Goal: Task Accomplishment & Management: Manage account settings

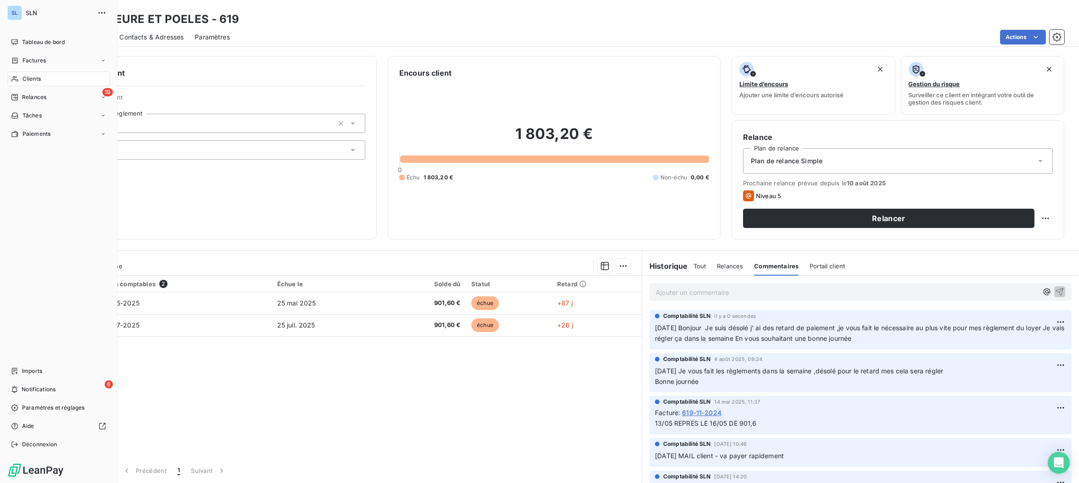
click at [34, 81] on span "Clients" at bounding box center [31, 79] width 18 height 8
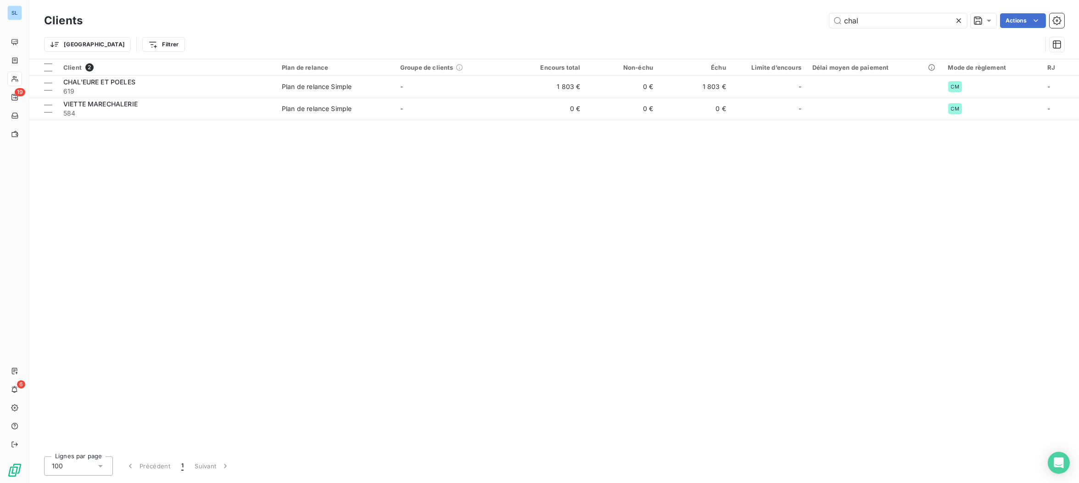
drag, startPoint x: 882, startPoint y: 22, endPoint x: 787, endPoint y: 16, distance: 94.8
click at [795, 18] on div "chal Actions" at bounding box center [579, 20] width 970 height 15
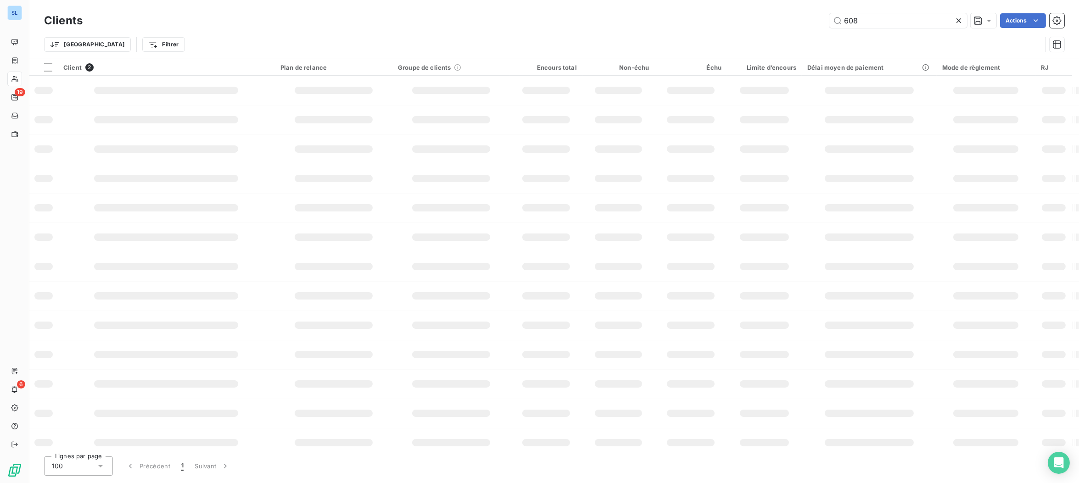
type input "608"
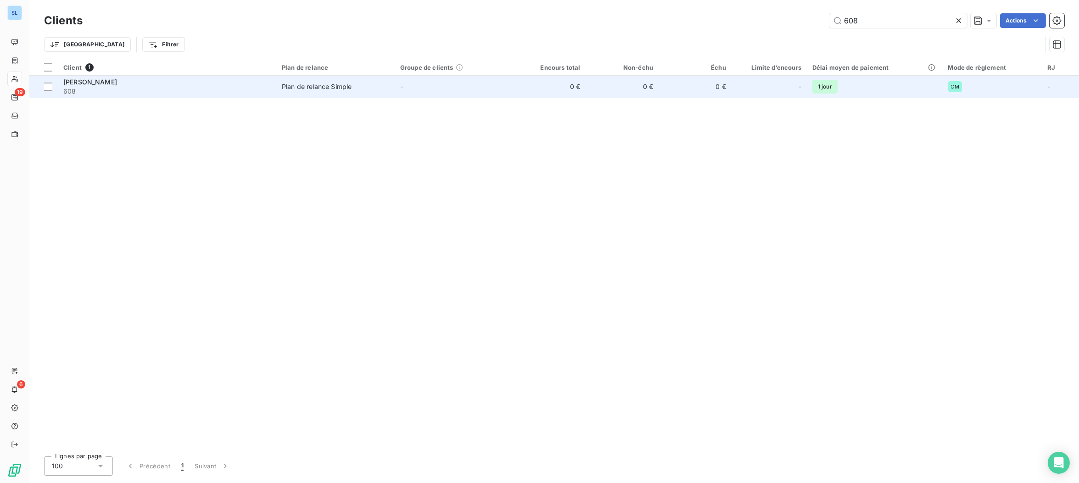
click at [84, 93] on span "608" at bounding box center [166, 91] width 207 height 9
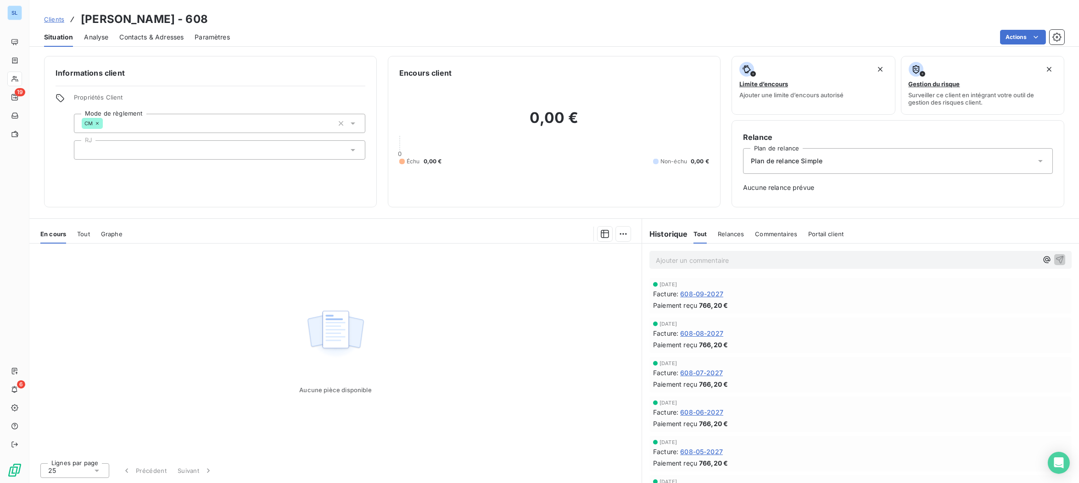
click at [766, 237] on span "Commentaires" at bounding box center [776, 233] width 42 height 7
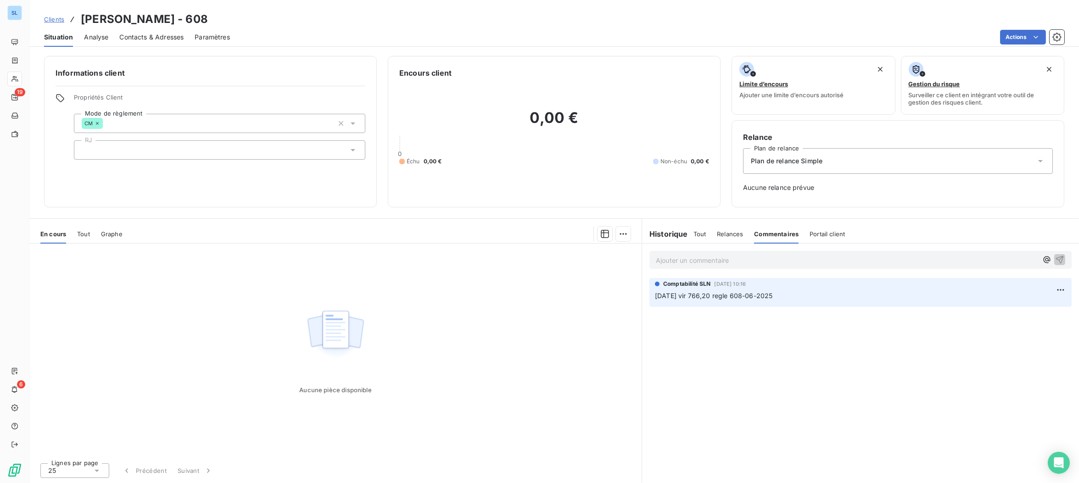
click at [712, 260] on p "Ajouter un commentaire ﻿" at bounding box center [847, 260] width 382 height 11
drag, startPoint x: 1063, startPoint y: 258, endPoint x: 1047, endPoint y: 261, distance: 16.3
click at [1063, 258] on icon "button" at bounding box center [1059, 259] width 9 height 9
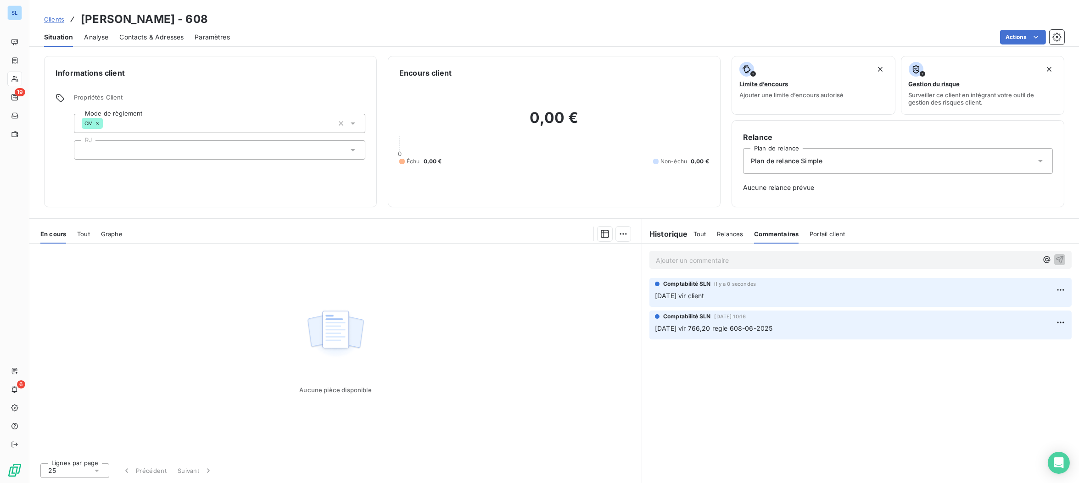
click at [696, 234] on span "Tout" at bounding box center [699, 233] width 13 height 7
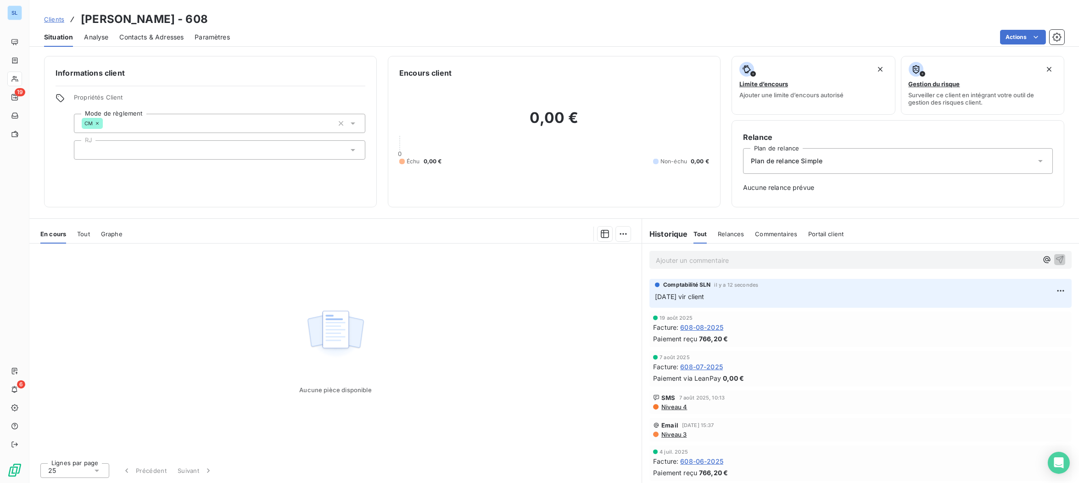
scroll to position [979, 0]
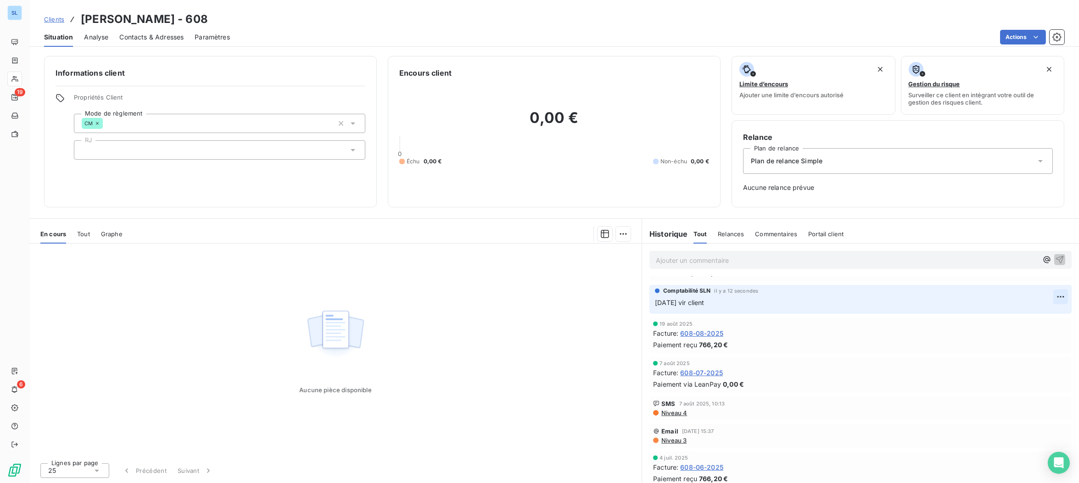
click at [1059, 296] on html "SL 19 6 Clients [PERSON_NAME] - 608 Situation Analyse Contacts & Adresses Param…" at bounding box center [539, 241] width 1079 height 483
click at [1031, 330] on div "Supprimer" at bounding box center [1037, 332] width 51 height 15
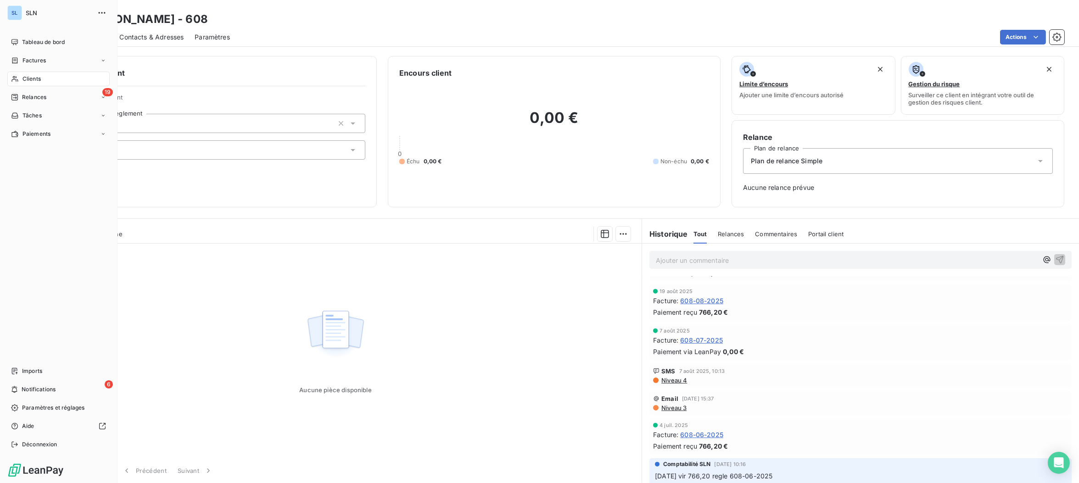
click at [29, 79] on span "Clients" at bounding box center [31, 79] width 18 height 8
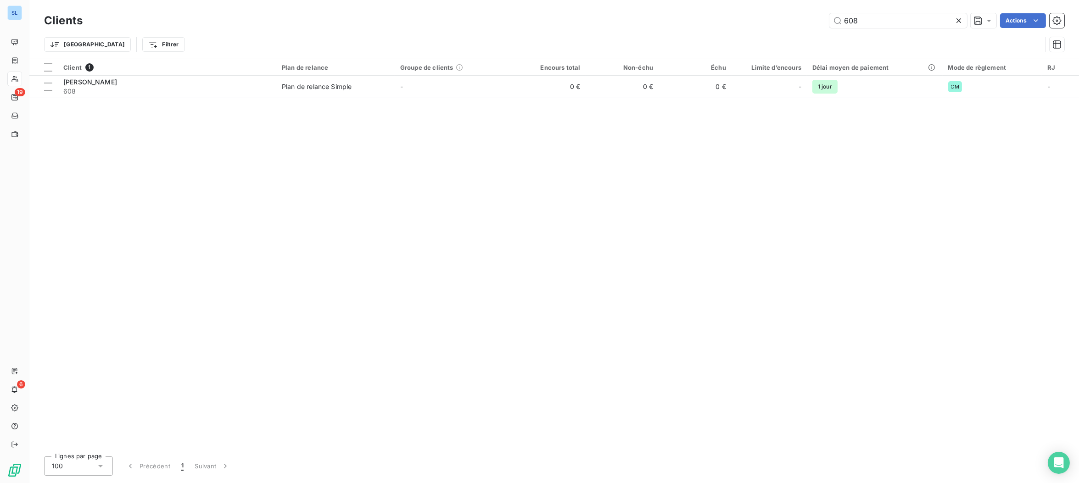
drag, startPoint x: 771, startPoint y: 12, endPoint x: 742, endPoint y: 2, distance: 31.0
click at [749, 7] on div "Clients 608 Actions Trier Filtrer" at bounding box center [553, 29] width 1049 height 59
type input "k"
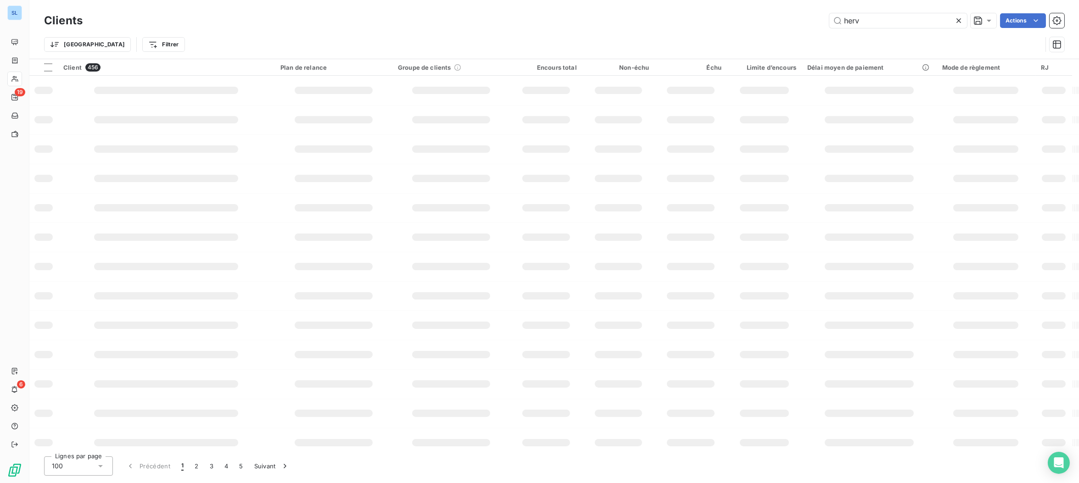
type input "herv"
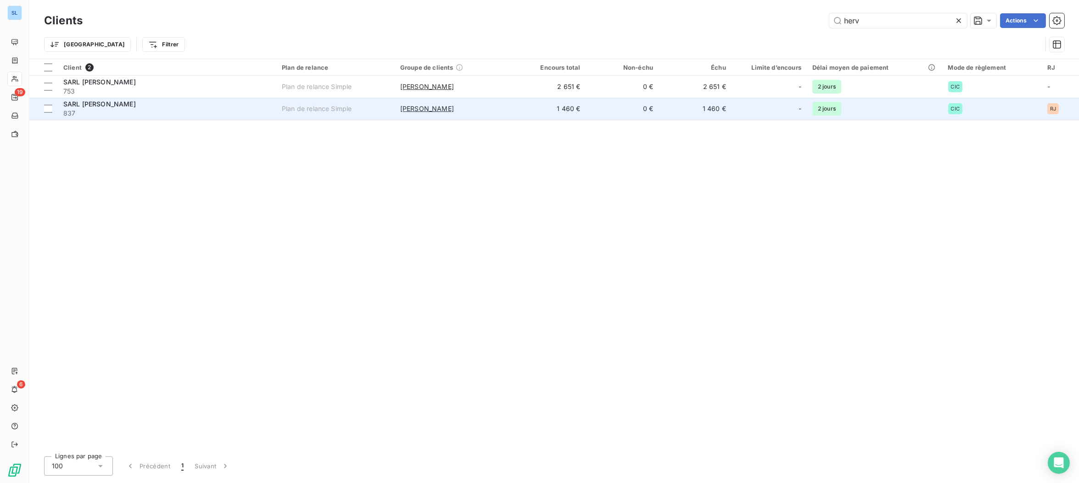
click at [331, 112] on div "Plan de relance Simple" at bounding box center [317, 108] width 70 height 9
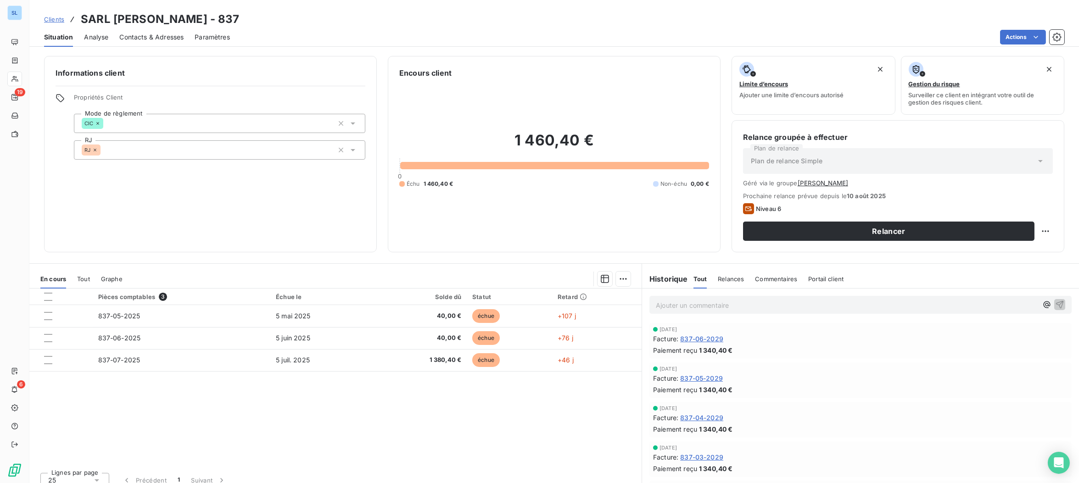
click at [50, 21] on span "Clients" at bounding box center [54, 19] width 20 height 7
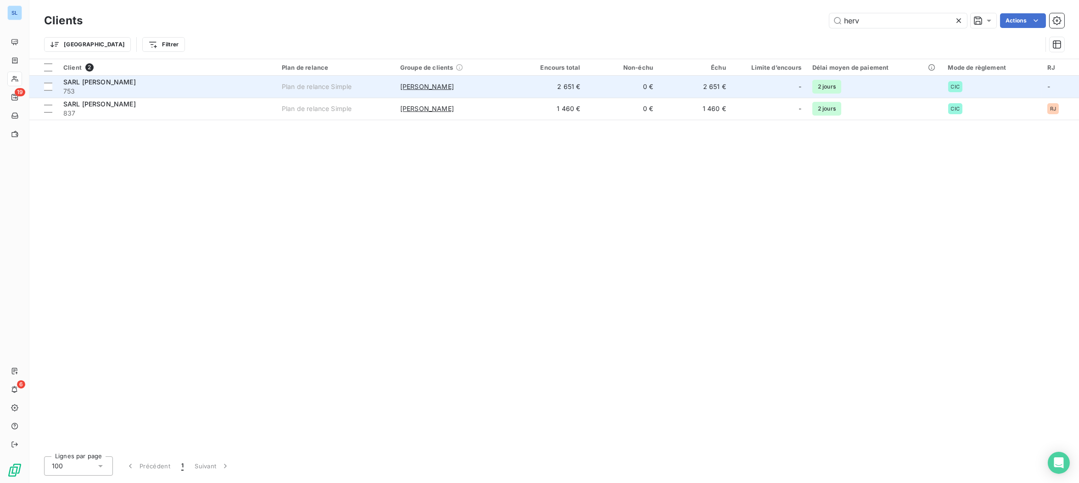
click at [227, 78] on div "SARL [PERSON_NAME]" at bounding box center [166, 82] width 207 height 9
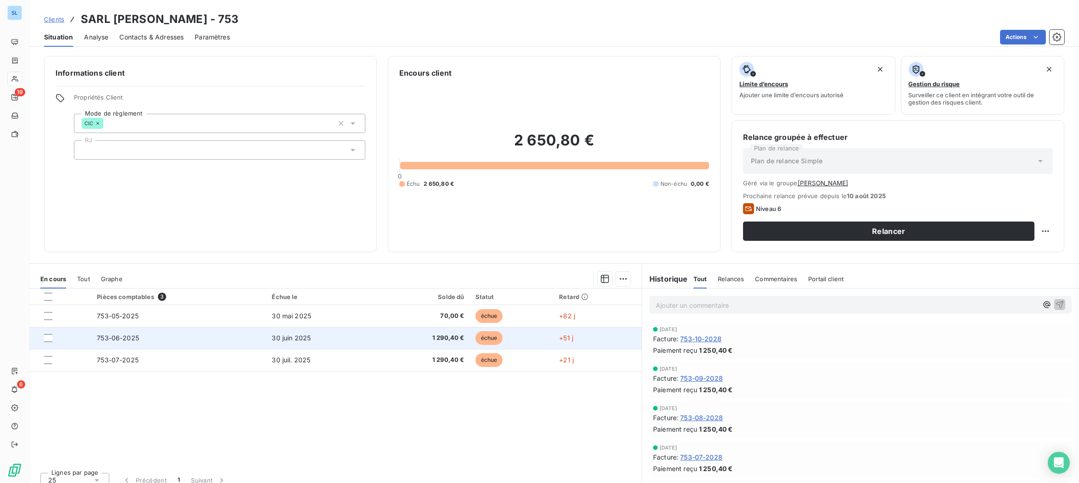
click at [186, 341] on td "753-06-2025" at bounding box center [178, 338] width 175 height 22
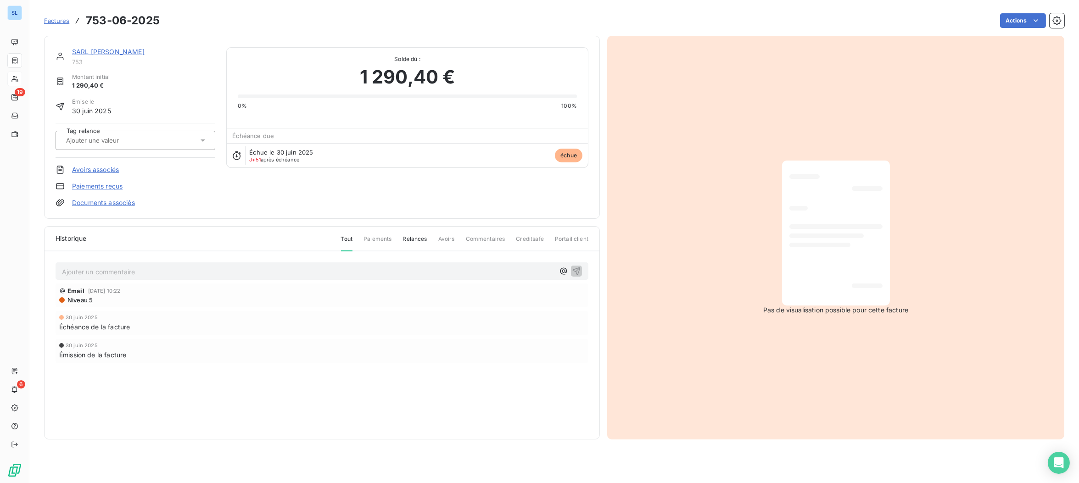
click at [100, 189] on link "Paiements reçus" at bounding box center [97, 186] width 50 height 9
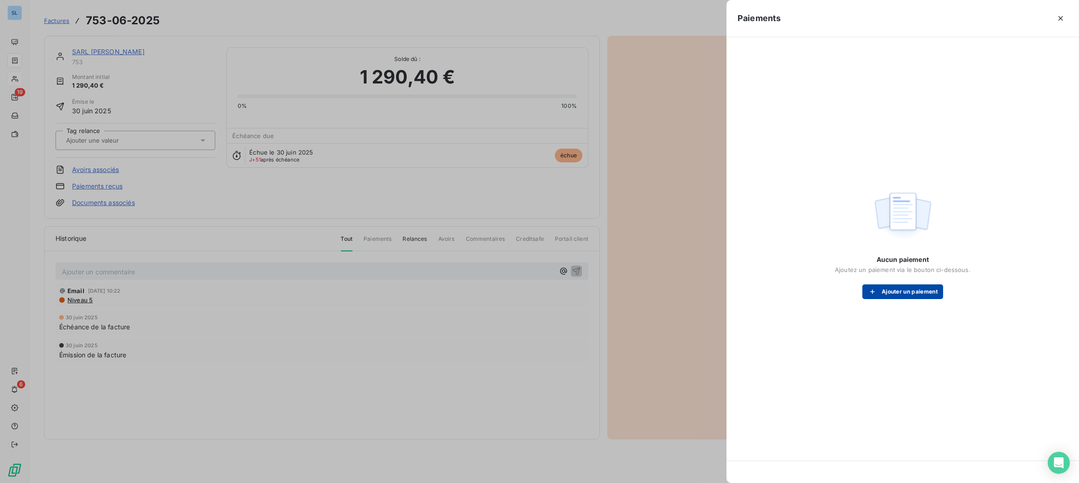
click at [926, 295] on button "Ajouter un paiement" at bounding box center [902, 291] width 81 height 15
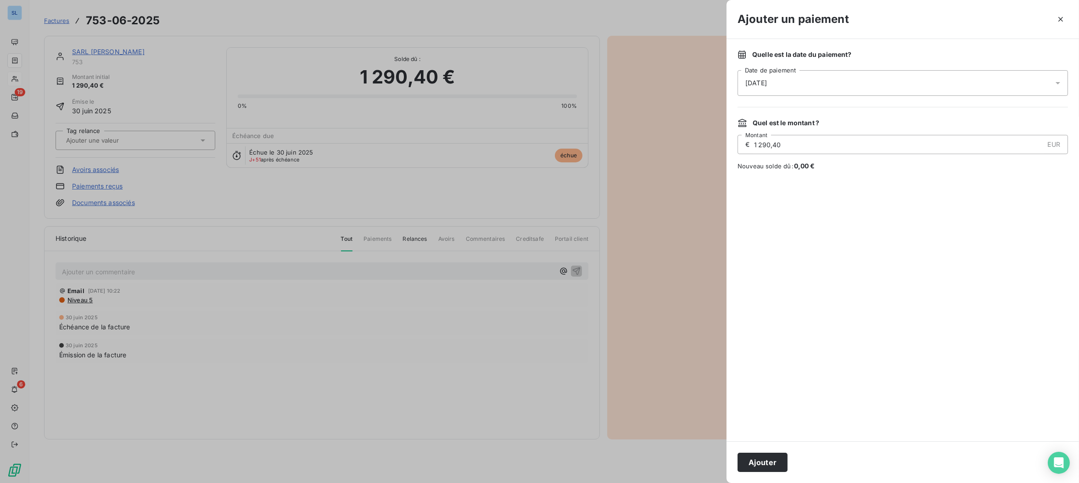
click at [753, 80] on span "[DATE]" at bounding box center [756, 82] width 22 height 9
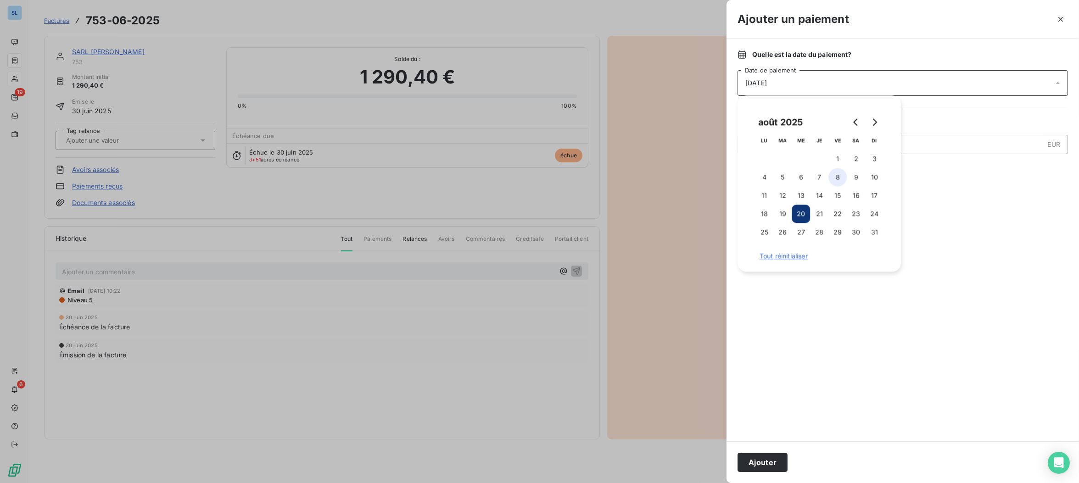
click at [834, 179] on button "8" at bounding box center [837, 177] width 18 height 18
drag, startPoint x: 907, startPoint y: 310, endPoint x: 897, endPoint y: 305, distance: 11.5
click at [907, 310] on div at bounding box center [902, 306] width 330 height 249
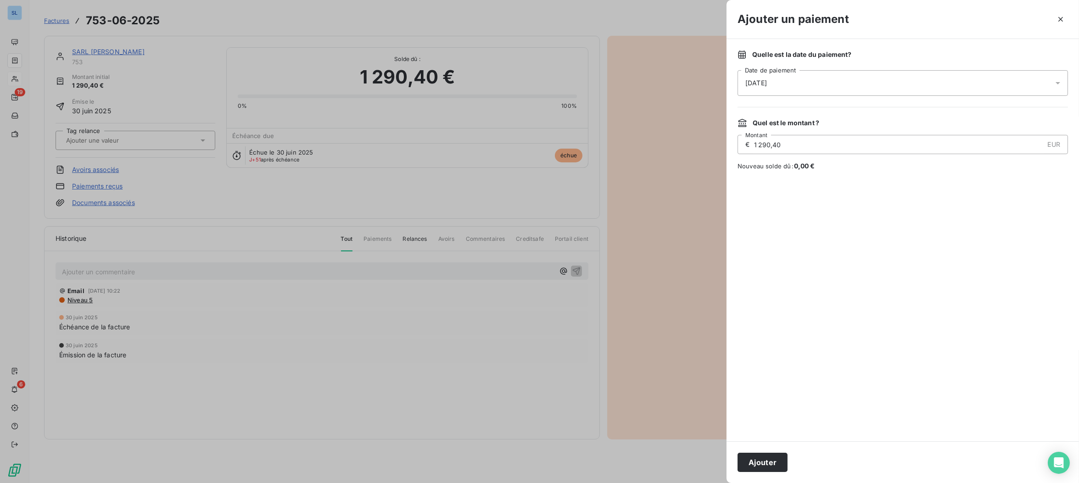
click at [768, 144] on input "1 290,40" at bounding box center [898, 144] width 290 height 18
type input "1 250,40"
drag, startPoint x: 771, startPoint y: 464, endPoint x: 625, endPoint y: 436, distance: 148.1
click at [771, 463] on button "Ajouter" at bounding box center [762, 462] width 50 height 19
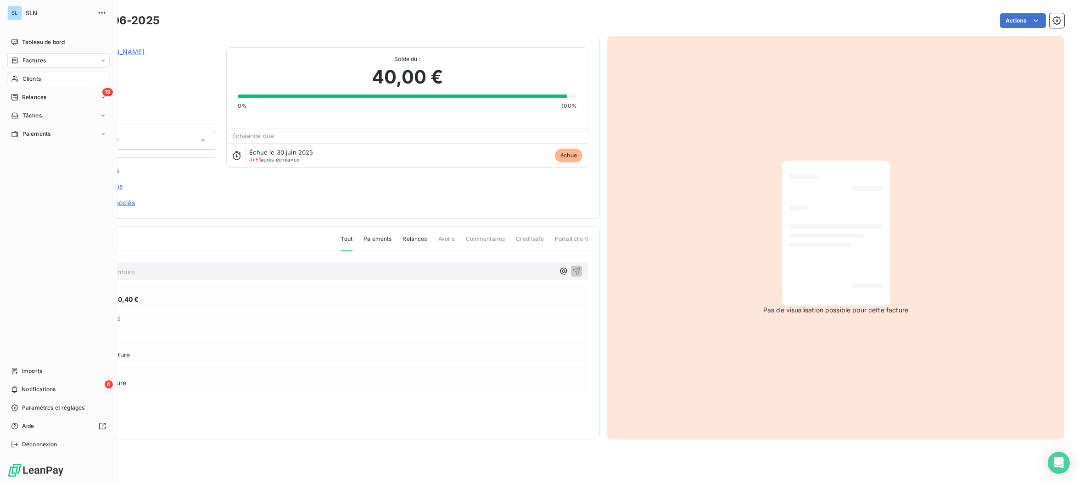
click at [32, 81] on span "Clients" at bounding box center [31, 79] width 18 height 8
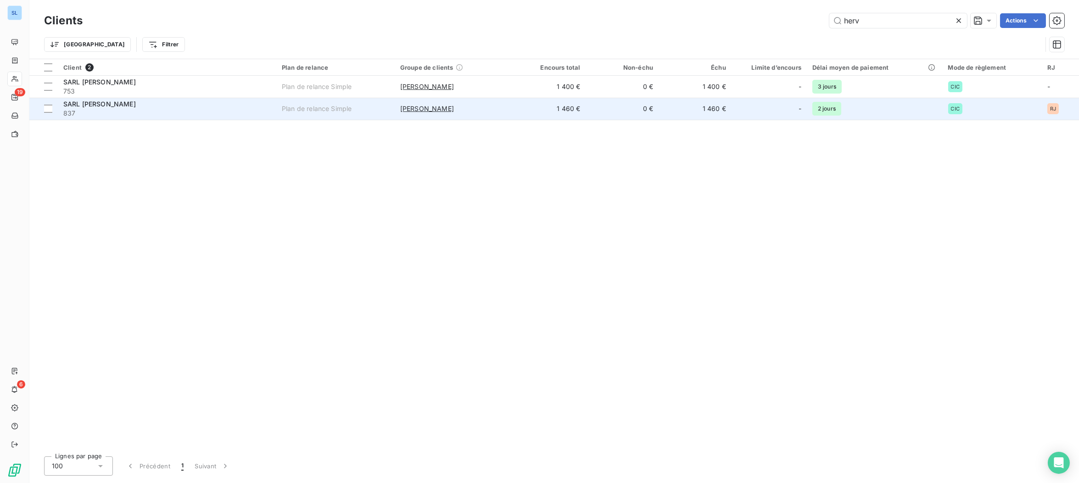
click at [272, 116] on td "SARL [PERSON_NAME] 837" at bounding box center [167, 109] width 218 height 22
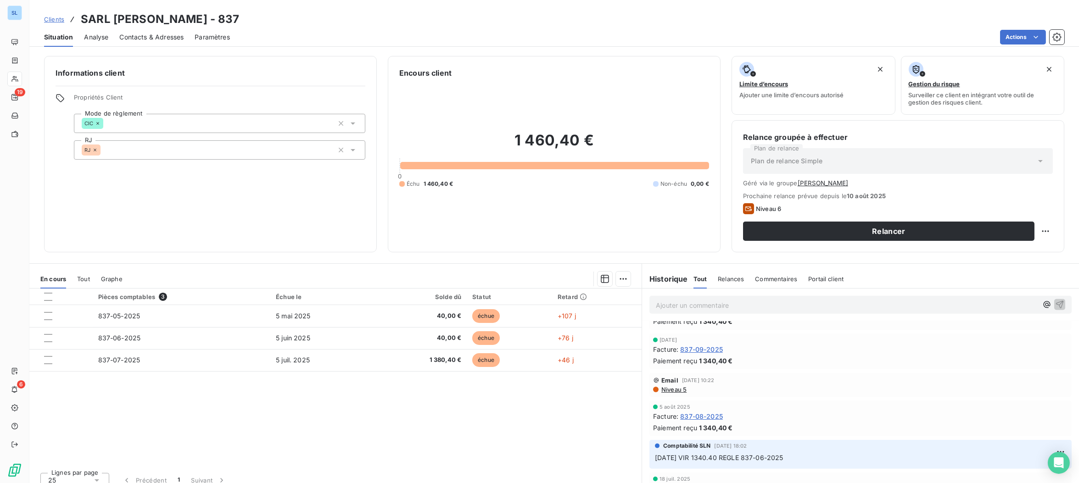
scroll to position [1770, 0]
click at [709, 409] on span "837-08-2025" at bounding box center [701, 411] width 43 height 10
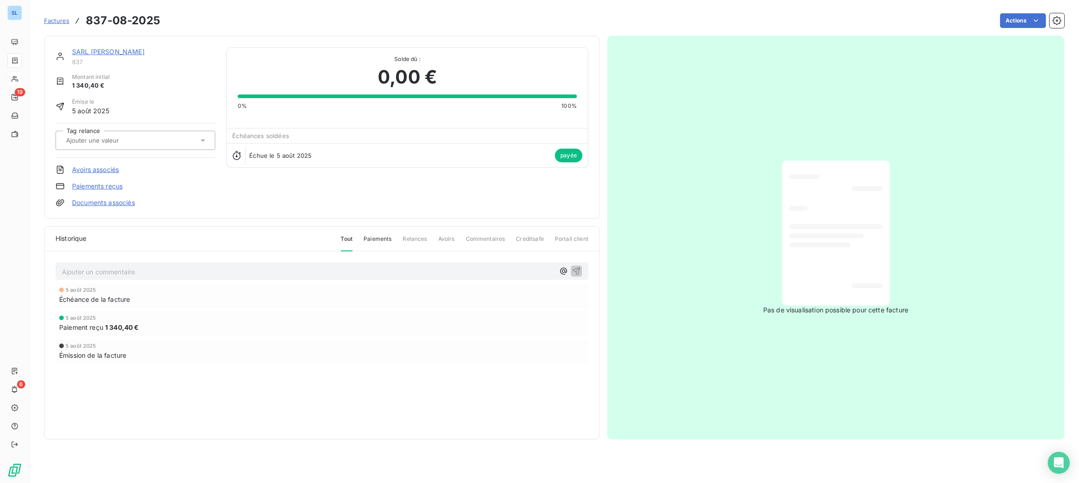
click at [103, 185] on link "Paiements reçus" at bounding box center [97, 186] width 50 height 9
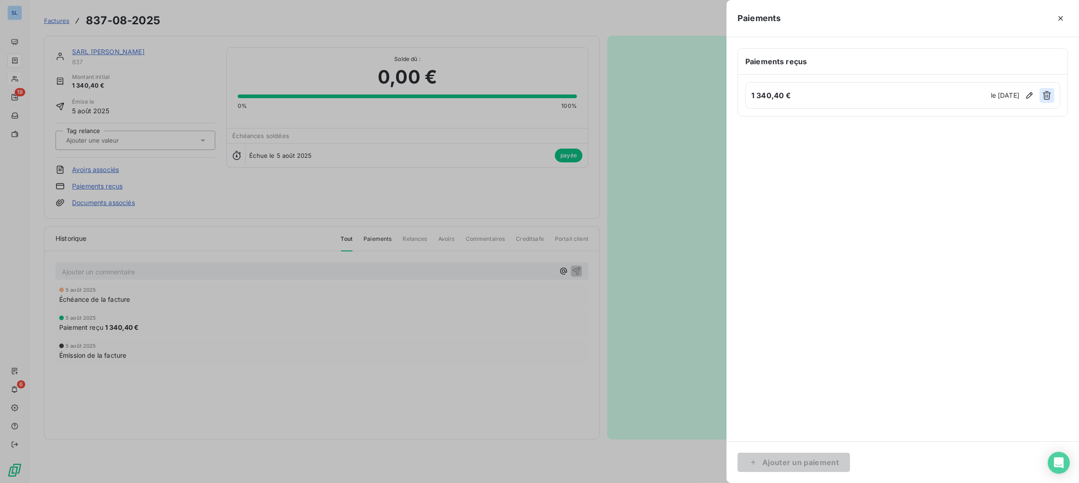
click at [1048, 95] on icon "button" at bounding box center [1046, 95] width 8 height 9
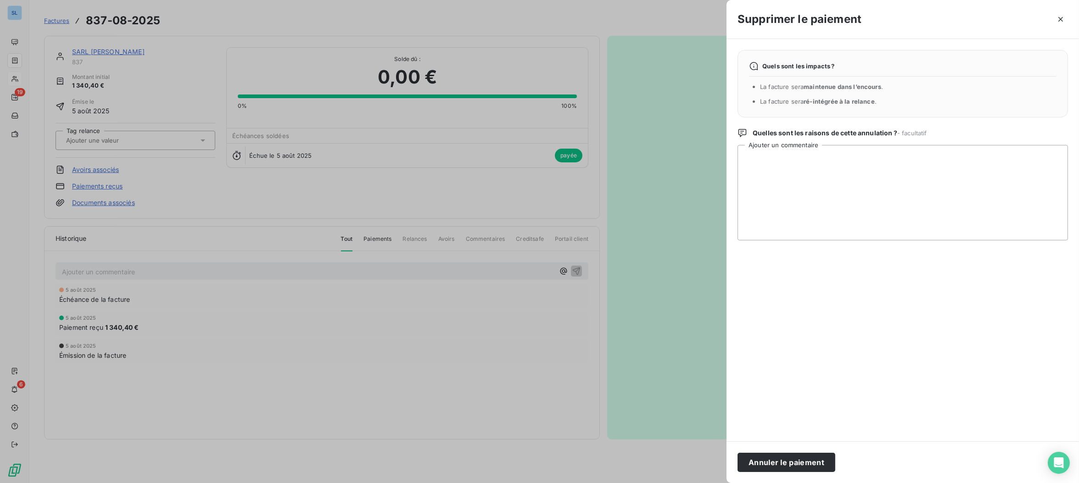
click at [813, 463] on button "Annuler le paiement" at bounding box center [786, 462] width 98 height 19
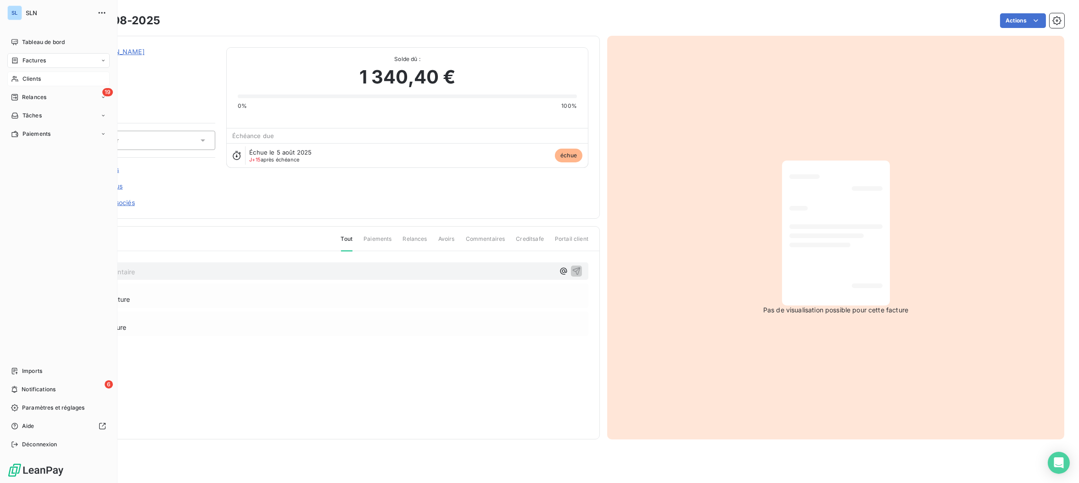
click at [20, 78] on div "Clients" at bounding box center [58, 79] width 102 height 15
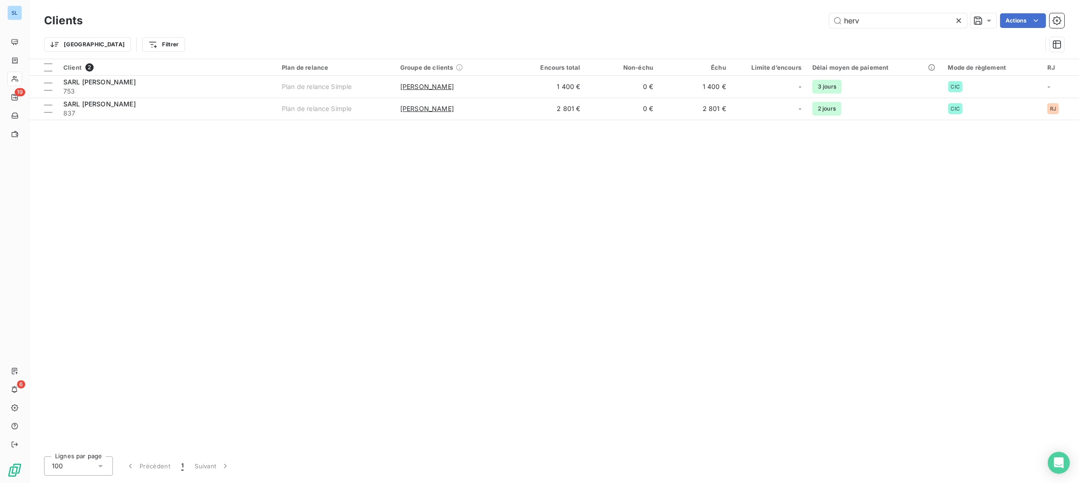
drag, startPoint x: 804, startPoint y: 21, endPoint x: 741, endPoint y: 16, distance: 63.1
click at [745, 17] on div "herv Actions" at bounding box center [579, 20] width 970 height 15
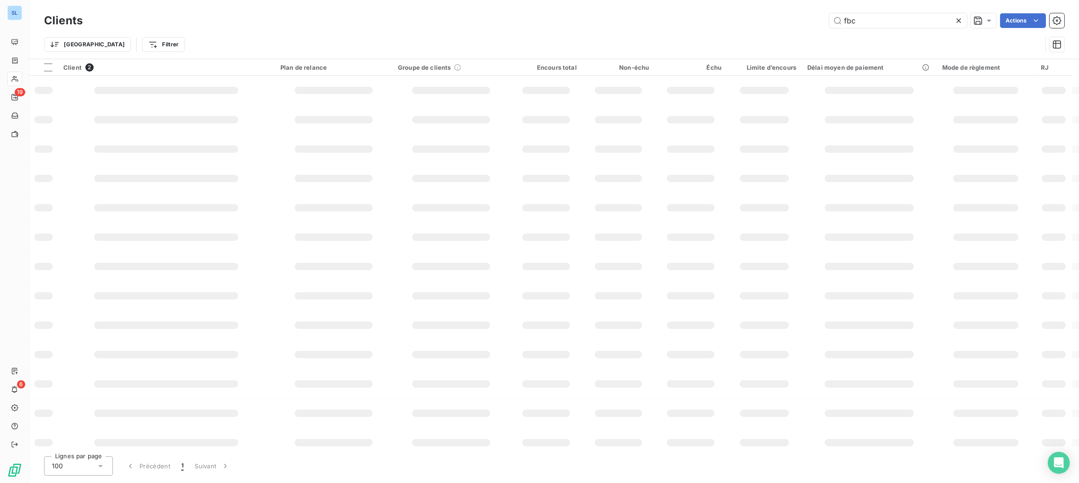
type input "fbc"
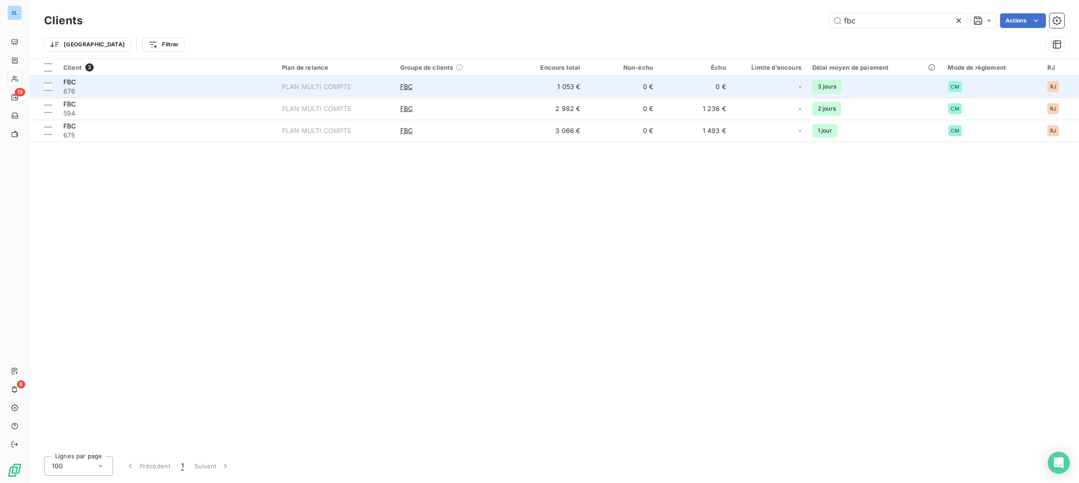
click at [228, 83] on div "FBC" at bounding box center [166, 82] width 207 height 9
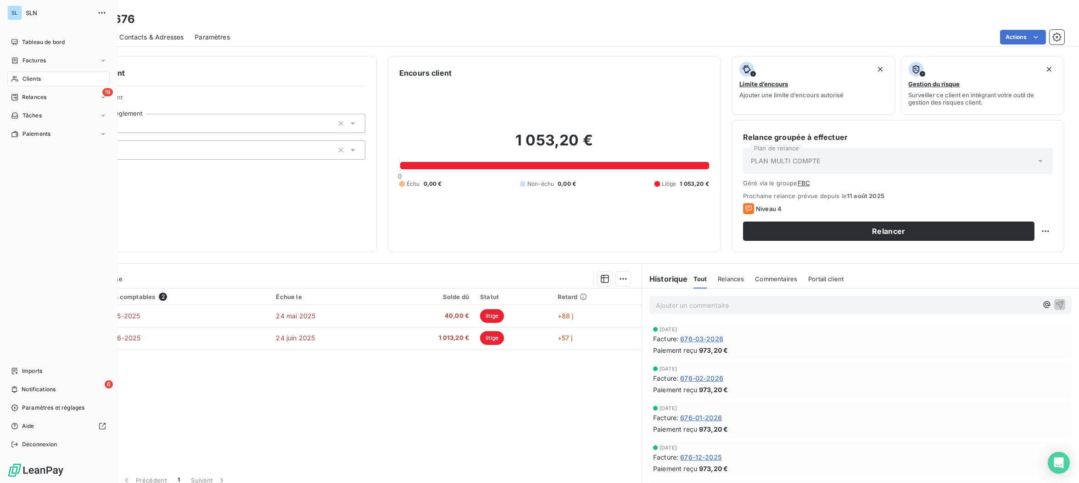
click at [25, 79] on span "Clients" at bounding box center [31, 79] width 18 height 8
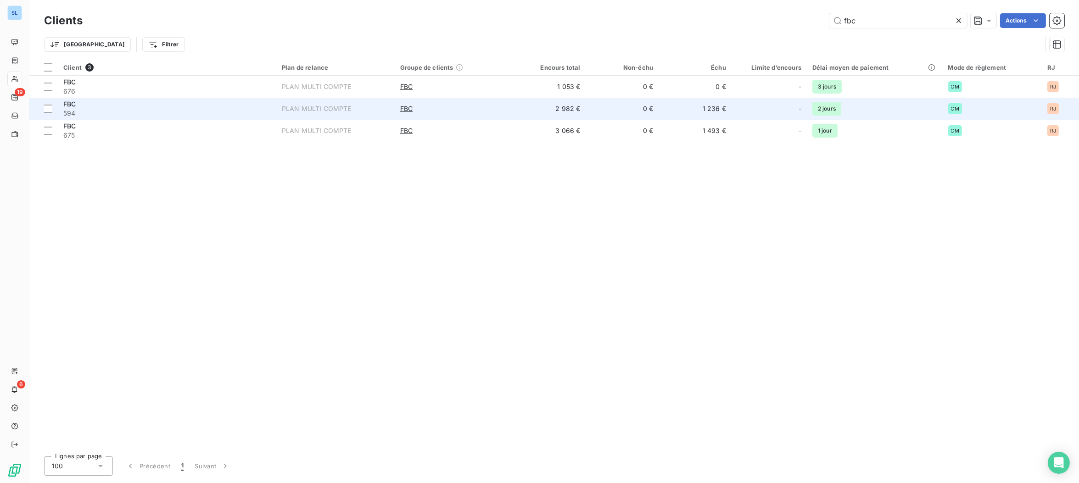
click at [160, 113] on span "594" at bounding box center [166, 113] width 207 height 9
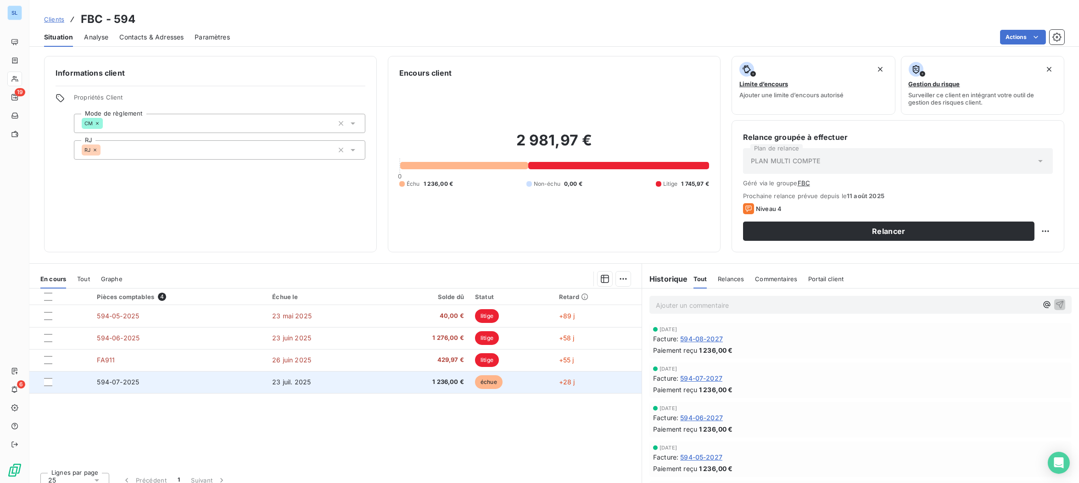
scroll to position [9, 0]
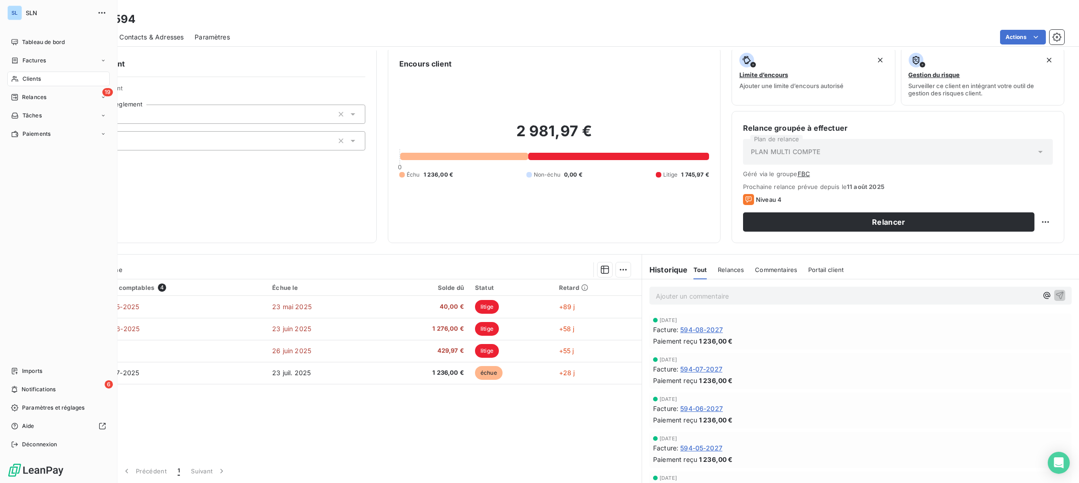
click at [25, 79] on span "Clients" at bounding box center [31, 79] width 18 height 8
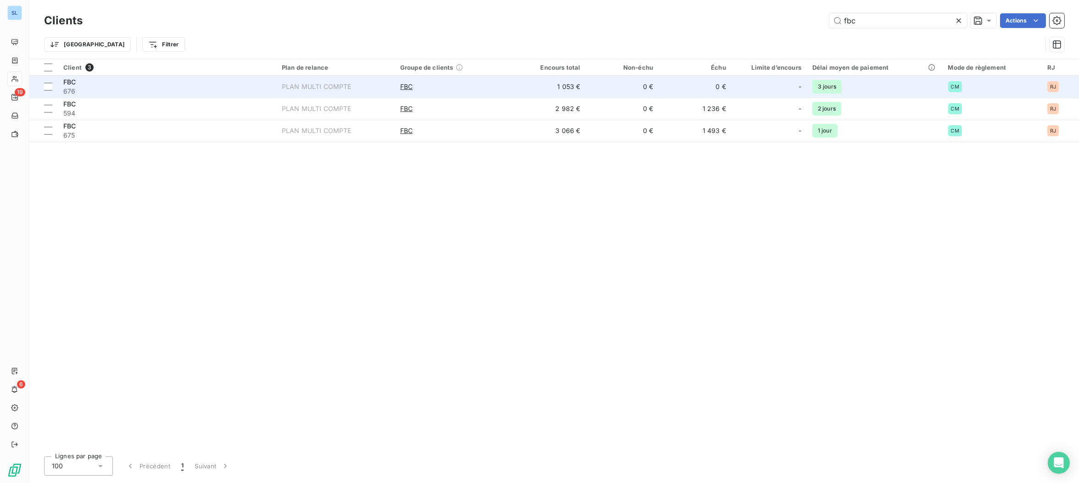
click at [139, 95] on span "676" at bounding box center [166, 91] width 207 height 9
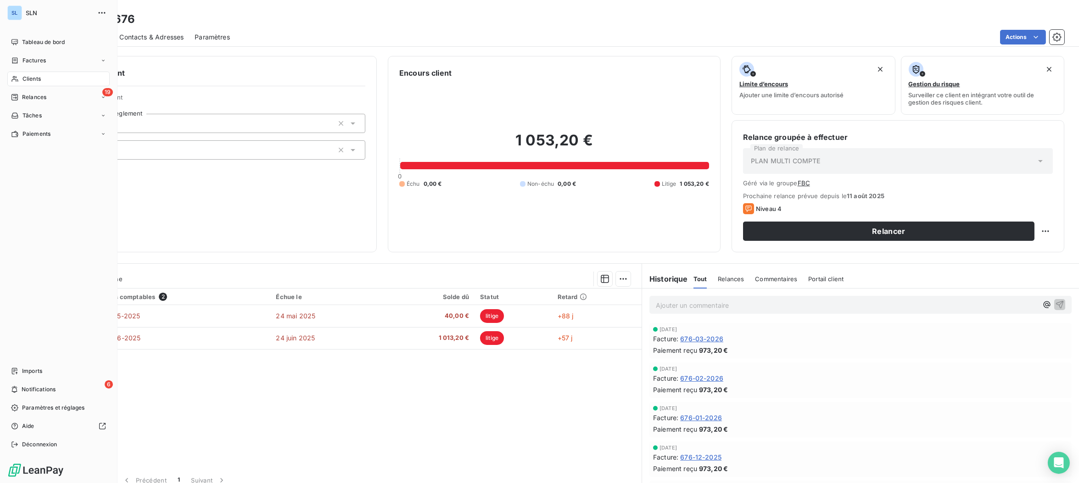
click at [30, 81] on span "Clients" at bounding box center [31, 79] width 18 height 8
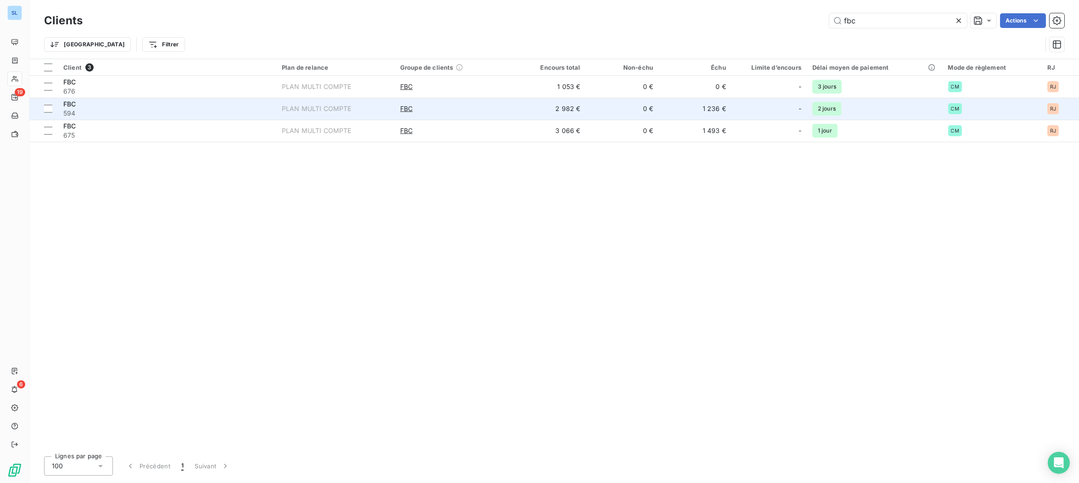
click at [174, 110] on span "594" at bounding box center [166, 113] width 207 height 9
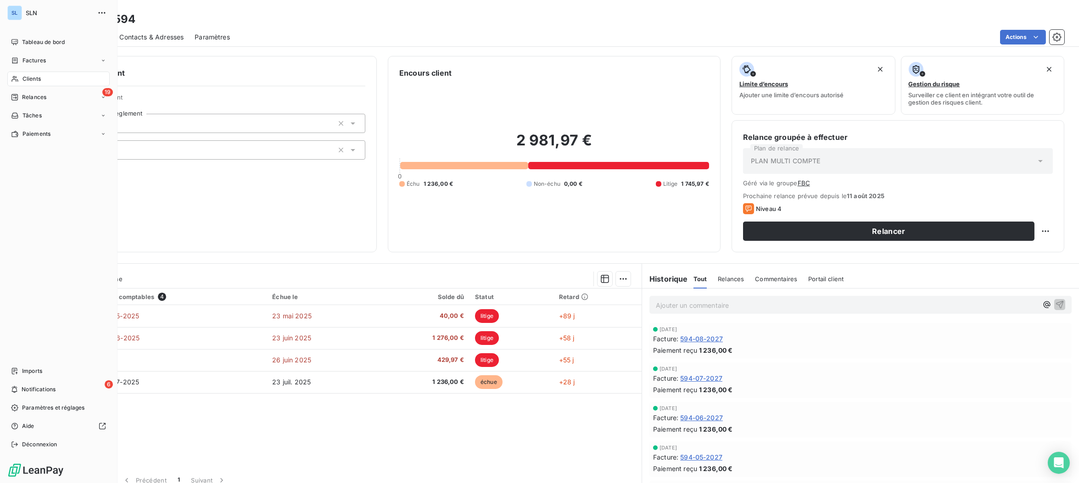
click at [27, 82] on span "Clients" at bounding box center [31, 79] width 18 height 8
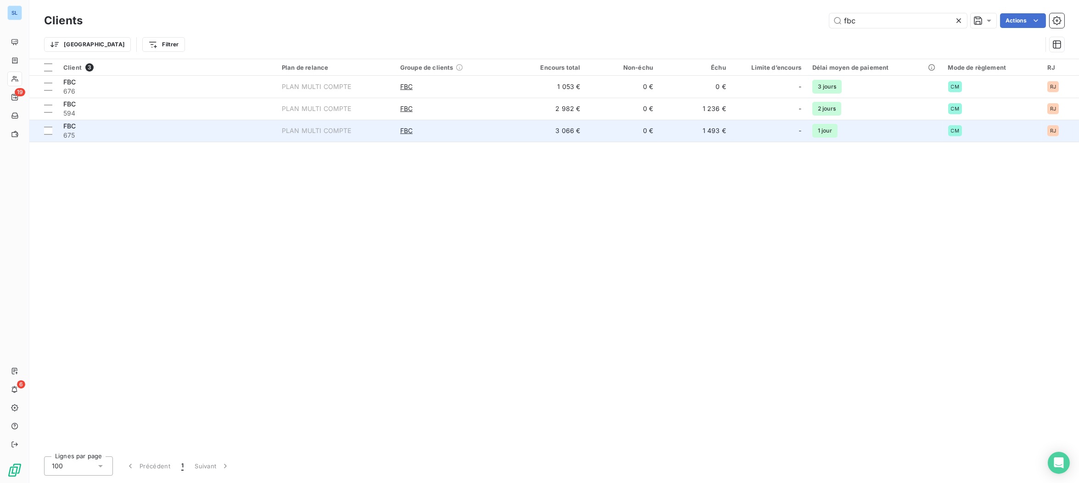
click at [142, 135] on span "675" at bounding box center [166, 135] width 207 height 9
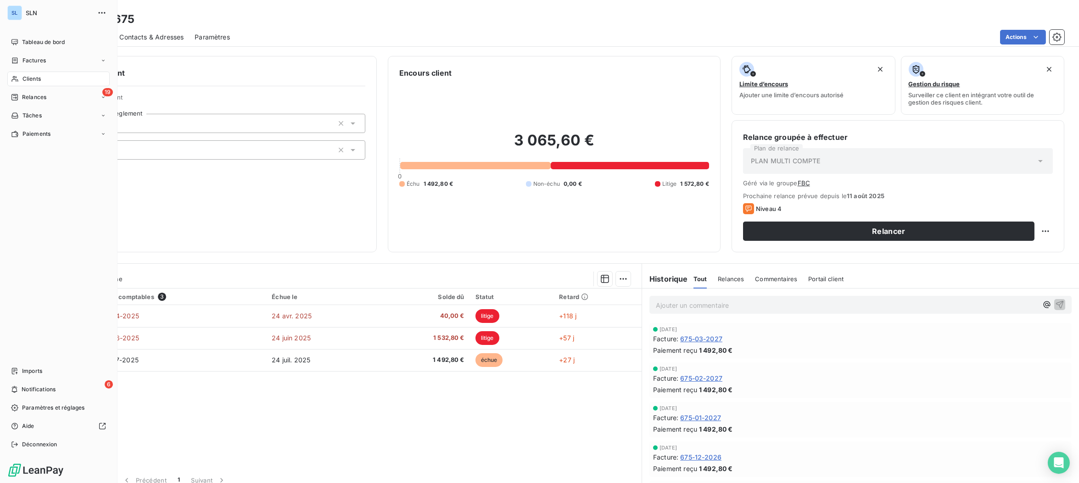
click at [22, 77] on span "Clients" at bounding box center [31, 79] width 18 height 8
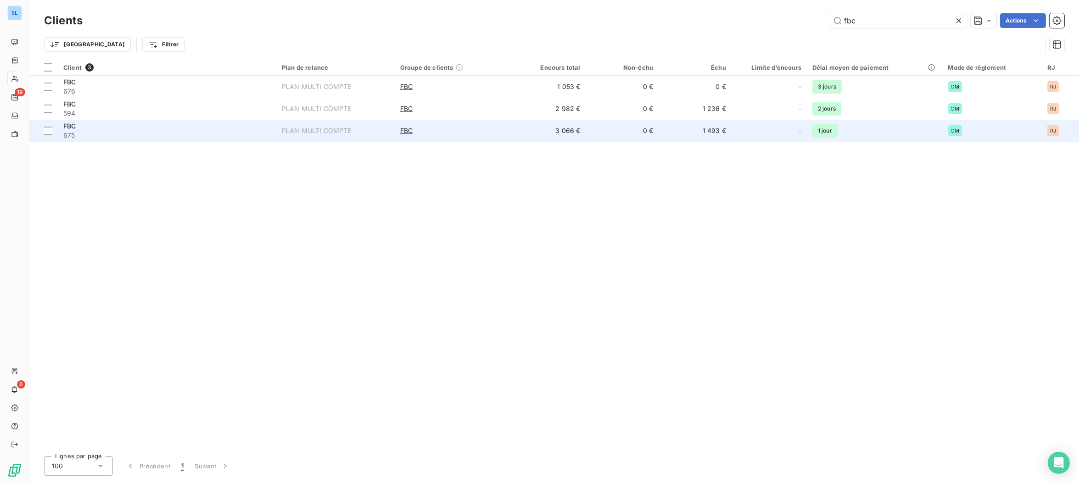
click at [195, 136] on span "675" at bounding box center [166, 135] width 207 height 9
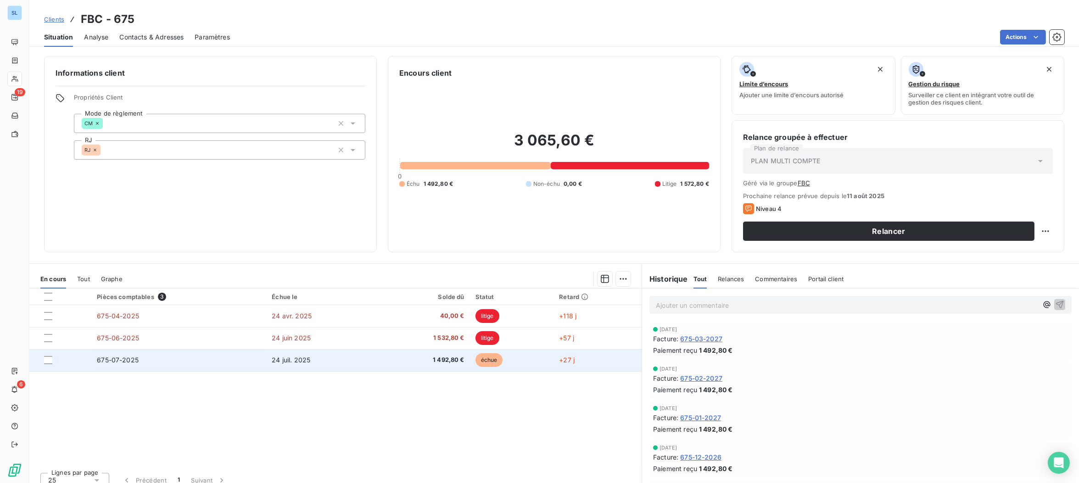
click at [233, 362] on td "675-07-2025" at bounding box center [178, 360] width 175 height 22
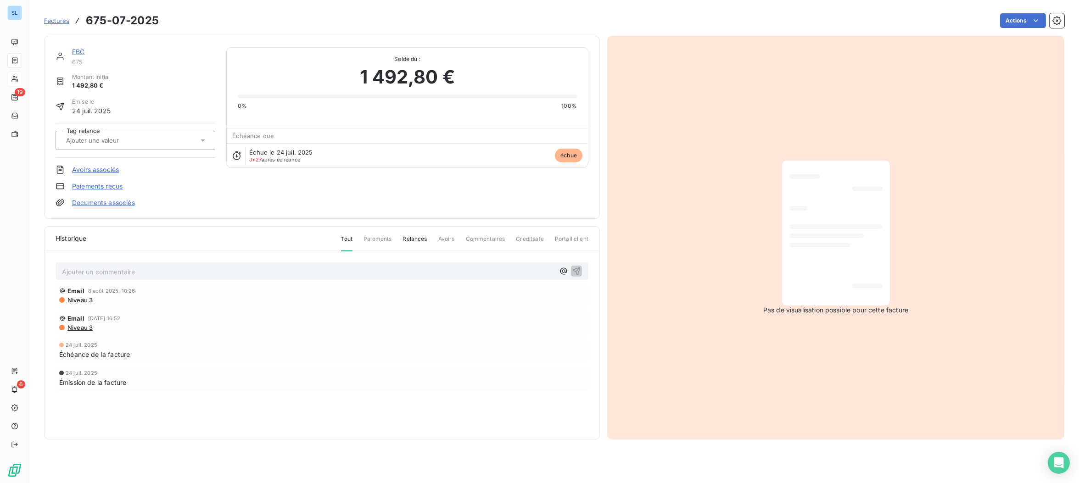
click at [101, 186] on link "Paiements reçus" at bounding box center [97, 186] width 50 height 9
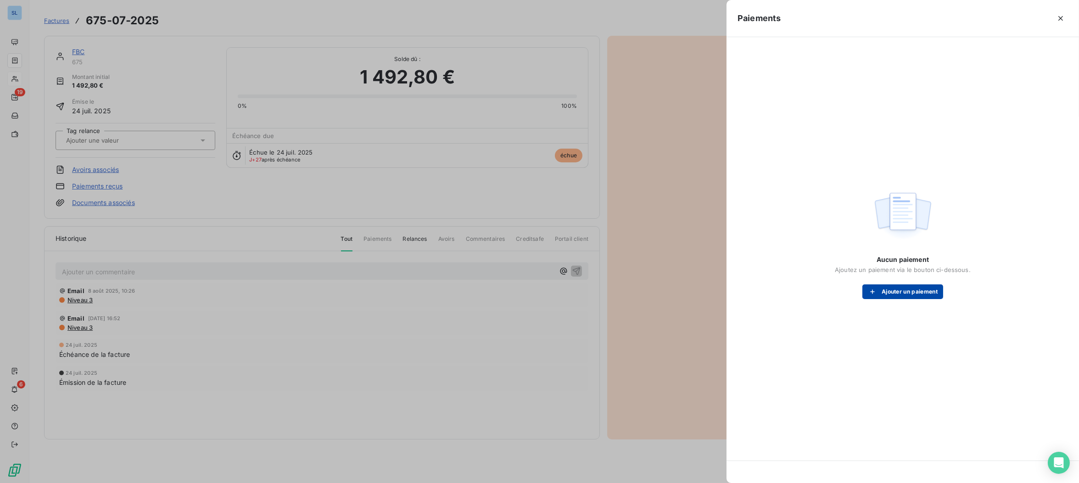
click at [898, 294] on button "Ajouter un paiement" at bounding box center [902, 291] width 81 height 15
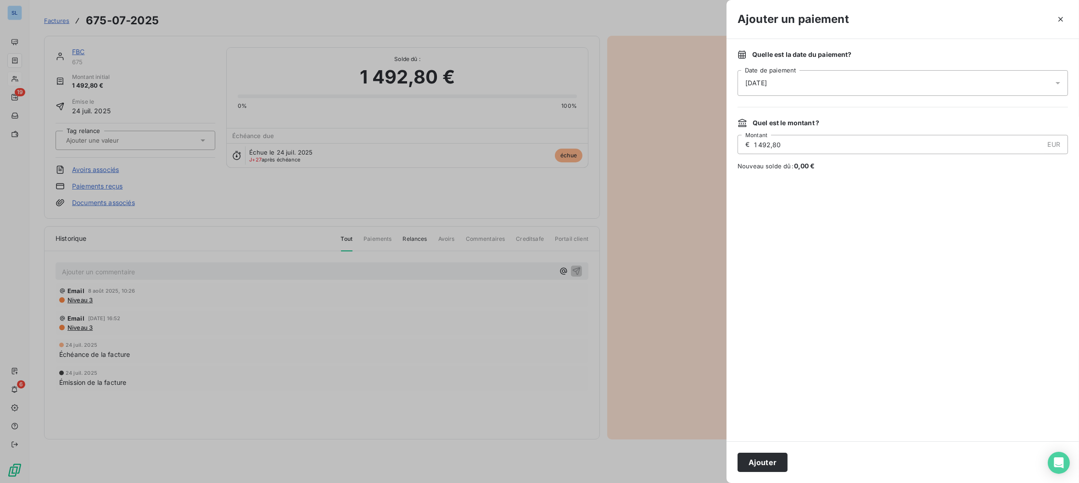
click at [755, 82] on span "[DATE]" at bounding box center [756, 82] width 22 height 9
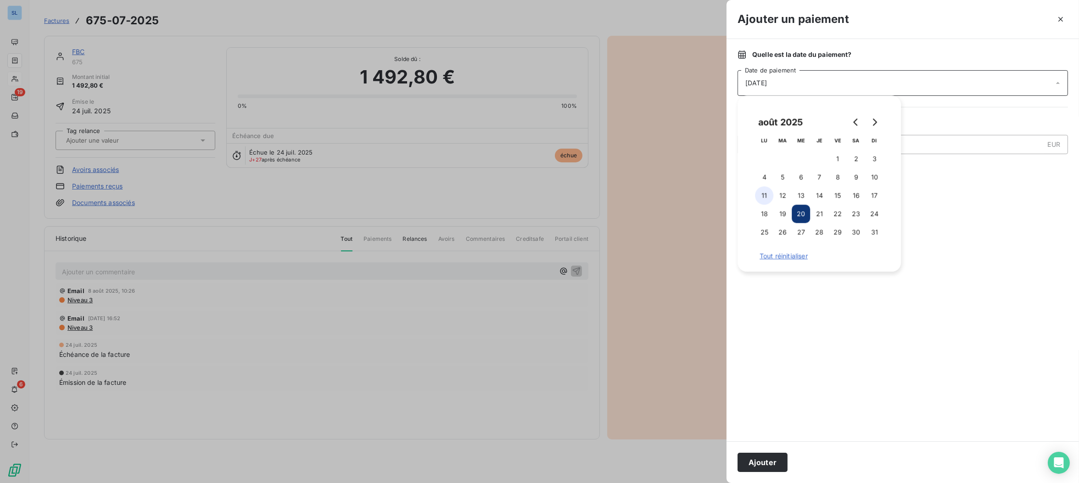
click at [766, 195] on button "11" at bounding box center [764, 195] width 18 height 18
click at [876, 361] on div at bounding box center [902, 306] width 330 height 249
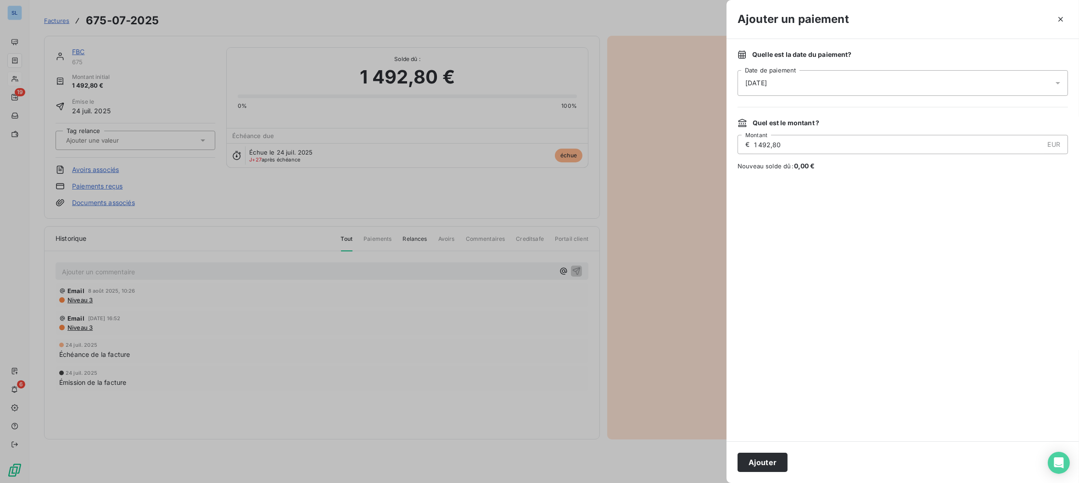
drag, startPoint x: 935, startPoint y: 408, endPoint x: 939, endPoint y: 389, distance: 19.4
click at [935, 408] on div at bounding box center [902, 306] width 330 height 249
click at [584, 423] on div at bounding box center [539, 241] width 1079 height 483
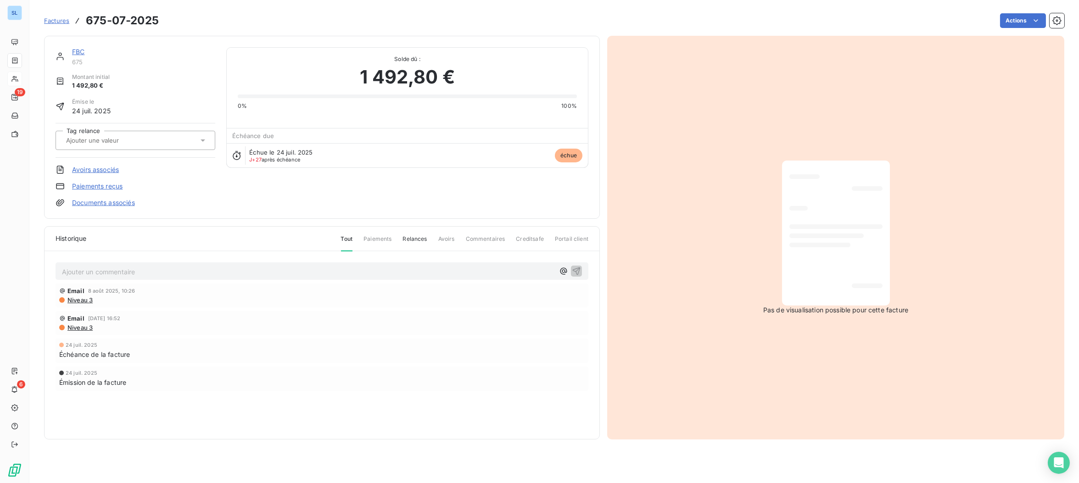
click at [75, 52] on link "FBC" at bounding box center [78, 52] width 12 height 8
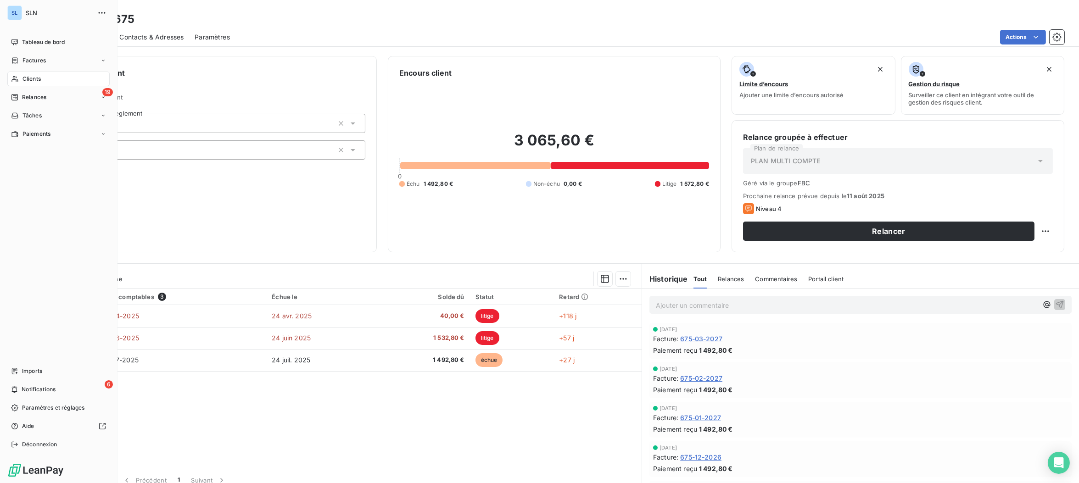
click at [23, 80] on span "Clients" at bounding box center [31, 79] width 18 height 8
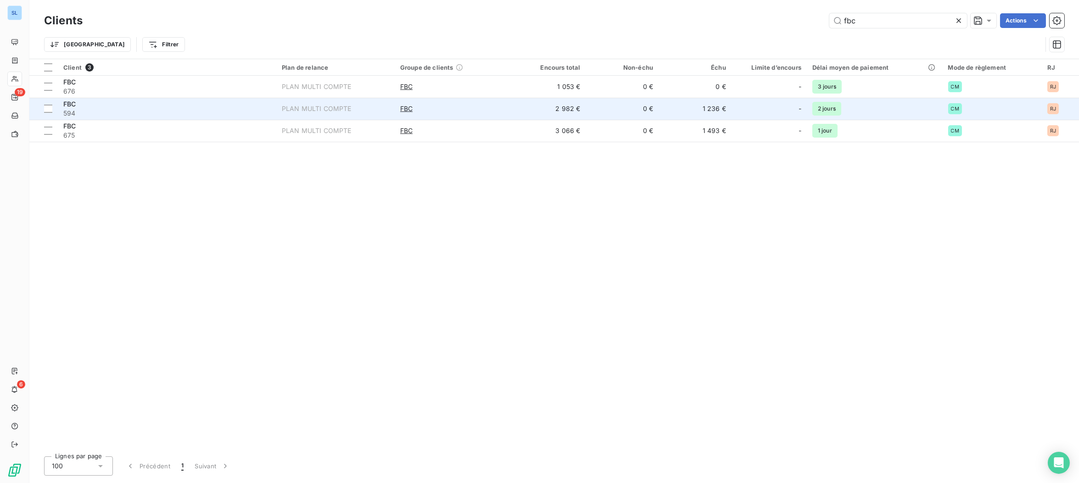
click at [168, 103] on div "FBC" at bounding box center [166, 104] width 207 height 9
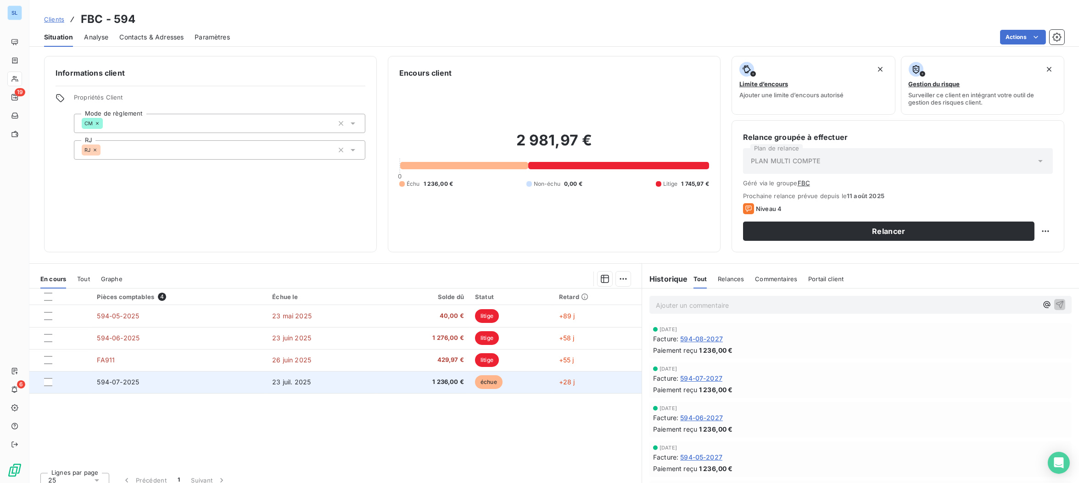
click at [137, 386] on td "594-07-2025" at bounding box center [178, 382] width 175 height 22
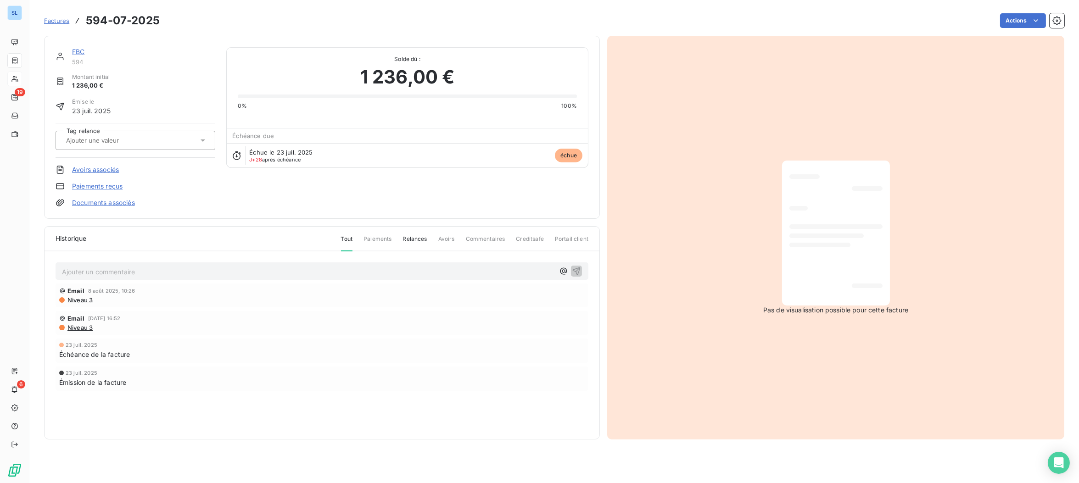
click at [111, 185] on link "Paiements reçus" at bounding box center [97, 186] width 50 height 9
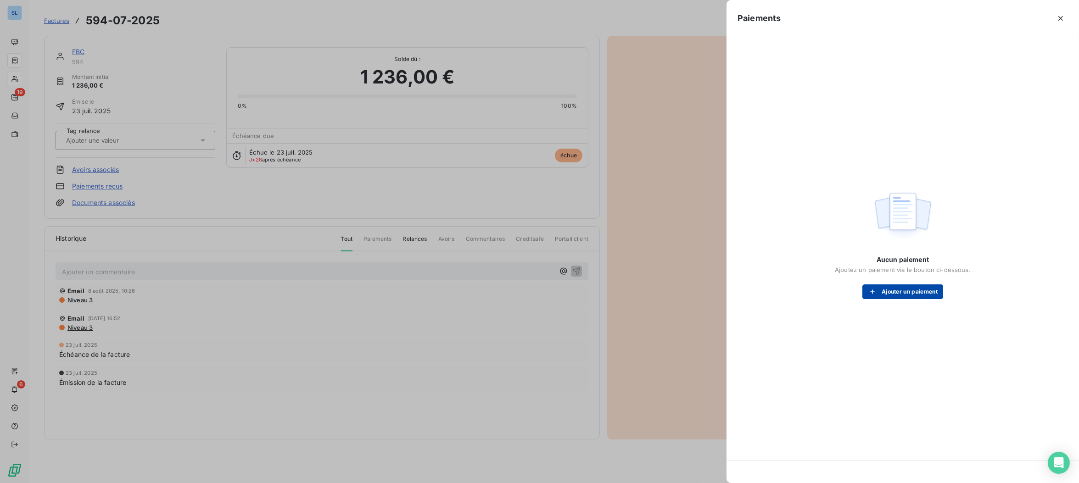
click at [884, 293] on button "Ajouter un paiement" at bounding box center [902, 291] width 81 height 15
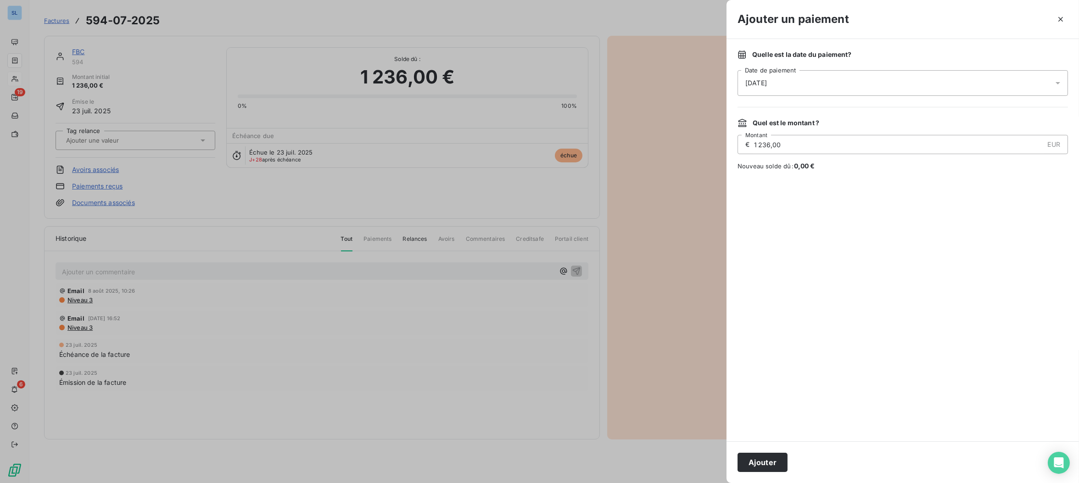
click at [775, 88] on div "[DATE]" at bounding box center [902, 83] width 330 height 26
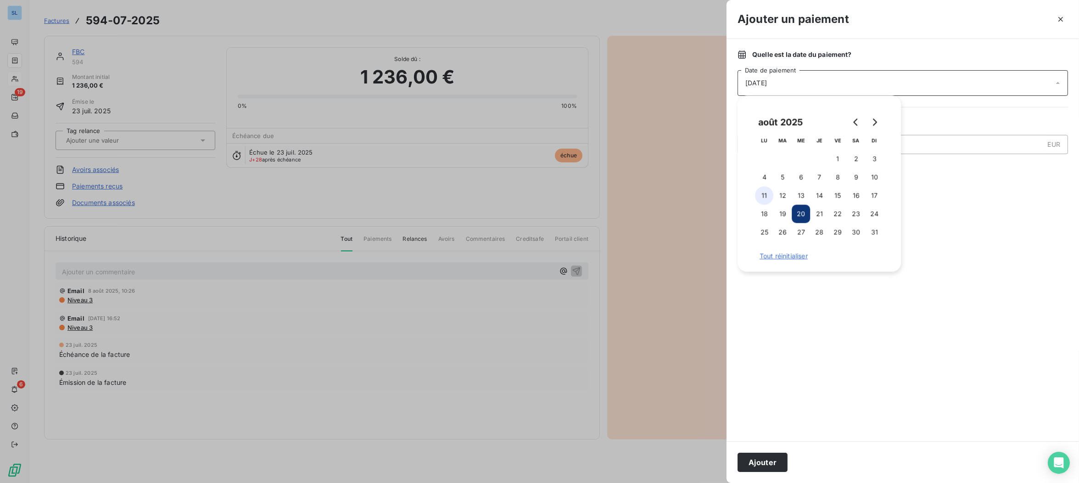
click at [763, 195] on button "11" at bounding box center [764, 195] width 18 height 18
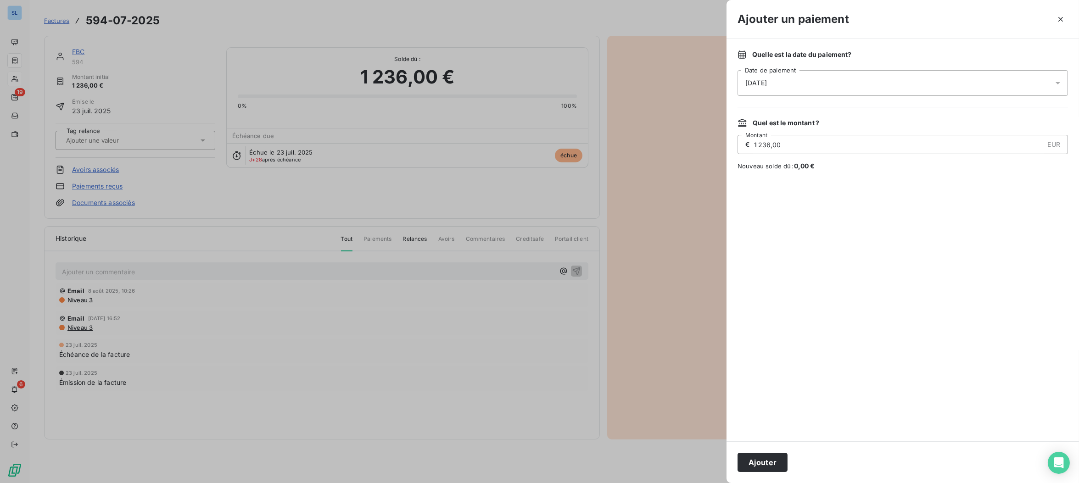
click at [667, 296] on div at bounding box center [539, 241] width 1079 height 483
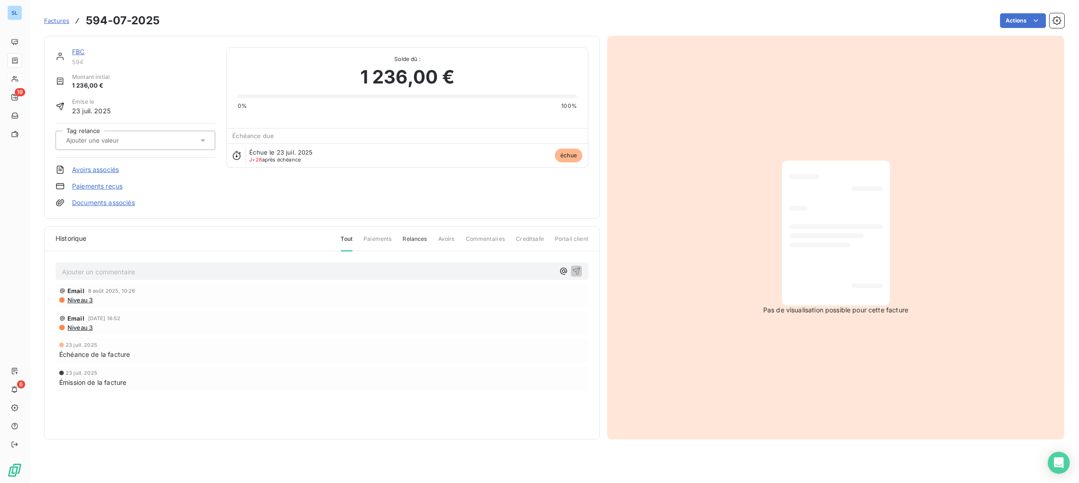
click at [100, 187] on link "Paiements reçus" at bounding box center [97, 186] width 50 height 9
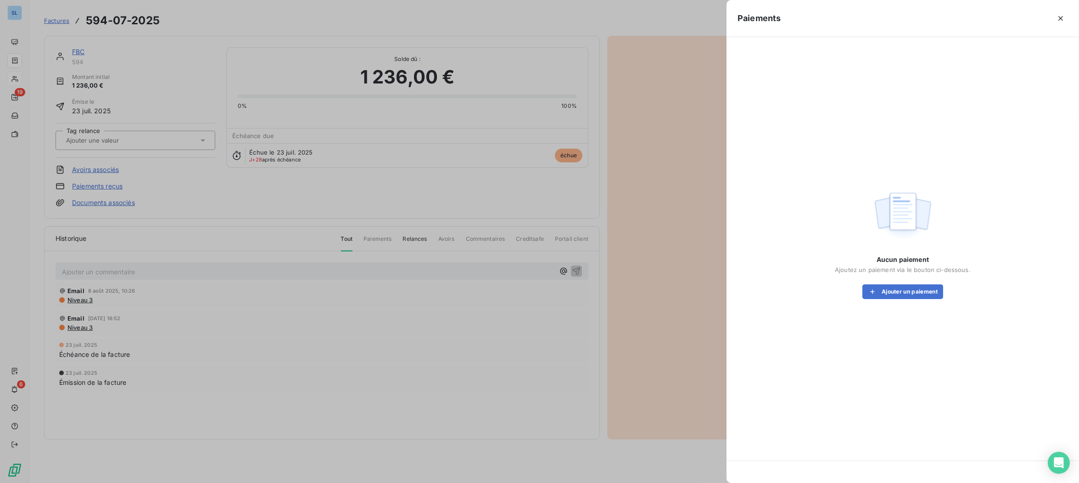
drag, startPoint x: 923, startPoint y: 301, endPoint x: 907, endPoint y: 280, distance: 26.0
click at [923, 301] on div "Aucun paiement Ajoutez un paiement via le bouton ci-dessous. Ajouter un paiement" at bounding box center [902, 243] width 330 height 390
click at [911, 292] on button "Ajouter un paiement" at bounding box center [902, 291] width 81 height 15
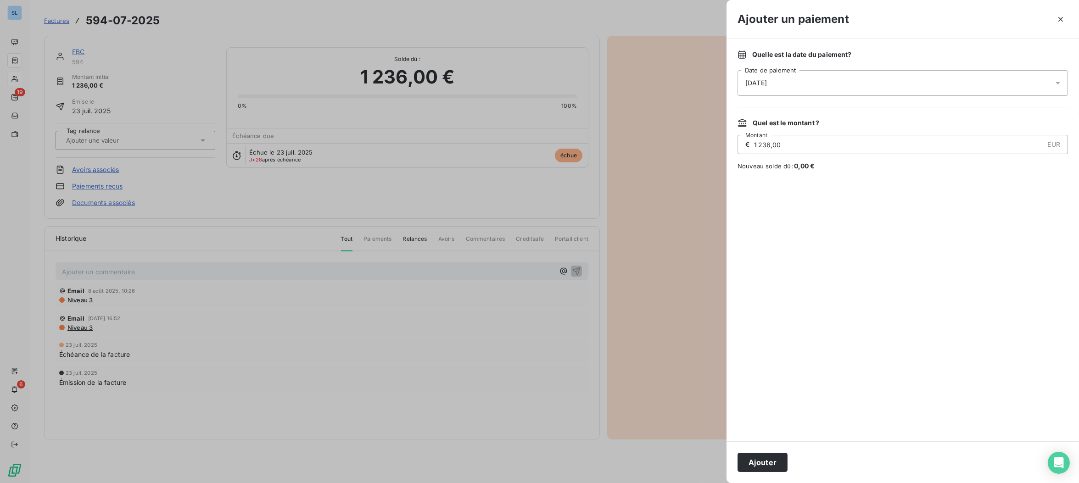
click at [749, 84] on span "[DATE]" at bounding box center [756, 82] width 22 height 9
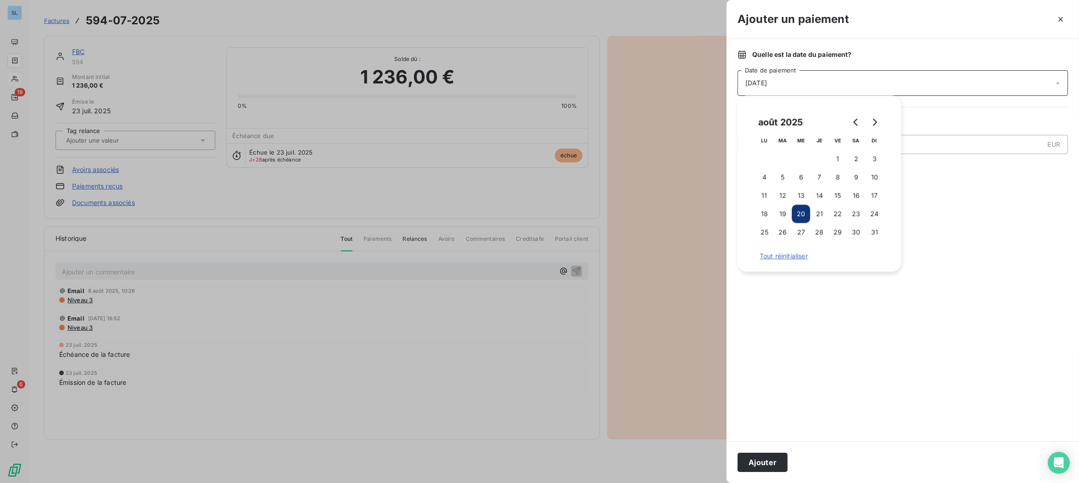
drag, startPoint x: 766, startPoint y: 197, endPoint x: 795, endPoint y: 344, distance: 150.2
click at [766, 197] on button "11" at bounding box center [764, 195] width 18 height 18
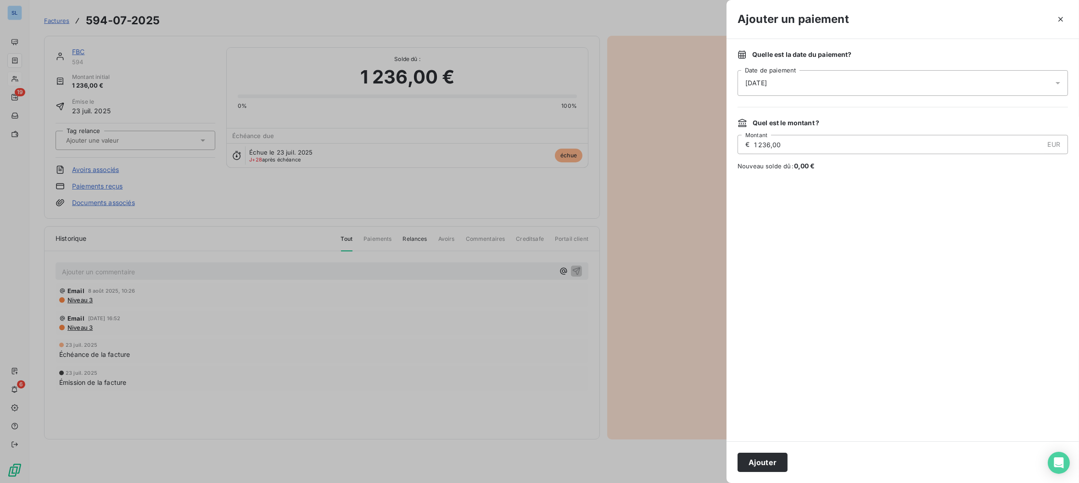
drag, startPoint x: 768, startPoint y: 461, endPoint x: 777, endPoint y: 459, distance: 9.5
click at [768, 461] on button "Ajouter" at bounding box center [762, 462] width 50 height 19
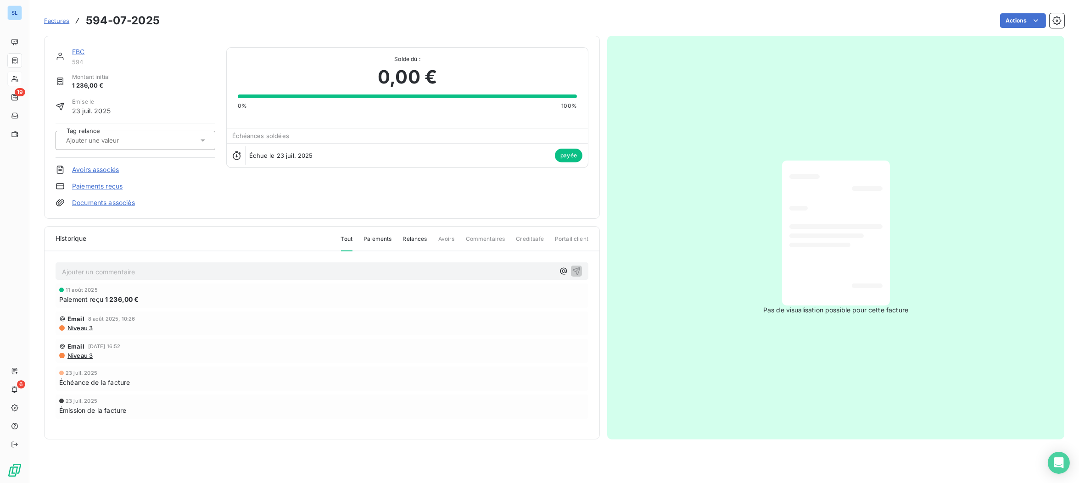
click at [52, 23] on span "Factures" at bounding box center [56, 20] width 25 height 7
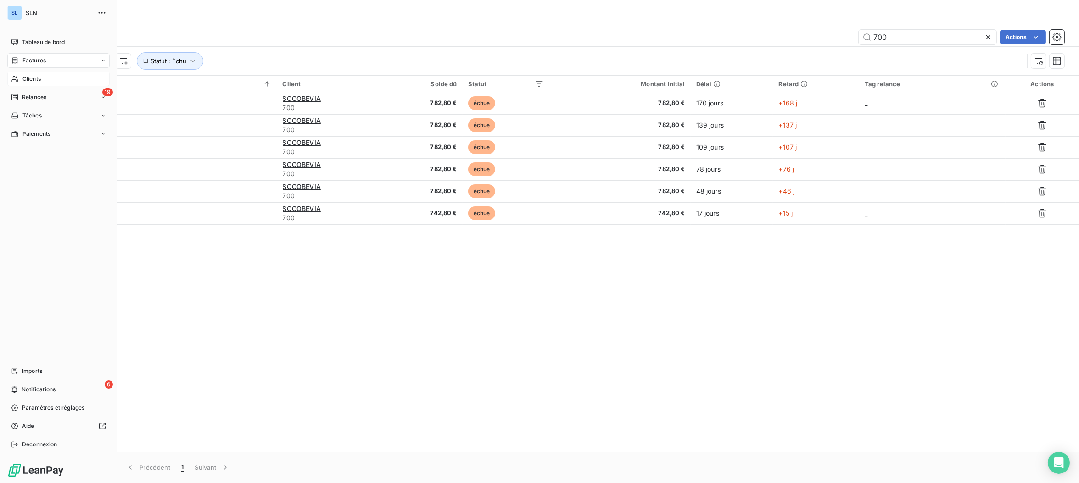
click at [20, 81] on div "Clients" at bounding box center [58, 79] width 102 height 15
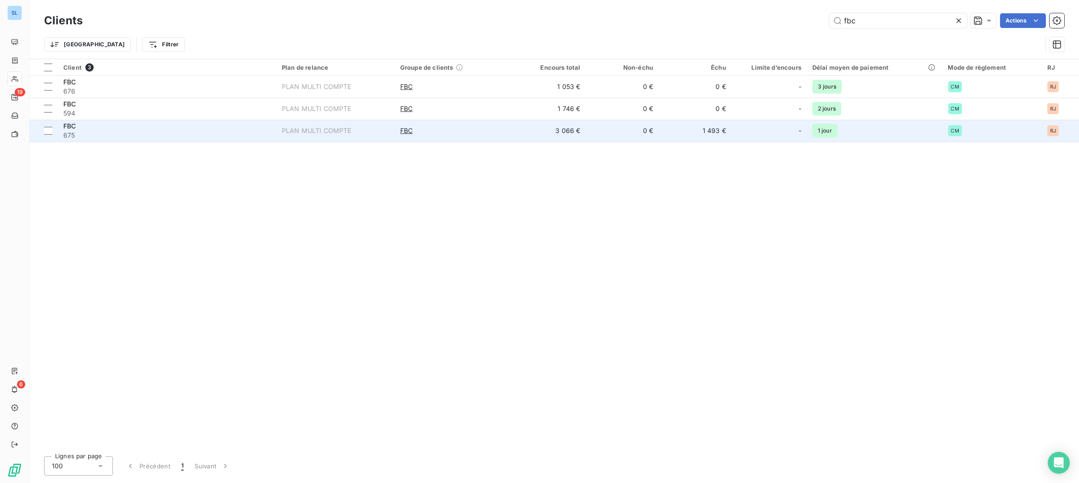
click at [120, 128] on div "FBC" at bounding box center [166, 126] width 207 height 9
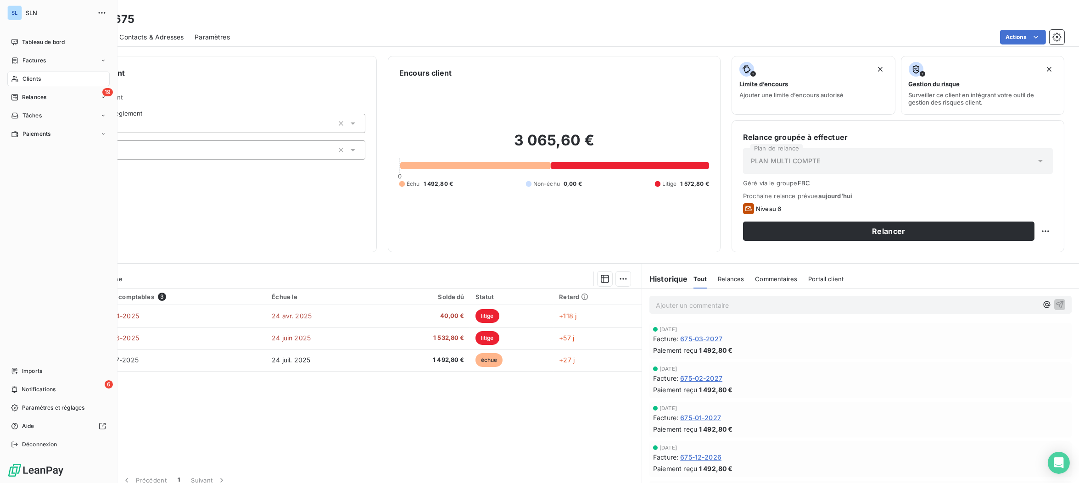
click at [19, 83] on div "Clients" at bounding box center [58, 79] width 102 height 15
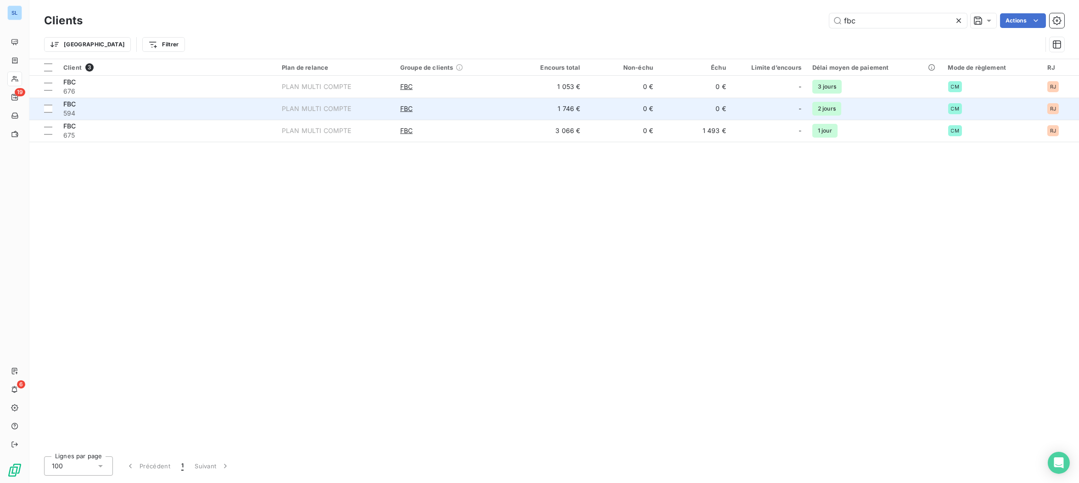
click at [130, 111] on span "594" at bounding box center [166, 113] width 207 height 9
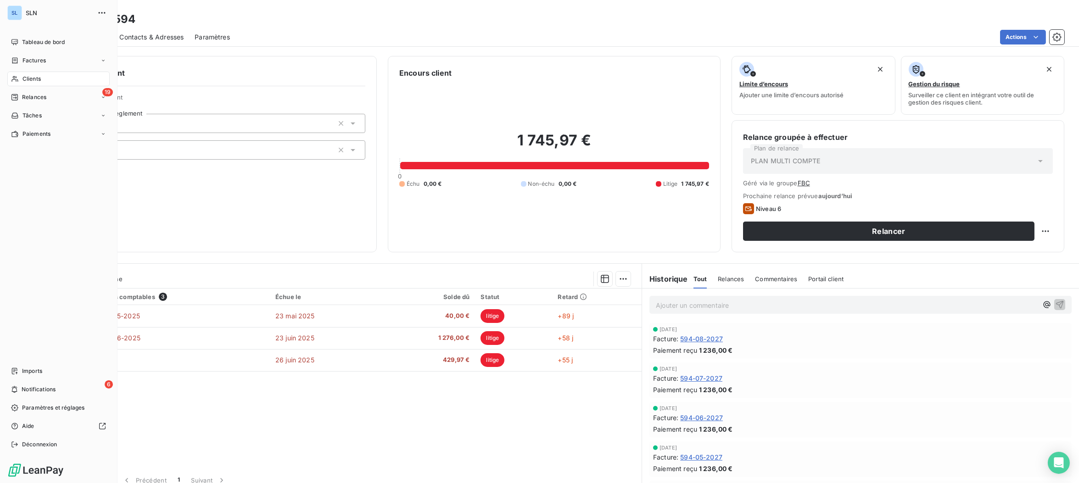
click at [27, 79] on span "Clients" at bounding box center [31, 79] width 18 height 8
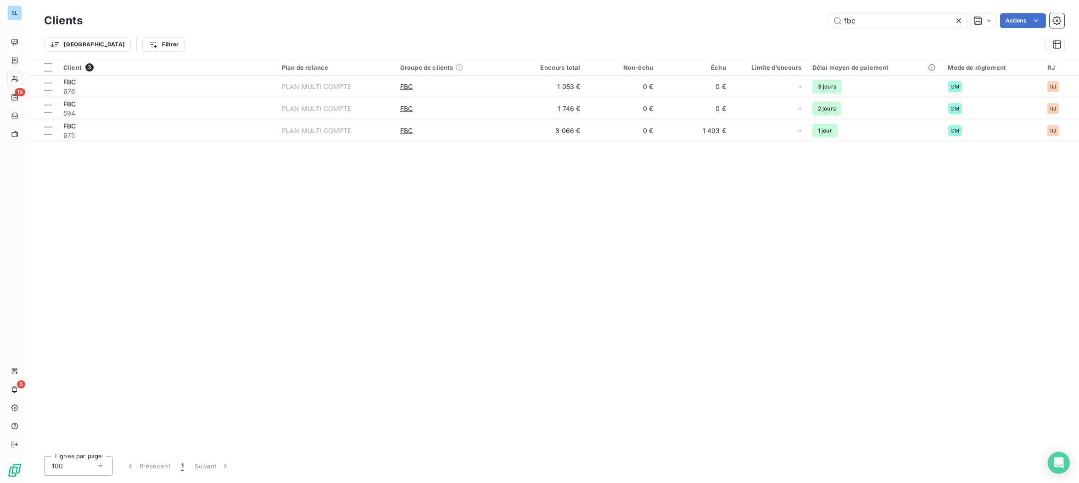
drag, startPoint x: 868, startPoint y: 22, endPoint x: 765, endPoint y: 3, distance: 105.0
click at [765, 3] on div "Clients fbc Actions Trier Filtrer" at bounding box center [553, 29] width 1049 height 59
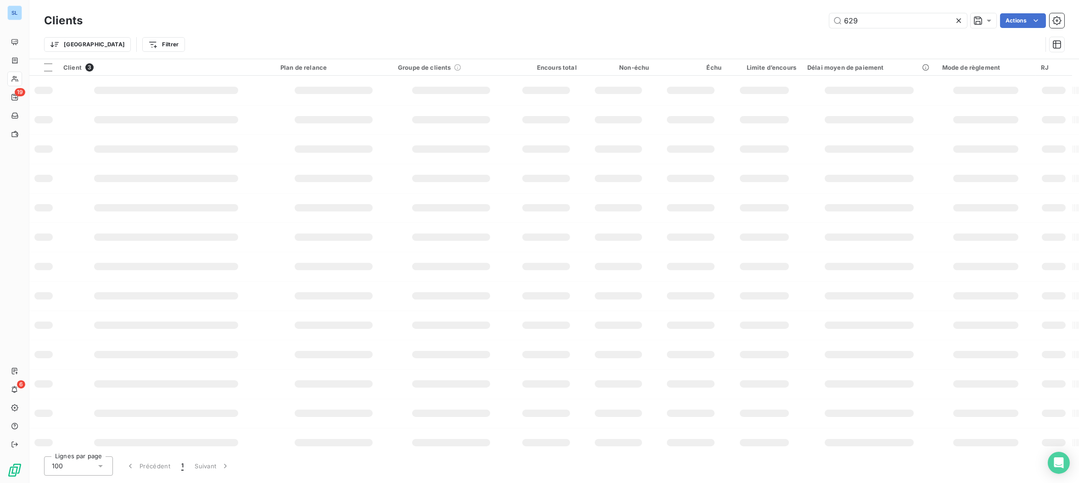
type input "629"
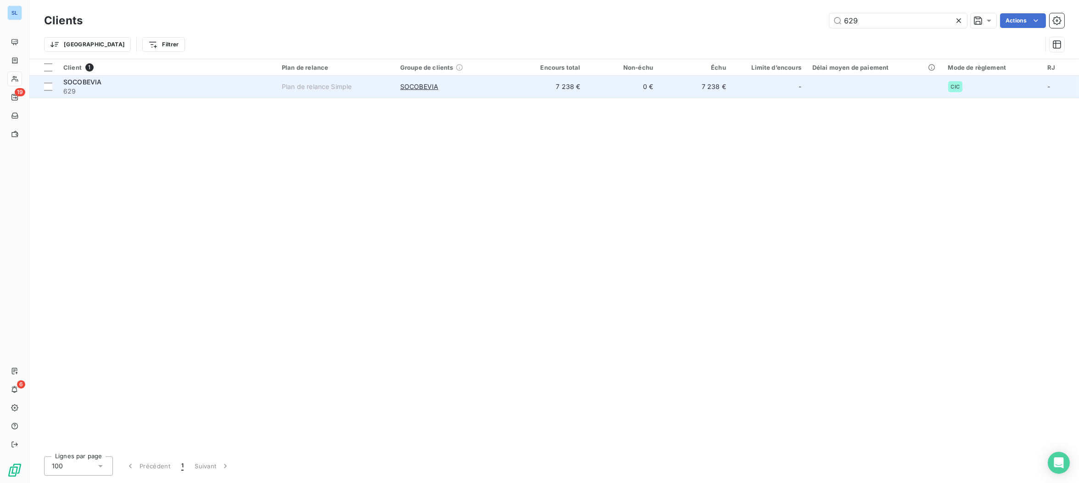
click at [268, 83] on div "SOCOBEVIA" at bounding box center [166, 82] width 207 height 9
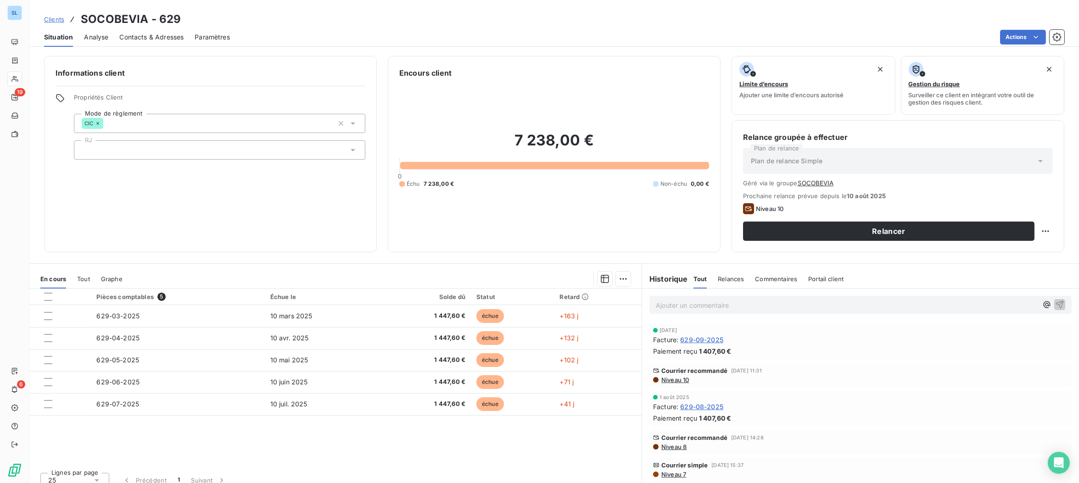
scroll to position [556, 0]
click at [690, 405] on span "629-08-2025" at bounding box center [701, 402] width 43 height 10
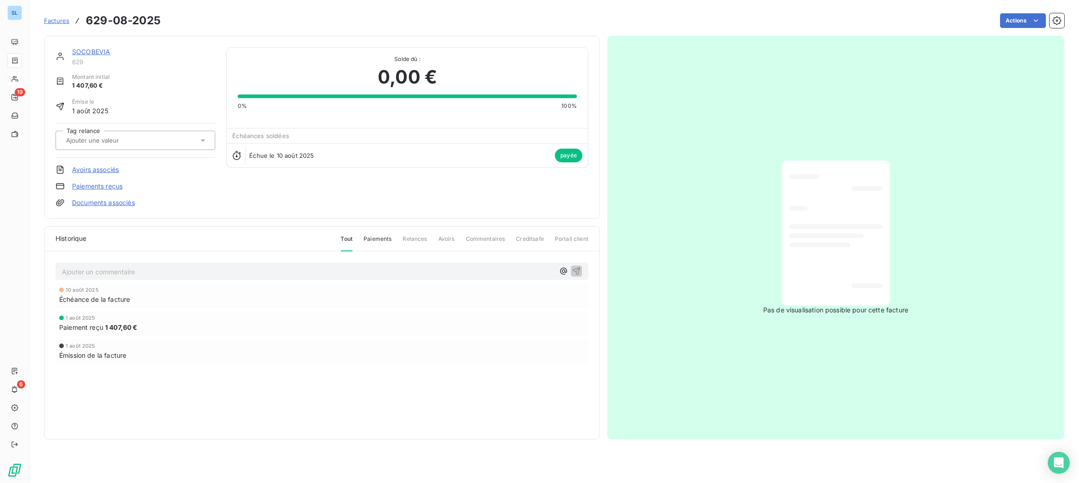
click at [95, 187] on link "Paiements reçus" at bounding box center [97, 186] width 50 height 9
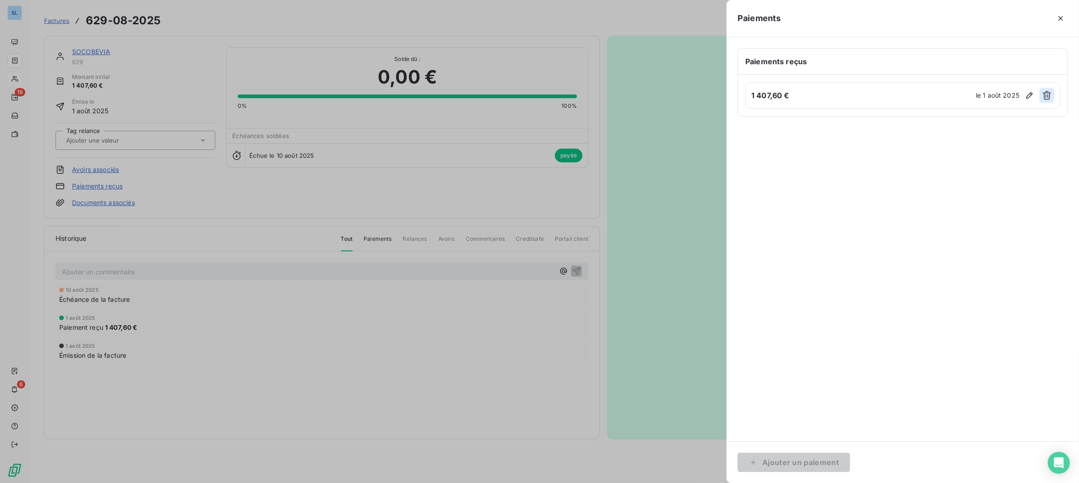
click at [1047, 94] on icon "button" at bounding box center [1046, 95] width 9 height 9
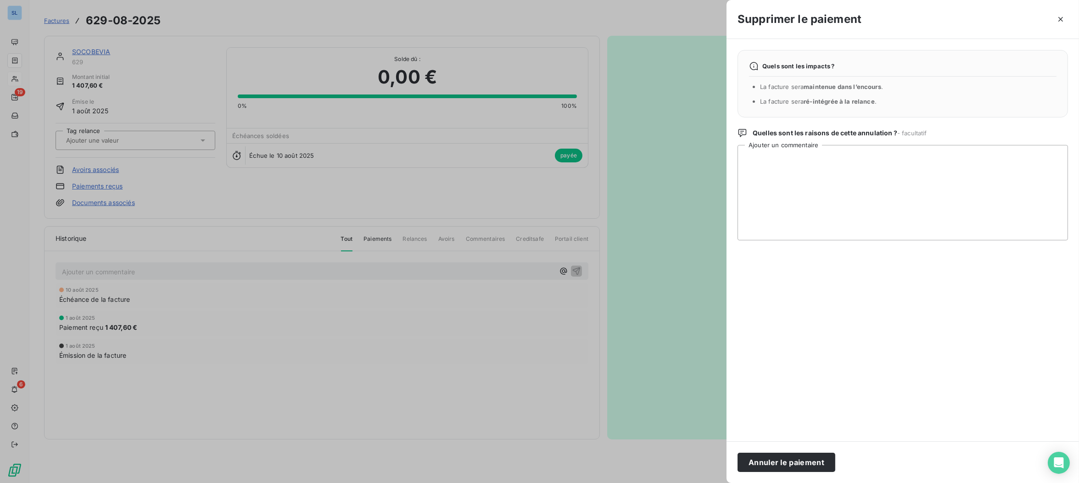
drag, startPoint x: 822, startPoint y: 467, endPoint x: 812, endPoint y: 470, distance: 9.9
click at [822, 467] on button "Annuler le paiement" at bounding box center [786, 462] width 98 height 19
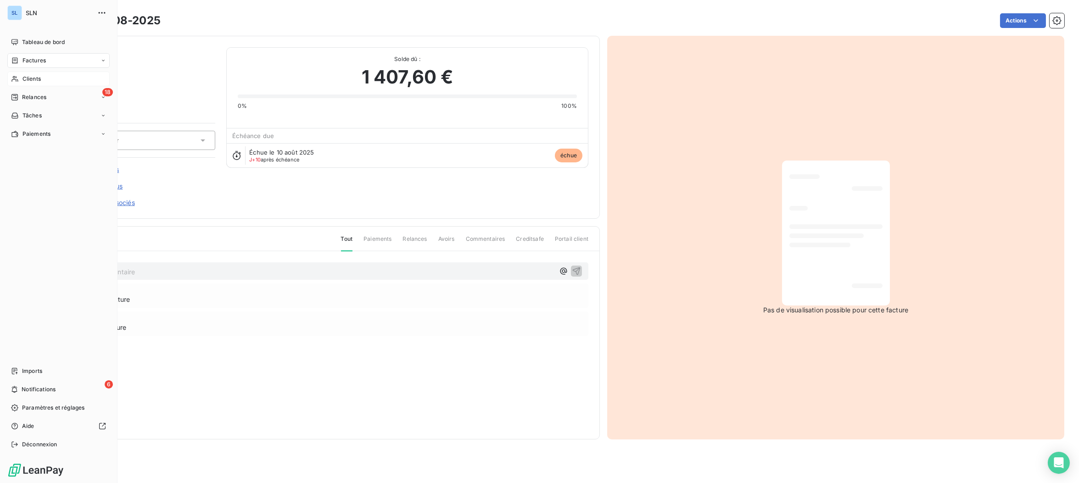
click at [35, 80] on span "Clients" at bounding box center [31, 79] width 18 height 8
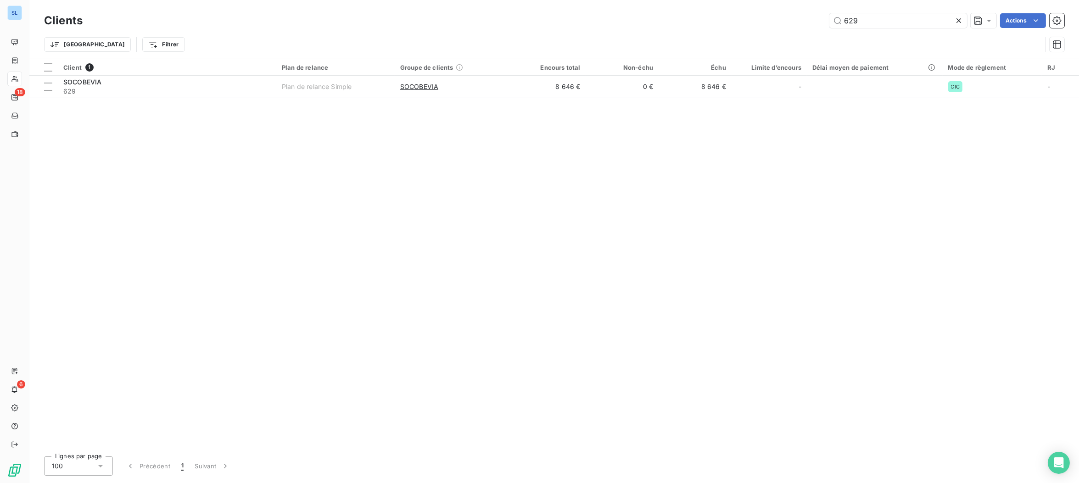
drag, startPoint x: 868, startPoint y: 21, endPoint x: 761, endPoint y: 10, distance: 107.9
click at [760, 9] on div "Clients 629 Actions Trier Filtrer" at bounding box center [553, 29] width 1049 height 59
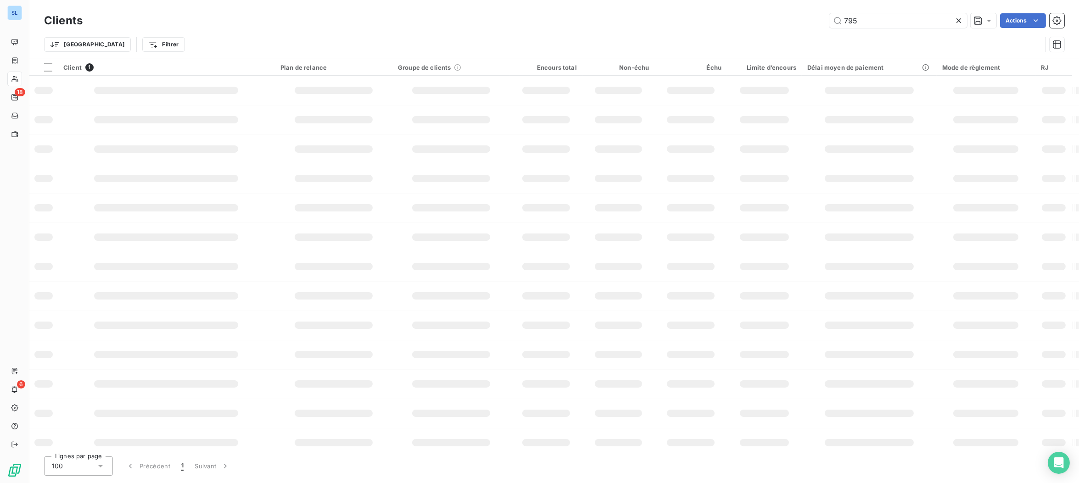
type input "795"
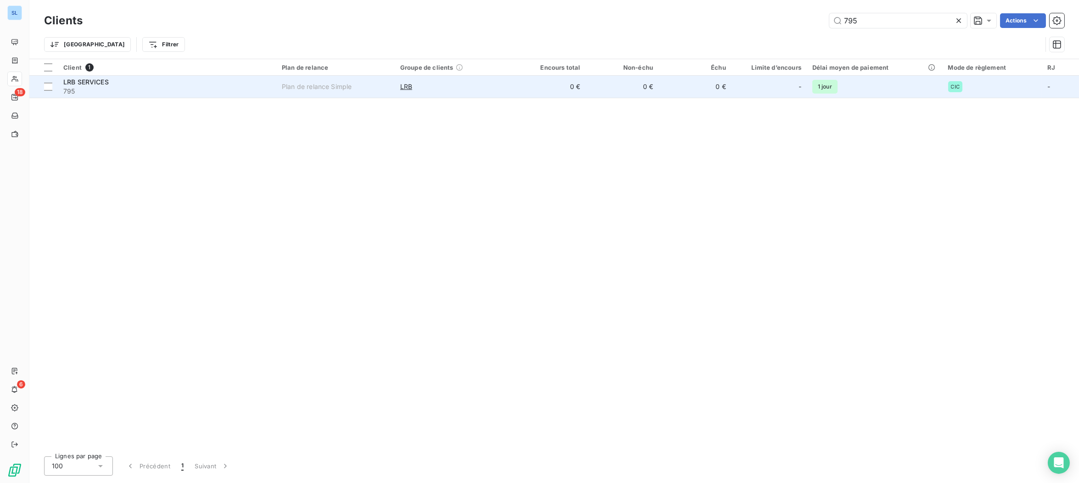
click at [89, 87] on span "795" at bounding box center [166, 91] width 207 height 9
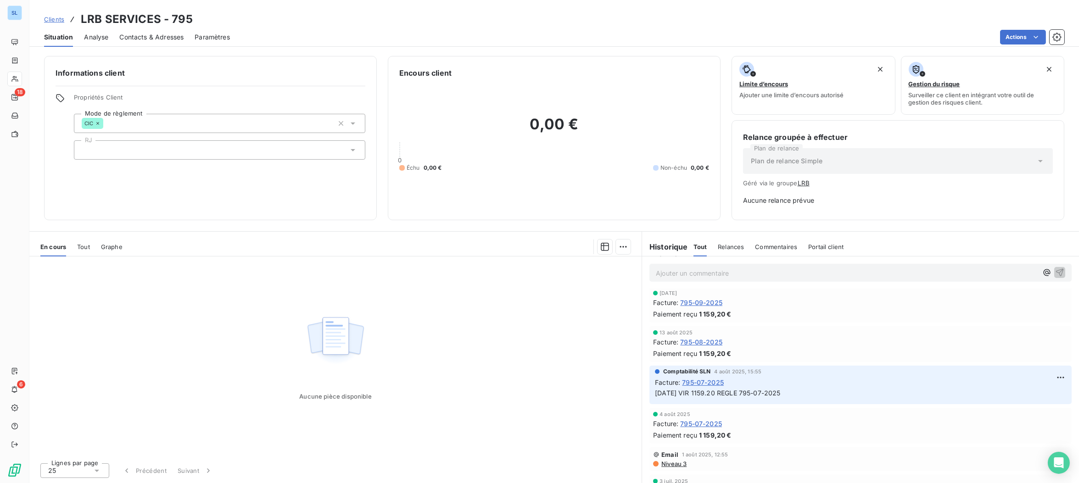
scroll to position [673, 0]
click at [703, 341] on span "795-08-2025" at bounding box center [701, 344] width 42 height 10
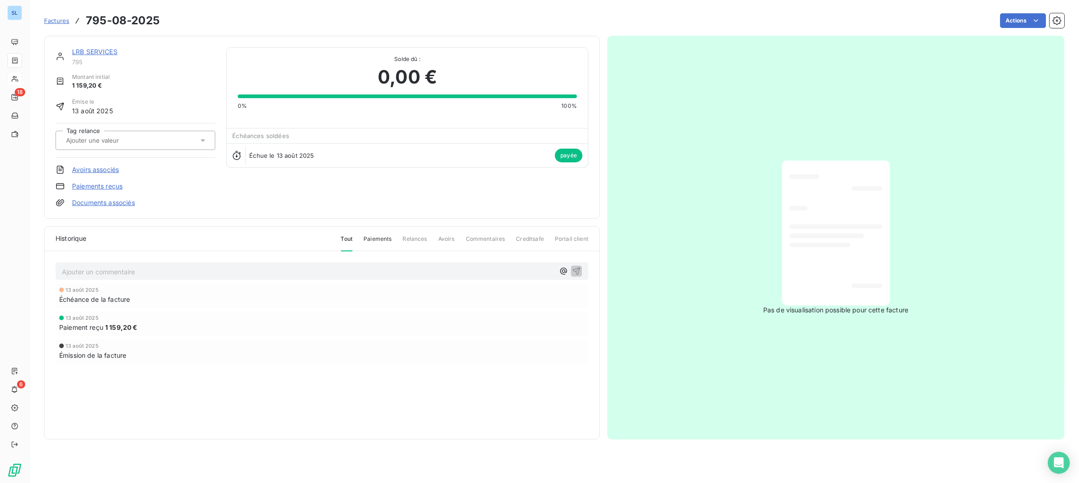
click at [108, 186] on link "Paiements reçus" at bounding box center [97, 186] width 50 height 9
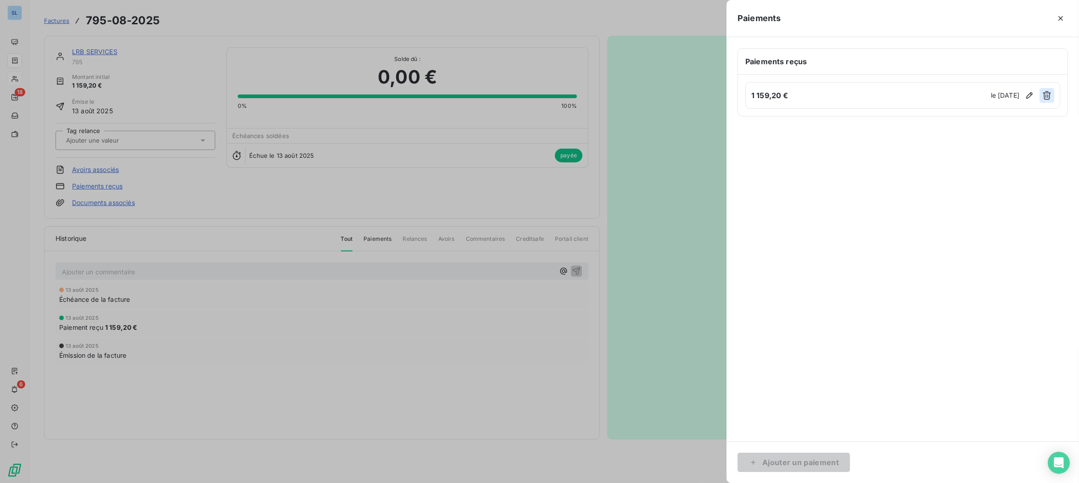
click at [1046, 92] on icon "button" at bounding box center [1046, 95] width 9 height 9
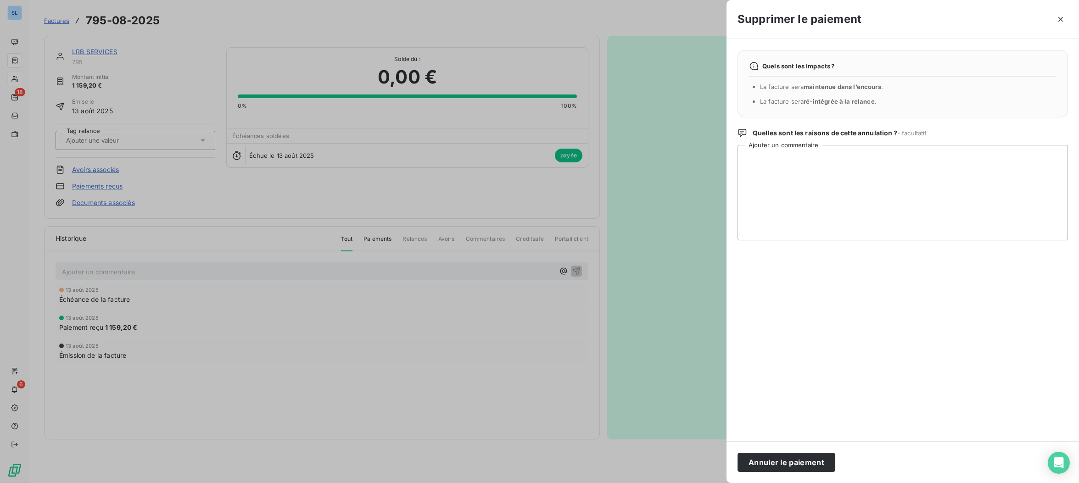
click at [766, 467] on button "Annuler le paiement" at bounding box center [786, 462] width 98 height 19
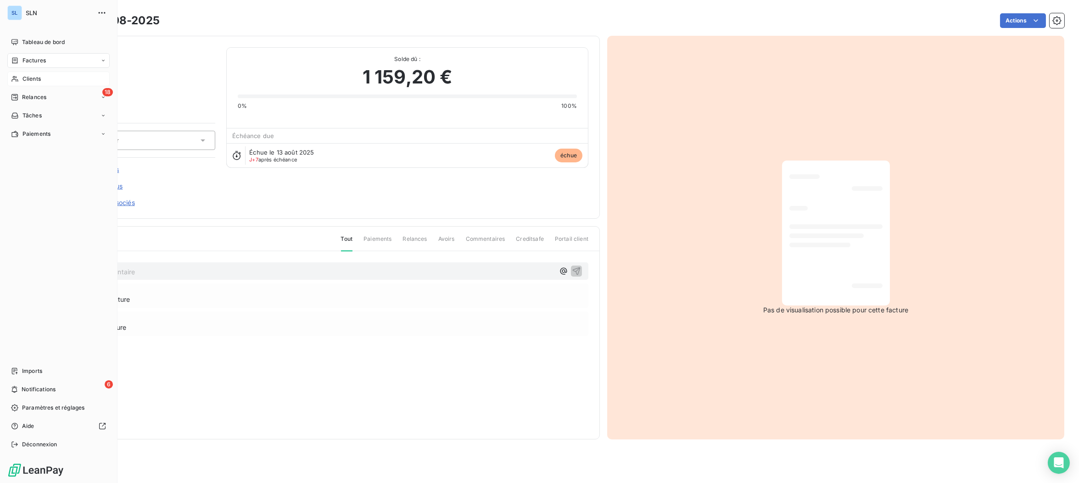
click at [26, 76] on span "Clients" at bounding box center [31, 79] width 18 height 8
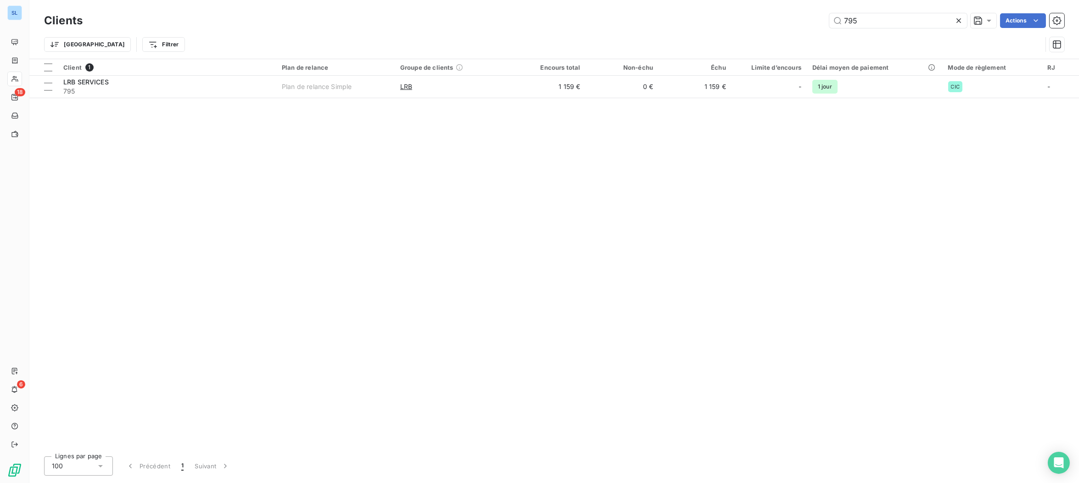
drag, startPoint x: 895, startPoint y: 21, endPoint x: 753, endPoint y: 9, distance: 141.8
click at [763, 9] on div "Clients 795 Actions Trier Filtrer" at bounding box center [553, 29] width 1049 height 59
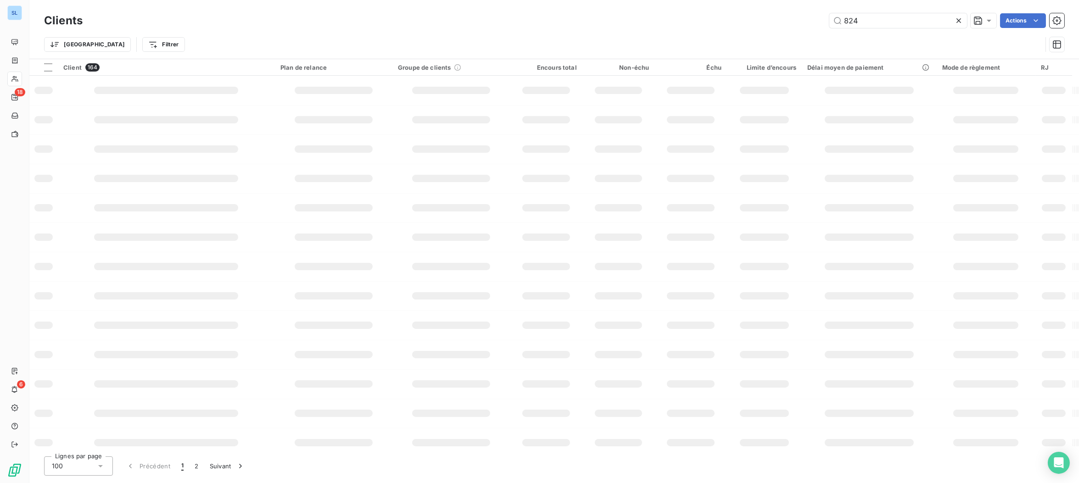
type input "824"
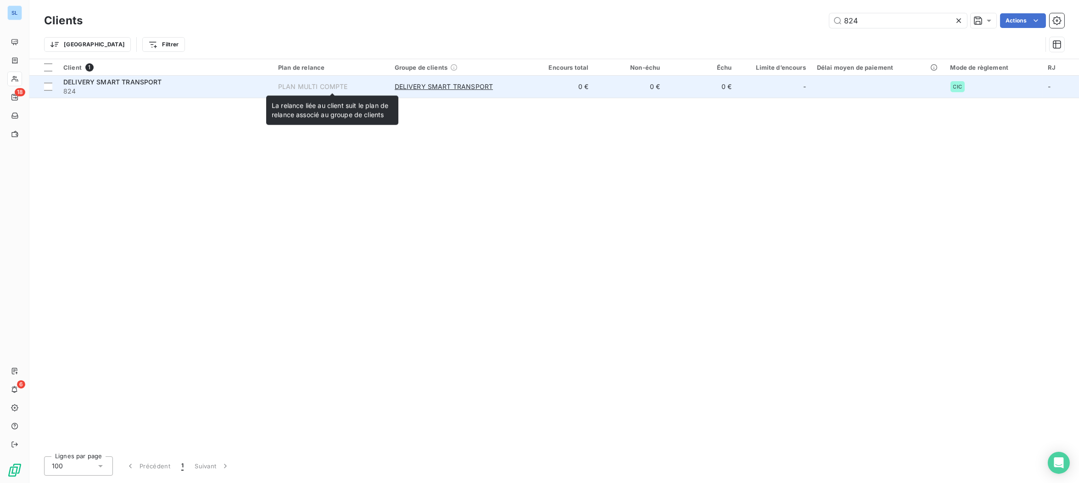
click at [358, 90] on span "PLAN MULTI COMPTE" at bounding box center [331, 86] width 106 height 9
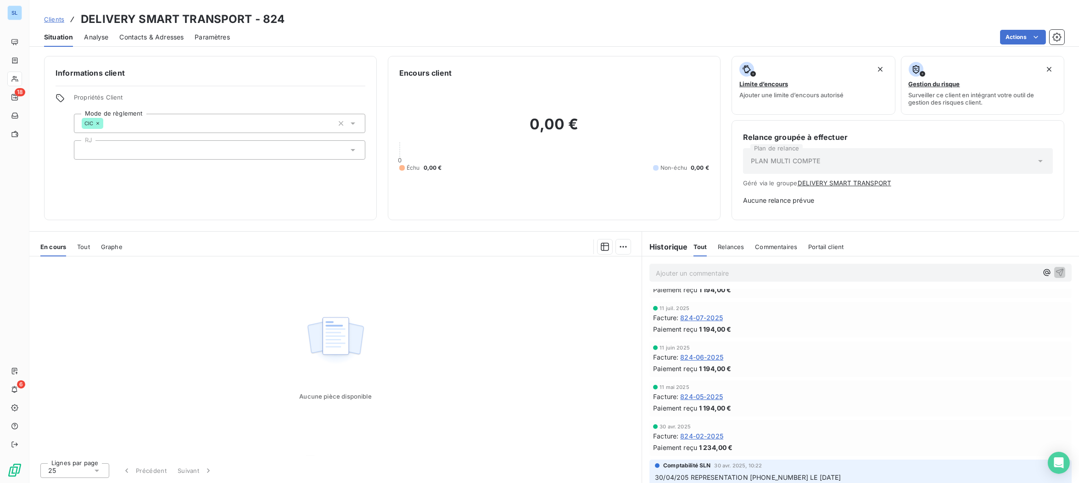
scroll to position [357, 0]
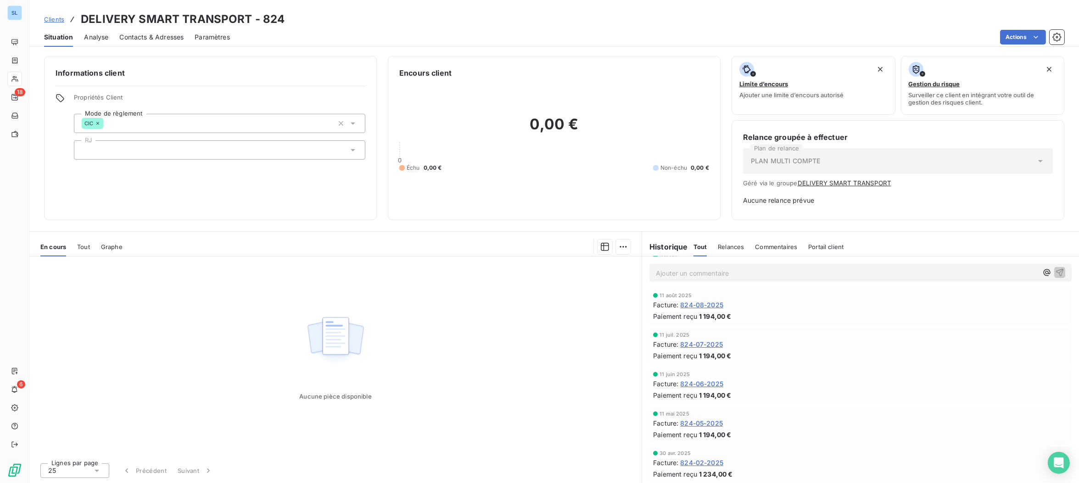
click at [715, 305] on span "824-08-2025" at bounding box center [701, 305] width 43 height 10
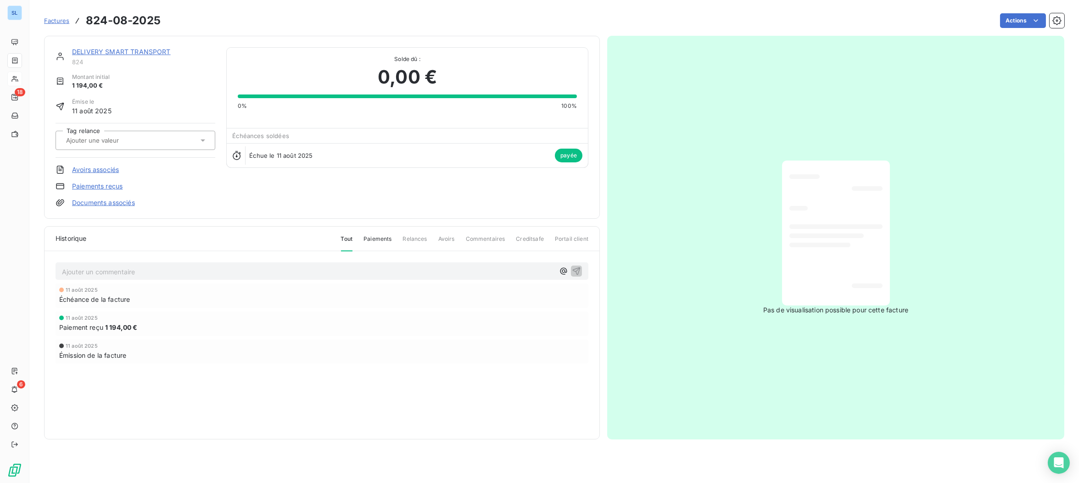
click at [106, 187] on link "Paiements reçus" at bounding box center [97, 186] width 50 height 9
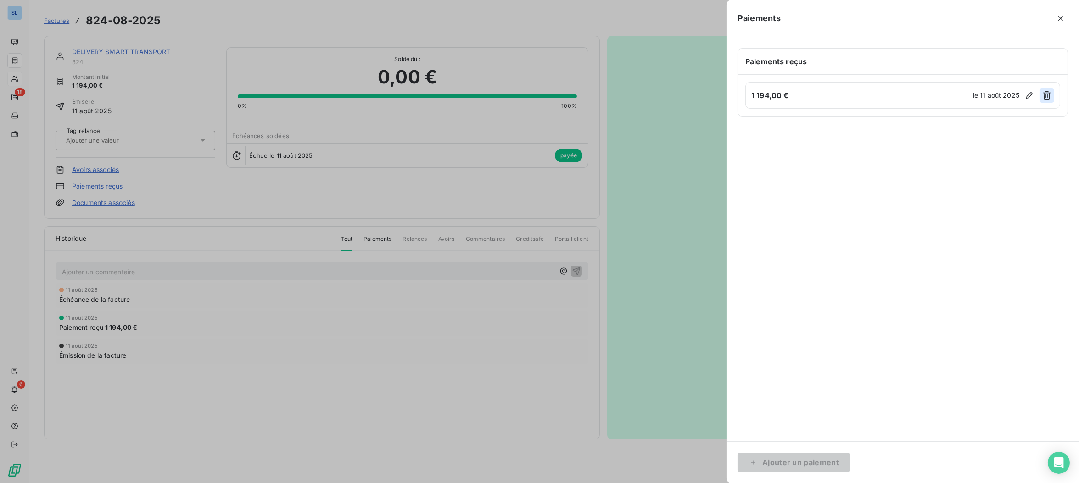
click at [1042, 89] on button "button" at bounding box center [1046, 95] width 15 height 15
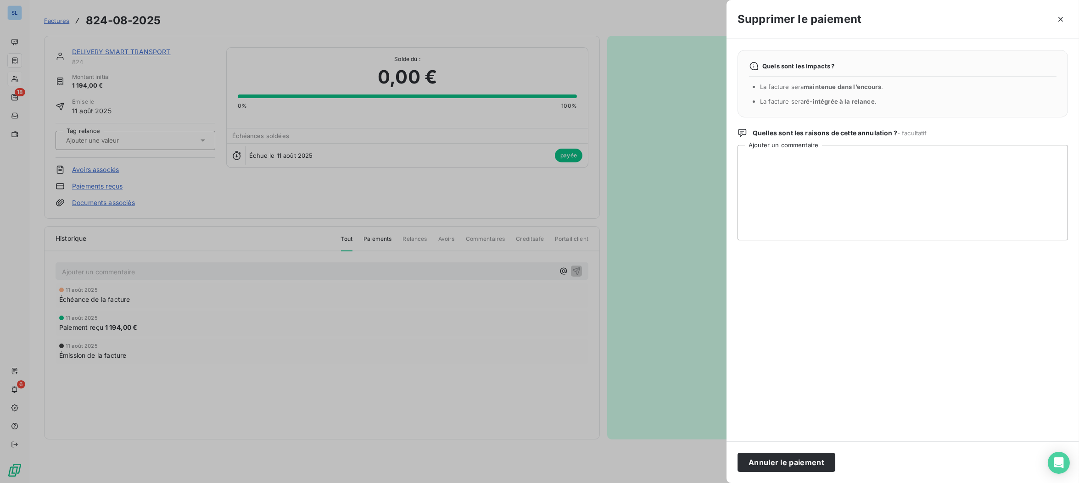
click at [755, 456] on button "Annuler le paiement" at bounding box center [786, 462] width 98 height 19
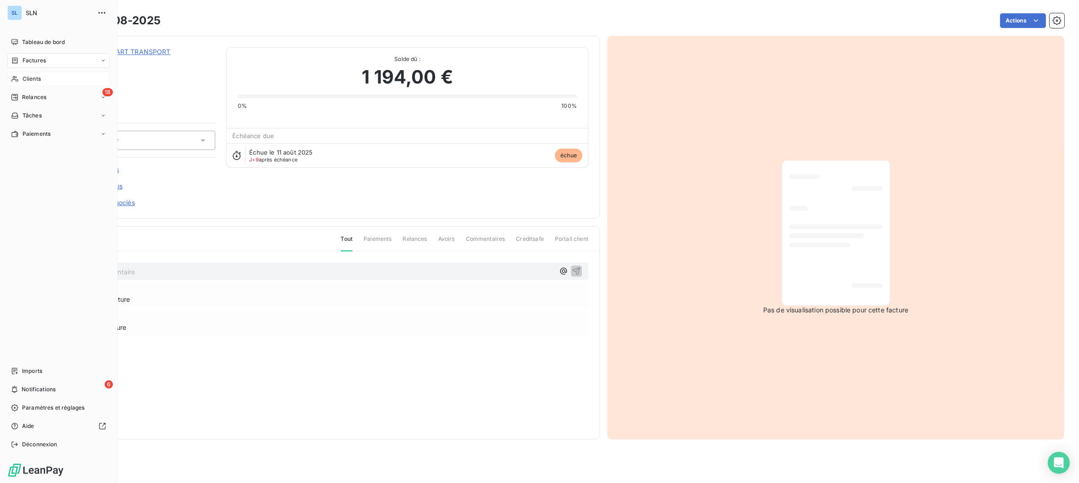
click at [40, 83] on div "Clients" at bounding box center [58, 79] width 102 height 15
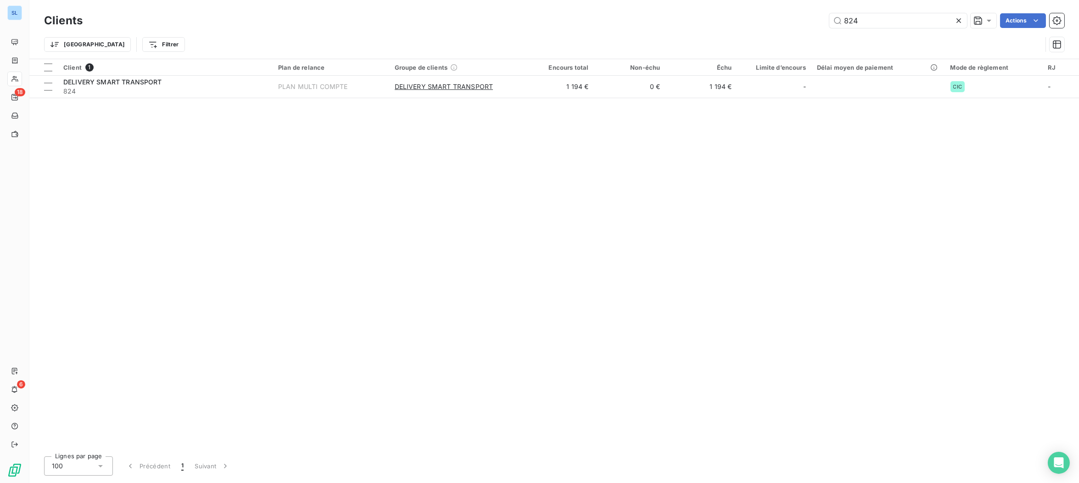
drag, startPoint x: 872, startPoint y: 21, endPoint x: 765, endPoint y: 5, distance: 108.2
click at [780, 10] on div "Clients 824 Actions Trier Filtrer" at bounding box center [553, 29] width 1049 height 59
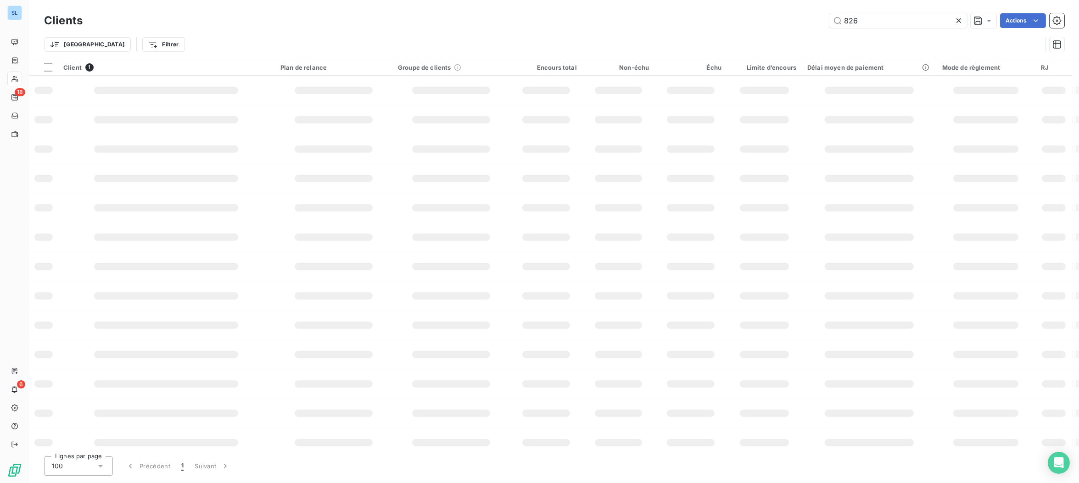
type input "826"
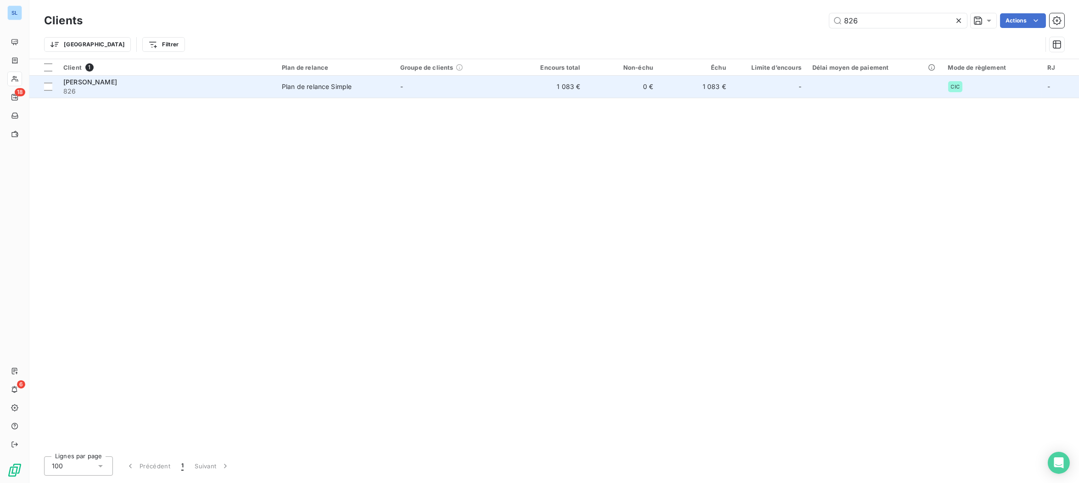
click at [103, 87] on span "826" at bounding box center [166, 91] width 207 height 9
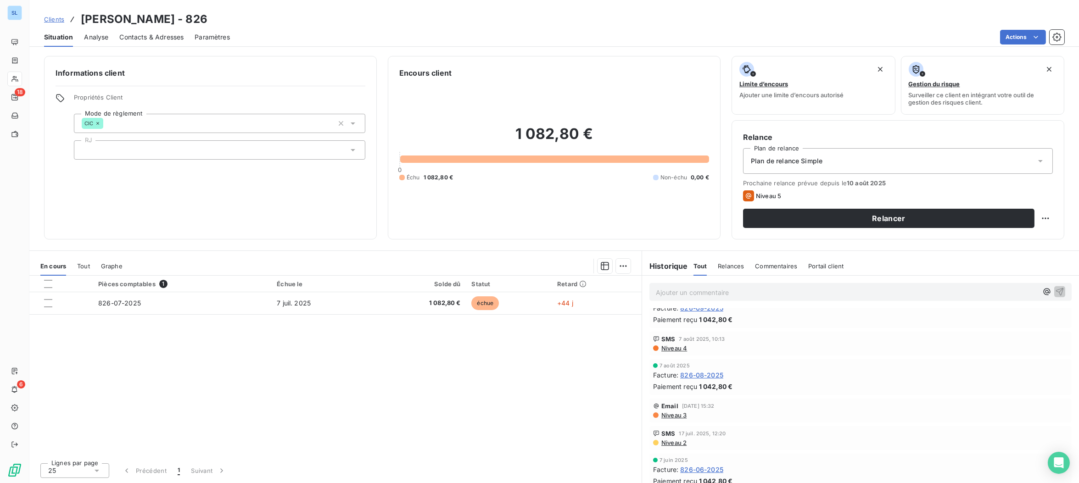
scroll to position [1240, 0]
click at [706, 374] on span "826-08-2025" at bounding box center [701, 376] width 43 height 10
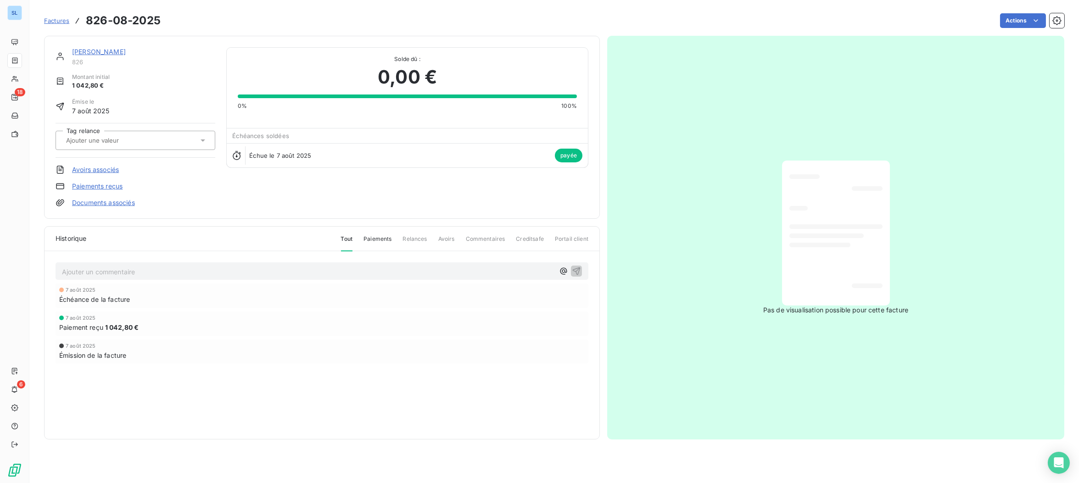
click at [98, 185] on link "Paiements reçus" at bounding box center [97, 186] width 50 height 9
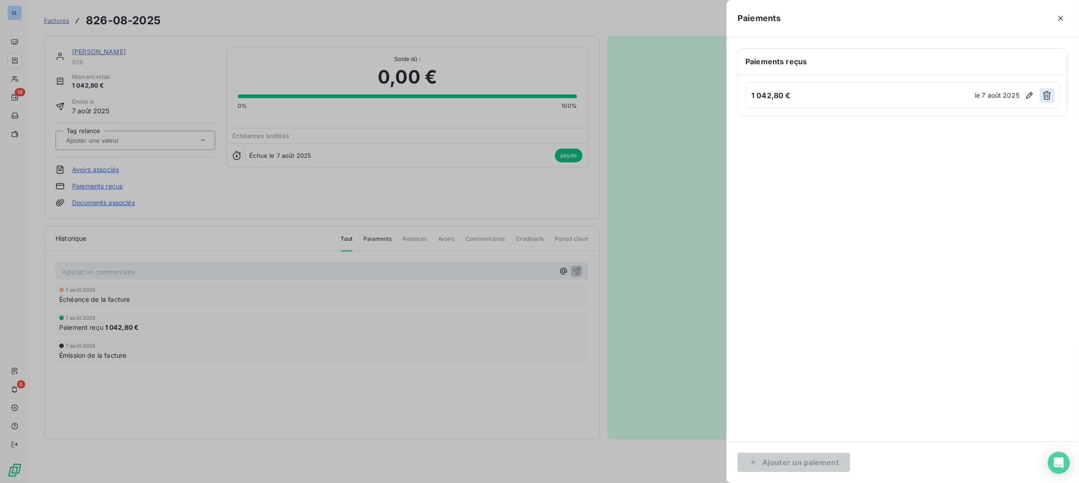
click at [1044, 94] on icon "button" at bounding box center [1046, 95] width 8 height 9
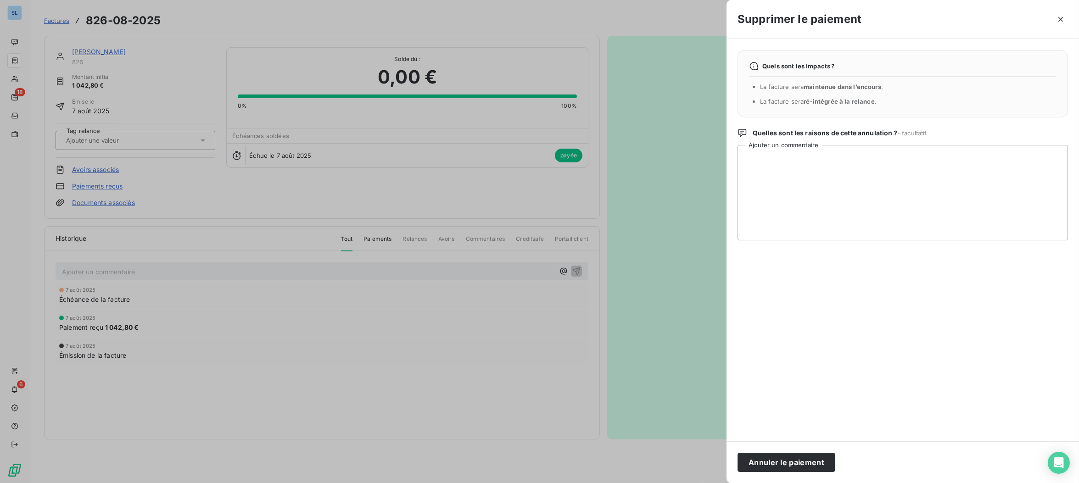
drag, startPoint x: 759, startPoint y: 462, endPoint x: 825, endPoint y: 462, distance: 66.1
click at [759, 462] on button "Annuler le paiement" at bounding box center [786, 462] width 98 height 19
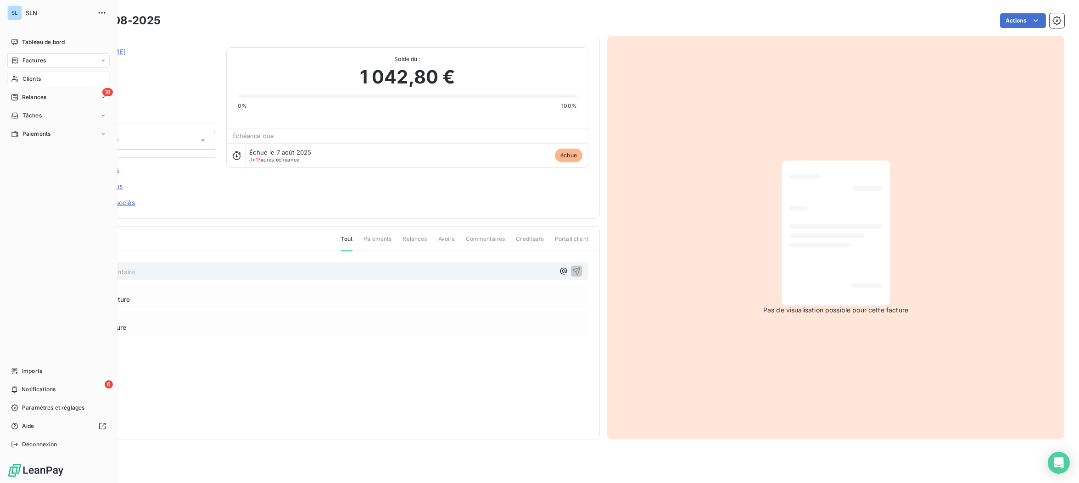
click at [29, 81] on span "Clients" at bounding box center [31, 79] width 18 height 8
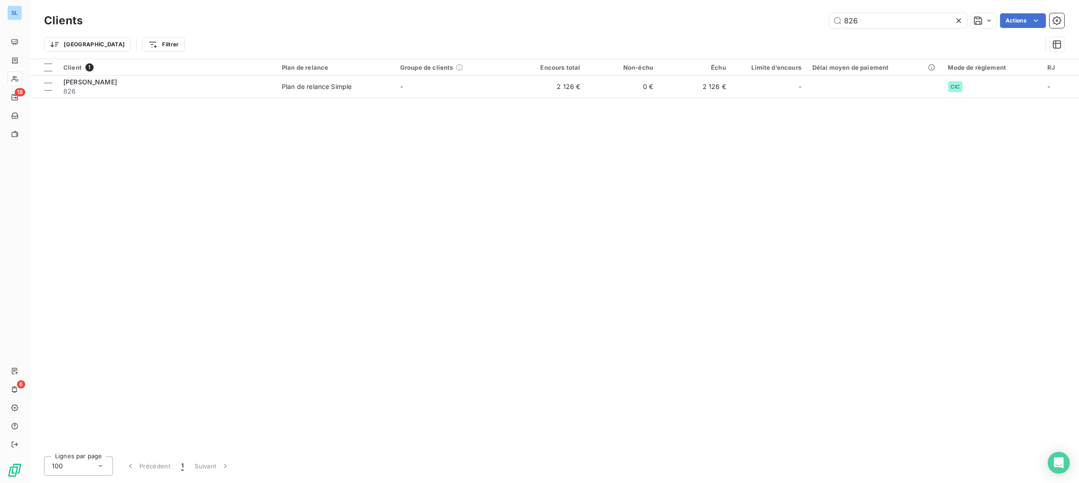
drag, startPoint x: 884, startPoint y: 21, endPoint x: 712, endPoint y: 6, distance: 173.2
click at [715, 8] on div "Clients 826 Actions Trier Filtrer" at bounding box center [553, 29] width 1049 height 59
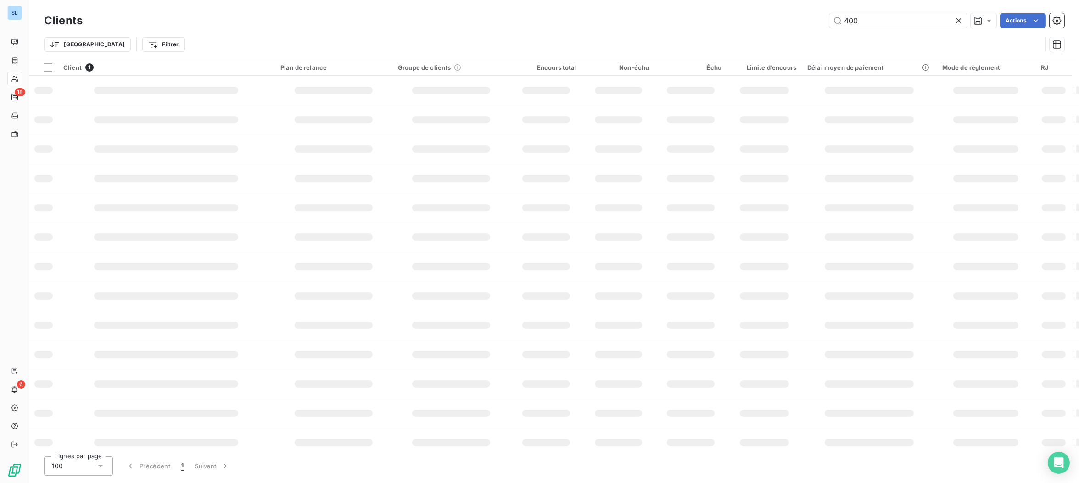
type input "400"
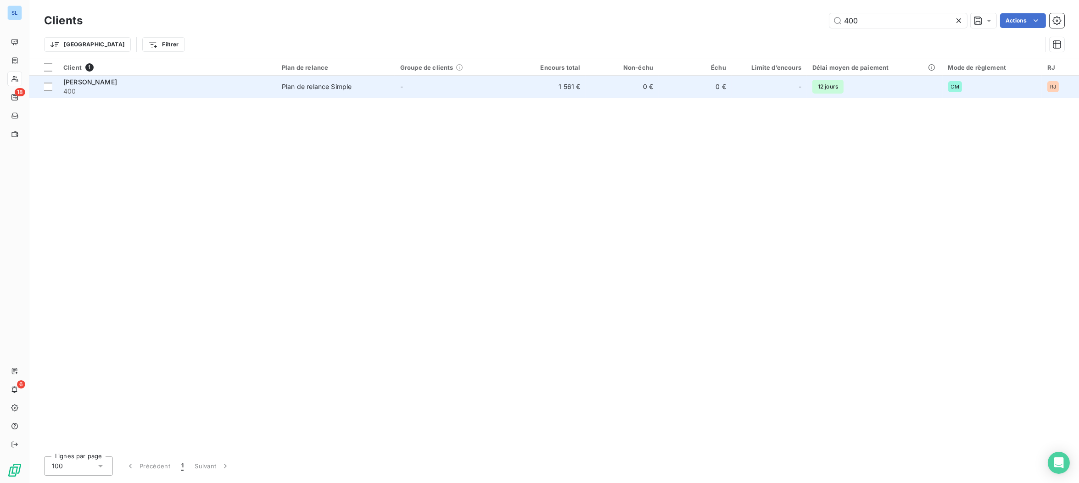
click at [140, 91] on span "400" at bounding box center [166, 91] width 207 height 9
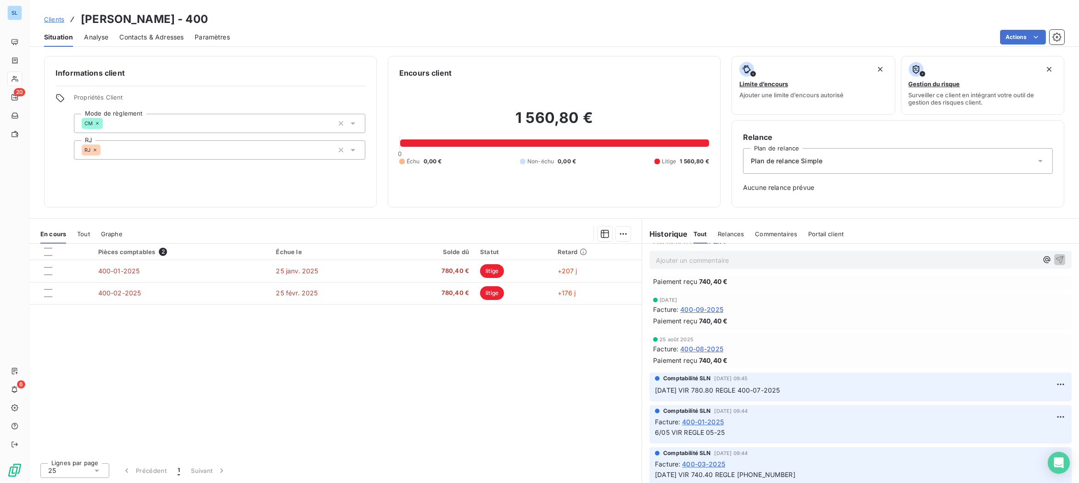
scroll to position [303, 0]
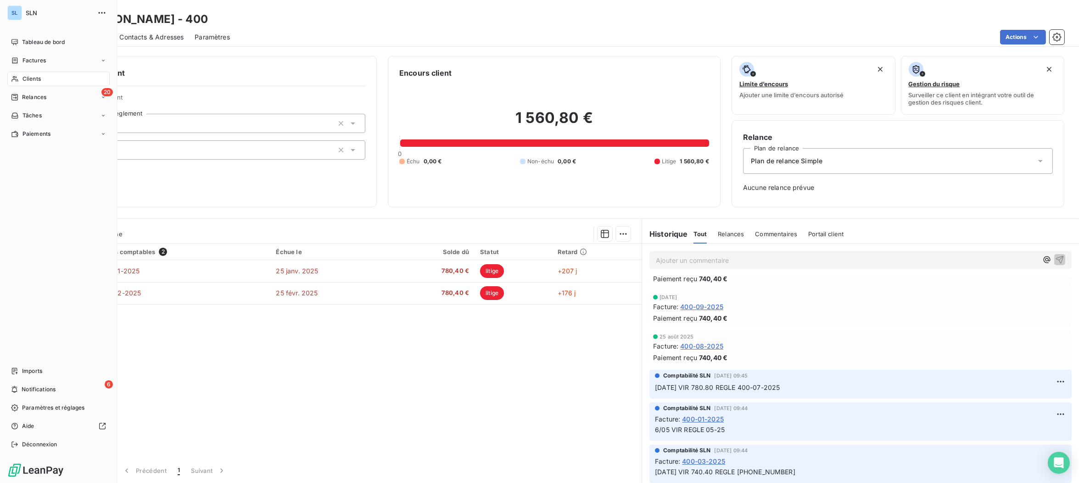
click at [30, 78] on span "Clients" at bounding box center [31, 79] width 18 height 8
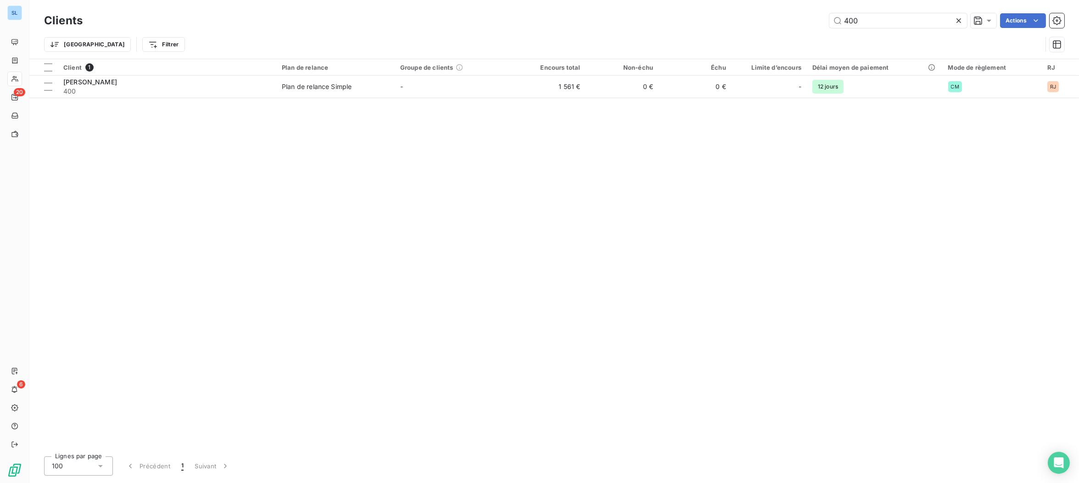
drag, startPoint x: 872, startPoint y: 18, endPoint x: 833, endPoint y: 45, distance: 47.4
click at [799, 15] on div "400 Actions" at bounding box center [579, 20] width 970 height 15
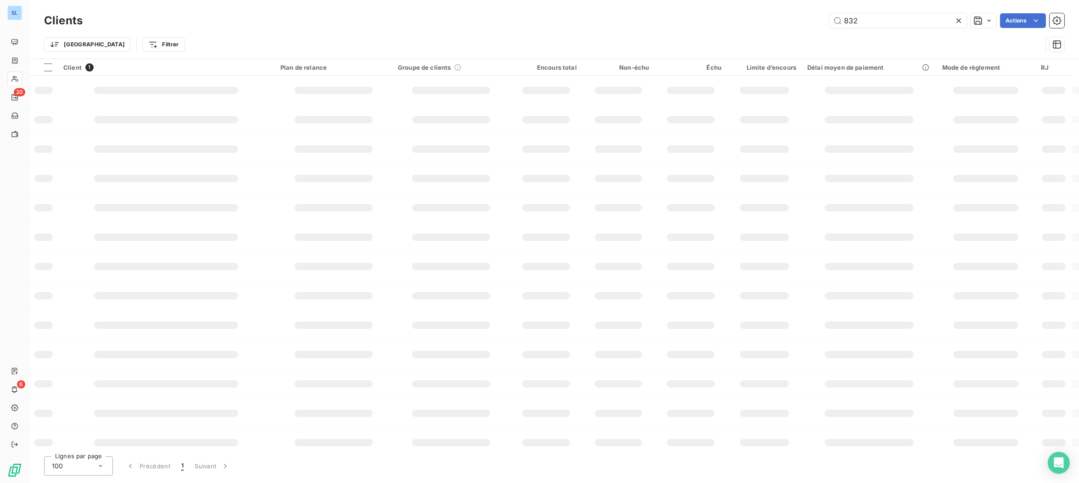
type input "832"
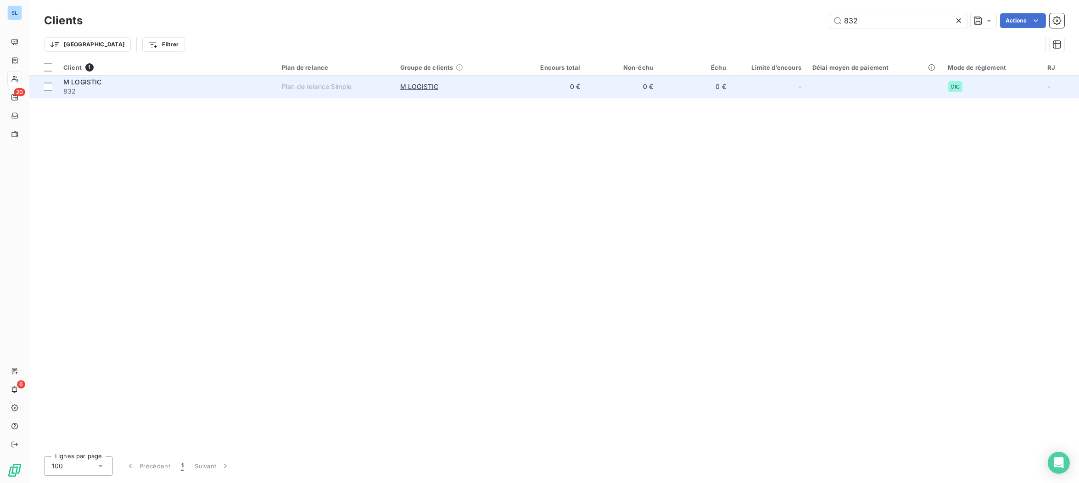
click at [189, 88] on span "832" at bounding box center [166, 91] width 207 height 9
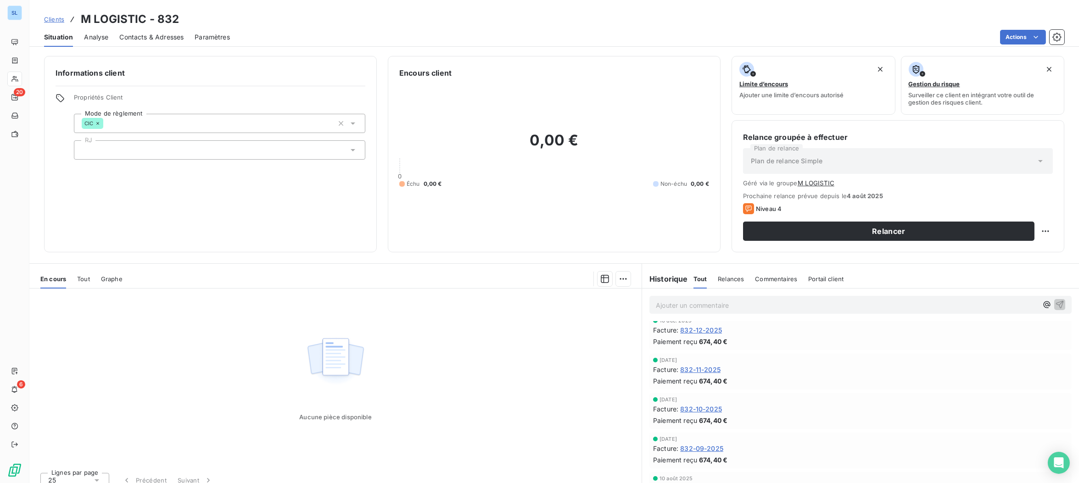
scroll to position [725, 0]
click at [702, 443] on span "832-08-2025" at bounding box center [701, 442] width 43 height 10
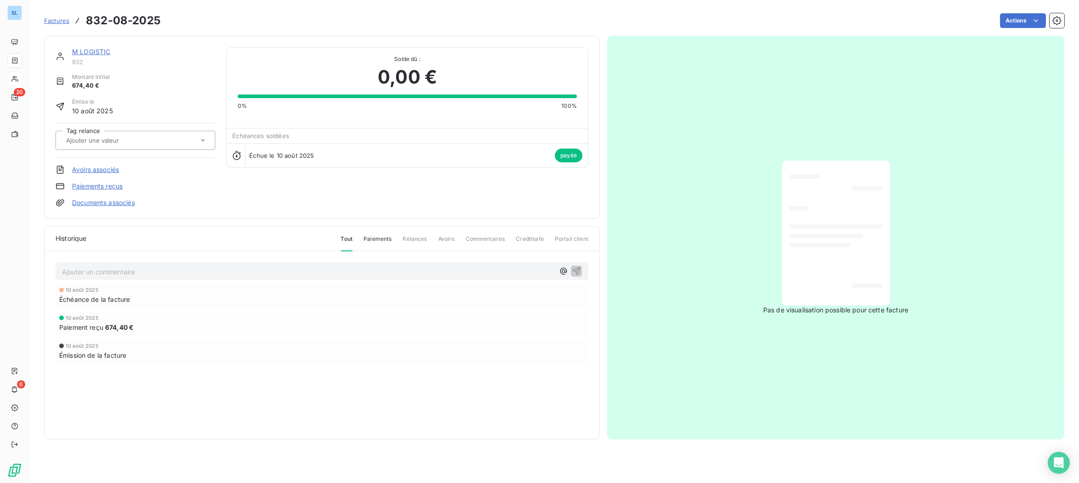
click at [92, 182] on link "Paiements reçus" at bounding box center [97, 186] width 50 height 9
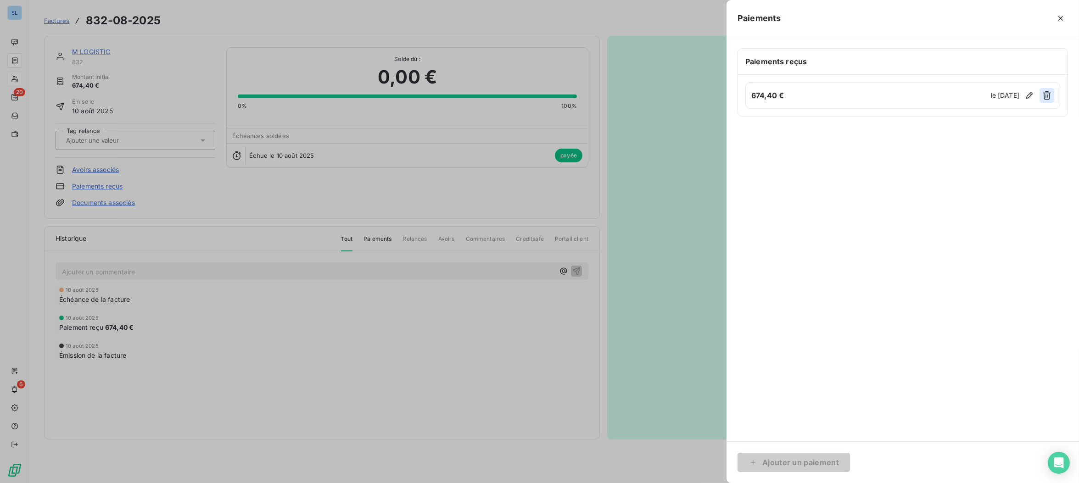
click at [1046, 95] on icon "button" at bounding box center [1046, 95] width 8 height 9
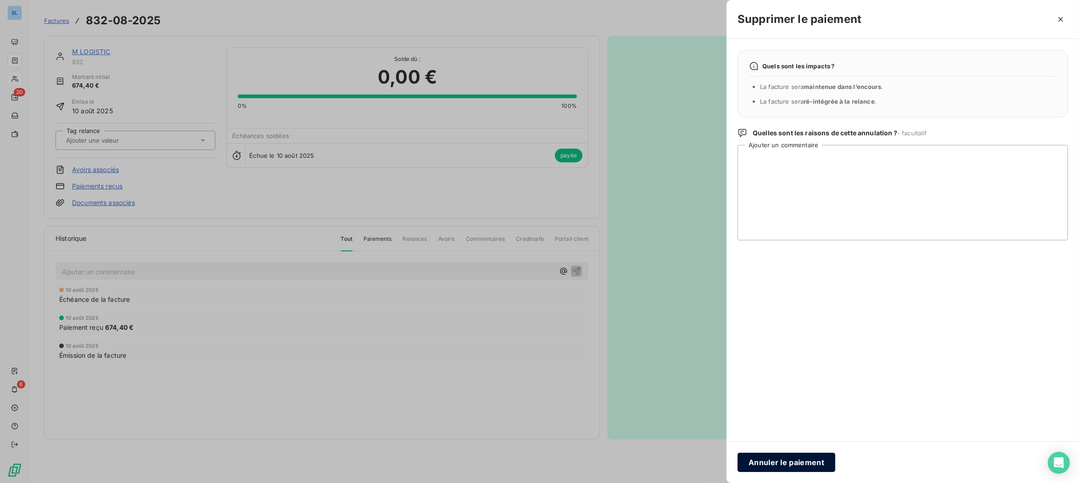
click at [814, 467] on button "Annuler le paiement" at bounding box center [786, 462] width 98 height 19
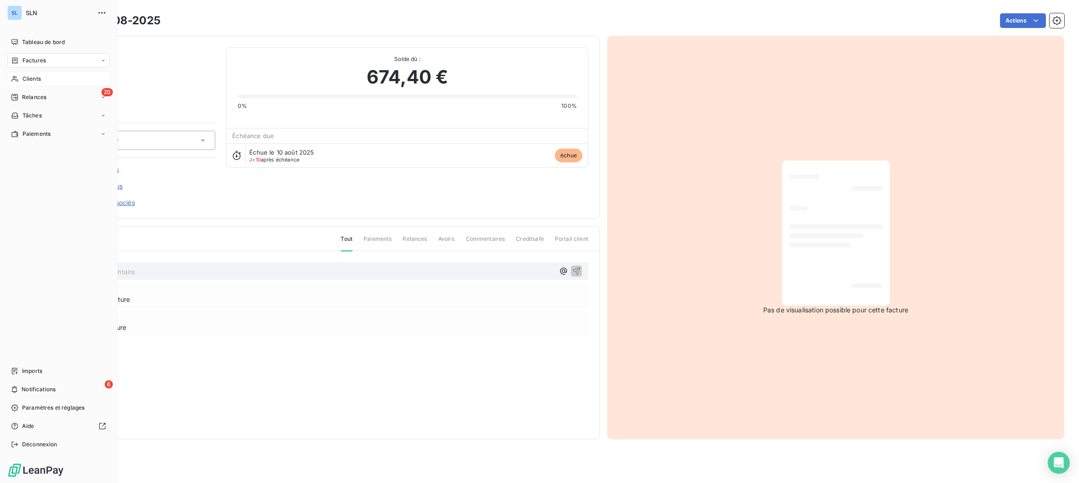
click at [20, 82] on div "Clients" at bounding box center [58, 79] width 102 height 15
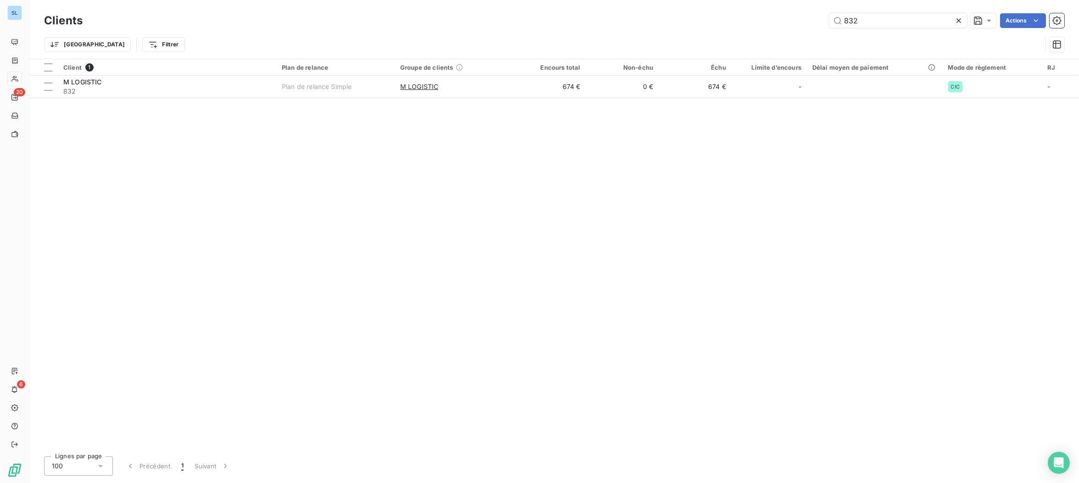
drag, startPoint x: 910, startPoint y: 21, endPoint x: 697, endPoint y: 9, distance: 212.8
click at [704, 11] on div "Clients 832 Actions" at bounding box center [554, 20] width 1020 height 19
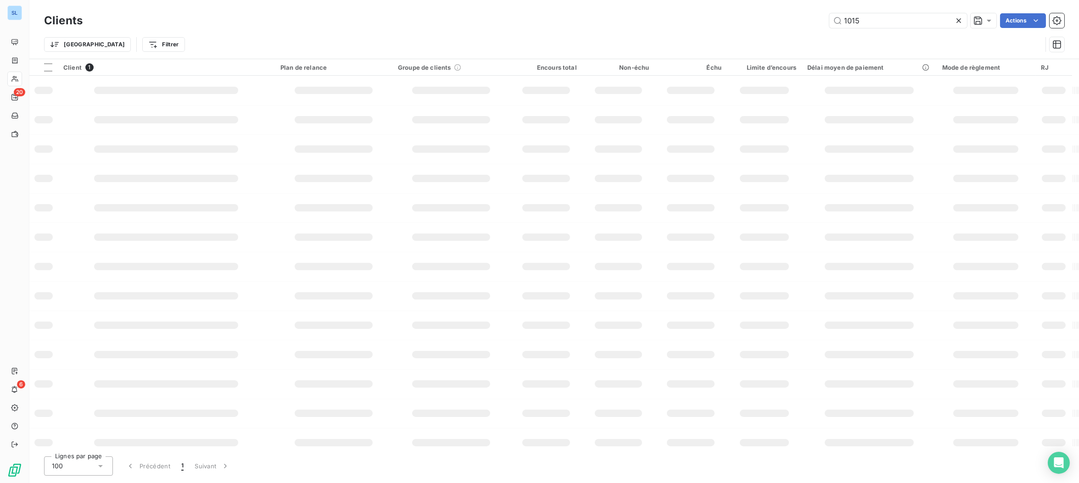
type input "1015"
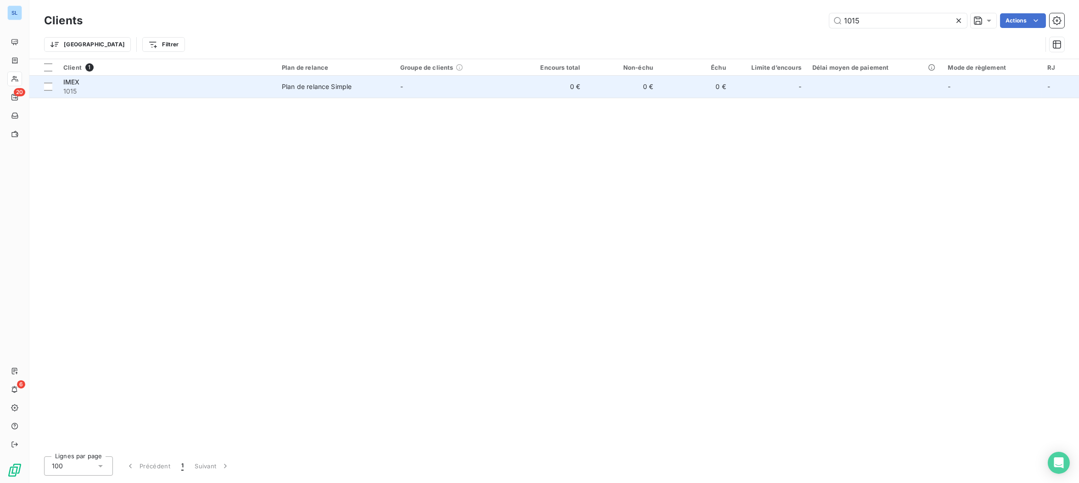
click at [122, 91] on span "1015" at bounding box center [166, 91] width 207 height 9
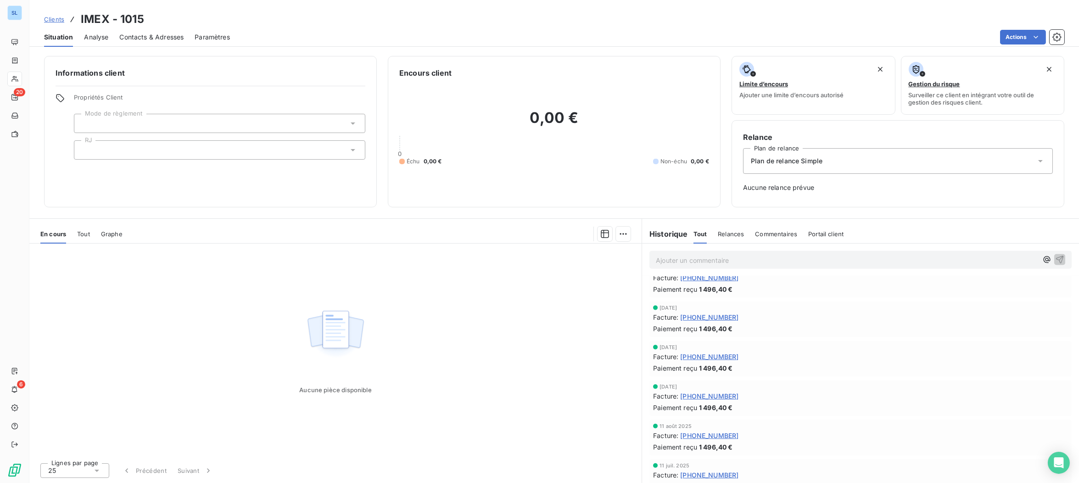
scroll to position [1685, 0]
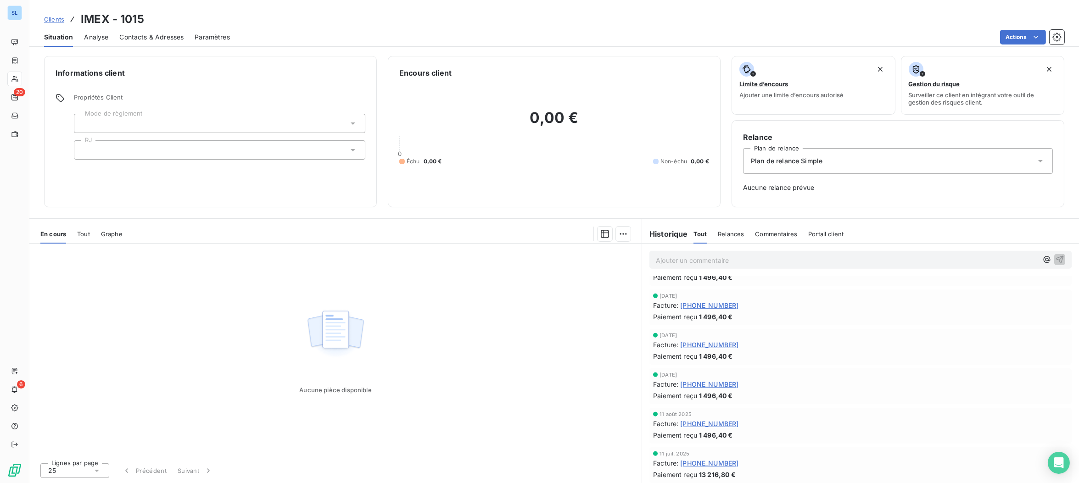
click at [711, 422] on span "[PHONE_NUMBER]" at bounding box center [709, 424] width 58 height 10
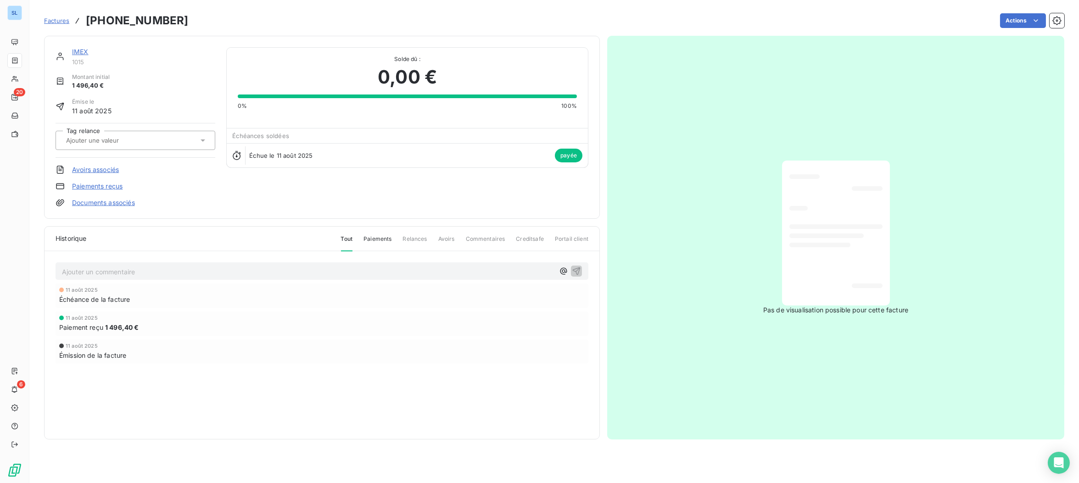
click at [105, 187] on link "Paiements reçus" at bounding box center [97, 186] width 50 height 9
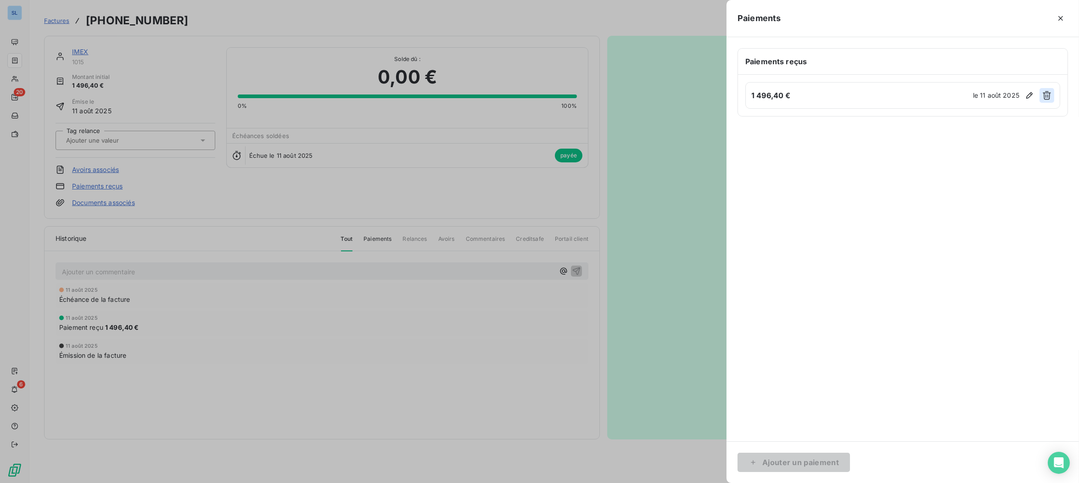
click at [1046, 95] on icon "button" at bounding box center [1046, 95] width 8 height 9
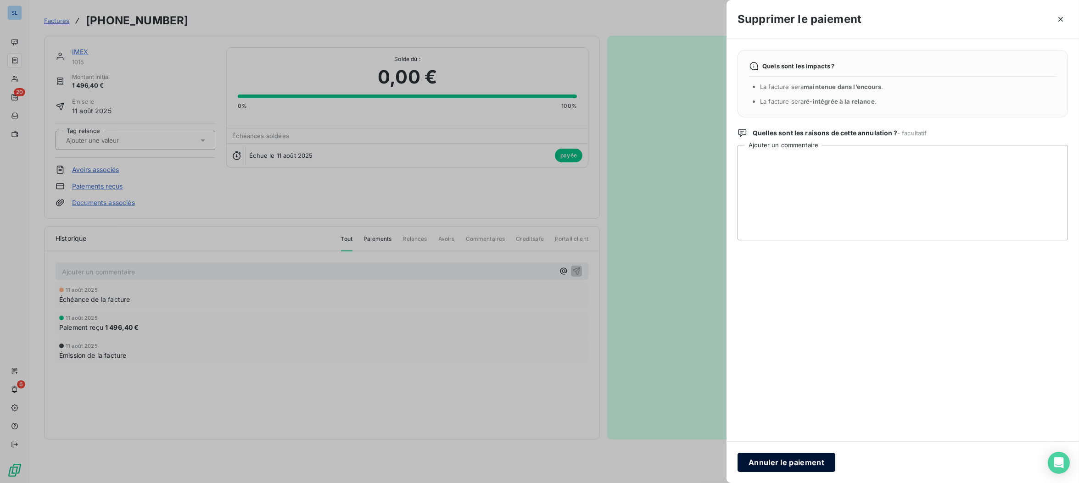
click at [778, 462] on button "Annuler le paiement" at bounding box center [786, 462] width 98 height 19
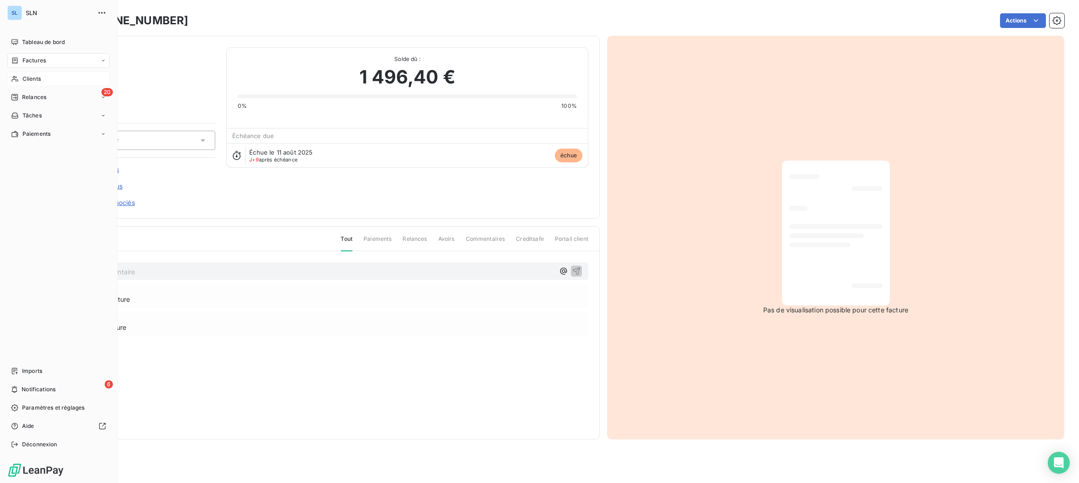
click at [24, 78] on span "Clients" at bounding box center [31, 79] width 18 height 8
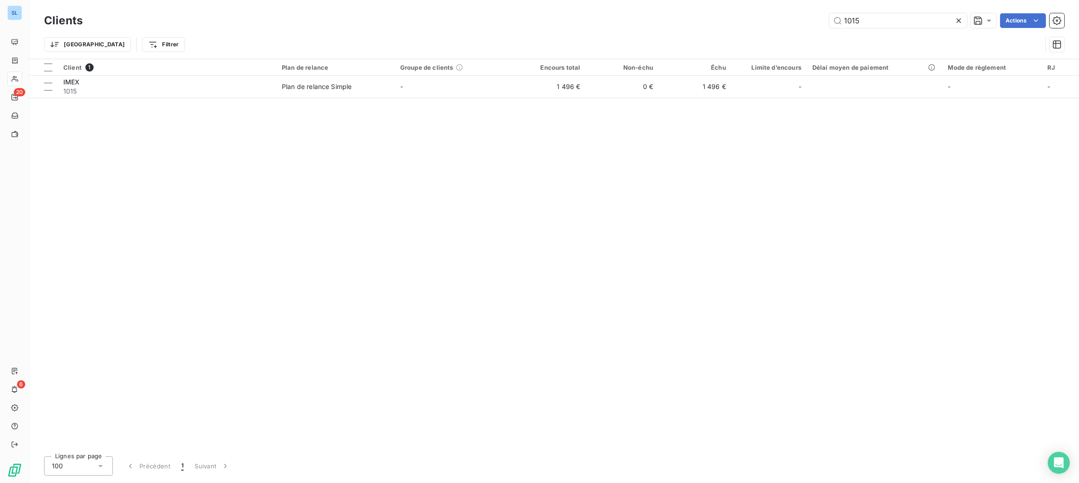
drag, startPoint x: 758, startPoint y: 10, endPoint x: 736, endPoint y: 7, distance: 22.6
click at [745, 9] on div "Clients 1015 Actions Trier Filtrer" at bounding box center [553, 29] width 1049 height 59
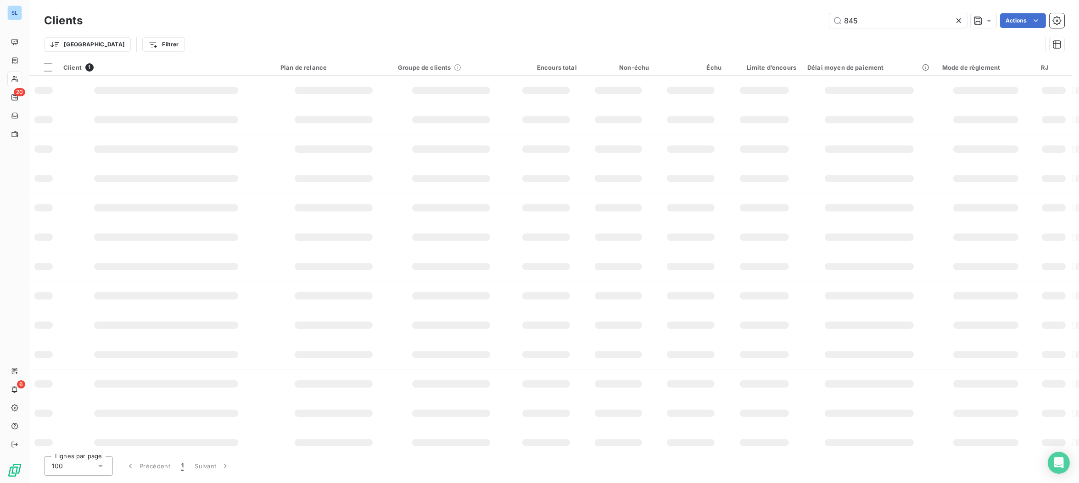
type input "845"
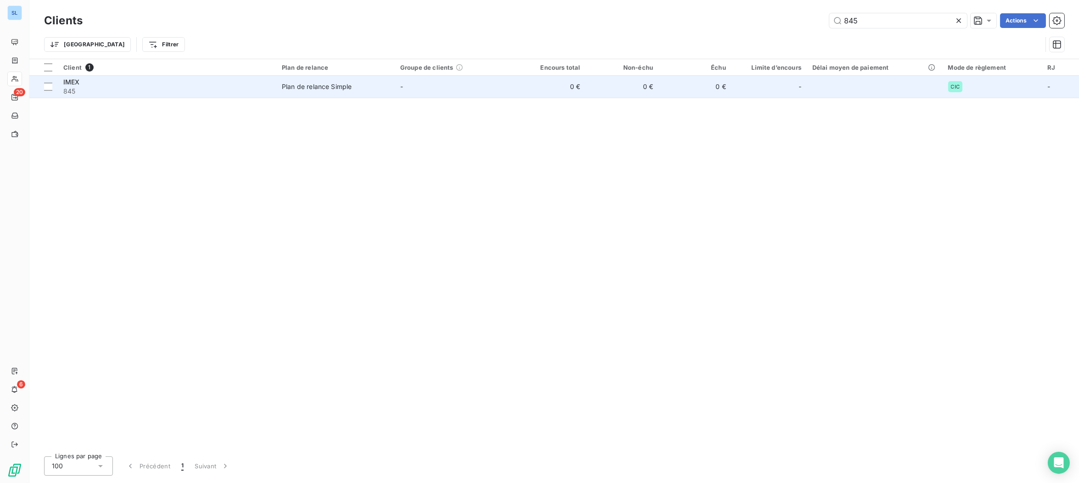
click at [107, 93] on span "845" at bounding box center [166, 91] width 207 height 9
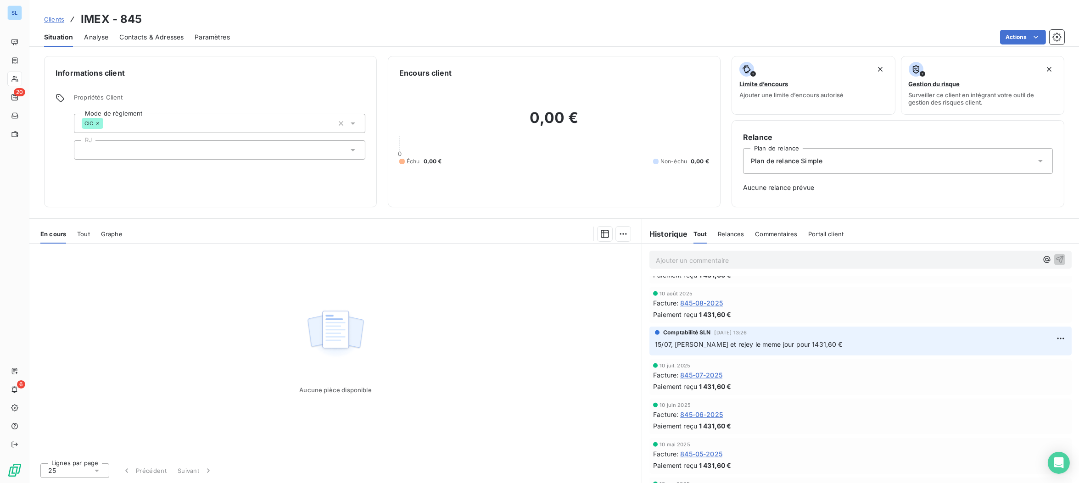
scroll to position [1804, 0]
click at [706, 302] on span "845-08-2025" at bounding box center [701, 305] width 43 height 10
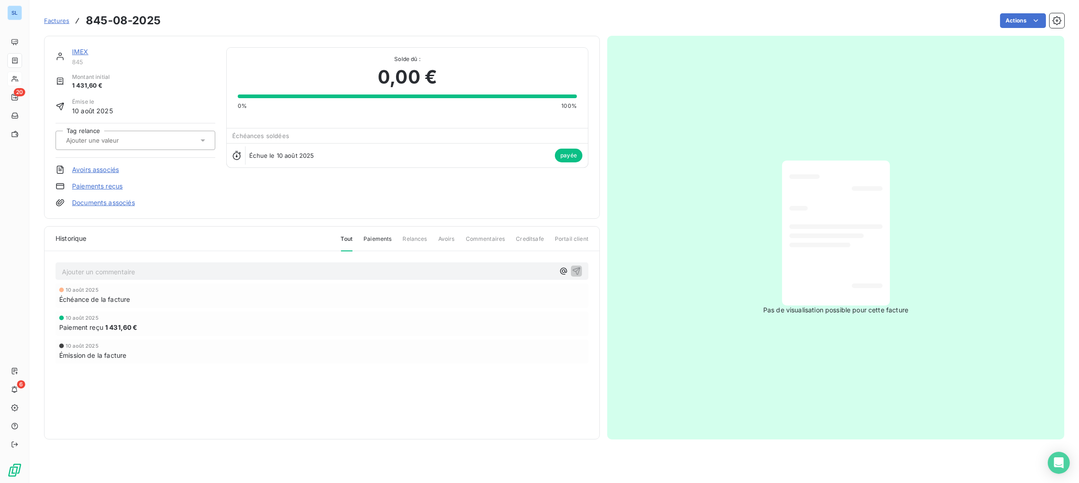
click at [109, 184] on link "Paiements reçus" at bounding box center [97, 186] width 50 height 9
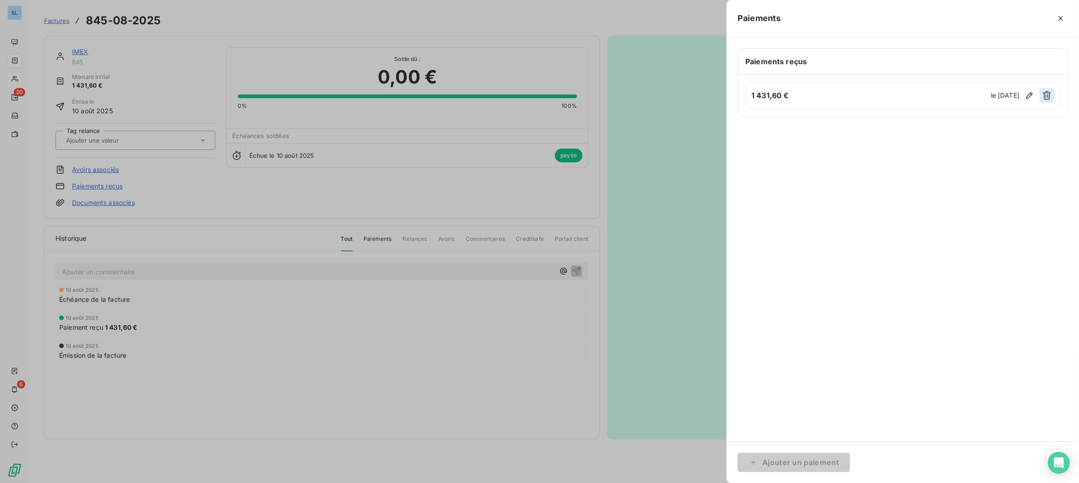
click at [1047, 96] on icon "button" at bounding box center [1046, 95] width 9 height 9
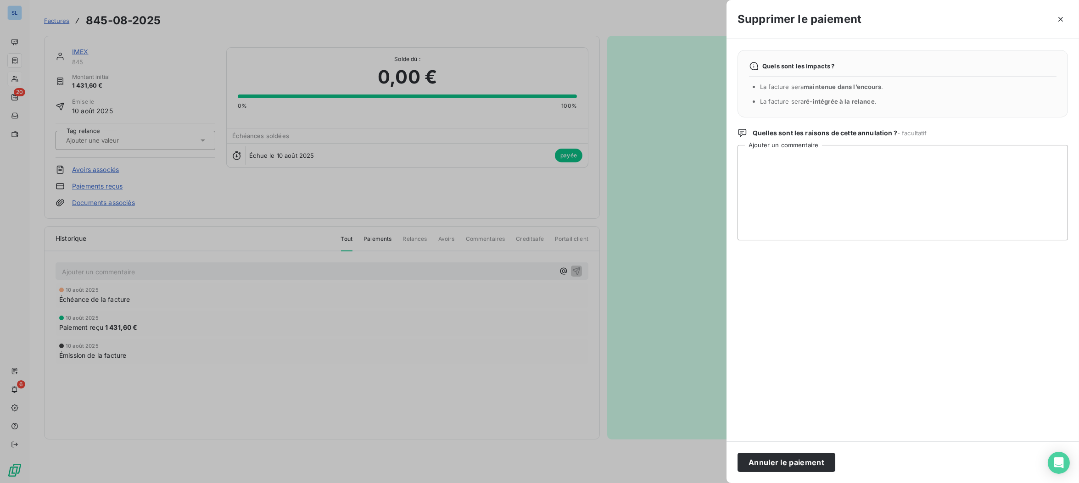
click at [767, 458] on button "Annuler le paiement" at bounding box center [786, 462] width 98 height 19
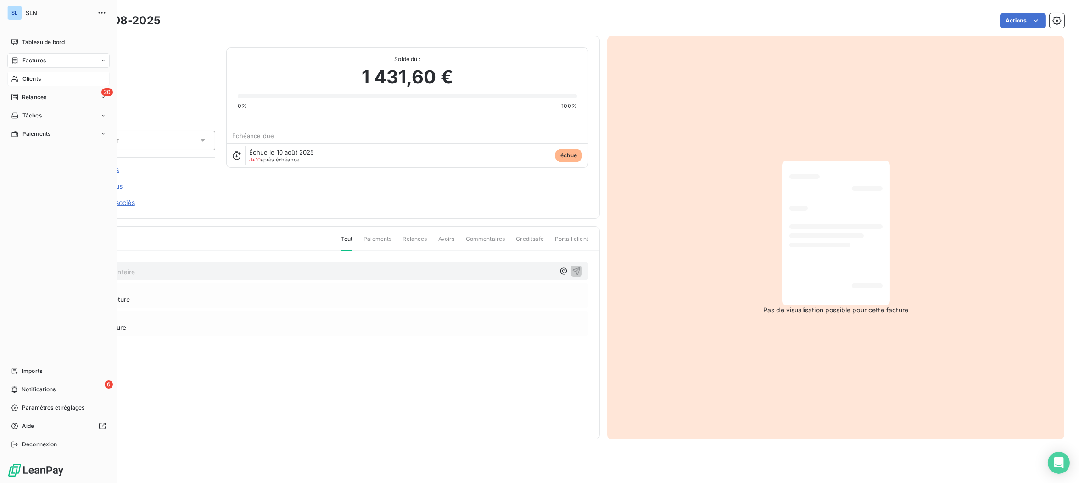
click at [22, 78] on span "Clients" at bounding box center [31, 79] width 18 height 8
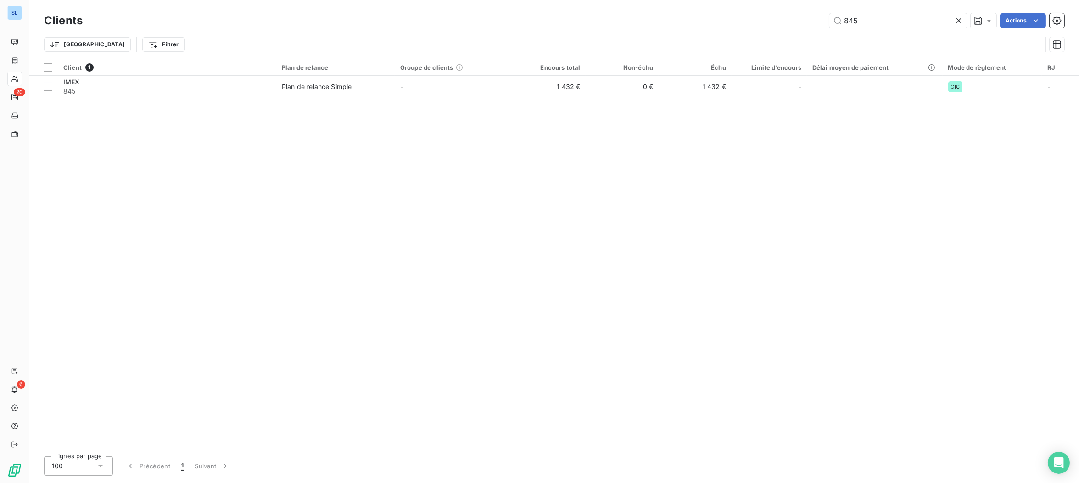
drag, startPoint x: 862, startPoint y: 20, endPoint x: 778, endPoint y: 14, distance: 85.1
click at [780, 15] on div "845 Actions" at bounding box center [579, 20] width 970 height 15
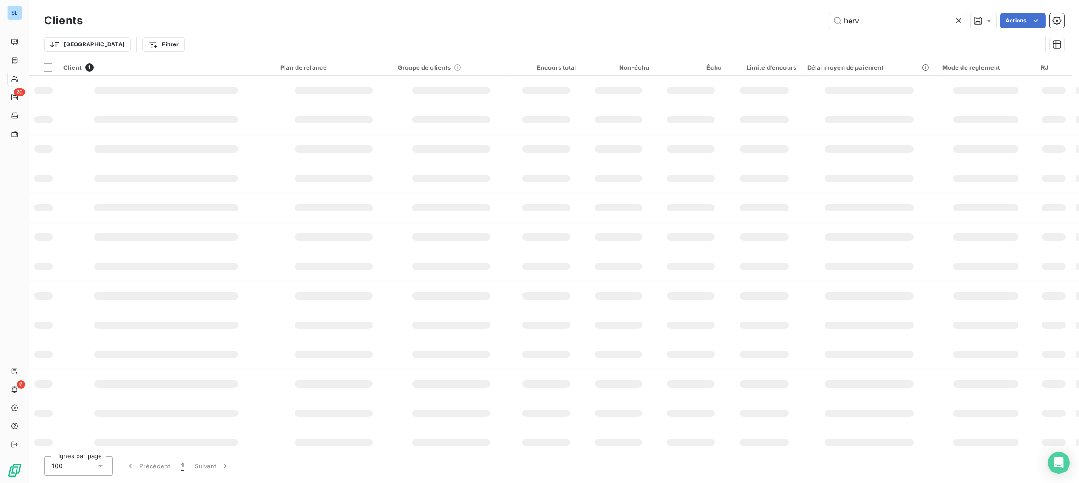
type input "herv"
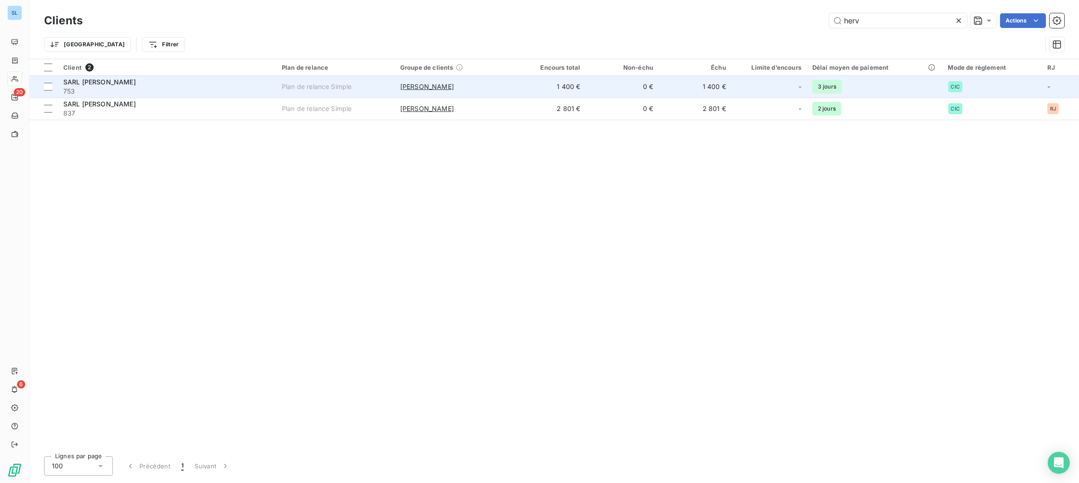
click at [195, 87] on span "753" at bounding box center [166, 91] width 207 height 9
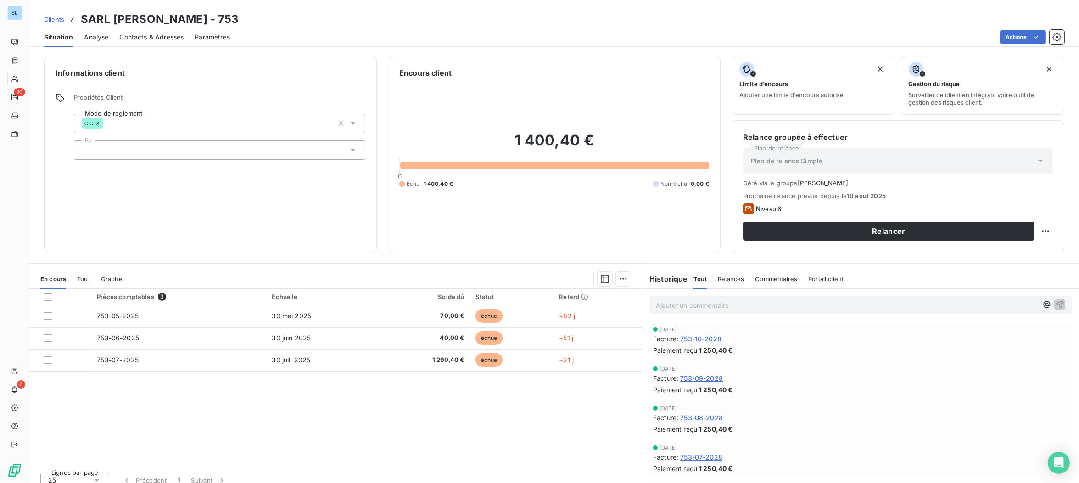
click at [708, 308] on p "Ajouter un commentaire ﻿" at bounding box center [847, 305] width 382 height 11
click at [1062, 305] on icon "button" at bounding box center [1059, 304] width 9 height 9
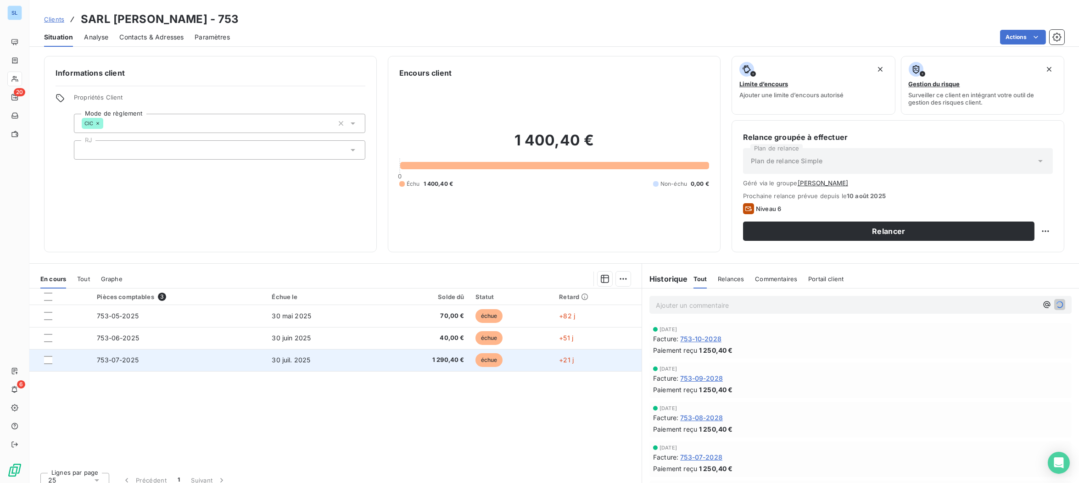
click at [285, 356] on span "30 juil. 2025" at bounding box center [291, 360] width 39 height 8
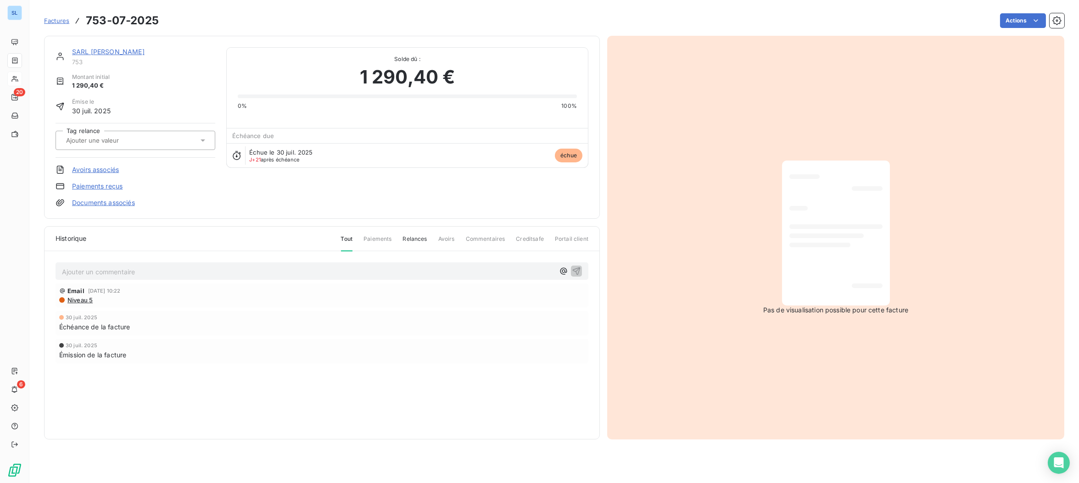
click at [98, 183] on link "Paiements reçus" at bounding box center [97, 186] width 50 height 9
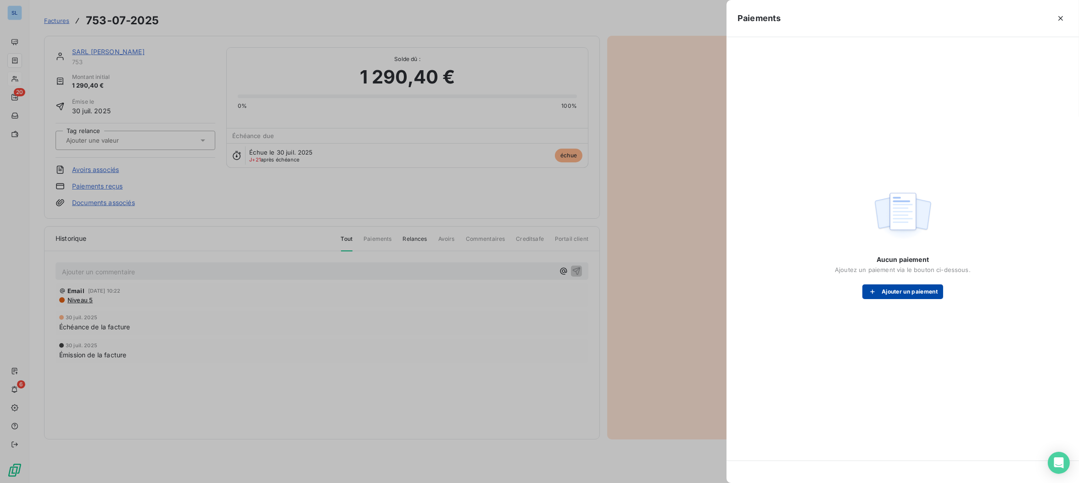
click at [890, 294] on button "Ajouter un paiement" at bounding box center [902, 291] width 81 height 15
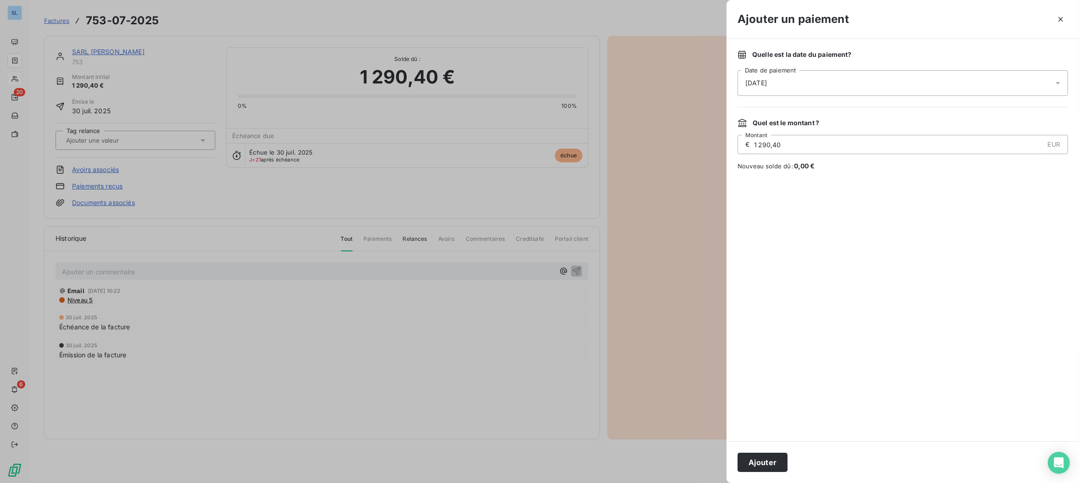
drag, startPoint x: 767, startPoint y: 144, endPoint x: 812, endPoint y: 202, distance: 73.8
click at [767, 144] on input "1 290,40" at bounding box center [898, 144] width 290 height 18
type input "1 250,40"
click at [942, 388] on div at bounding box center [902, 306] width 330 height 249
click at [751, 79] on span "[DATE]" at bounding box center [756, 82] width 22 height 9
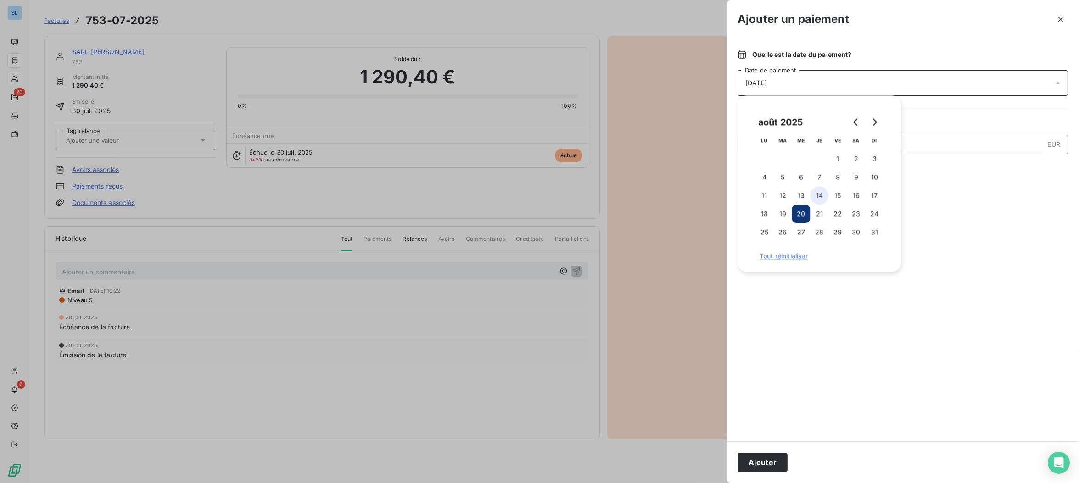
click at [821, 195] on button "14" at bounding box center [819, 195] width 18 height 18
drag, startPoint x: 778, startPoint y: 466, endPoint x: 791, endPoint y: 467, distance: 12.9
click at [778, 466] on button "Ajouter" at bounding box center [762, 462] width 50 height 19
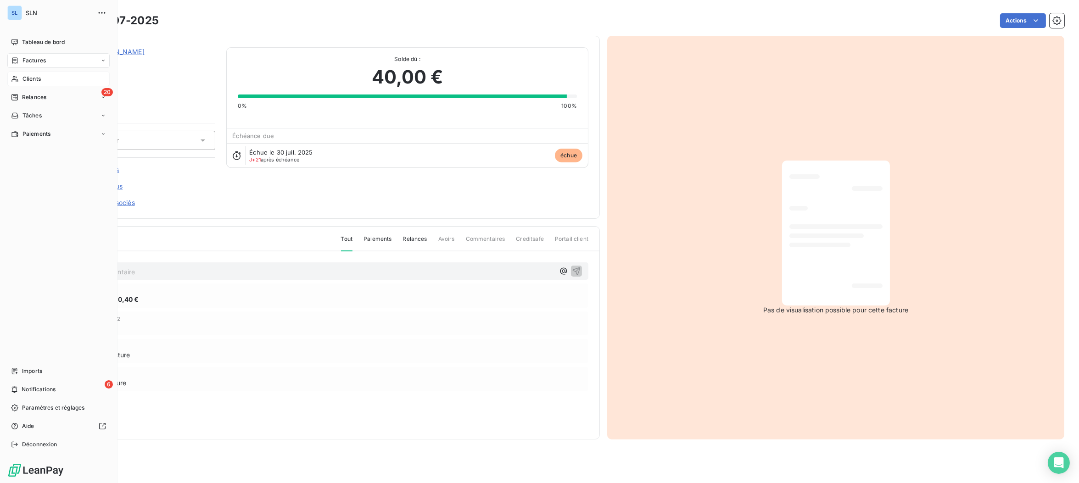
click at [26, 82] on span "Clients" at bounding box center [31, 79] width 18 height 8
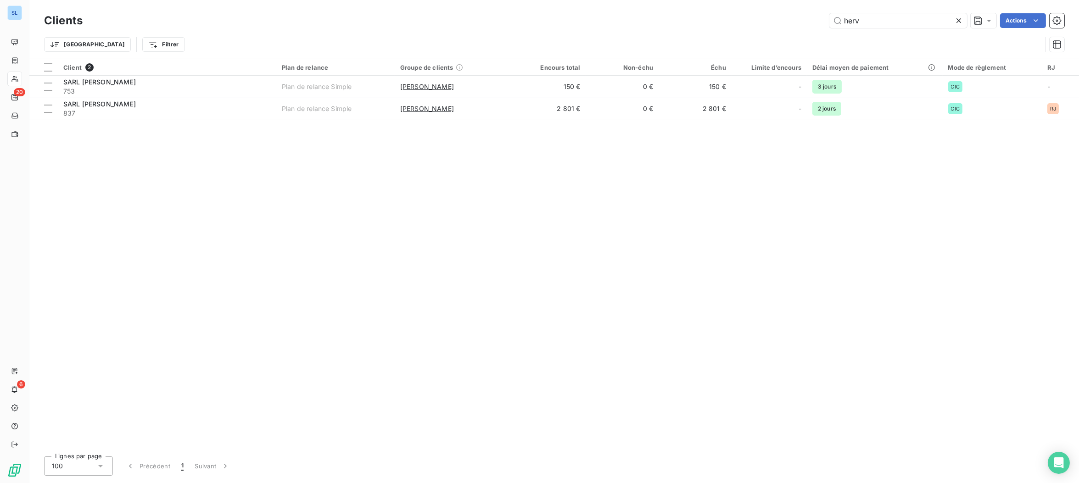
drag, startPoint x: 872, startPoint y: 25, endPoint x: 783, endPoint y: 14, distance: 89.3
click at [786, 15] on div "herv Actions" at bounding box center [579, 20] width 970 height 15
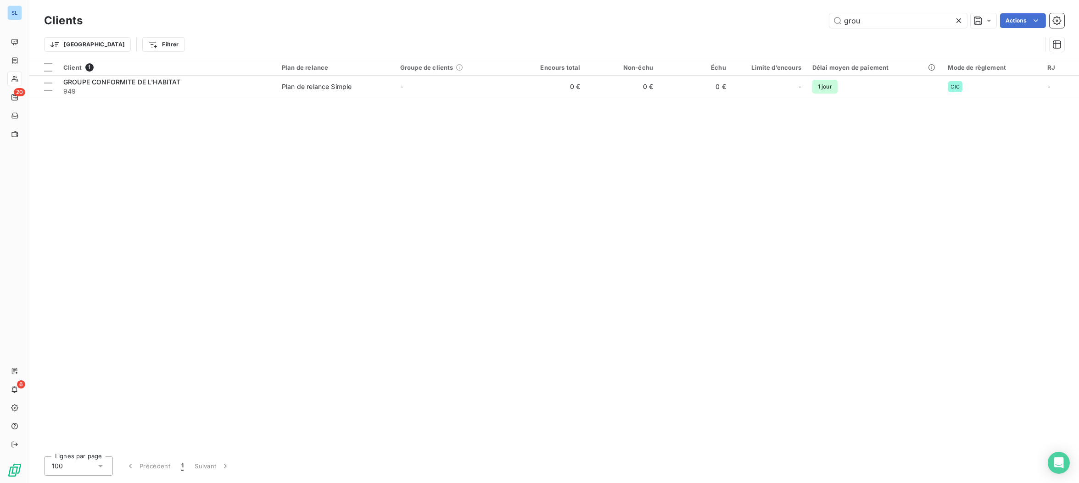
type input "grou"
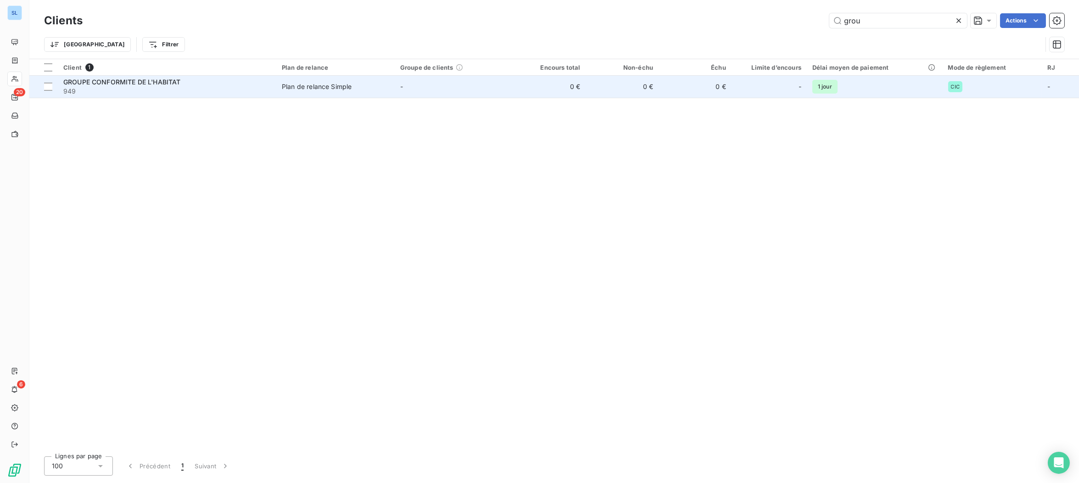
click at [213, 82] on div "GROUPE CONFORMITE DE L'HABITAT" at bounding box center [166, 82] width 207 height 9
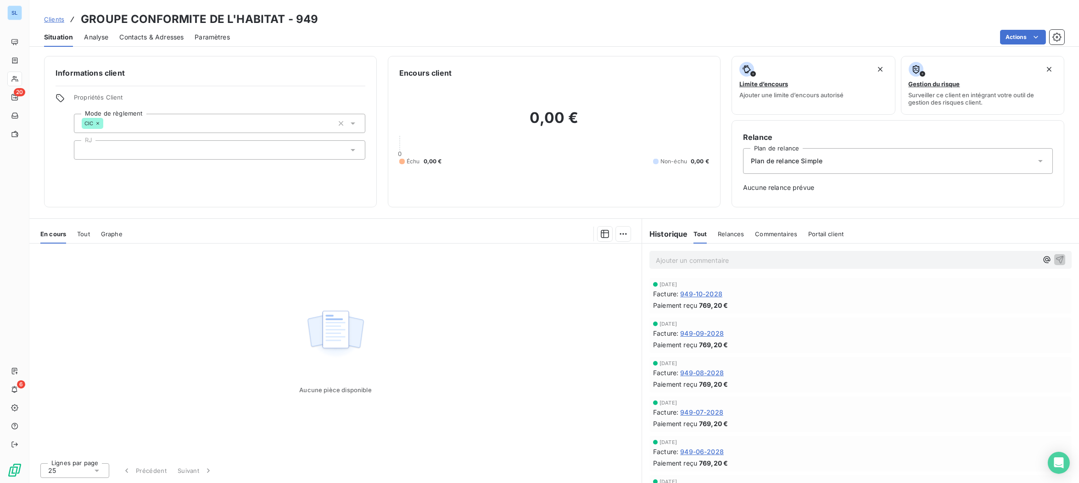
drag, startPoint x: 772, startPoint y: 239, endPoint x: 773, endPoint y: 246, distance: 7.4
click at [772, 239] on div "Commentaires" at bounding box center [776, 233] width 42 height 19
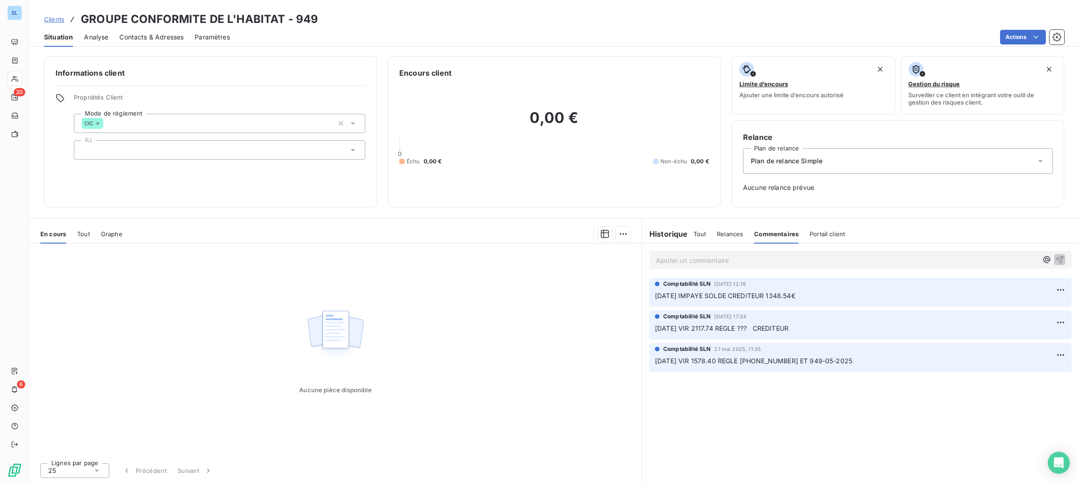
click at [692, 232] on div "Historique" at bounding box center [667, 233] width 51 height 11
click at [696, 233] on span "Tout" at bounding box center [699, 233] width 13 height 7
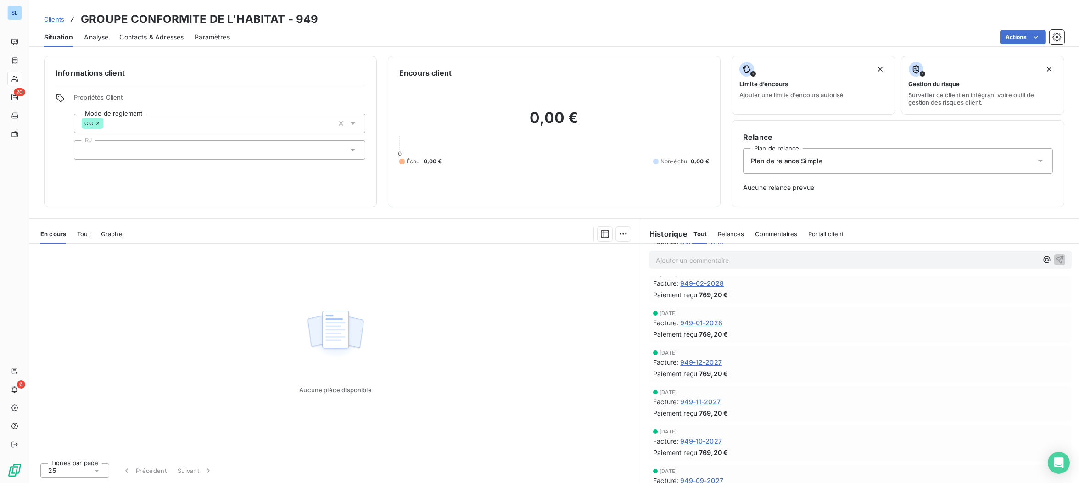
scroll to position [342, 0]
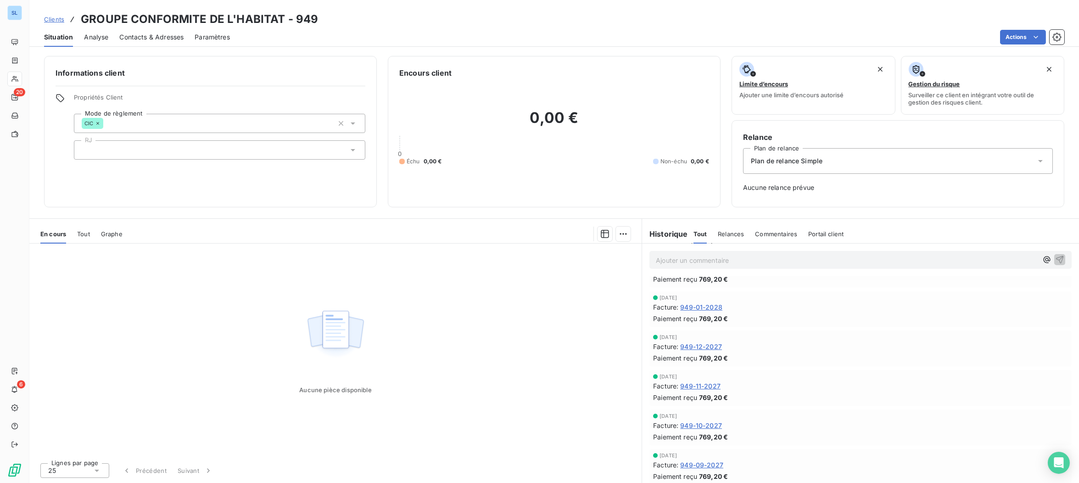
click at [768, 230] on span "Commentaires" at bounding box center [776, 233] width 42 height 7
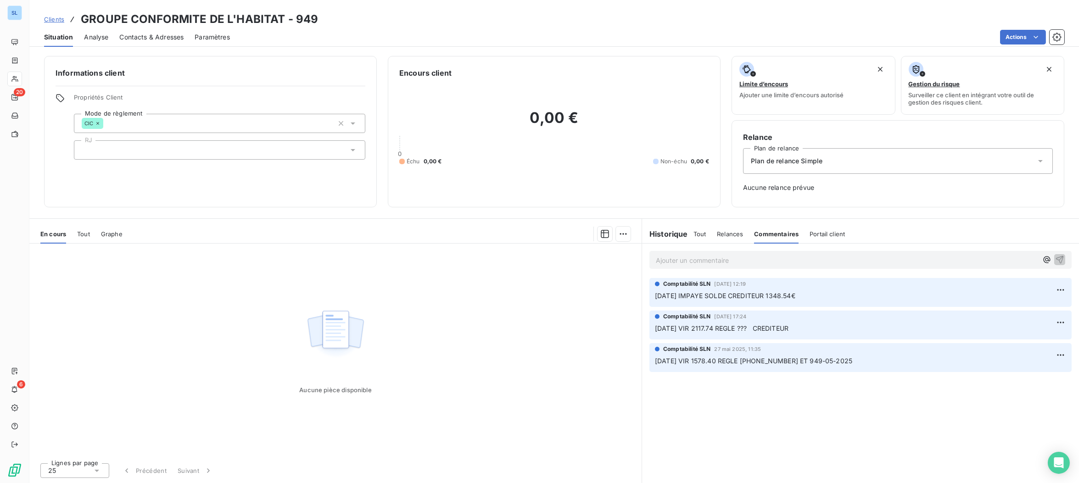
click at [689, 230] on div "Historique" at bounding box center [667, 233] width 51 height 11
click at [698, 231] on span "Tout" at bounding box center [699, 233] width 13 height 7
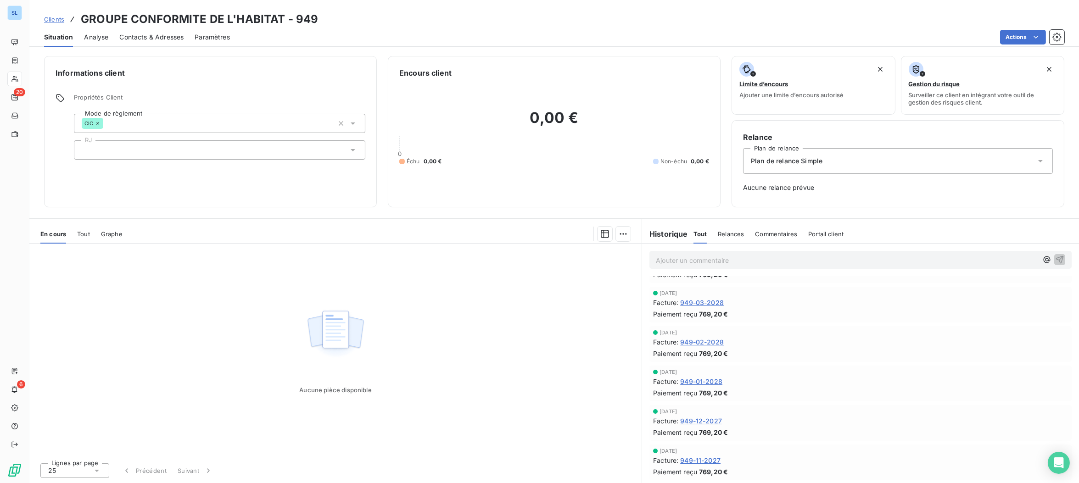
scroll to position [290, 0]
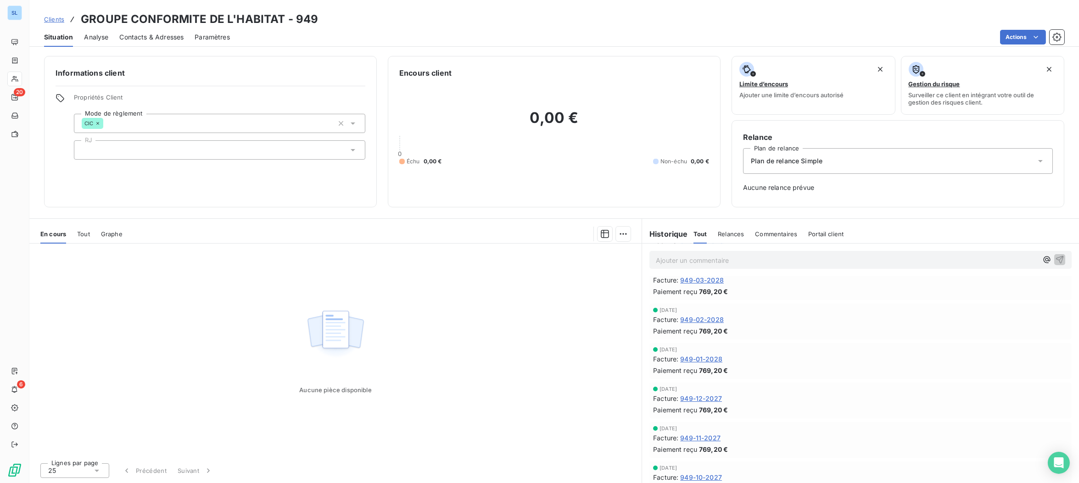
click at [779, 240] on div "Commentaires" at bounding box center [776, 233] width 42 height 19
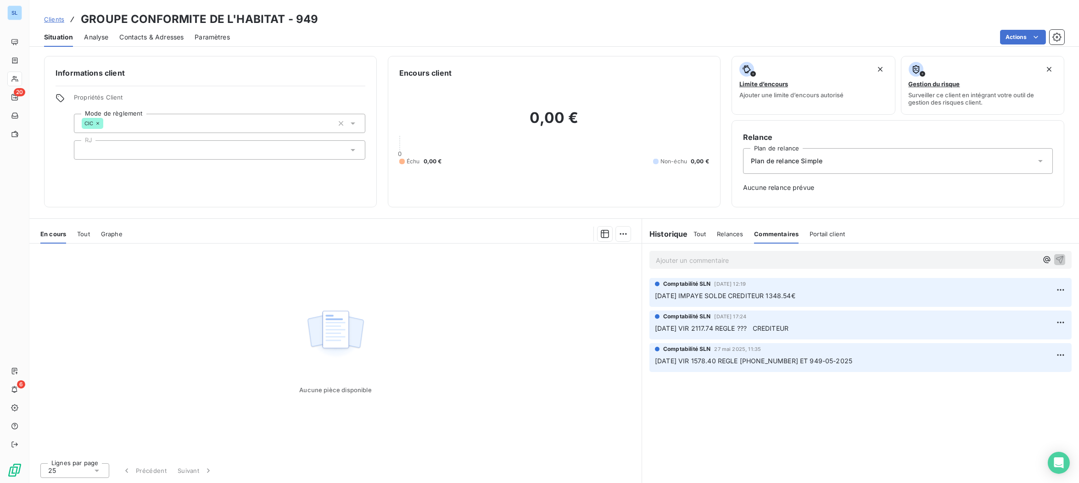
click at [701, 230] on span "Tout" at bounding box center [699, 233] width 13 height 7
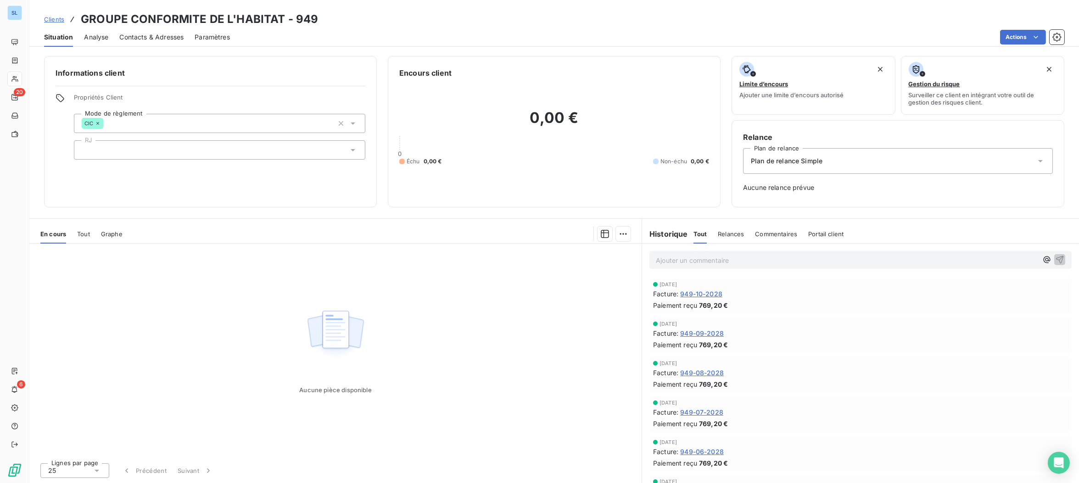
click at [774, 235] on span "Commentaires" at bounding box center [776, 233] width 42 height 7
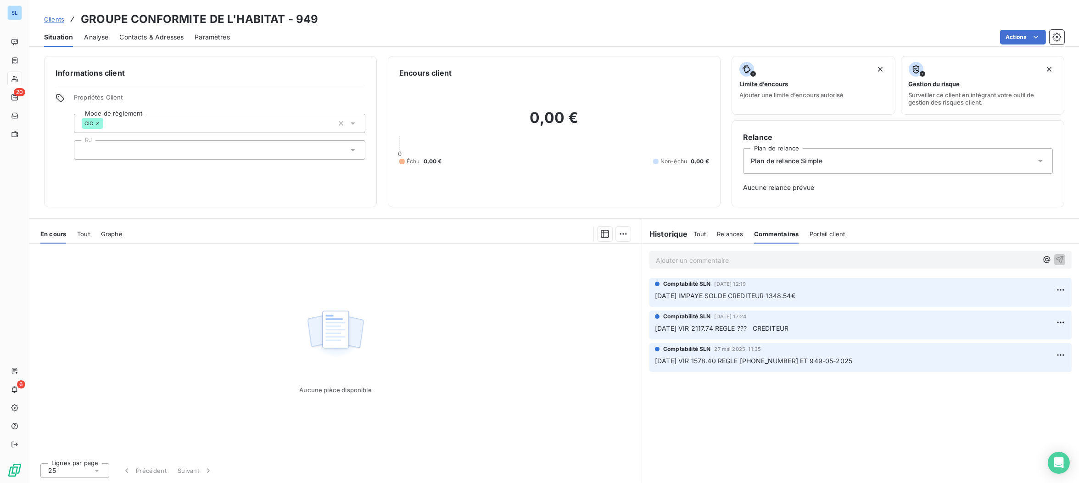
click at [698, 233] on span "Tout" at bounding box center [699, 233] width 13 height 7
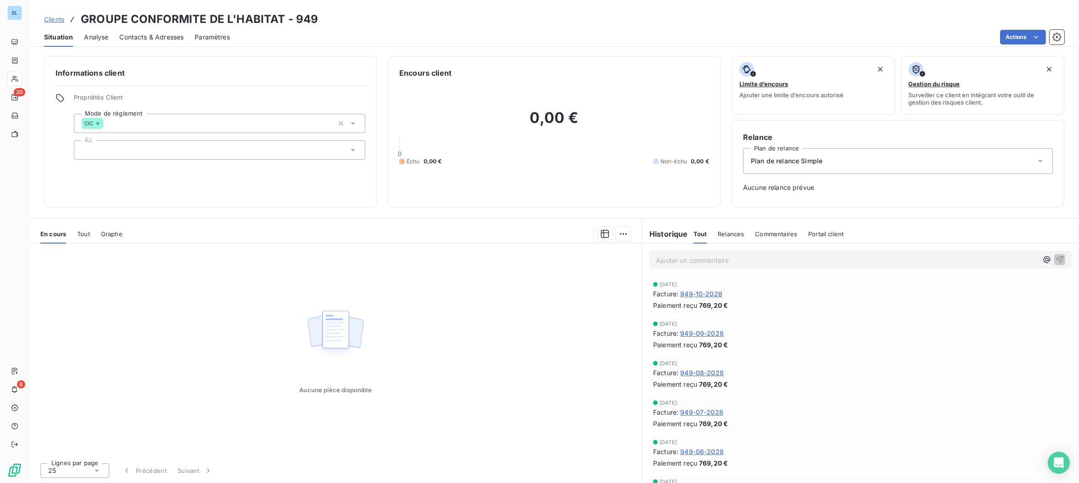
click at [779, 232] on span "Commentaires" at bounding box center [776, 233] width 42 height 7
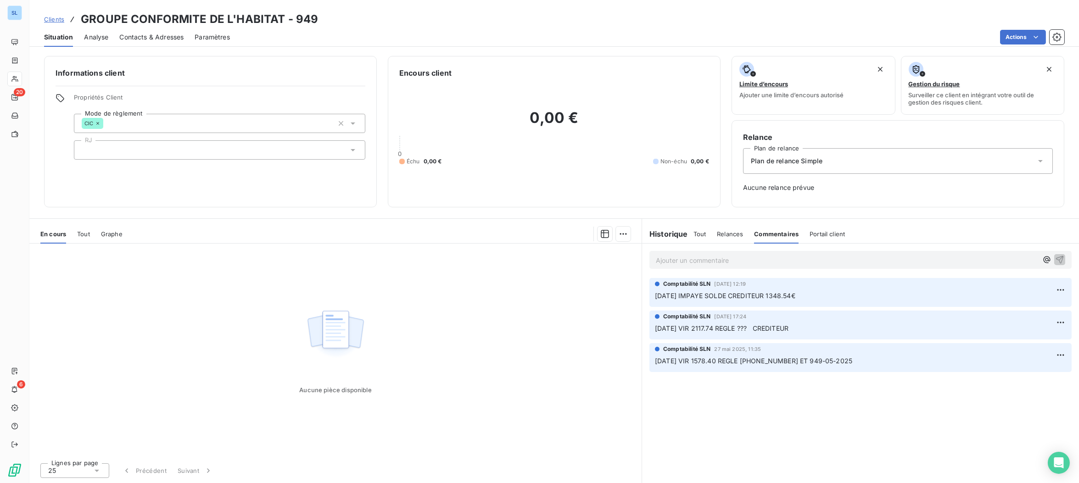
click at [707, 232] on div "Tout Relances Commentaires Portail client" at bounding box center [769, 233] width 152 height 19
click at [701, 233] on span "Tout" at bounding box center [699, 233] width 13 height 7
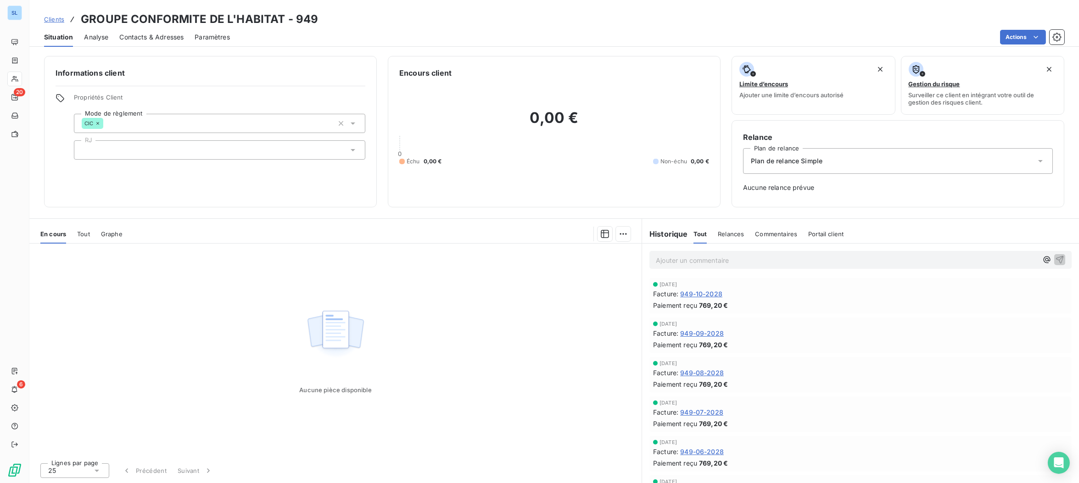
click at [775, 232] on span "Commentaires" at bounding box center [776, 233] width 42 height 7
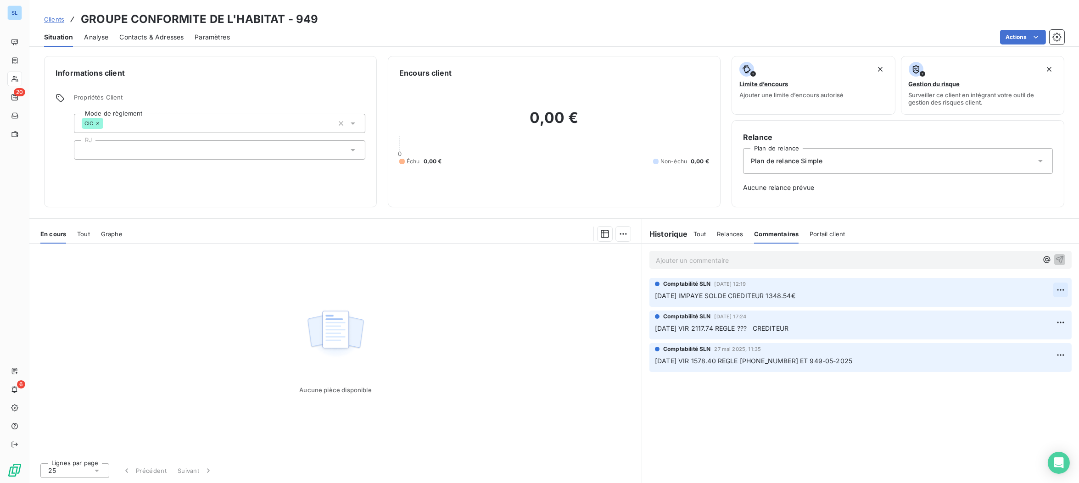
click at [1058, 291] on html "SL 20 6 Clients GROUPE CONFORMITE DE L'HABITAT - 949 Situation Analyse Contacts…" at bounding box center [539, 241] width 1079 height 483
click at [1042, 309] on div "Editer" at bounding box center [1037, 309] width 51 height 15
drag, startPoint x: 810, startPoint y: 295, endPoint x: 881, endPoint y: 299, distance: 71.6
click at [880, 299] on p "[DATE] IMPAYE SOLDE CREDITEUR 1348.54€ regle aout solde po" at bounding box center [854, 296] width 398 height 11
click at [703, 232] on span "Tout" at bounding box center [699, 233] width 13 height 7
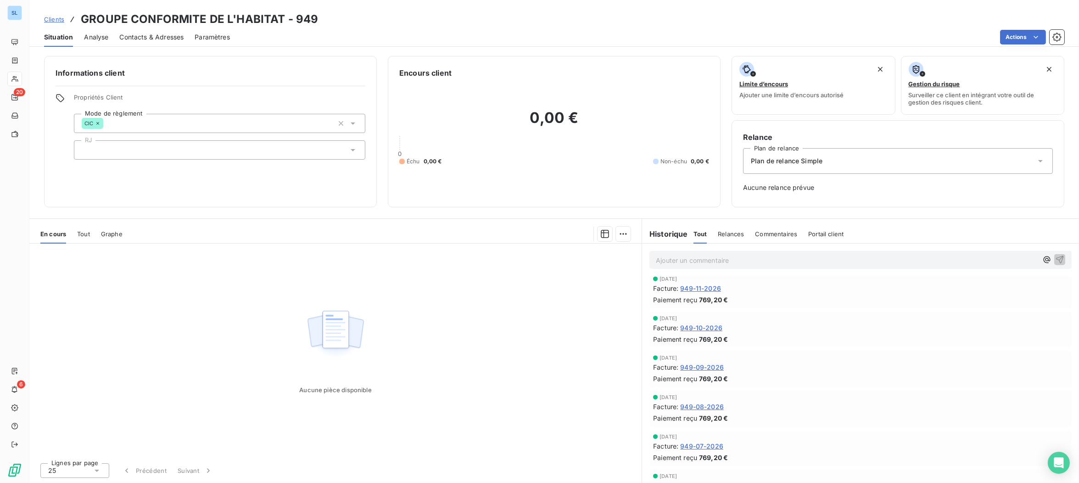
scroll to position [925, 0]
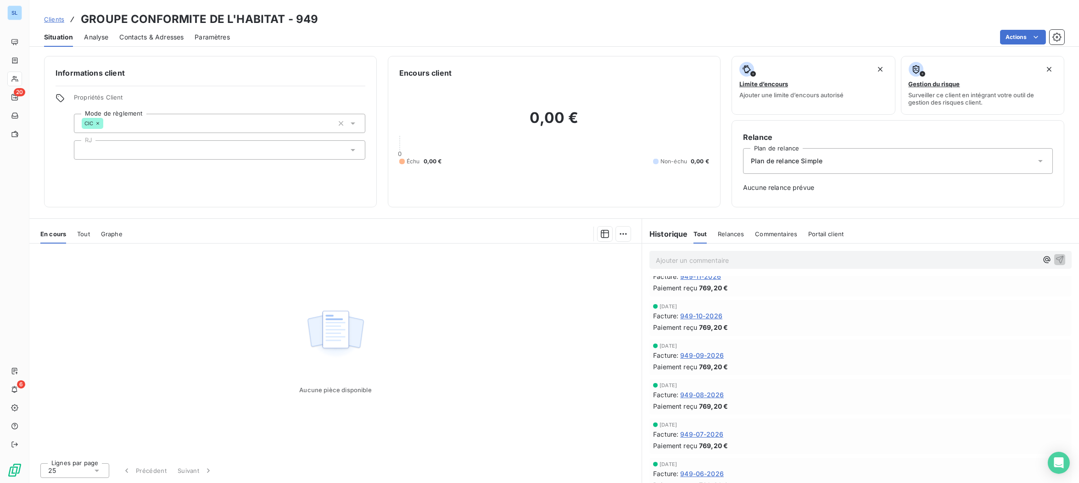
click at [712, 354] on span "949-09-2026" at bounding box center [702, 355] width 44 height 10
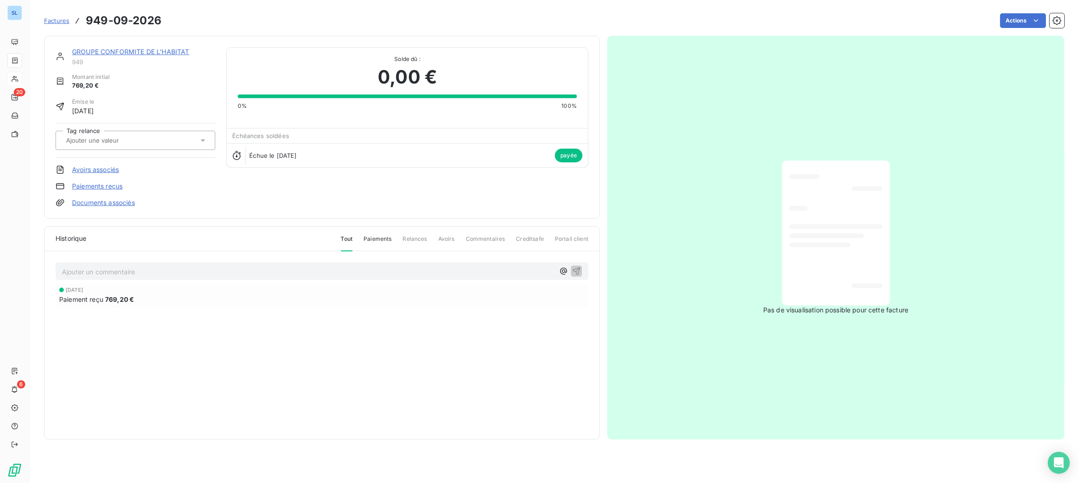
click at [89, 186] on link "Paiements reçus" at bounding box center [97, 186] width 50 height 9
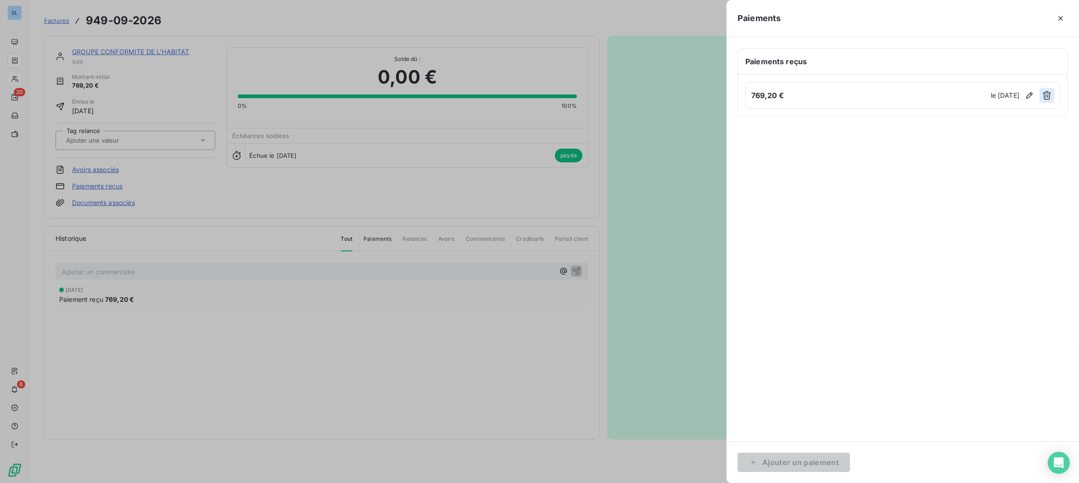
click at [1050, 97] on icon "button" at bounding box center [1046, 95] width 9 height 9
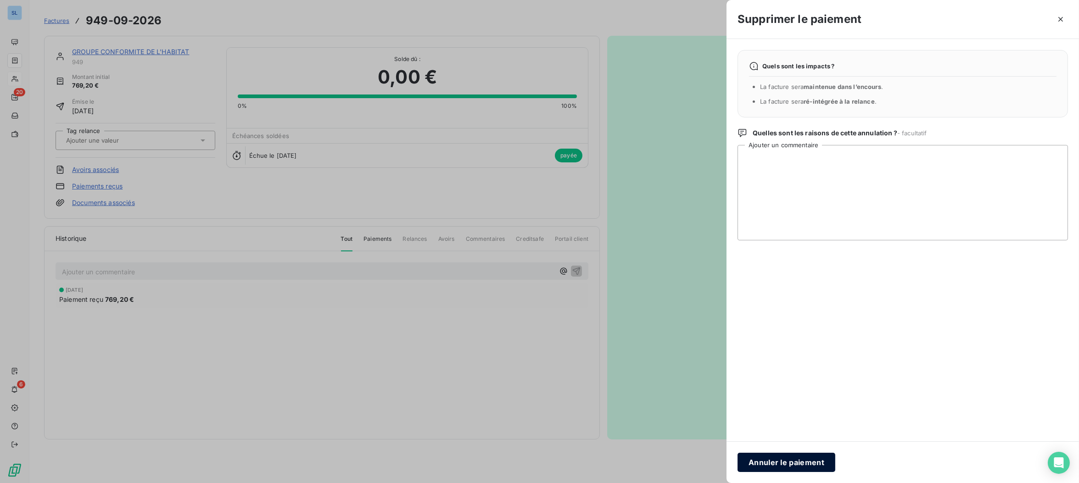
click at [761, 462] on button "Annuler le paiement" at bounding box center [786, 462] width 98 height 19
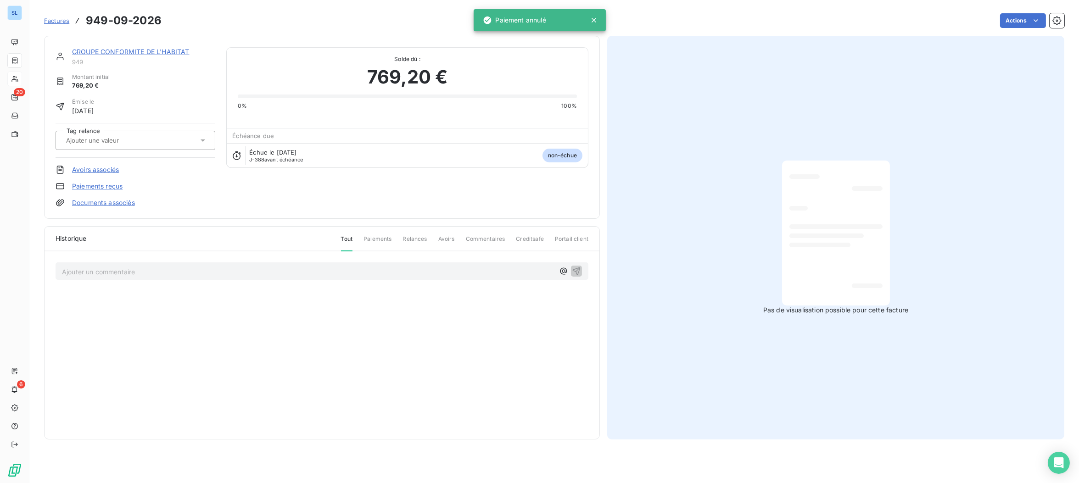
click at [91, 51] on link "GROUPE CONFORMITE DE L'HABITAT" at bounding box center [130, 52] width 117 height 8
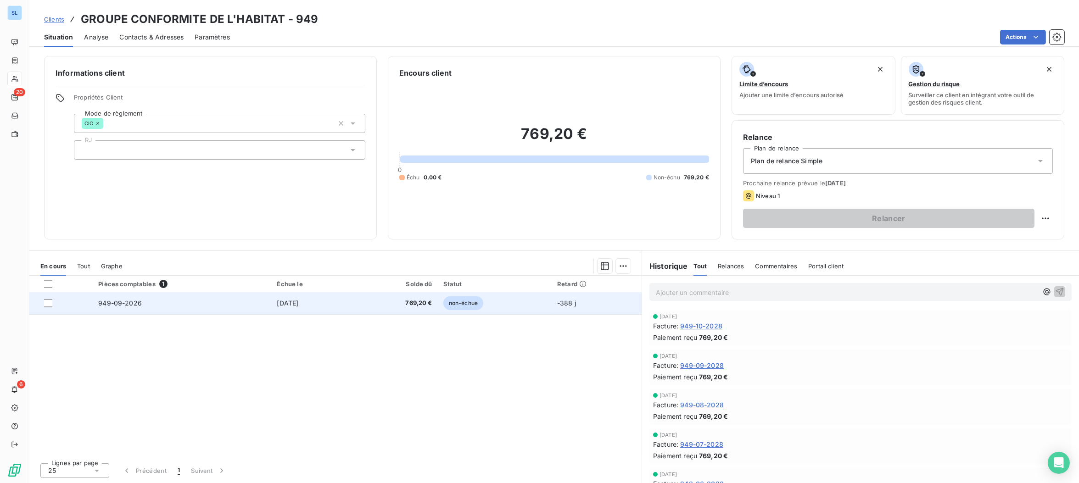
click at [117, 306] on td "949-09-2026" at bounding box center [182, 303] width 178 height 22
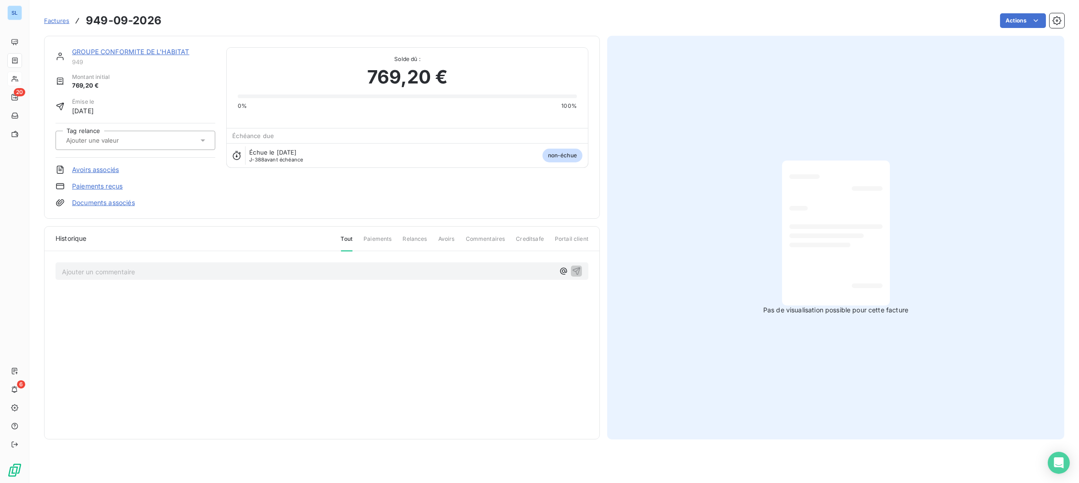
click at [101, 189] on link "Paiements reçus" at bounding box center [97, 186] width 50 height 9
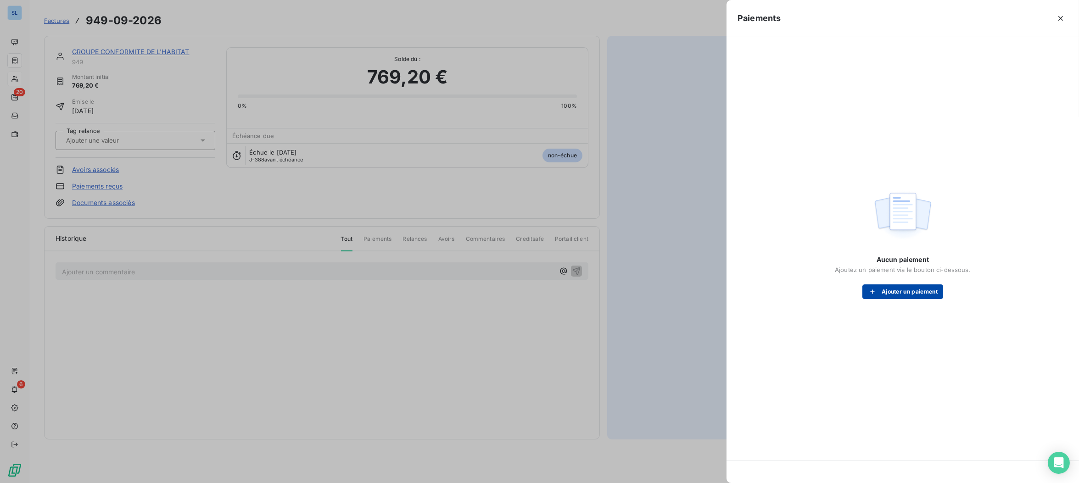
click at [906, 295] on button "Ajouter un paiement" at bounding box center [902, 291] width 81 height 15
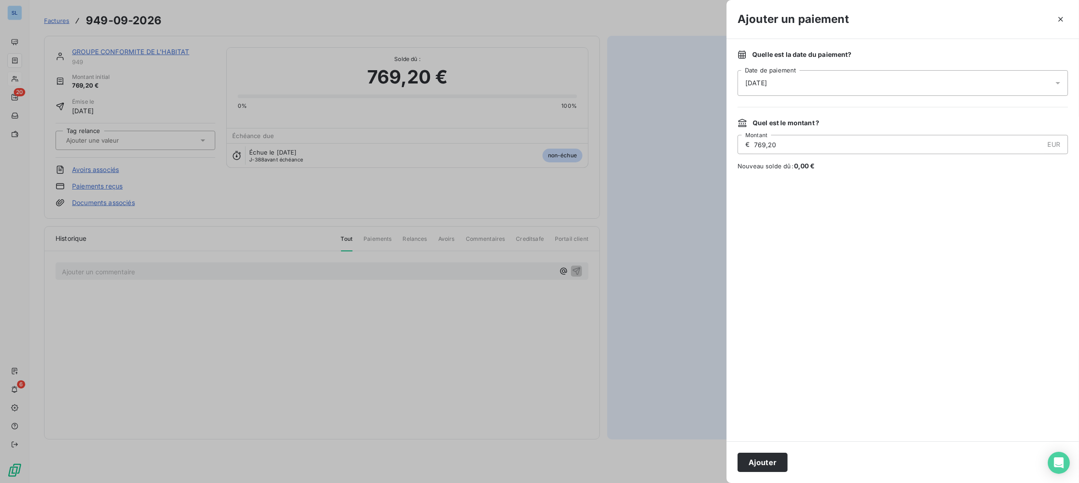
drag, startPoint x: 800, startPoint y: 145, endPoint x: 690, endPoint y: 131, distance: 110.2
click at [693, 483] on div "Ajouter un paiement Quelle est la date du paiement ? [DATE] Date de paiement Qu…" at bounding box center [539, 483] width 1079 height 0
type input "579,34"
click at [765, 468] on button "Ajouter" at bounding box center [762, 462] width 50 height 19
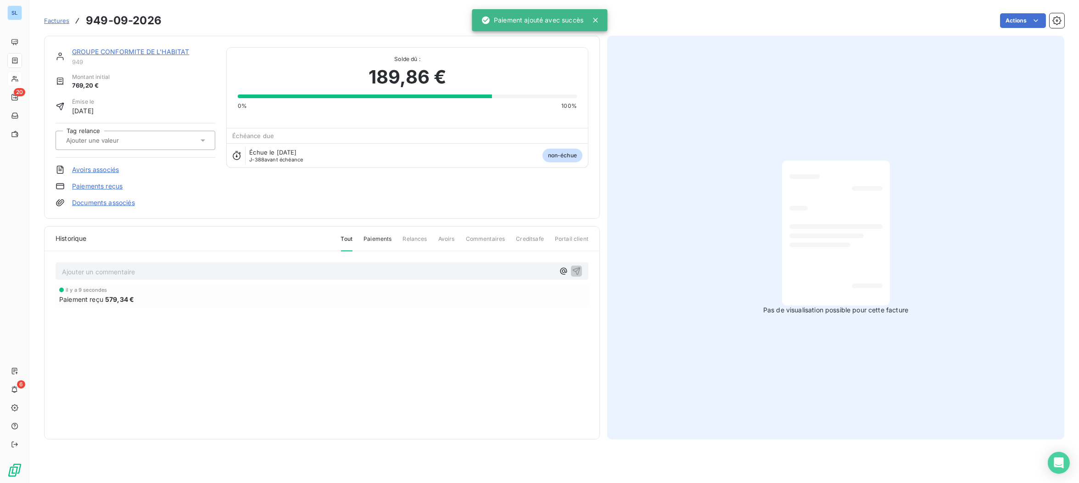
click at [313, 383] on div "Historique Tout Paiements Relances Avoirs Commentaires Creditsafe Portail clien…" at bounding box center [322, 333] width 555 height 212
click at [134, 50] on link "GROUPE CONFORMITE DE L'HABITAT" at bounding box center [130, 52] width 117 height 8
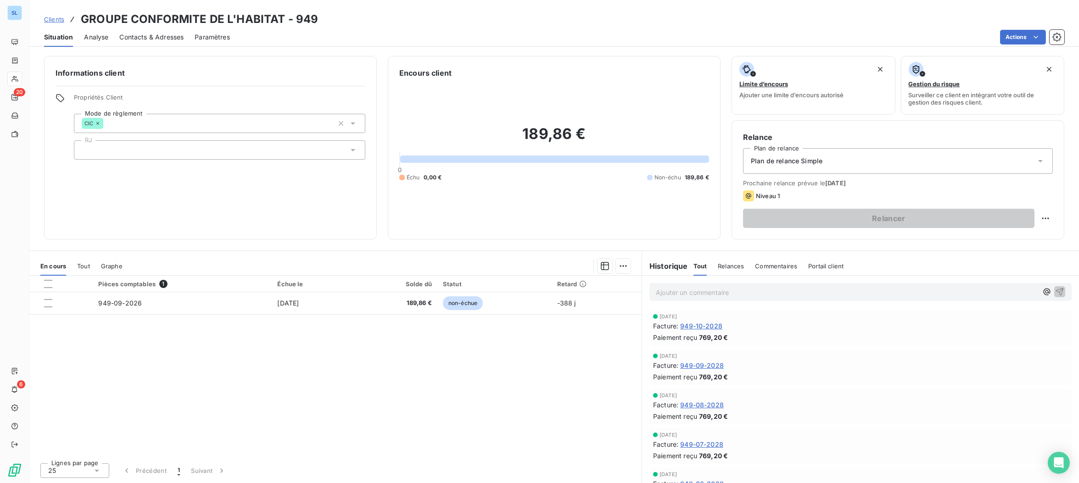
drag, startPoint x: 377, startPoint y: 430, endPoint x: 383, endPoint y: 432, distance: 6.7
click at [378, 430] on div "Pièces comptables 1 Échue le Solde dû Statut Retard 949-09-2026 [DATE] 189,86 €…" at bounding box center [335, 366] width 612 height 180
click at [285, 390] on div "Pièces comptables 1 Échue le Solde dû Statut Retard 949-09-2026 [DATE] 189,86 €…" at bounding box center [335, 366] width 612 height 180
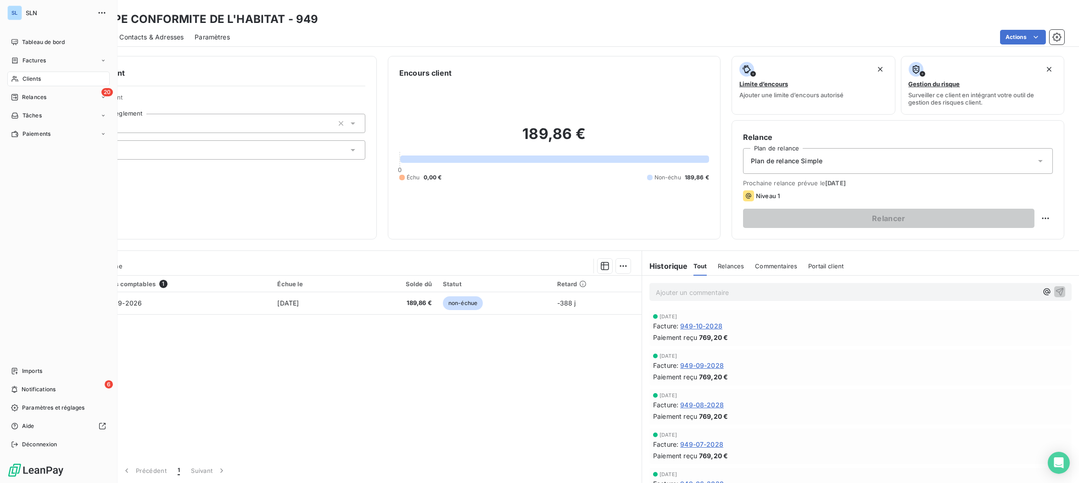
click at [36, 79] on span "Clients" at bounding box center [31, 79] width 18 height 8
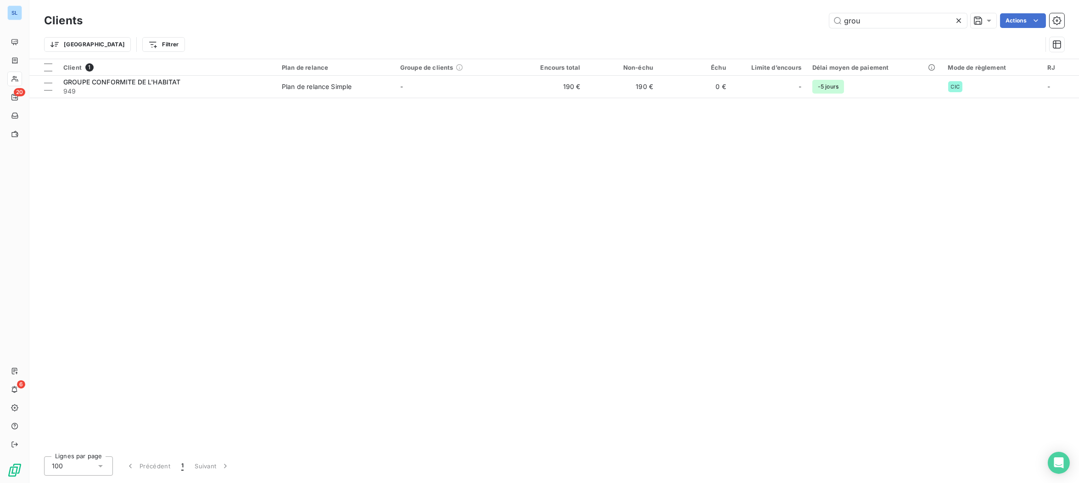
drag, startPoint x: 884, startPoint y: 24, endPoint x: 773, endPoint y: 11, distance: 111.8
click at [774, 11] on div "Clients grou Actions Trier Filtrer" at bounding box center [553, 29] width 1049 height 59
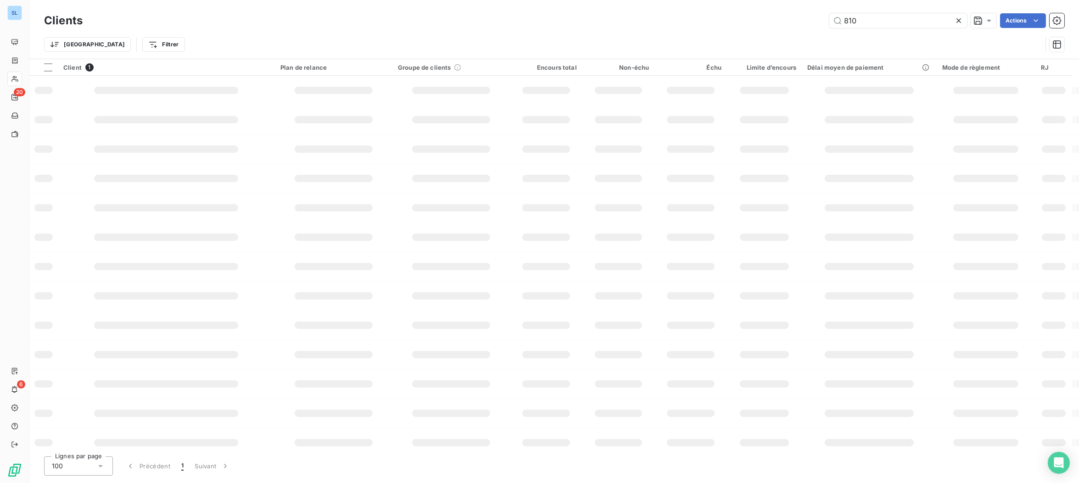
type input "810"
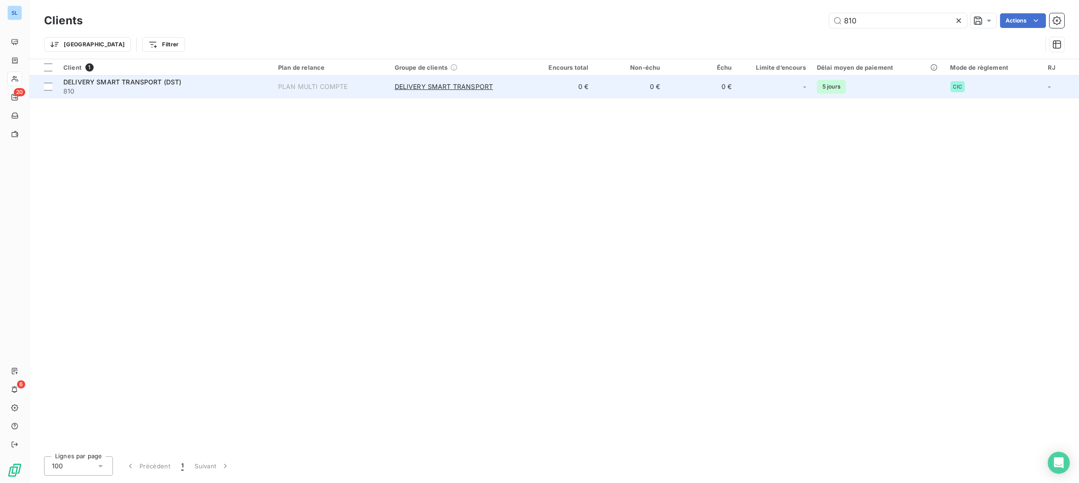
click at [252, 84] on div "DELIVERY SMART TRANSPORT (DST)" at bounding box center [165, 82] width 204 height 9
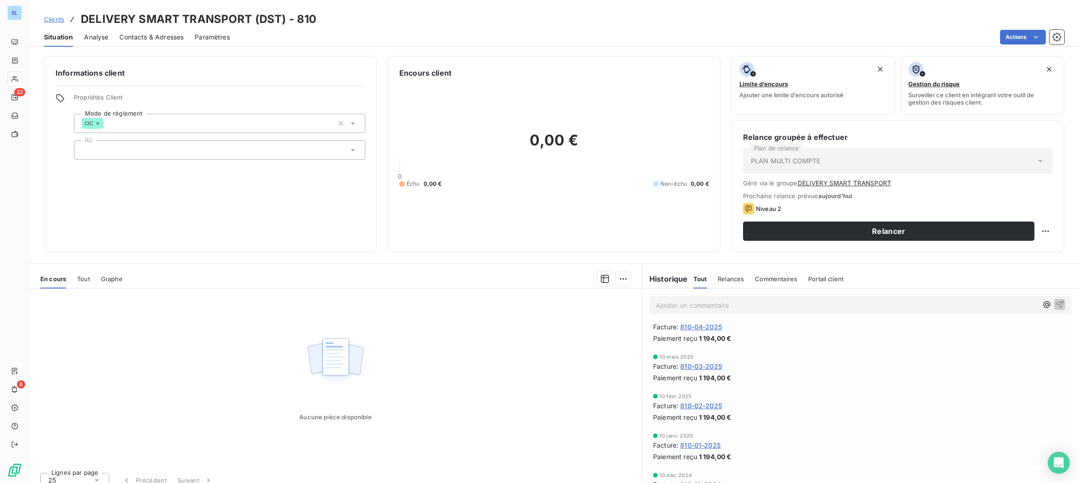
scroll to position [865, 0]
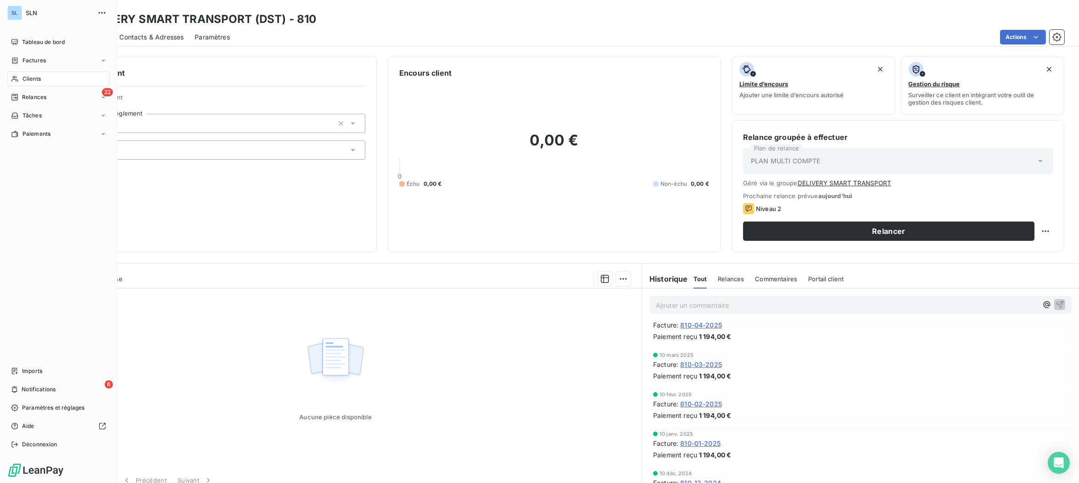
drag, startPoint x: 17, startPoint y: 78, endPoint x: 114, endPoint y: 86, distance: 97.5
click at [17, 78] on icon at bounding box center [15, 78] width 8 height 7
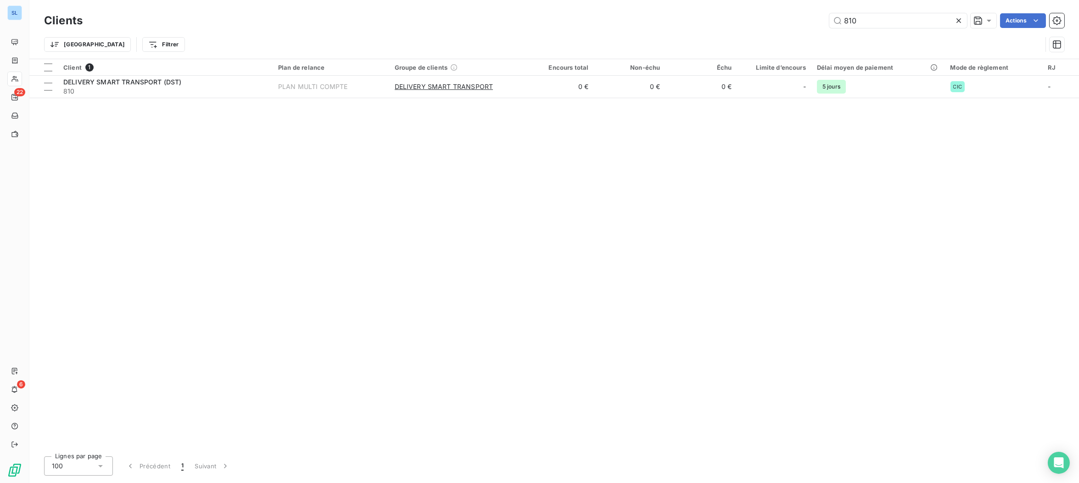
drag, startPoint x: 877, startPoint y: 19, endPoint x: 771, endPoint y: 16, distance: 106.5
click at [771, 16] on div "810 Actions" at bounding box center [579, 20] width 970 height 15
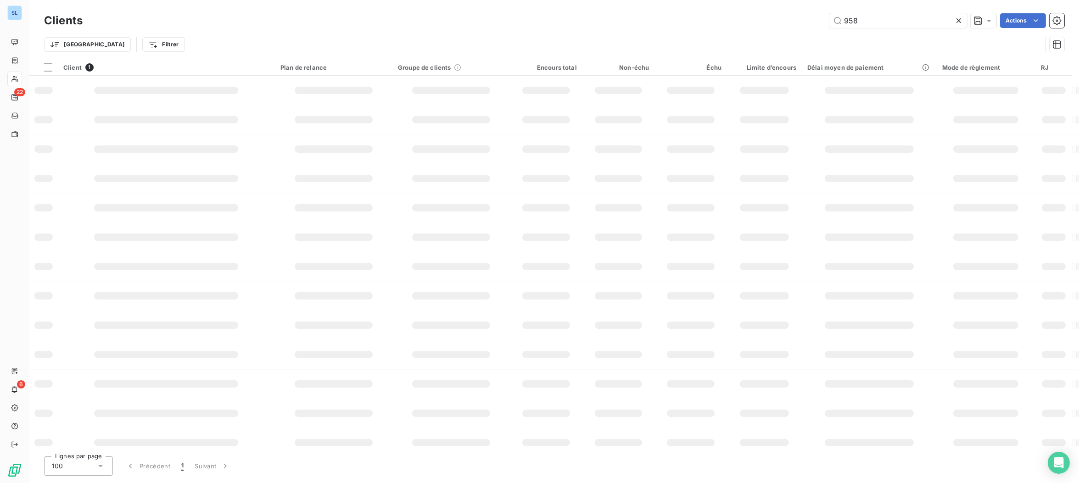
type input "958"
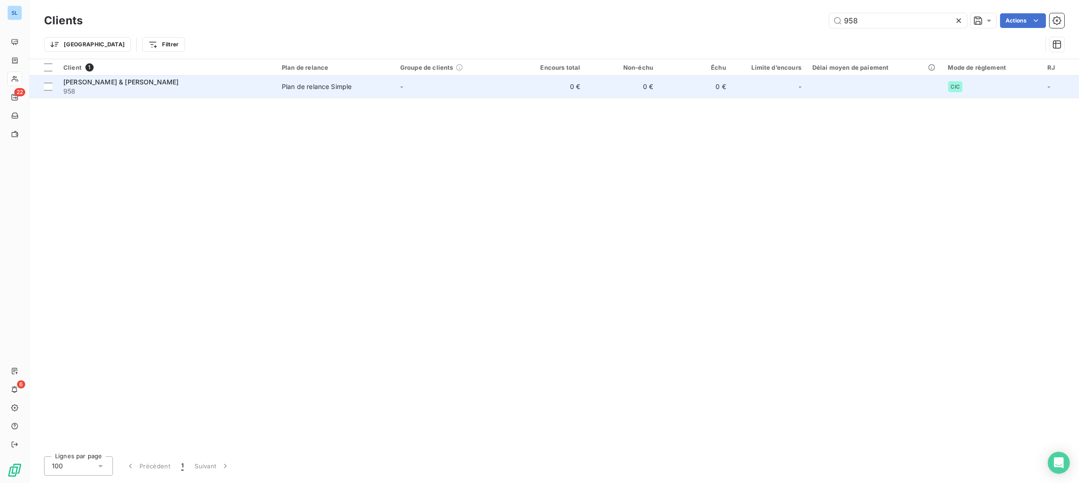
click at [206, 88] on span "958" at bounding box center [166, 91] width 207 height 9
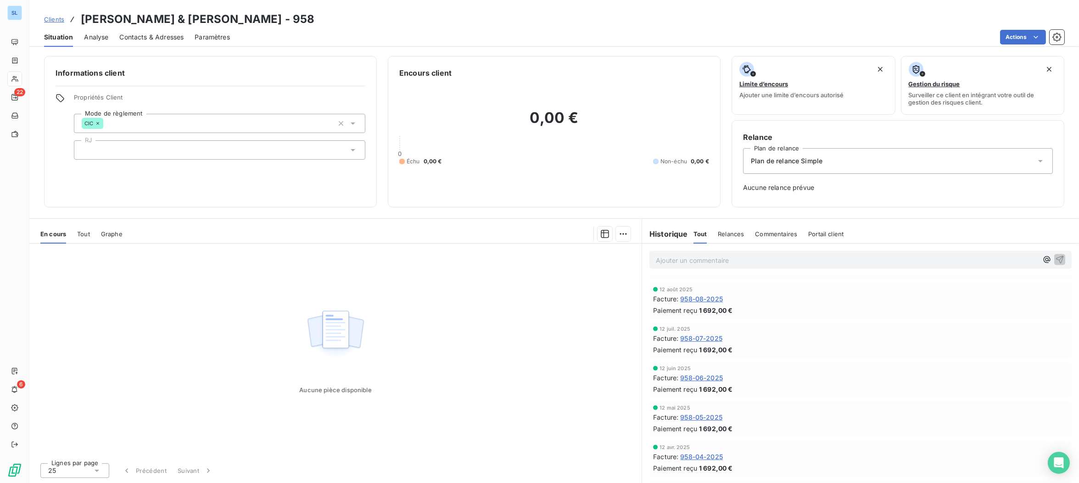
scroll to position [1652, 0]
click at [697, 296] on span "958-08-2025" at bounding box center [701, 300] width 43 height 10
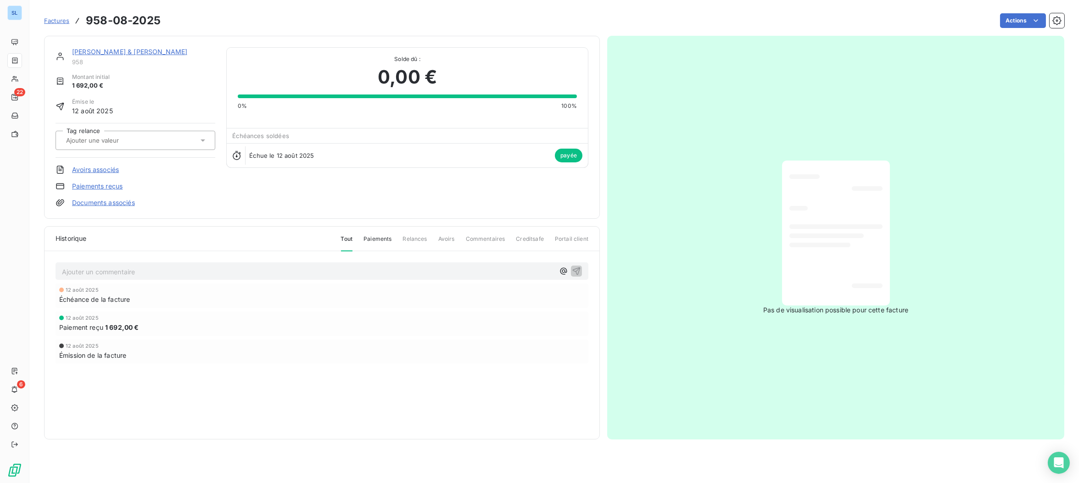
click at [100, 184] on link "Paiements reçus" at bounding box center [97, 186] width 50 height 9
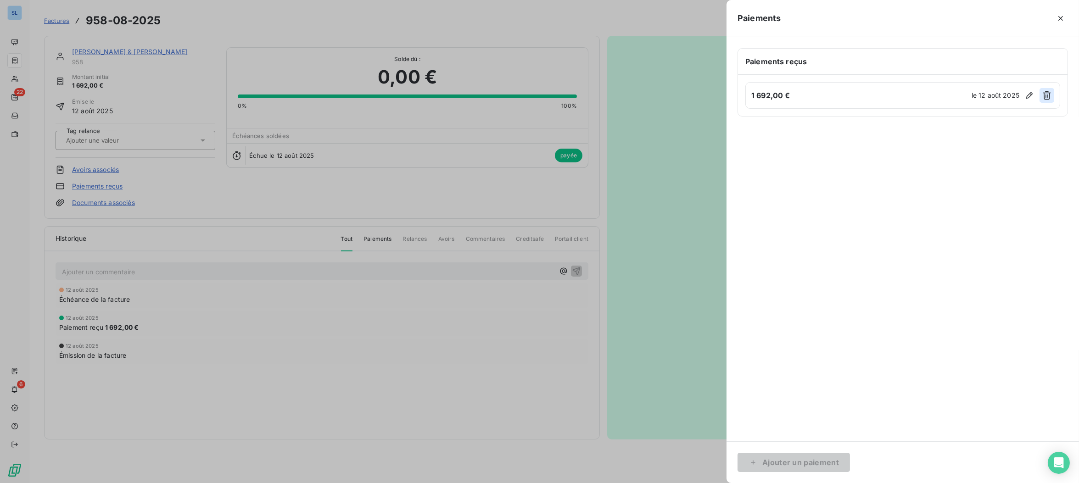
click at [1043, 95] on icon "button" at bounding box center [1046, 95] width 9 height 9
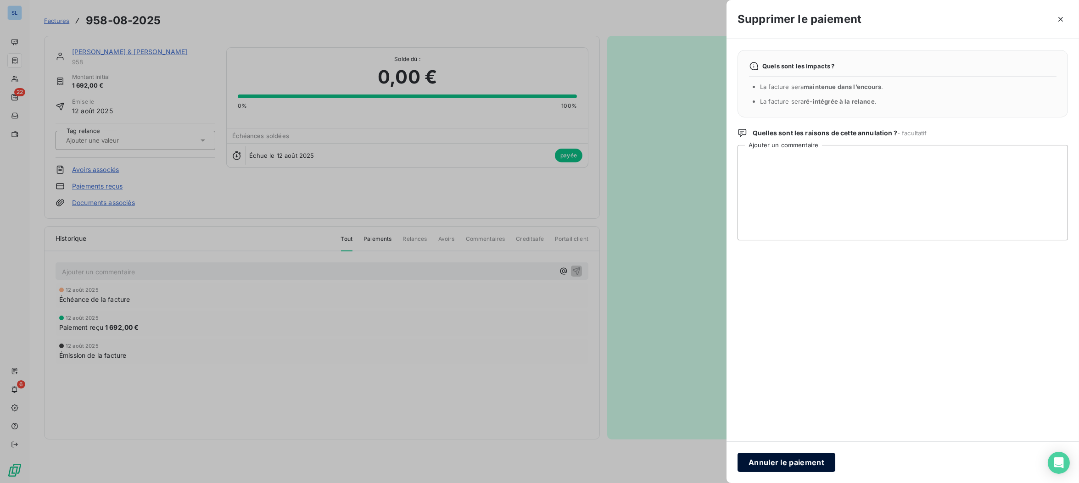
click at [780, 457] on button "Annuler le paiement" at bounding box center [786, 462] width 98 height 19
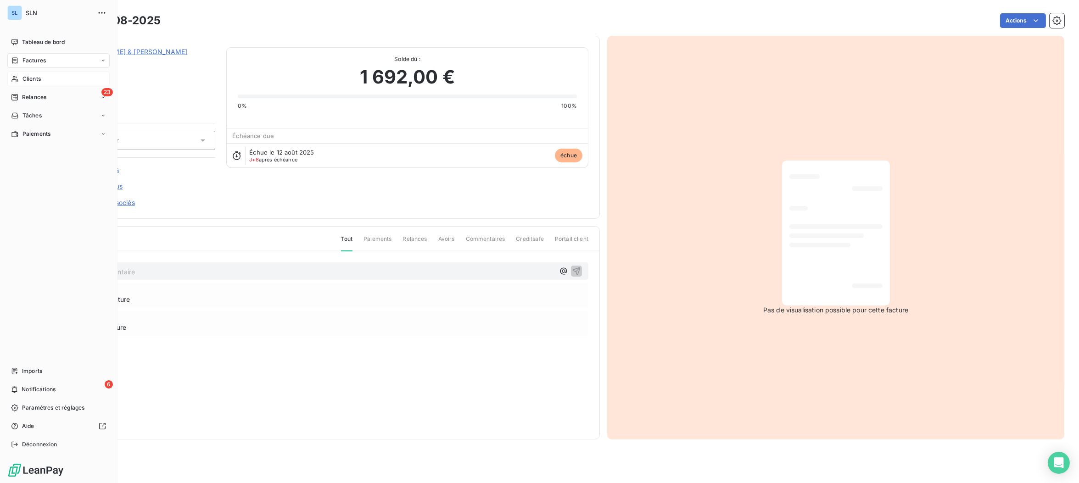
drag, startPoint x: 25, startPoint y: 80, endPoint x: 71, endPoint y: 80, distance: 46.3
click at [25, 80] on span "Clients" at bounding box center [31, 79] width 18 height 8
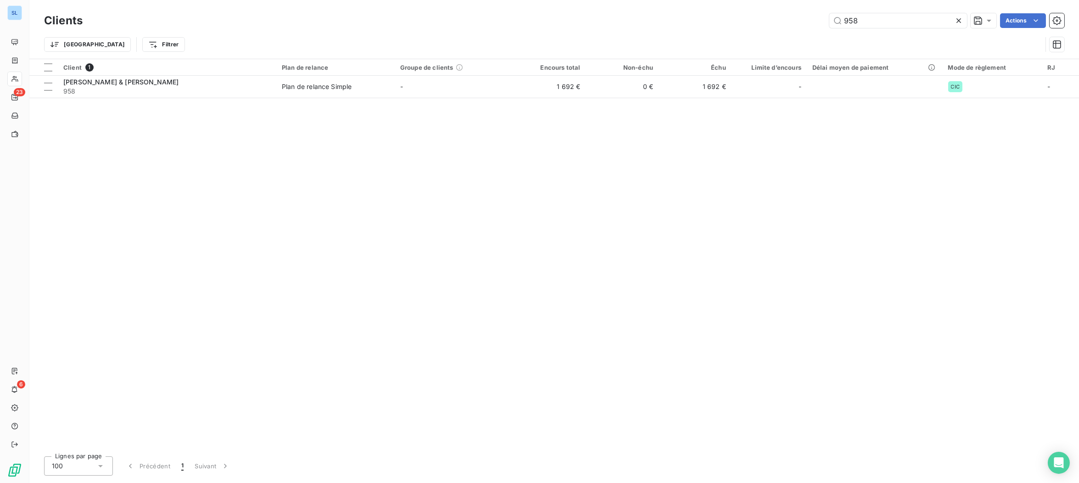
drag, startPoint x: 869, startPoint y: 26, endPoint x: 718, endPoint y: 2, distance: 153.3
click at [718, 2] on div "Clients 958 Actions Trier Filtrer" at bounding box center [553, 29] width 1049 height 59
type input "foua"
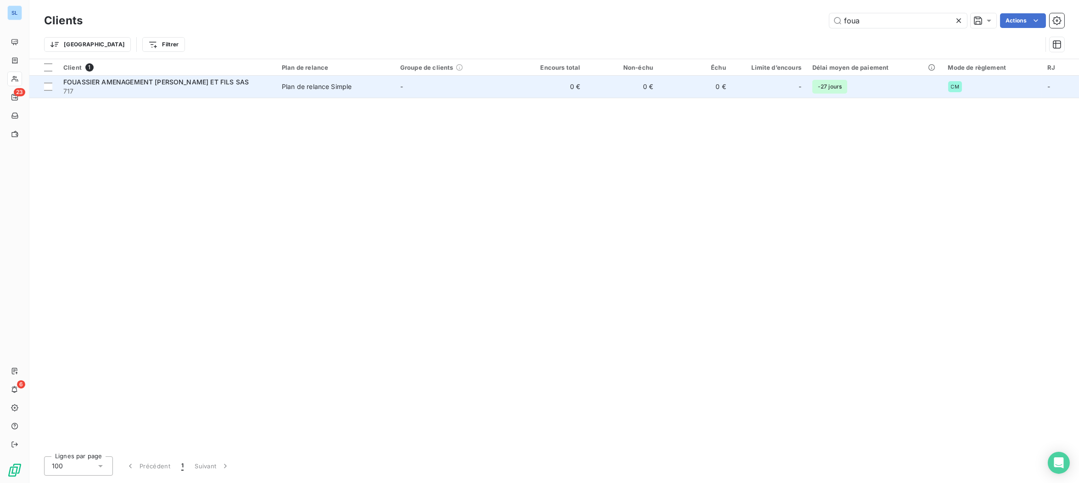
click at [150, 86] on div "FOUASSIER AMENAGEMENT [PERSON_NAME] ET FILS SAS" at bounding box center [166, 82] width 207 height 9
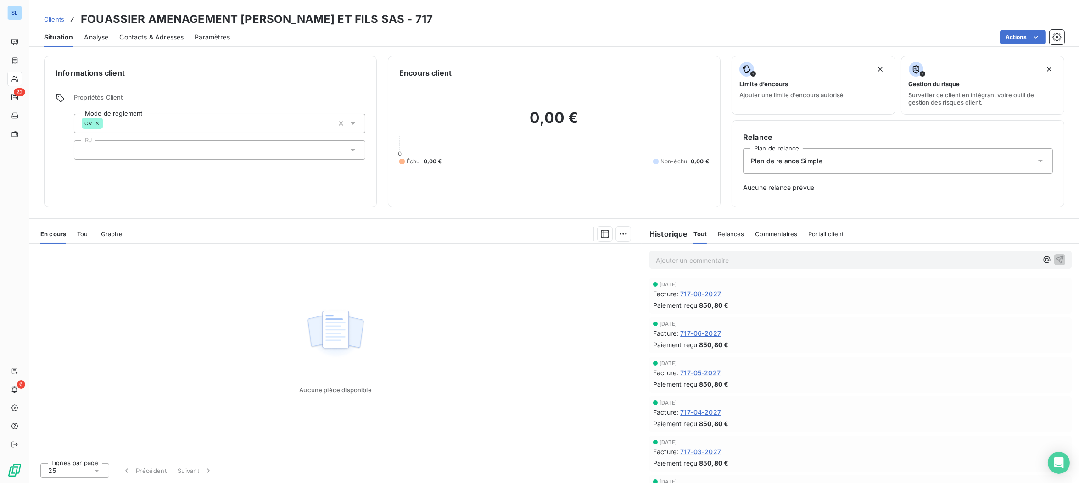
click at [762, 235] on span "Commentaires" at bounding box center [776, 233] width 42 height 7
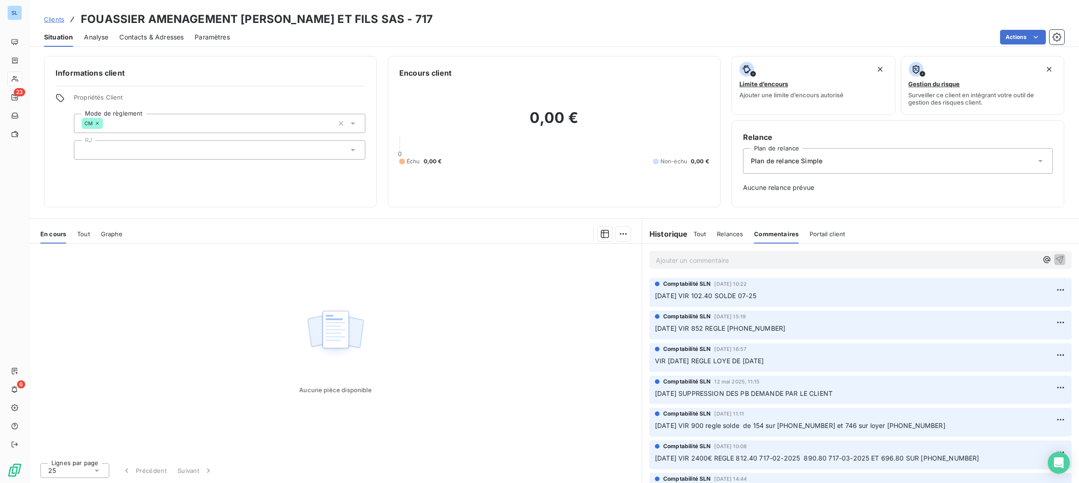
click at [681, 259] on p "Ajouter un commentaire ﻿" at bounding box center [847, 260] width 382 height 11
click at [1057, 258] on icon "button" at bounding box center [1060, 260] width 8 height 8
click at [697, 230] on span "Tout" at bounding box center [699, 233] width 13 height 7
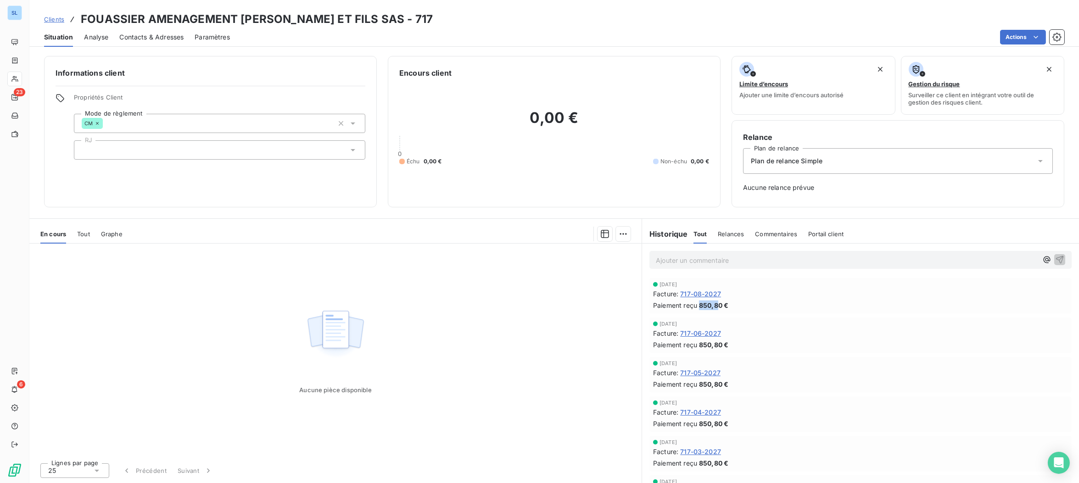
drag, startPoint x: 699, startPoint y: 302, endPoint x: 718, endPoint y: 303, distance: 19.3
click at [718, 303] on span "850,80 €" at bounding box center [713, 305] width 29 height 10
click at [773, 235] on span "Commentaires" at bounding box center [776, 233] width 42 height 7
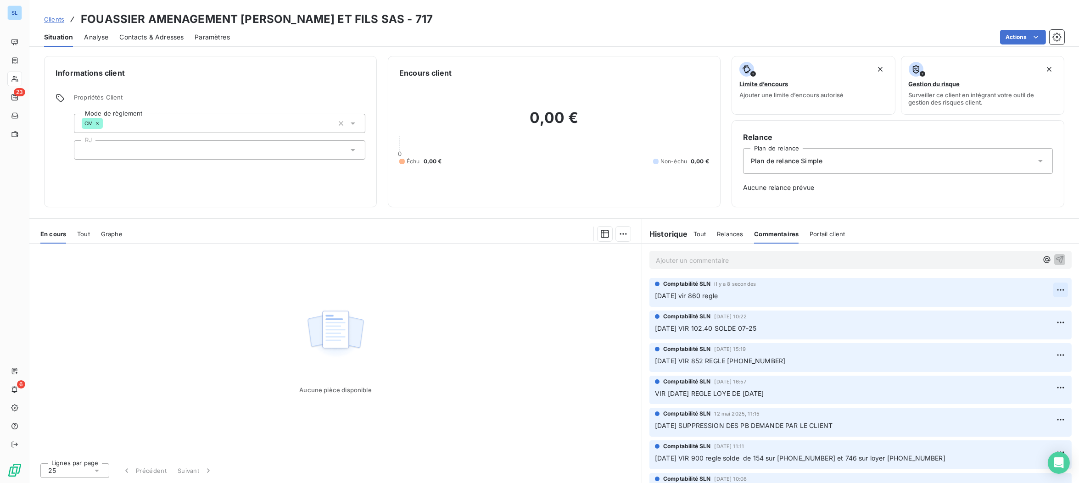
click at [1060, 289] on html "SL 23 6 Clients FOUASSIER AMENAGEMENT [PERSON_NAME] ET FILS SAS - 717 Situation…" at bounding box center [539, 241] width 1079 height 483
click at [1050, 312] on div "Editer" at bounding box center [1037, 309] width 51 height 15
click at [746, 298] on p "[DATE] vir 860 regle" at bounding box center [854, 296] width 398 height 11
drag, startPoint x: 1057, startPoint y: 292, endPoint x: 828, endPoint y: 260, distance: 231.2
click at [1057, 293] on icon "button" at bounding box center [1060, 295] width 9 height 9
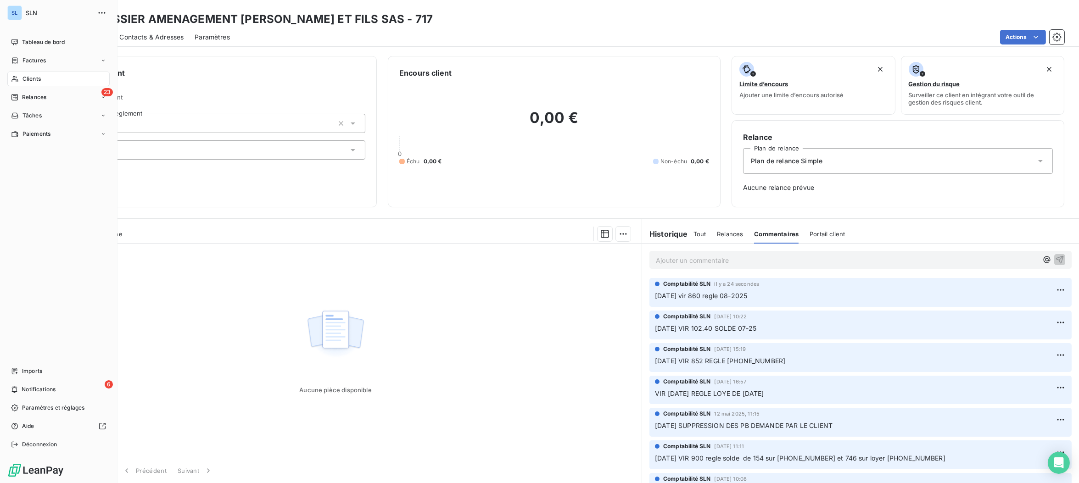
click at [19, 82] on div "Clients" at bounding box center [58, 79] width 102 height 15
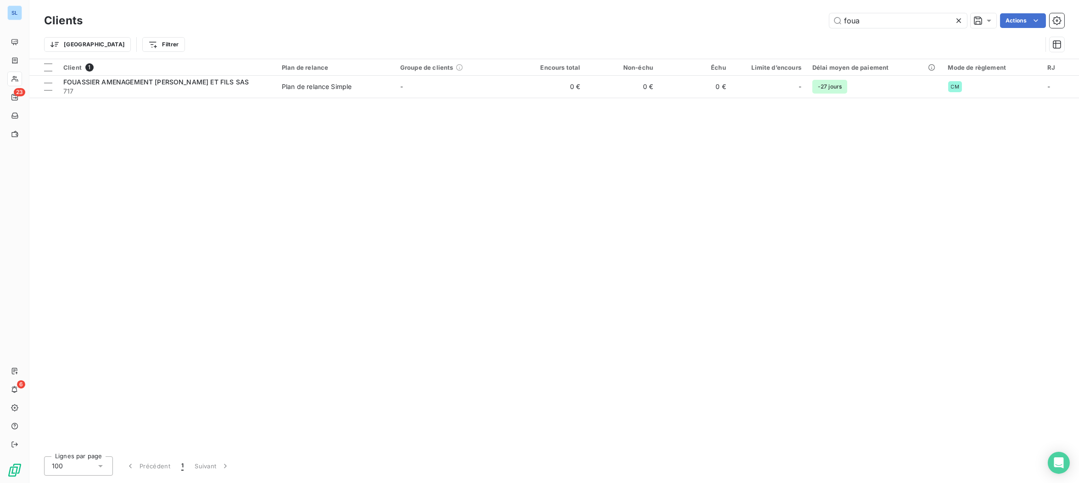
drag, startPoint x: 877, startPoint y: 25, endPoint x: 742, endPoint y: 15, distance: 135.7
click at [745, 15] on div "foua Actions" at bounding box center [579, 20] width 970 height 15
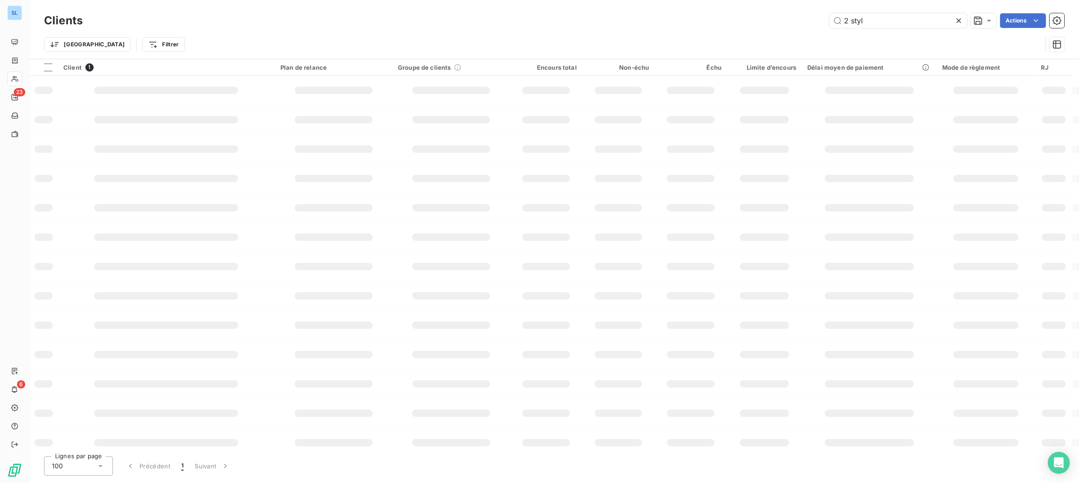
type input "2 styl"
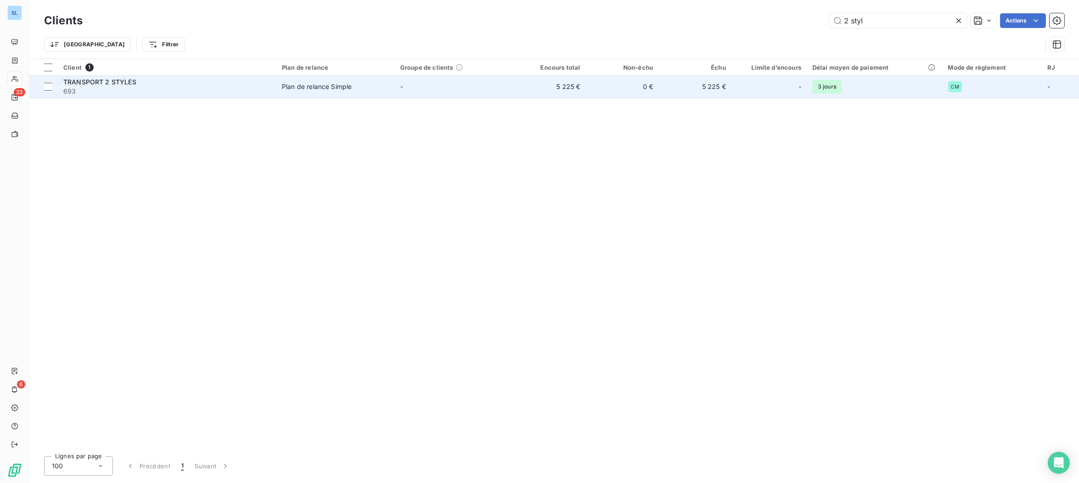
click at [160, 92] on span "693" at bounding box center [166, 91] width 207 height 9
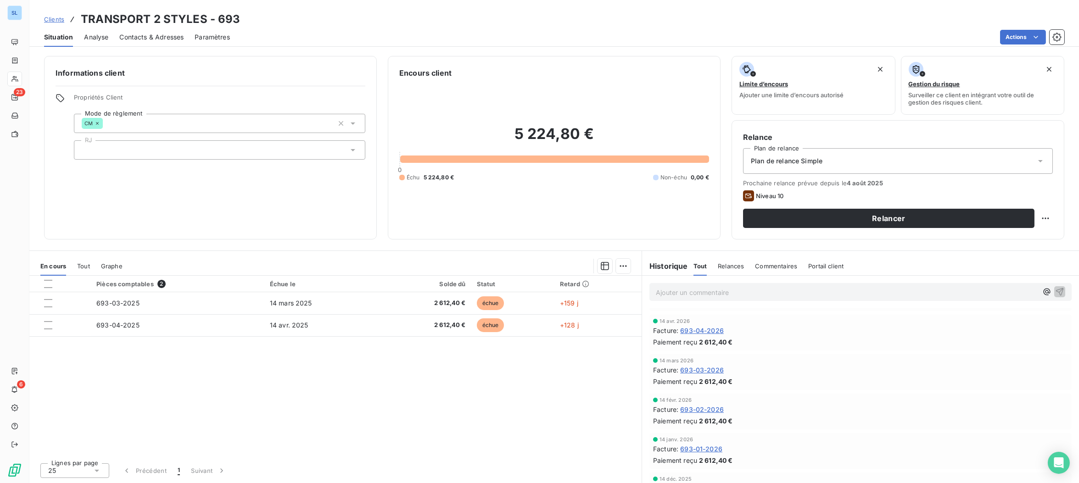
scroll to position [36, 0]
click at [692, 291] on p "Ajouter un commentaire ﻿" at bounding box center [847, 292] width 382 height 11
drag, startPoint x: 701, startPoint y: 291, endPoint x: 692, endPoint y: 293, distance: 8.5
click at [692, 292] on span "[DATE] vir 2612,40" at bounding box center [685, 292] width 59 height 8
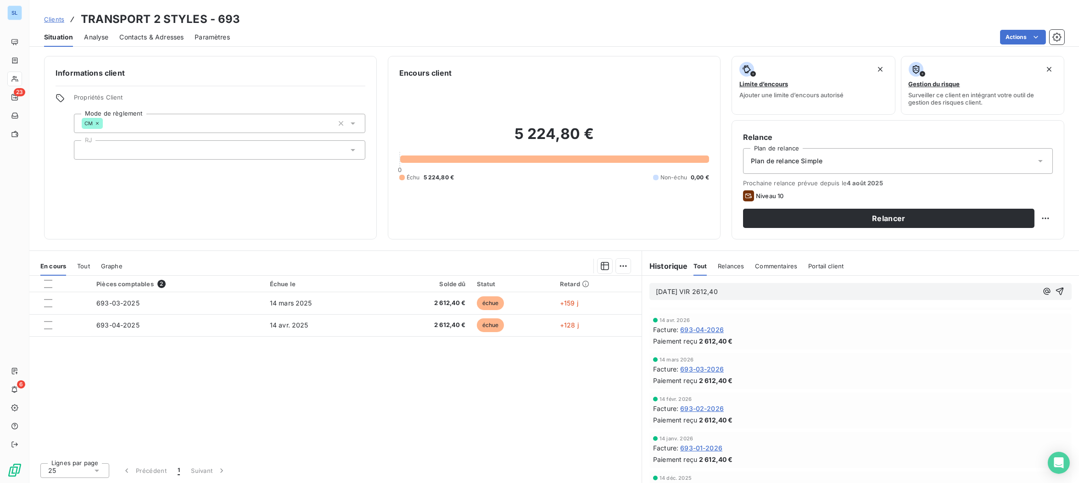
drag, startPoint x: 1058, startPoint y: 294, endPoint x: 1057, endPoint y: 334, distance: 39.9
click at [1058, 294] on icon "button" at bounding box center [1059, 291] width 9 height 9
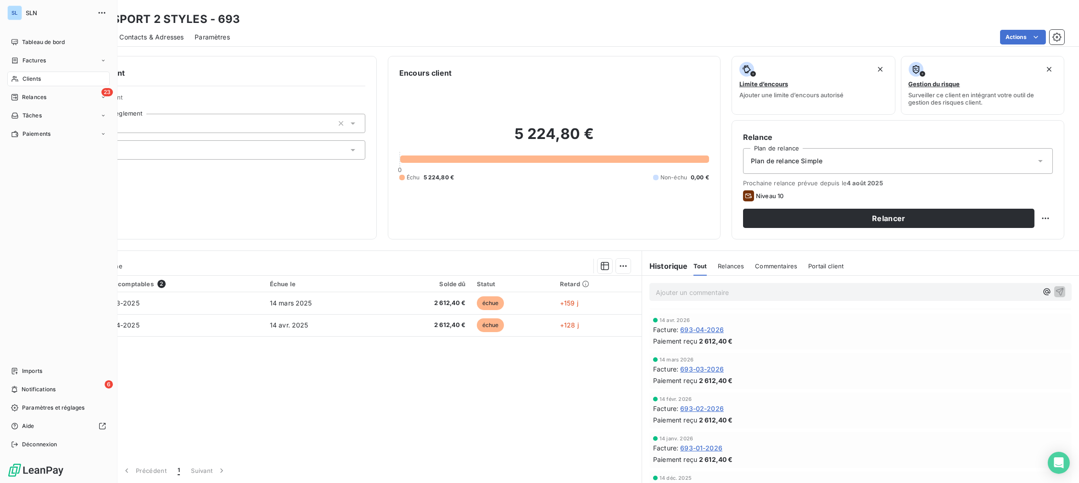
click at [29, 83] on div "Clients" at bounding box center [58, 79] width 102 height 15
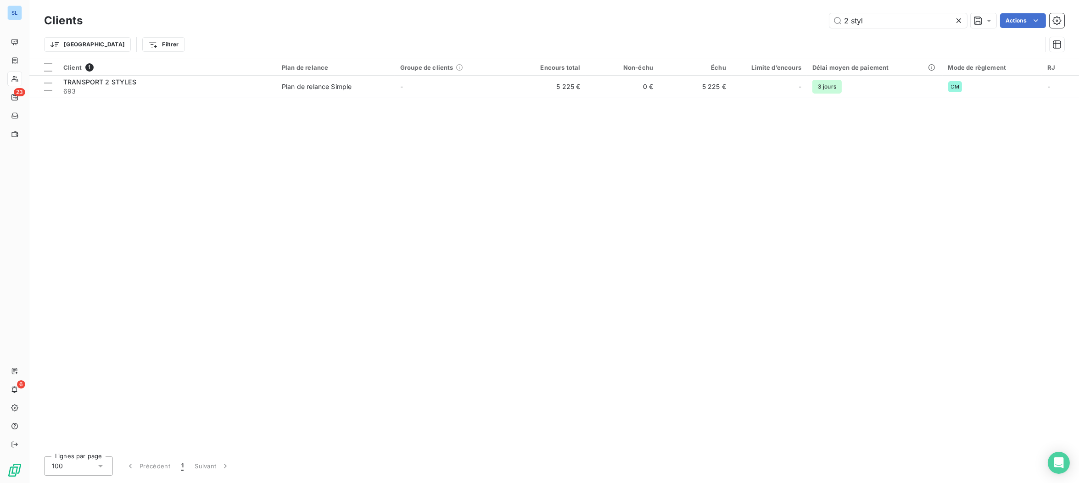
click at [809, 14] on div "2 styl Actions" at bounding box center [579, 20] width 970 height 15
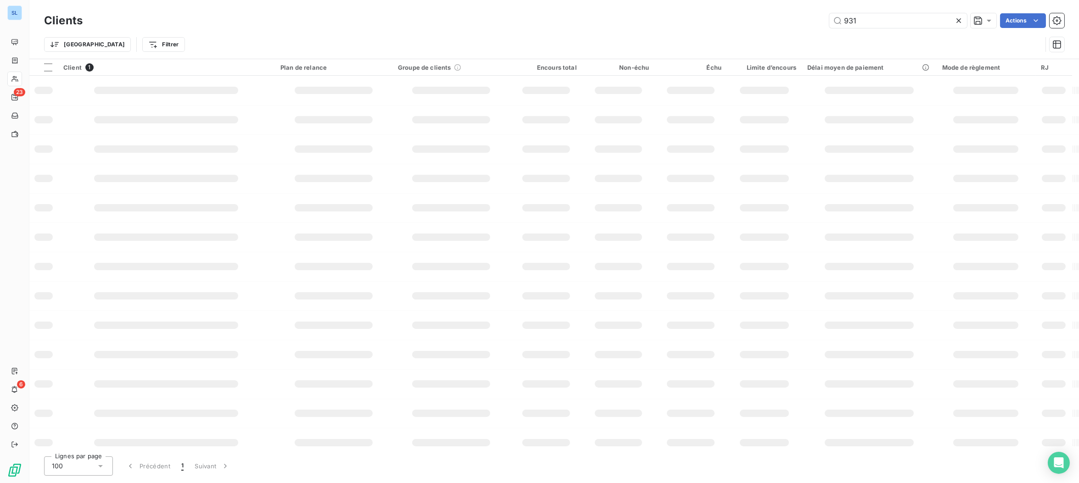
type input "931"
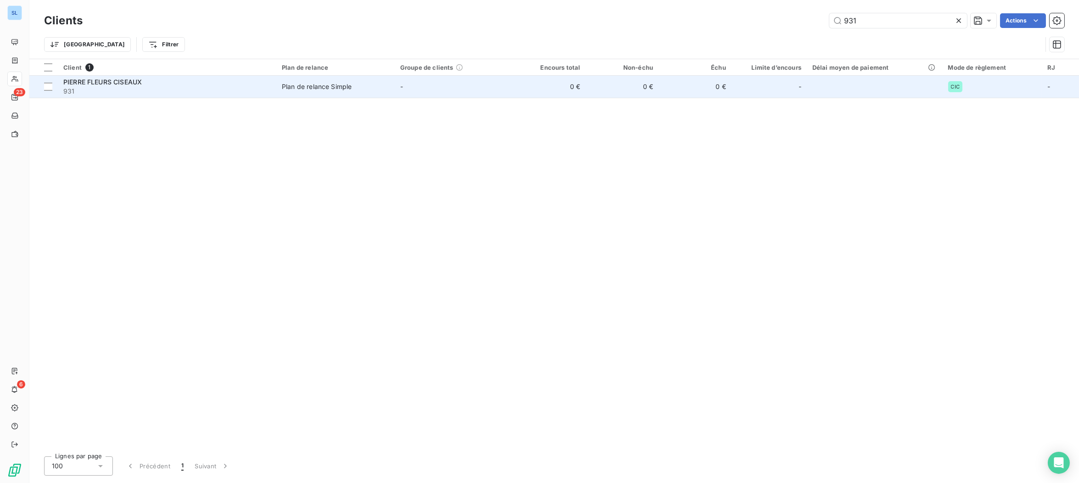
click at [132, 83] on span "PIERRE FLEURS CISEAUX" at bounding box center [102, 82] width 78 height 8
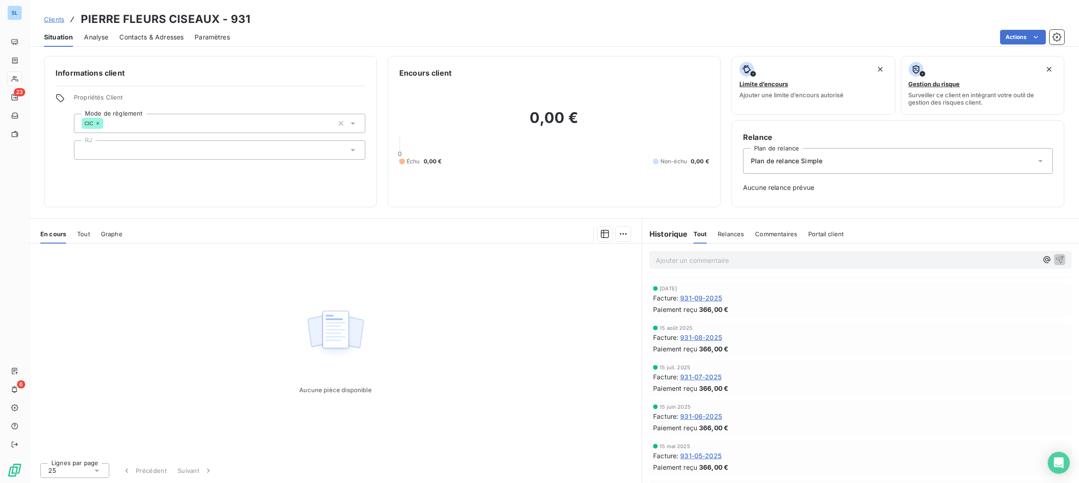
scroll to position [1072, 0]
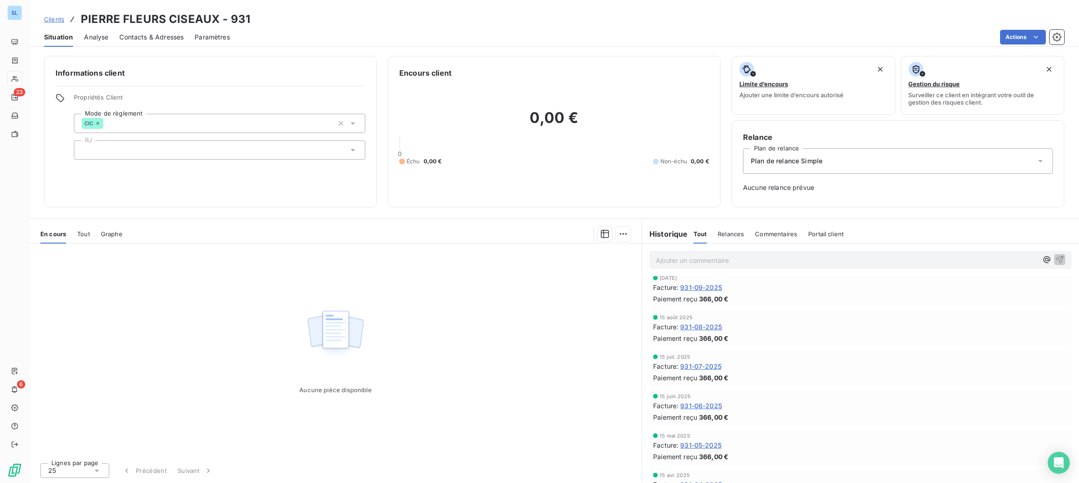
click at [705, 325] on span "931-08-2025" at bounding box center [701, 327] width 42 height 10
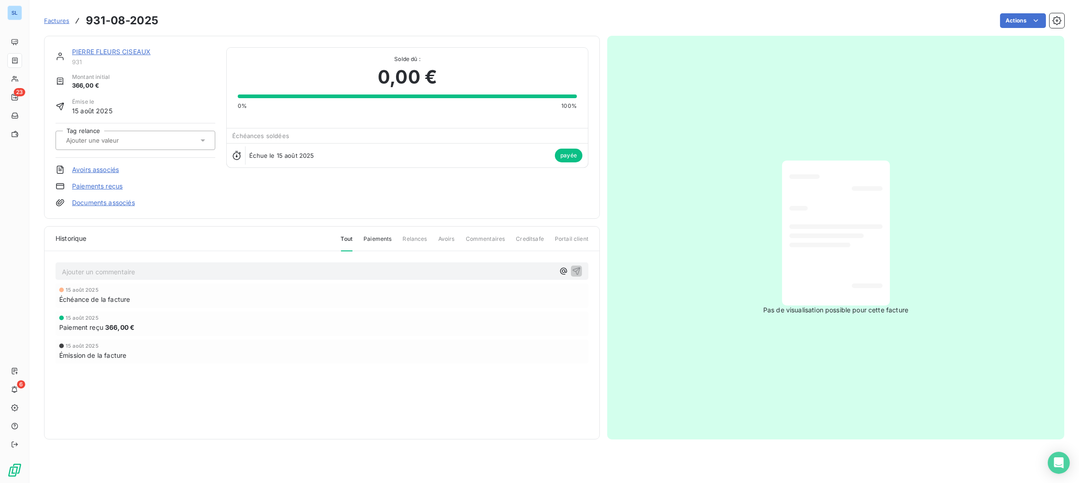
click at [113, 187] on link "Paiements reçus" at bounding box center [97, 186] width 50 height 9
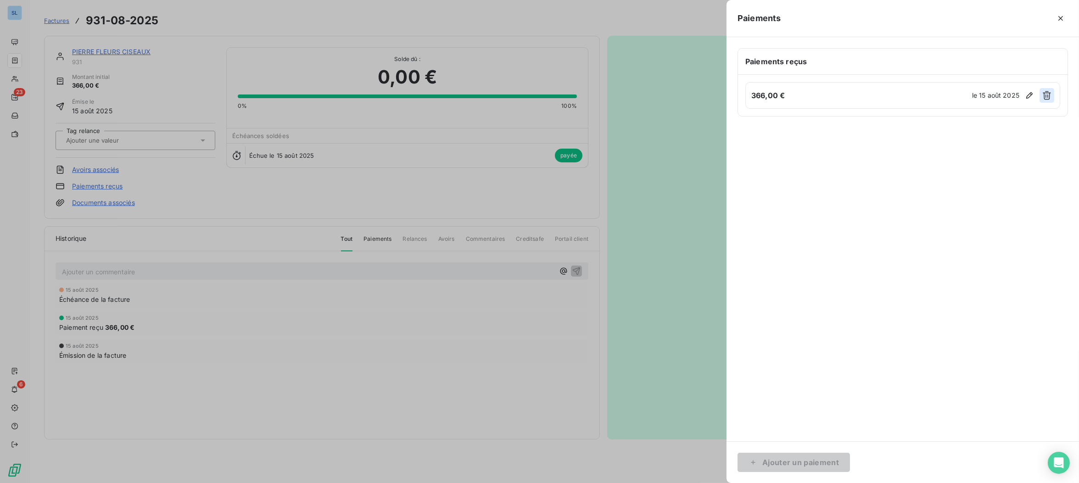
click at [1046, 92] on icon "button" at bounding box center [1046, 95] width 8 height 9
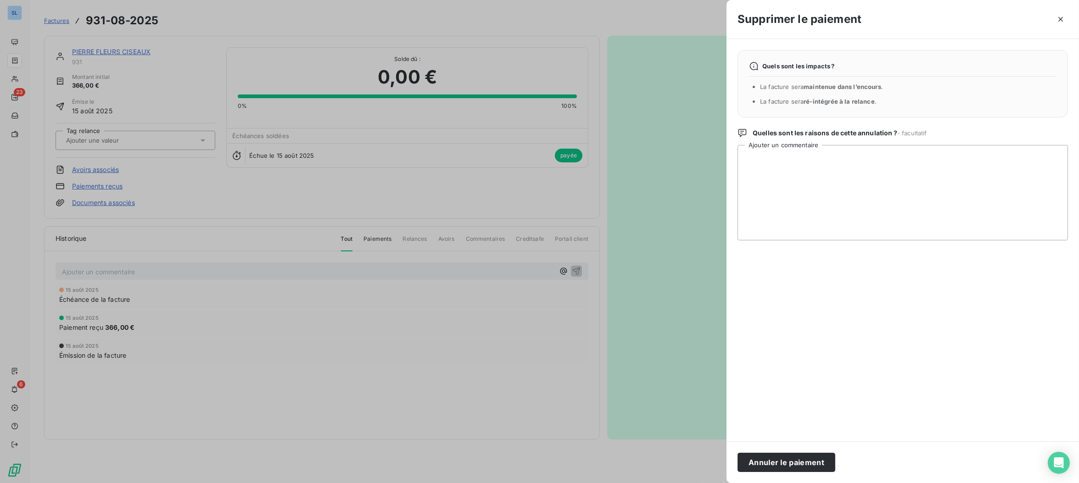
drag, startPoint x: 770, startPoint y: 463, endPoint x: 560, endPoint y: 442, distance: 210.8
click at [770, 463] on button "Annuler le paiement" at bounding box center [786, 462] width 98 height 19
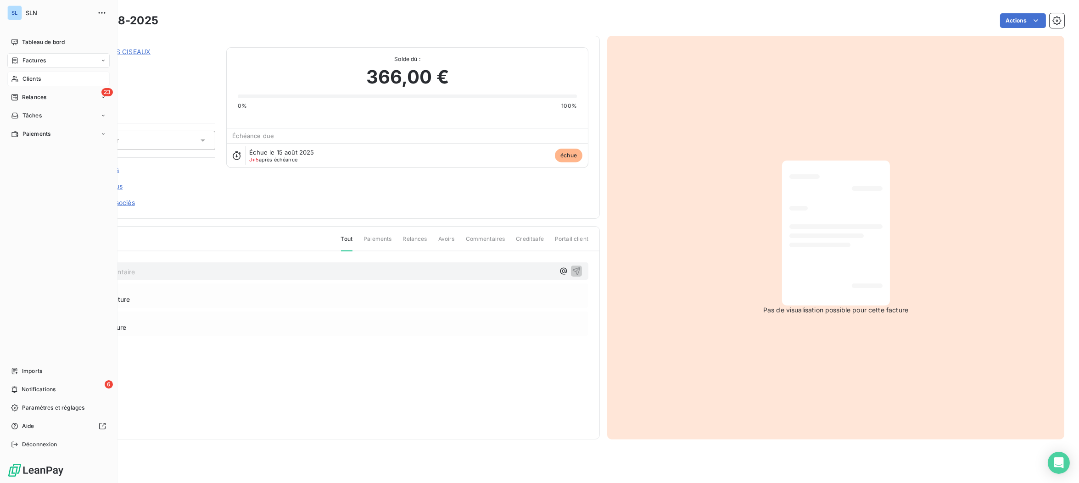
click at [25, 82] on span "Clients" at bounding box center [31, 79] width 18 height 8
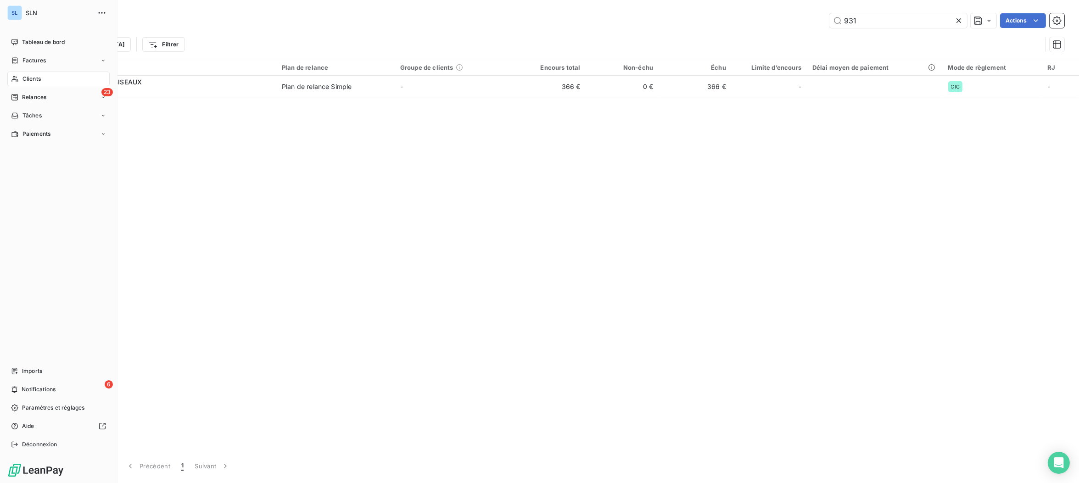
click at [30, 80] on span "Clients" at bounding box center [31, 79] width 18 height 8
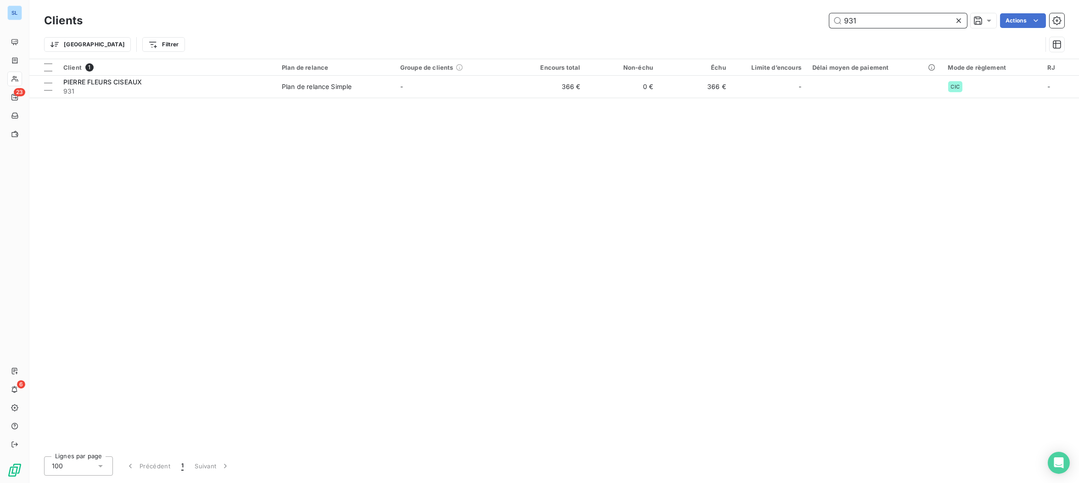
drag, startPoint x: 892, startPoint y: 20, endPoint x: 784, endPoint y: 10, distance: 109.2
click at [786, 10] on div "Clients 931 Actions Trier Filtrer" at bounding box center [553, 29] width 1049 height 59
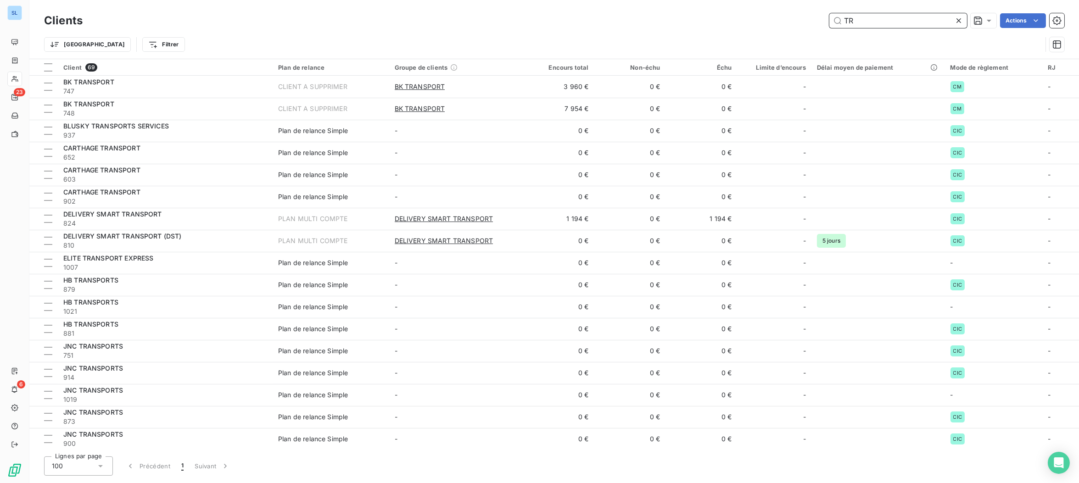
type input "T"
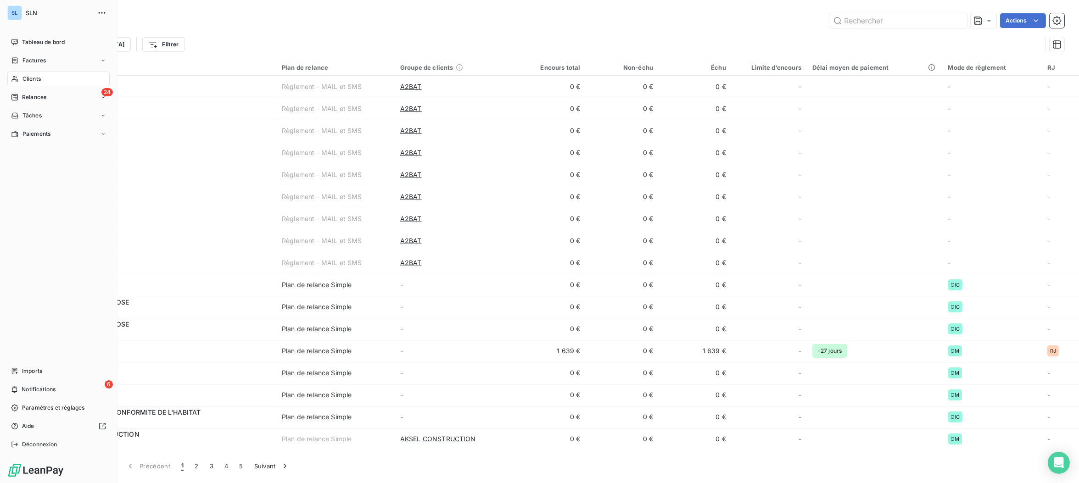
click at [18, 80] on div "Clients" at bounding box center [58, 79] width 102 height 15
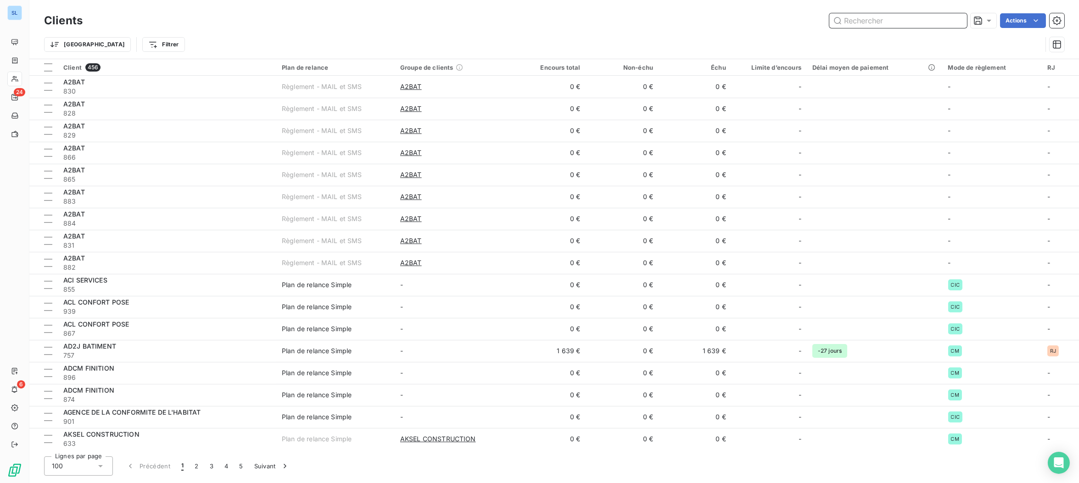
click at [857, 20] on input "text" at bounding box center [898, 20] width 138 height 15
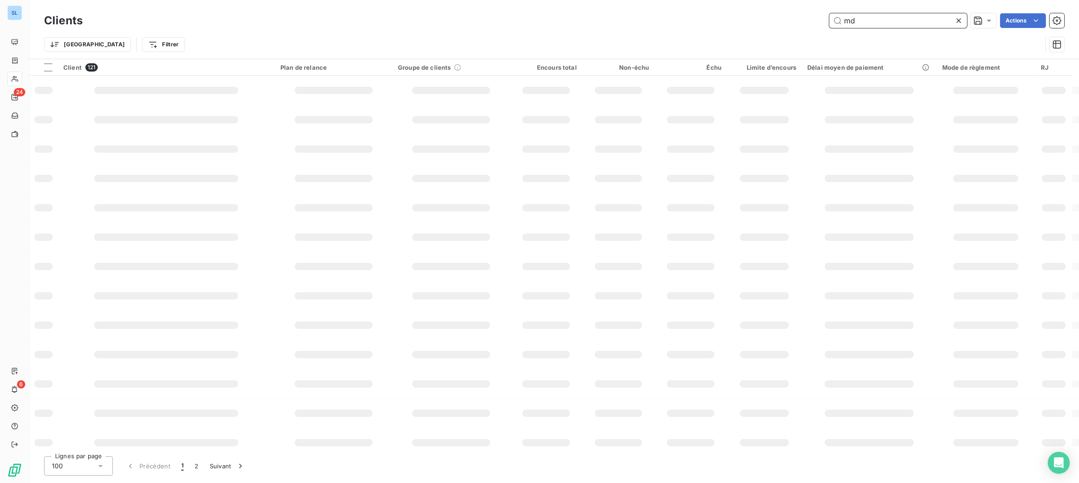
type input "md"
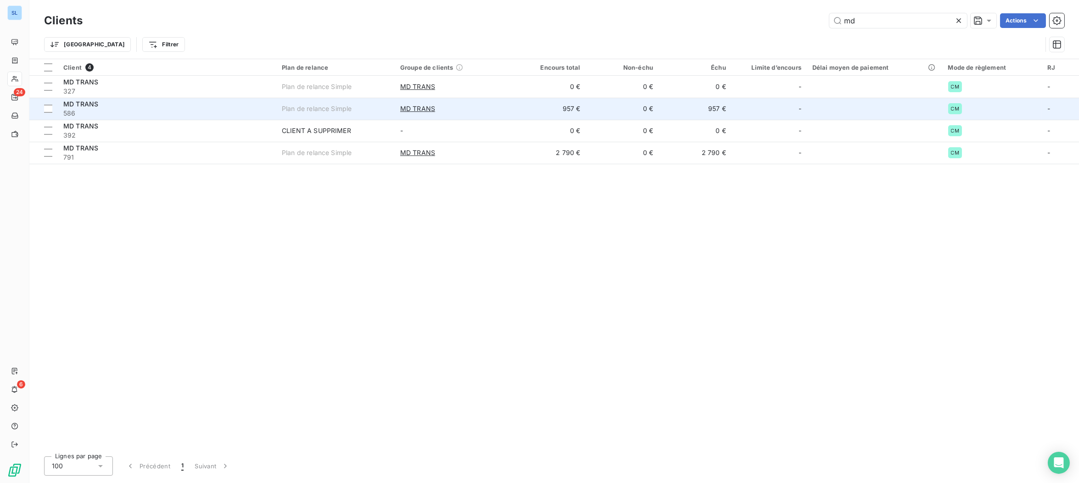
click at [183, 112] on span "586" at bounding box center [166, 113] width 207 height 9
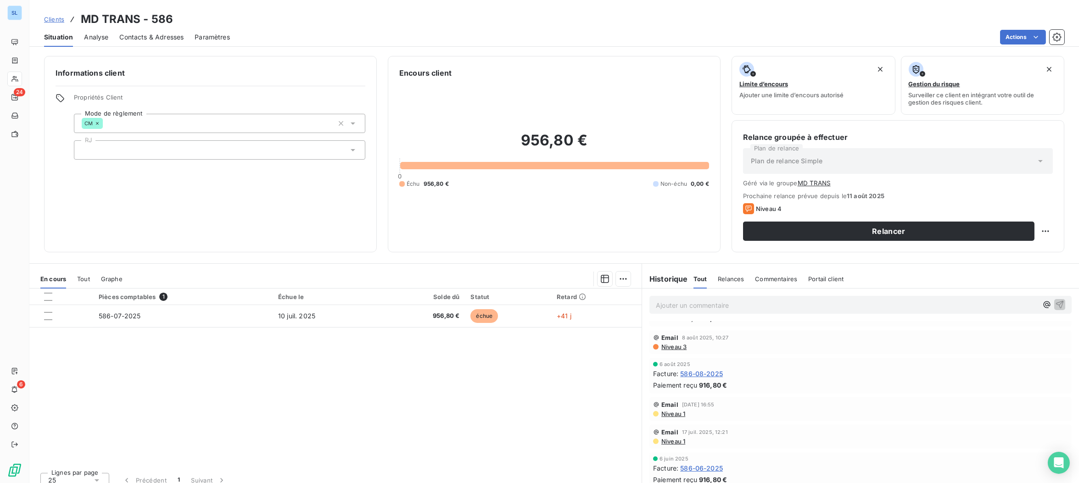
scroll to position [467, 0]
click at [702, 373] on span "586-08-2025" at bounding box center [701, 373] width 43 height 10
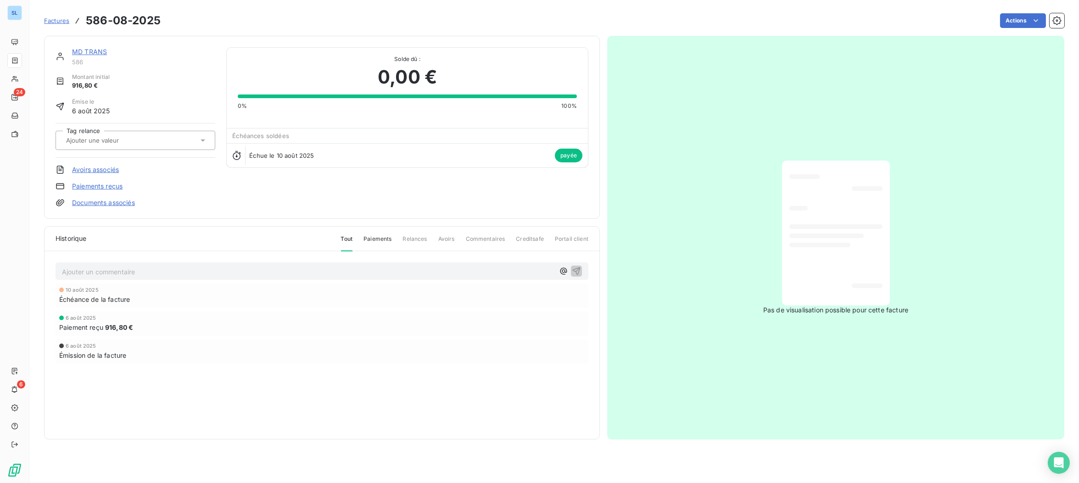
click at [117, 182] on link "Paiements reçus" at bounding box center [97, 186] width 50 height 9
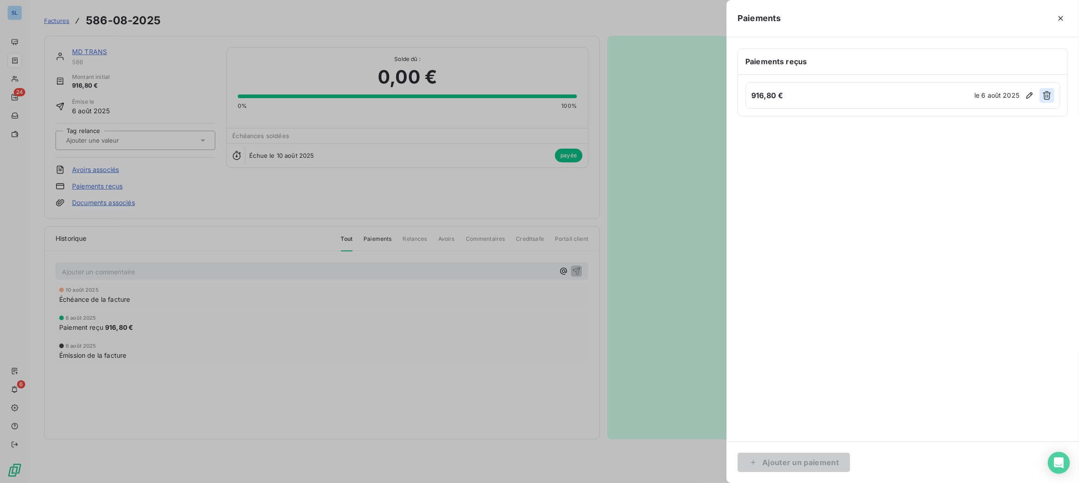
click at [1047, 96] on icon "button" at bounding box center [1046, 95] width 8 height 9
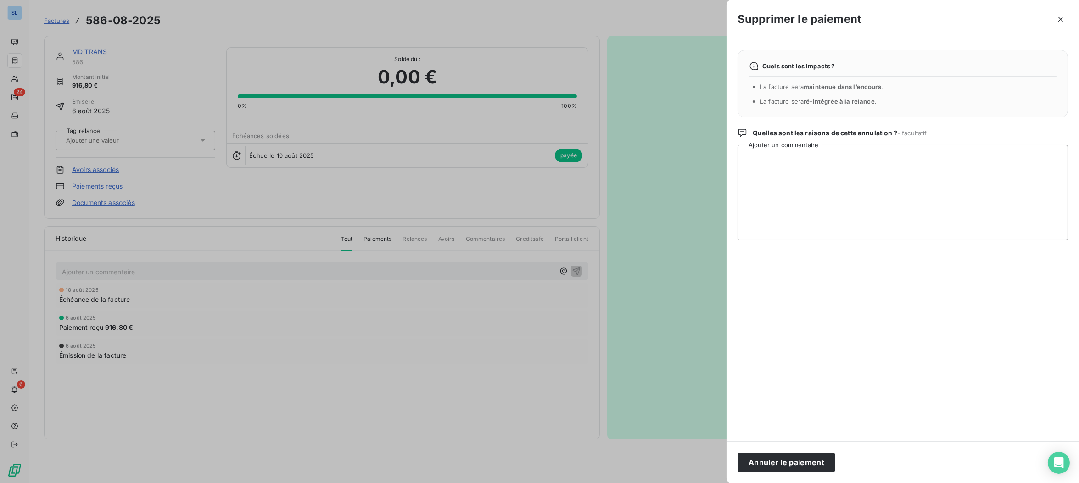
click at [799, 465] on button "Annuler le paiement" at bounding box center [786, 462] width 98 height 19
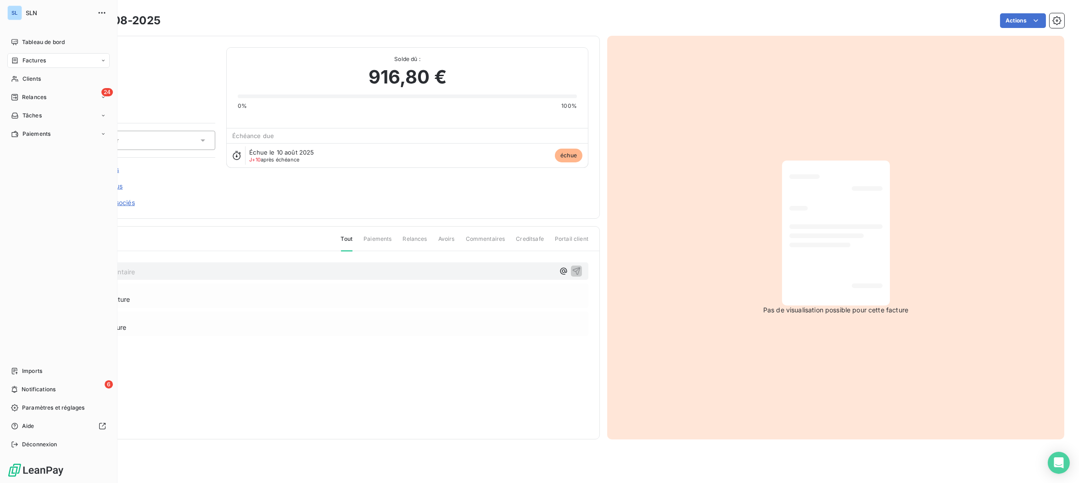
click at [28, 78] on span "Clients" at bounding box center [31, 79] width 18 height 8
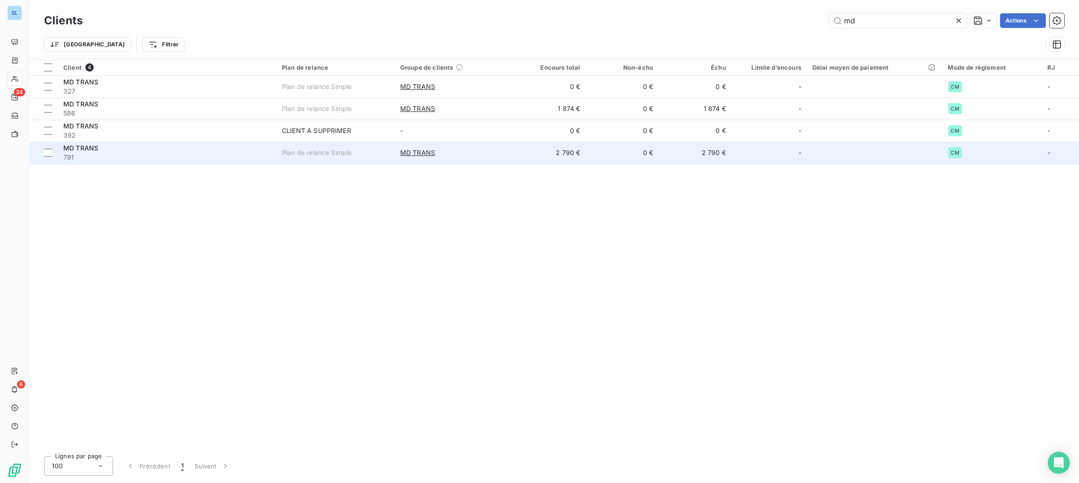
click at [177, 160] on span "791" at bounding box center [166, 157] width 207 height 9
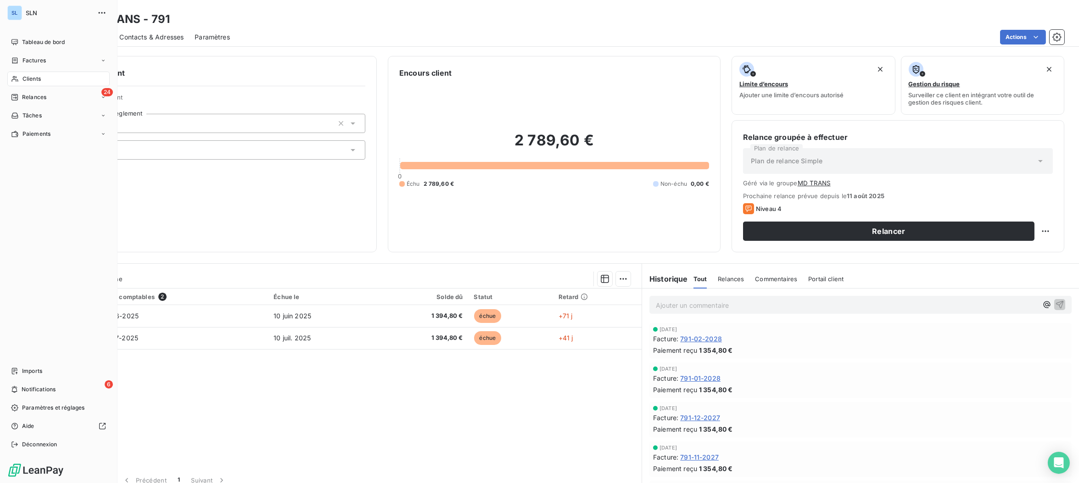
click at [38, 81] on span "Clients" at bounding box center [31, 79] width 18 height 8
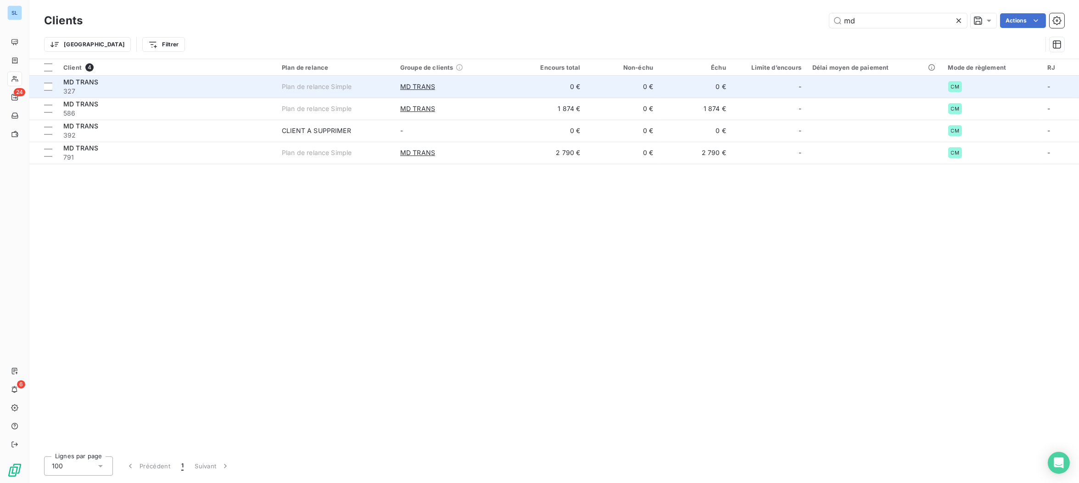
click at [177, 85] on div "MD TRANS" at bounding box center [166, 82] width 207 height 9
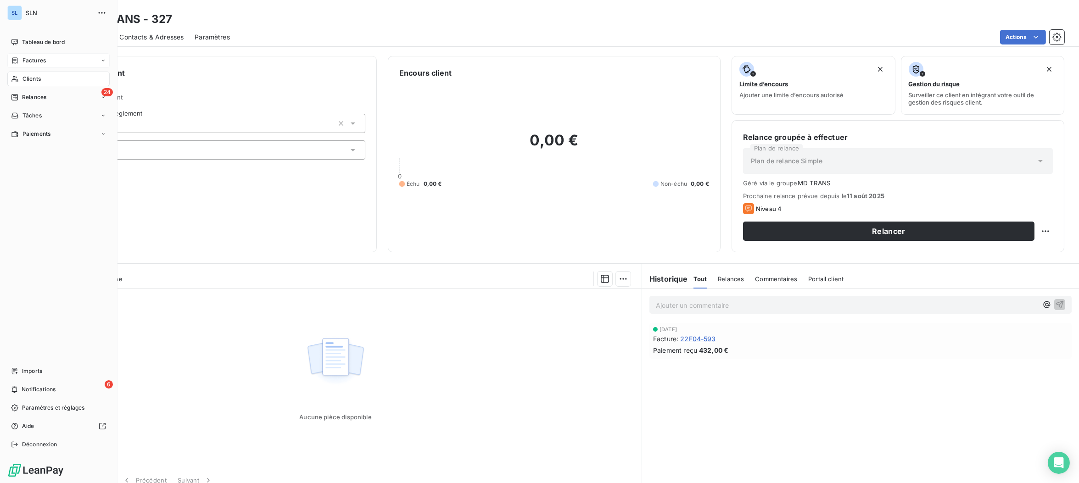
click at [31, 64] on span "Factures" at bounding box center [33, 60] width 23 height 8
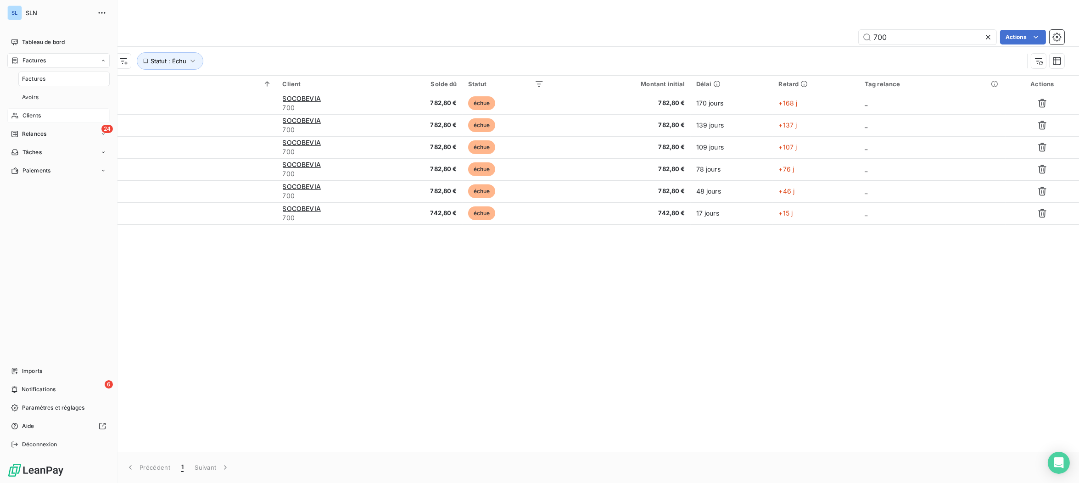
click at [29, 78] on span "Factures" at bounding box center [33, 79] width 23 height 8
click at [35, 116] on span "Clients" at bounding box center [31, 115] width 18 height 8
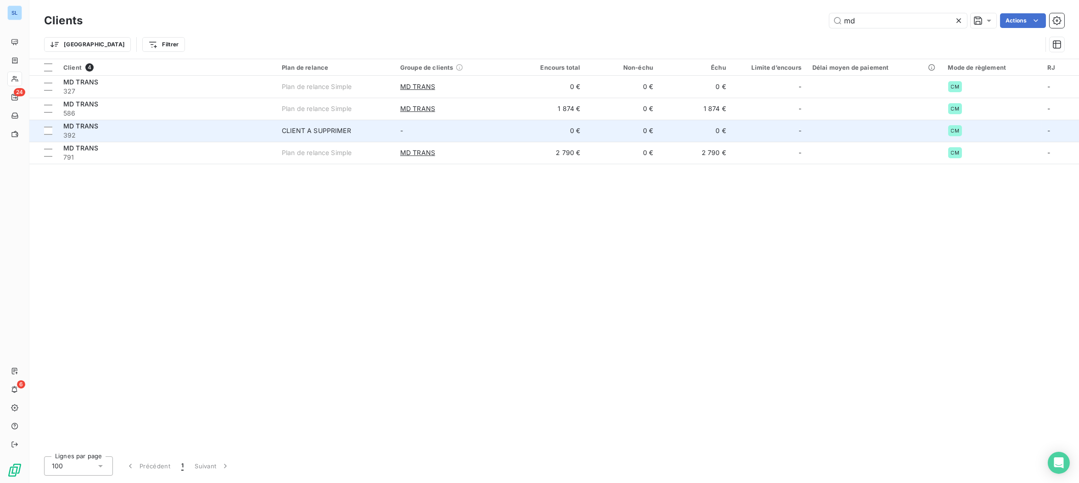
click at [76, 129] on span "MD TRANS" at bounding box center [80, 126] width 35 height 8
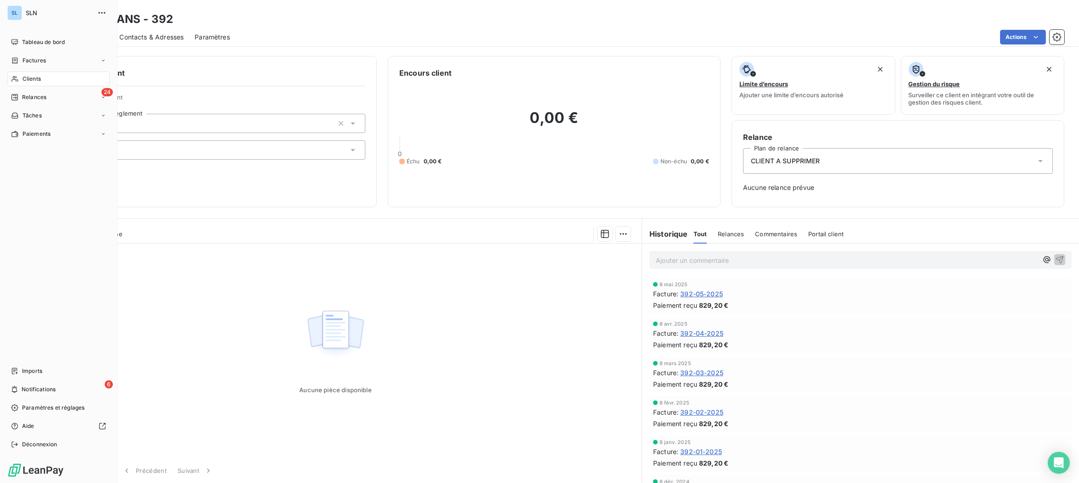
click at [26, 81] on span "Clients" at bounding box center [31, 79] width 18 height 8
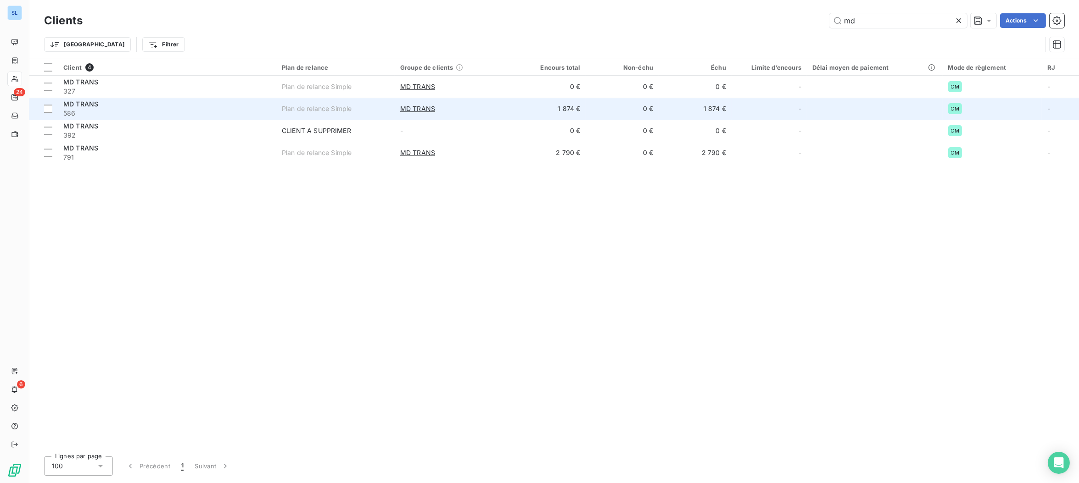
click at [276, 113] on td "MD TRANS 586" at bounding box center [167, 109] width 218 height 22
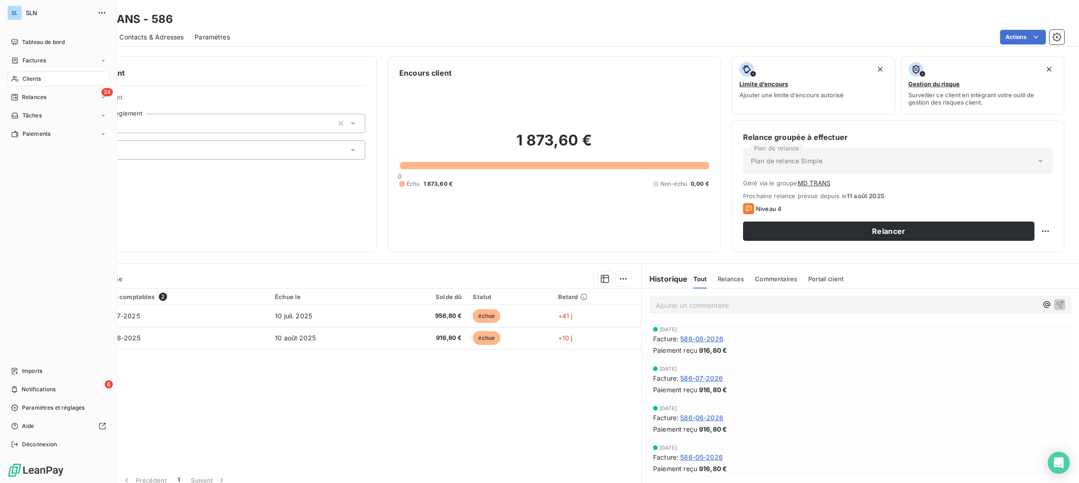
click at [41, 79] on div "Clients" at bounding box center [58, 79] width 102 height 15
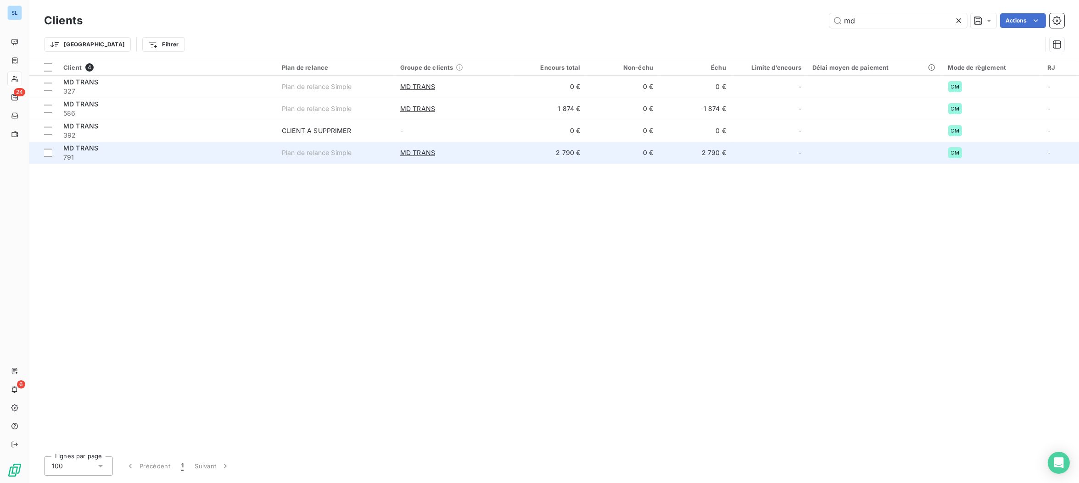
click at [174, 150] on div "MD TRANS" at bounding box center [166, 148] width 207 height 9
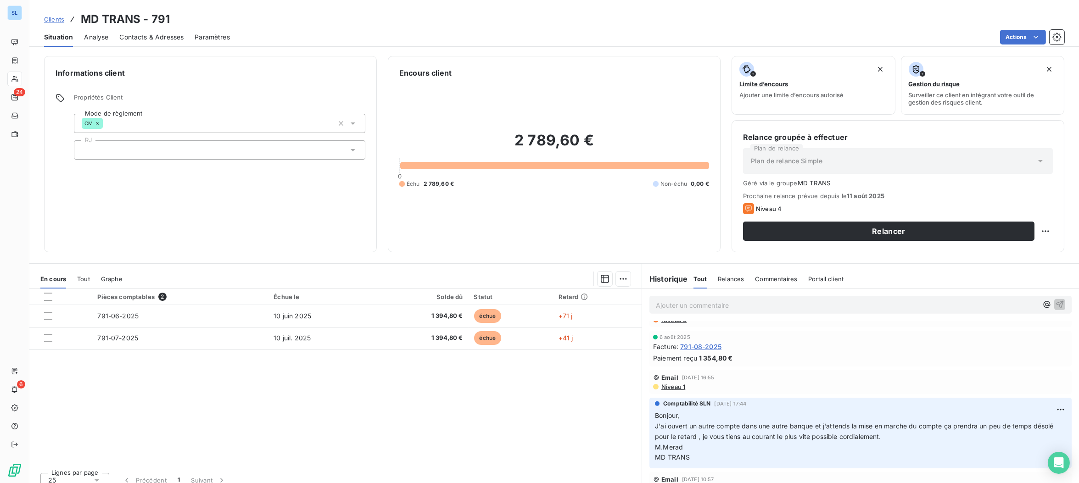
scroll to position [1195, 0]
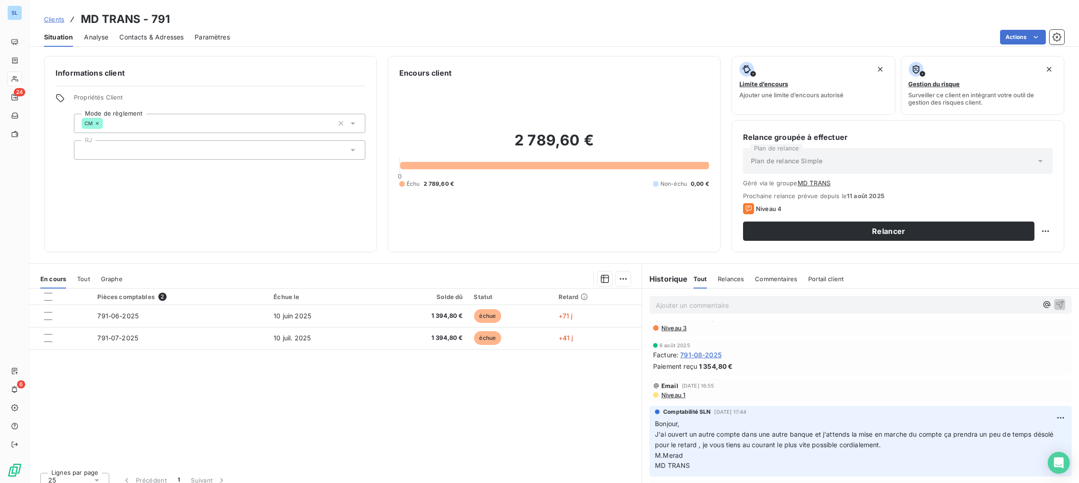
click at [713, 355] on span "791-08-2025" at bounding box center [700, 355] width 41 height 10
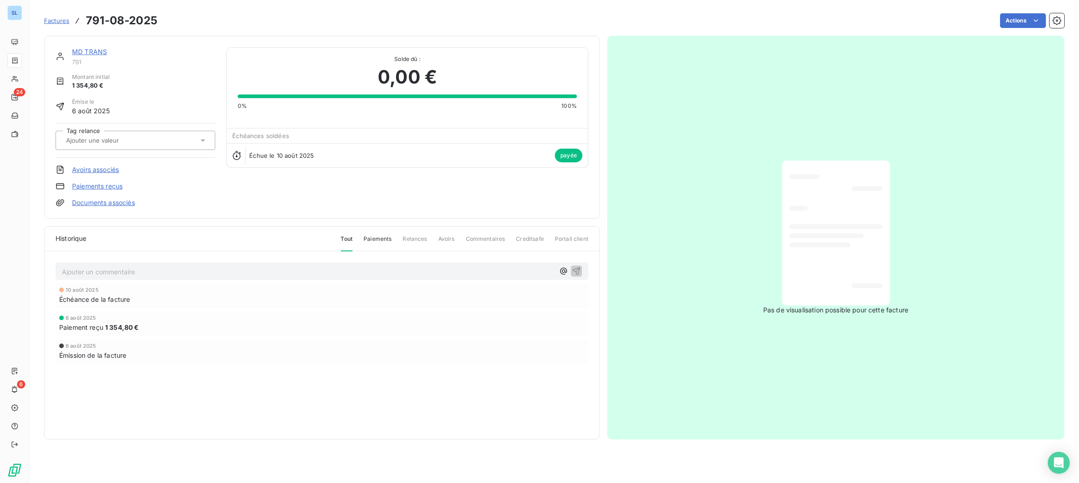
click at [105, 184] on link "Paiements reçus" at bounding box center [97, 186] width 50 height 9
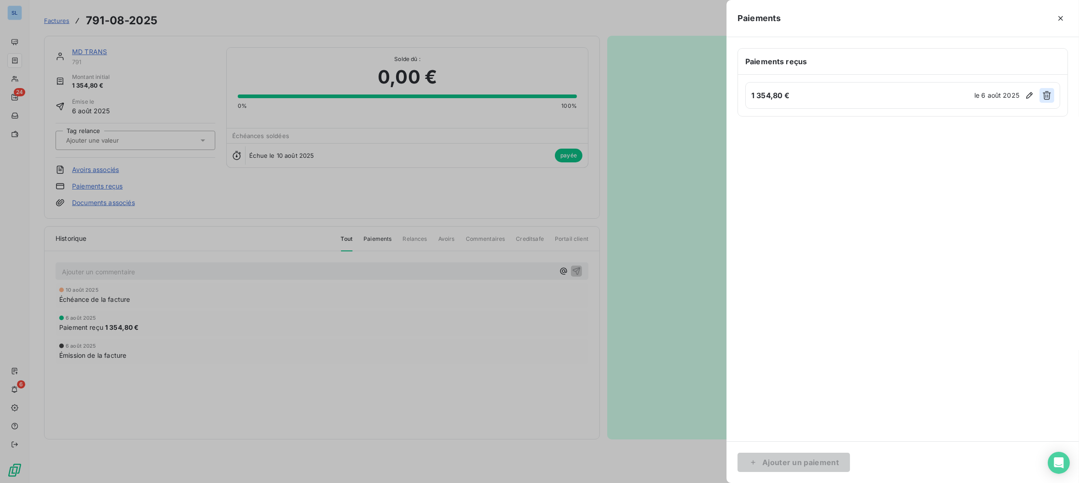
click at [1048, 94] on icon "button" at bounding box center [1046, 95] width 9 height 9
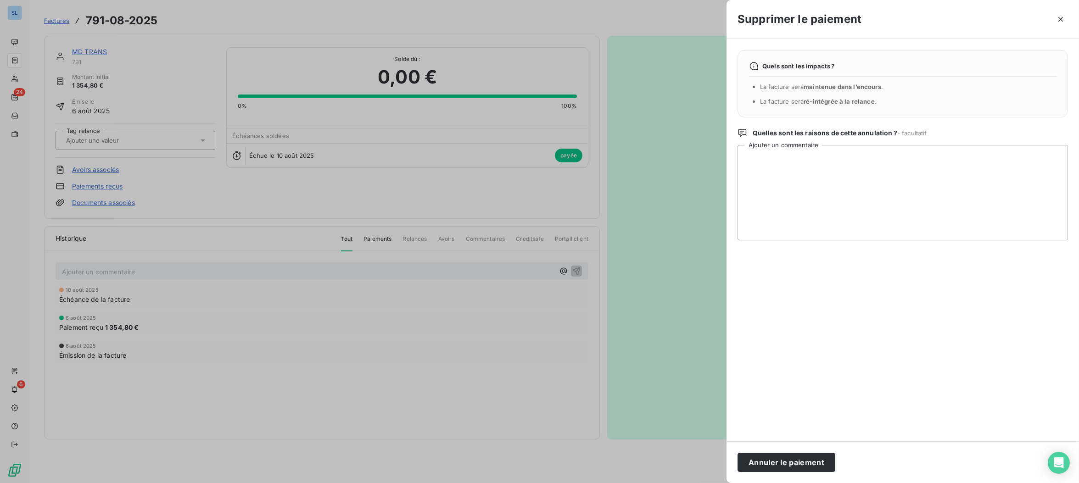
drag, startPoint x: 809, startPoint y: 461, endPoint x: 652, endPoint y: 458, distance: 157.4
click at [809, 461] on button "Annuler le paiement" at bounding box center [786, 462] width 98 height 19
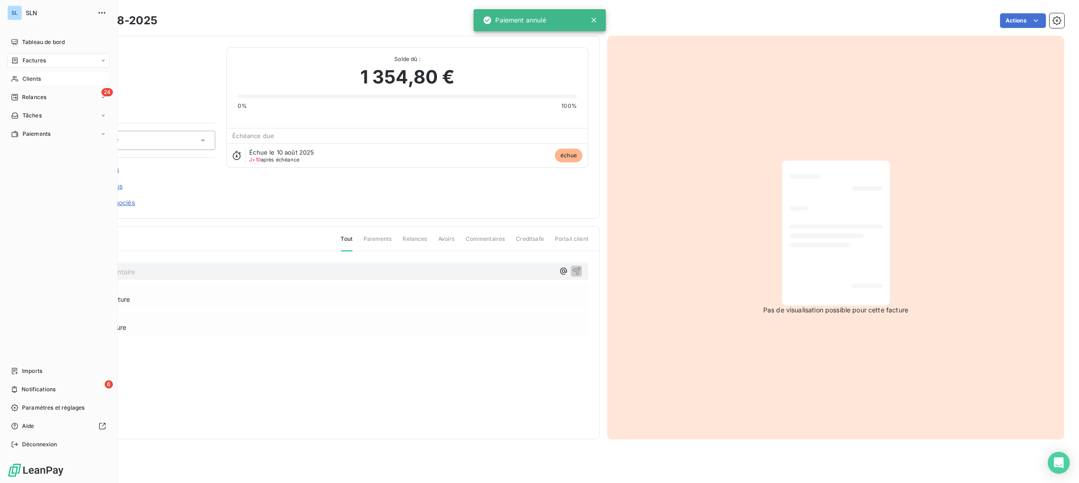
click at [35, 80] on span "Clients" at bounding box center [31, 79] width 18 height 8
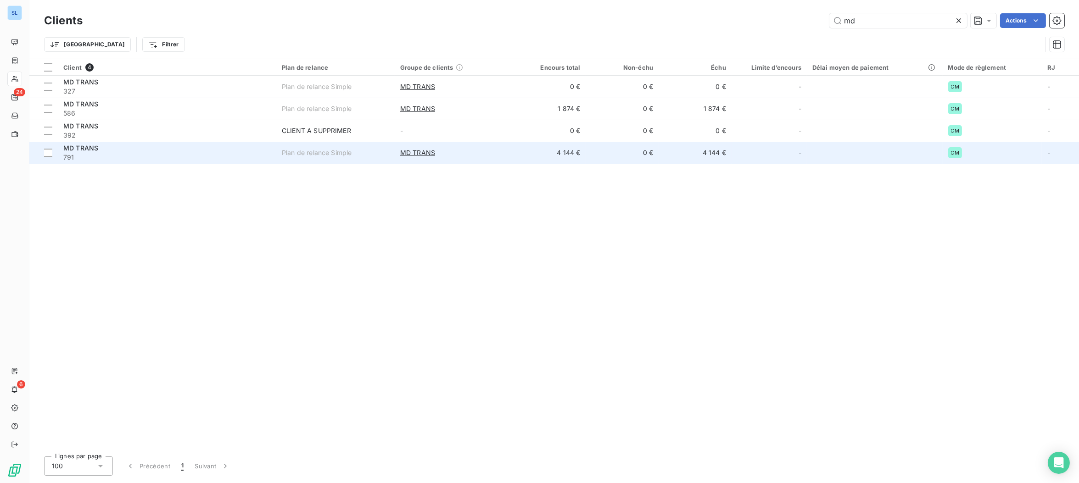
click at [137, 148] on div "MD TRANS" at bounding box center [166, 148] width 207 height 9
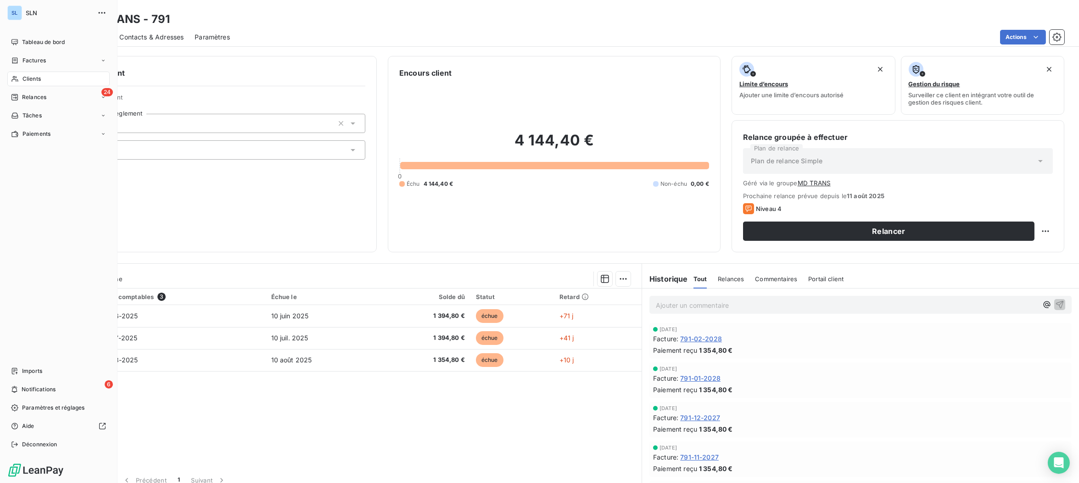
drag, startPoint x: 24, startPoint y: 81, endPoint x: 32, endPoint y: 85, distance: 9.0
click at [24, 81] on span "Clients" at bounding box center [31, 79] width 18 height 8
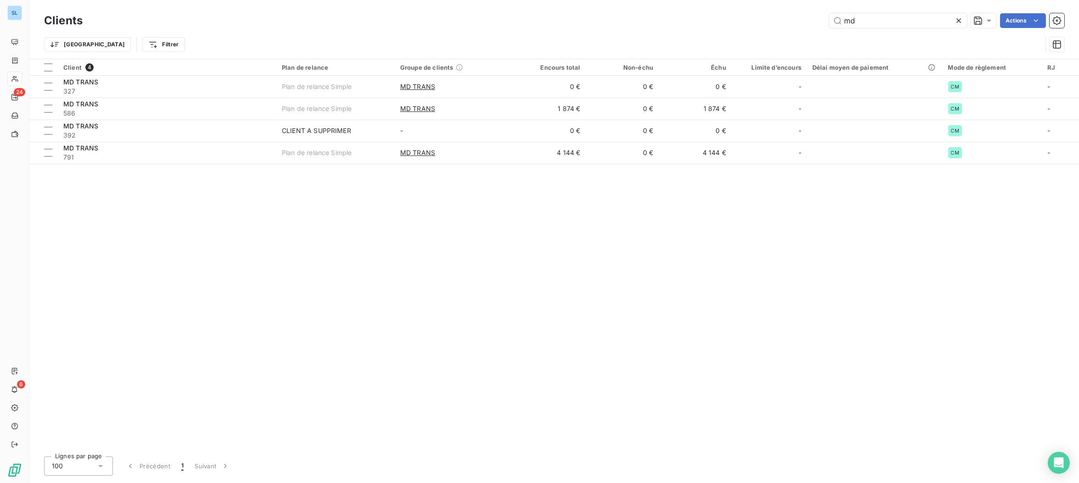
drag, startPoint x: 879, startPoint y: 21, endPoint x: 795, endPoint y: 11, distance: 84.0
click at [798, 11] on div "Clients md Actions" at bounding box center [554, 20] width 1020 height 19
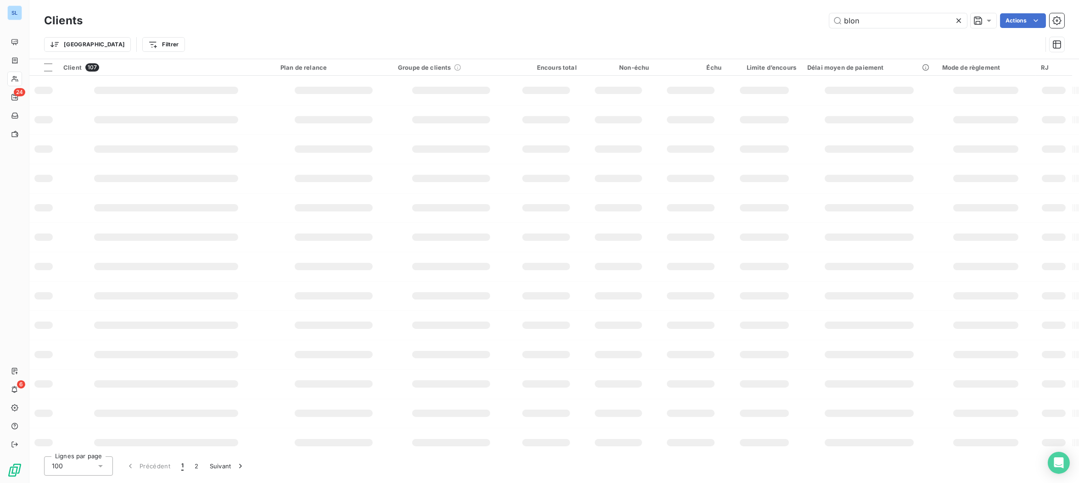
type input "blon"
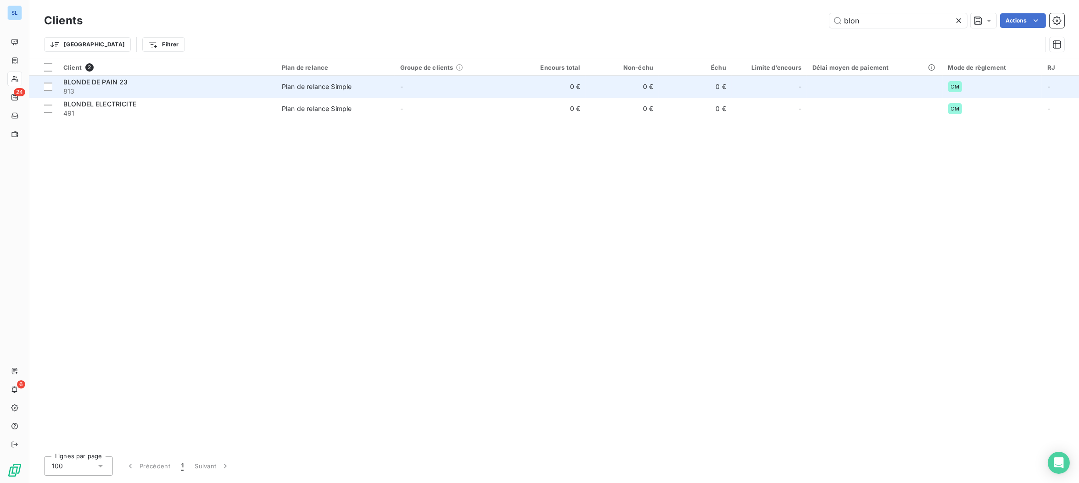
click at [165, 82] on div "BLONDE DE PAIN 23" at bounding box center [166, 82] width 207 height 9
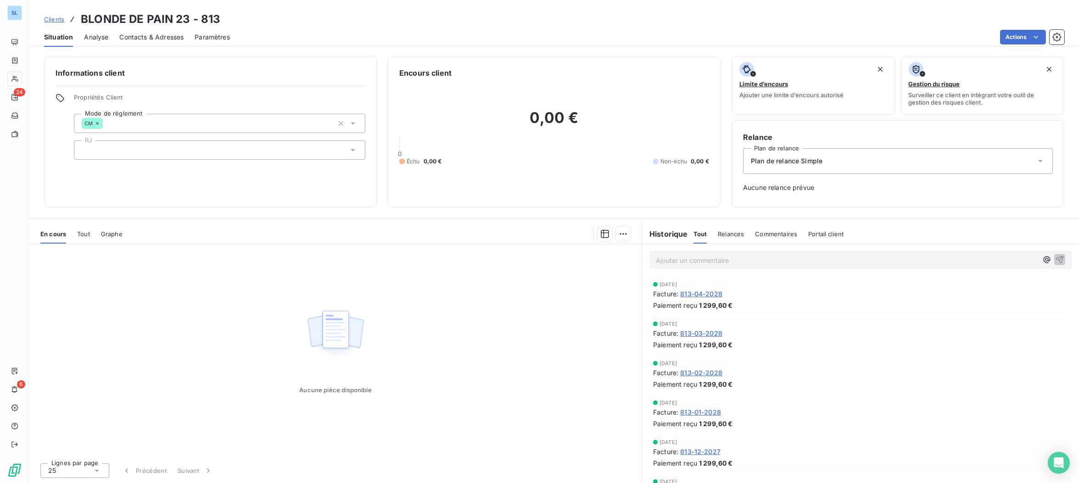
click at [784, 239] on div "Commentaires" at bounding box center [776, 233] width 42 height 19
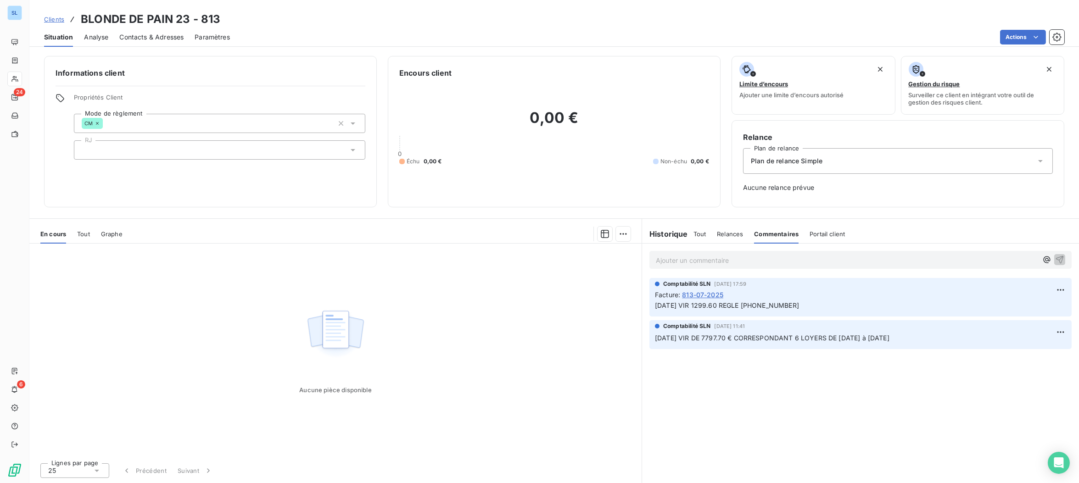
click at [698, 234] on span "Tout" at bounding box center [699, 233] width 13 height 7
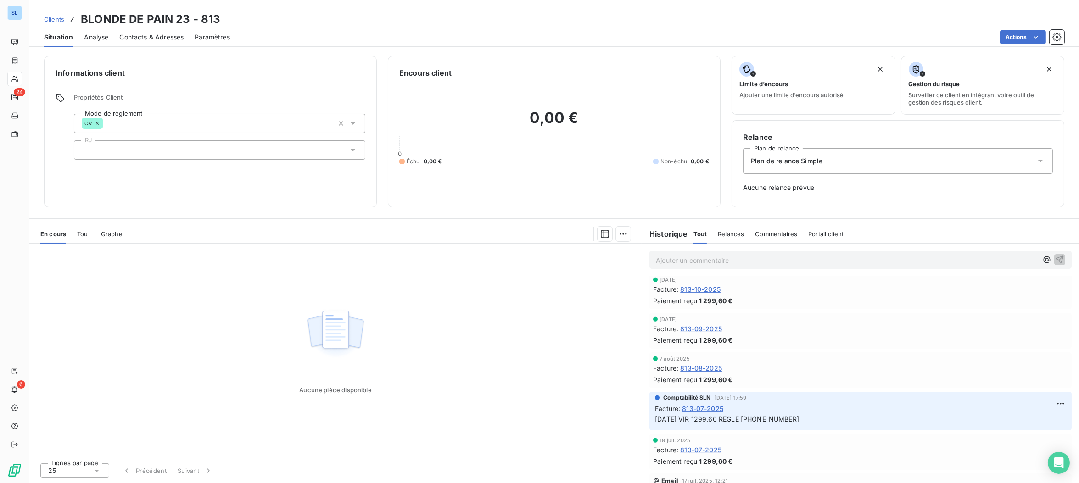
scroll to position [1191, 0]
click at [708, 364] on span "813-08-2025" at bounding box center [701, 365] width 42 height 10
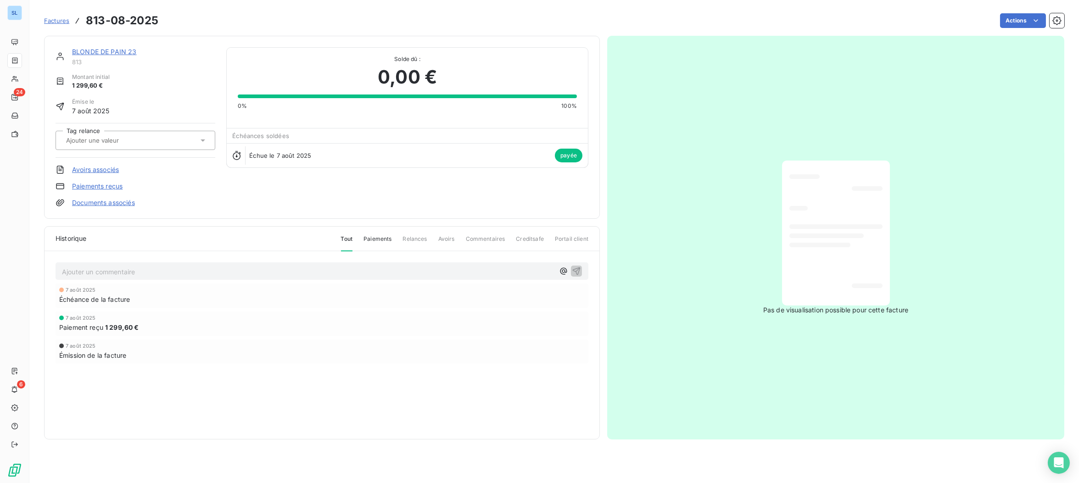
click at [95, 185] on link "Paiements reçus" at bounding box center [97, 186] width 50 height 9
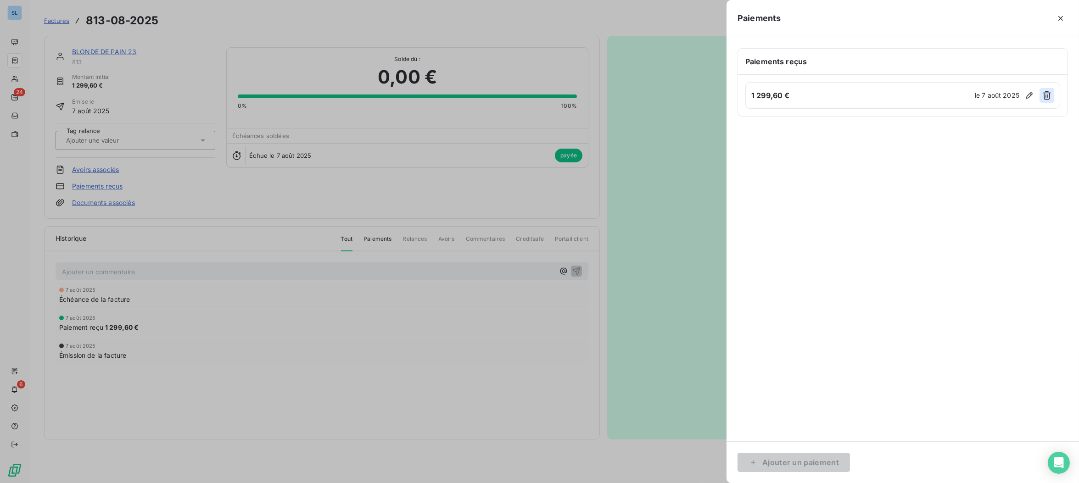
click at [1046, 94] on icon "button" at bounding box center [1046, 95] width 8 height 9
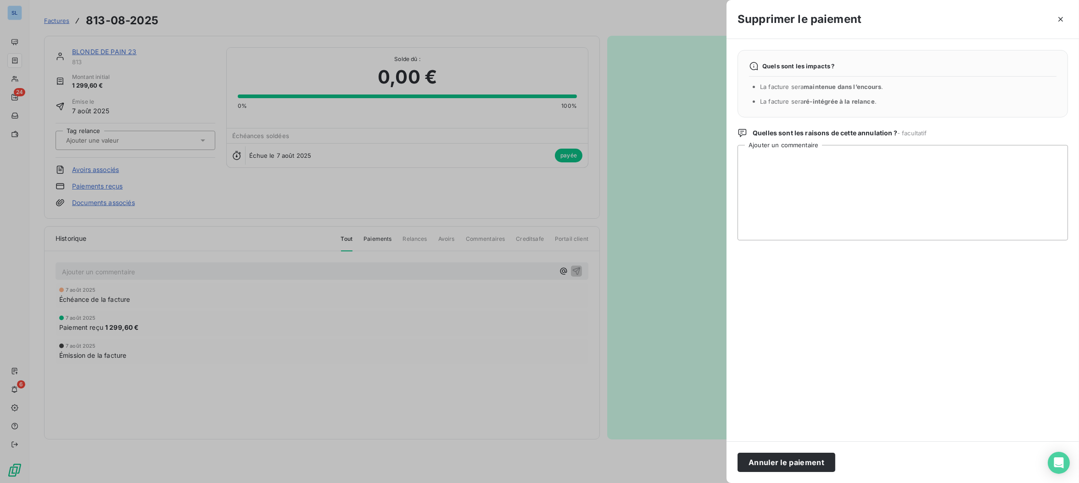
drag, startPoint x: 758, startPoint y: 462, endPoint x: 750, endPoint y: 468, distance: 10.2
click at [758, 462] on button "Annuler le paiement" at bounding box center [786, 462] width 98 height 19
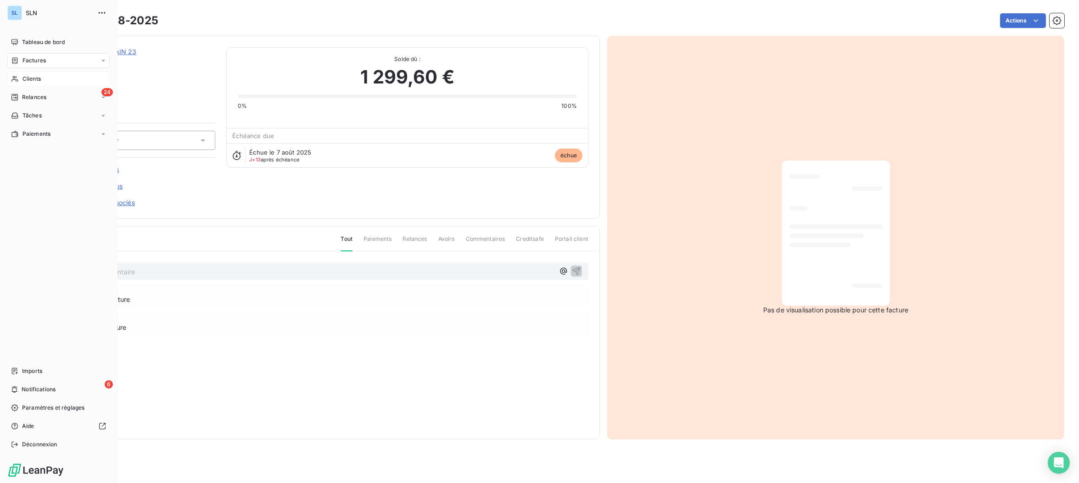
click at [39, 81] on span "Clients" at bounding box center [31, 79] width 18 height 8
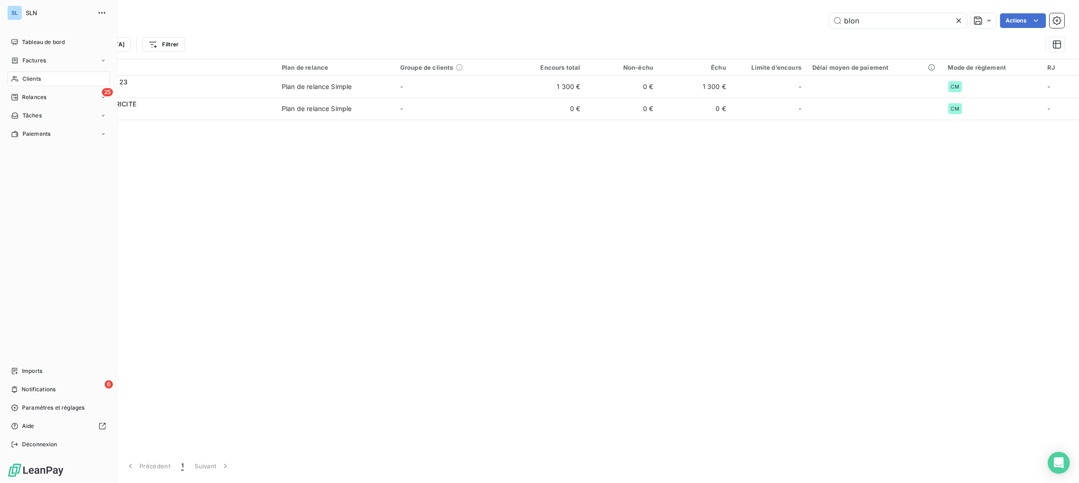
click at [25, 75] on span "Clients" at bounding box center [31, 79] width 18 height 8
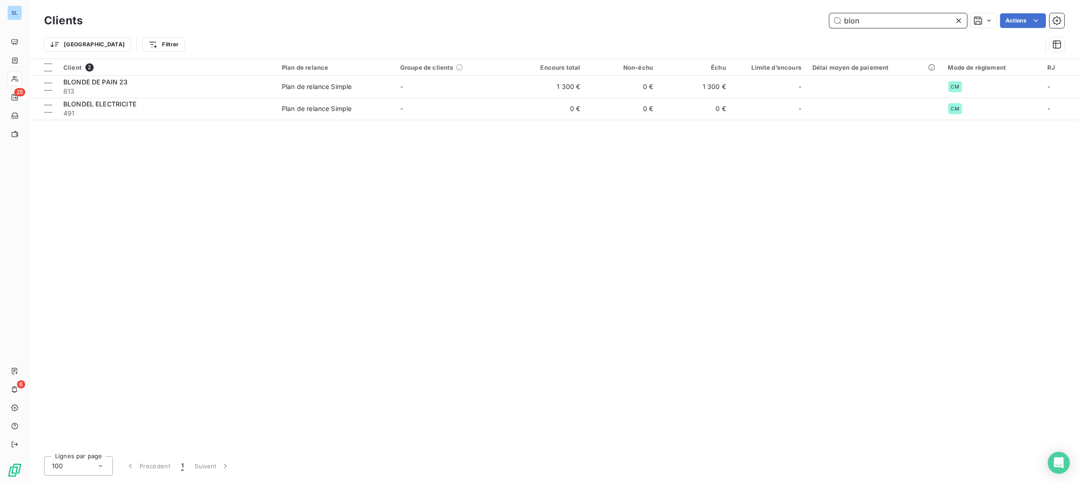
drag, startPoint x: 879, startPoint y: 23, endPoint x: 777, endPoint y: 7, distance: 104.0
click at [777, 8] on div "Clients blon Actions Trier Filtrer" at bounding box center [553, 29] width 1049 height 59
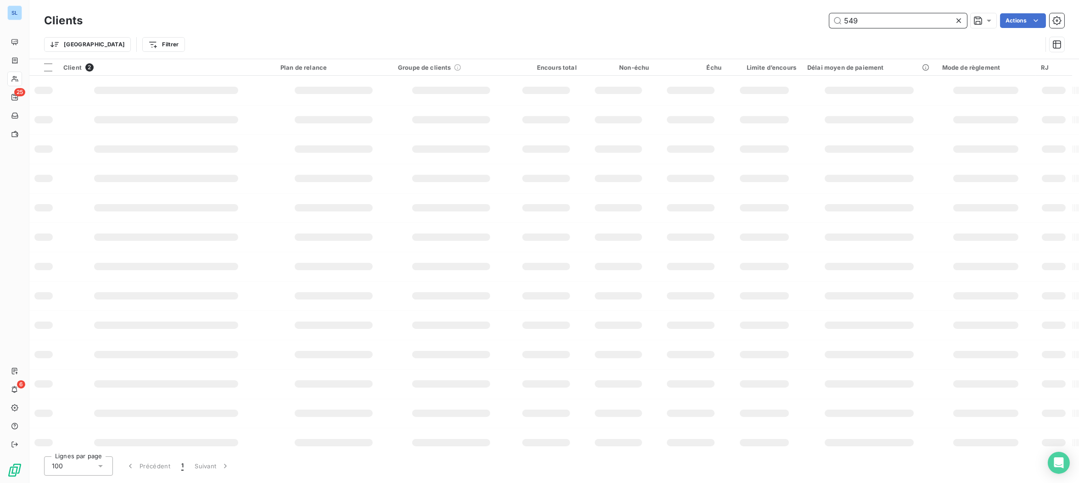
type input "549"
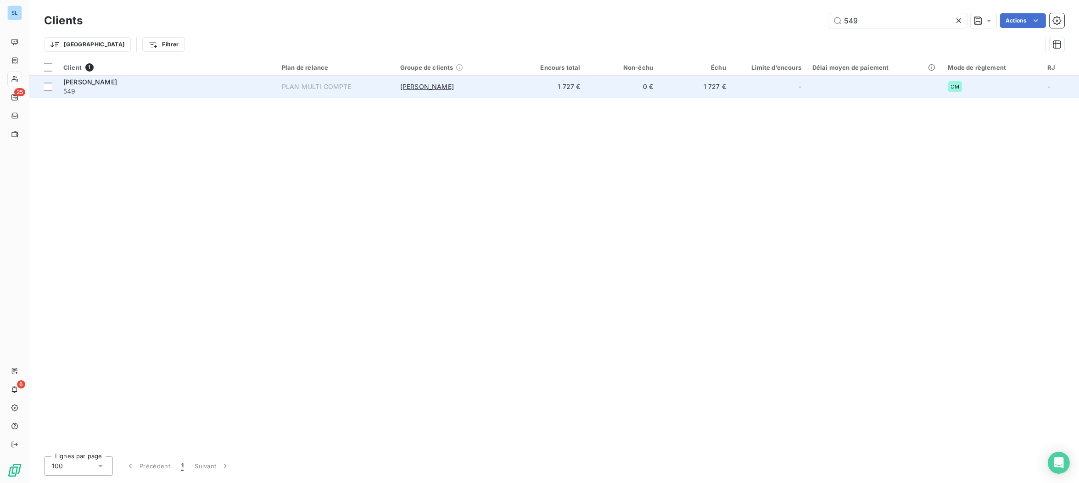
click at [149, 95] on td "[PERSON_NAME] 549" at bounding box center [167, 87] width 218 height 22
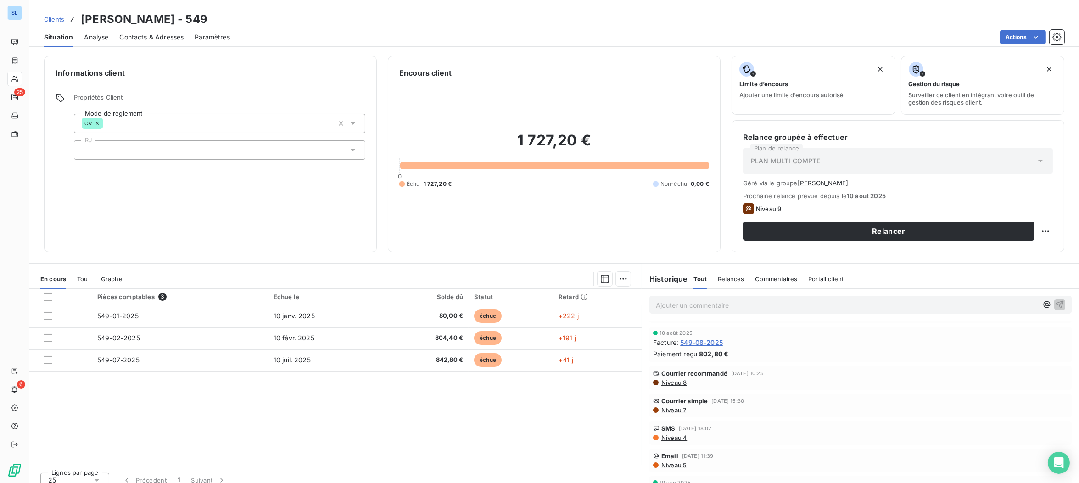
scroll to position [349, 0]
click at [712, 343] on span "549-08-2025" at bounding box center [701, 345] width 43 height 10
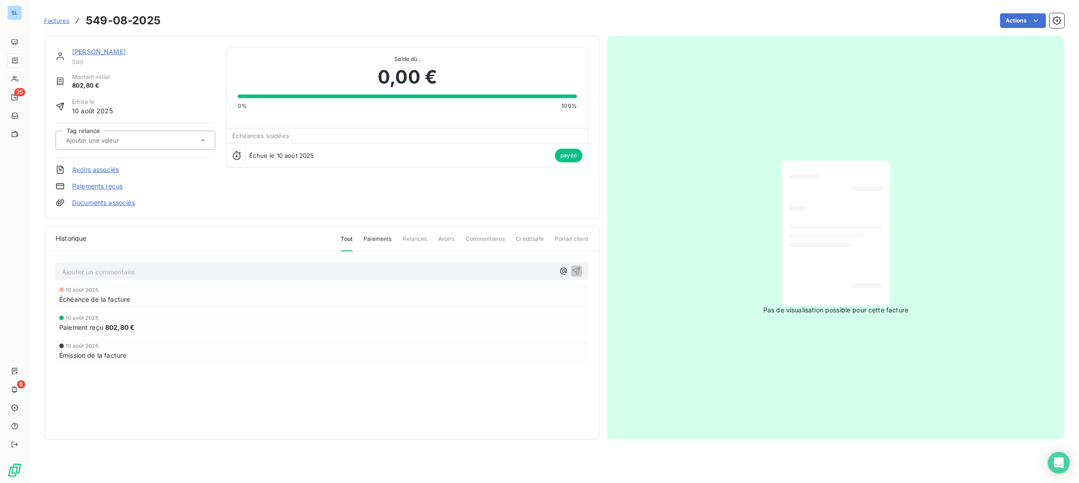
click at [108, 185] on link "Paiements reçus" at bounding box center [97, 186] width 50 height 9
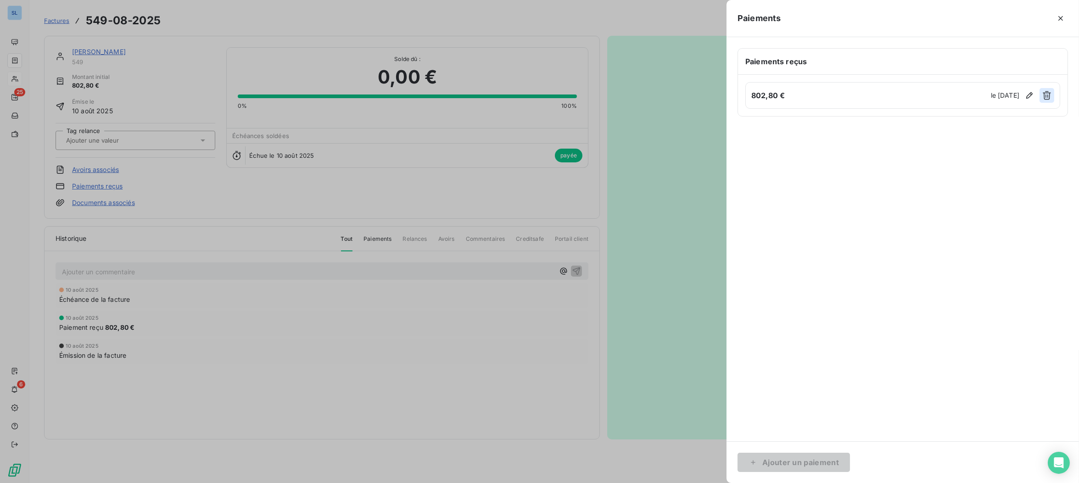
click at [1041, 96] on button "button" at bounding box center [1046, 95] width 15 height 15
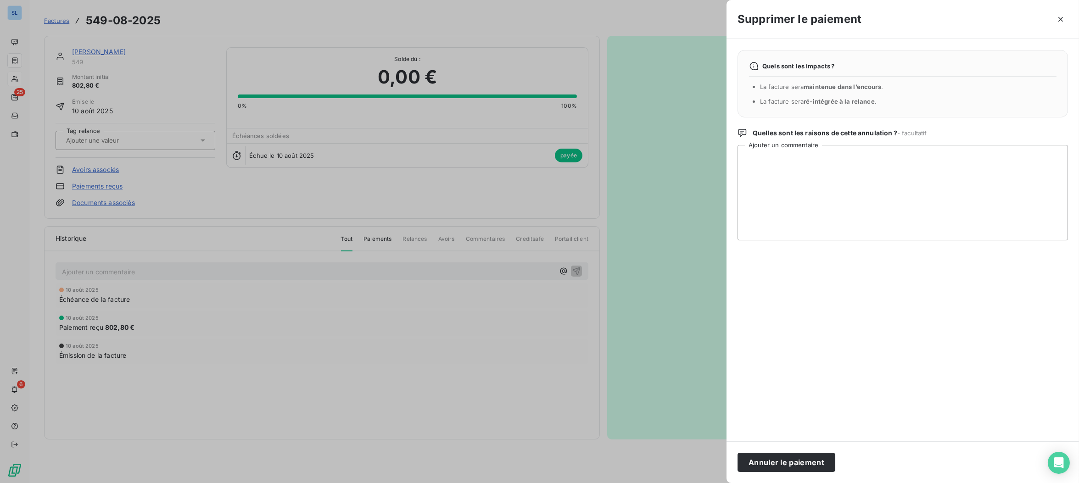
drag, startPoint x: 811, startPoint y: 460, endPoint x: 724, endPoint y: 475, distance: 88.5
click at [811, 460] on button "Annuler le paiement" at bounding box center [786, 462] width 98 height 19
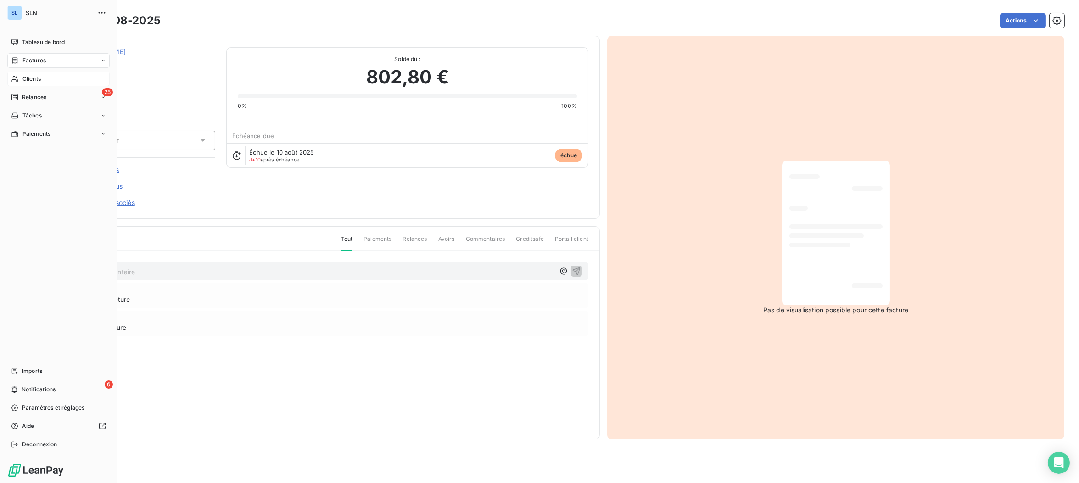
drag, startPoint x: 31, startPoint y: 80, endPoint x: 92, endPoint y: 76, distance: 60.7
click at [31, 80] on span "Clients" at bounding box center [31, 79] width 18 height 8
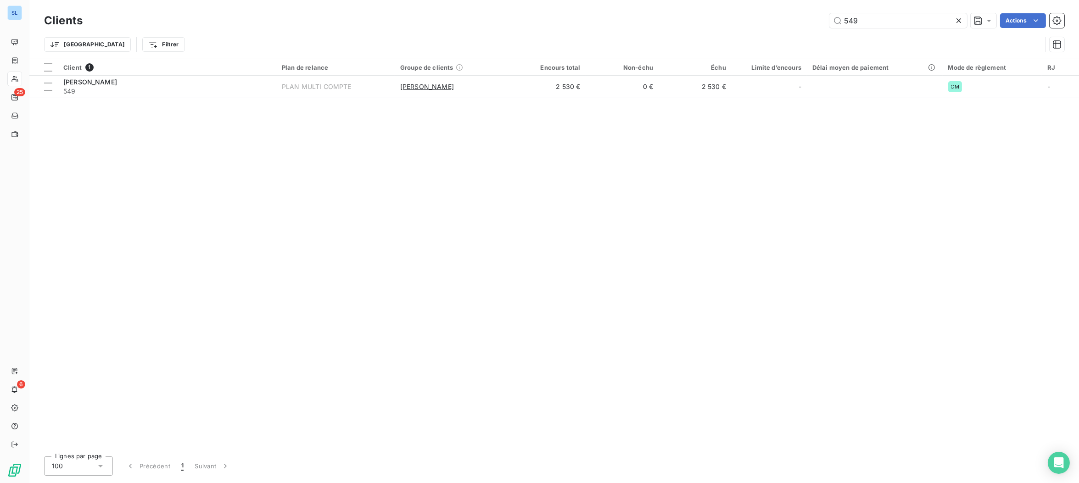
drag, startPoint x: 834, startPoint y: 12, endPoint x: 780, endPoint y: 6, distance: 54.1
click at [783, 7] on div "Clients 549 Actions Trier Filtrer" at bounding box center [553, 29] width 1049 height 59
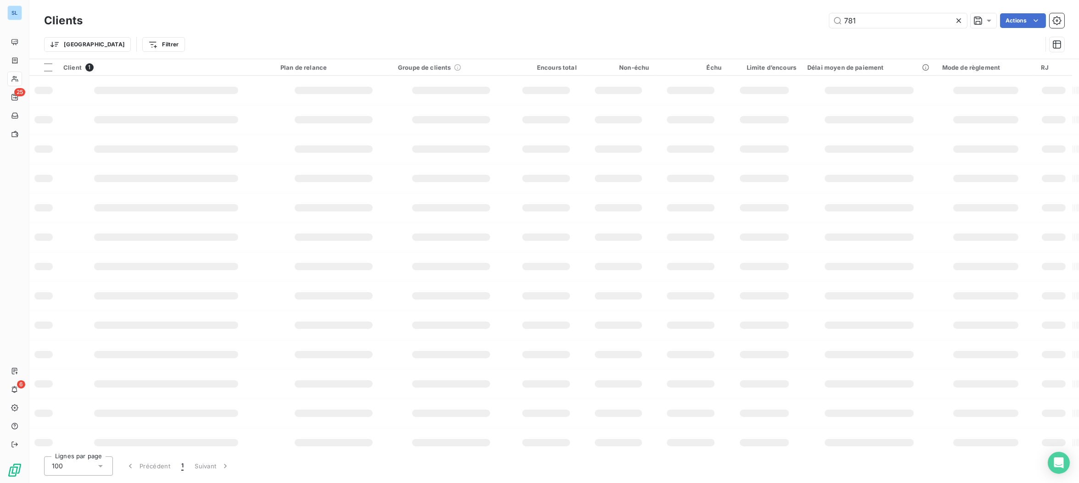
type input "781"
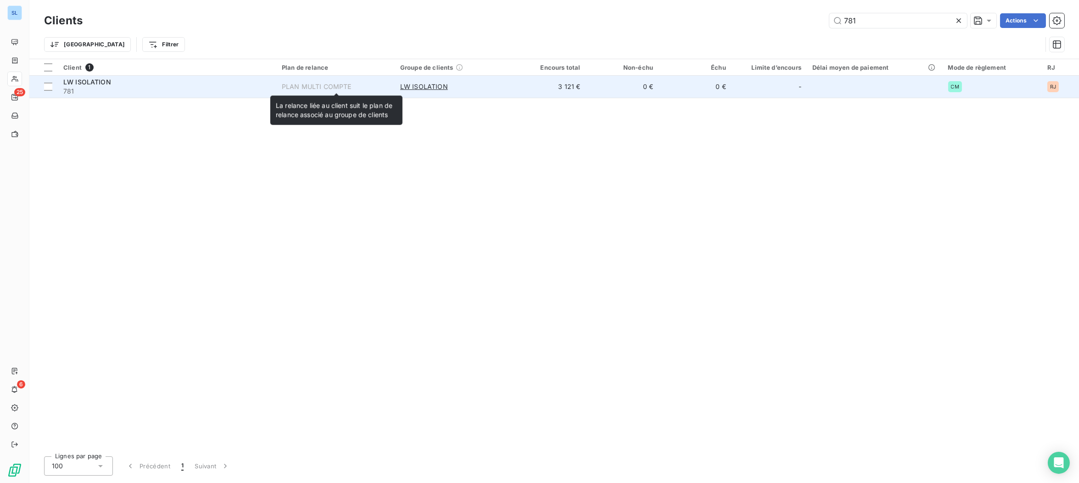
click at [290, 85] on div "PLAN MULTI COMPTE" at bounding box center [317, 86] width 70 height 9
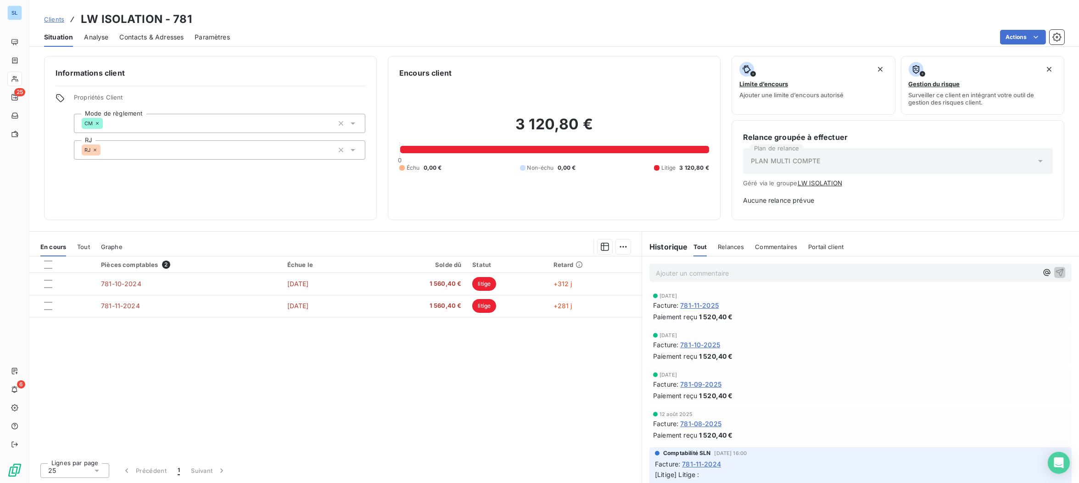
scroll to position [81, 0]
click at [685, 422] on span "781-08-2025" at bounding box center [700, 423] width 41 height 10
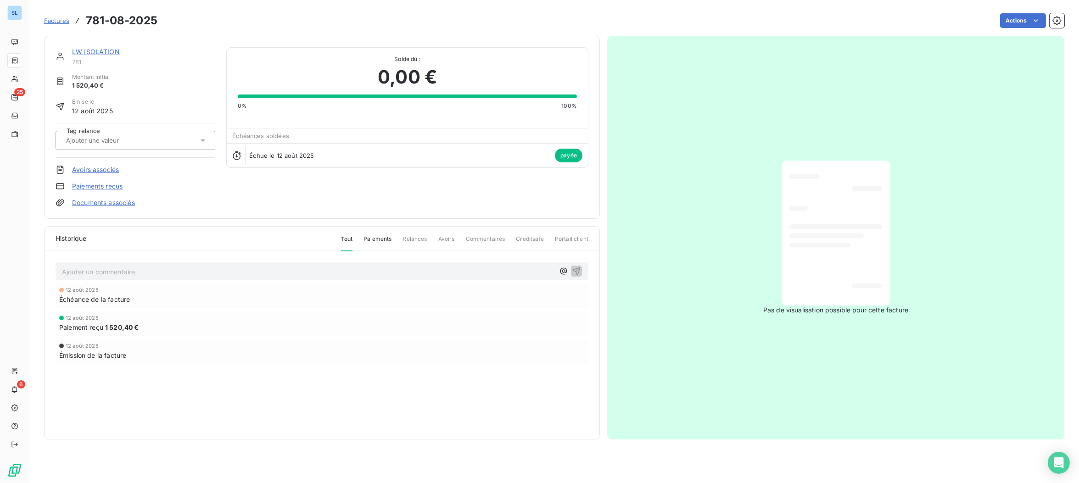
click at [102, 186] on link "Paiements reçus" at bounding box center [97, 186] width 50 height 9
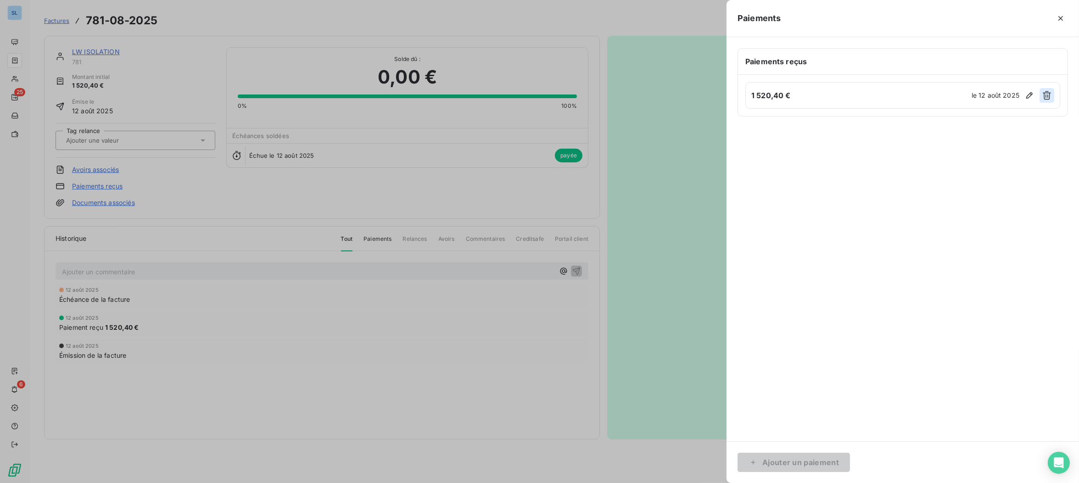
click at [1046, 92] on icon "button" at bounding box center [1046, 95] width 8 height 9
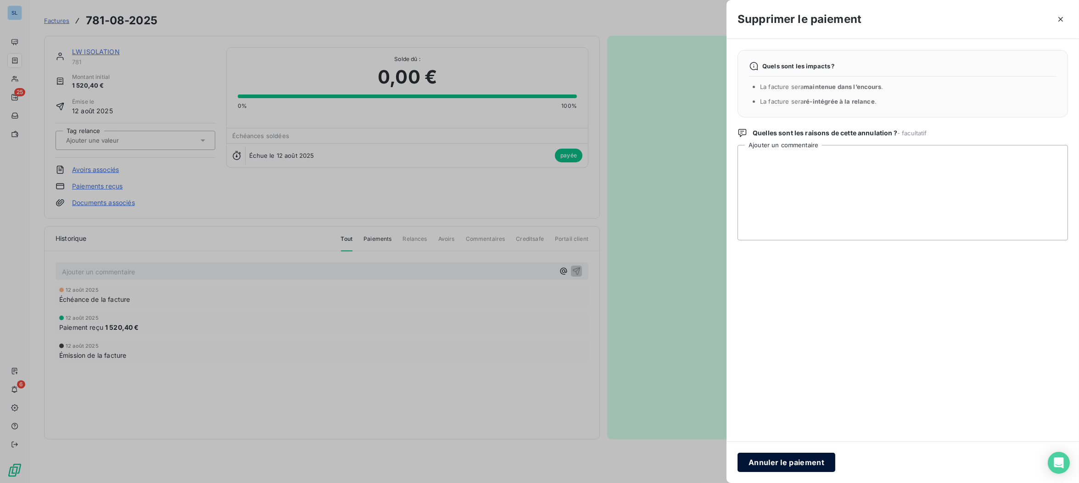
click at [782, 461] on button "Annuler le paiement" at bounding box center [786, 462] width 98 height 19
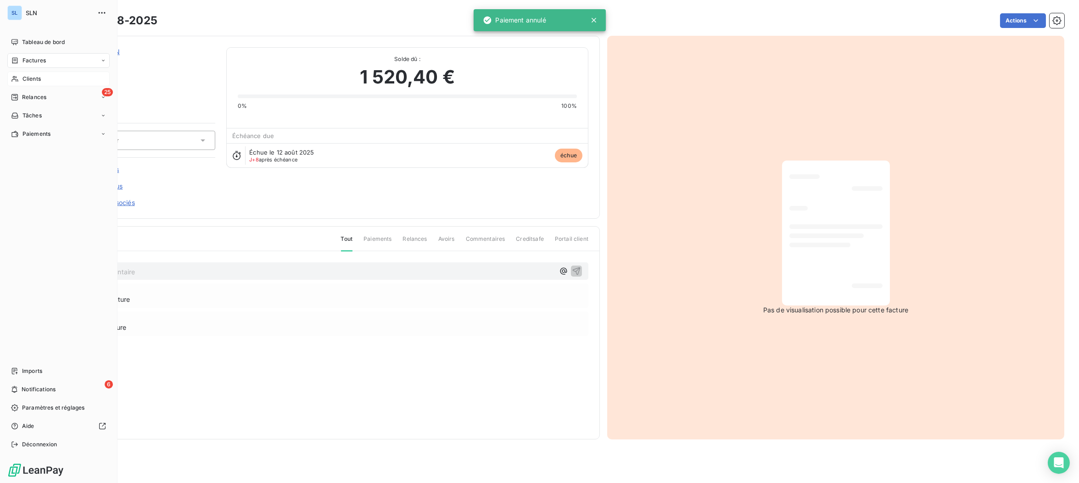
click at [26, 77] on span "Clients" at bounding box center [31, 79] width 18 height 8
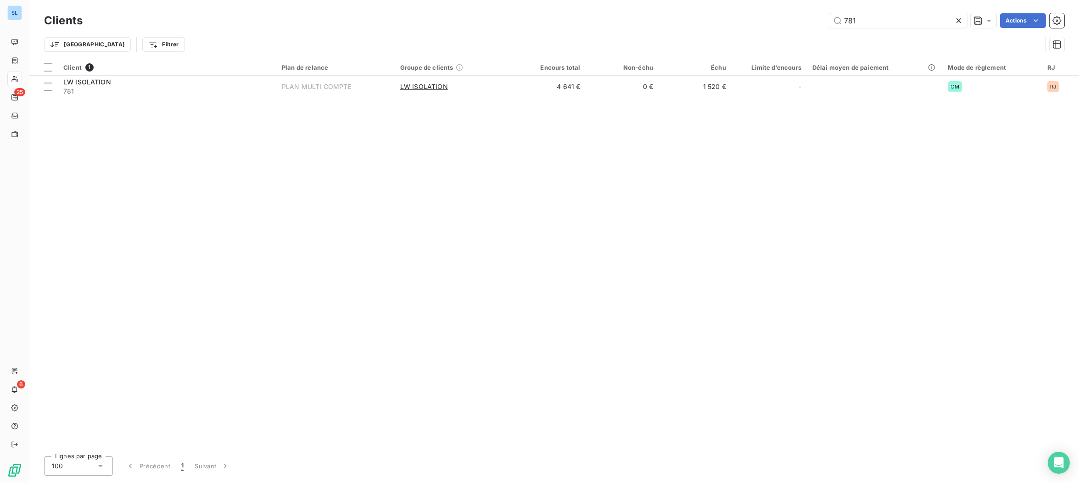
drag, startPoint x: 889, startPoint y: 22, endPoint x: 821, endPoint y: 29, distance: 68.2
click at [745, 6] on div "Clients 781 Actions Trier Filtrer" at bounding box center [553, 29] width 1049 height 59
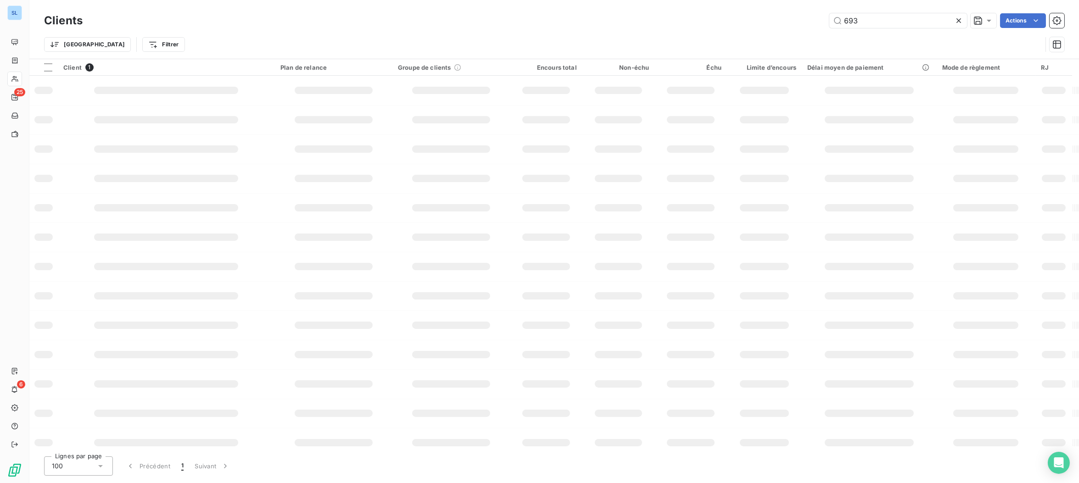
type input "693"
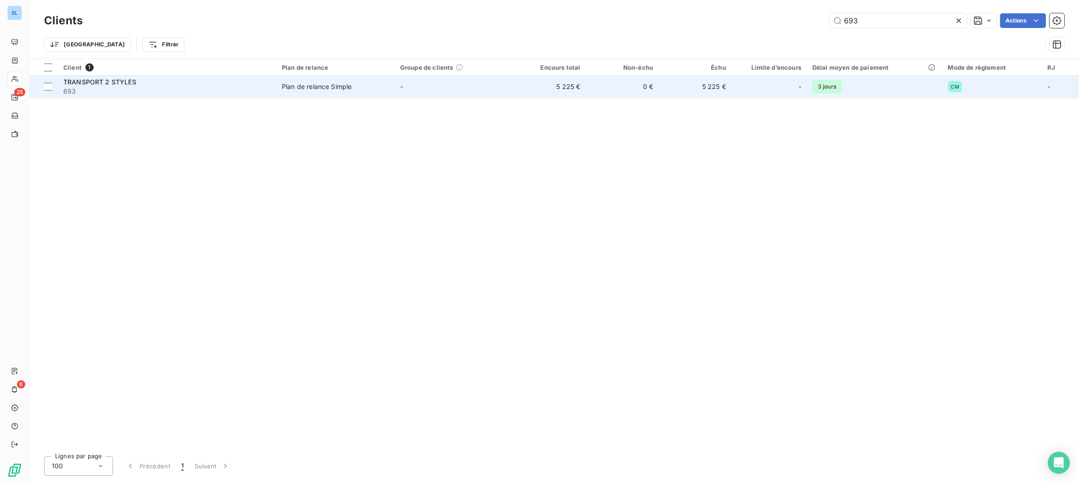
click at [354, 93] on td "Plan de relance Simple" at bounding box center [335, 87] width 118 height 22
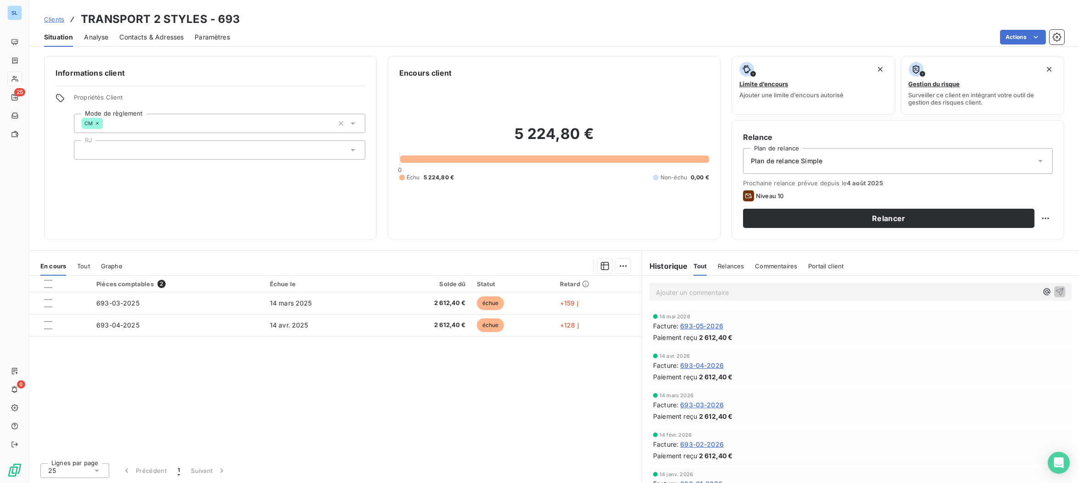
click at [784, 270] on div "Commentaires" at bounding box center [776, 265] width 42 height 19
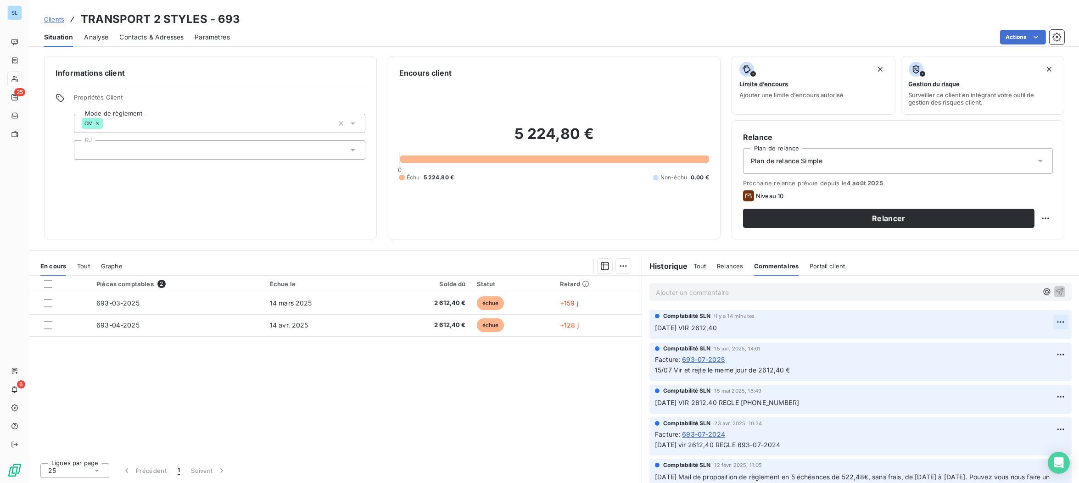
click at [1061, 322] on html "SL 25 6 Clients TRANSPORT 2 STYLES - 693 Situation Analyse Contacts & Adresses …" at bounding box center [539, 241] width 1079 height 483
click at [1038, 339] on div "Editer" at bounding box center [1037, 341] width 51 height 15
click at [773, 328] on span "[DATE] VIR 2612,40 regle impaye 08/25" at bounding box center [717, 328] width 124 height 8
click at [1061, 325] on icon "button" at bounding box center [1060, 327] width 9 height 9
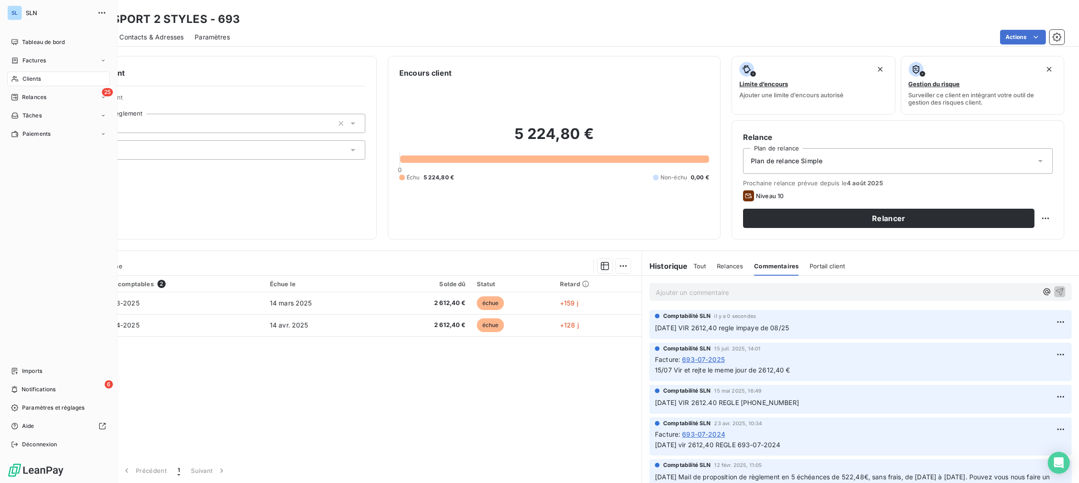
click at [33, 78] on span "Clients" at bounding box center [31, 79] width 18 height 8
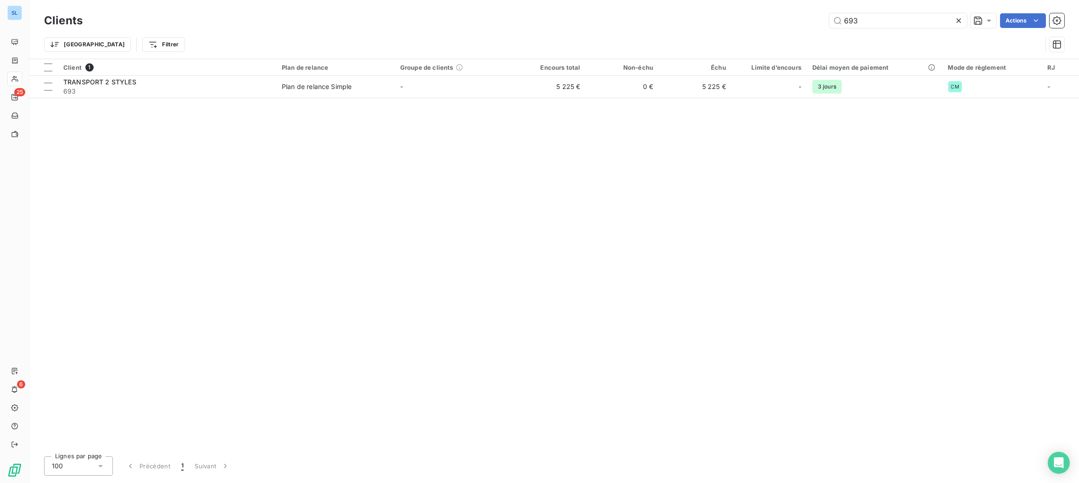
drag, startPoint x: 868, startPoint y: 23, endPoint x: 761, endPoint y: 12, distance: 107.0
click at [769, 13] on div "693 Actions" at bounding box center [579, 20] width 970 height 15
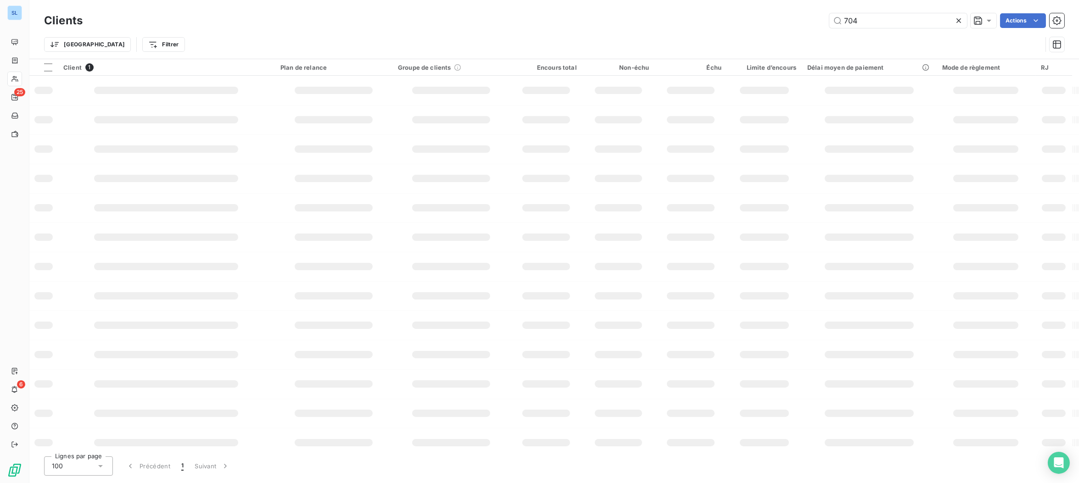
type input "704"
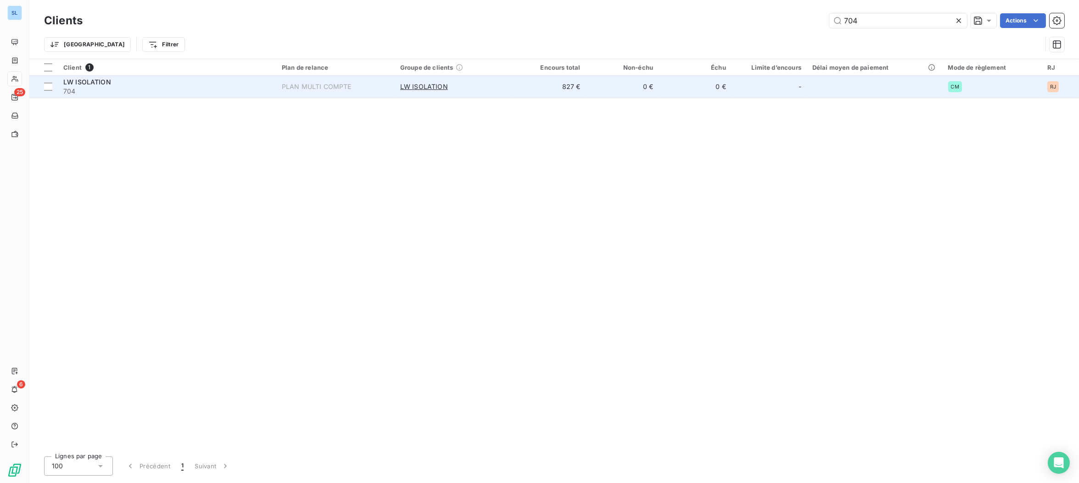
click at [284, 86] on div "PLAN MULTI COMPTE" at bounding box center [317, 86] width 70 height 9
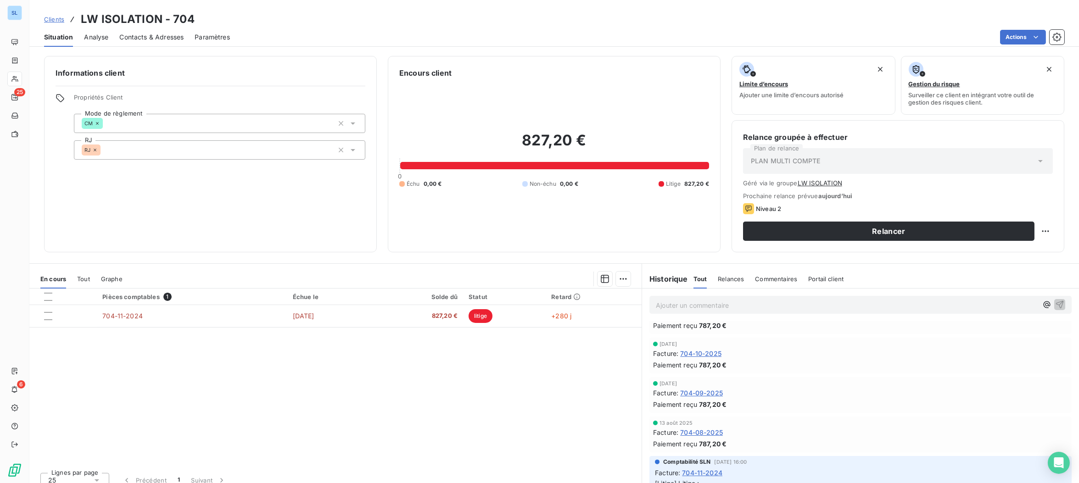
scroll to position [786, 0]
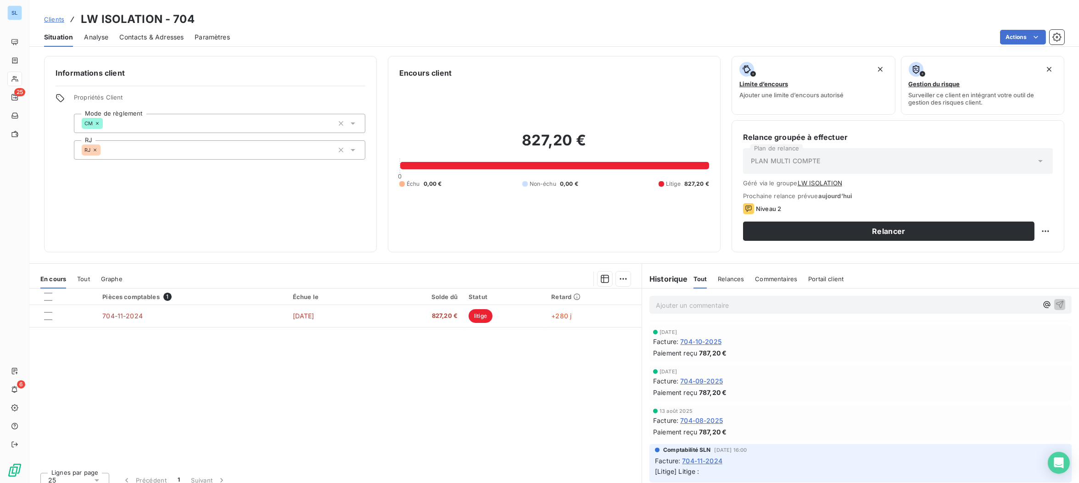
click at [695, 420] on span "704-08-2025" at bounding box center [701, 421] width 43 height 10
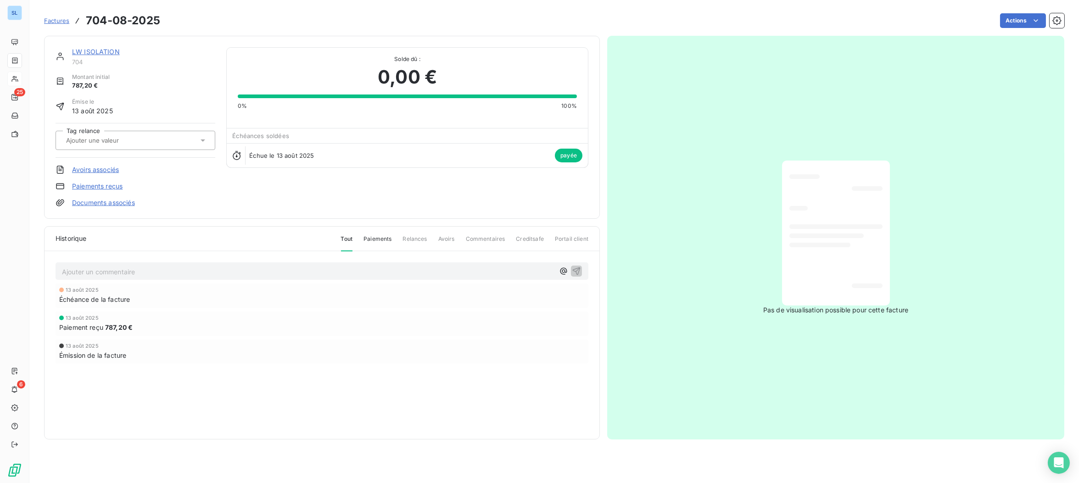
click at [119, 184] on link "Paiements reçus" at bounding box center [97, 186] width 50 height 9
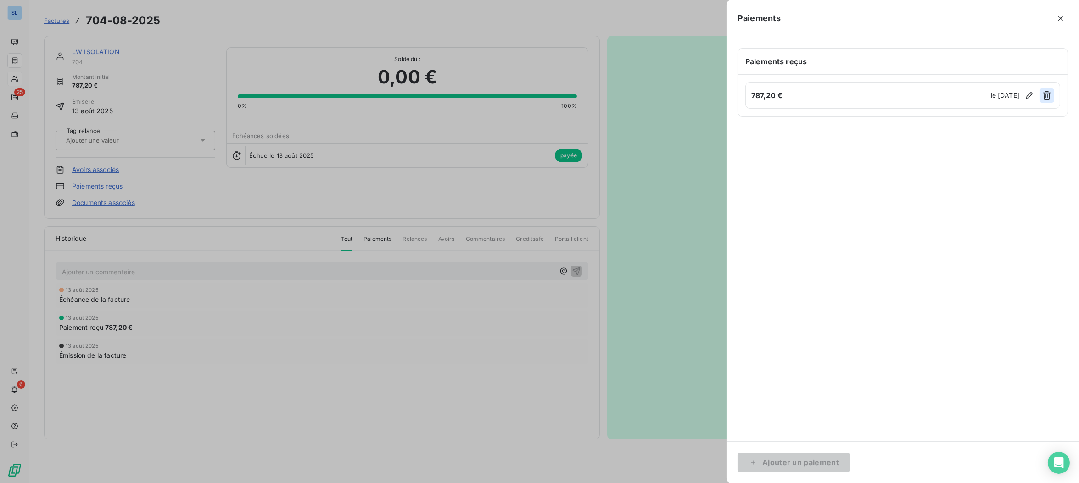
click at [1041, 94] on button "button" at bounding box center [1046, 95] width 15 height 15
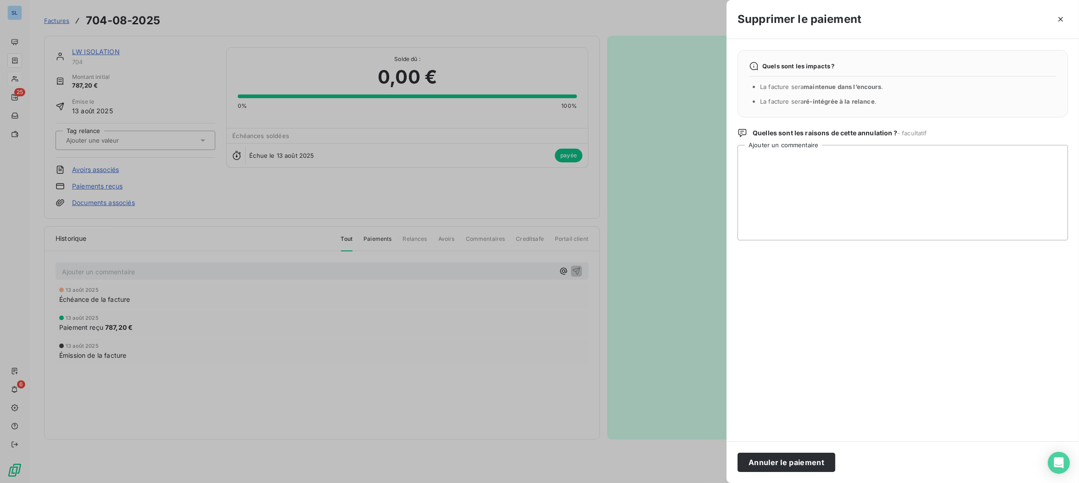
click at [764, 461] on button "Annuler le paiement" at bounding box center [786, 462] width 98 height 19
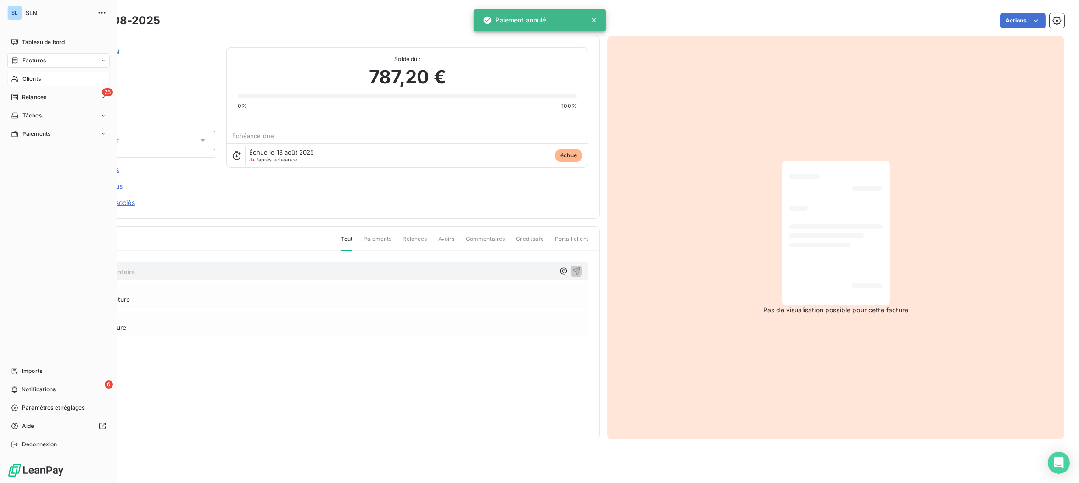
click at [26, 79] on span "Clients" at bounding box center [31, 79] width 18 height 8
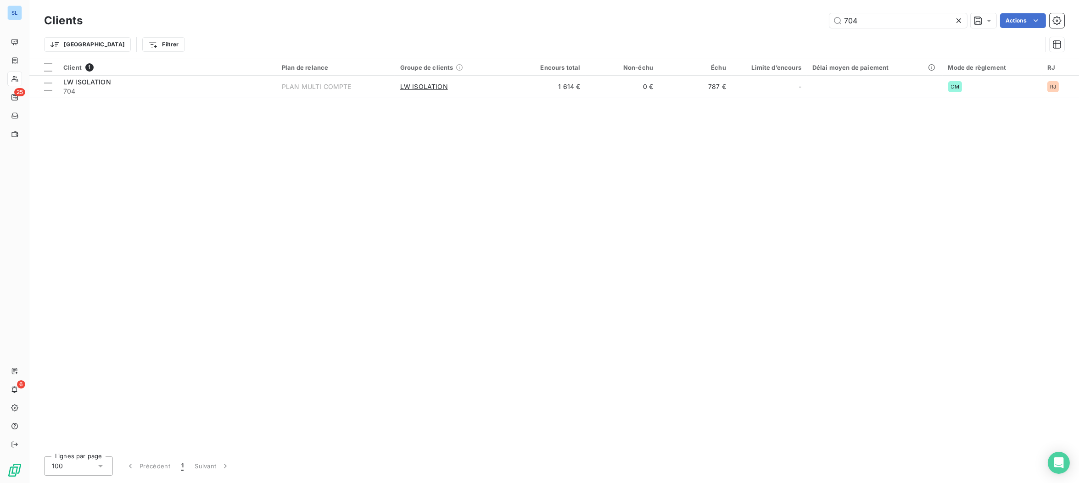
drag, startPoint x: 898, startPoint y: 21, endPoint x: 752, endPoint y: 6, distance: 146.6
click at [758, 6] on div "Clients 704 Actions Trier Filtrer" at bounding box center [553, 29] width 1049 height 59
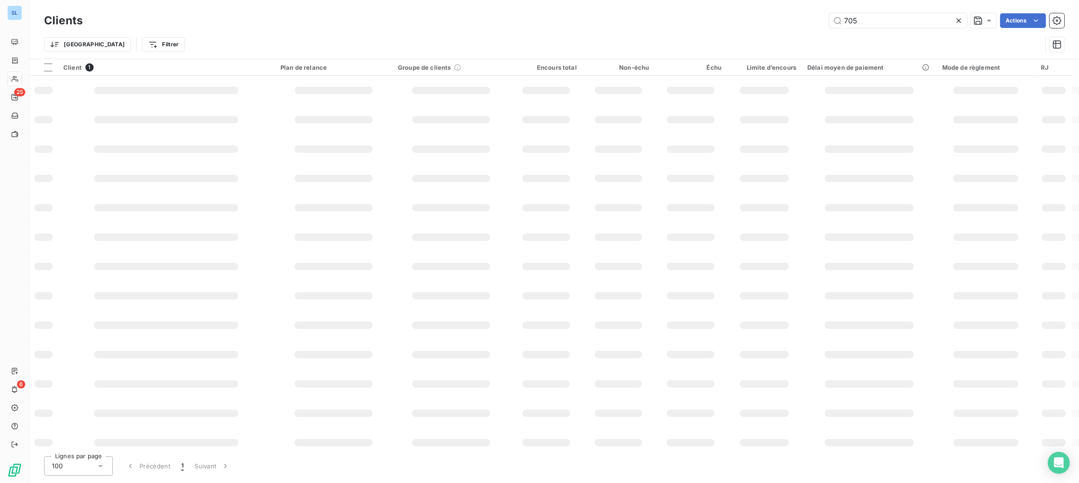
type input "705"
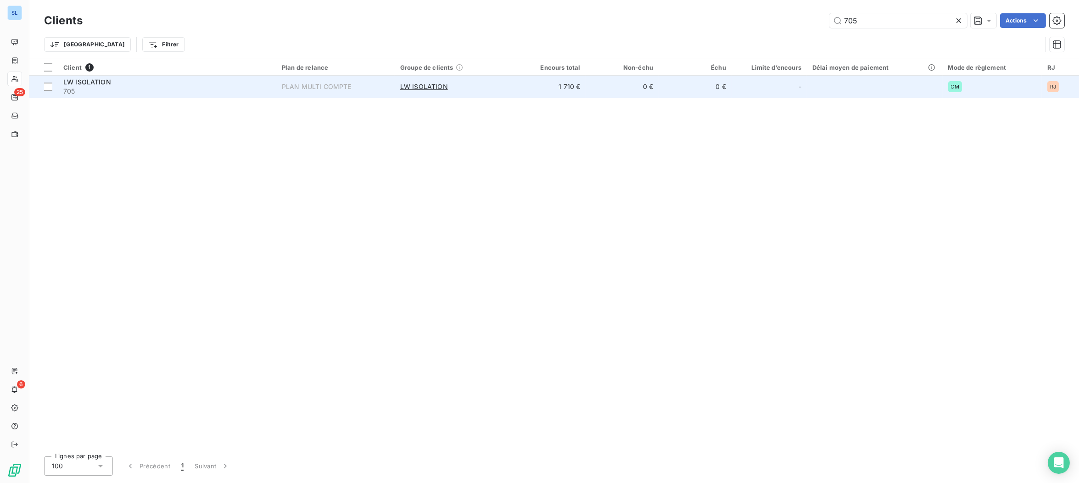
click at [210, 91] on span "705" at bounding box center [166, 91] width 207 height 9
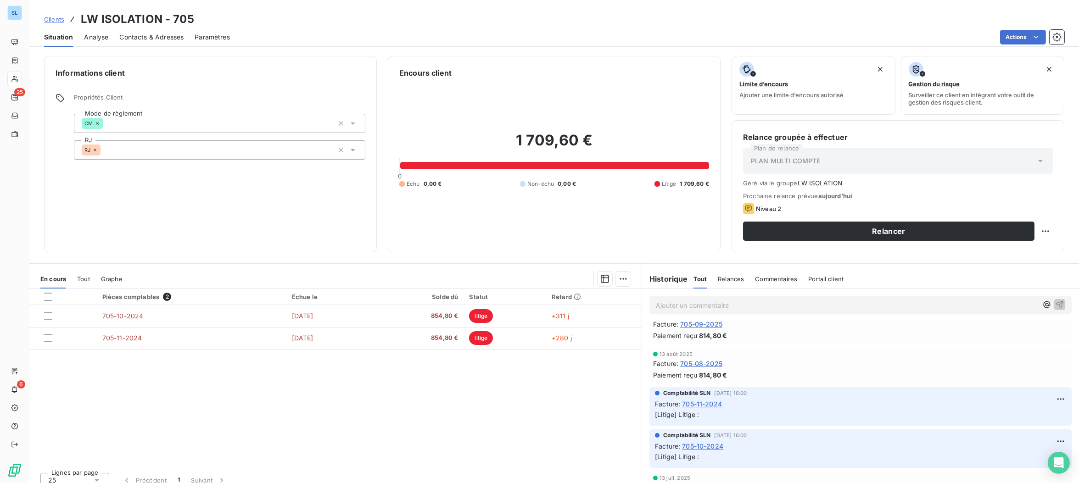
scroll to position [375, 0]
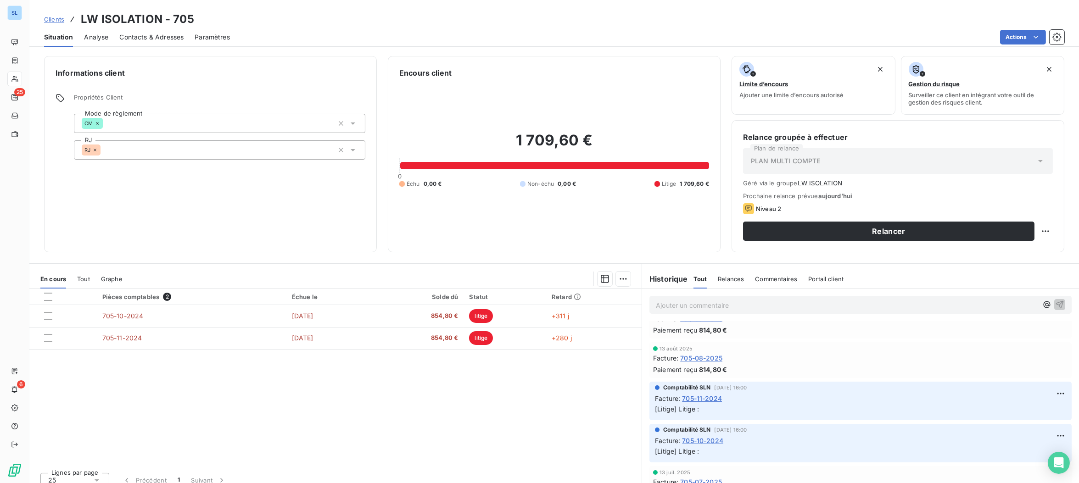
click at [701, 358] on span "705-08-2025" at bounding box center [701, 358] width 42 height 10
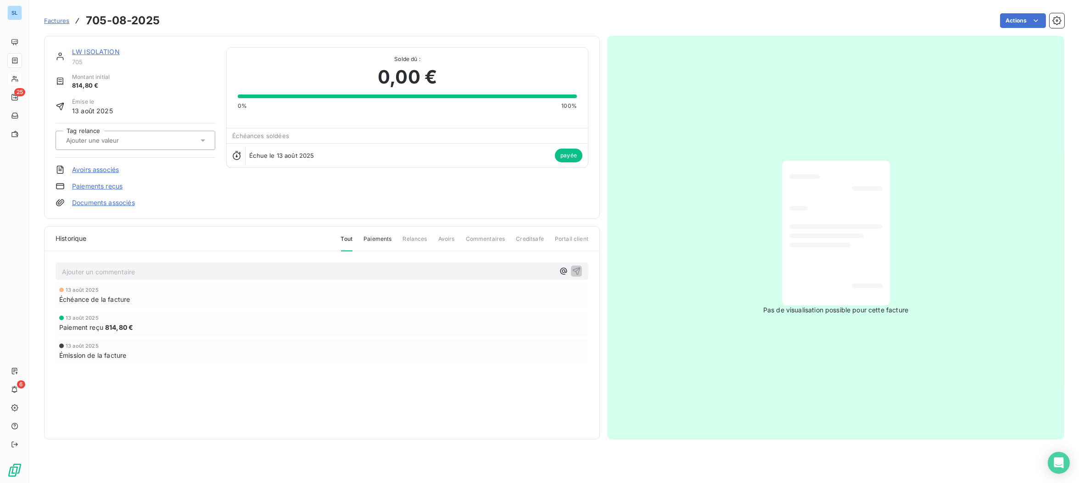
click at [92, 184] on link "Paiements reçus" at bounding box center [97, 186] width 50 height 9
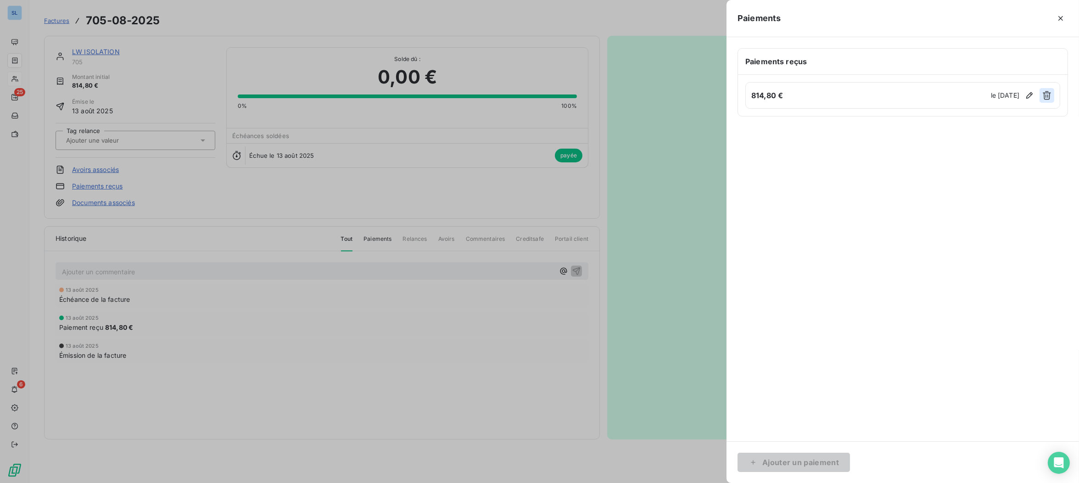
click at [1046, 95] on icon "button" at bounding box center [1046, 95] width 9 height 9
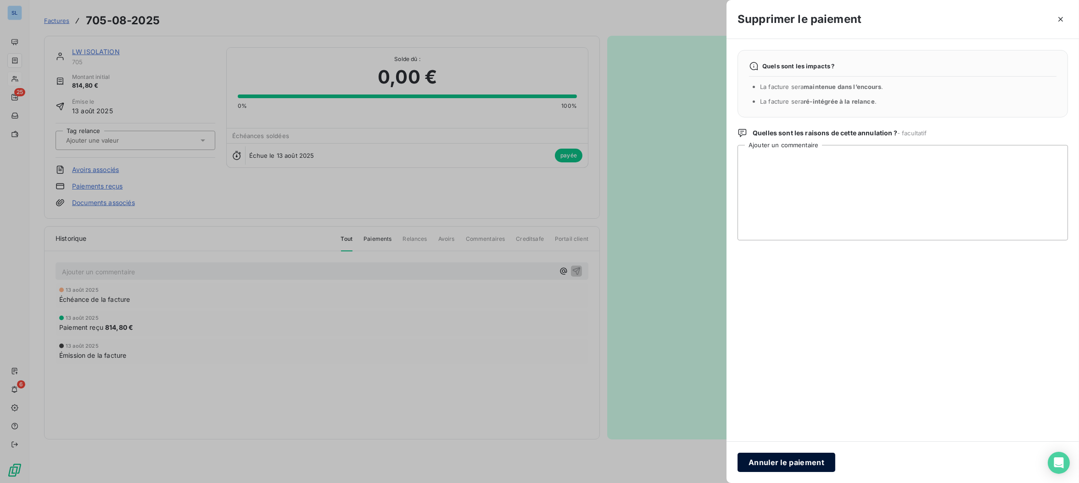
click at [791, 458] on button "Annuler le paiement" at bounding box center [786, 462] width 98 height 19
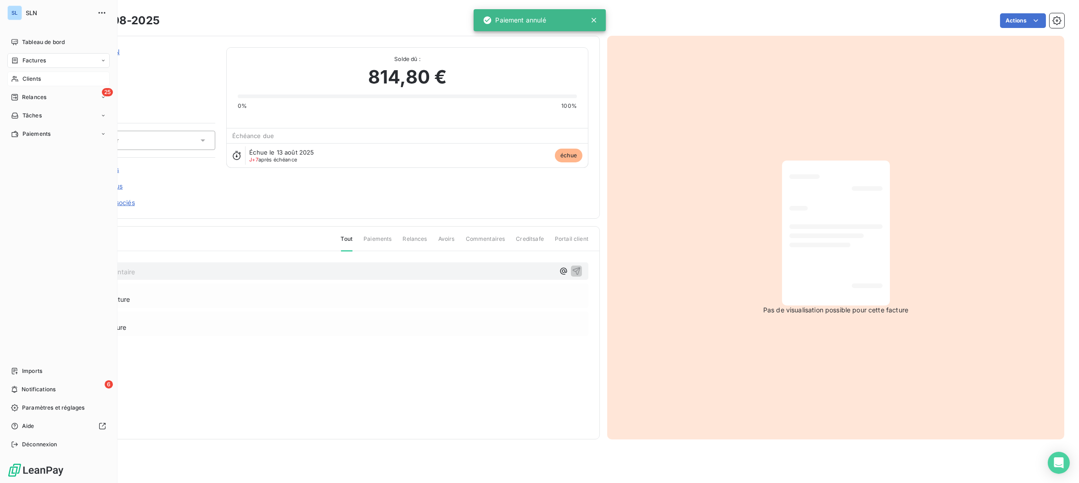
click at [29, 83] on span "Clients" at bounding box center [31, 79] width 18 height 8
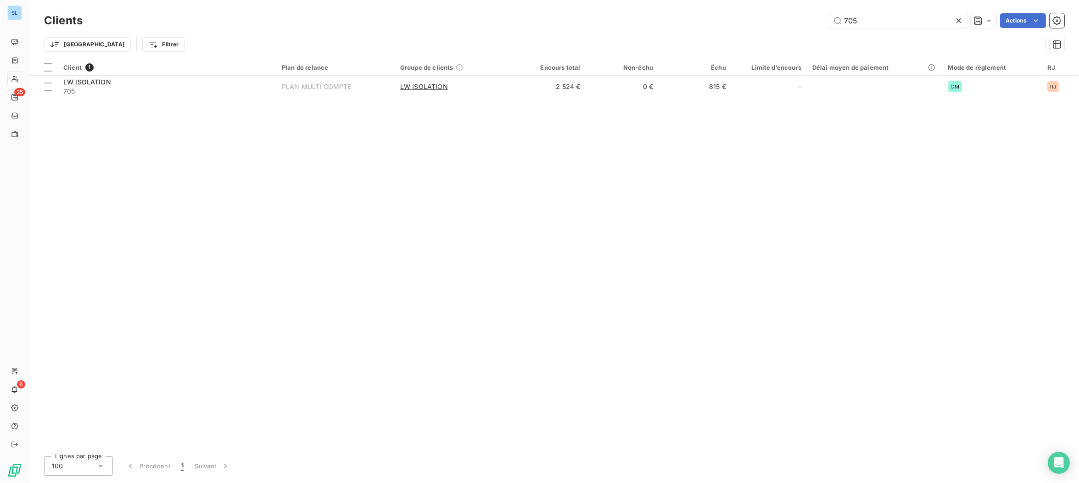
drag, startPoint x: 848, startPoint y: 17, endPoint x: 721, endPoint y: 0, distance: 128.2
click at [723, 0] on div "Clients 705 Actions Trier Filtrer" at bounding box center [553, 29] width 1049 height 59
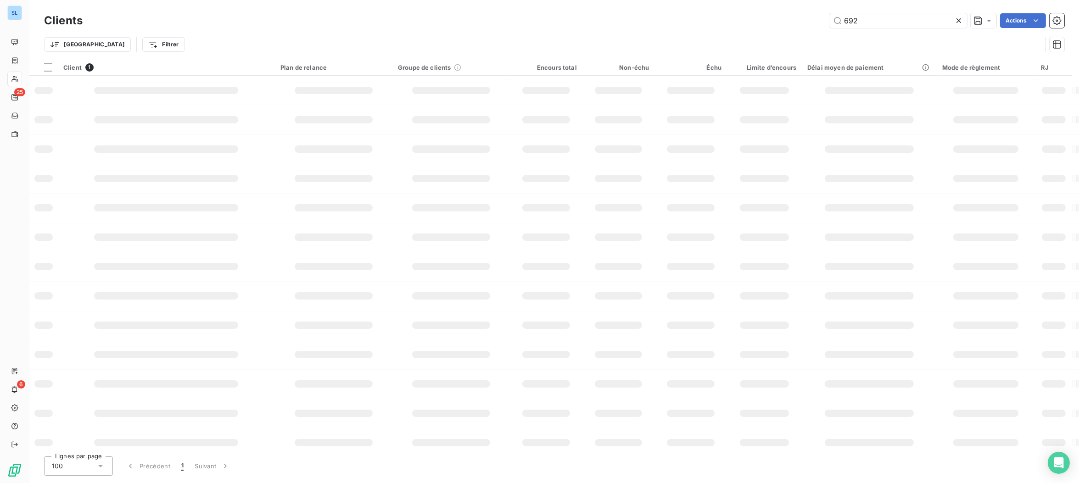
type input "692"
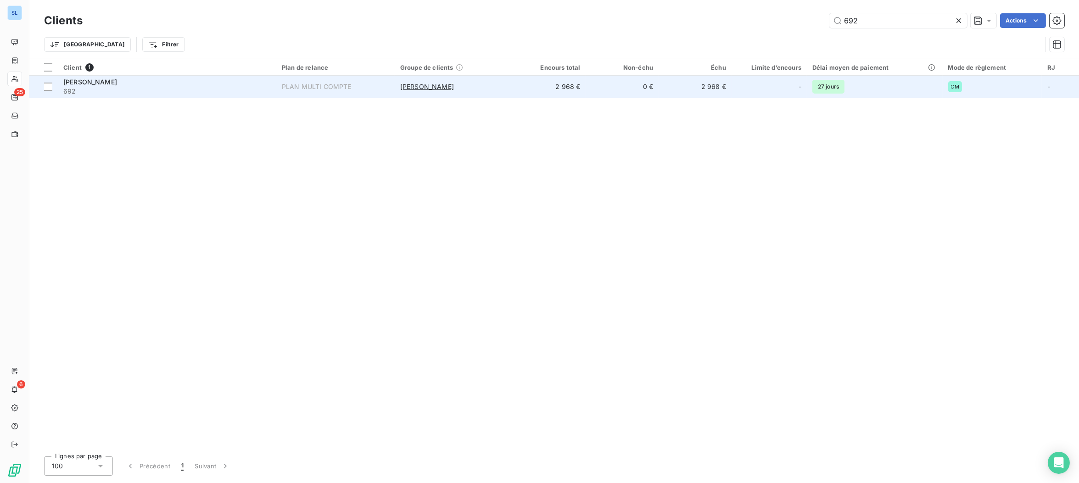
click at [144, 89] on span "692" at bounding box center [166, 91] width 207 height 9
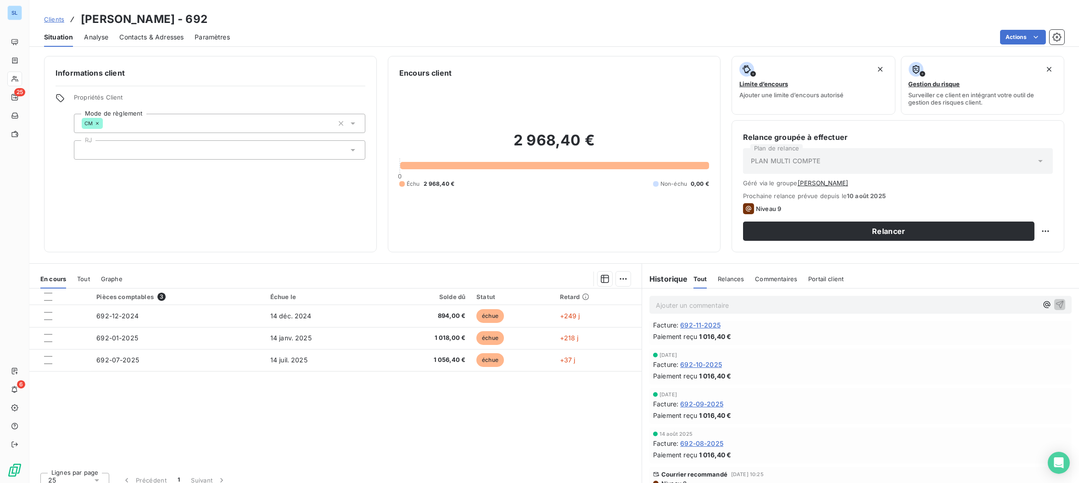
scroll to position [727, 0]
click at [703, 439] on span "692-08-2025" at bounding box center [701, 441] width 43 height 10
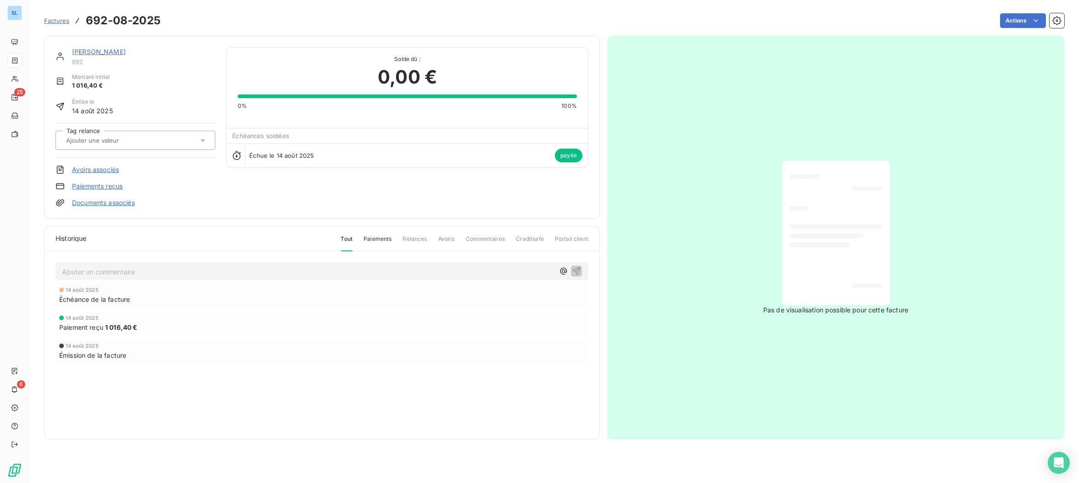
click at [82, 184] on link "Paiements reçus" at bounding box center [97, 186] width 50 height 9
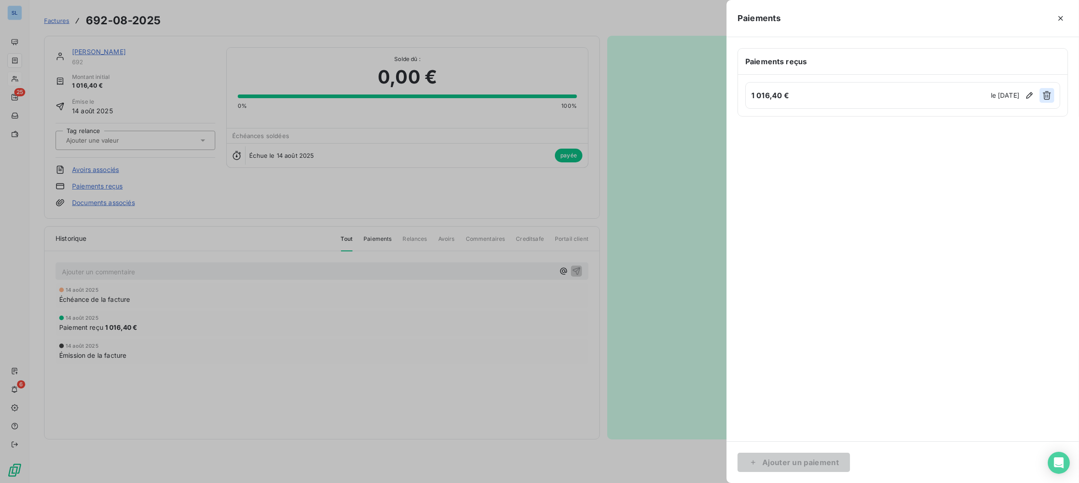
click at [1047, 95] on icon "button" at bounding box center [1046, 95] width 8 height 9
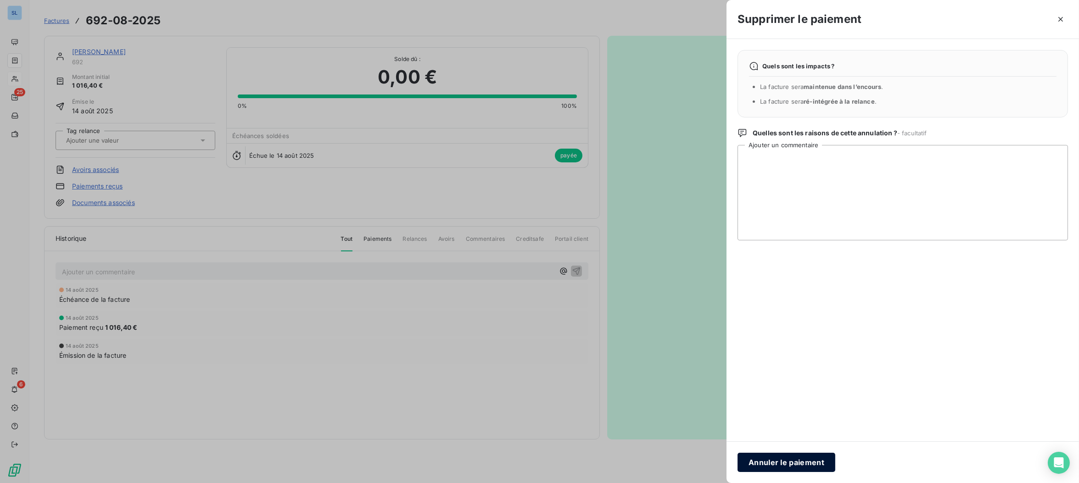
click at [801, 464] on button "Annuler le paiement" at bounding box center [786, 462] width 98 height 19
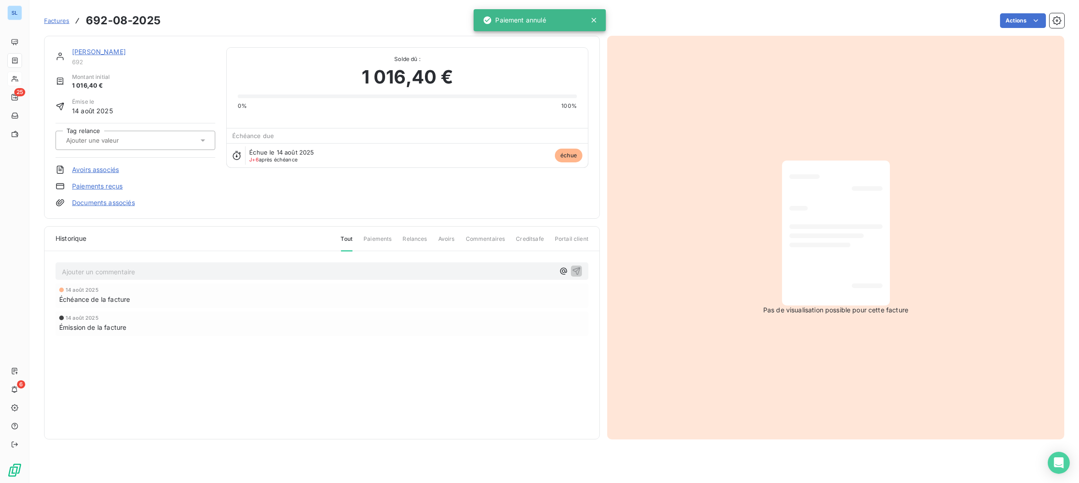
click at [450, 395] on div "Historique Tout Paiements Relances Avoirs Commentaires Creditsafe Portail clien…" at bounding box center [322, 333] width 555 height 212
click at [113, 185] on link "Paiements reçus" at bounding box center [97, 186] width 50 height 9
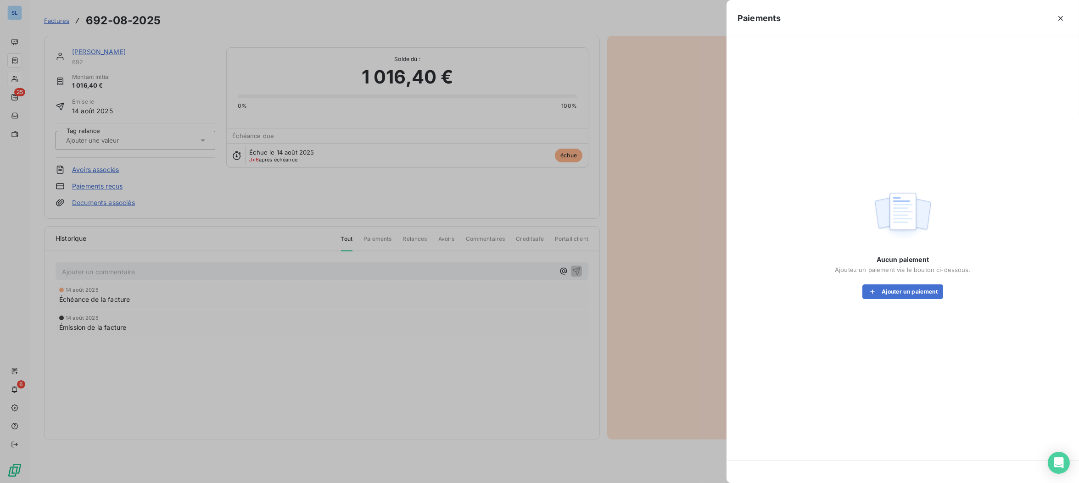
click at [323, 466] on div at bounding box center [539, 241] width 1079 height 483
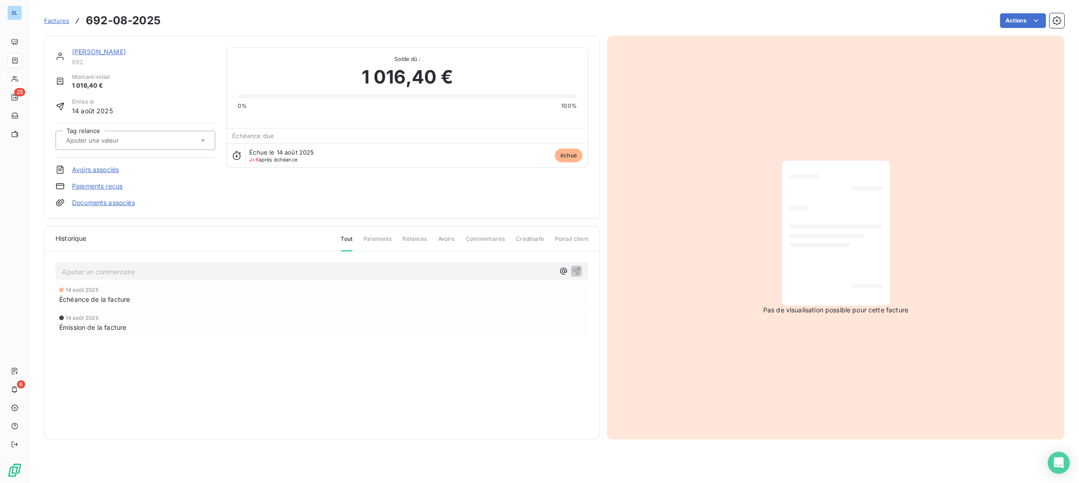
click at [95, 49] on link "[PERSON_NAME]" at bounding box center [99, 52] width 54 height 8
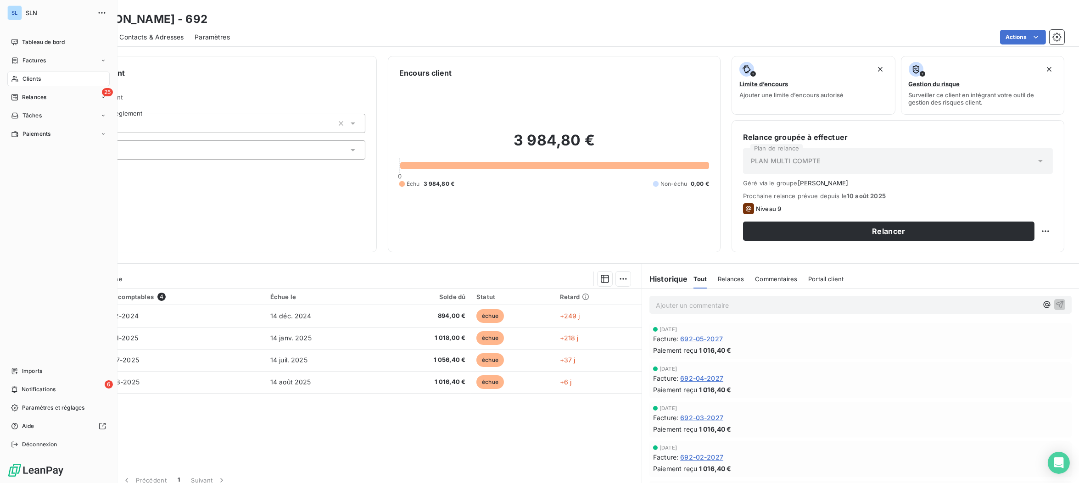
click at [22, 78] on div "Clients" at bounding box center [58, 79] width 102 height 15
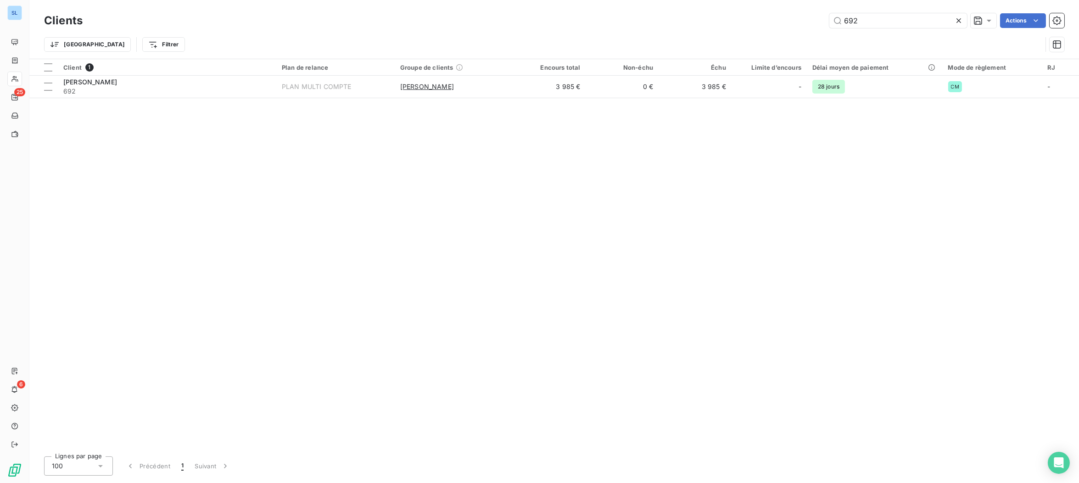
drag, startPoint x: 886, startPoint y: 21, endPoint x: 756, endPoint y: 11, distance: 130.6
click at [759, 13] on div "Clients 692 Actions" at bounding box center [554, 20] width 1020 height 19
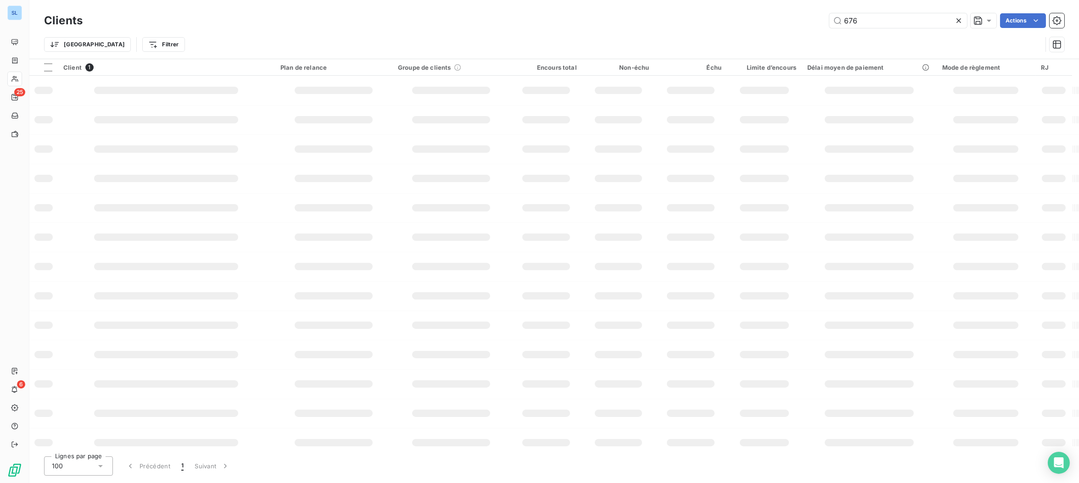
type input "676"
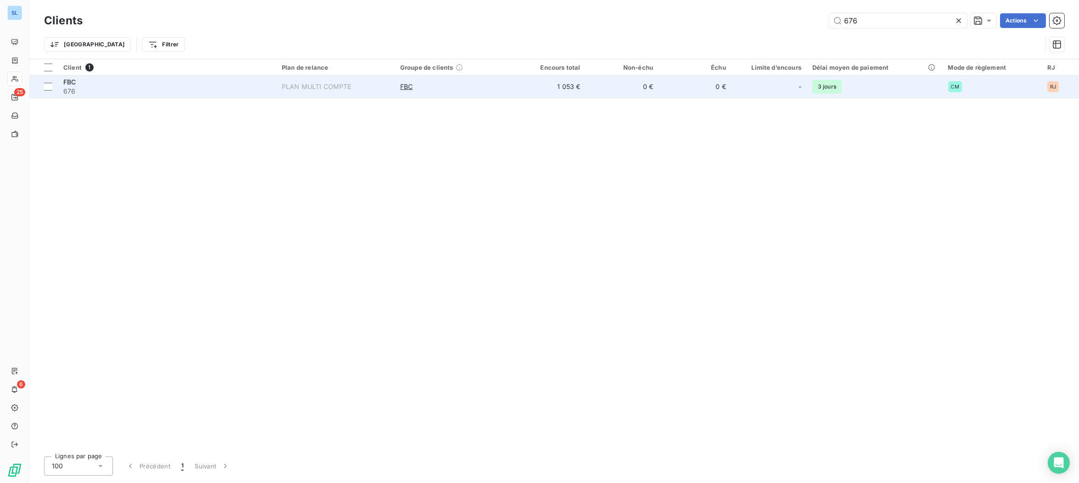
click at [297, 91] on td "PLAN MULTI COMPTE" at bounding box center [335, 87] width 118 height 22
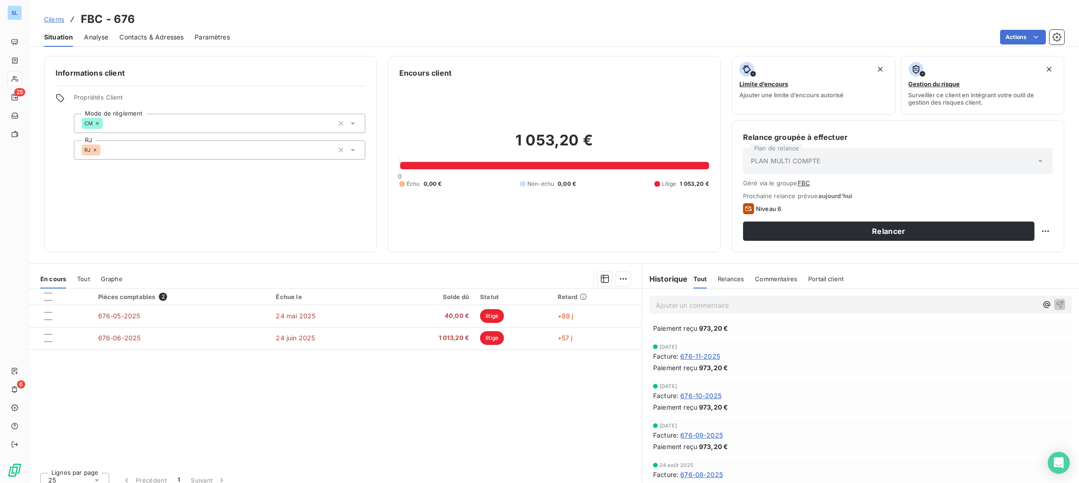
scroll to position [148, 0]
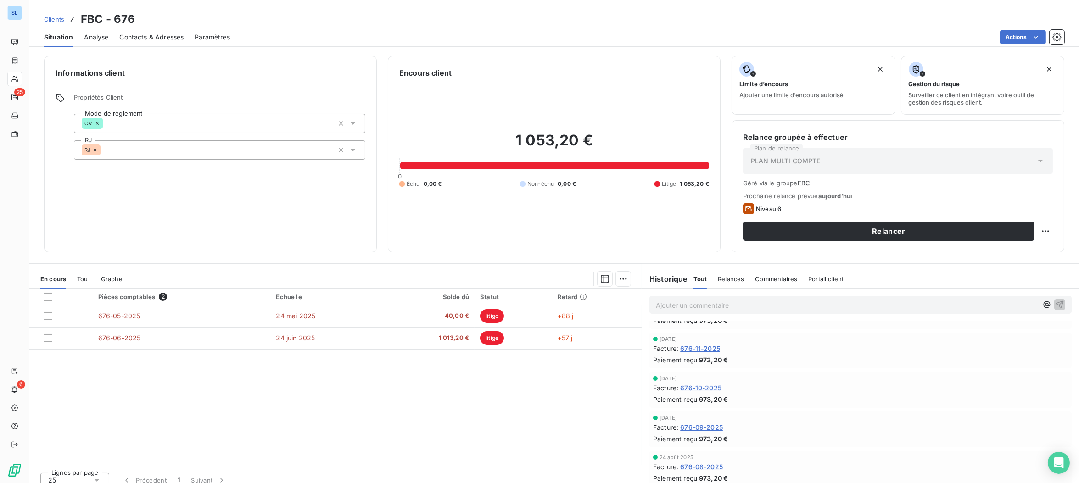
click at [718, 464] on span "676-08-2025" at bounding box center [701, 467] width 43 height 10
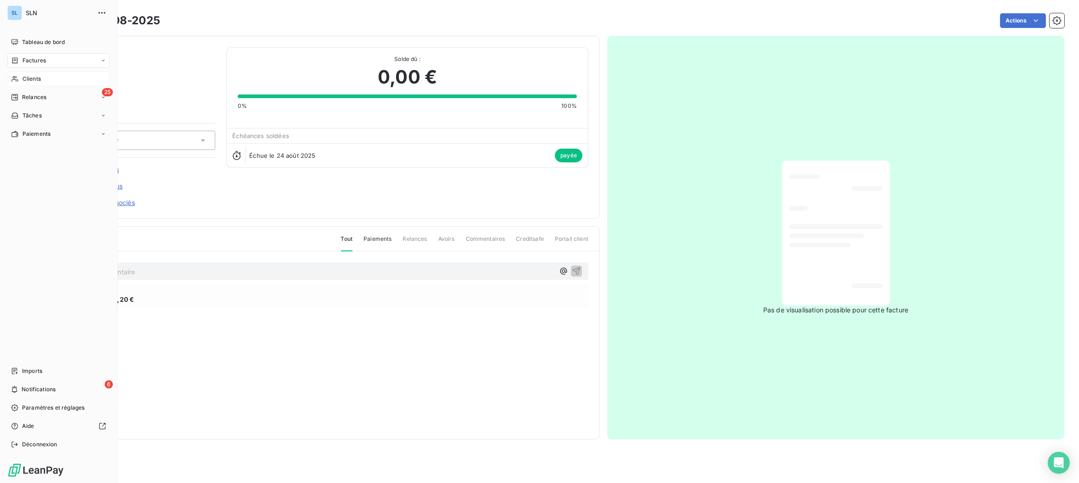
click at [28, 82] on span "Clients" at bounding box center [31, 79] width 18 height 8
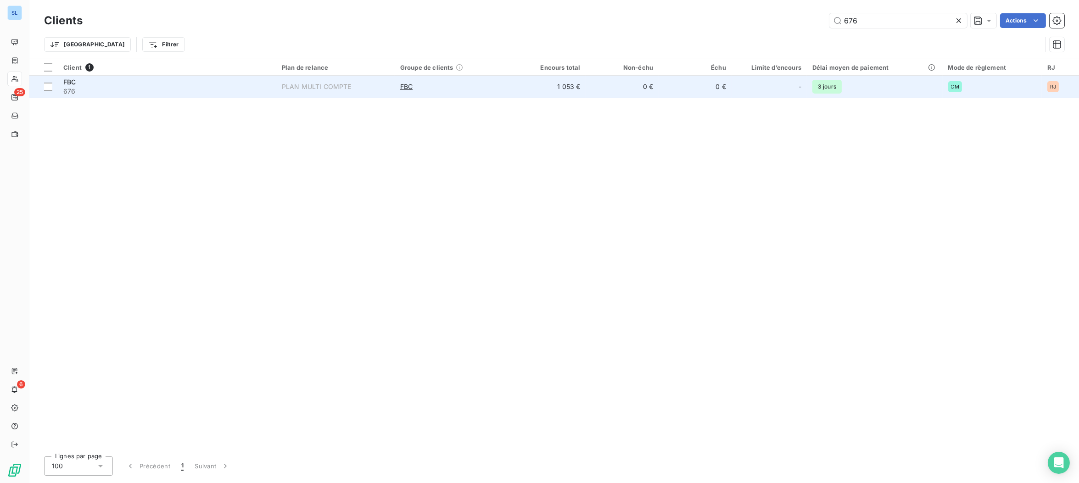
click at [210, 93] on span "676" at bounding box center [166, 91] width 207 height 9
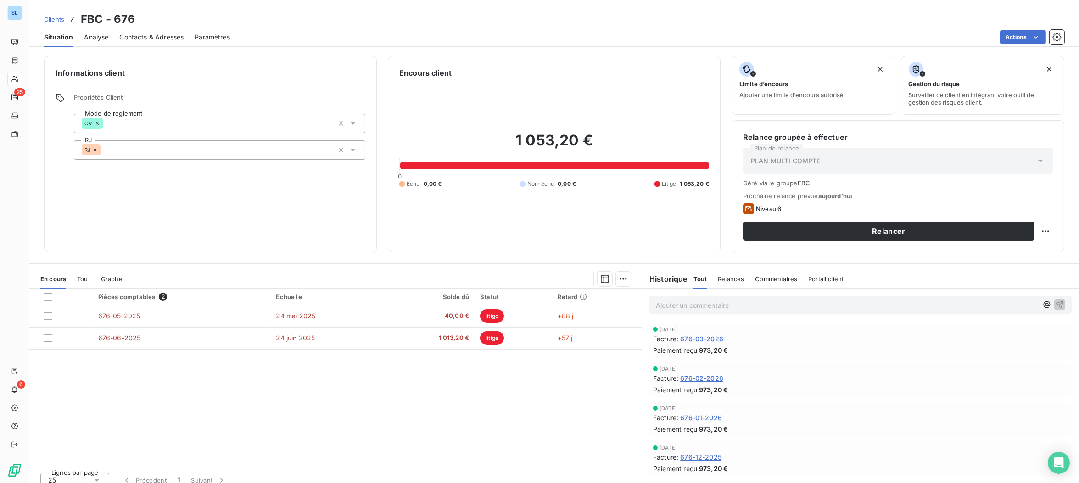
click at [796, 279] on div "Tout Relances Commentaires Portail client" at bounding box center [768, 278] width 150 height 19
click at [781, 278] on span "Commentaires" at bounding box center [776, 278] width 42 height 7
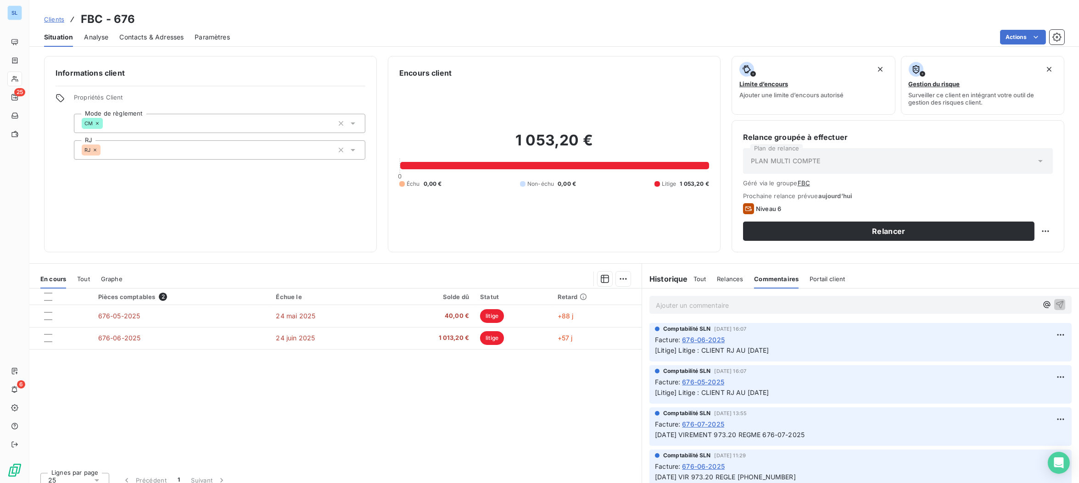
click at [702, 280] on span "Tout" at bounding box center [699, 278] width 13 height 7
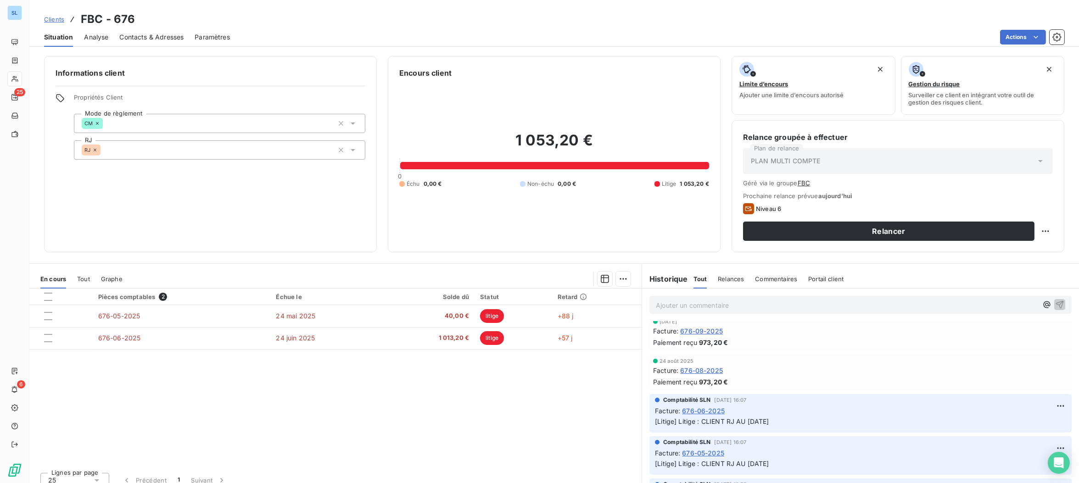
scroll to position [246, 0]
click at [706, 367] on span "676-08-2025" at bounding box center [701, 369] width 43 height 10
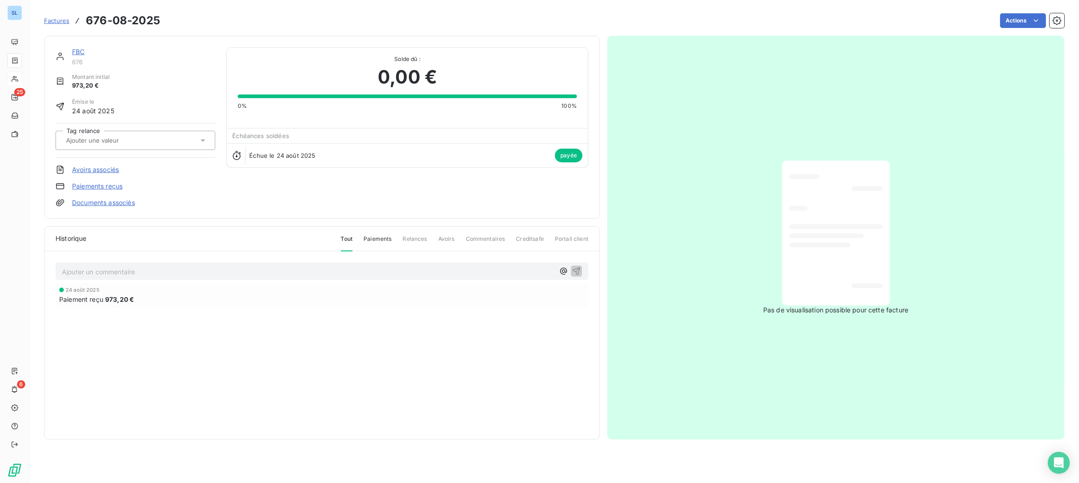
click at [86, 185] on link "Paiements reçus" at bounding box center [97, 186] width 50 height 9
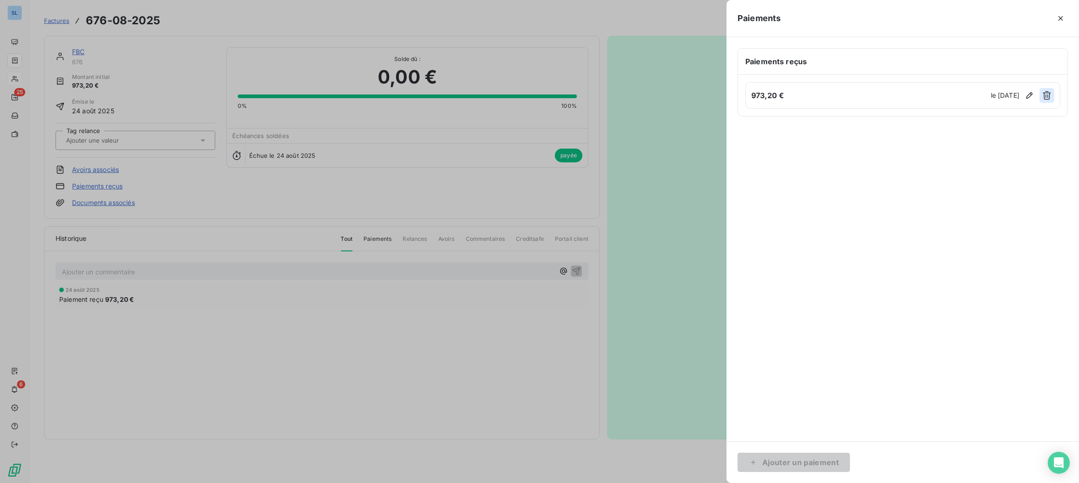
click at [1050, 94] on icon "button" at bounding box center [1046, 95] width 9 height 9
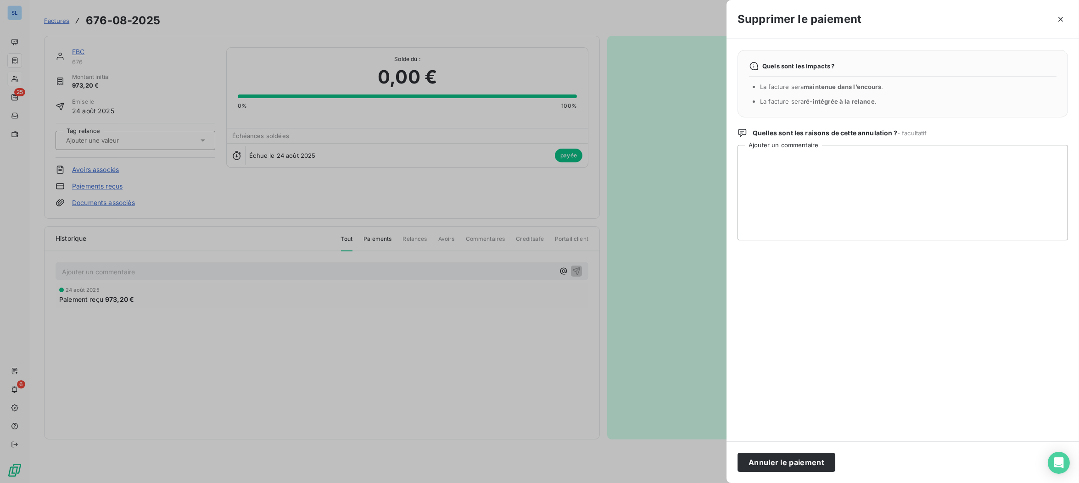
click at [807, 468] on button "Annuler le paiement" at bounding box center [786, 462] width 98 height 19
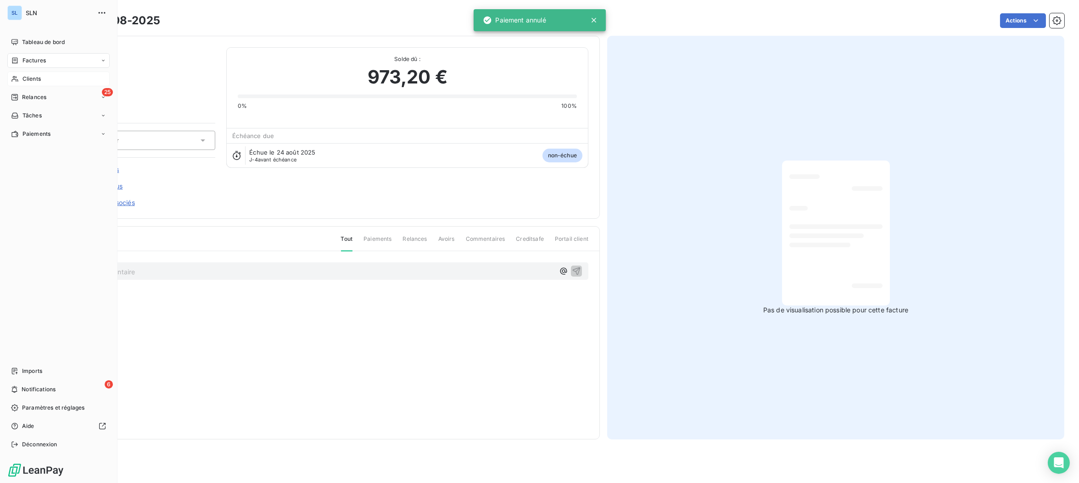
click at [34, 80] on span "Clients" at bounding box center [31, 79] width 18 height 8
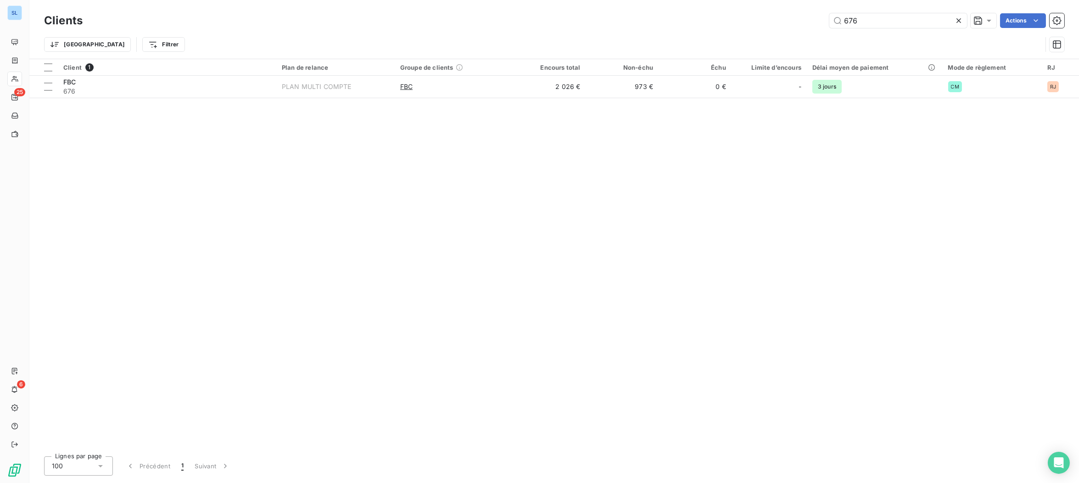
drag, startPoint x: 861, startPoint y: 19, endPoint x: 772, endPoint y: 8, distance: 89.7
click at [773, 8] on div "Clients 676 Actions Trier Filtrer" at bounding box center [553, 29] width 1049 height 59
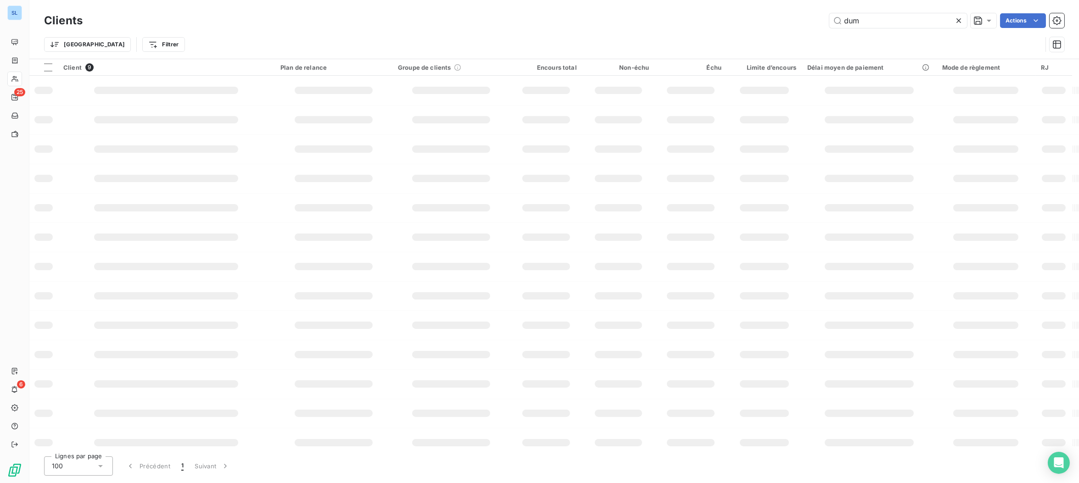
type input "dum"
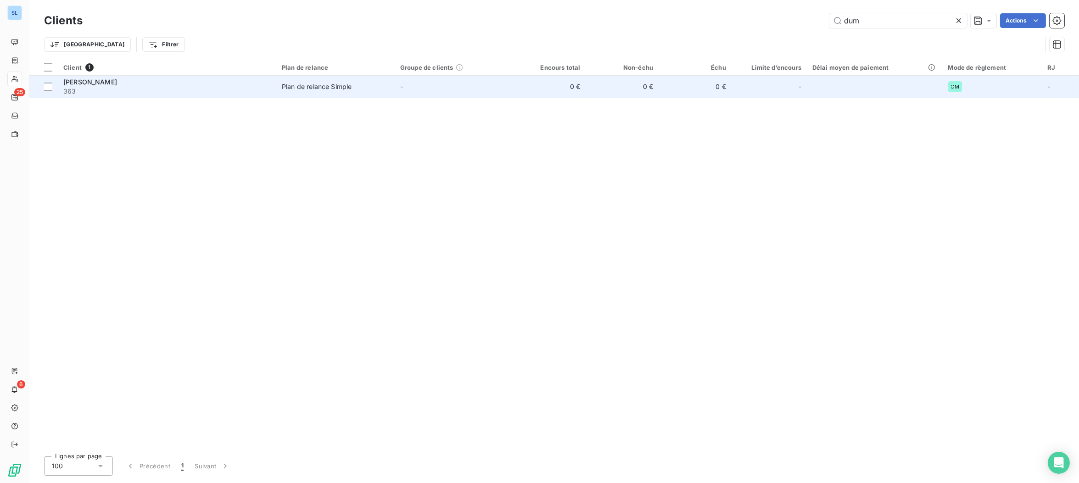
click at [90, 88] on span "363" at bounding box center [166, 91] width 207 height 9
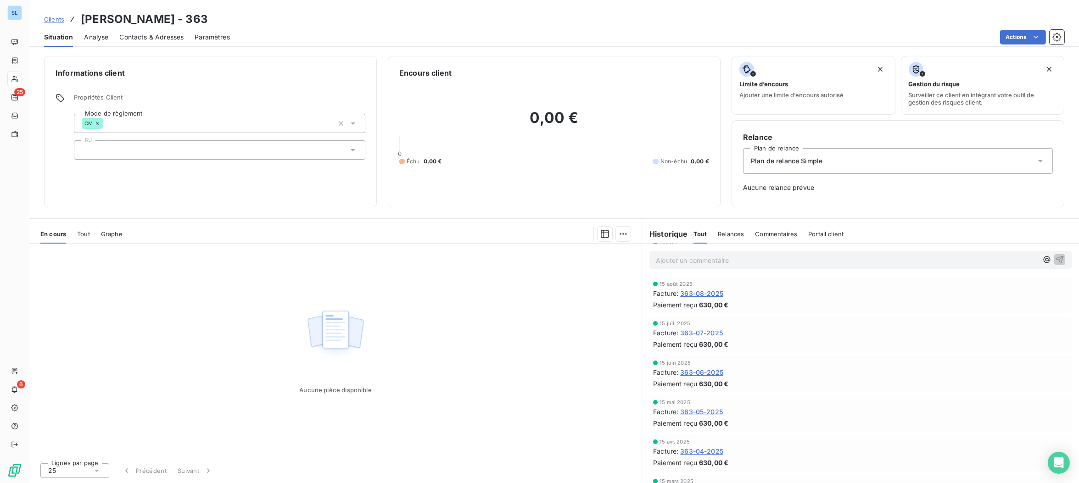
scroll to position [274, 0]
click at [710, 297] on span "363-08-2025" at bounding box center [701, 296] width 43 height 10
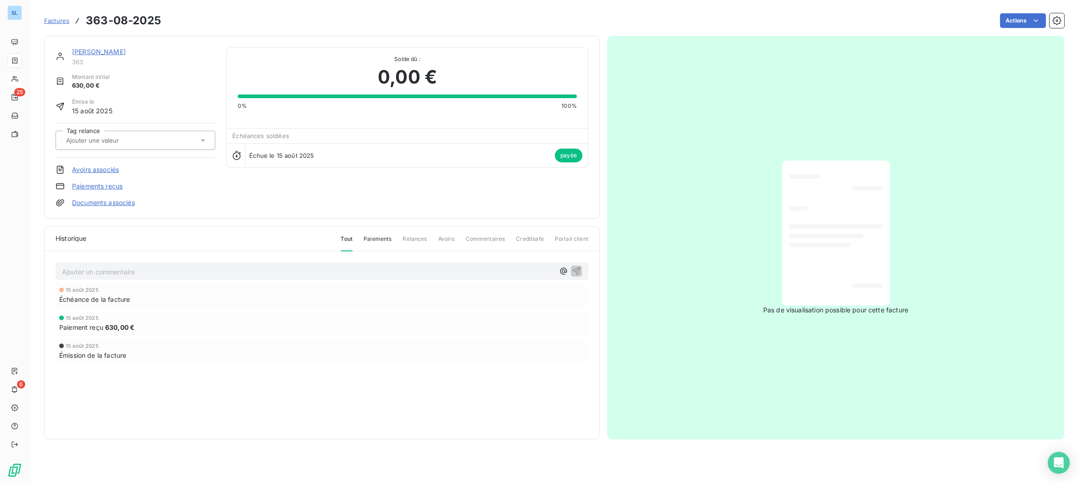
click at [104, 186] on link "Paiements reçus" at bounding box center [97, 186] width 50 height 9
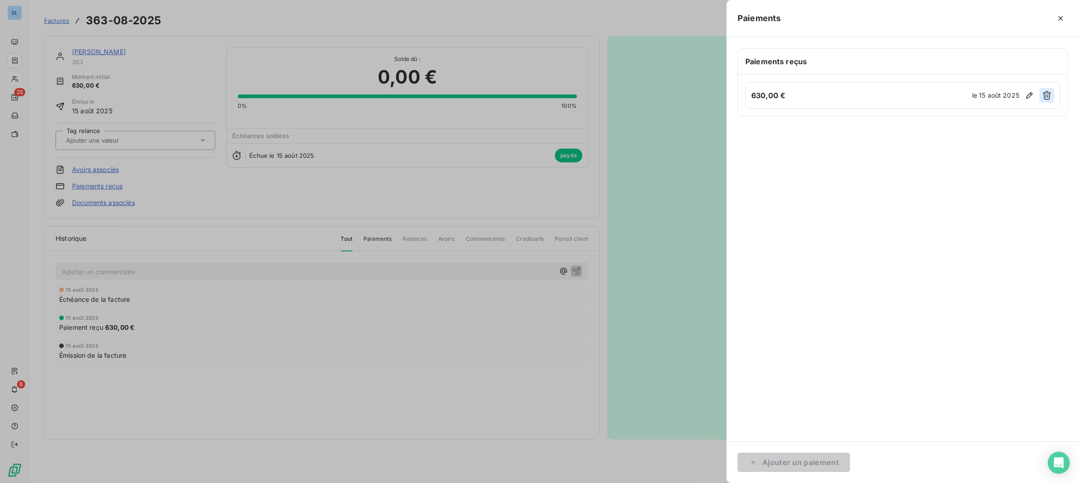
click at [1050, 95] on icon "button" at bounding box center [1046, 95] width 9 height 9
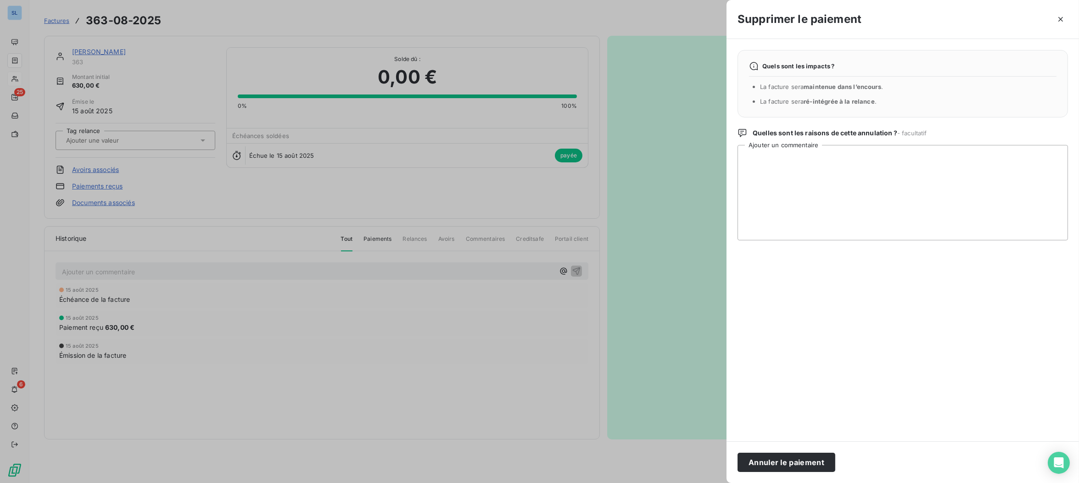
drag, startPoint x: 806, startPoint y: 467, endPoint x: 660, endPoint y: 473, distance: 146.5
click at [806, 467] on button "Annuler le paiement" at bounding box center [786, 462] width 98 height 19
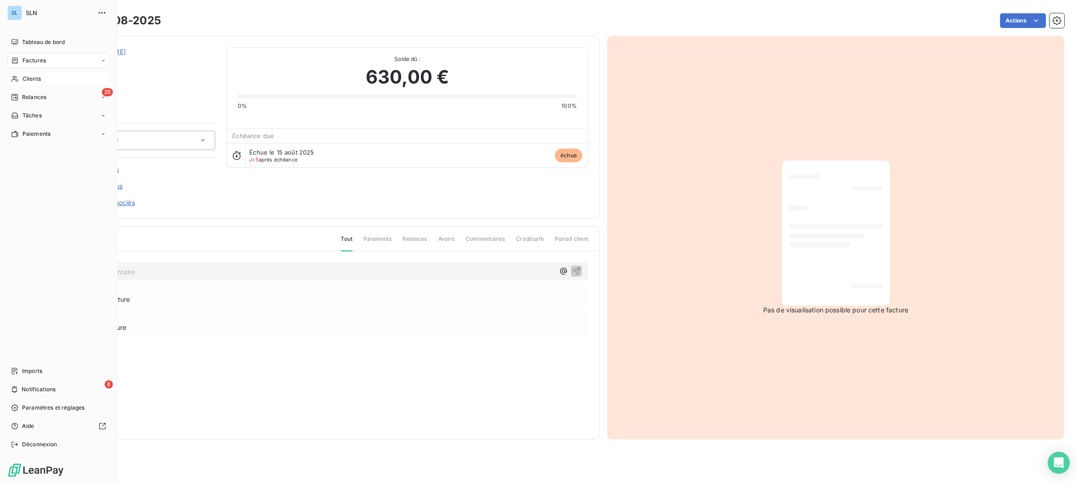
click at [19, 78] on div "Clients" at bounding box center [58, 79] width 102 height 15
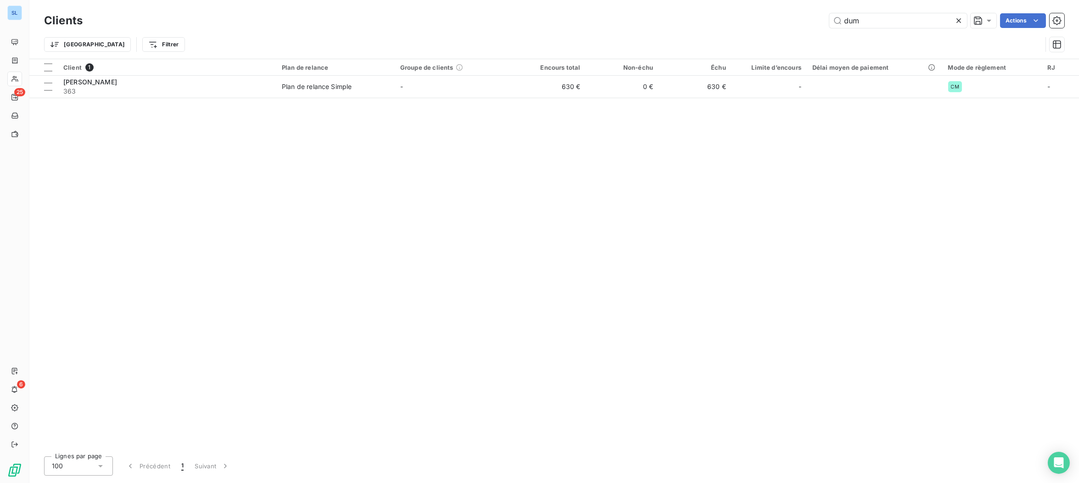
drag, startPoint x: 875, startPoint y: 25, endPoint x: 878, endPoint y: 54, distance: 29.5
click at [807, 17] on div "dum Actions" at bounding box center [579, 20] width 970 height 15
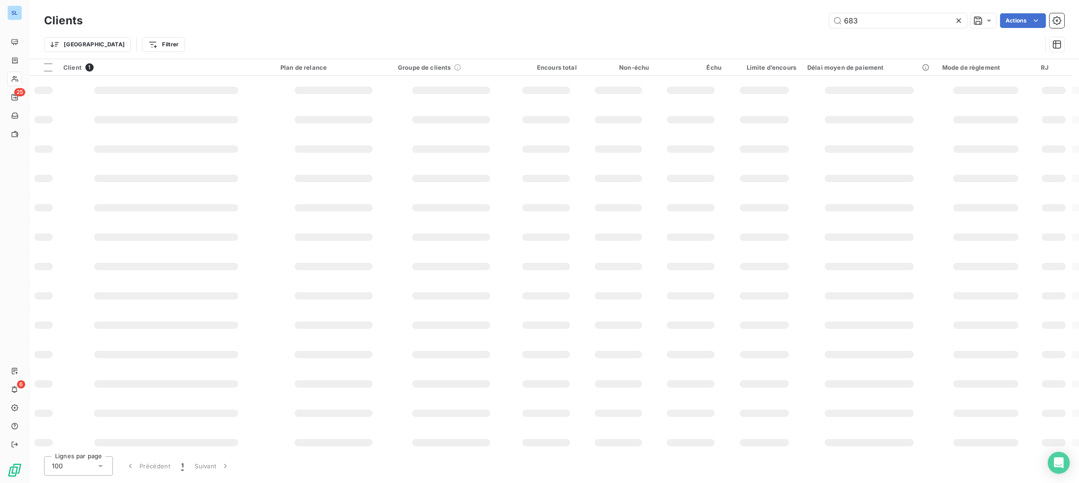
type input "683"
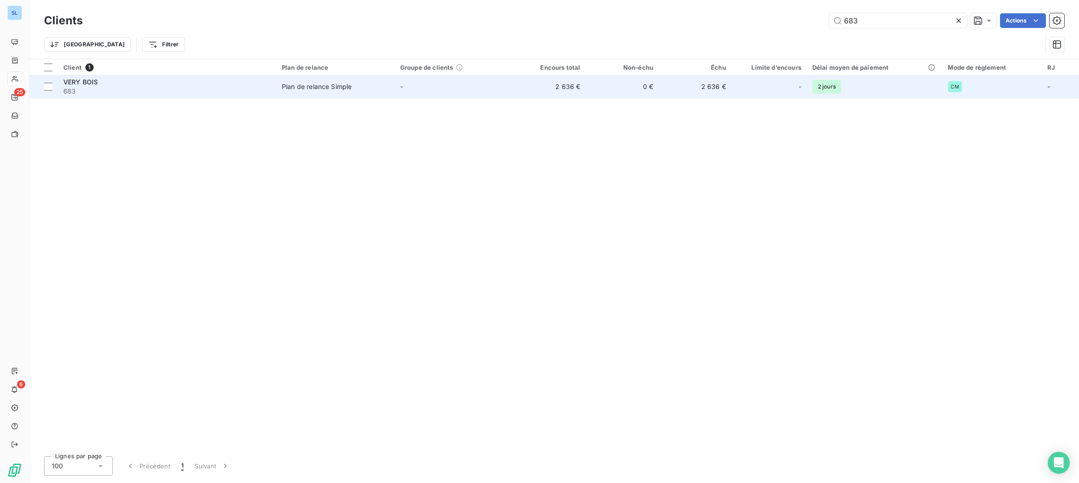
click at [86, 90] on span "683" at bounding box center [166, 91] width 207 height 9
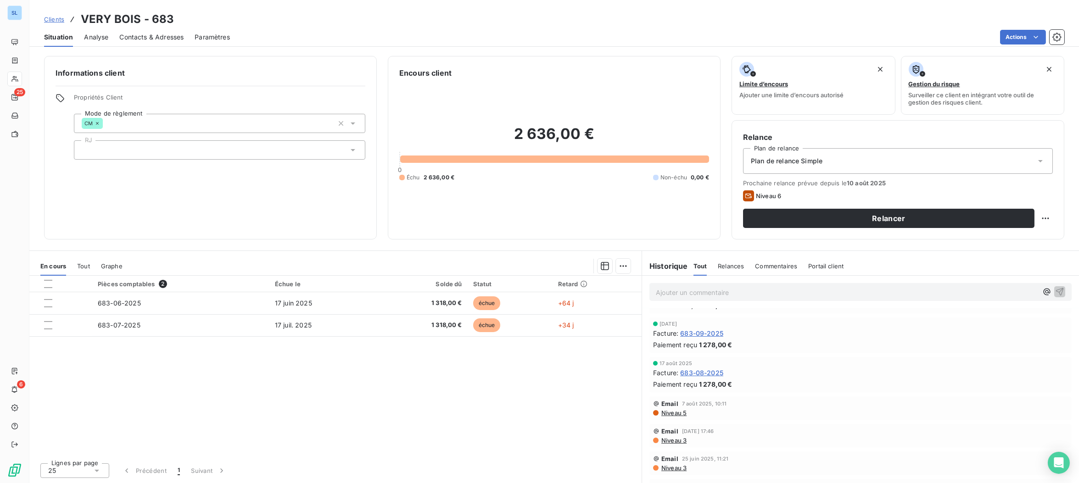
scroll to position [1176, 0]
click at [700, 369] on span "683-08-2025" at bounding box center [701, 373] width 43 height 10
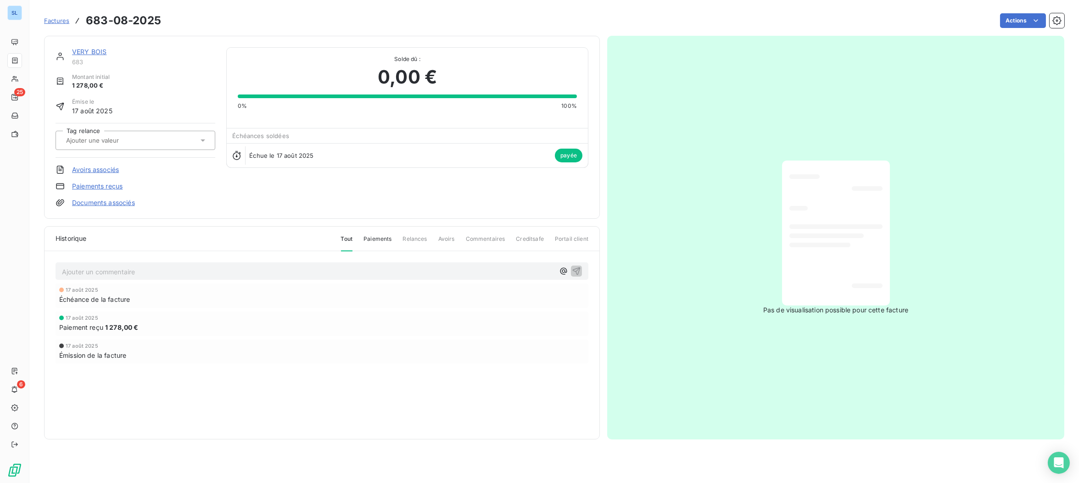
click at [96, 183] on link "Paiements reçus" at bounding box center [97, 186] width 50 height 9
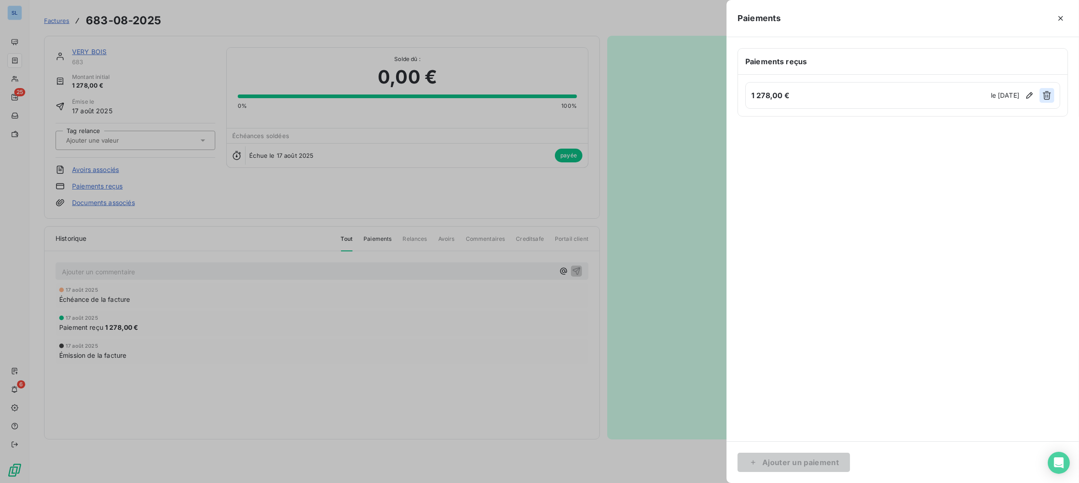
click at [1044, 94] on icon "button" at bounding box center [1046, 95] width 9 height 9
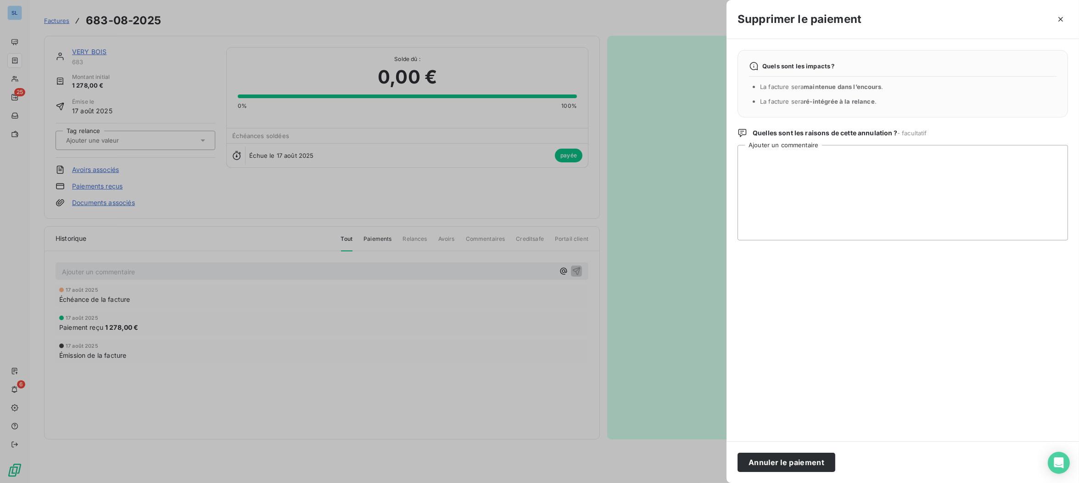
drag, startPoint x: 778, startPoint y: 467, endPoint x: 657, endPoint y: 465, distance: 120.7
click at [778, 467] on button "Annuler le paiement" at bounding box center [786, 462] width 98 height 19
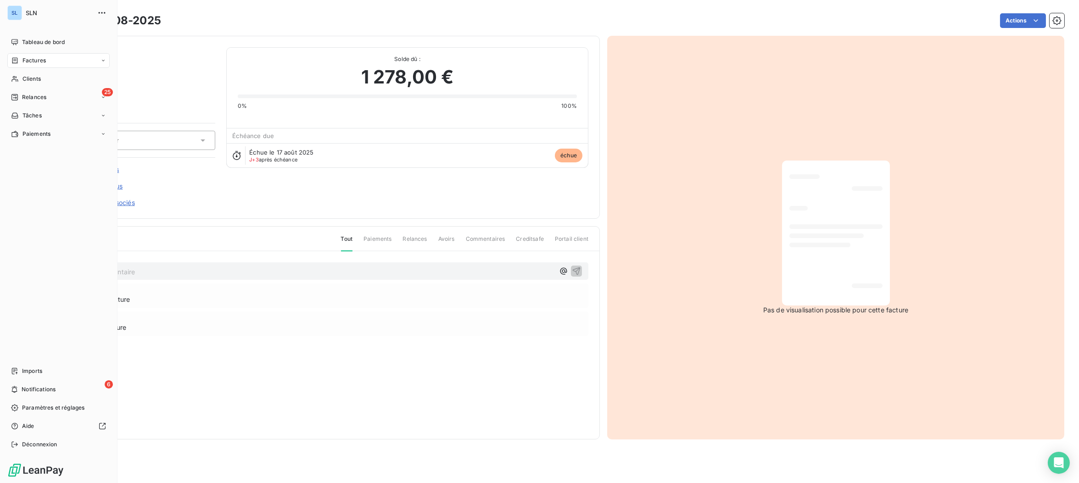
click at [27, 79] on span "Clients" at bounding box center [31, 79] width 18 height 8
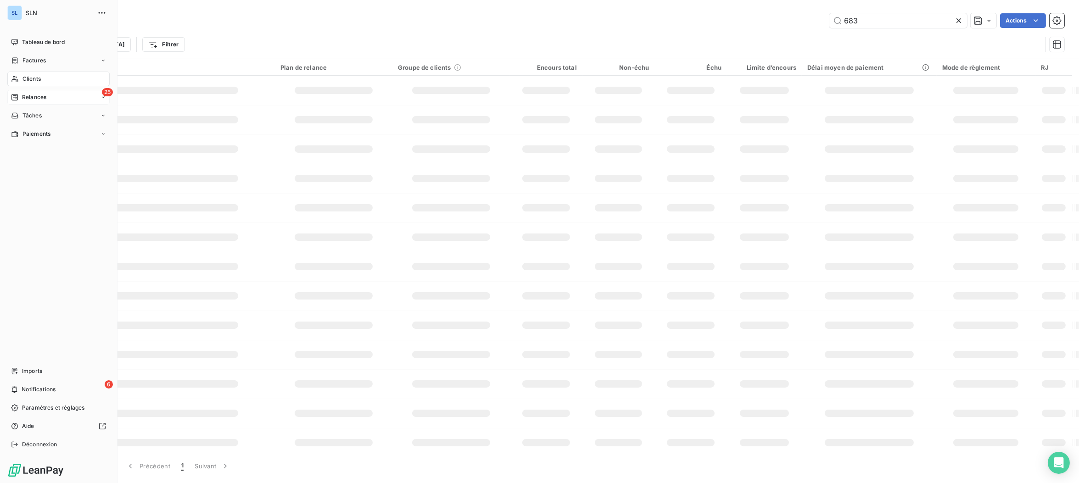
click at [39, 99] on span "Relances" at bounding box center [34, 97] width 24 height 8
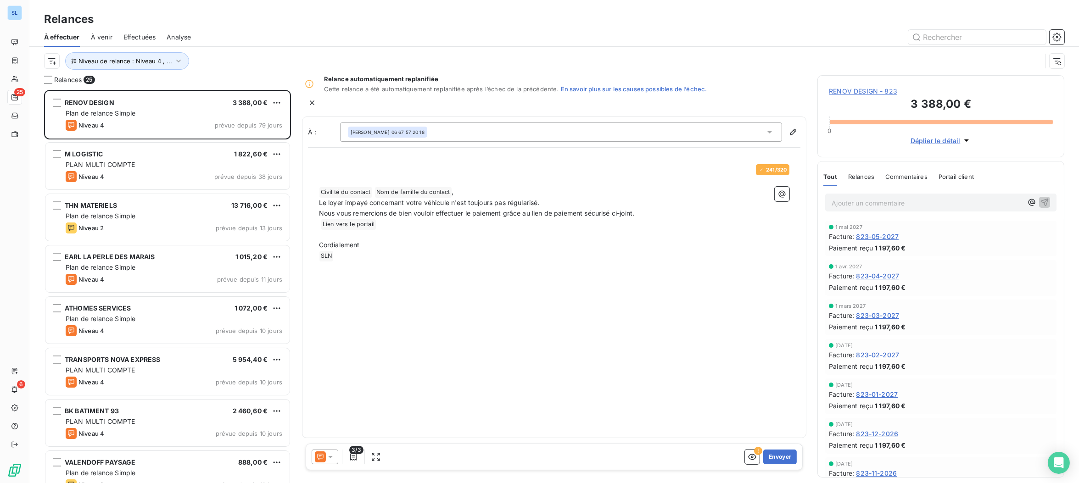
scroll to position [393, 246]
click at [158, 65] on button "Niveau de relance : Niveau 4 , ..." at bounding box center [127, 60] width 124 height 17
click at [229, 83] on div "Niveau 4 , Niveau 1 , [PERSON_NAME] 2 , Niveau 3" at bounding box center [251, 84] width 107 height 9
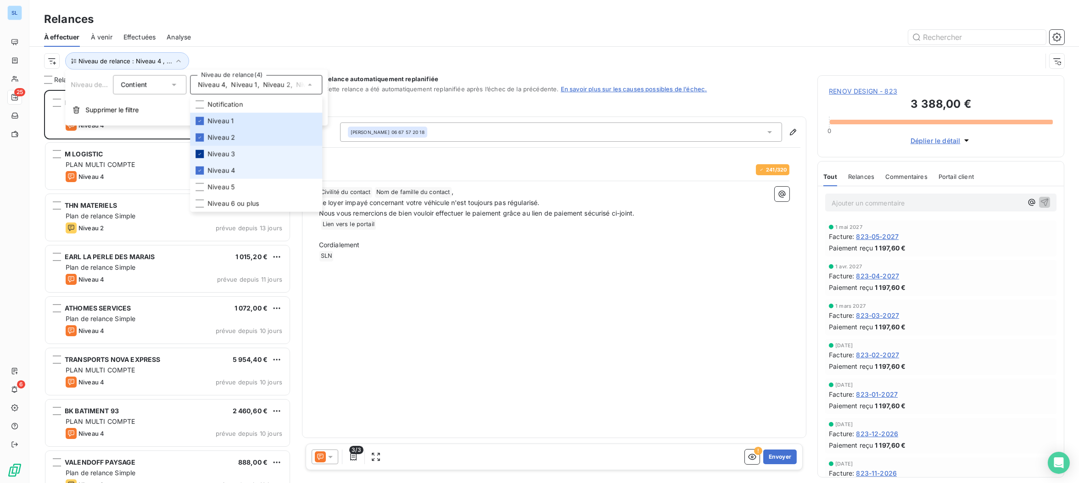
drag, startPoint x: 202, startPoint y: 173, endPoint x: 201, endPoint y: 157, distance: 15.6
click at [202, 173] on icon at bounding box center [200, 171] width 6 height 6
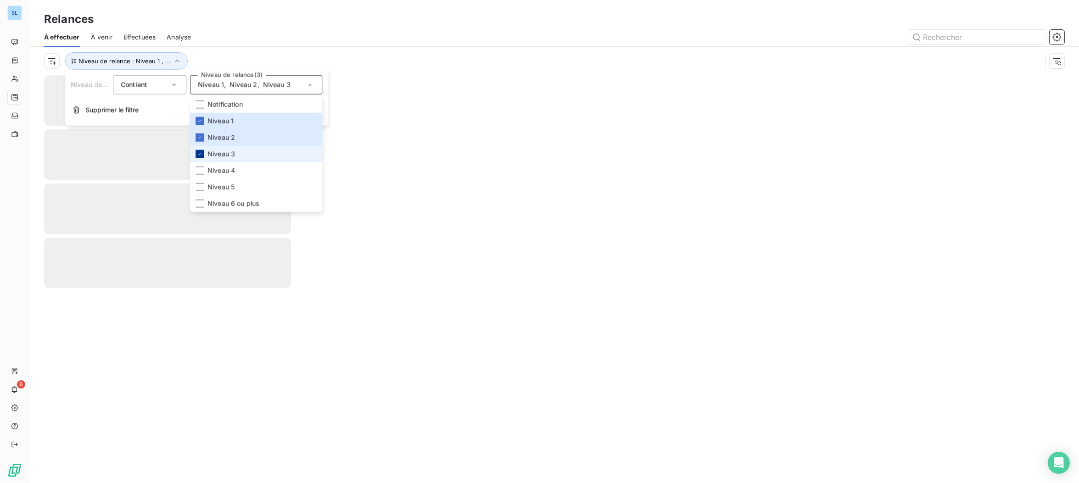
click at [201, 154] on icon at bounding box center [200, 154] width 6 height 6
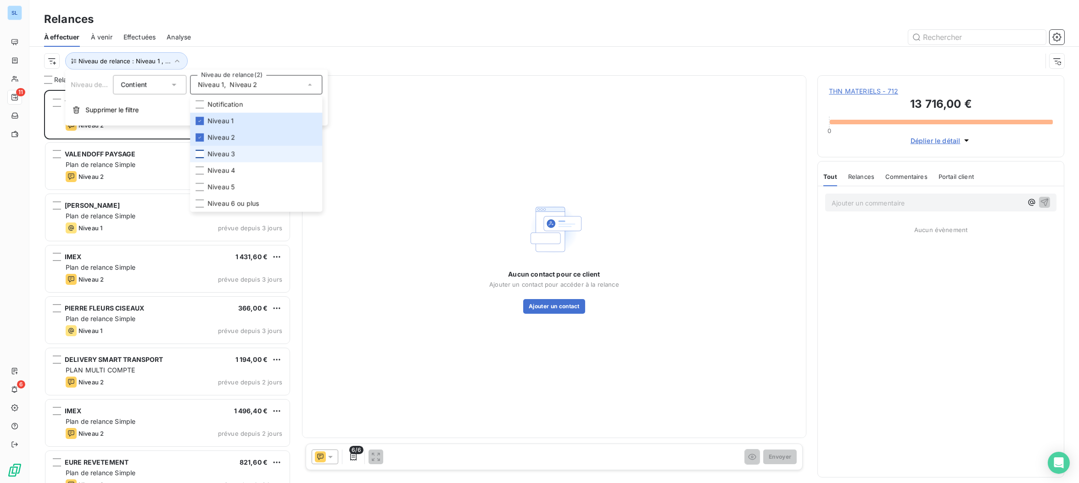
scroll to position [393, 246]
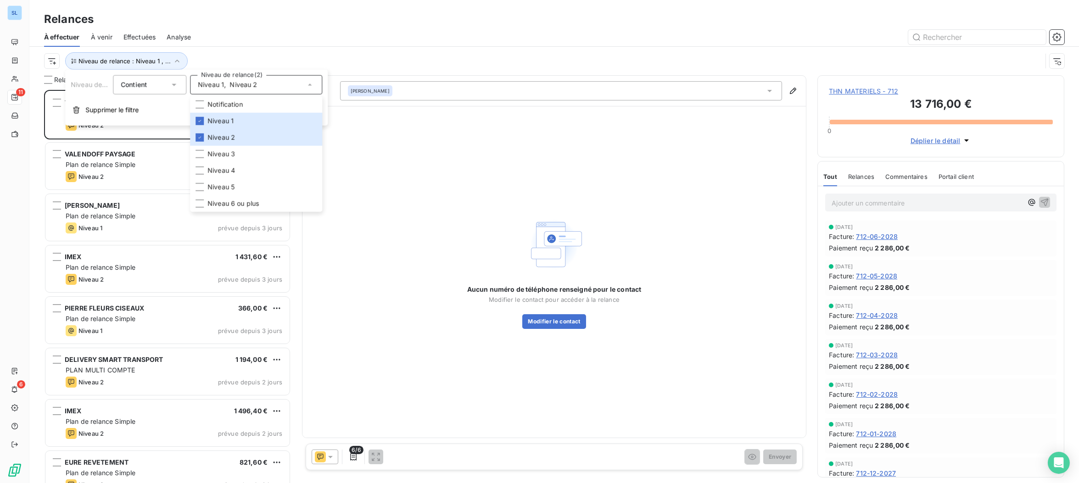
click at [270, 22] on div "Relances" at bounding box center [553, 19] width 1049 height 17
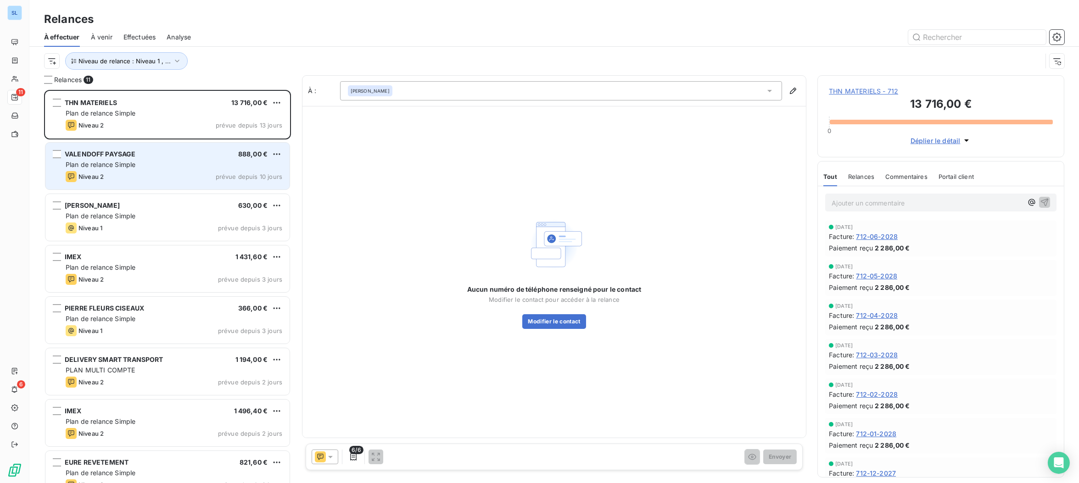
click at [145, 163] on div "Plan de relance Simple" at bounding box center [174, 164] width 217 height 9
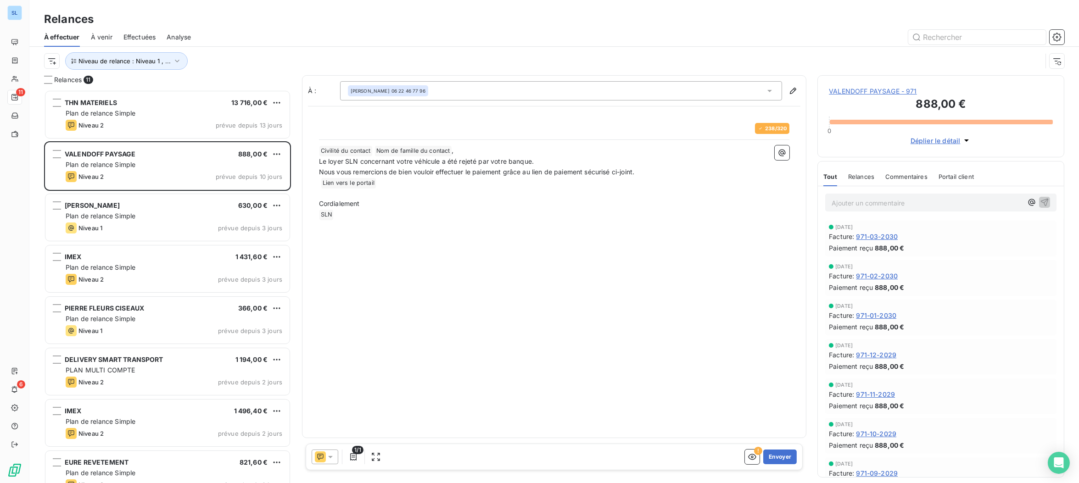
click at [864, 174] on div "Relances" at bounding box center [861, 176] width 26 height 19
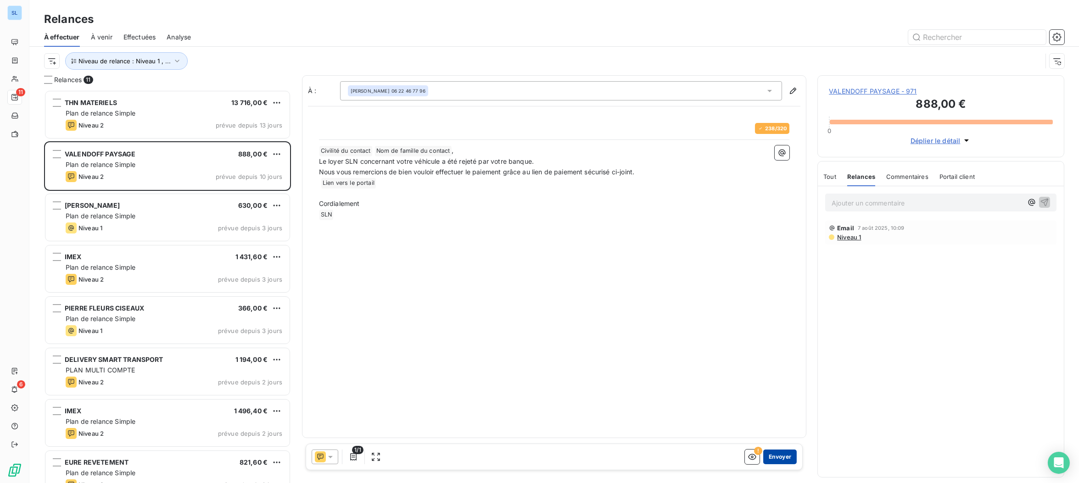
click at [782, 459] on button "Envoyer" at bounding box center [779, 457] width 33 height 15
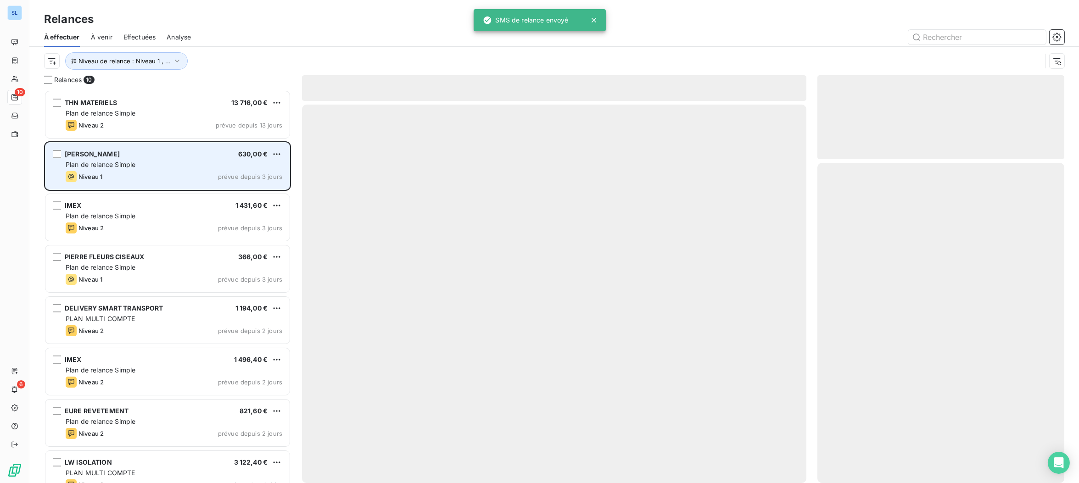
click at [108, 168] on div "Plan de relance Simple" at bounding box center [174, 164] width 217 height 9
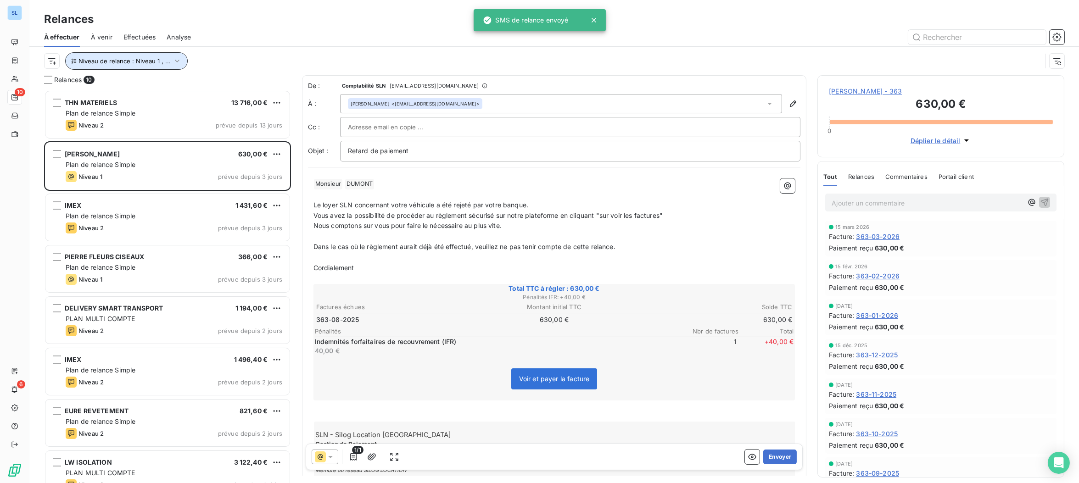
click at [137, 65] on button "Niveau de relance : Niveau 1 , ..." at bounding box center [126, 60] width 122 height 17
click at [245, 86] on span "Niveau 2" at bounding box center [244, 84] width 28 height 9
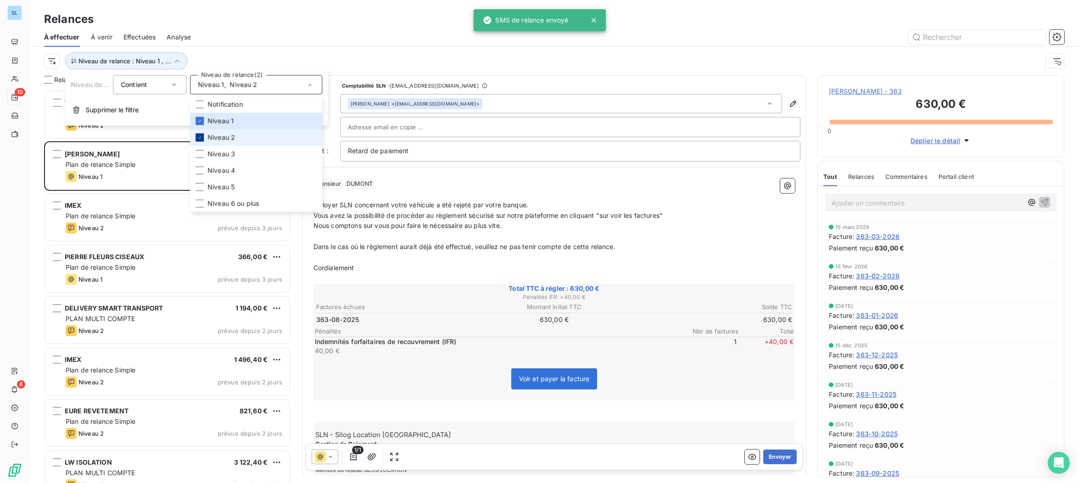
click at [199, 137] on icon at bounding box center [200, 138] width 6 height 6
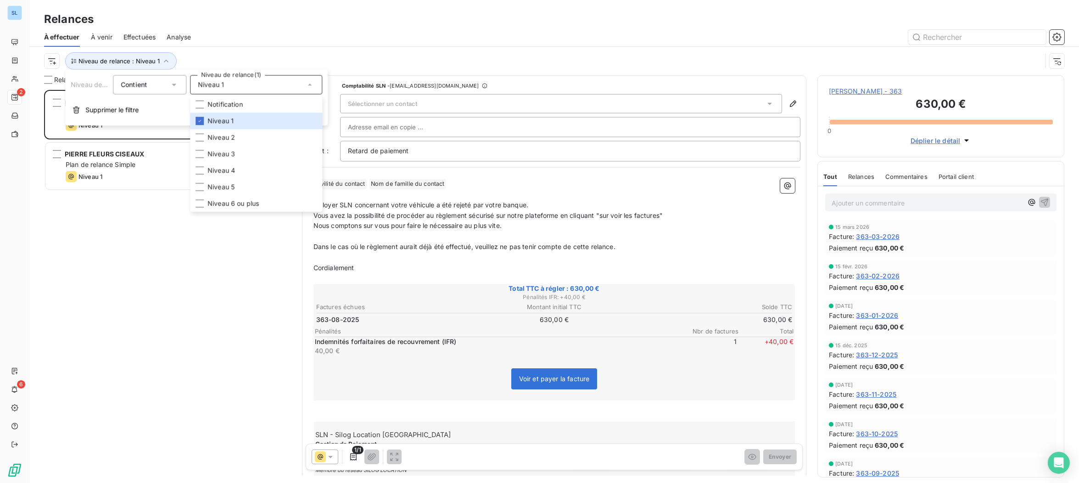
scroll to position [393, 246]
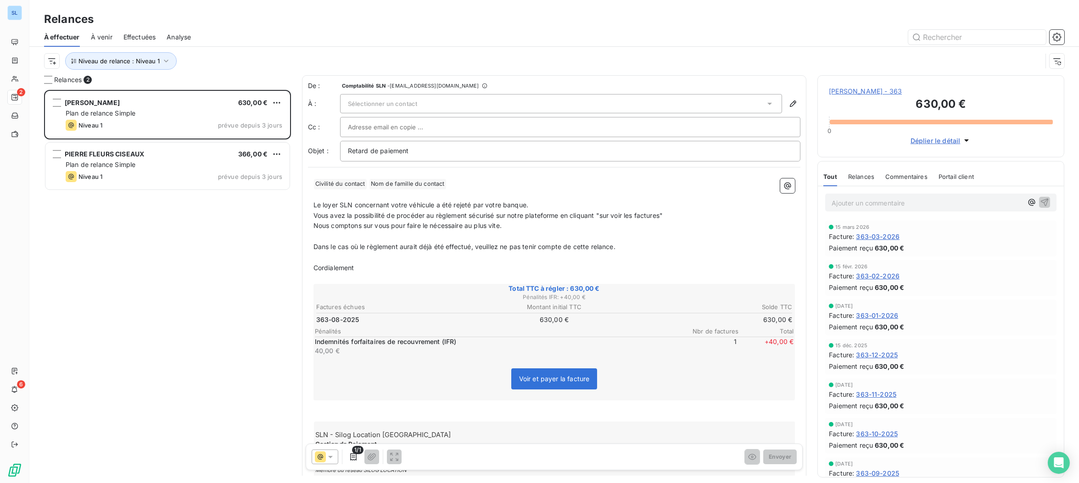
click at [265, 42] on div at bounding box center [633, 37] width 862 height 15
click at [657, 396] on div "Voir et payer la facture" at bounding box center [554, 380] width 479 height 39
click at [381, 100] on span "Sélectionner un contact" at bounding box center [382, 103] width 69 height 7
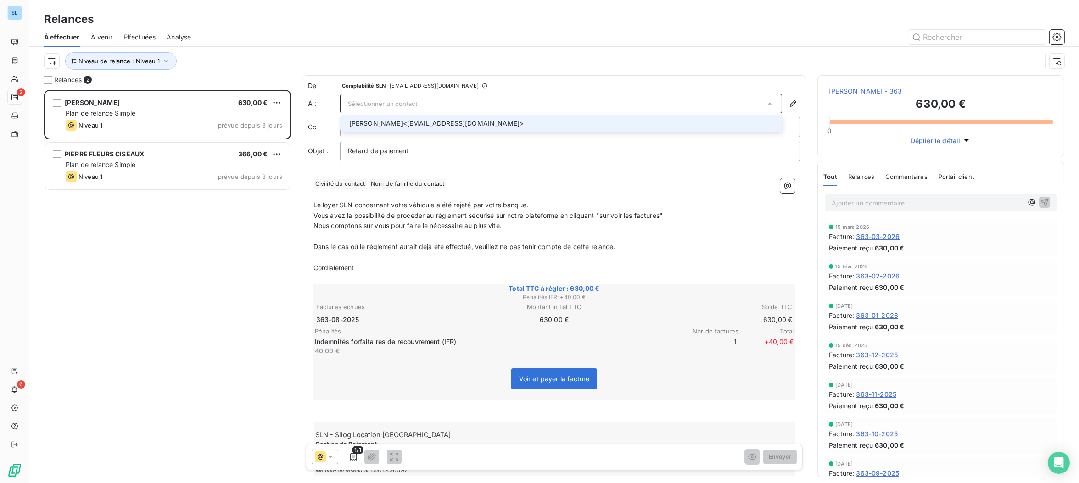
click at [385, 121] on span "[PERSON_NAME]" at bounding box center [376, 123] width 54 height 9
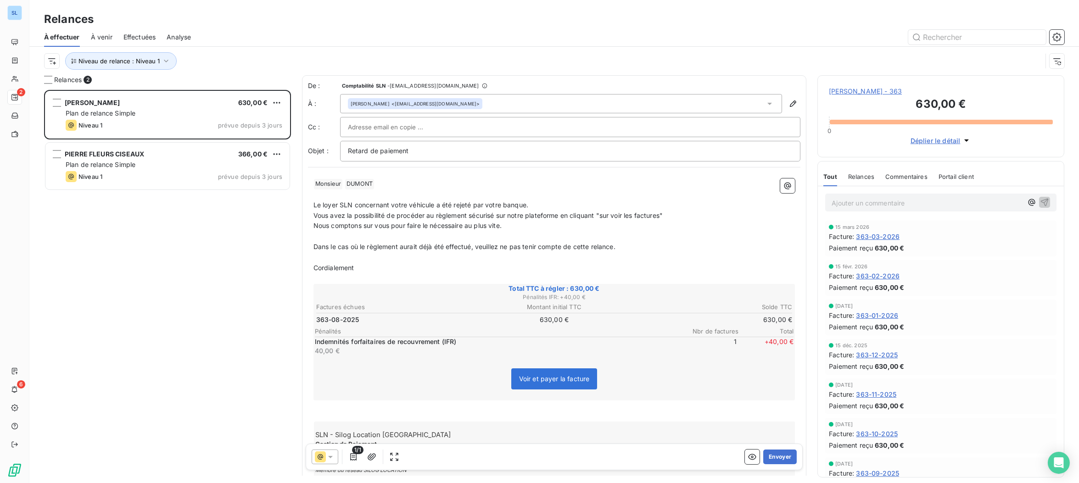
click at [182, 299] on div "[PERSON_NAME] 630,00 € Plan de relance Simple Niveau 1 prévue depuis 3 jours PI…" at bounding box center [167, 286] width 247 height 393
click at [776, 458] on button "Envoyer" at bounding box center [779, 457] width 33 height 15
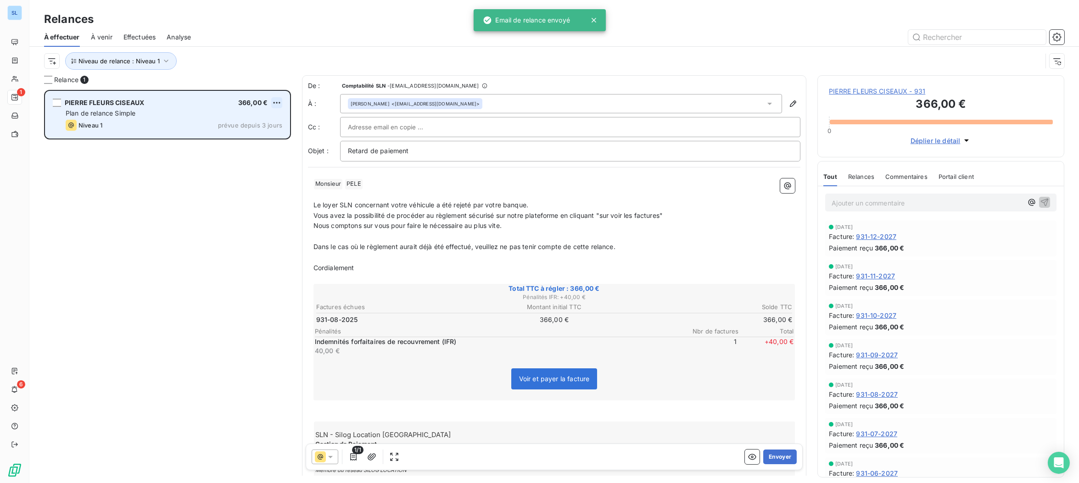
click at [281, 100] on html "SL 1 6 Relances À effectuer À venir Effectuées Analyse Niveau de relance : Nive…" at bounding box center [539, 241] width 1079 height 483
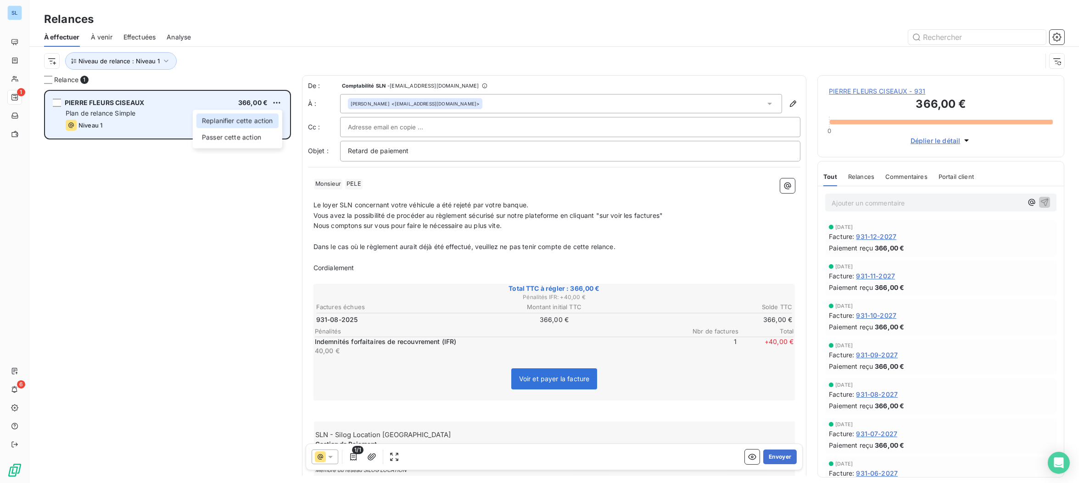
click at [264, 122] on div "Replanifier cette action" at bounding box center [237, 120] width 82 height 15
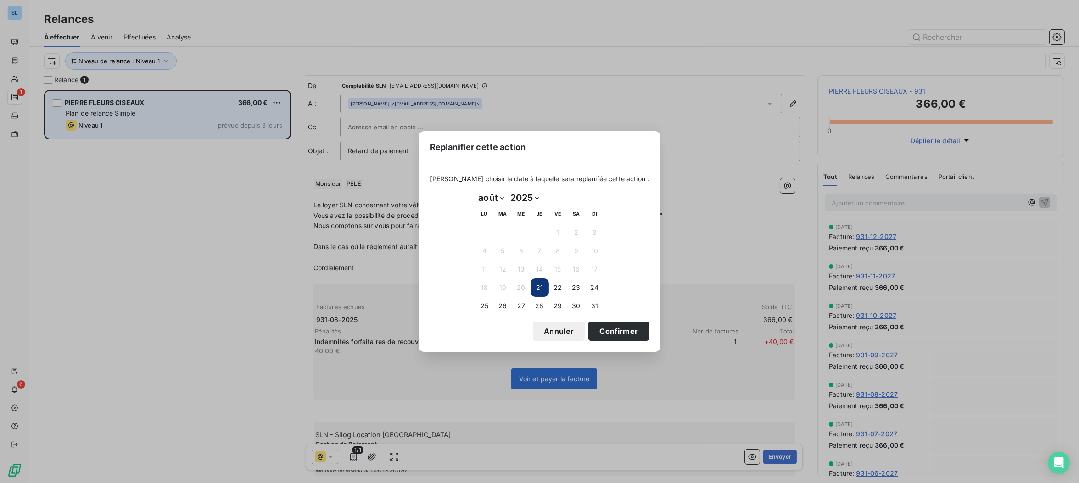
click at [488, 197] on select "janvier février mars avril mai juin juillet août septembre octobre novembre déc…" at bounding box center [491, 197] width 32 height 15
select select "8"
drag, startPoint x: 481, startPoint y: 268, endPoint x: 491, endPoint y: 271, distance: 10.6
click at [482, 268] on button "15" at bounding box center [484, 269] width 18 height 18
drag, startPoint x: 626, startPoint y: 330, endPoint x: 364, endPoint y: 278, distance: 266.7
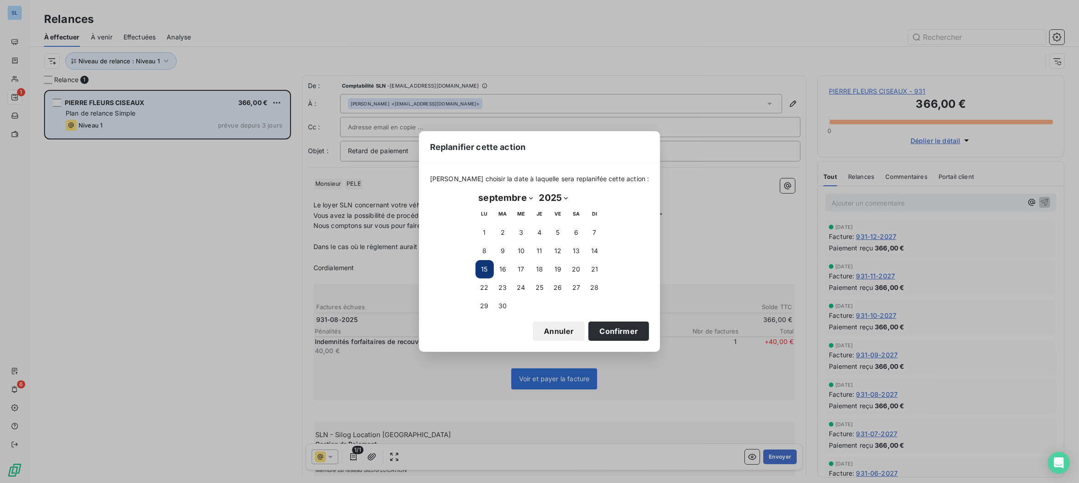
click at [625, 330] on button "Confirmer" at bounding box center [618, 331] width 61 height 19
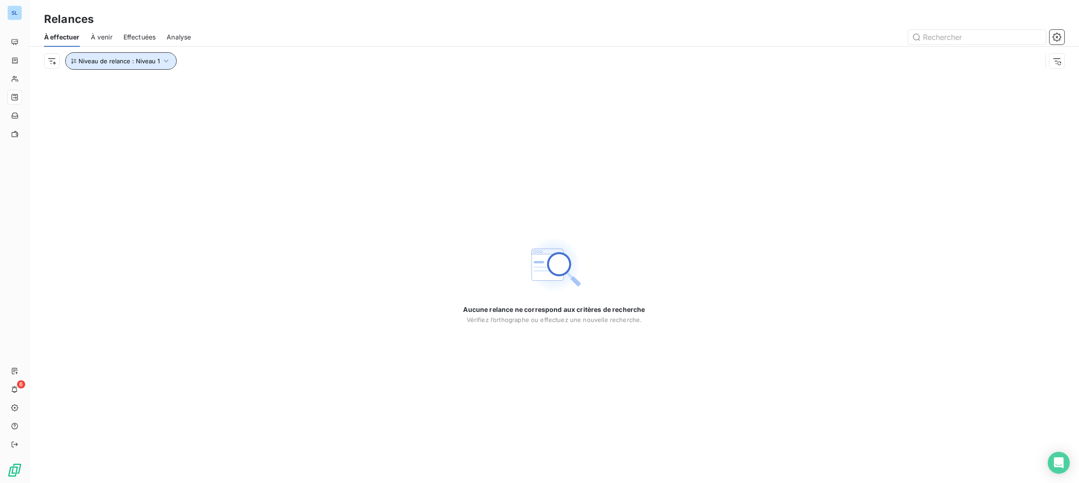
click at [140, 60] on span "Niveau de relance : Niveau 1" at bounding box center [118, 60] width 81 height 7
click at [230, 89] on div "Niveau 1" at bounding box center [256, 84] width 132 height 19
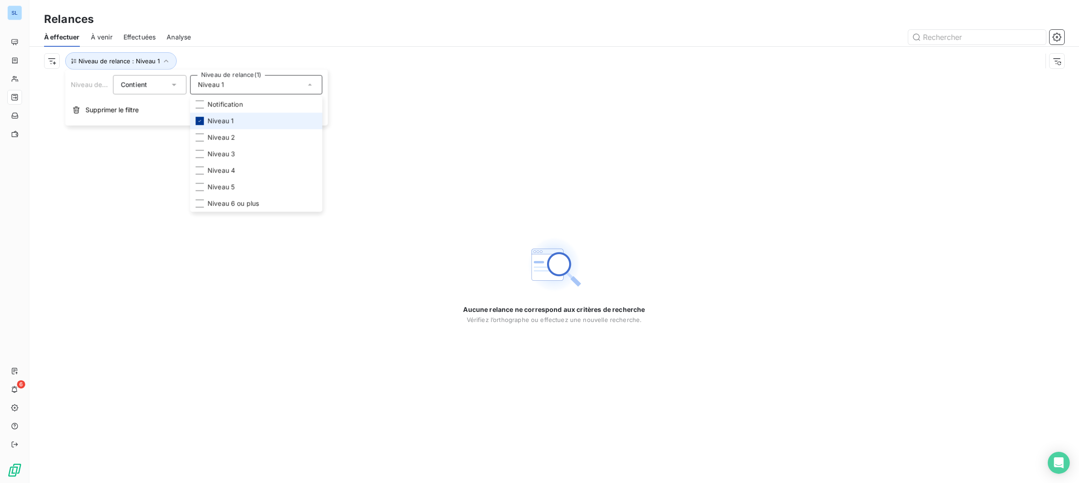
click at [199, 121] on icon at bounding box center [199, 121] width 3 height 2
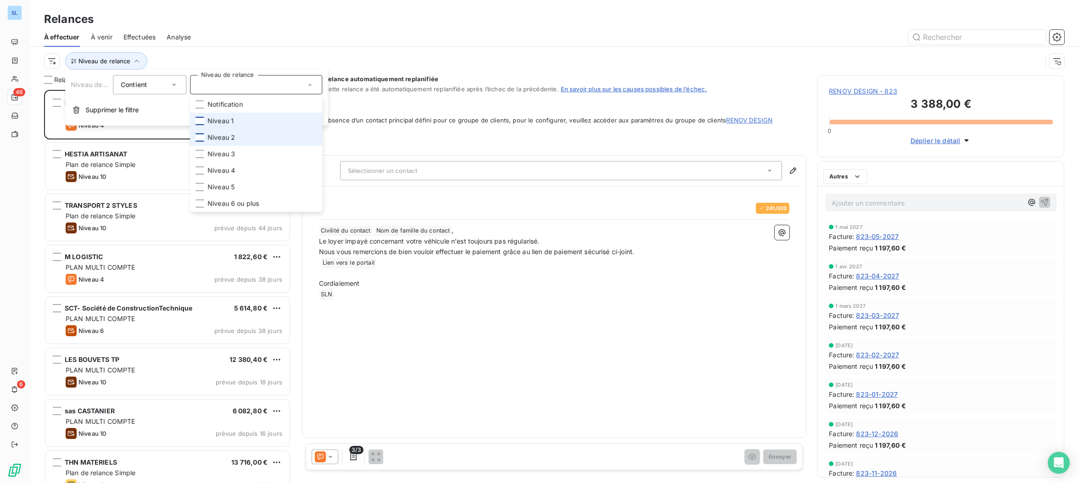
scroll to position [393, 246]
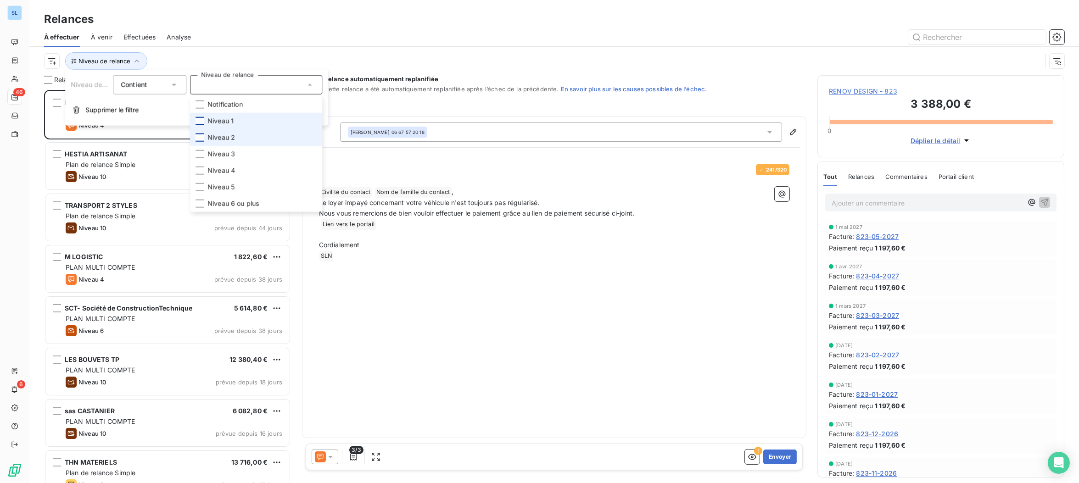
click at [200, 137] on div at bounding box center [199, 138] width 8 height 8
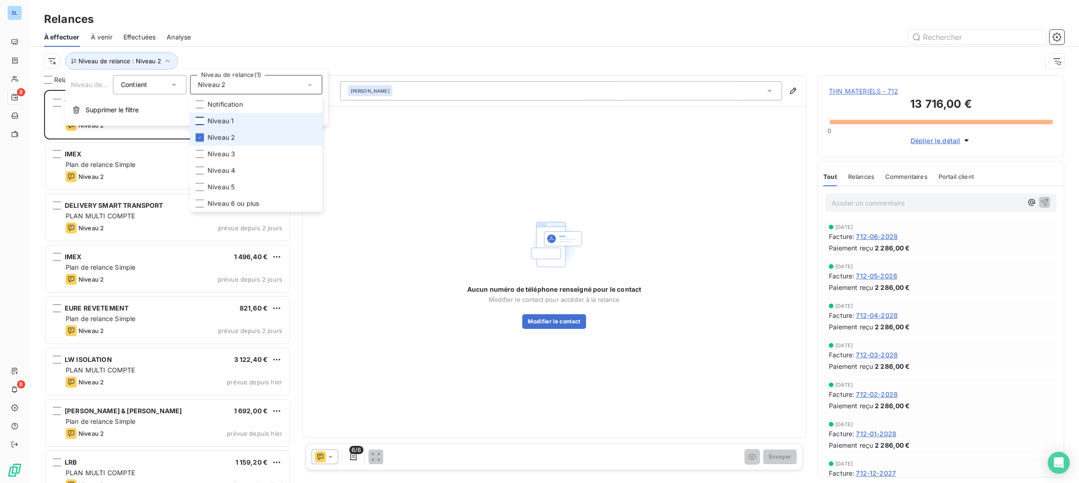
scroll to position [393, 246]
click at [220, 22] on div "Relances" at bounding box center [553, 19] width 1049 height 17
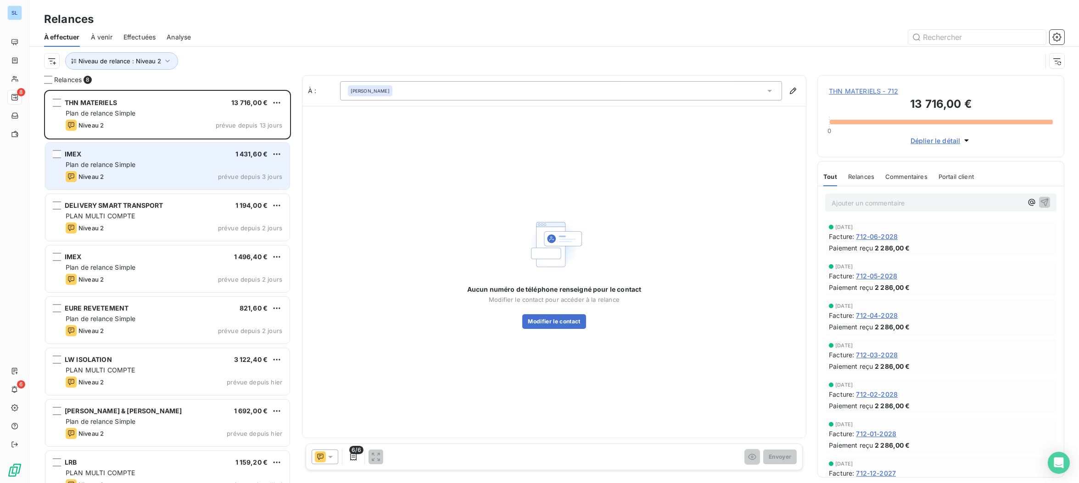
click at [117, 168] on div "Plan de relance Simple" at bounding box center [174, 164] width 217 height 9
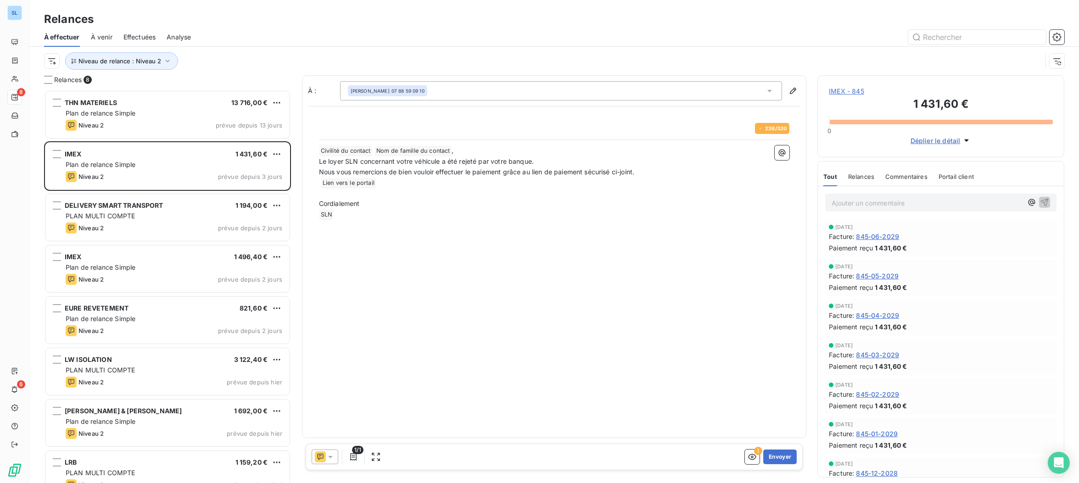
click at [860, 180] on span "Relances" at bounding box center [861, 176] width 26 height 7
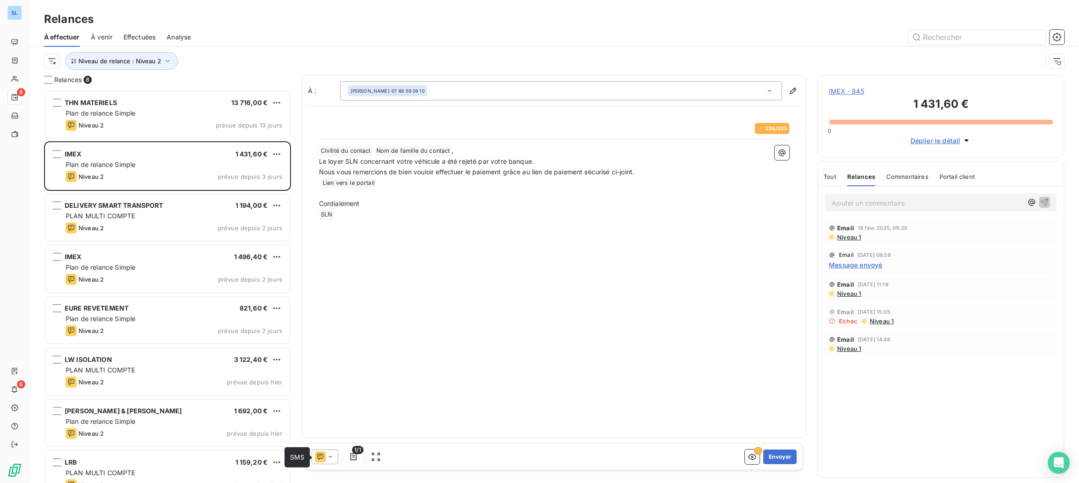
click at [316, 458] on icon at bounding box center [320, 456] width 11 height 11
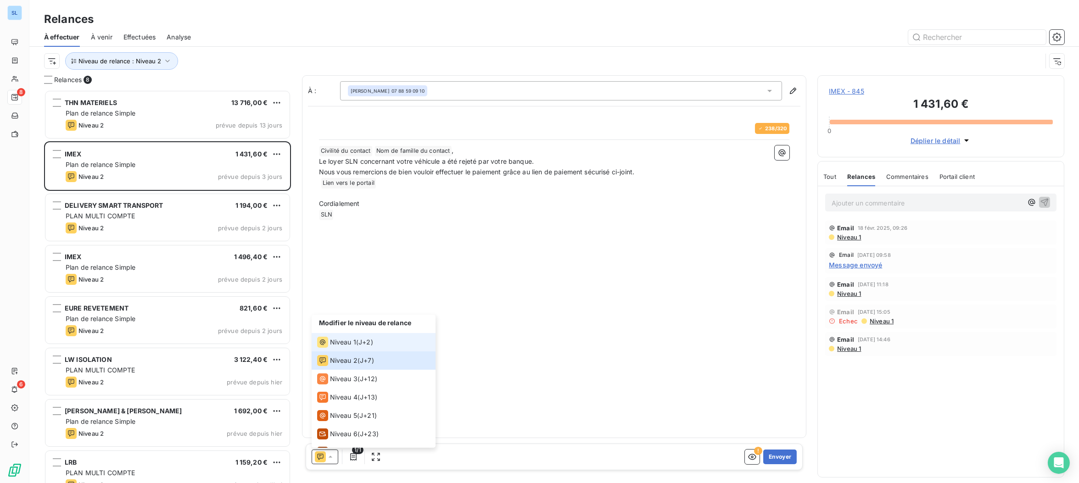
click at [344, 340] on span "Niveau 1" at bounding box center [343, 342] width 26 height 9
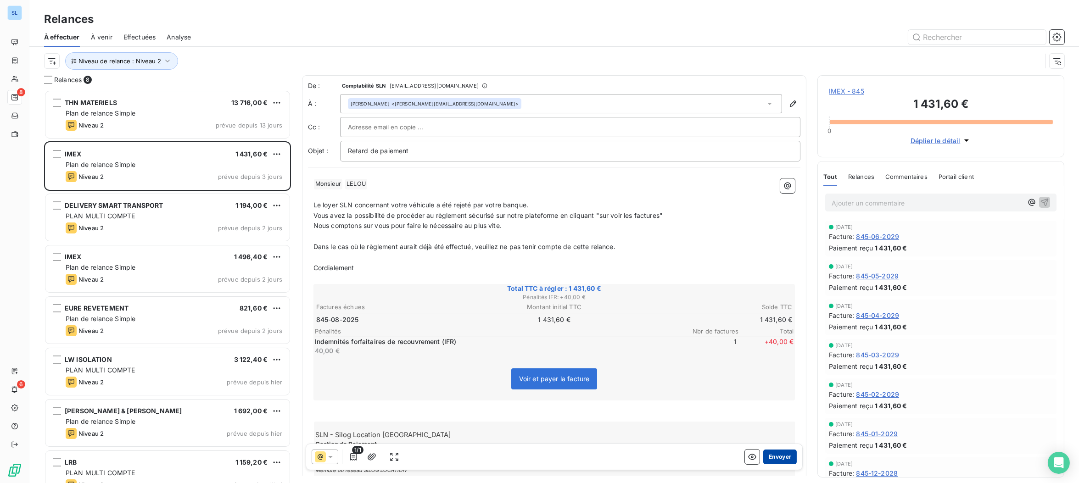
click at [779, 460] on button "Envoyer" at bounding box center [779, 457] width 33 height 15
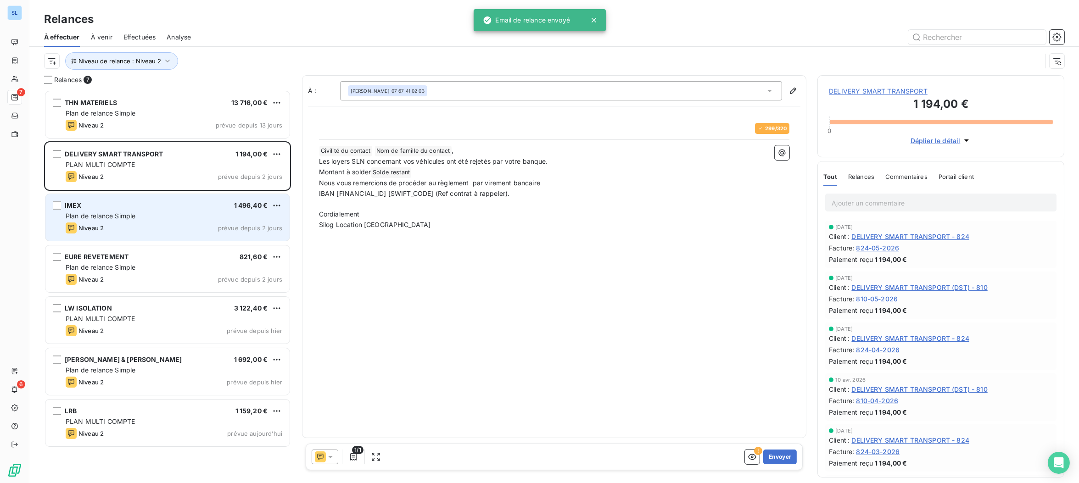
click at [165, 221] on div "IMEX 1 496,40 € Plan de relance Simple Niveau 2 prévue depuis 2 jours" at bounding box center [167, 217] width 244 height 47
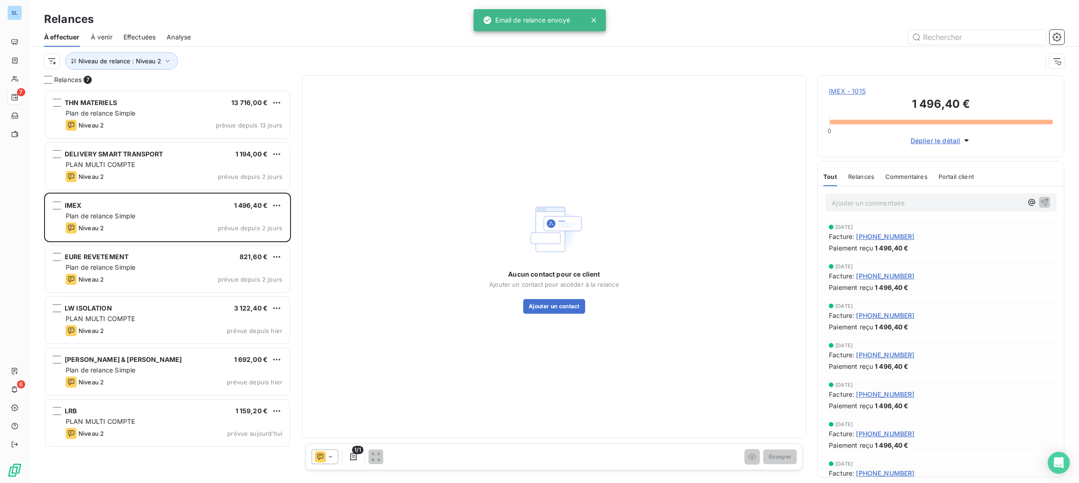
click at [323, 458] on icon at bounding box center [320, 457] width 6 height 6
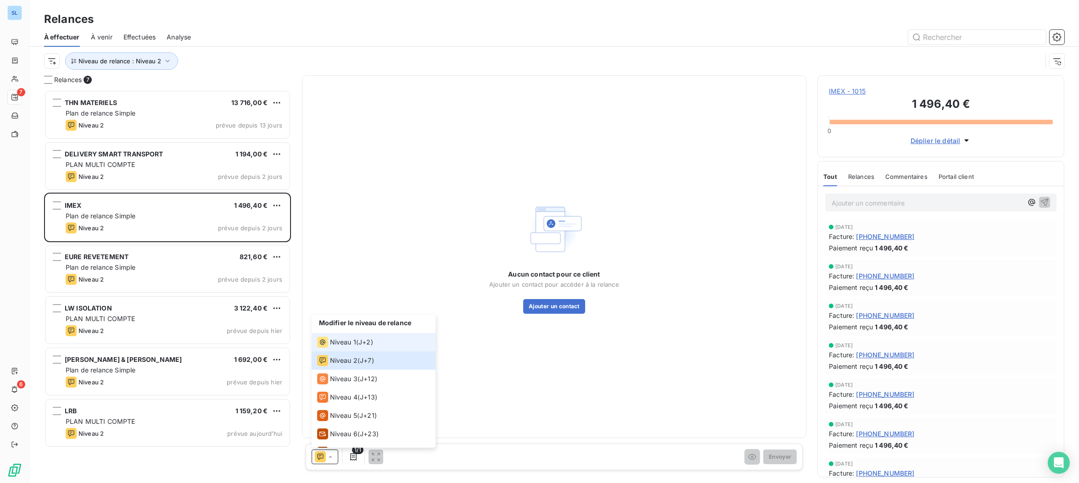
click at [334, 341] on span "Niveau 1" at bounding box center [343, 342] width 26 height 9
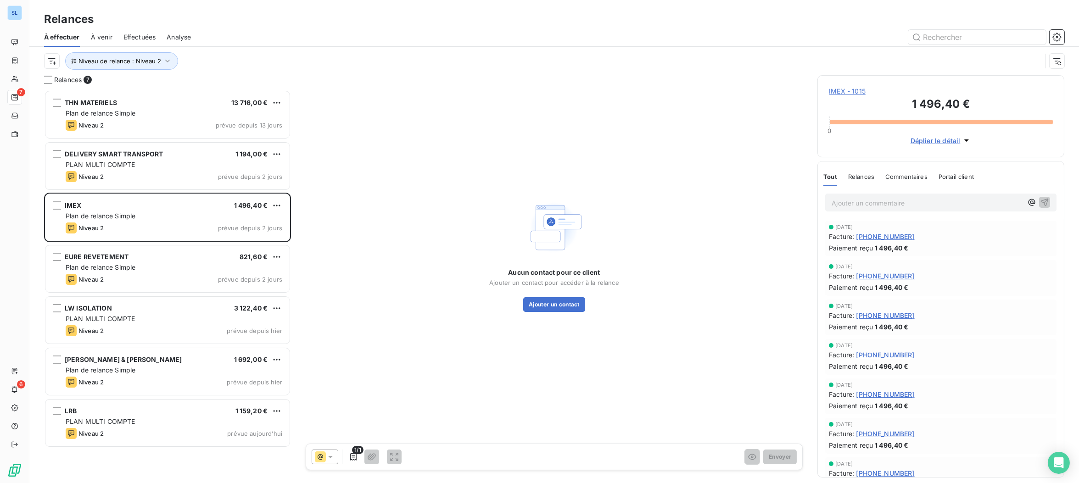
click at [425, 347] on div "Aucun contact pour ce client Ajouter un contact pour accéder à la relance Ajout…" at bounding box center [554, 254] width 505 height 359
click at [543, 307] on button "Ajouter un contact" at bounding box center [554, 304] width 62 height 15
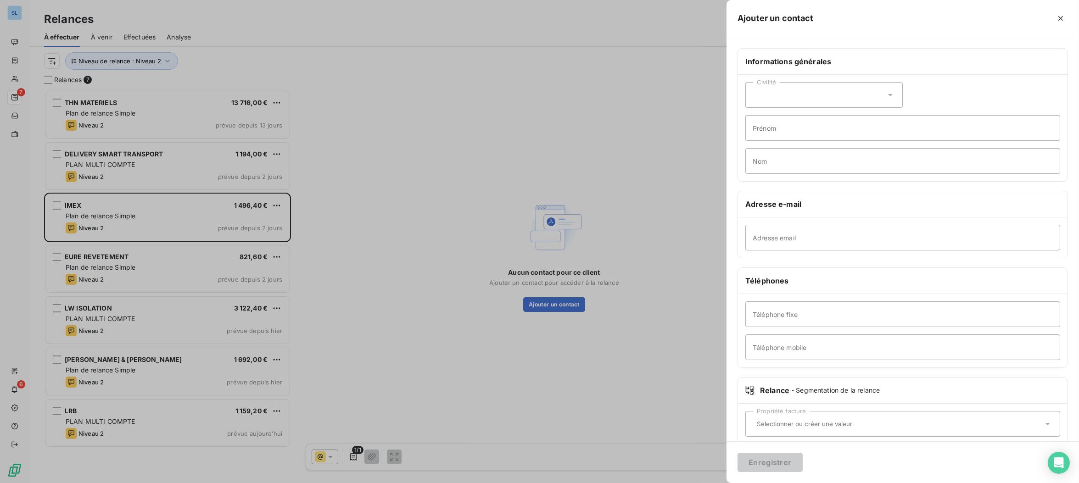
click at [768, 105] on div "Civilité" at bounding box center [823, 95] width 157 height 26
click at [506, 149] on div at bounding box center [539, 241] width 1079 height 483
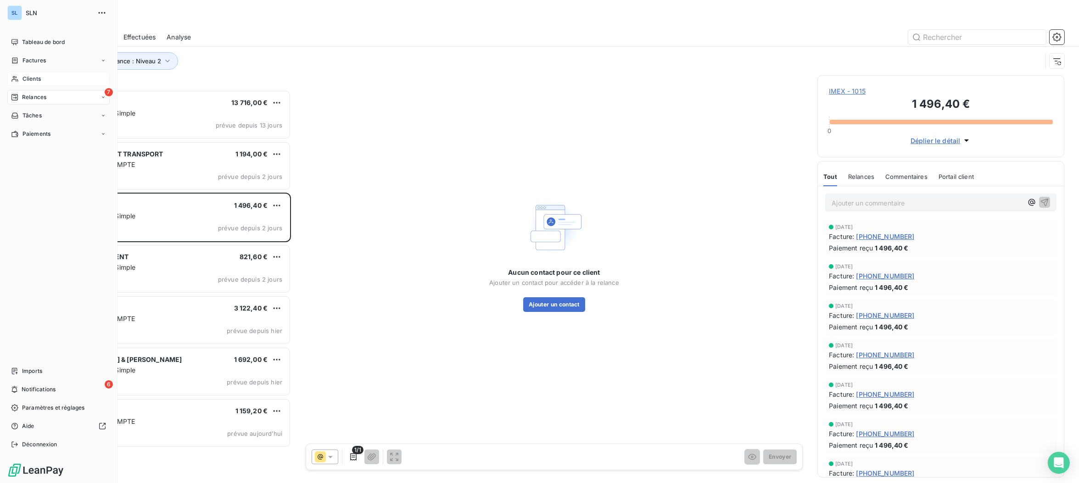
click at [28, 77] on span "Clients" at bounding box center [31, 79] width 18 height 8
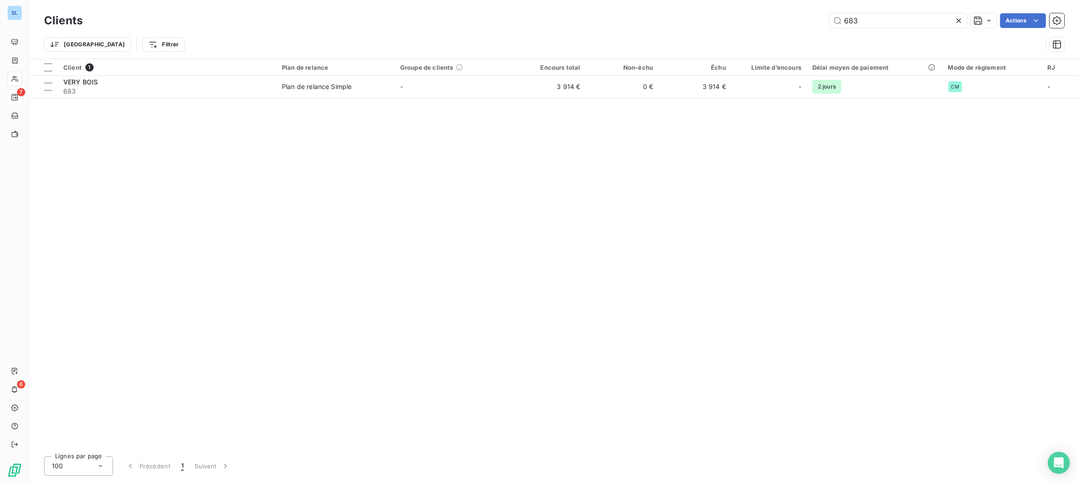
drag, startPoint x: 879, startPoint y: 21, endPoint x: 754, endPoint y: 12, distance: 126.0
click at [756, 12] on div "Clients 683 Actions" at bounding box center [554, 20] width 1020 height 19
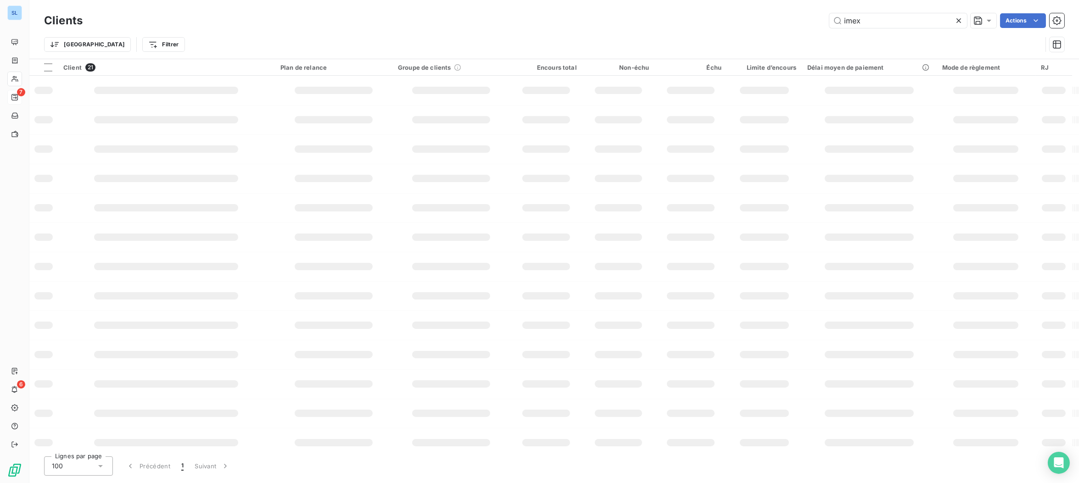
type input "imex"
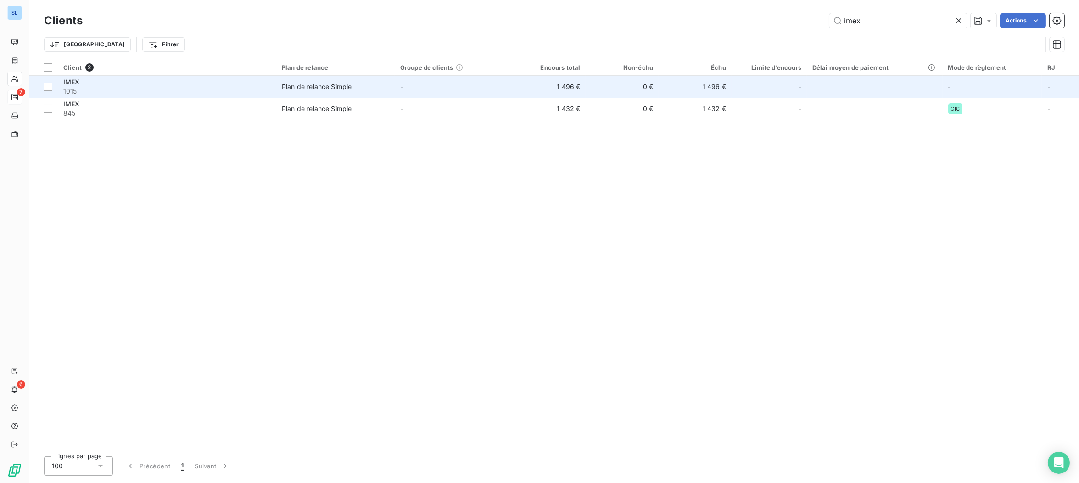
click at [214, 90] on span "1015" at bounding box center [166, 91] width 207 height 9
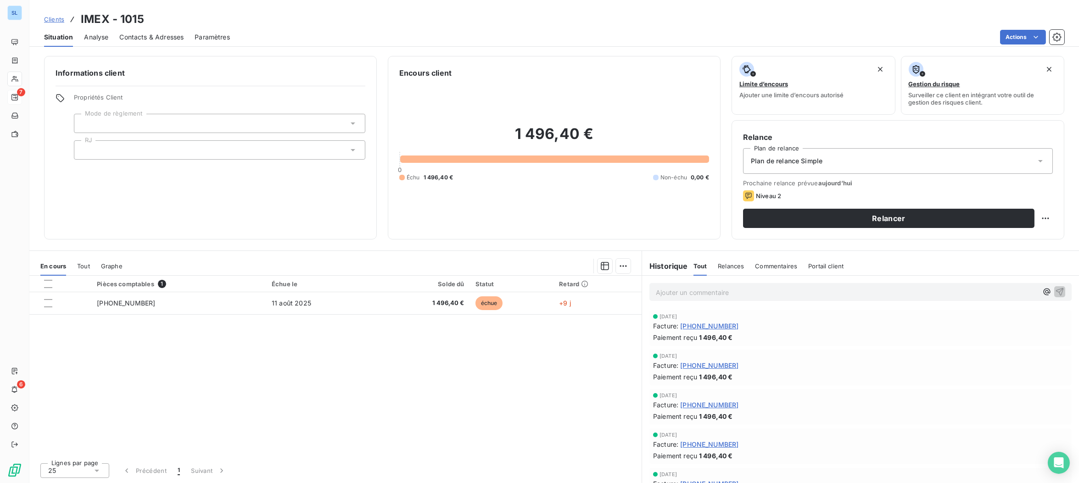
click at [162, 36] on span "Contacts & Adresses" at bounding box center [151, 37] width 64 height 9
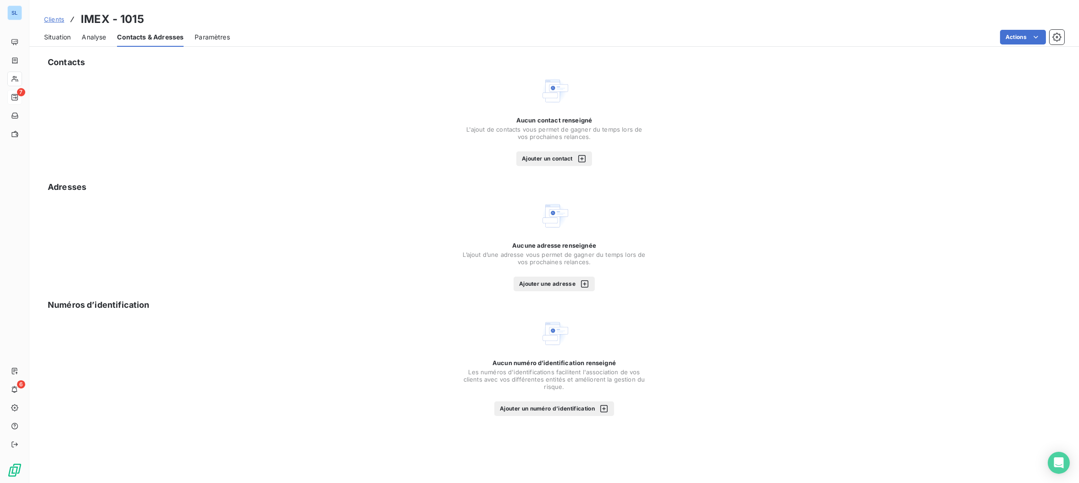
click at [48, 20] on span "Clients" at bounding box center [54, 19] width 20 height 7
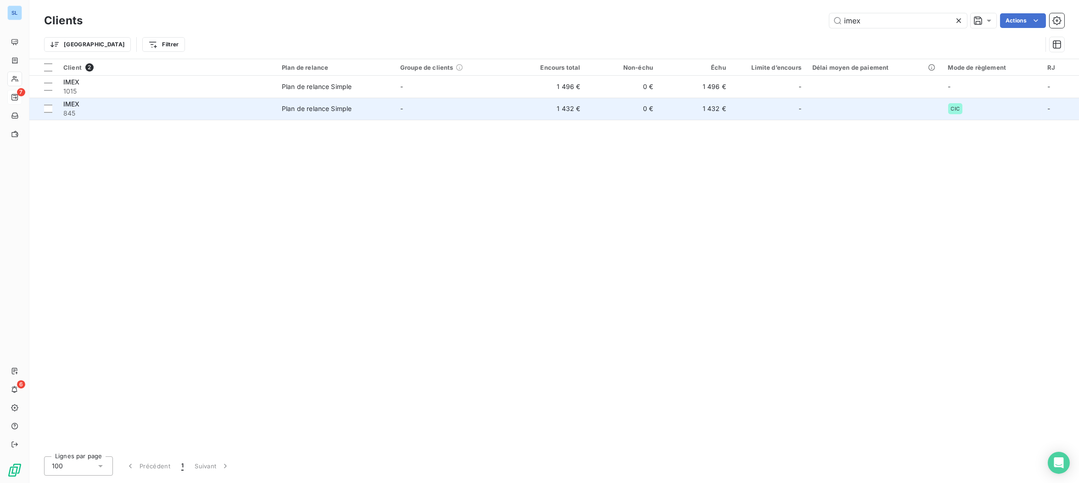
click at [103, 113] on span "845" at bounding box center [166, 113] width 207 height 9
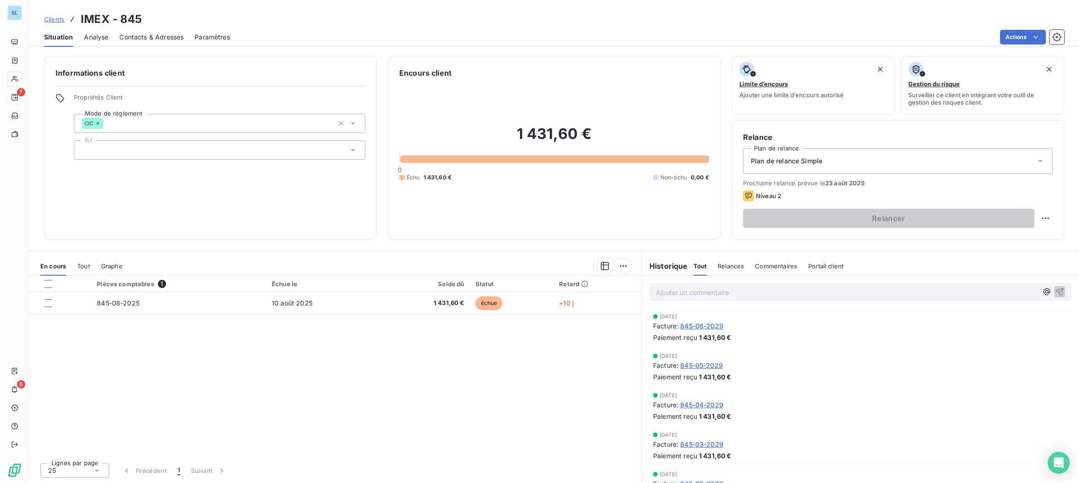
click at [148, 38] on span "Contacts & Adresses" at bounding box center [151, 37] width 64 height 9
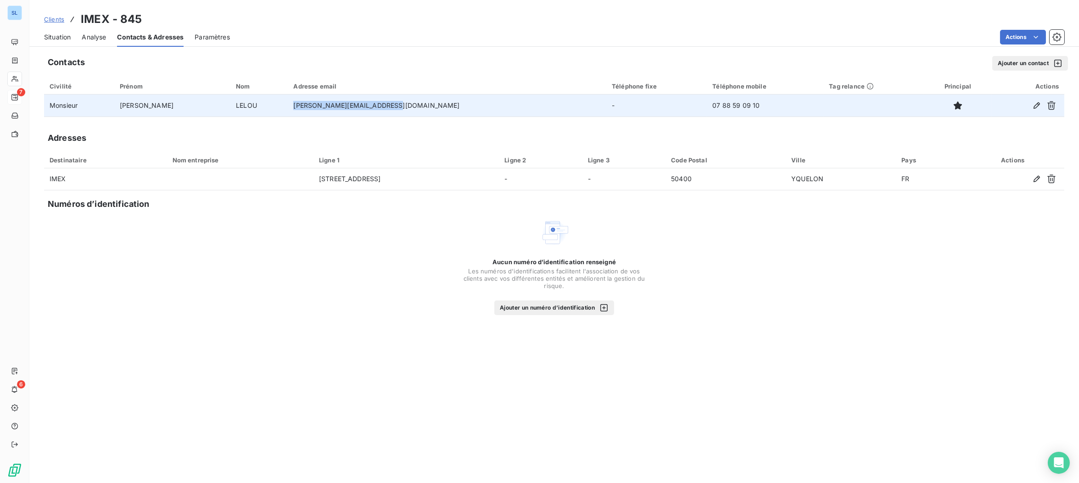
drag, startPoint x: 381, startPoint y: 107, endPoint x: 288, endPoint y: 105, distance: 92.7
click at [288, 105] on td "[PERSON_NAME][EMAIL_ADDRESS][DOMAIN_NAME]" at bounding box center [447, 106] width 318 height 22
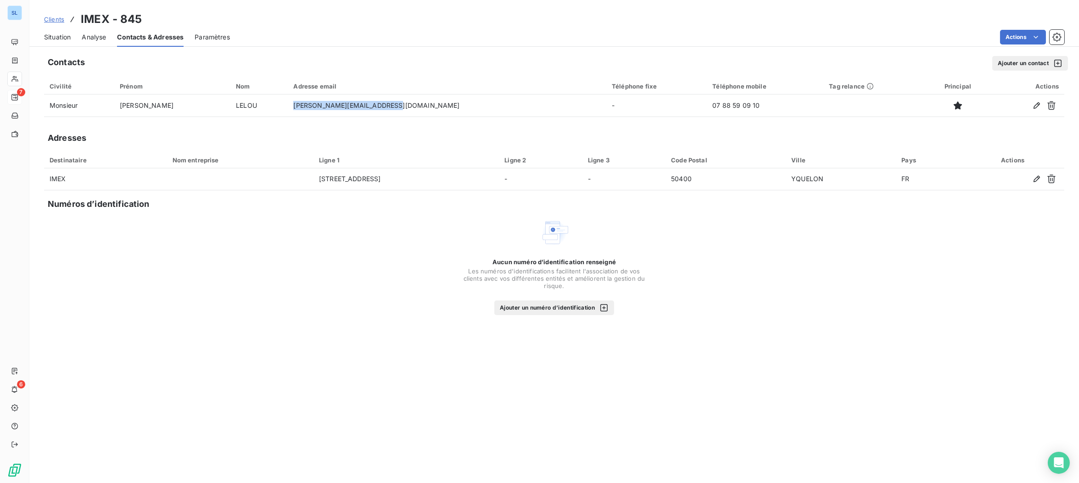
copy td "[PERSON_NAME][EMAIL_ADDRESS][DOMAIN_NAME]"
click at [49, 21] on span "Clients" at bounding box center [54, 19] width 20 height 7
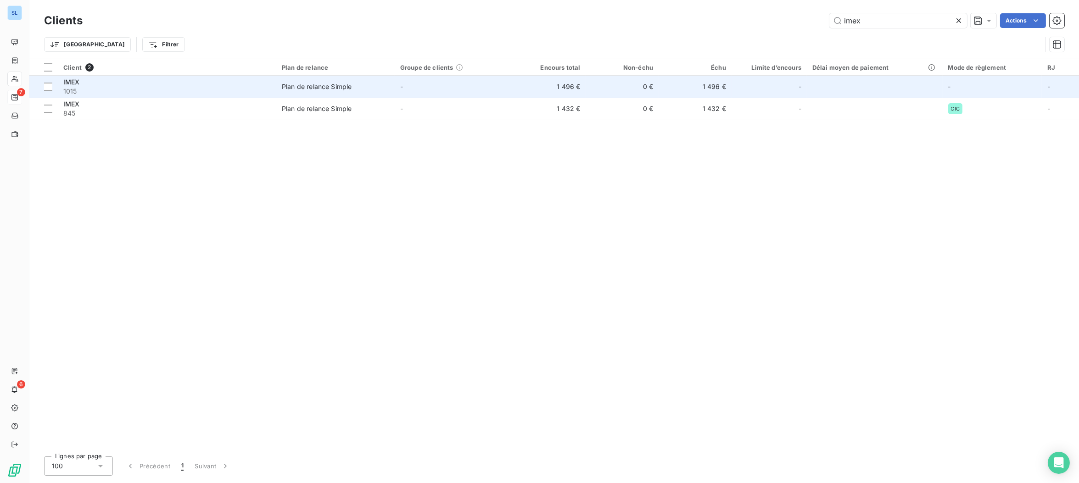
click at [100, 89] on span "1015" at bounding box center [166, 91] width 207 height 9
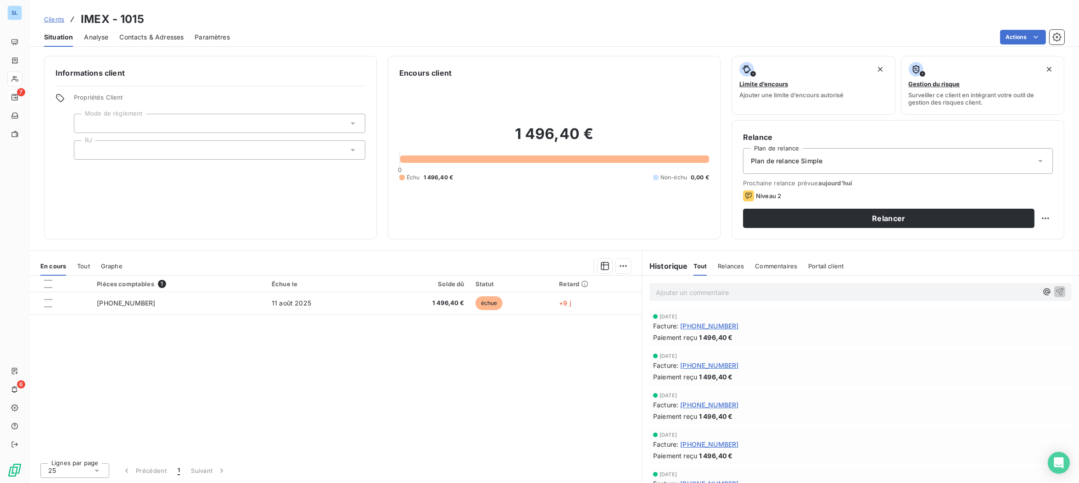
click at [148, 35] on span "Contacts & Adresses" at bounding box center [151, 37] width 64 height 9
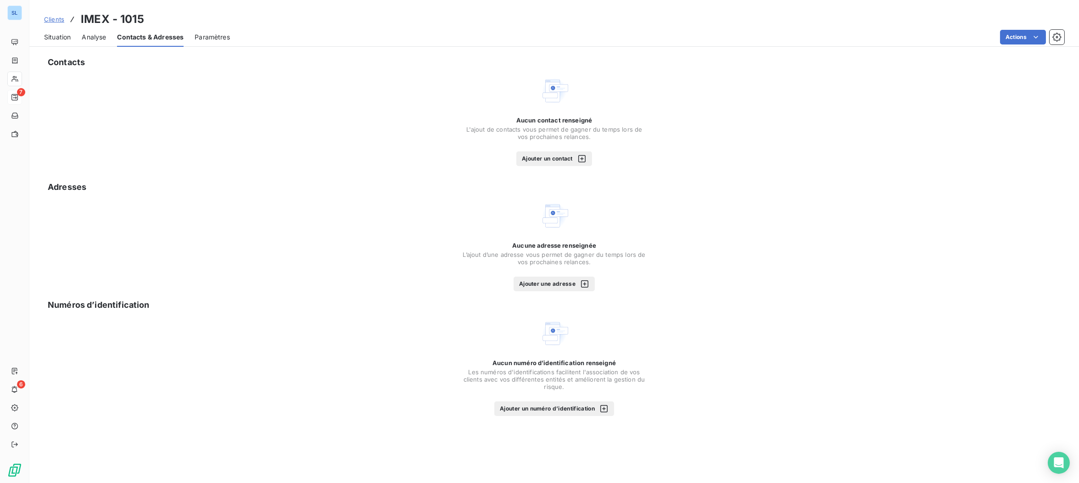
click at [561, 156] on button "Ajouter un contact" at bounding box center [554, 158] width 76 height 15
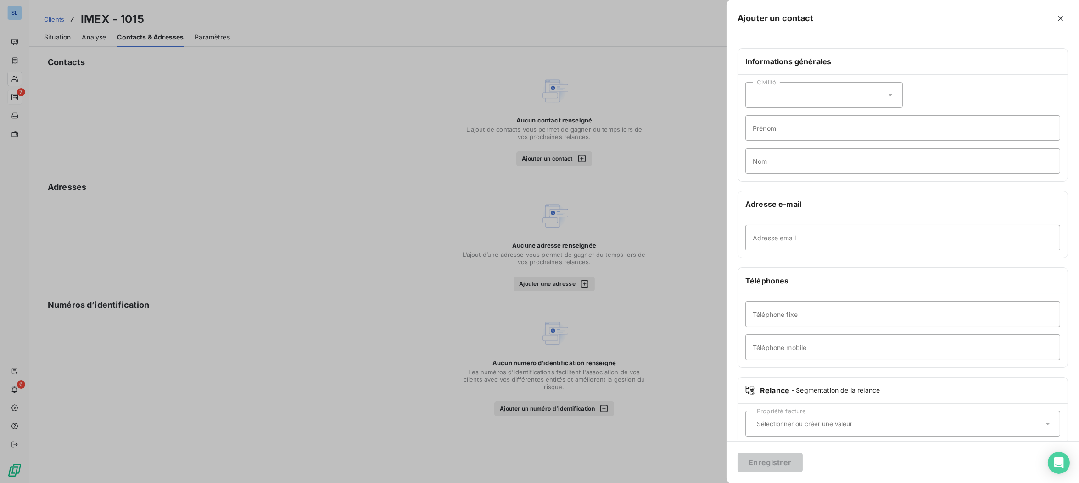
click at [781, 90] on div "Civilité" at bounding box center [823, 95] width 157 height 26
click at [776, 129] on span "Monsieur" at bounding box center [778, 133] width 28 height 9
click at [778, 133] on input "Prénom" at bounding box center [902, 128] width 315 height 26
type input "[PERSON_NAME]"
click at [779, 169] on input "Nom" at bounding box center [902, 161] width 315 height 26
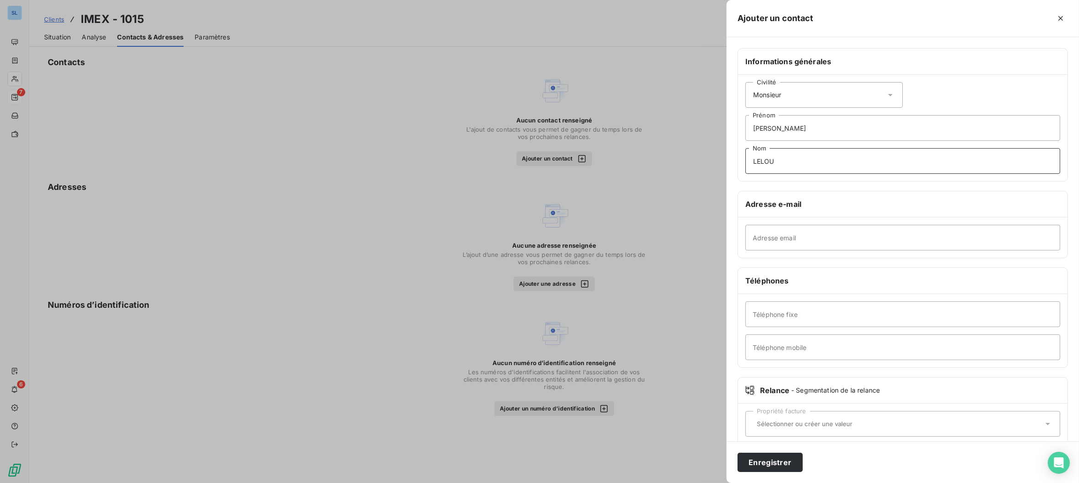
type input "LELOU"
click at [792, 236] on input "Adresse email" at bounding box center [902, 238] width 315 height 26
paste input "[PERSON_NAME][EMAIL_ADDRESS][DOMAIN_NAME]"
type input "[PERSON_NAME][EMAIL_ADDRESS][DOMAIN_NAME]"
click at [773, 463] on button "Enregistrer" at bounding box center [769, 462] width 65 height 19
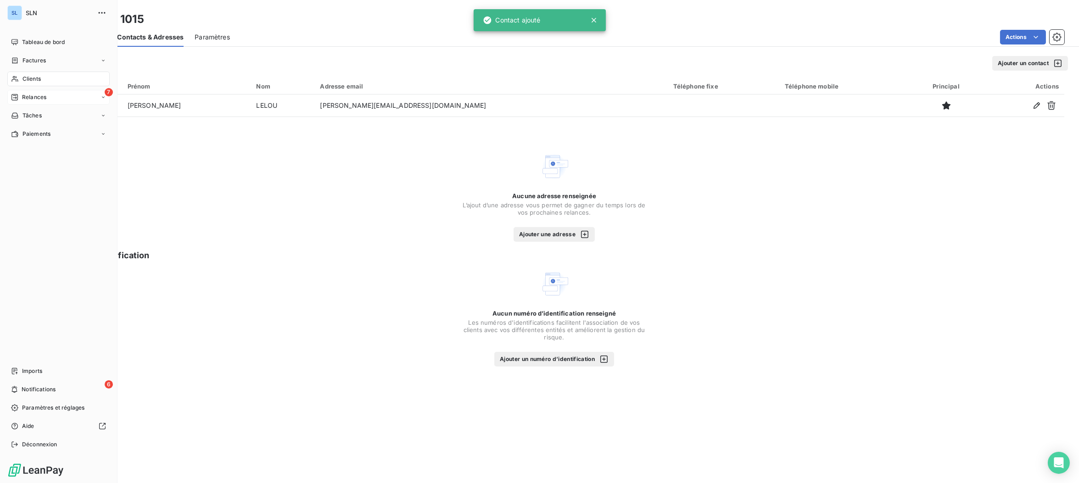
drag, startPoint x: 26, startPoint y: 87, endPoint x: 23, endPoint y: 76, distance: 11.8
click at [23, 75] on span "Clients" at bounding box center [31, 79] width 18 height 8
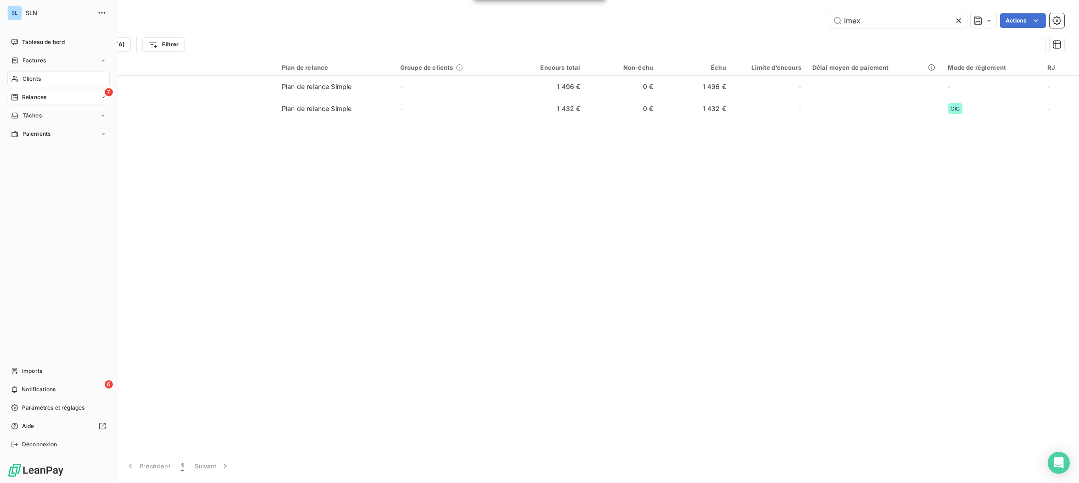
click at [28, 95] on span "Relances" at bounding box center [34, 97] width 24 height 8
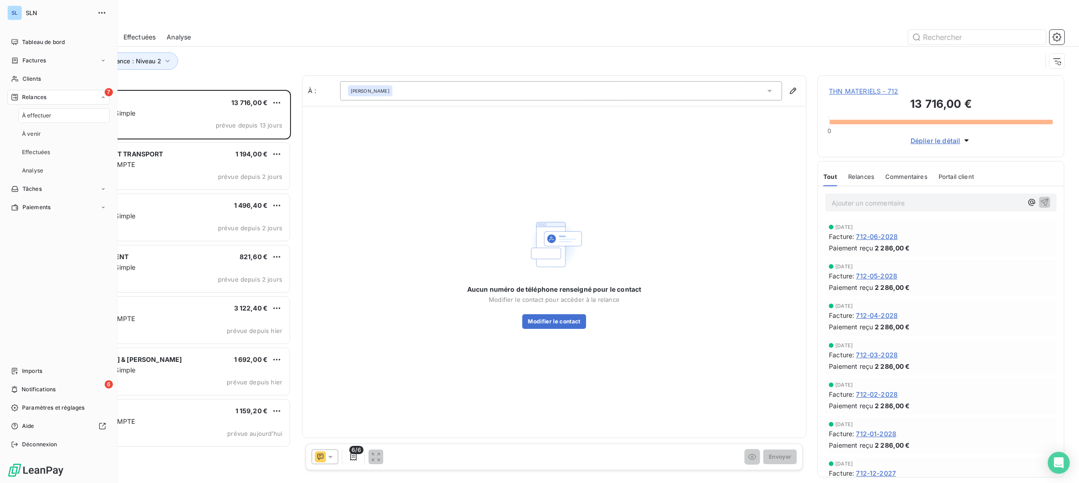
scroll to position [393, 246]
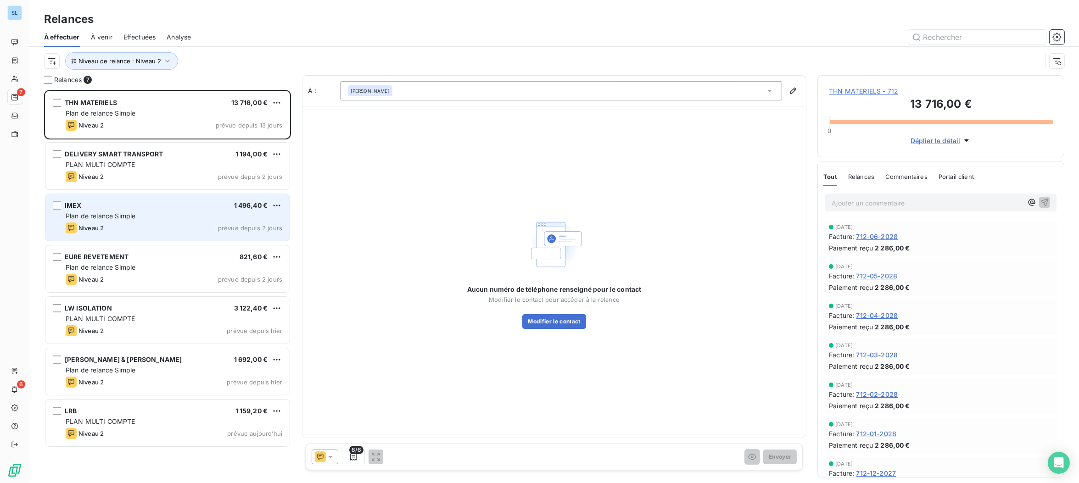
click at [117, 218] on span "Plan de relance Simple" at bounding box center [101, 216] width 70 height 8
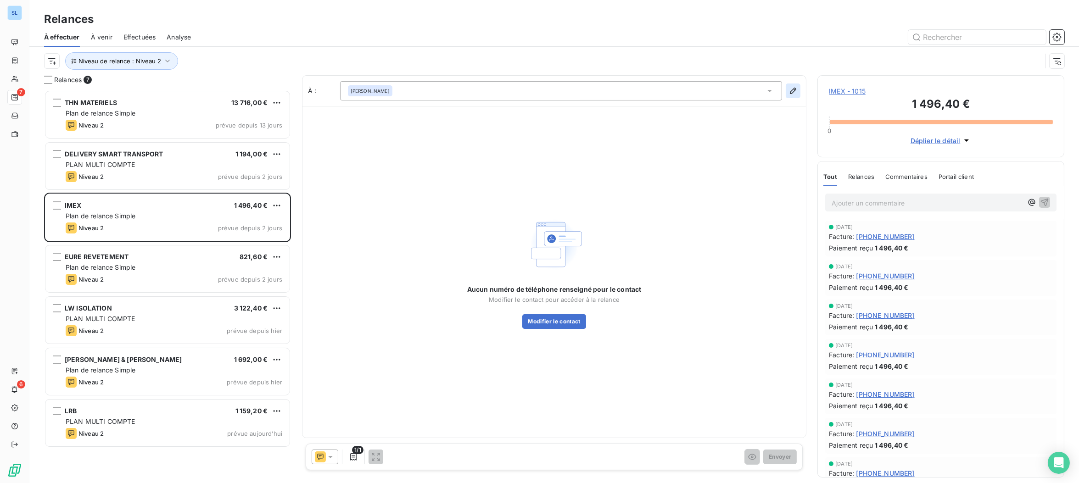
click at [791, 90] on icon "button" at bounding box center [792, 90] width 9 height 9
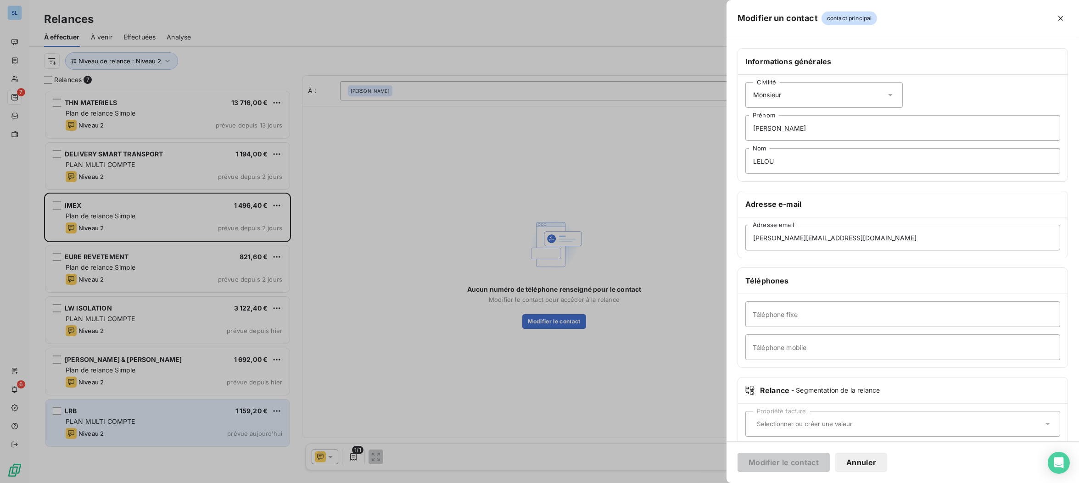
drag, startPoint x: 468, startPoint y: 402, endPoint x: 269, endPoint y: 446, distance: 203.9
click at [468, 402] on div at bounding box center [539, 241] width 1079 height 483
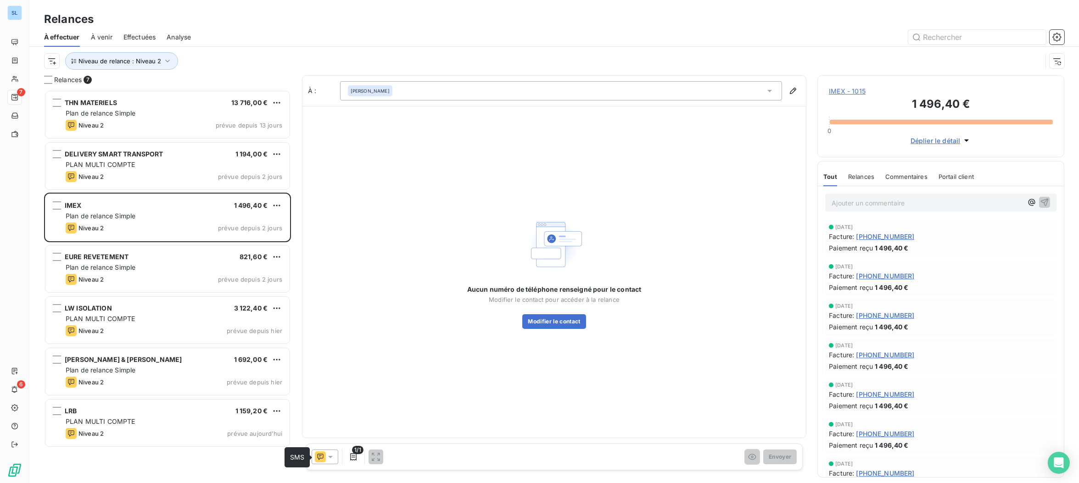
click at [320, 456] on icon at bounding box center [320, 457] width 6 height 6
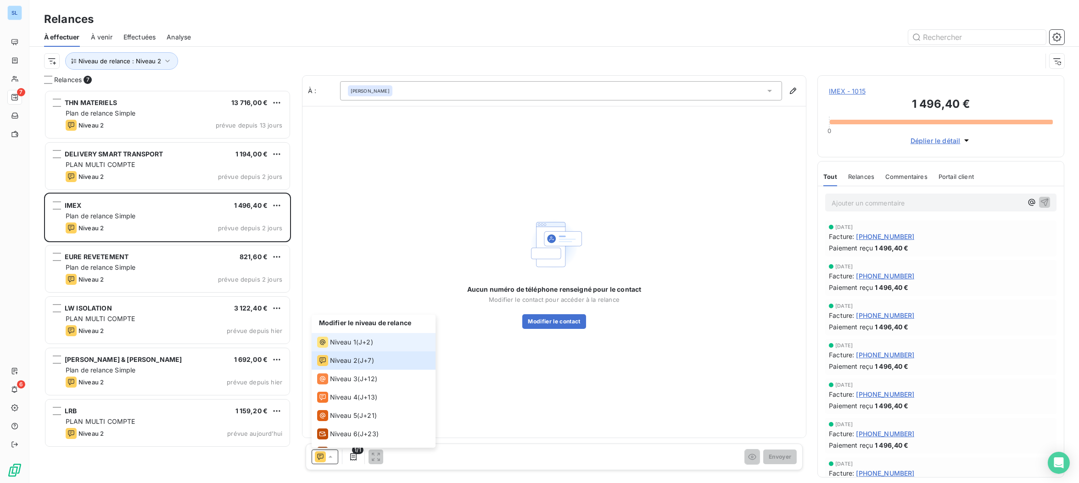
click at [354, 343] on span "Niveau 1" at bounding box center [343, 342] width 26 height 9
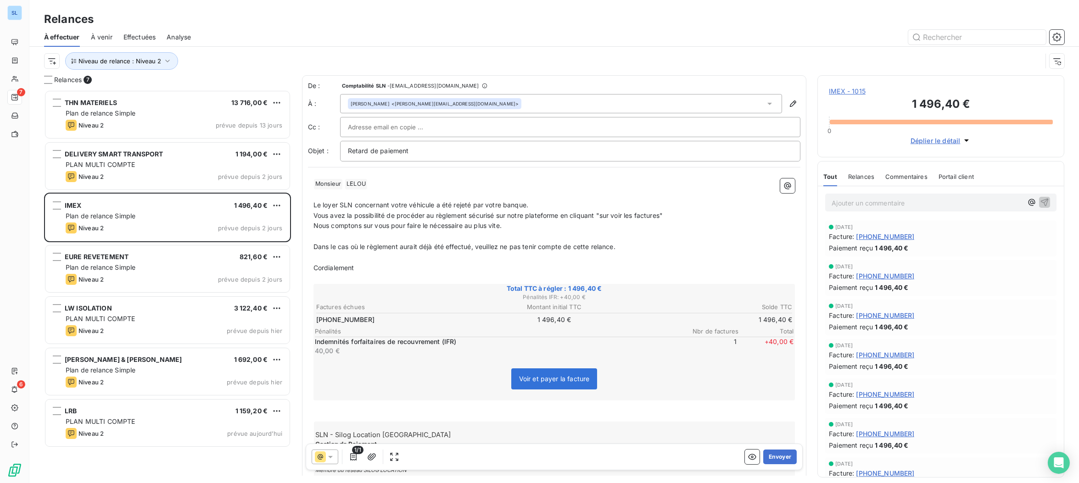
click at [740, 216] on p "Vous avez la possibilité de procéder au règlement sécurisé sur notre plateforme…" at bounding box center [554, 216] width 482 height 11
click at [783, 462] on button "Envoyer" at bounding box center [779, 457] width 33 height 15
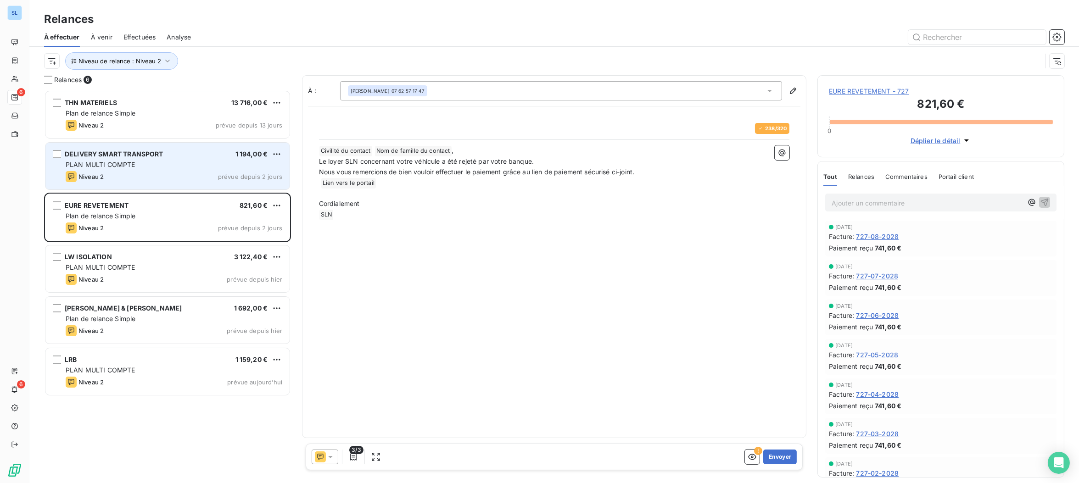
click at [159, 161] on div "PLAN MULTI COMPTE" at bounding box center [174, 164] width 217 height 9
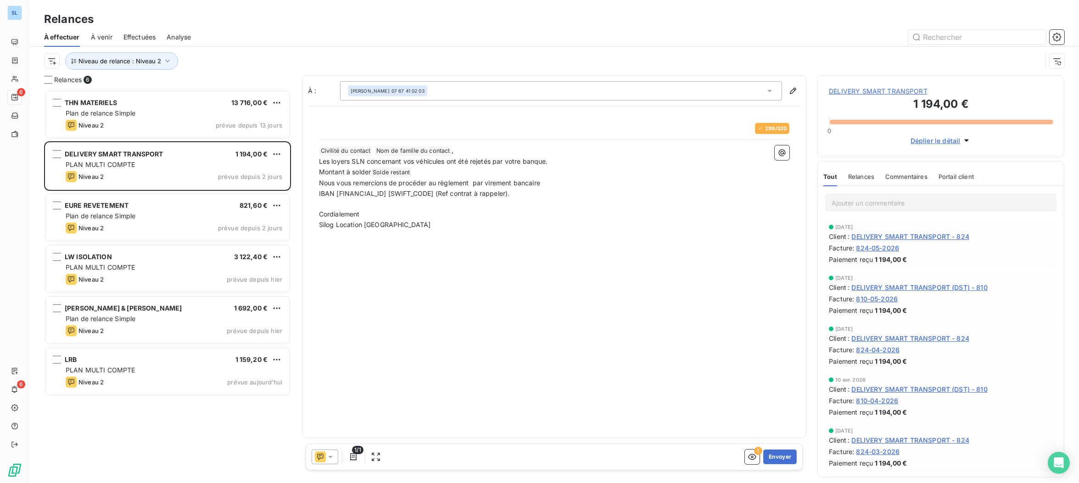
click at [858, 180] on span "Relances" at bounding box center [861, 176] width 26 height 7
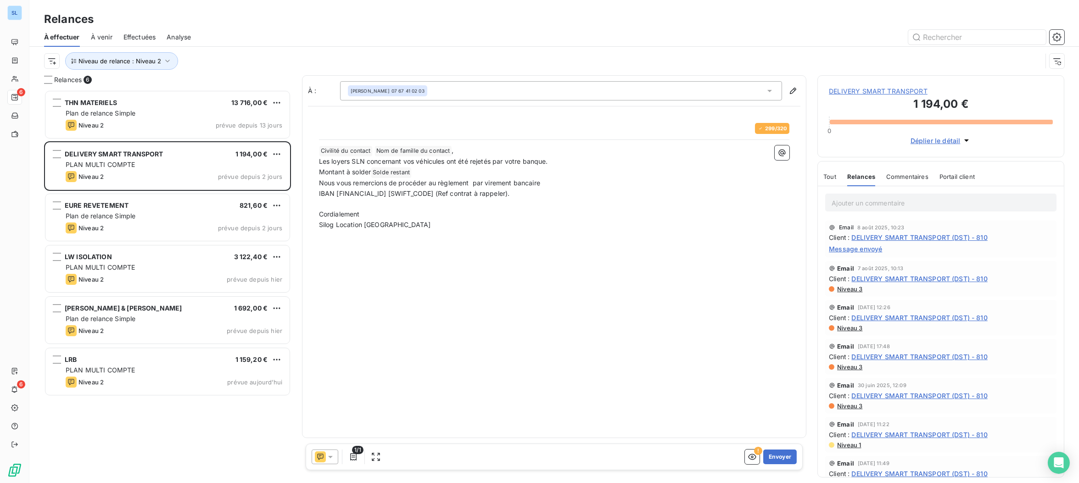
click at [860, 252] on span "Message envoyé" at bounding box center [855, 249] width 53 height 10
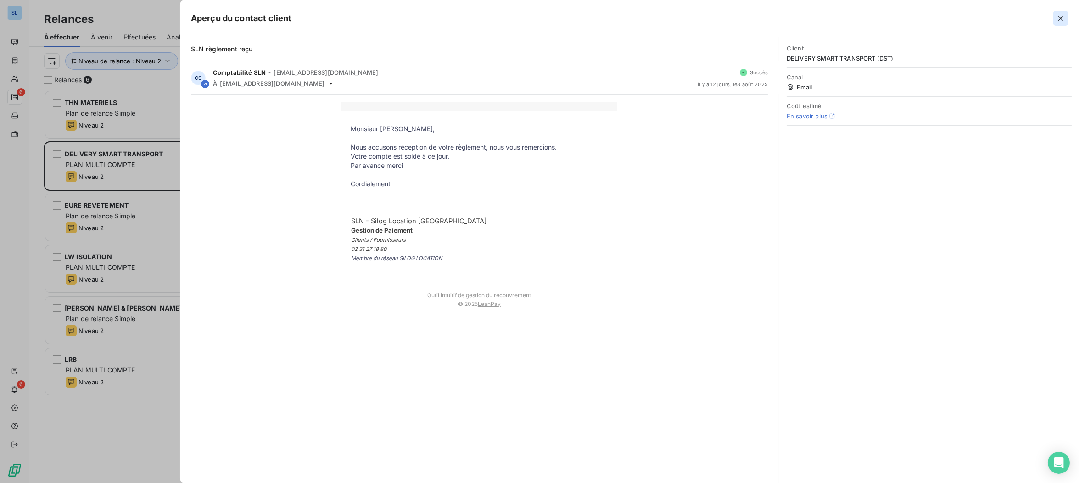
click at [1058, 19] on icon "button" at bounding box center [1060, 18] width 9 height 9
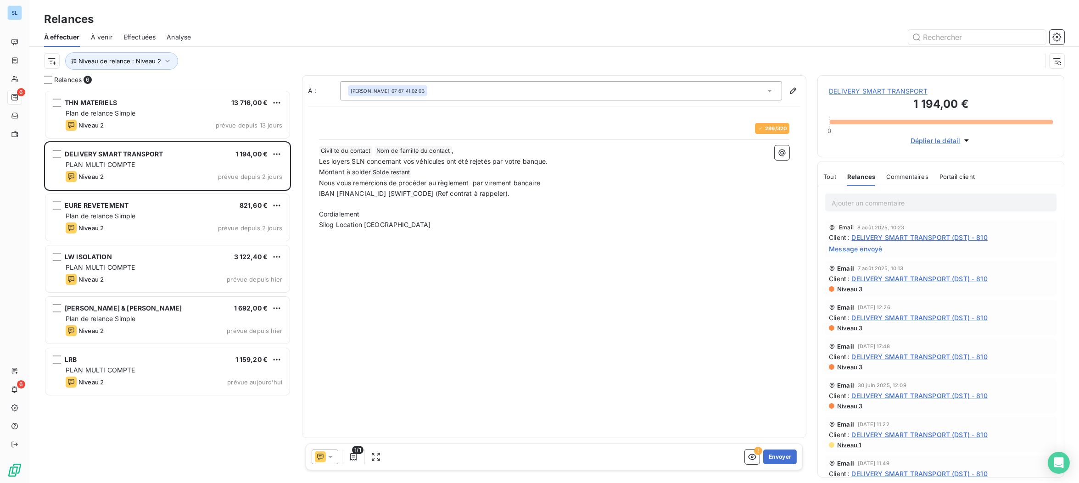
click at [319, 455] on icon at bounding box center [320, 456] width 11 height 11
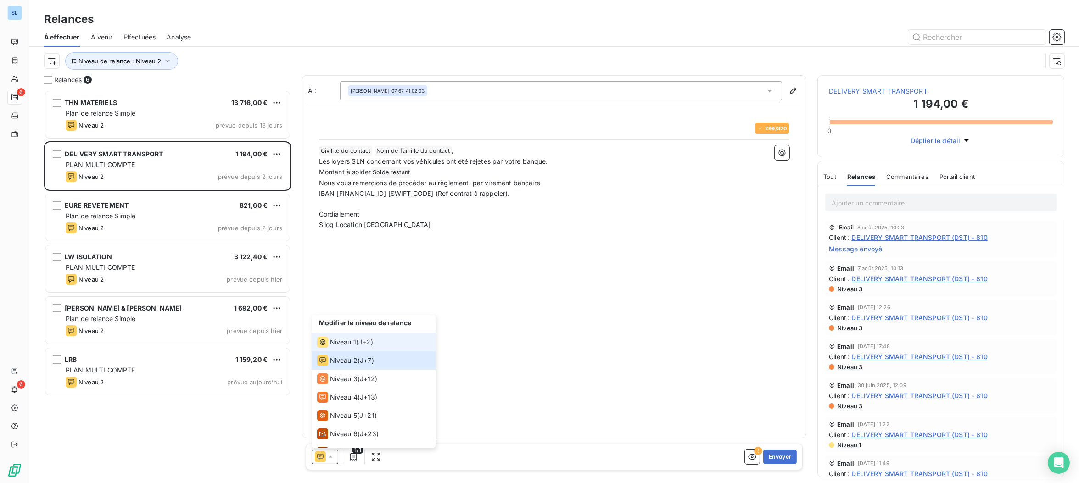
click at [347, 342] on span "Niveau 1" at bounding box center [343, 342] width 26 height 9
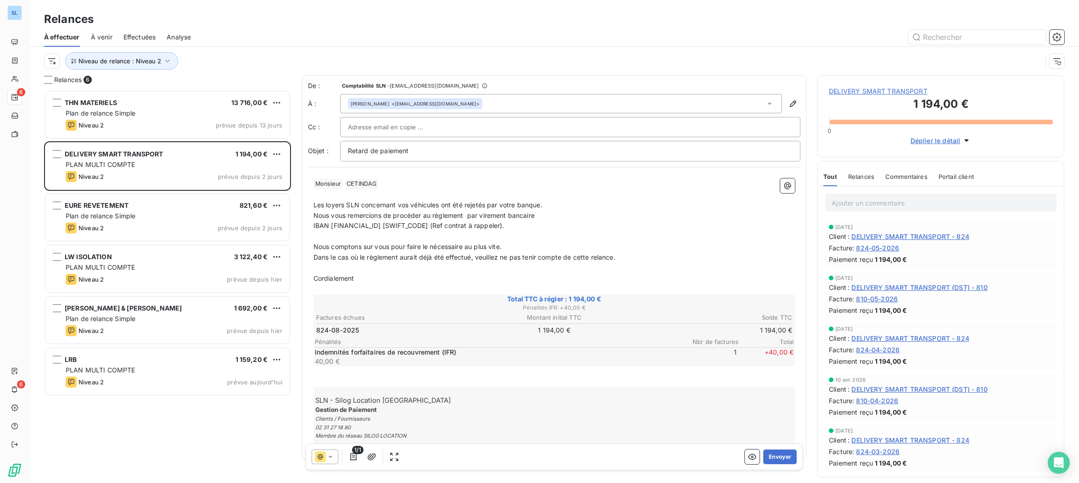
click at [861, 180] on span "Relances" at bounding box center [861, 176] width 26 height 7
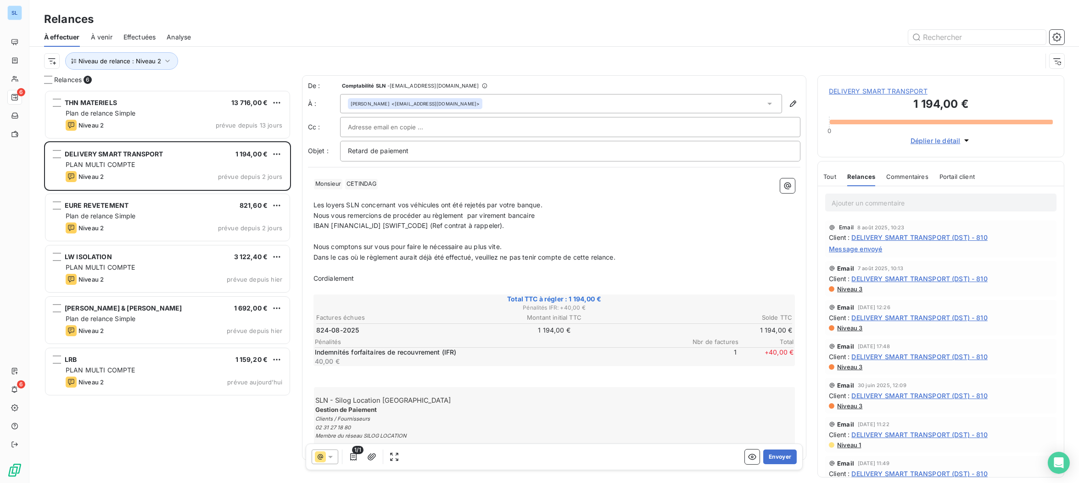
click at [883, 94] on span "DELIVERY SMART TRANSPORT" at bounding box center [941, 91] width 224 height 9
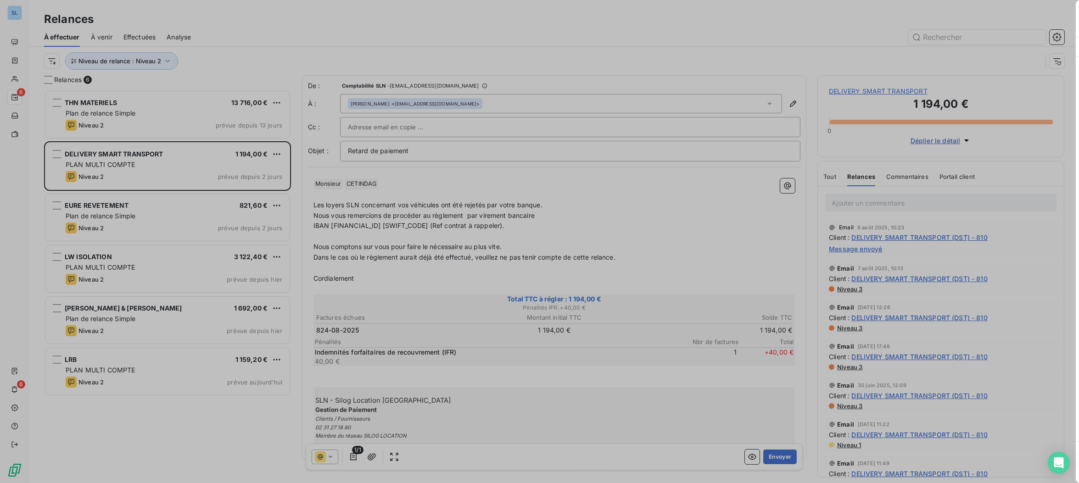
type input "DELIVERY SMART TRANSPORT"
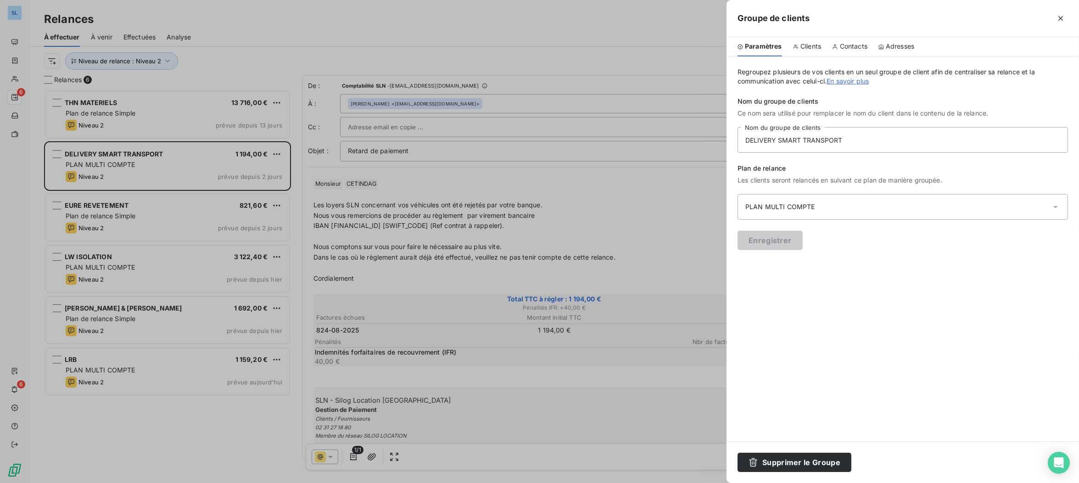
click at [557, 376] on div at bounding box center [539, 241] width 1079 height 483
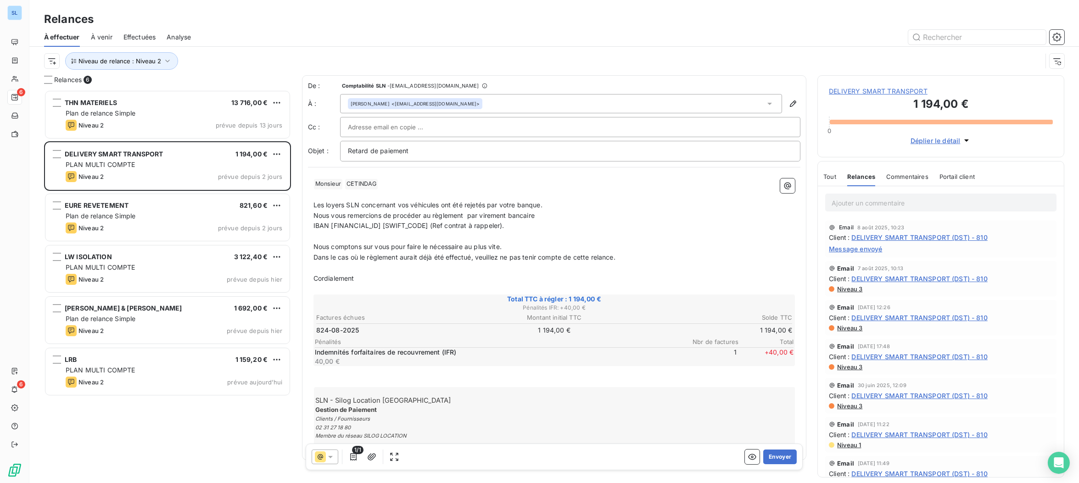
drag, startPoint x: 327, startPoint y: 455, endPoint x: 323, endPoint y: 450, distance: 6.5
click at [327, 455] on icon at bounding box center [330, 456] width 9 height 9
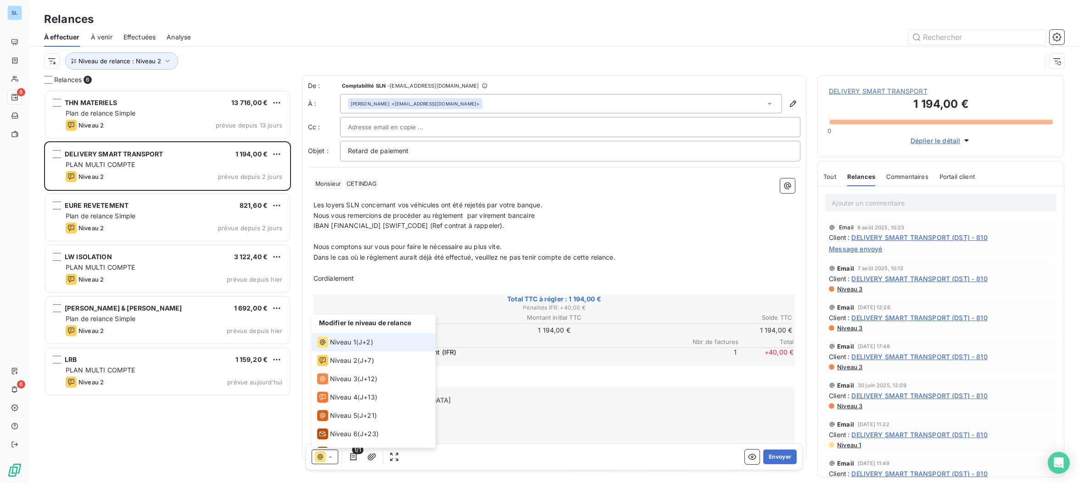
click at [337, 342] on span "Niveau 1" at bounding box center [343, 342] width 26 height 9
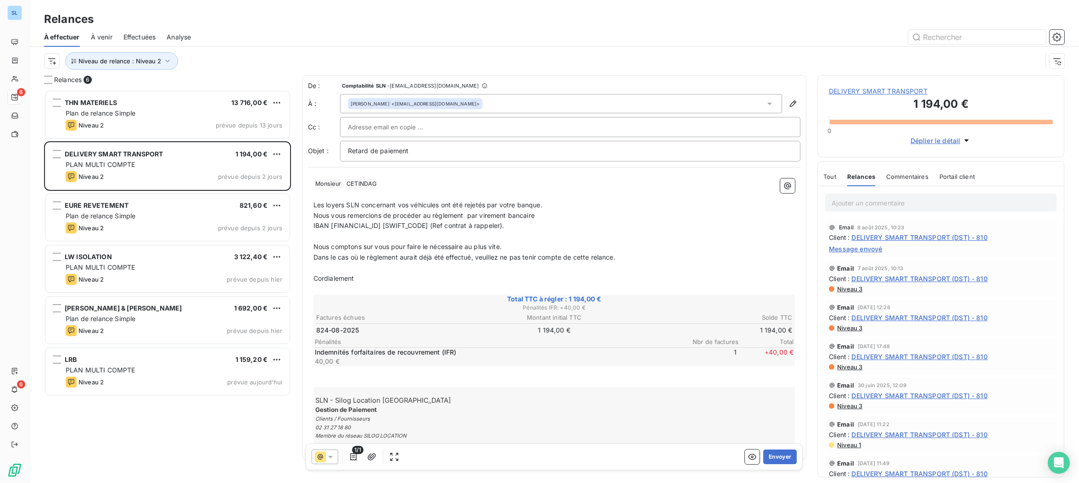
click at [900, 180] on span "Commentaires" at bounding box center [907, 176] width 42 height 7
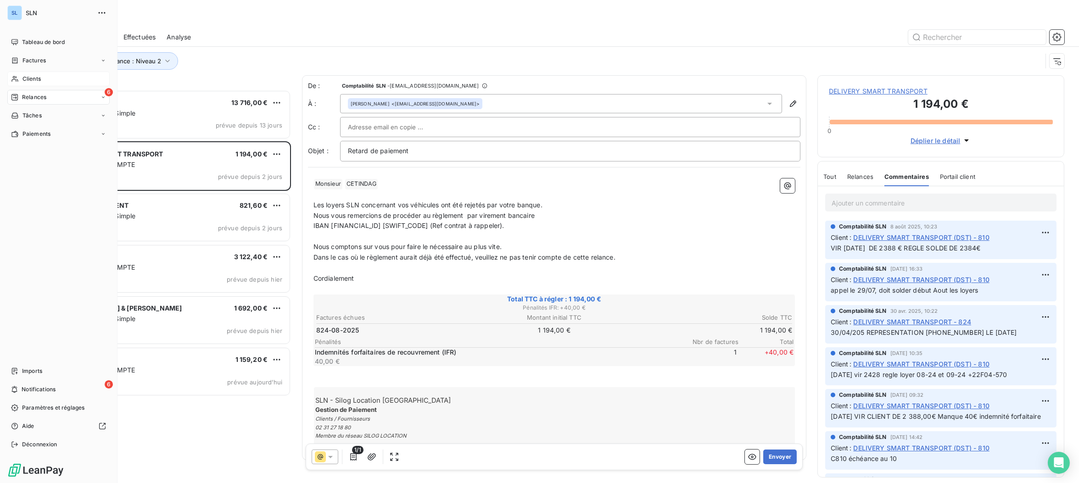
click at [23, 82] on span "Clients" at bounding box center [31, 79] width 18 height 8
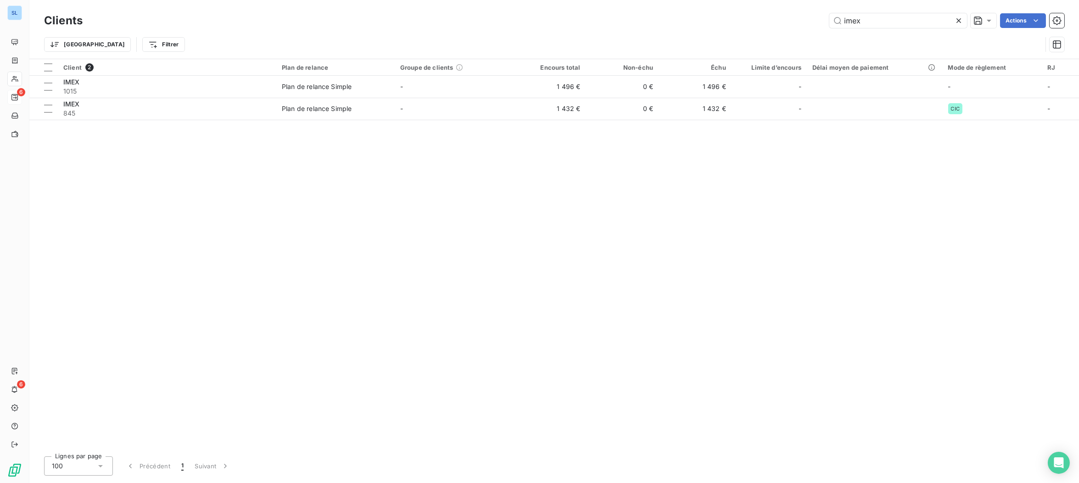
drag, startPoint x: 899, startPoint y: 25, endPoint x: 737, endPoint y: 7, distance: 162.4
click at [742, 8] on div "Clients imex Actions Trier Filtrer" at bounding box center [553, 29] width 1049 height 59
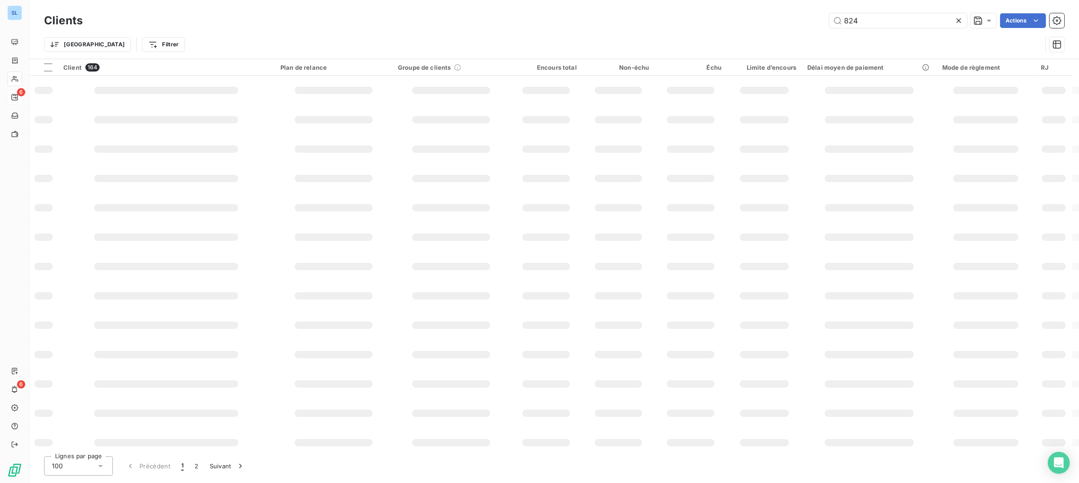
type input "824"
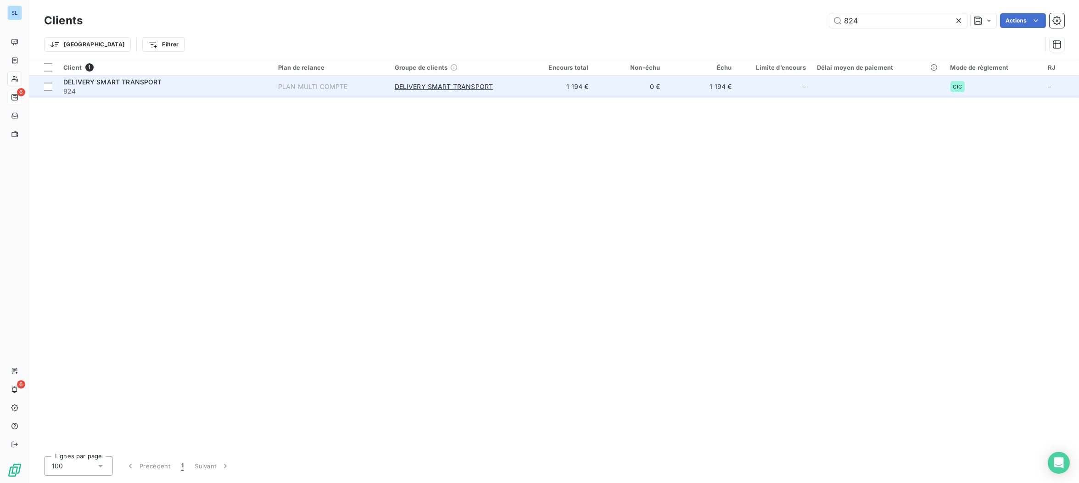
click at [135, 95] on td "DELIVERY SMART TRANSPORT 824" at bounding box center [165, 87] width 215 height 22
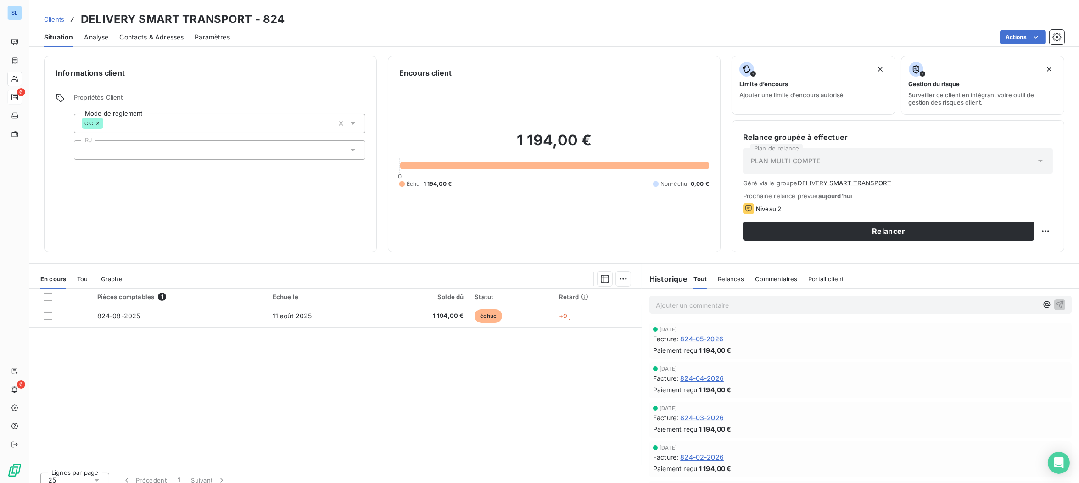
click at [763, 284] on div "Commentaires" at bounding box center [776, 278] width 42 height 19
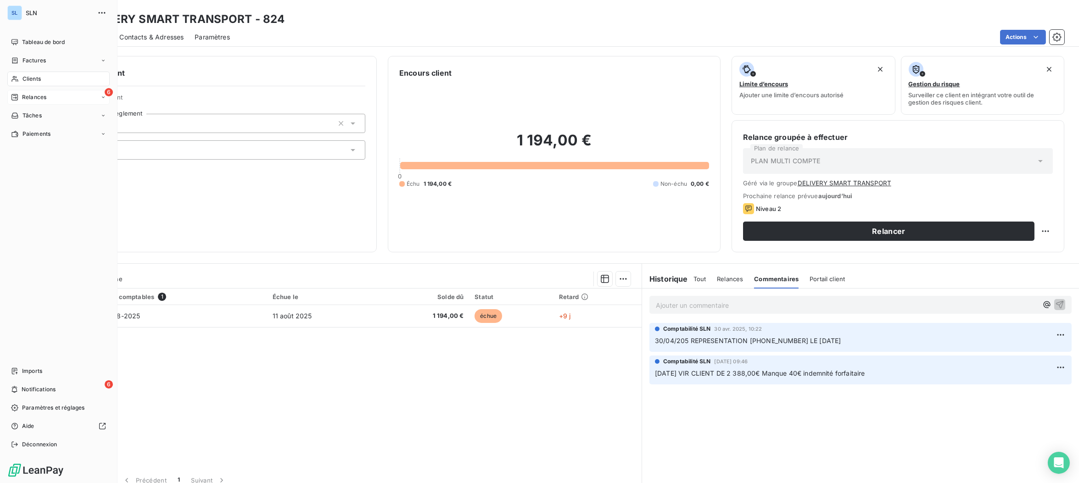
click at [31, 83] on div "Clients" at bounding box center [58, 79] width 102 height 15
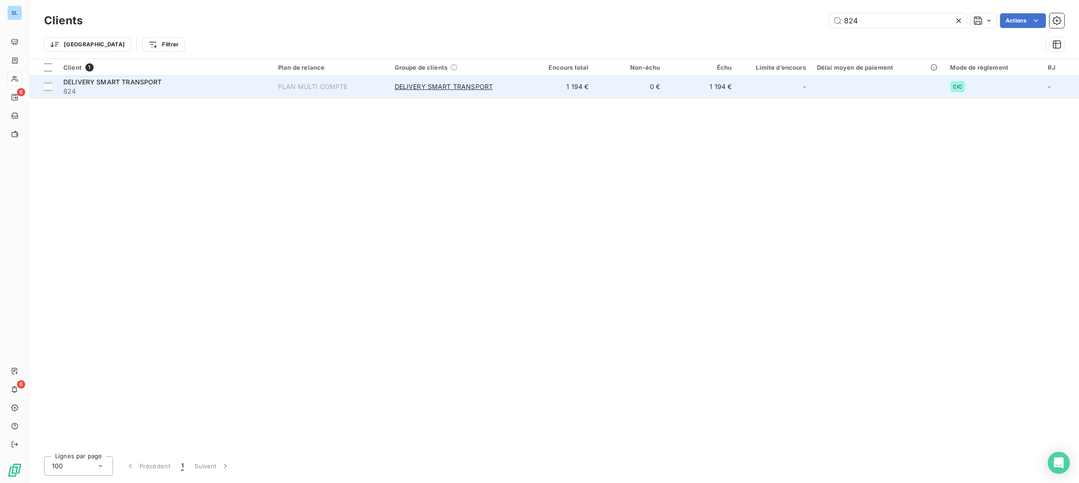
click at [94, 90] on span "824" at bounding box center [165, 91] width 204 height 9
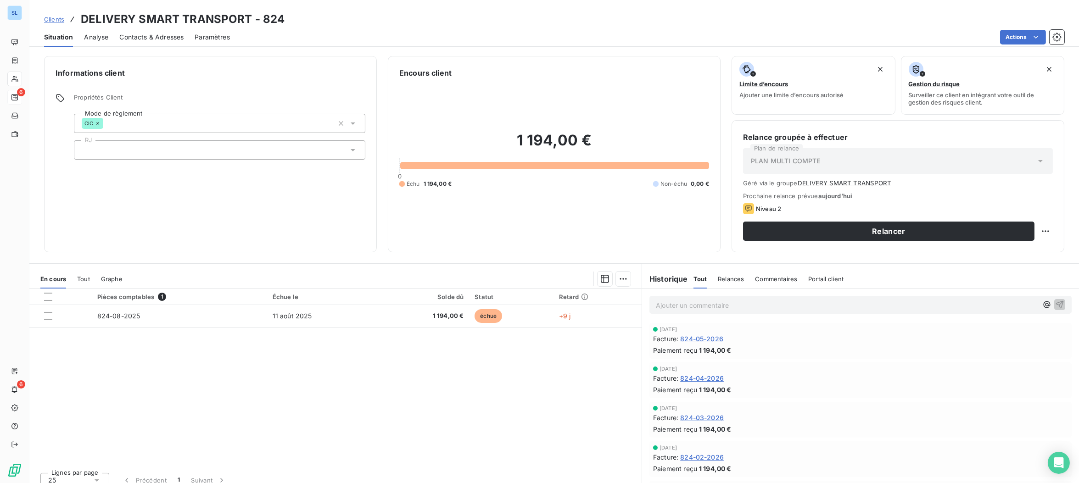
click at [776, 280] on span "Commentaires" at bounding box center [776, 278] width 42 height 7
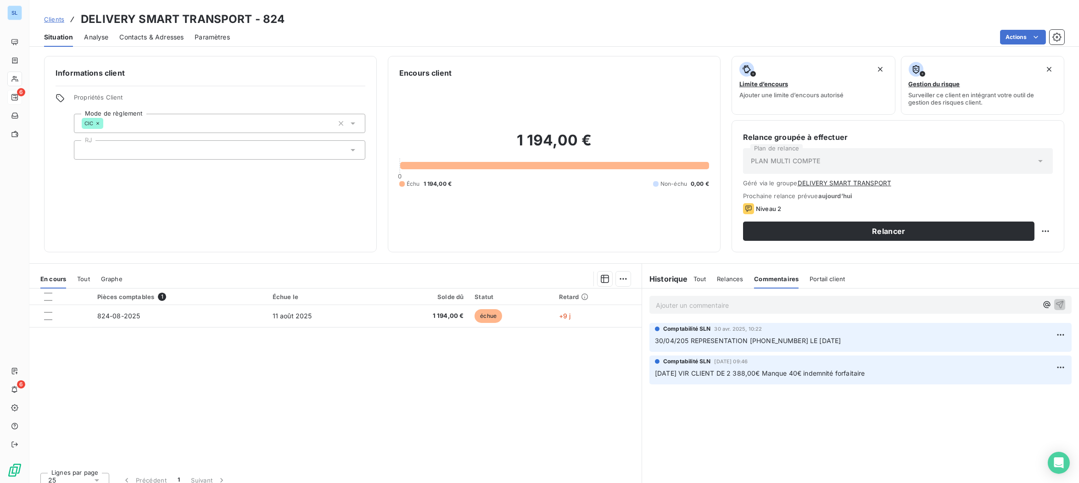
drag, startPoint x: 448, startPoint y: 382, endPoint x: 312, endPoint y: 358, distance: 137.4
click at [448, 382] on div "Pièces comptables 1 Échue le Solde dû Statut Retard 824-08-2025 [DATE] 1 194,00…" at bounding box center [335, 377] width 612 height 177
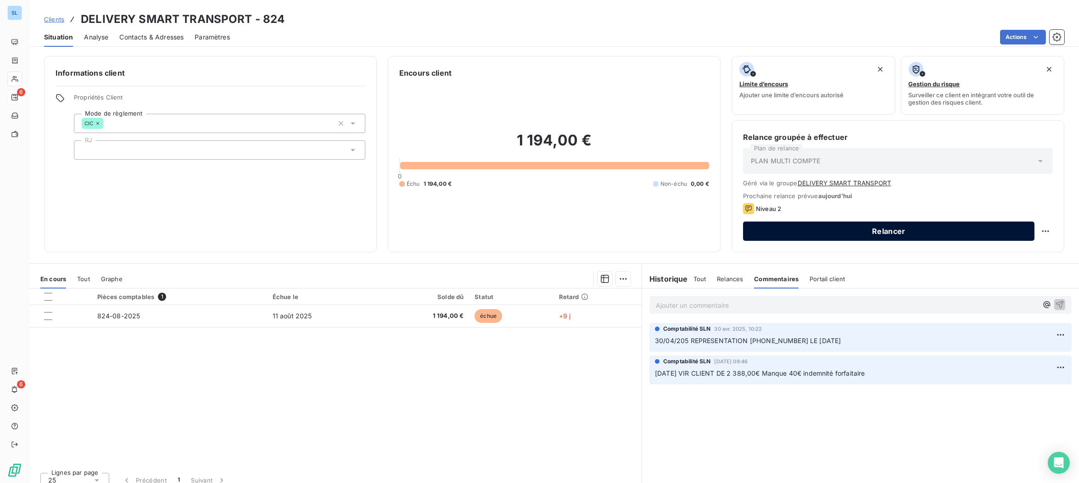
click at [873, 230] on button "Relancer" at bounding box center [888, 231] width 291 height 19
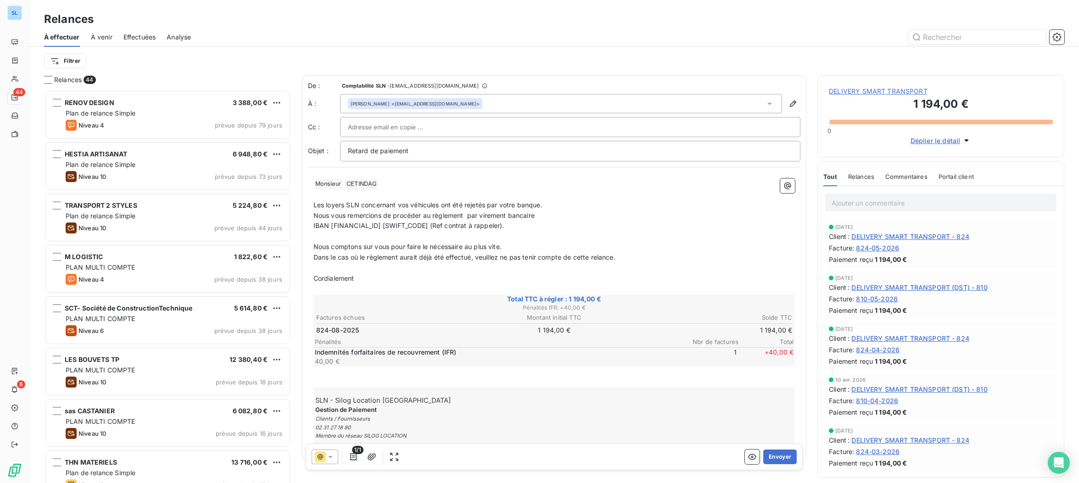
scroll to position [393, 246]
click at [322, 459] on icon at bounding box center [320, 456] width 11 height 11
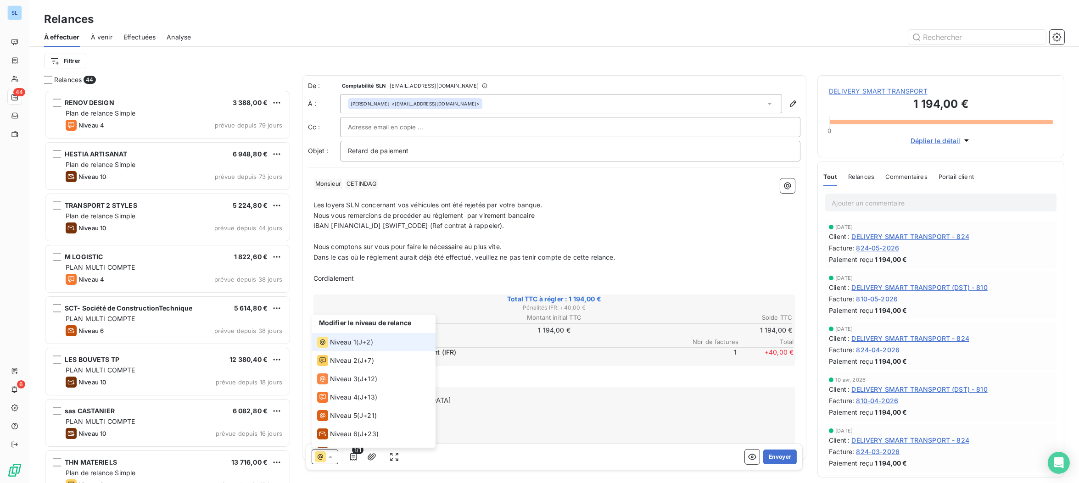
click at [362, 346] on span "J+2 )" at bounding box center [365, 342] width 15 height 9
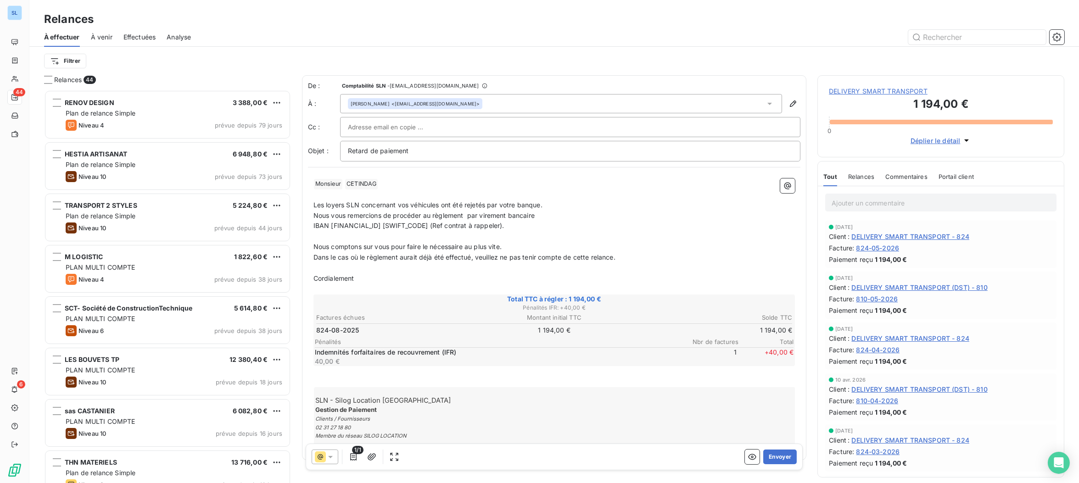
click at [710, 238] on p "﻿" at bounding box center [554, 236] width 482 height 11
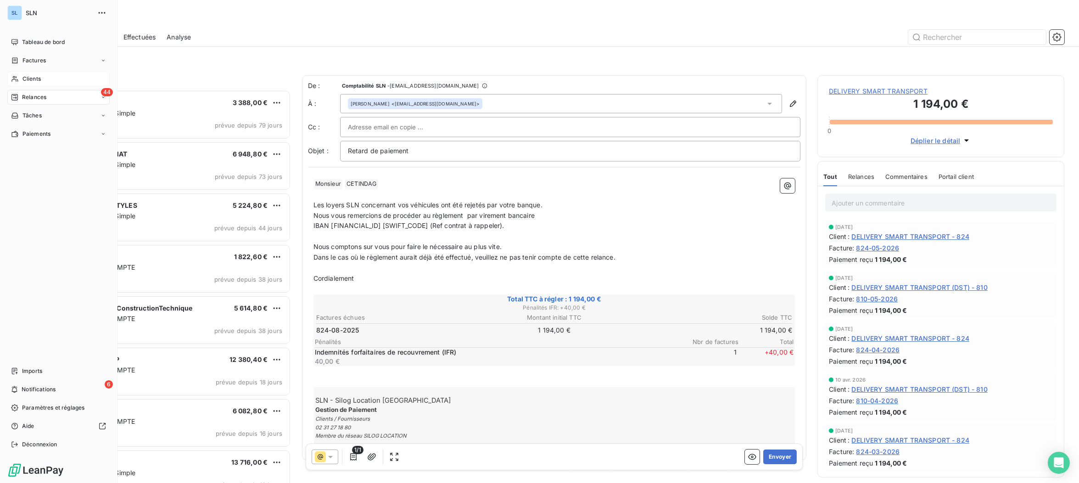
click at [31, 78] on span "Clients" at bounding box center [31, 79] width 18 height 8
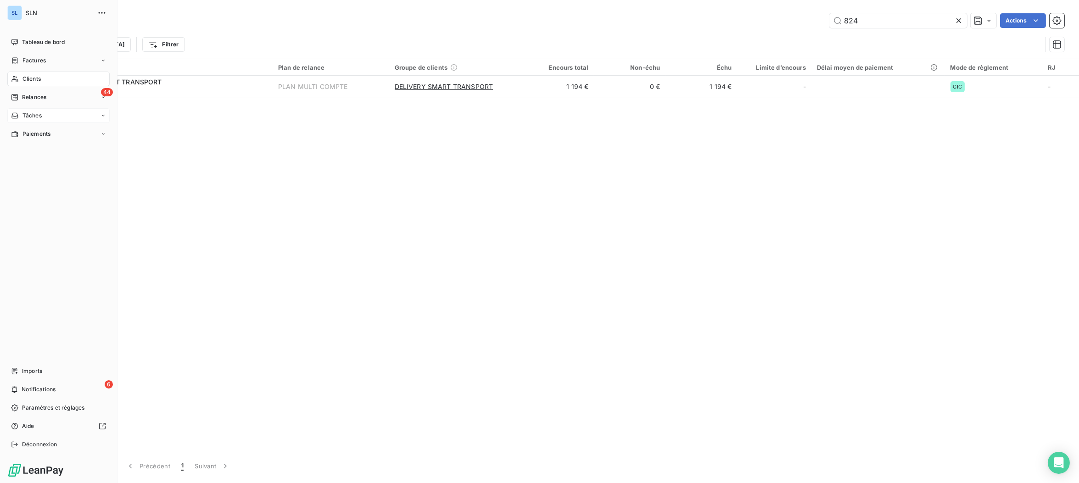
drag, startPoint x: 23, startPoint y: 102, endPoint x: 81, endPoint y: 116, distance: 59.0
click at [23, 102] on div "44 Relances" at bounding box center [58, 97] width 102 height 15
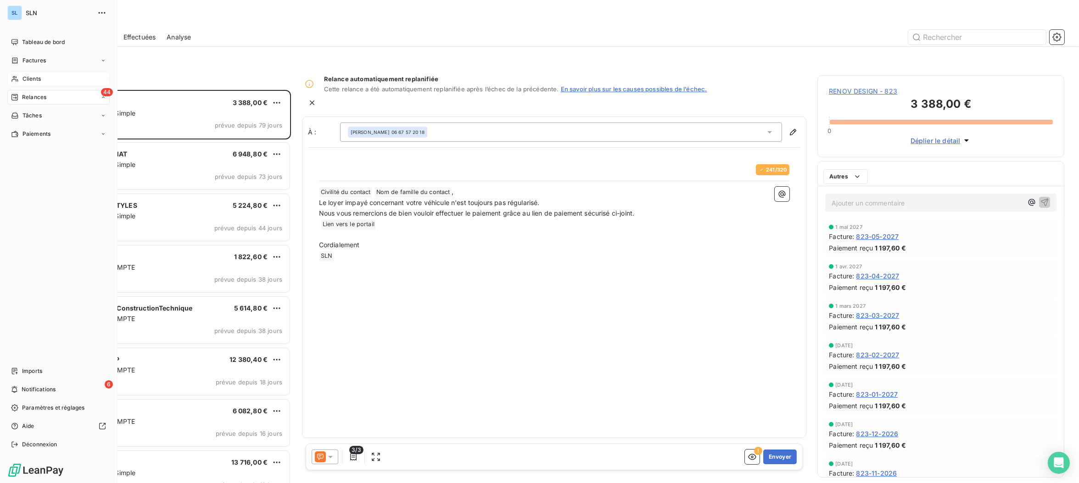
scroll to position [393, 246]
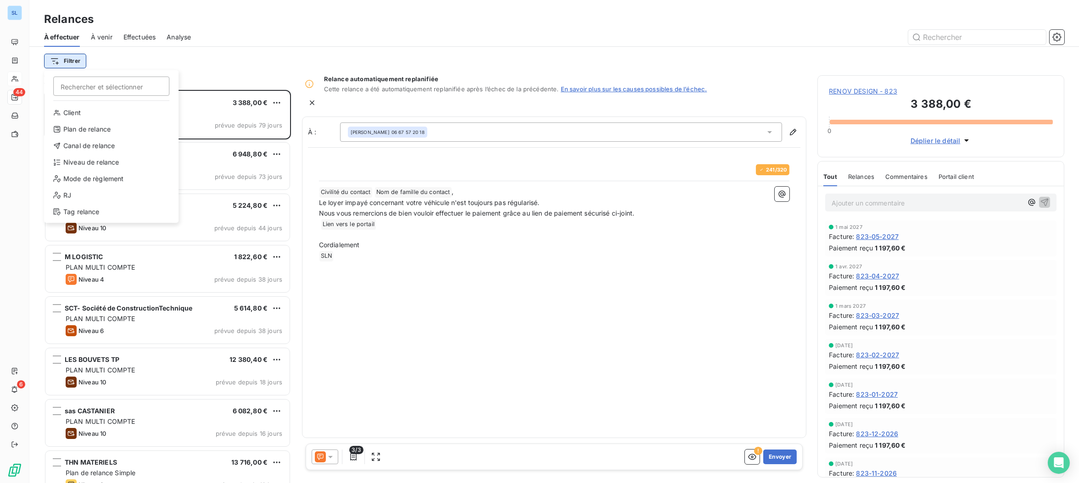
click at [66, 61] on html "SL 44 6 Relances À effectuer À venir Effectuées Analyse Filtrer Rechercher et s…" at bounding box center [539, 241] width 1079 height 483
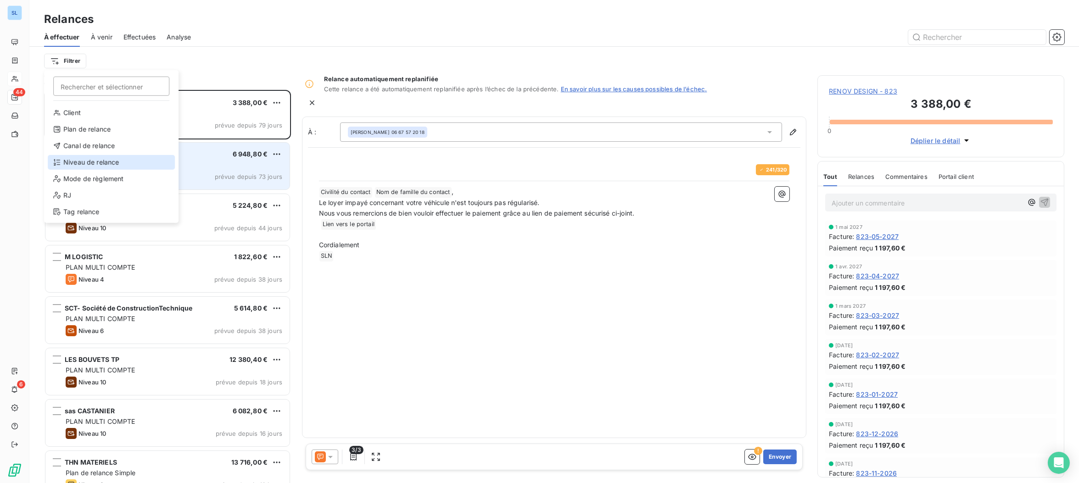
click at [83, 161] on div "Niveau de relance" at bounding box center [111, 162] width 127 height 15
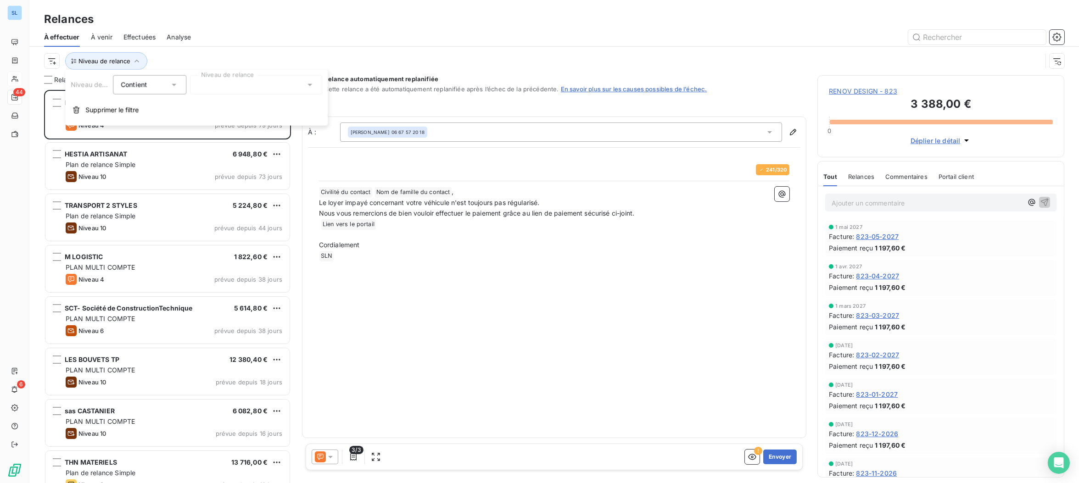
click at [276, 85] on div at bounding box center [256, 84] width 132 height 19
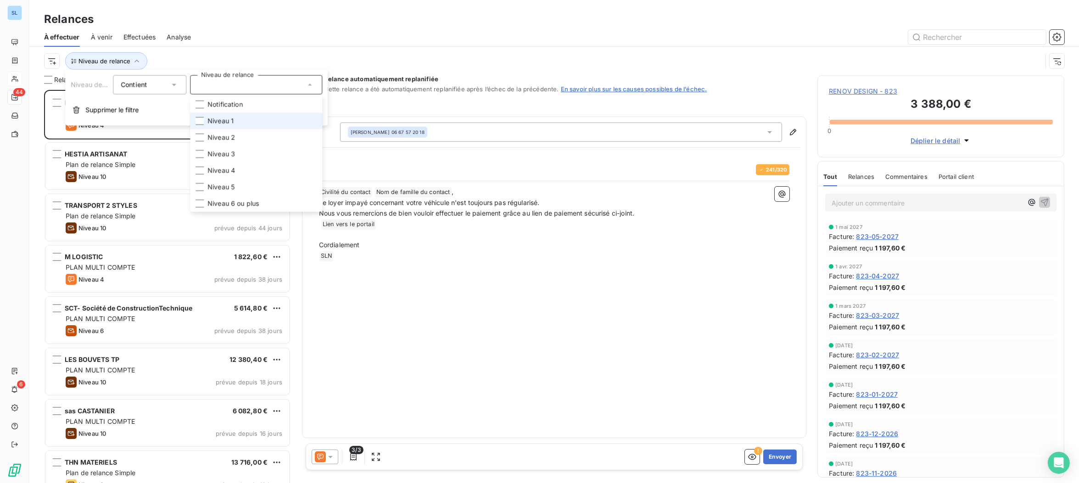
click at [218, 122] on span "Niveau 1" at bounding box center [220, 121] width 26 height 9
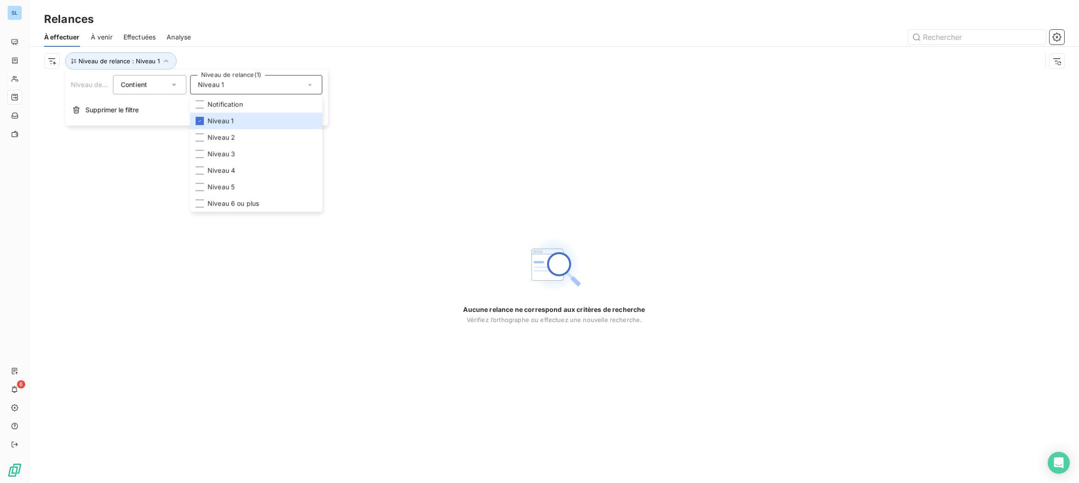
click at [249, 37] on div at bounding box center [633, 37] width 862 height 15
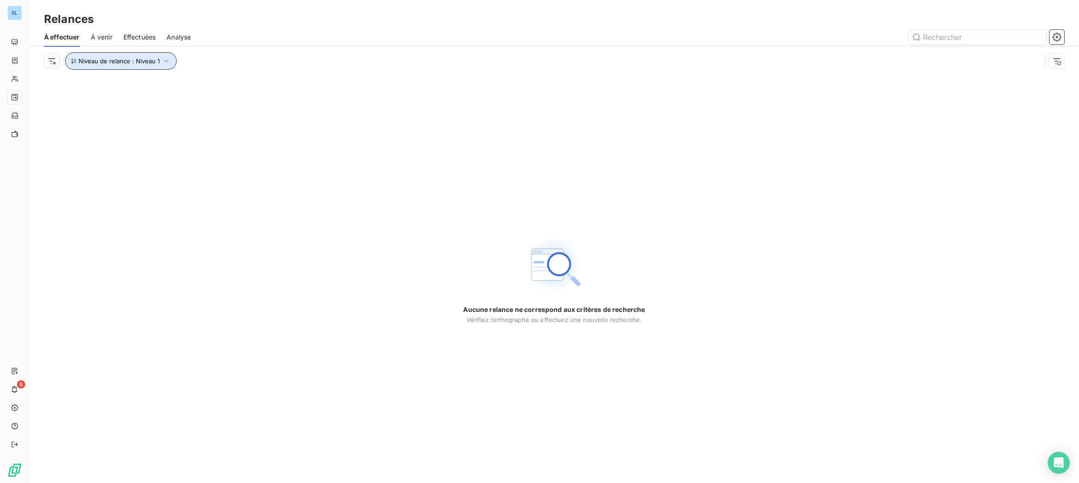
click at [162, 62] on icon "button" at bounding box center [165, 60] width 9 height 9
click at [208, 86] on span "Niveau 1" at bounding box center [211, 84] width 26 height 9
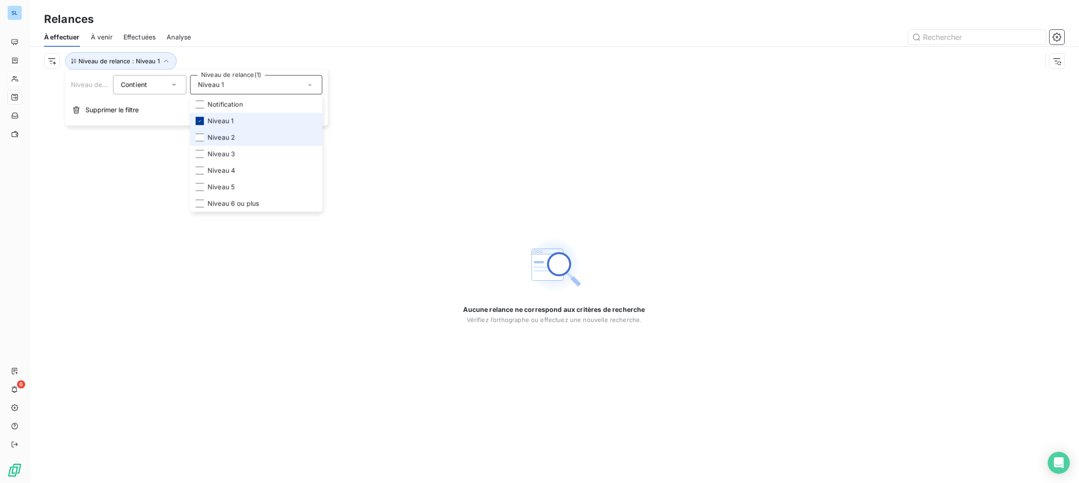
drag, startPoint x: 199, startPoint y: 135, endPoint x: 198, endPoint y: 121, distance: 14.7
click at [199, 135] on div at bounding box center [199, 138] width 8 height 8
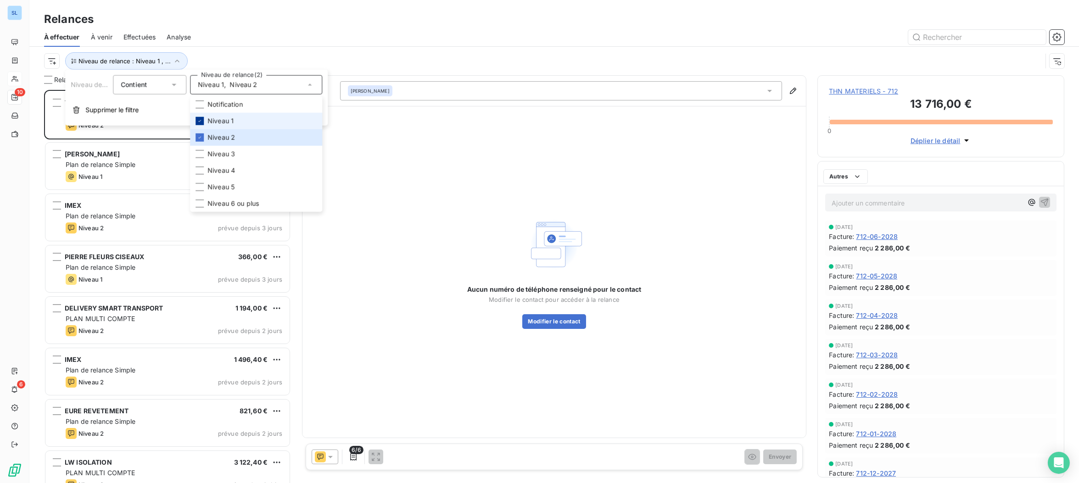
scroll to position [393, 246]
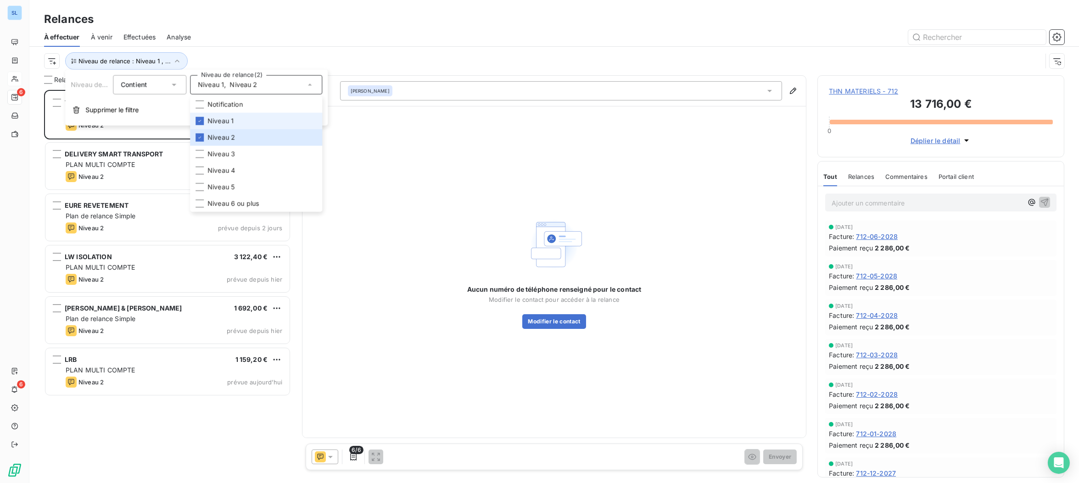
drag, startPoint x: 199, startPoint y: 119, endPoint x: 185, endPoint y: 76, distance: 45.4
click at [199, 119] on icon at bounding box center [200, 121] width 6 height 6
click at [218, 25] on div "Relances" at bounding box center [553, 19] width 1049 height 17
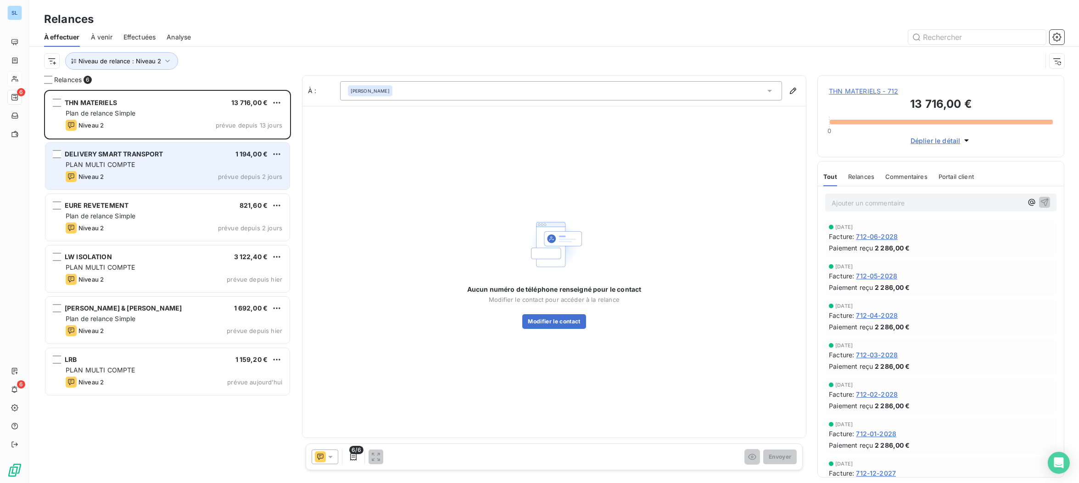
click at [129, 170] on div "DELIVERY SMART TRANSPORT 1 194,00 € PLAN MULTI COMPTE Niveau 2 prévue depuis 2 …" at bounding box center [167, 166] width 244 height 47
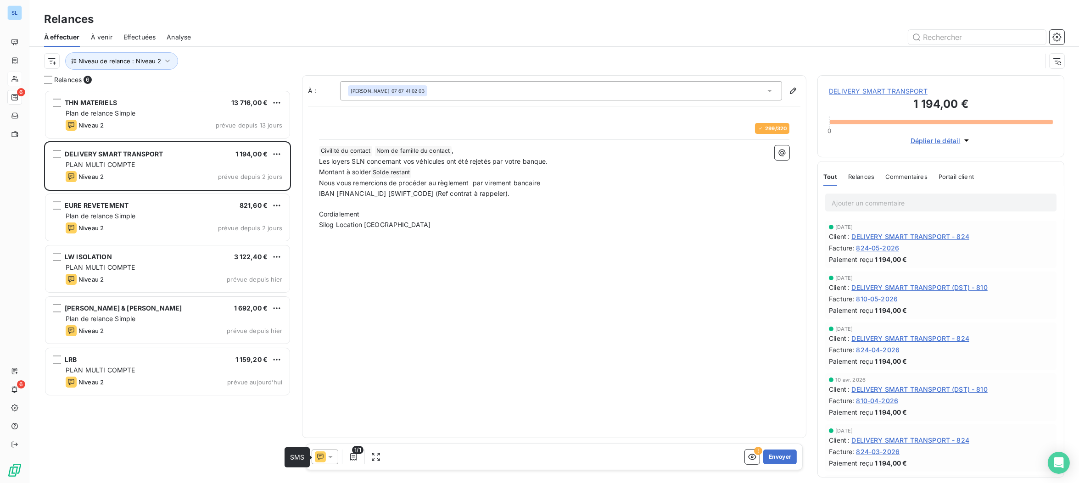
click at [320, 456] on icon at bounding box center [320, 456] width 11 height 11
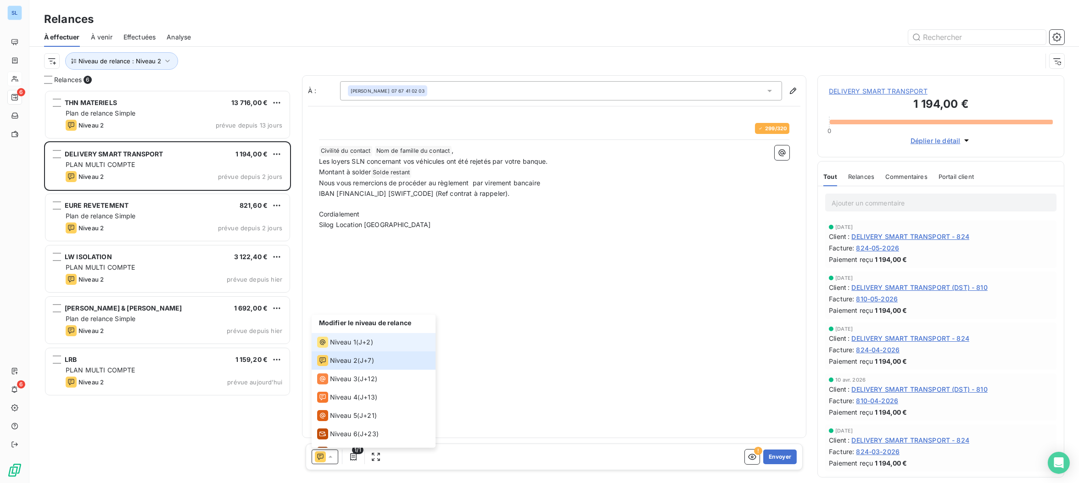
click at [346, 345] on span "Niveau 1" at bounding box center [343, 342] width 26 height 9
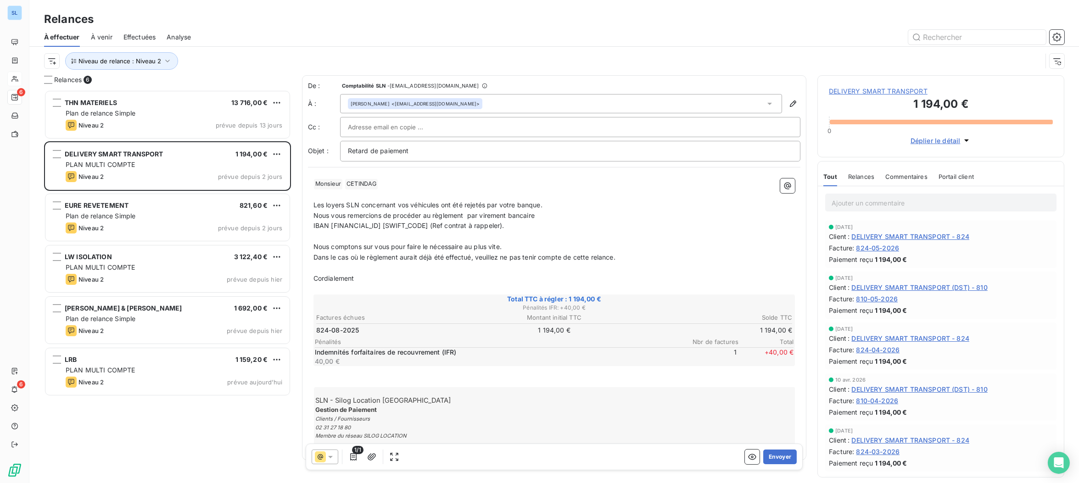
click at [323, 203] on span "Les loyers SLN concernant vos véhicules ont été rejetés par votre banque." at bounding box center [427, 205] width 229 height 8
click at [341, 203] on span "Le loyers SLN concernant vos véhicules ont été rejetés par votre banque." at bounding box center [426, 205] width 226 height 8
drag, startPoint x: 393, startPoint y: 204, endPoint x: 454, endPoint y: 205, distance: 60.6
click at [454, 205] on span "Le loyer SLN concernant vos véhicules ont été rejetés par votre banque." at bounding box center [424, 205] width 223 height 8
drag, startPoint x: 473, startPoint y: 203, endPoint x: 480, endPoint y: 207, distance: 7.8
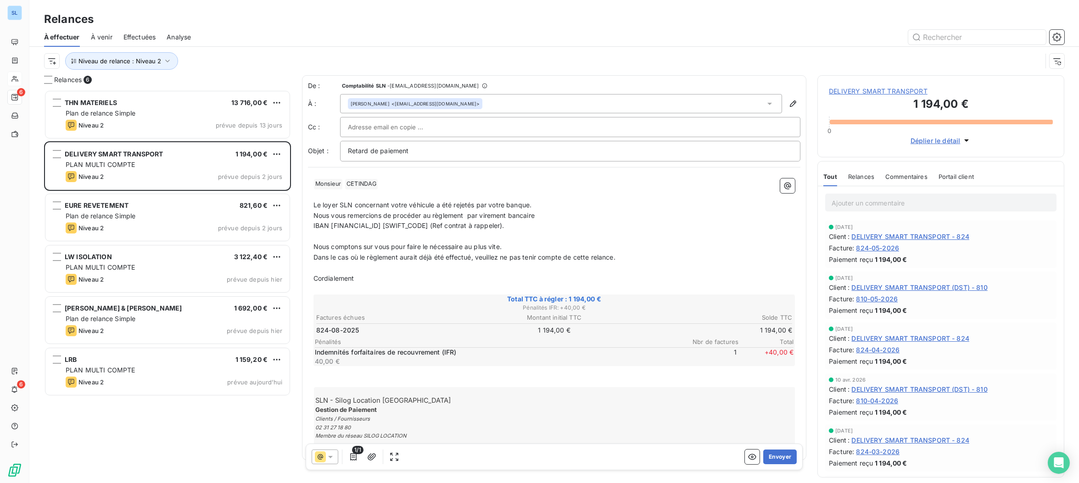
click at [473, 203] on span "Le loyer SLN concernant votre véhicule a été rejetés par votre banque." at bounding box center [422, 205] width 218 height 8
click at [597, 193] on p "﻿" at bounding box center [554, 194] width 482 height 11
click at [787, 459] on button "Envoyer" at bounding box center [779, 457] width 33 height 15
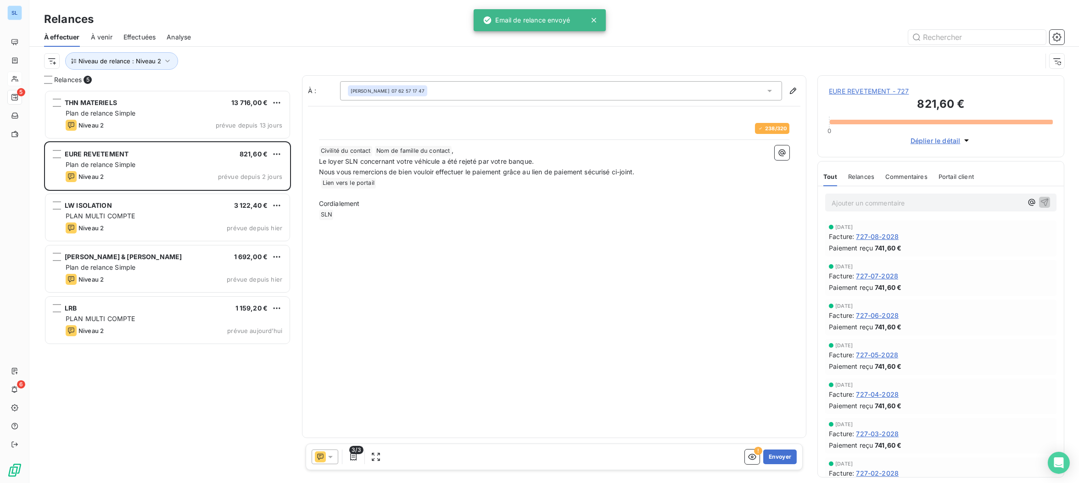
click at [860, 179] on span "Relances" at bounding box center [861, 176] width 26 height 7
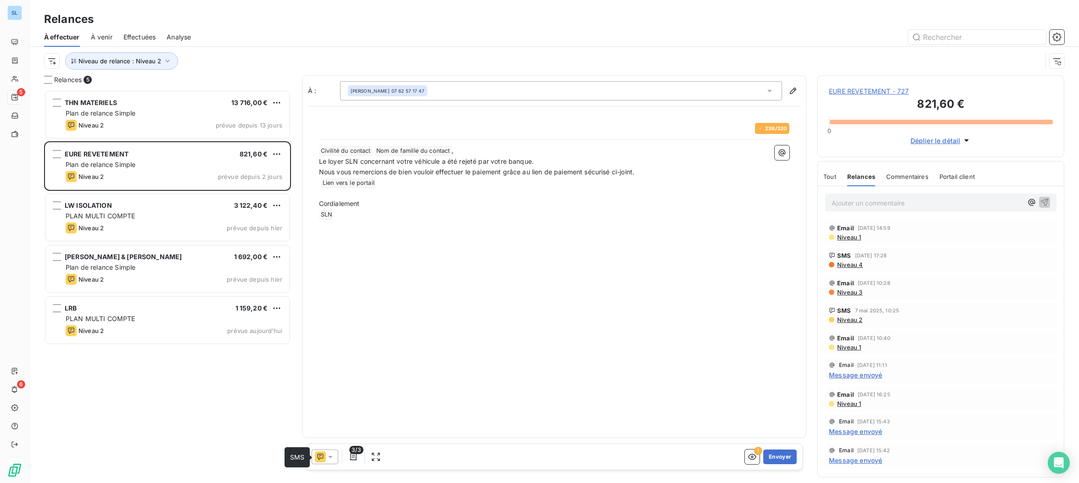
click at [321, 456] on icon at bounding box center [320, 456] width 11 height 11
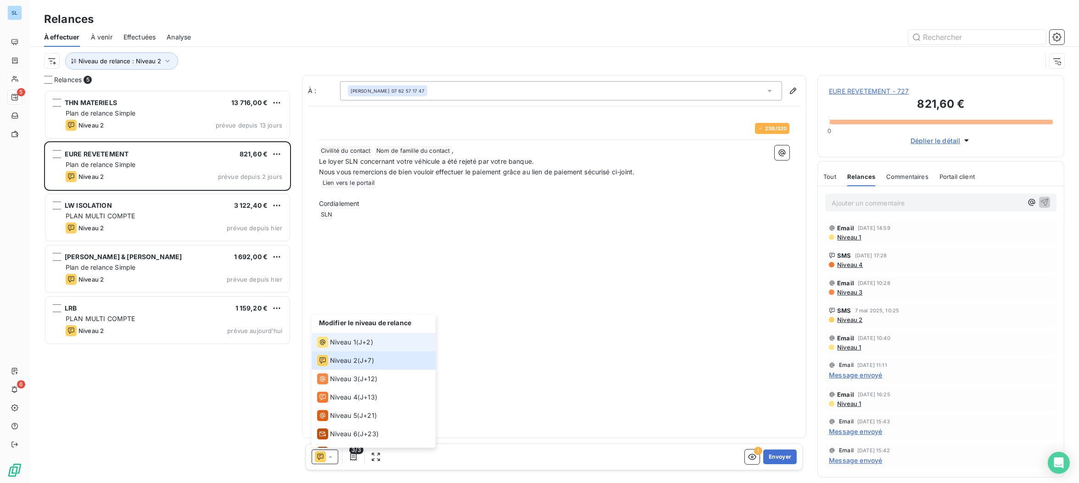
click at [348, 346] on span "Niveau 1" at bounding box center [343, 342] width 26 height 9
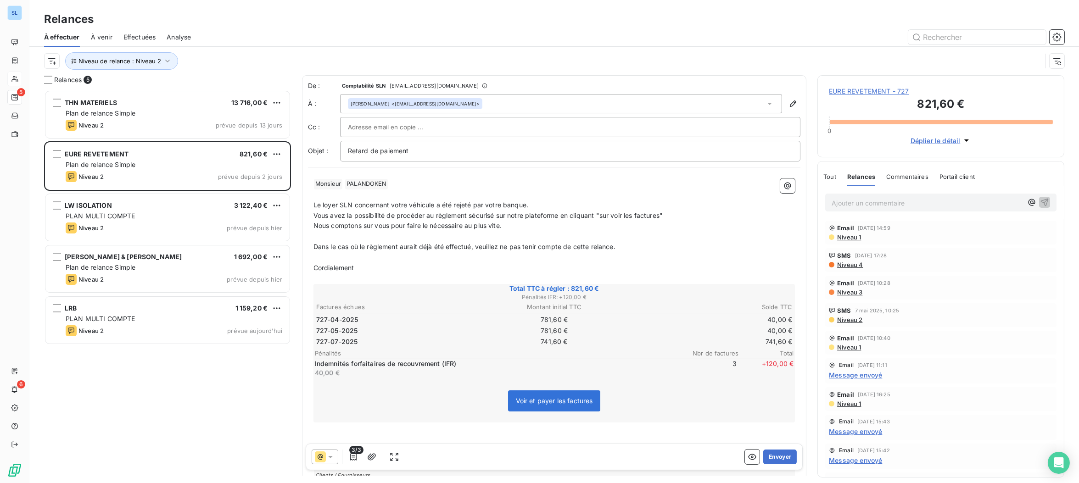
click at [323, 456] on icon at bounding box center [320, 456] width 11 height 11
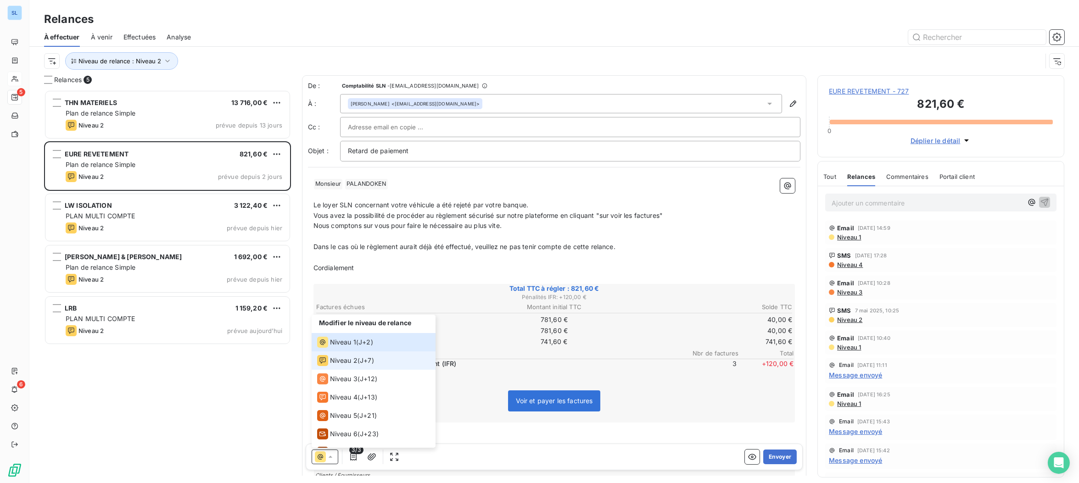
click at [353, 365] on div "Niveau 2" at bounding box center [337, 360] width 40 height 11
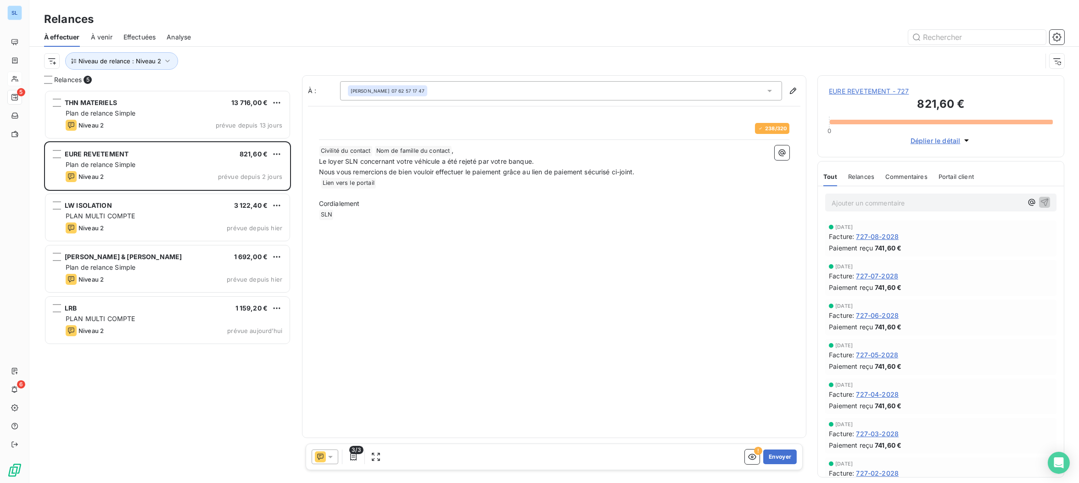
drag, startPoint x: 328, startPoint y: 456, endPoint x: 326, endPoint y: 451, distance: 5.5
click at [328, 456] on icon at bounding box center [330, 457] width 5 height 2
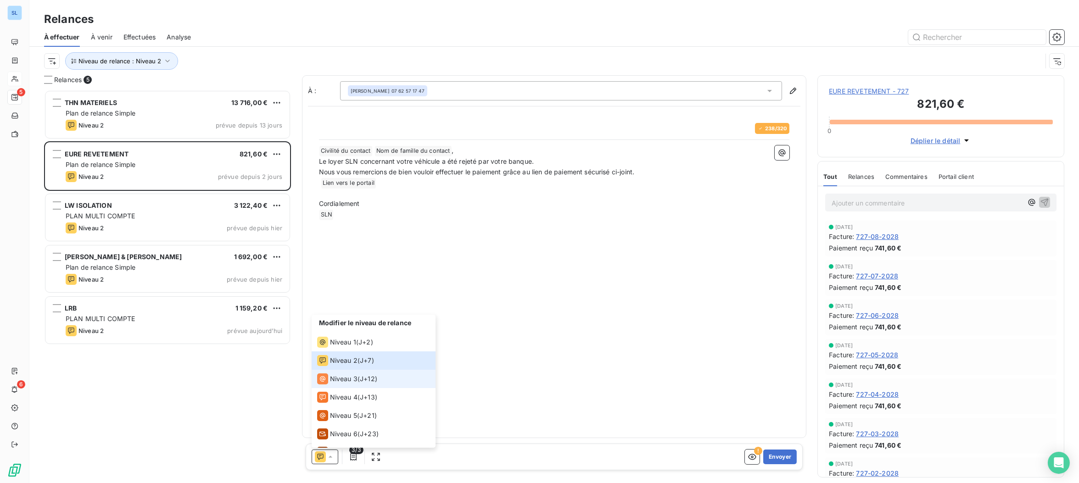
click at [324, 372] on li "Niveau 3 ( J+12 )" at bounding box center [374, 379] width 124 height 18
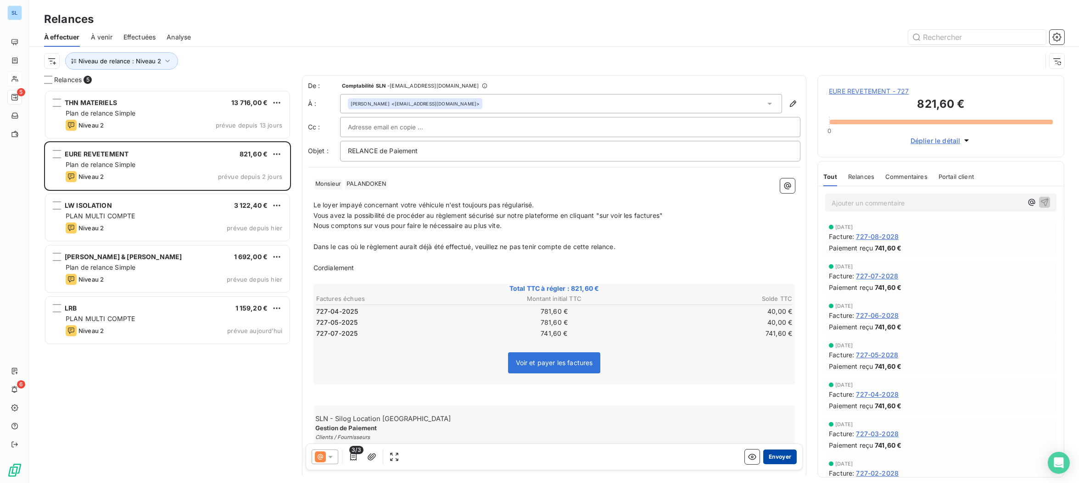
click at [782, 458] on button "Envoyer" at bounding box center [779, 457] width 33 height 15
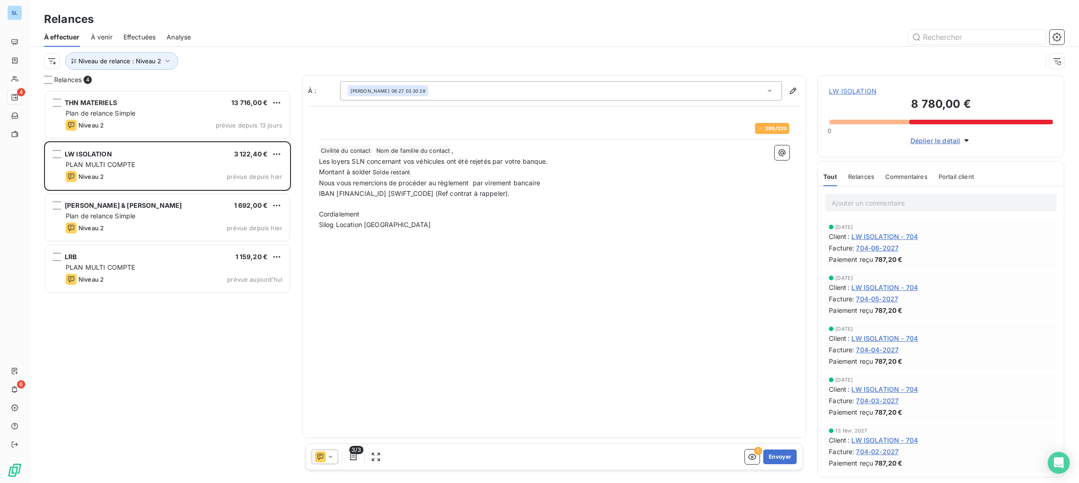
drag, startPoint x: 326, startPoint y: 458, endPoint x: 323, endPoint y: 452, distance: 6.8
click at [326, 458] on icon at bounding box center [330, 456] width 9 height 9
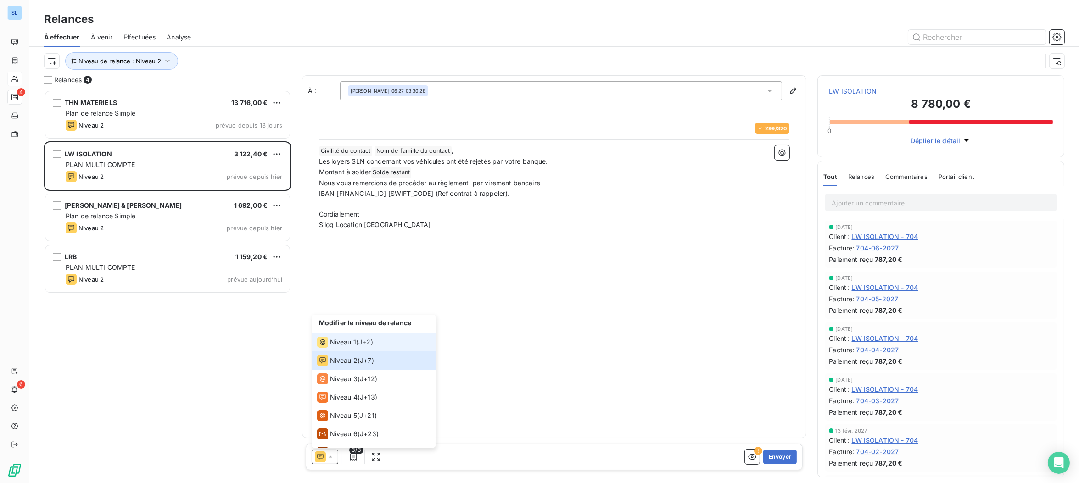
click at [330, 344] on span "Niveau 1" at bounding box center [343, 342] width 26 height 9
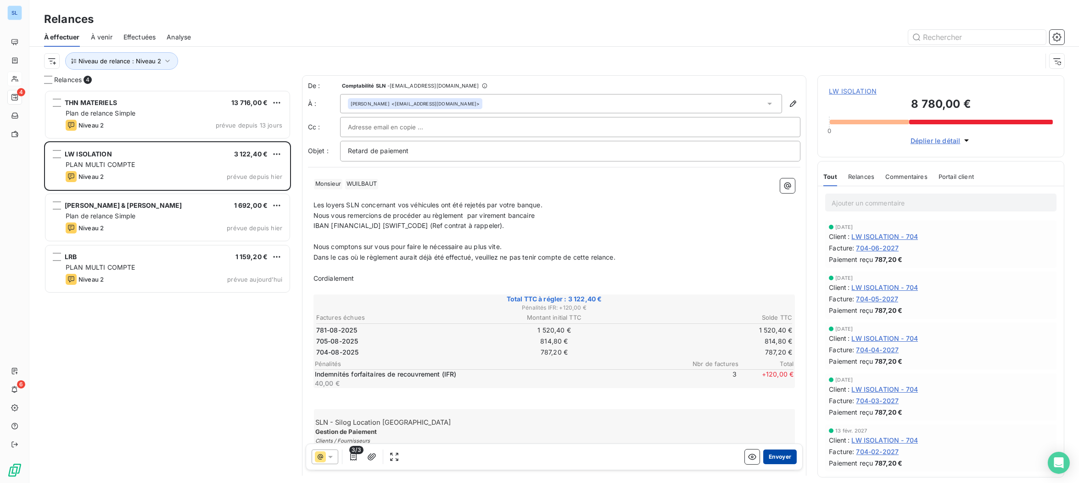
click at [778, 457] on button "Envoyer" at bounding box center [779, 457] width 33 height 15
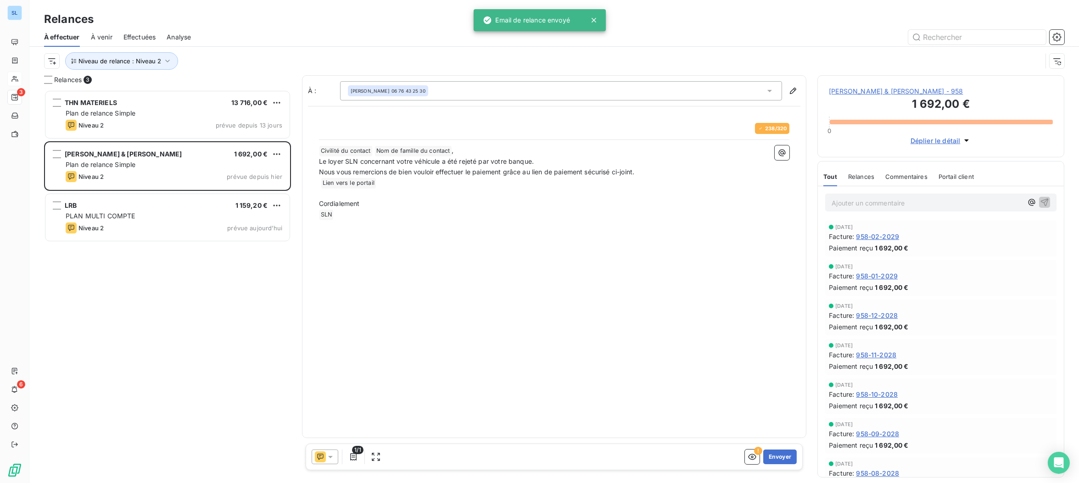
click at [323, 455] on icon at bounding box center [320, 456] width 11 height 11
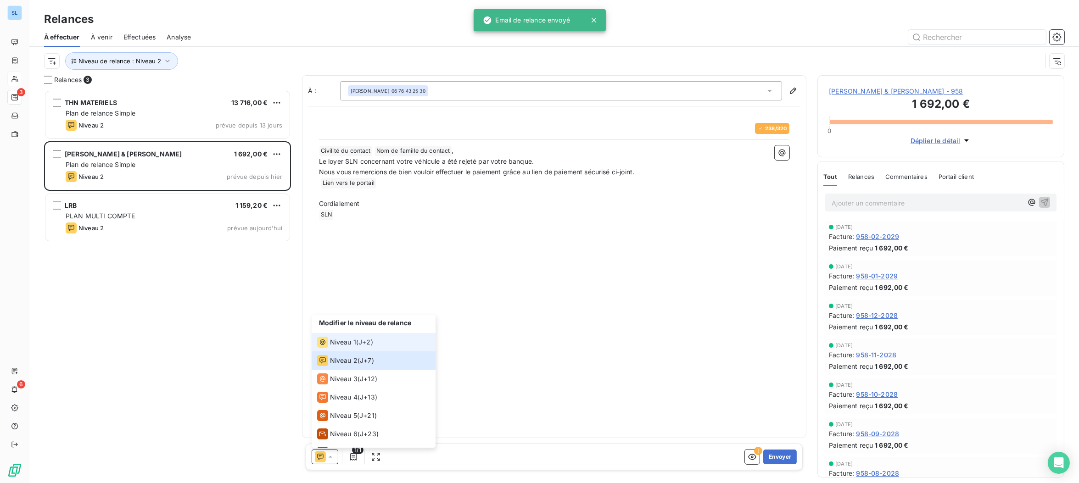
click at [335, 341] on span "Niveau 1" at bounding box center [343, 342] width 26 height 9
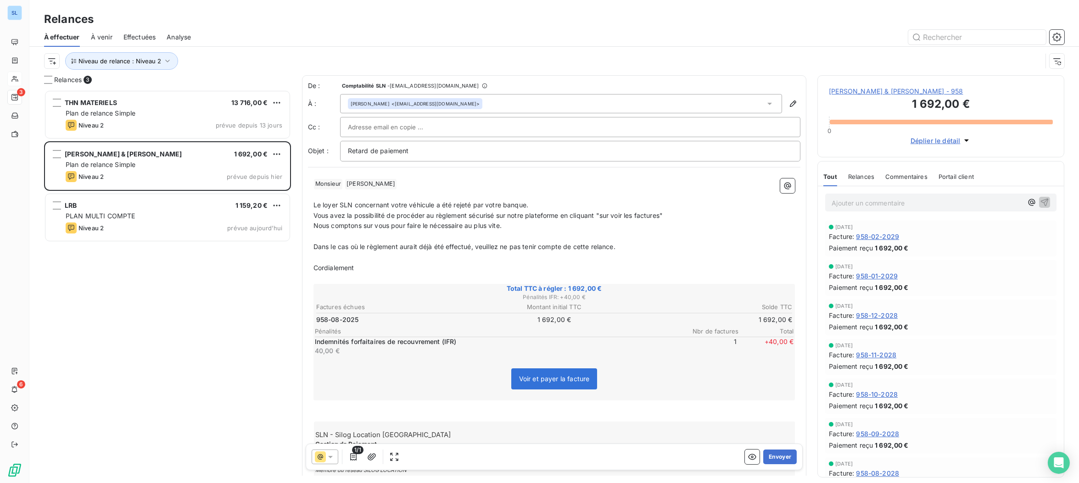
click at [856, 180] on span "Relances" at bounding box center [861, 176] width 26 height 7
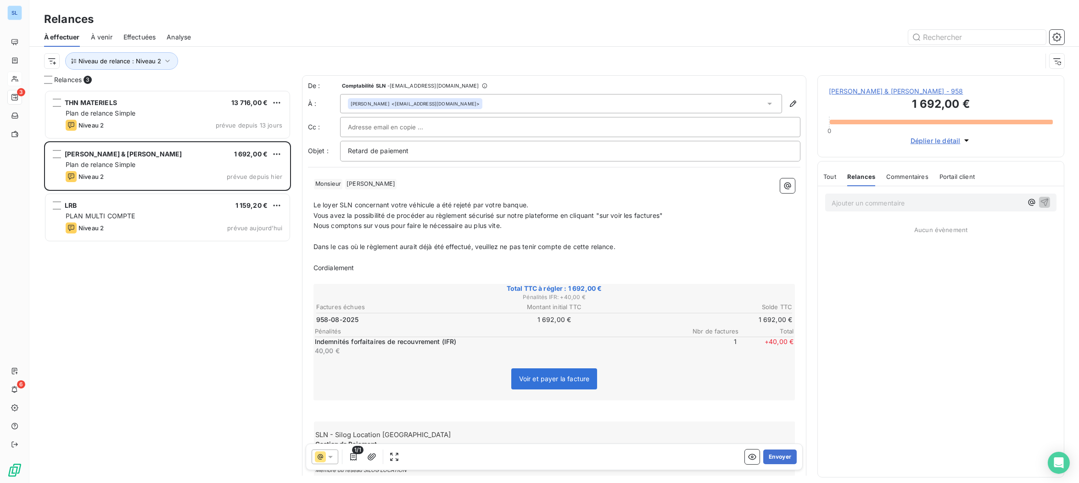
click at [834, 180] on span "Tout" at bounding box center [829, 176] width 13 height 7
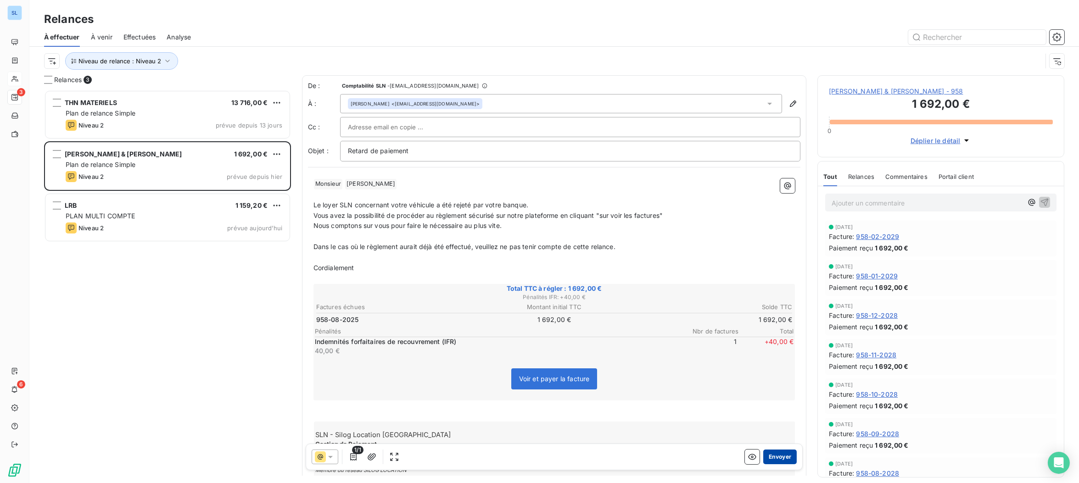
click at [785, 458] on button "Envoyer" at bounding box center [779, 457] width 33 height 15
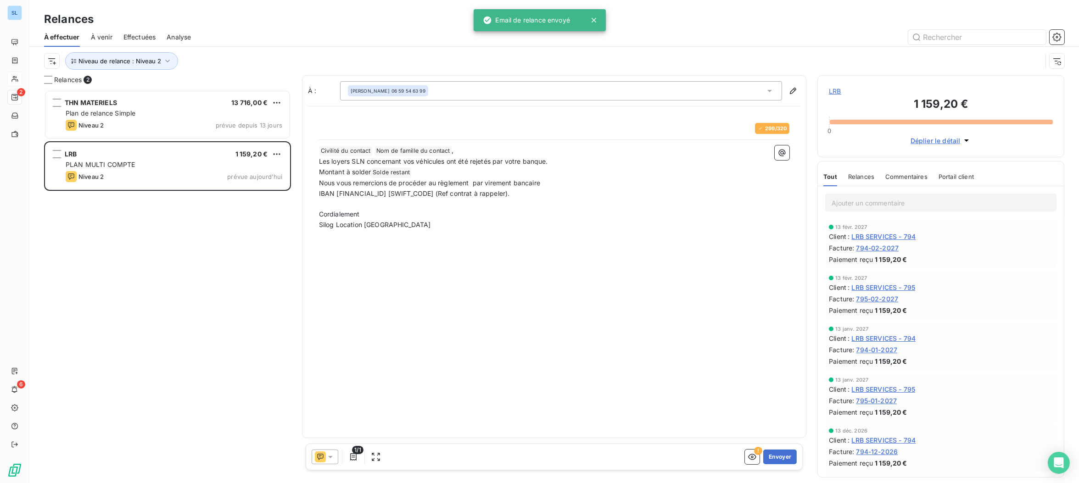
drag, startPoint x: 862, startPoint y: 179, endPoint x: 867, endPoint y: 218, distance: 39.4
click at [862, 179] on span "Relances" at bounding box center [861, 176] width 26 height 7
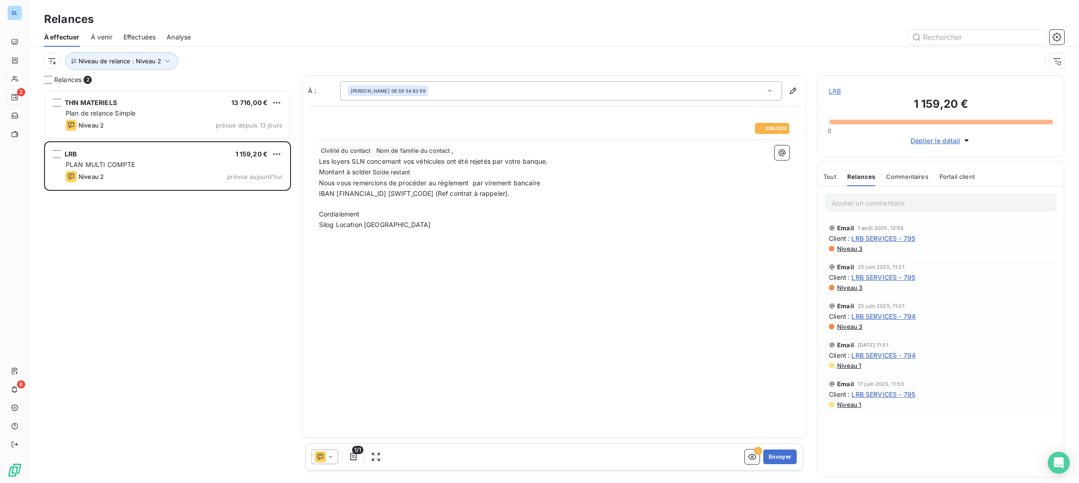
click at [851, 252] on span "Niveau 3" at bounding box center [849, 248] width 26 height 7
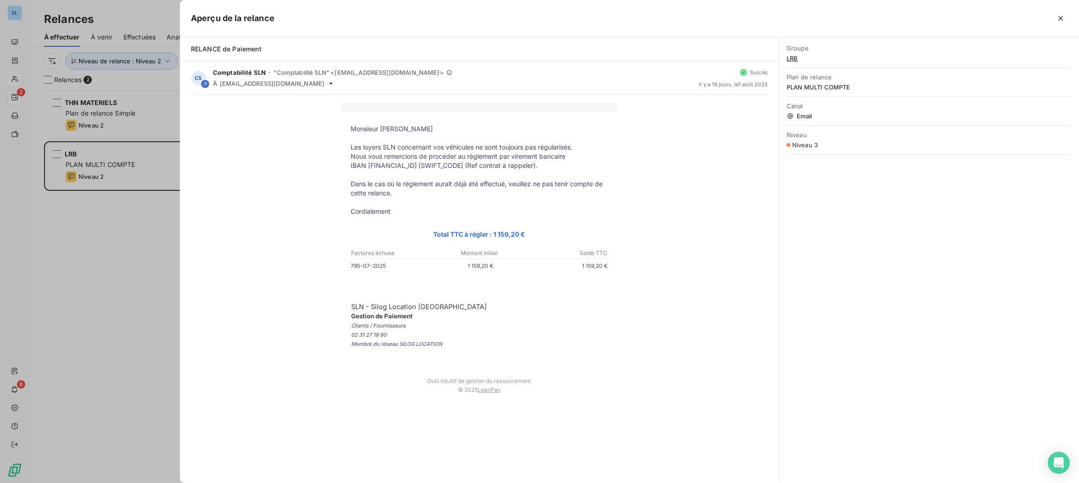
click at [127, 273] on div at bounding box center [539, 241] width 1079 height 483
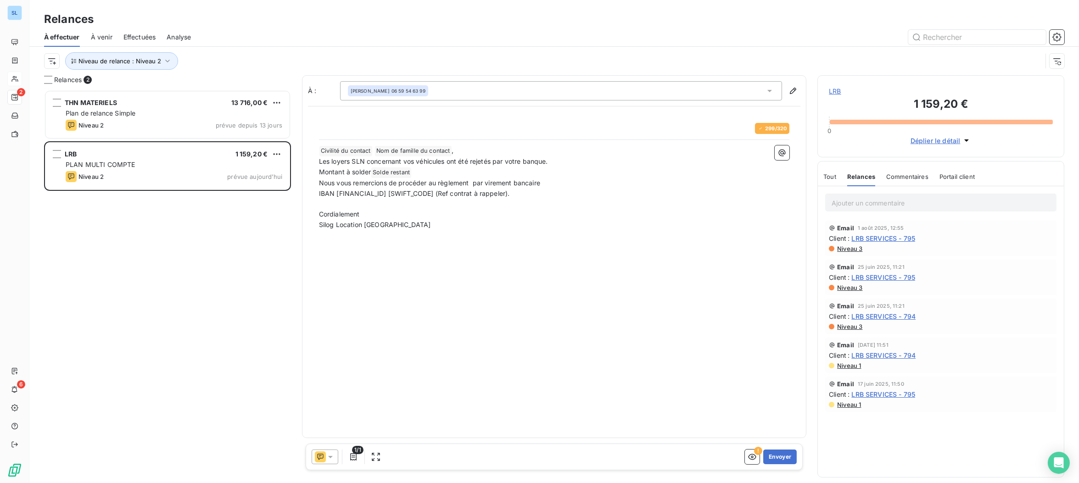
click at [327, 461] on icon at bounding box center [330, 456] width 9 height 9
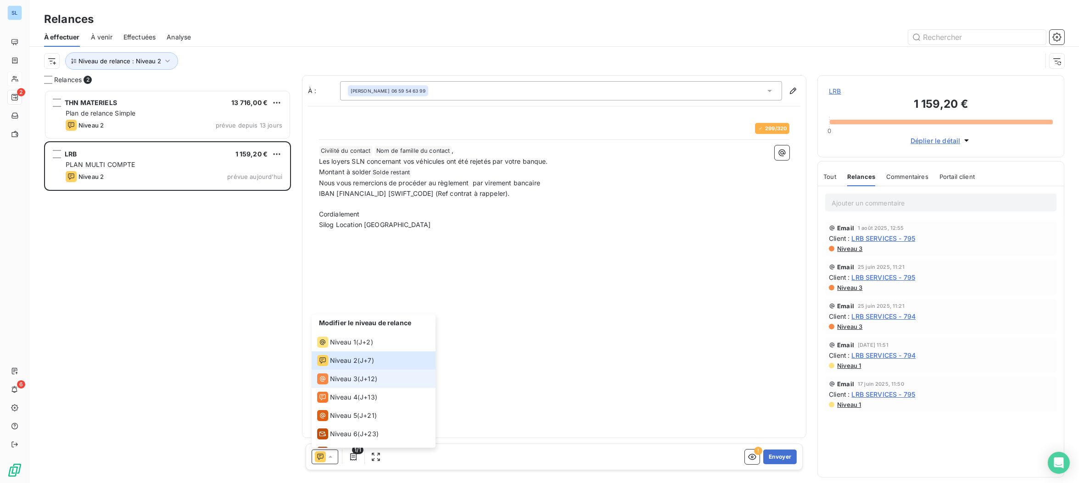
click at [339, 381] on span "Niveau 3" at bounding box center [344, 378] width 28 height 9
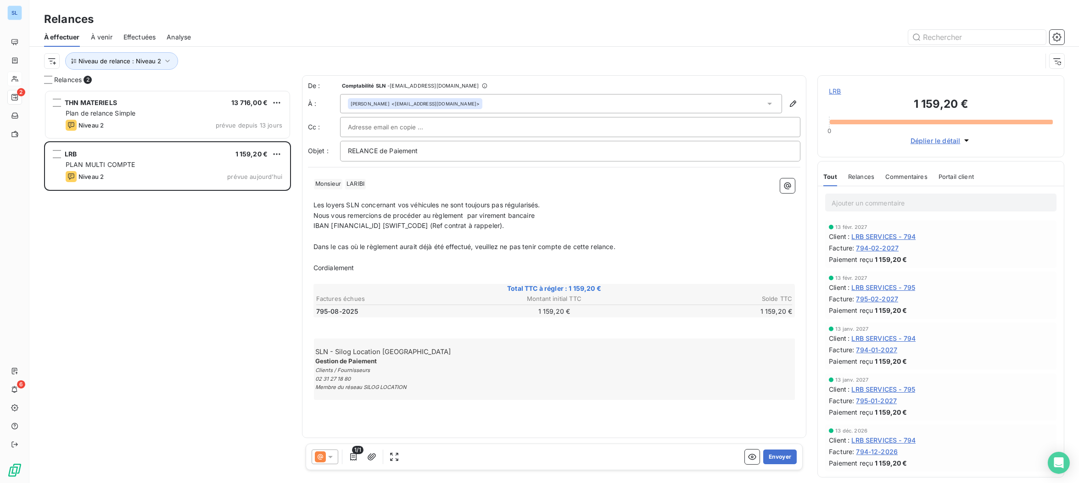
click at [327, 456] on icon at bounding box center [330, 456] width 9 height 9
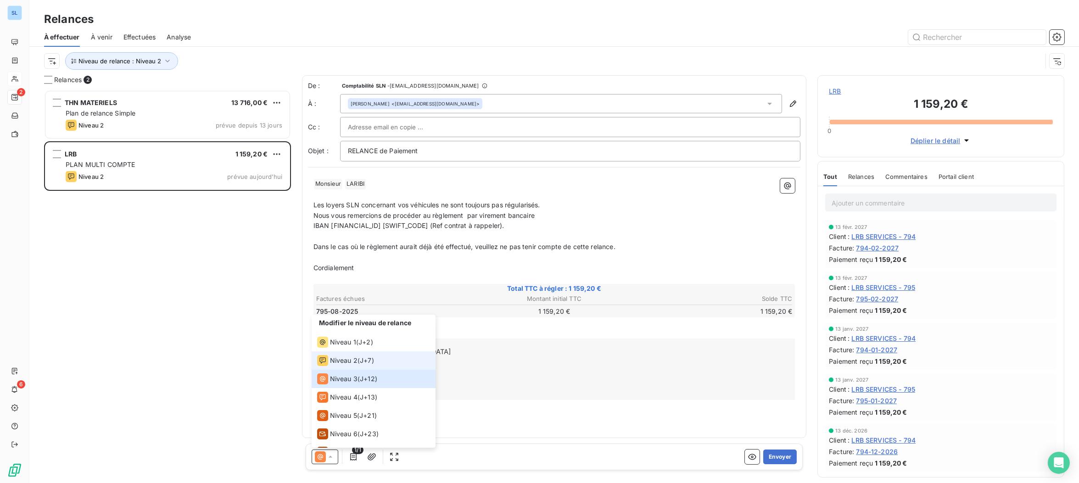
click at [331, 358] on span "Niveau 2" at bounding box center [344, 360] width 28 height 9
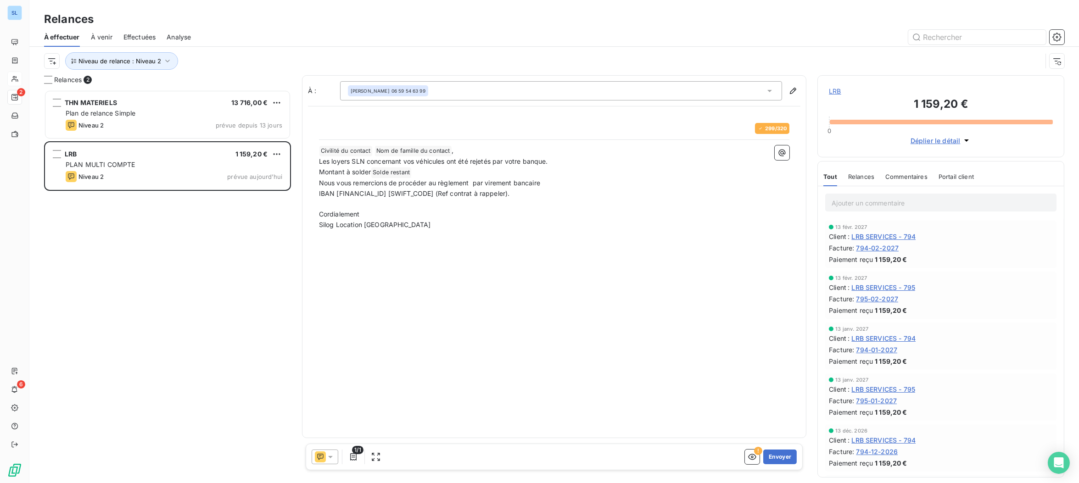
click at [478, 362] on div "À : [PERSON_NAME] 06 59 54 63 99 299 / 320 ﻿ Civilité du contact ﻿ Nom de famil…" at bounding box center [554, 256] width 505 height 363
click at [859, 177] on span "Relances" at bounding box center [861, 176] width 26 height 7
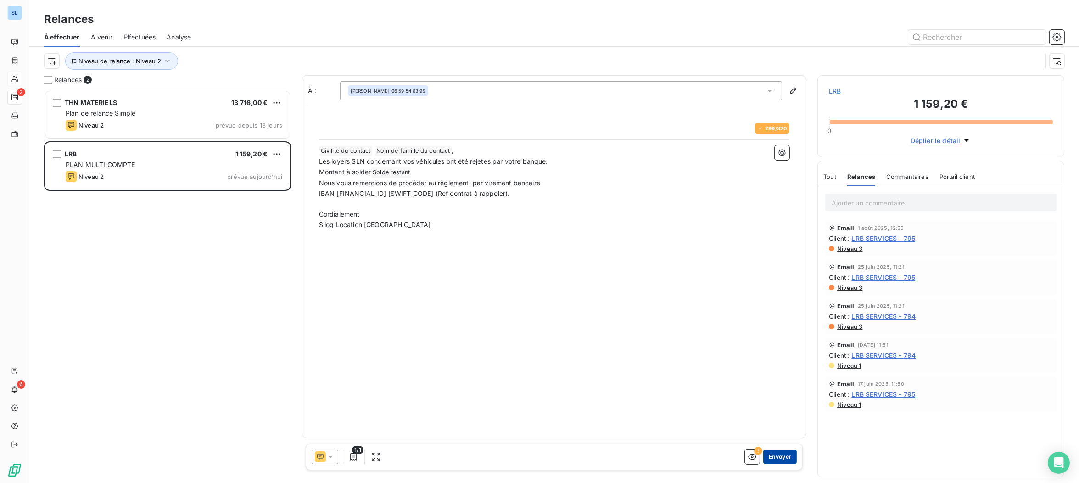
click at [770, 458] on button "Envoyer" at bounding box center [779, 457] width 33 height 15
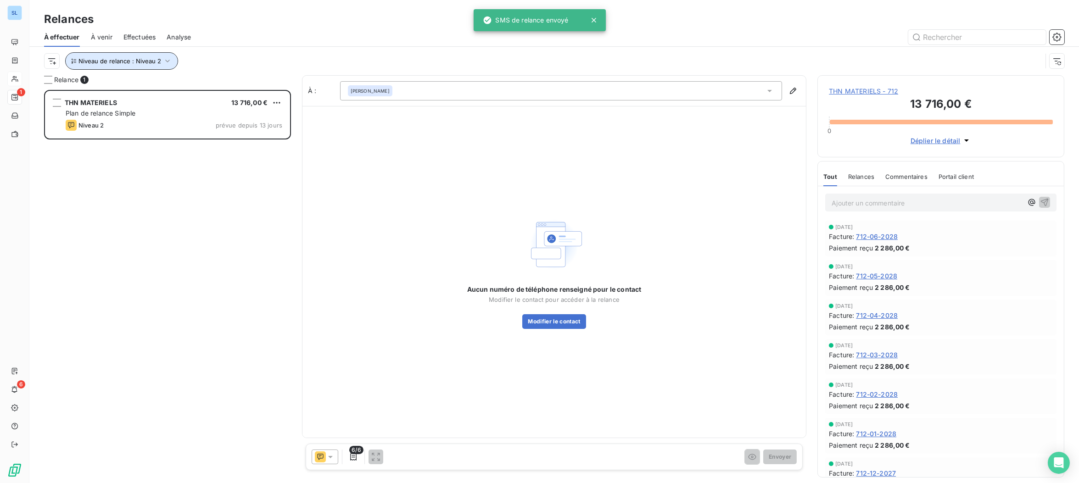
click at [113, 58] on span "Niveau de relance : Niveau 2" at bounding box center [119, 60] width 83 height 7
click at [212, 83] on span "Niveau 2" at bounding box center [212, 84] width 28 height 9
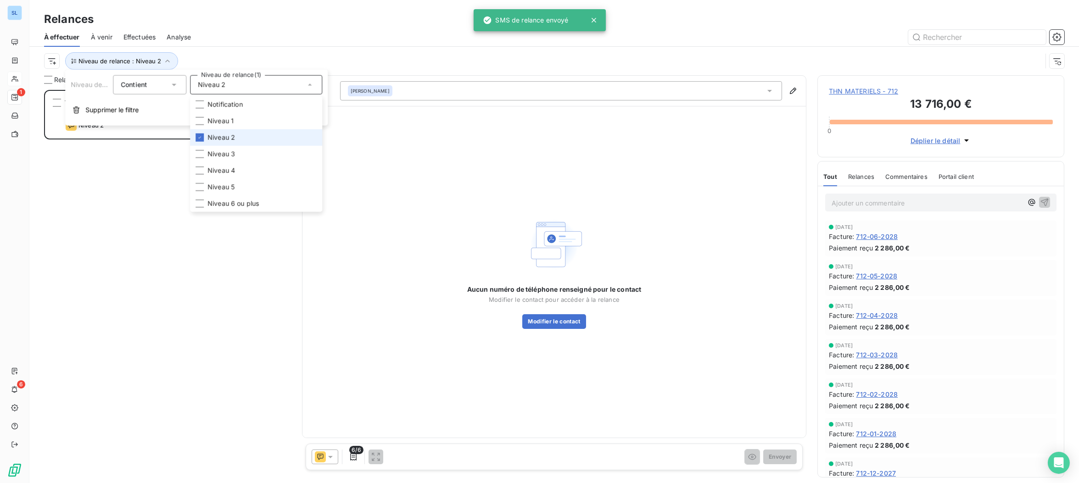
click at [200, 139] on icon at bounding box center [200, 138] width 6 height 6
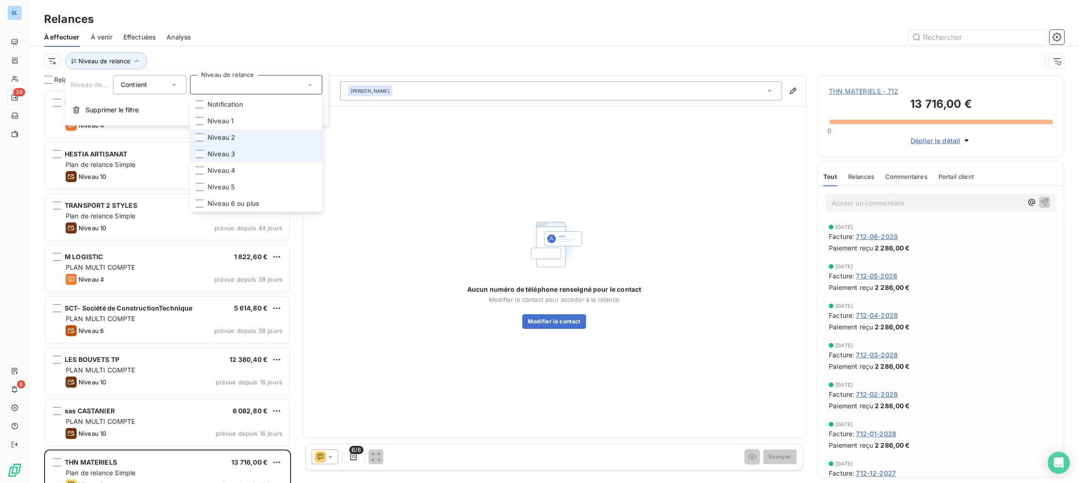
drag, startPoint x: 200, startPoint y: 151, endPoint x: 209, endPoint y: 139, distance: 14.4
click at [200, 151] on div at bounding box center [199, 154] width 8 height 8
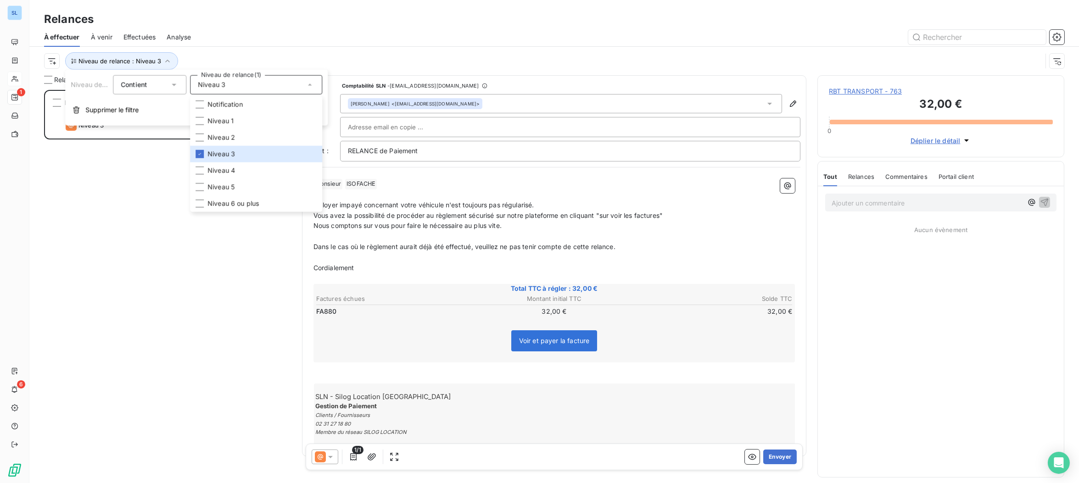
scroll to position [393, 246]
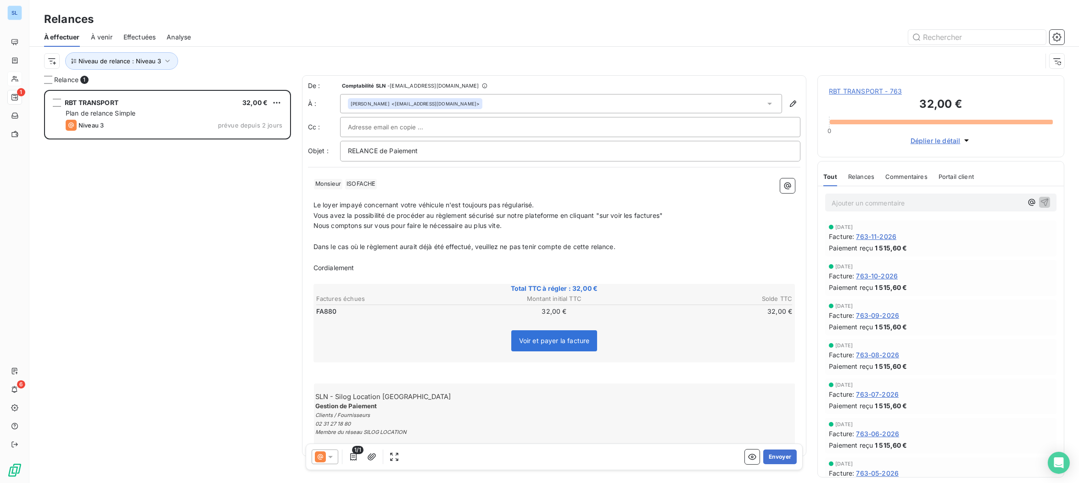
click at [234, 16] on div "Relances" at bounding box center [553, 19] width 1049 height 17
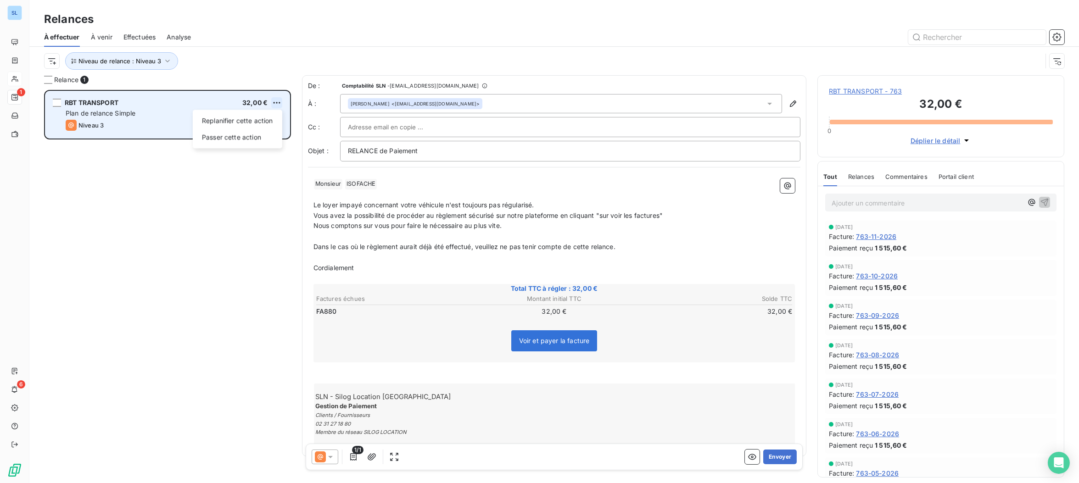
click at [275, 100] on html "SL 1 6 Relances À effectuer À venir Effectuées Analyse Niveau de relance : Nive…" at bounding box center [539, 241] width 1079 height 483
click at [250, 122] on div "Replanifier cette action" at bounding box center [237, 120] width 82 height 15
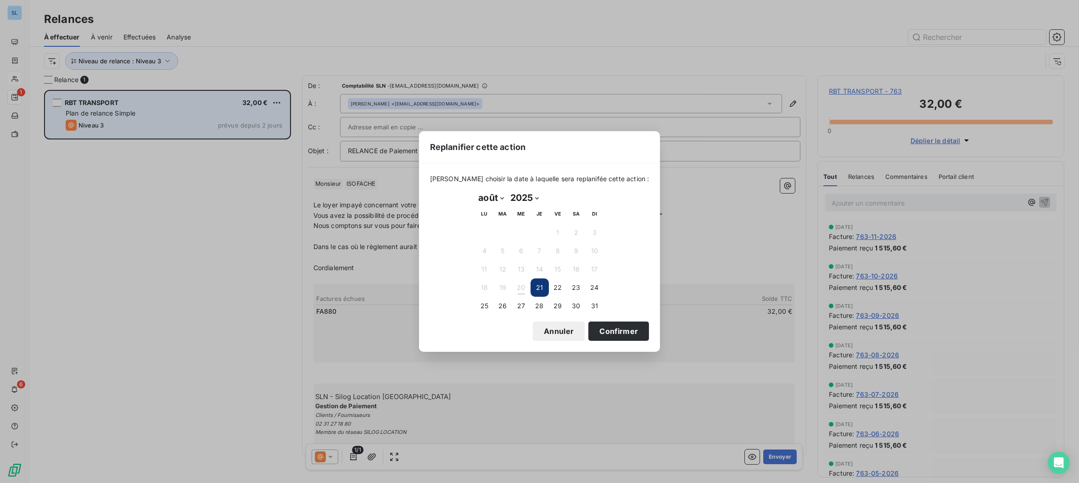
click at [486, 195] on select "janvier février mars avril mai juin juillet août septembre octobre novembre déc…" at bounding box center [491, 197] width 32 height 15
select select "8"
drag, startPoint x: 483, startPoint y: 252, endPoint x: 612, endPoint y: 325, distance: 148.9
click at [483, 252] on button "8" at bounding box center [484, 251] width 18 height 18
drag, startPoint x: 618, startPoint y: 330, endPoint x: 612, endPoint y: 331, distance: 6.5
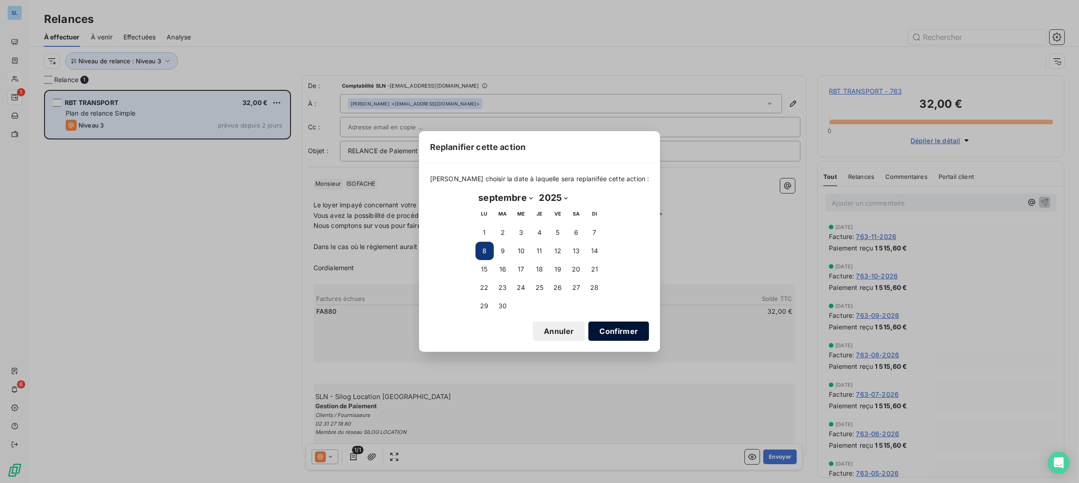
click at [618, 330] on button "Confirmer" at bounding box center [618, 331] width 61 height 19
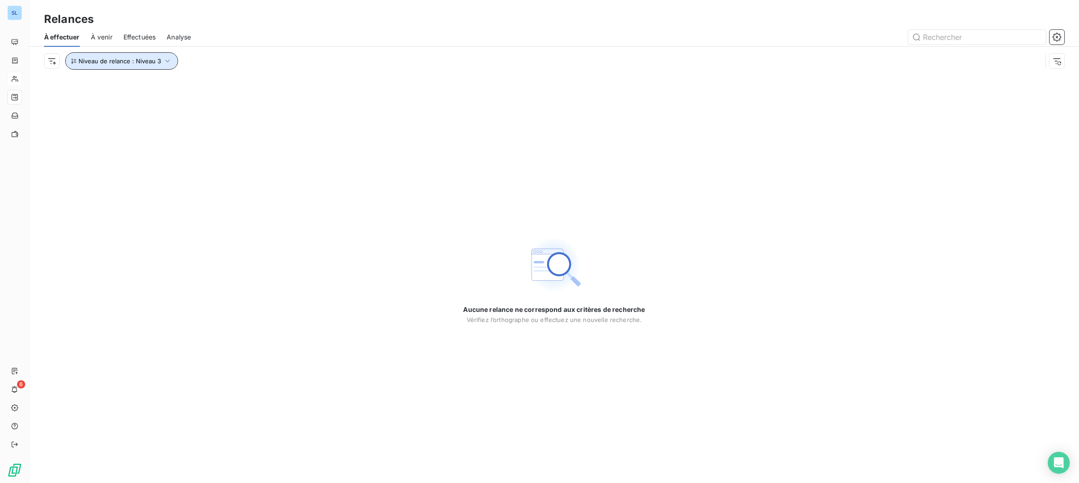
click at [131, 62] on span "Niveau de relance : Niveau 3" at bounding box center [119, 60] width 83 height 7
click at [216, 88] on span "Niveau 3" at bounding box center [212, 84] width 28 height 9
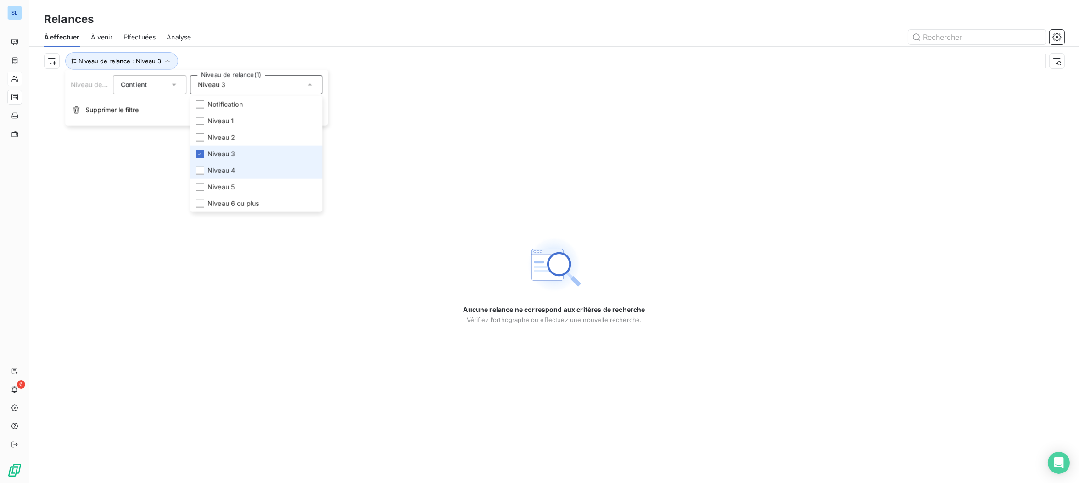
drag, startPoint x: 198, startPoint y: 151, endPoint x: 198, endPoint y: 163, distance: 12.4
click at [198, 151] on icon at bounding box center [200, 154] width 6 height 6
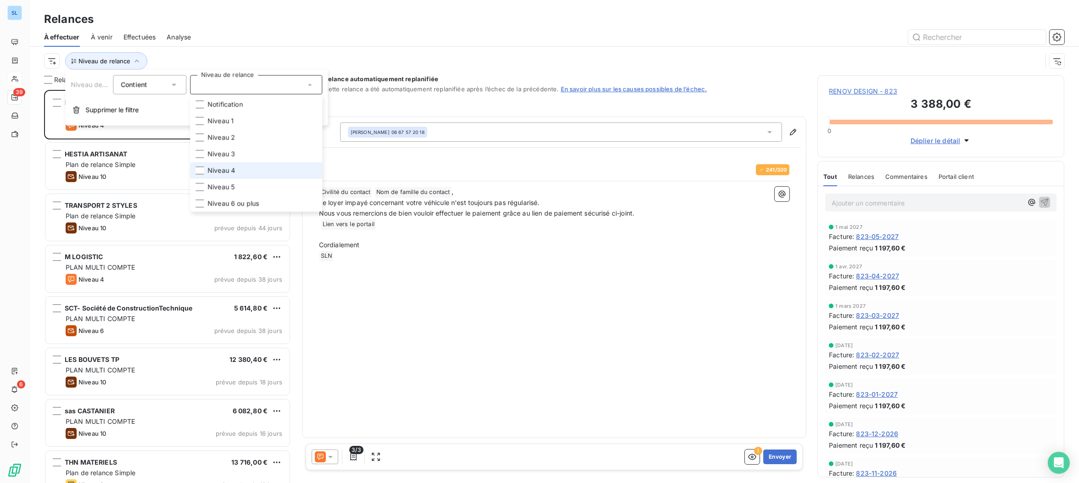
scroll to position [393, 246]
click at [199, 166] on li "Niveau 4" at bounding box center [256, 170] width 132 height 17
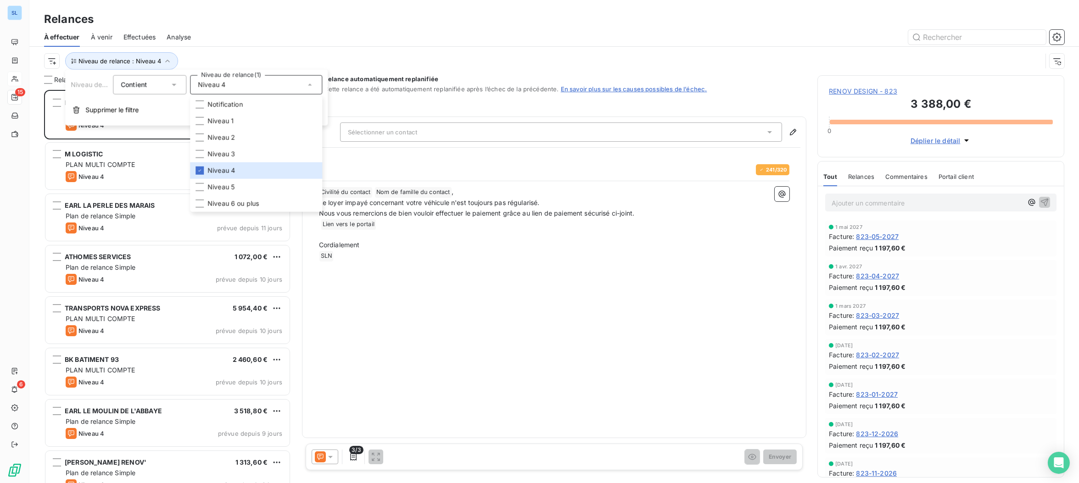
click at [224, 32] on div at bounding box center [633, 37] width 862 height 15
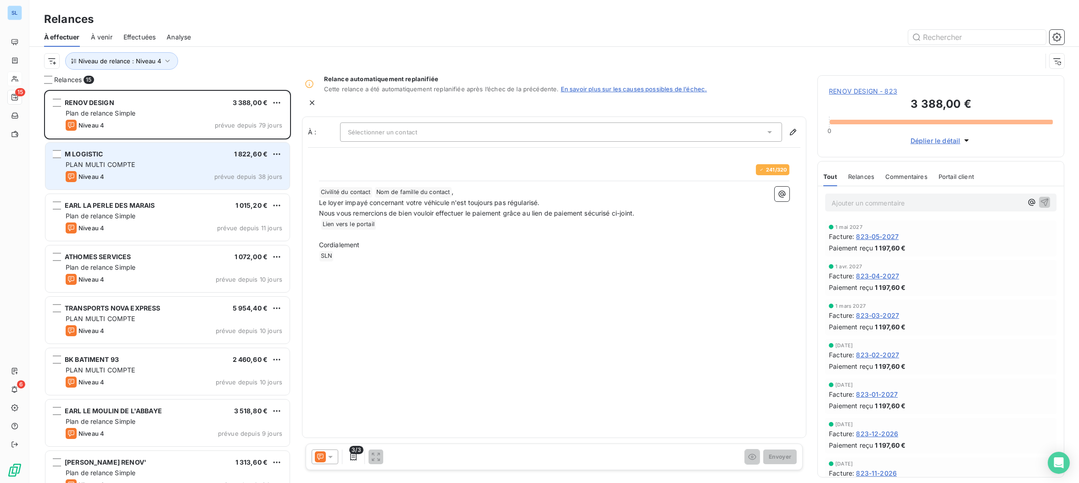
click at [125, 175] on div "Niveau 4 prévue depuis 38 jours" at bounding box center [174, 176] width 217 height 11
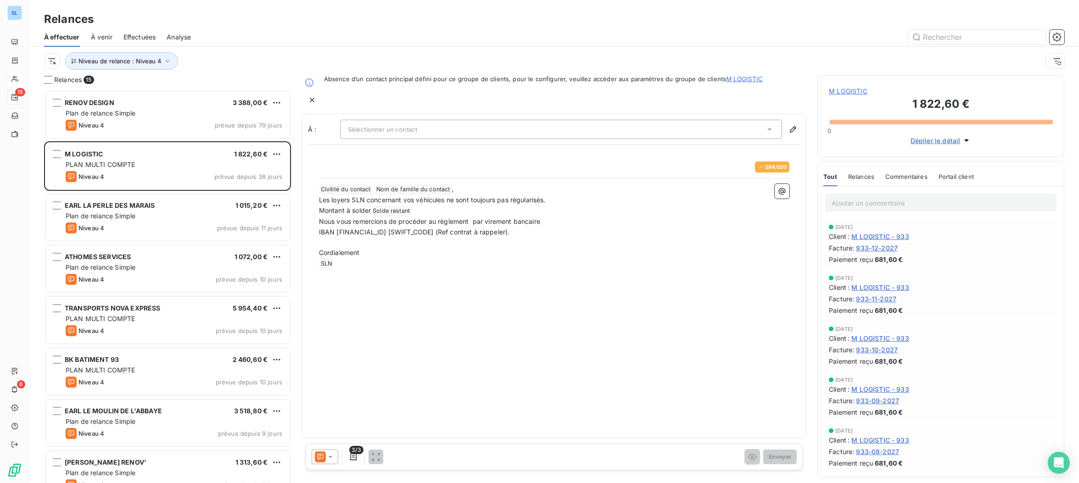
click at [864, 180] on span "Relances" at bounding box center [861, 176] width 26 height 7
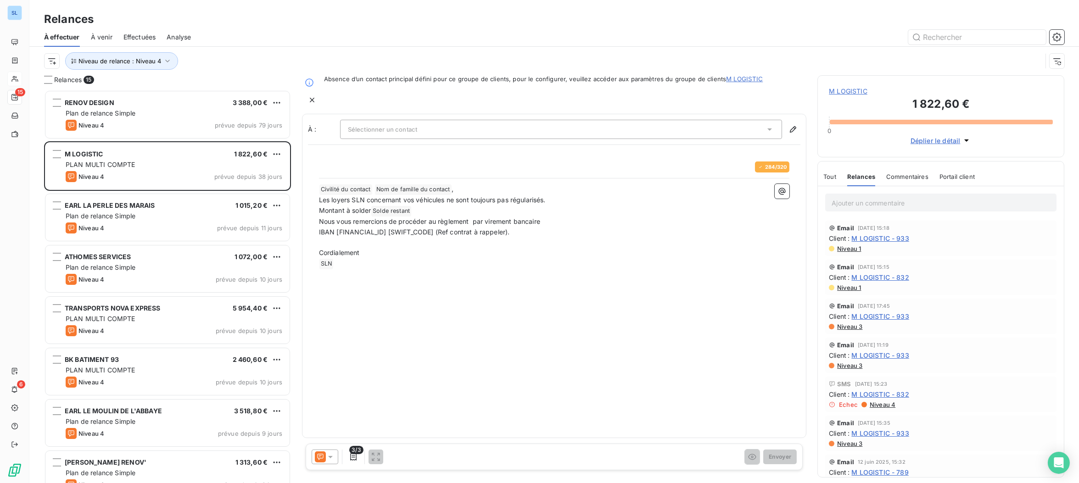
click at [845, 252] on span "Niveau 1" at bounding box center [848, 248] width 25 height 7
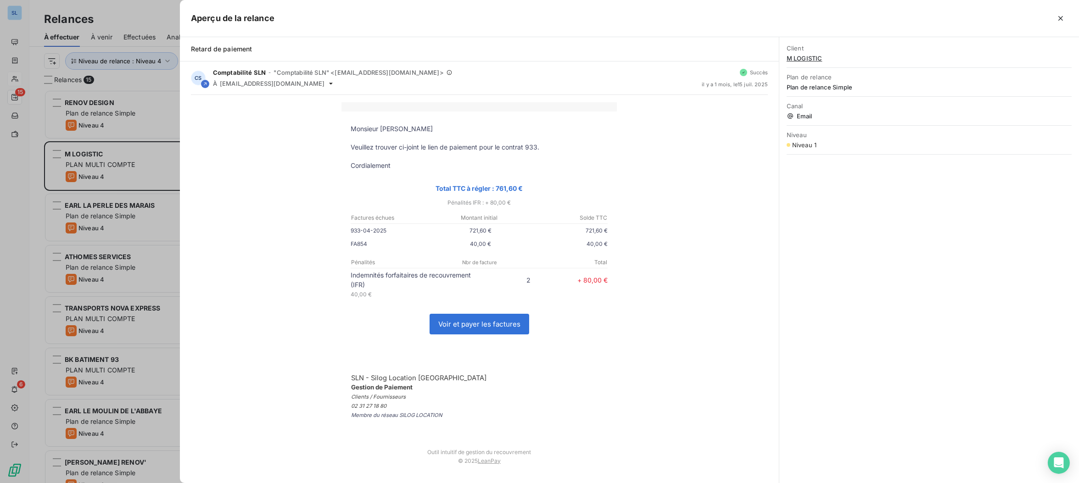
click at [110, 169] on div at bounding box center [539, 241] width 1079 height 483
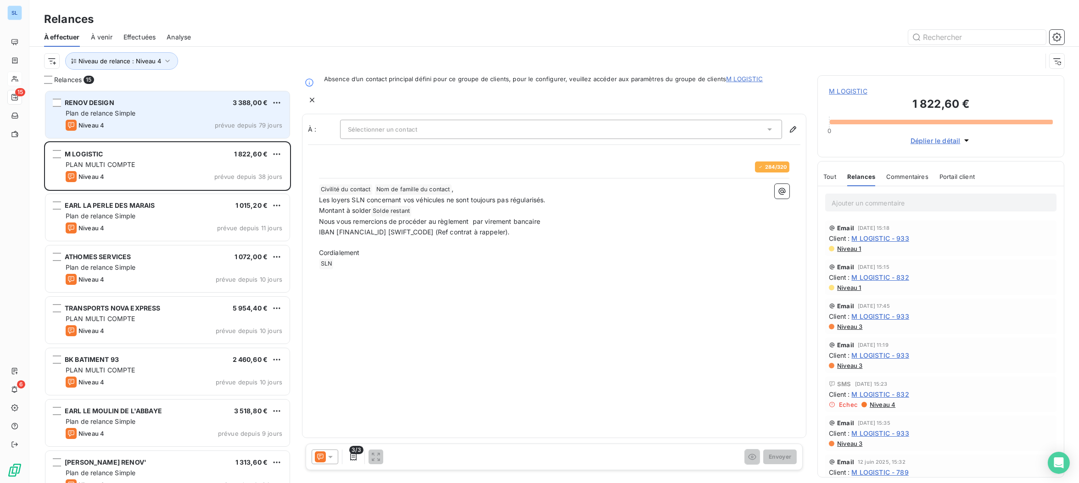
click at [112, 122] on div "Niveau 4 prévue depuis 79 jours" at bounding box center [174, 125] width 217 height 11
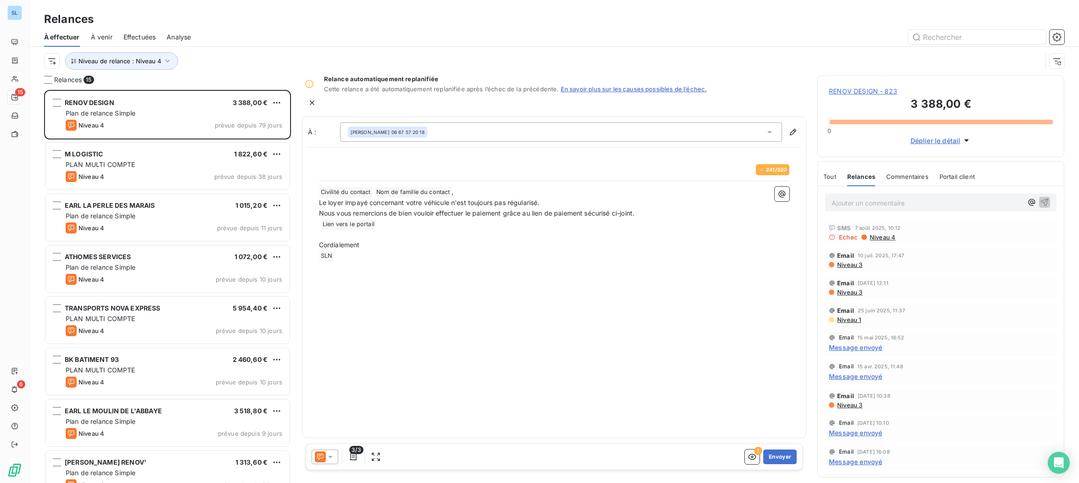
click at [318, 456] on icon at bounding box center [320, 456] width 11 height 11
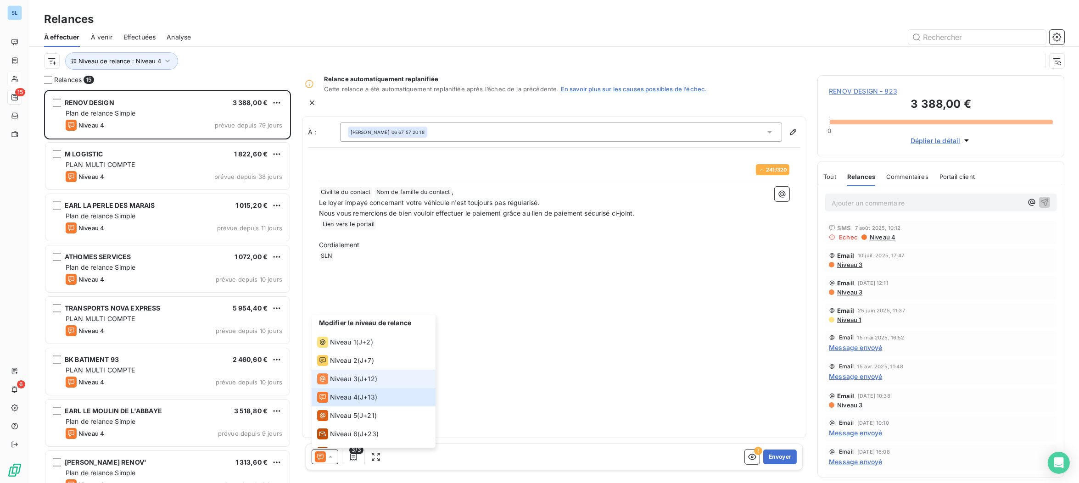
click at [330, 378] on span "Niveau 3" at bounding box center [344, 378] width 28 height 9
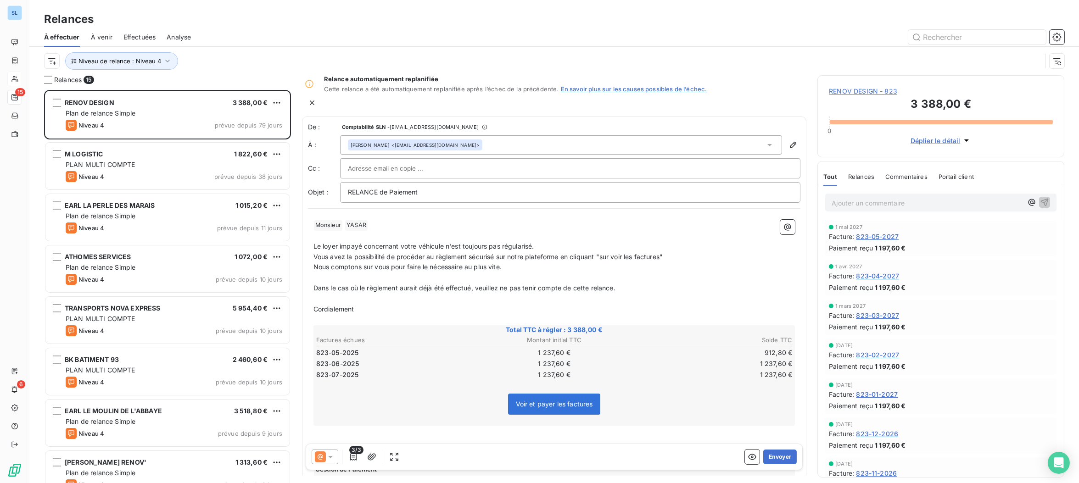
click at [857, 179] on span "Relances" at bounding box center [861, 176] width 26 height 7
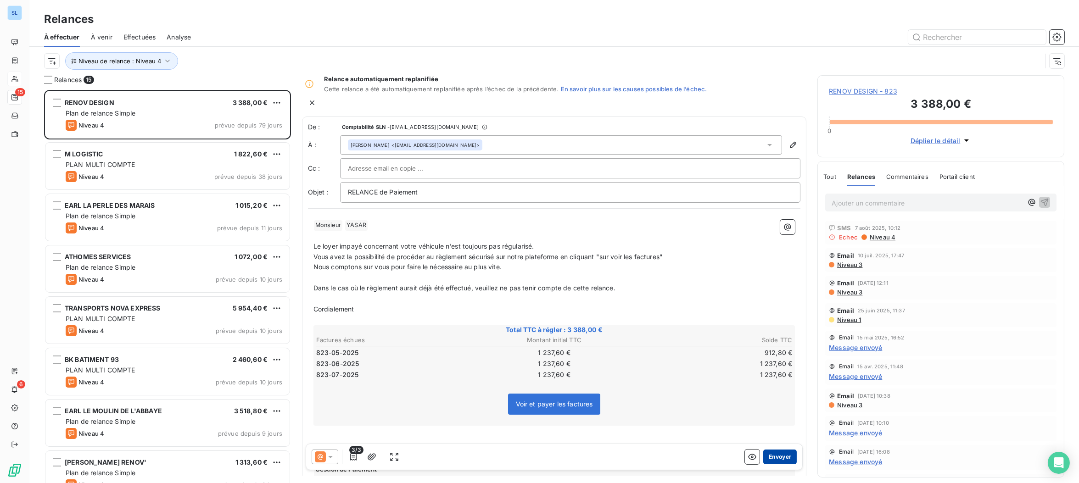
click at [781, 460] on button "Envoyer" at bounding box center [779, 457] width 33 height 15
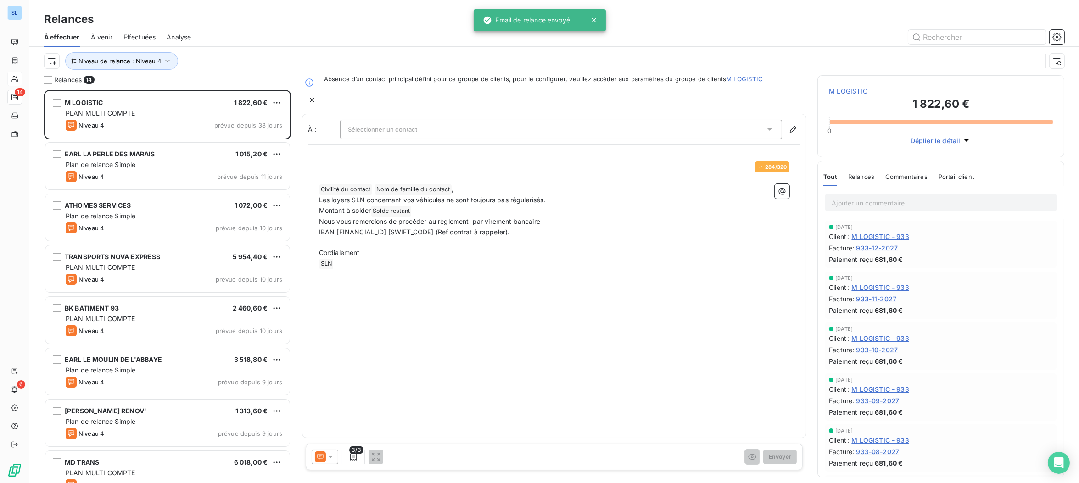
click at [324, 455] on icon at bounding box center [320, 456] width 11 height 11
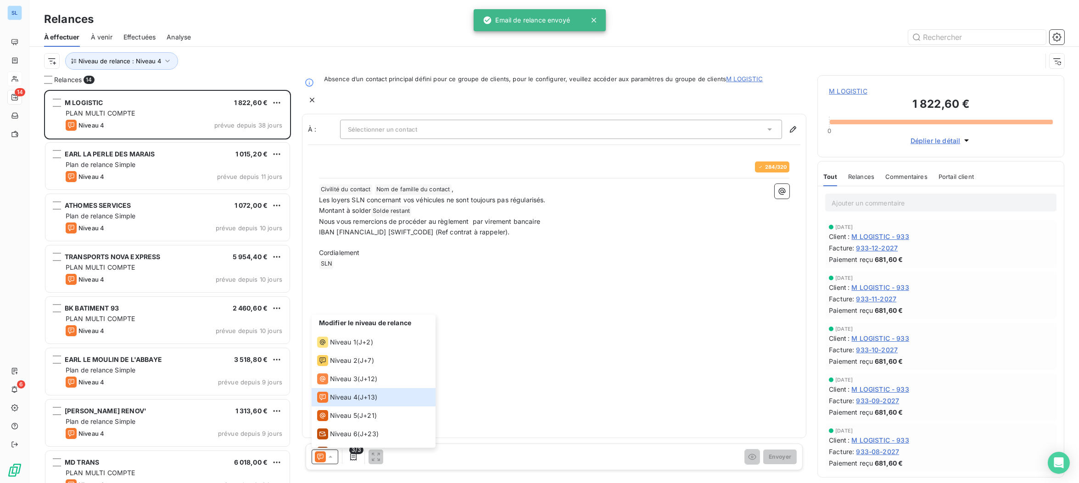
click at [865, 177] on span "Relances" at bounding box center [861, 176] width 26 height 7
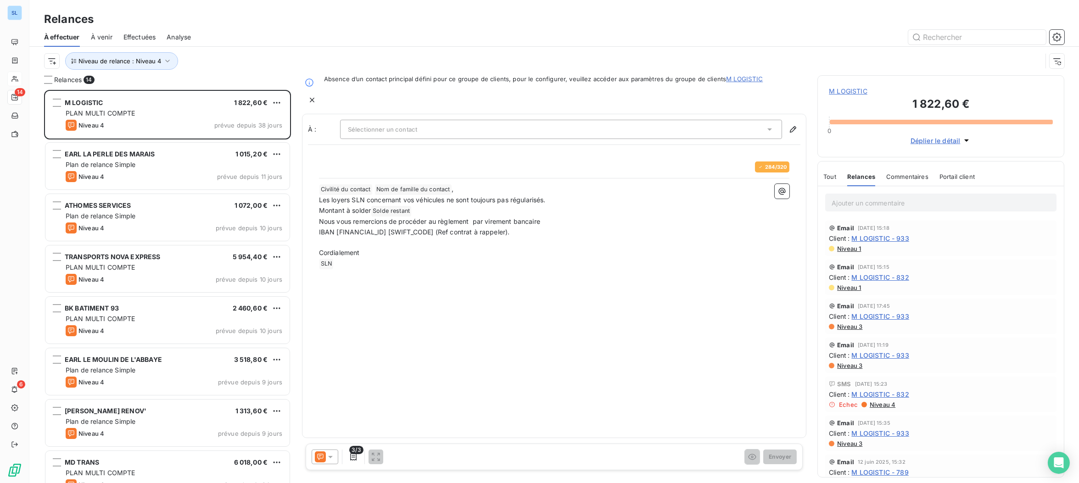
drag, startPoint x: 324, startPoint y: 453, endPoint x: 320, endPoint y: 449, distance: 5.8
click at [324, 453] on icon at bounding box center [320, 456] width 11 height 11
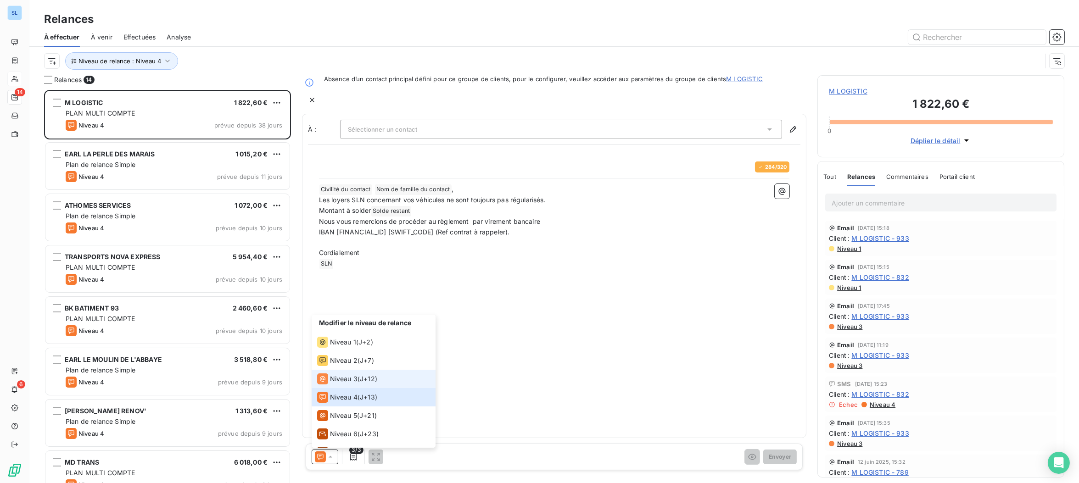
click at [334, 384] on div "Niveau 3" at bounding box center [337, 378] width 40 height 11
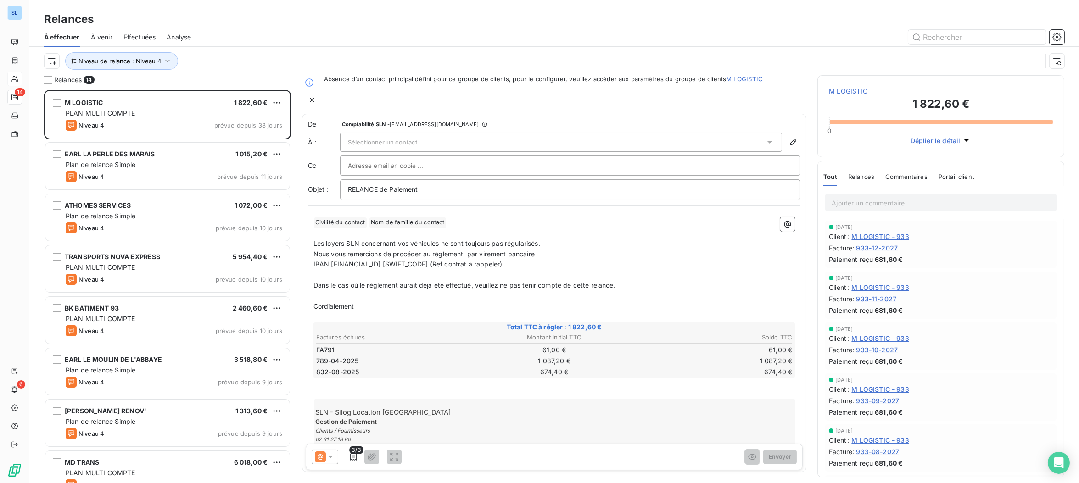
drag, startPoint x: 714, startPoint y: 425, endPoint x: 594, endPoint y: 244, distance: 217.5
click at [714, 425] on div "SLN - Silog Location [GEOGRAPHIC_DATA] Gestion de Paiement Clients / Fournisseu…" at bounding box center [555, 429] width 482 height 61
click at [438, 133] on div "Sélectionner un contact" at bounding box center [561, 142] width 442 height 19
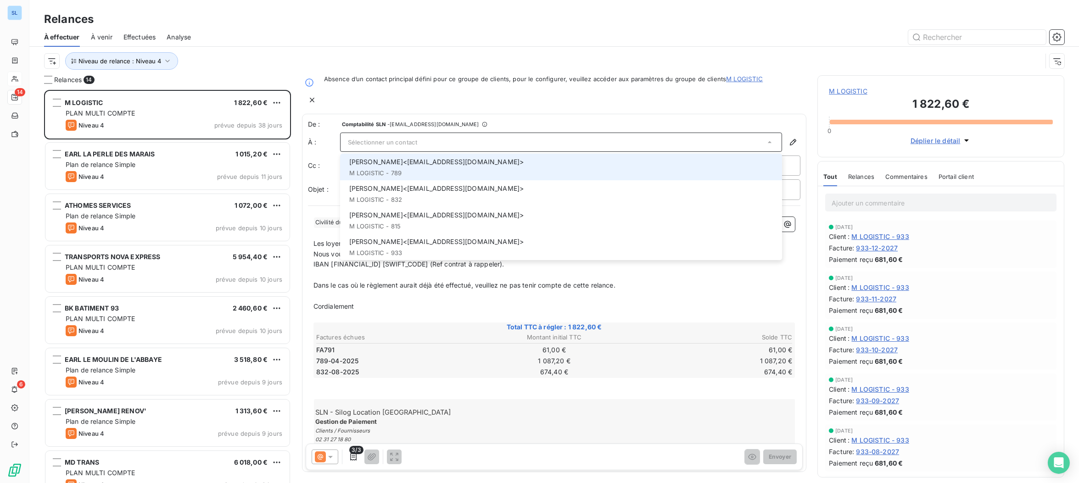
drag, startPoint x: 401, startPoint y: 163, endPoint x: 415, endPoint y: 163, distance: 13.8
click at [401, 163] on div "[PERSON_NAME] <[EMAIL_ADDRESS][DOMAIN_NAME]> M LOGISTIC - 789" at bounding box center [563, 166] width 428 height 19
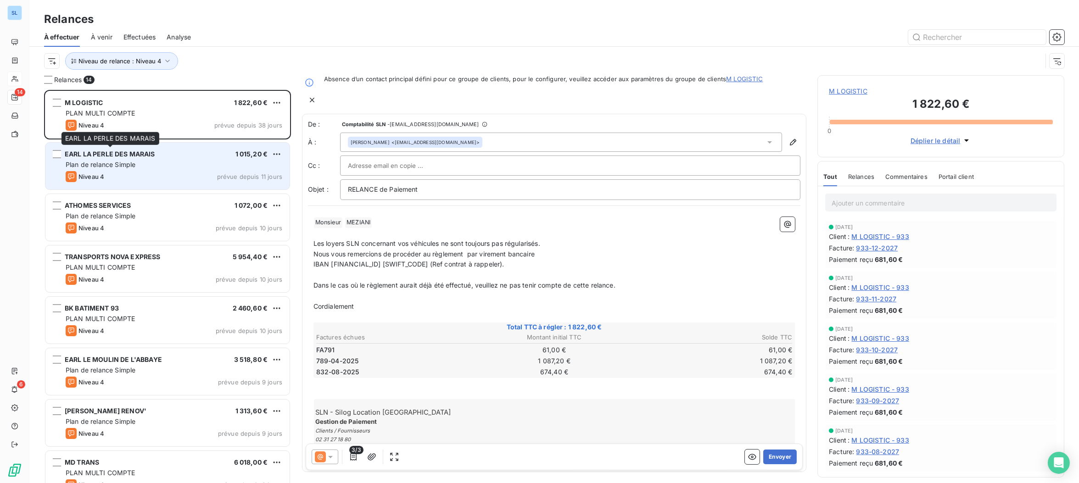
click at [122, 158] on div "EARL LA PERLE DES MARAIS" at bounding box center [110, 154] width 90 height 9
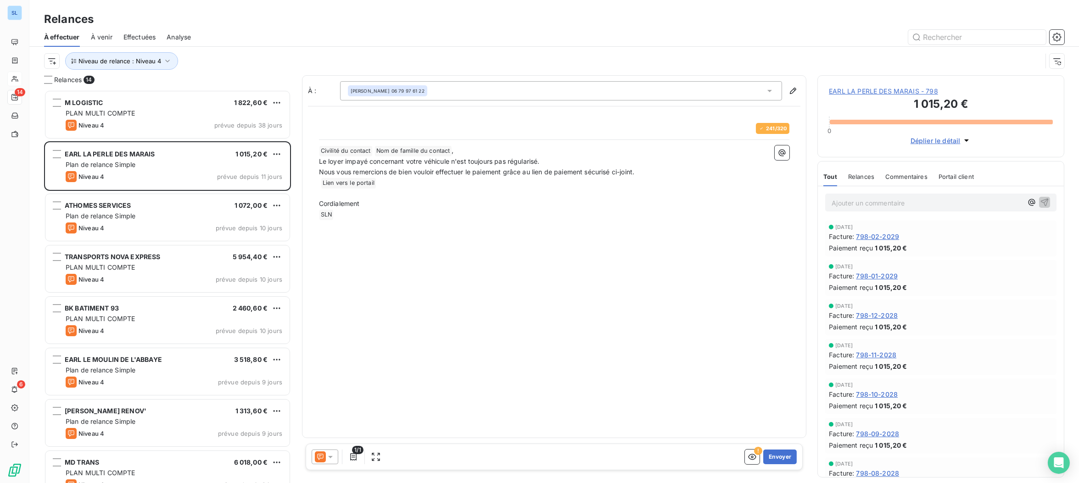
click at [857, 178] on span "Relances" at bounding box center [861, 176] width 26 height 7
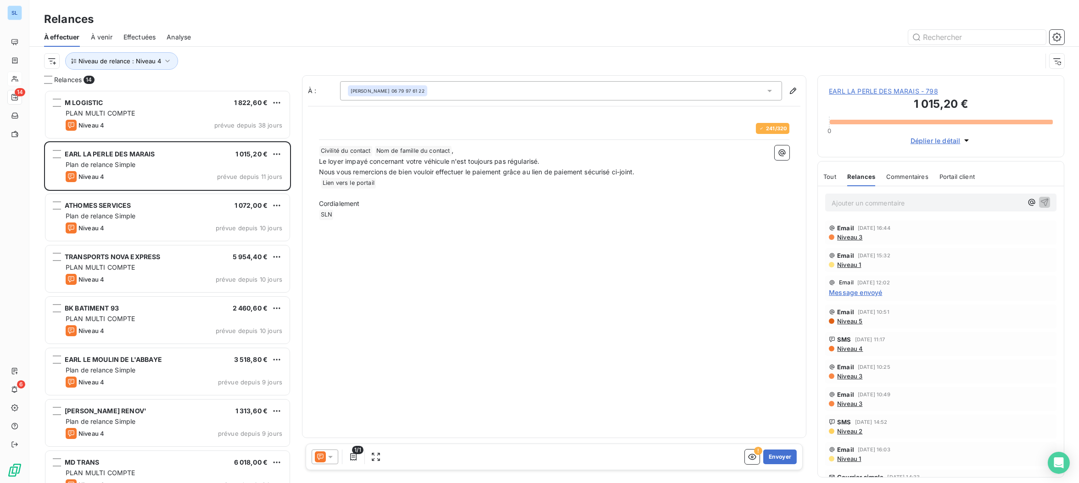
click at [324, 457] on icon at bounding box center [320, 456] width 11 height 11
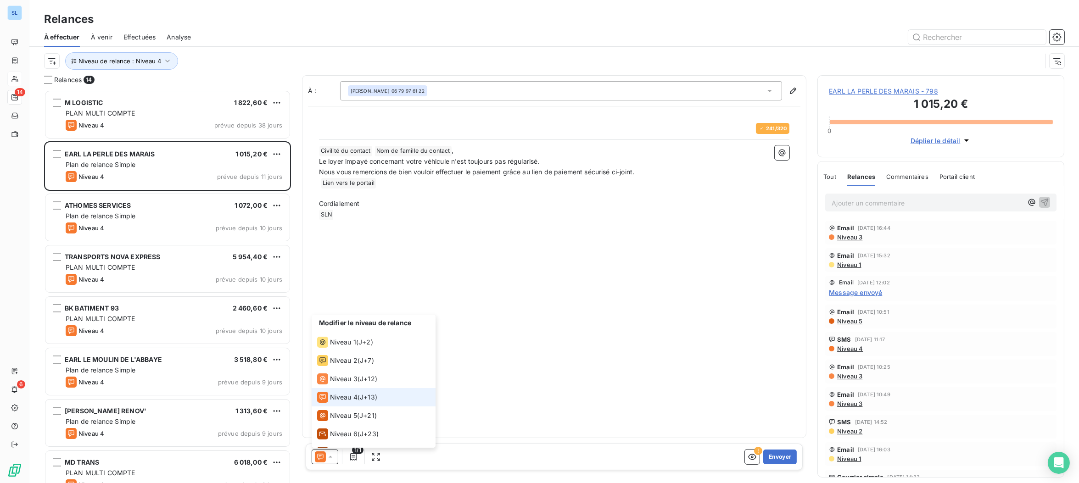
click at [336, 394] on span "Niveau 4" at bounding box center [344, 397] width 28 height 9
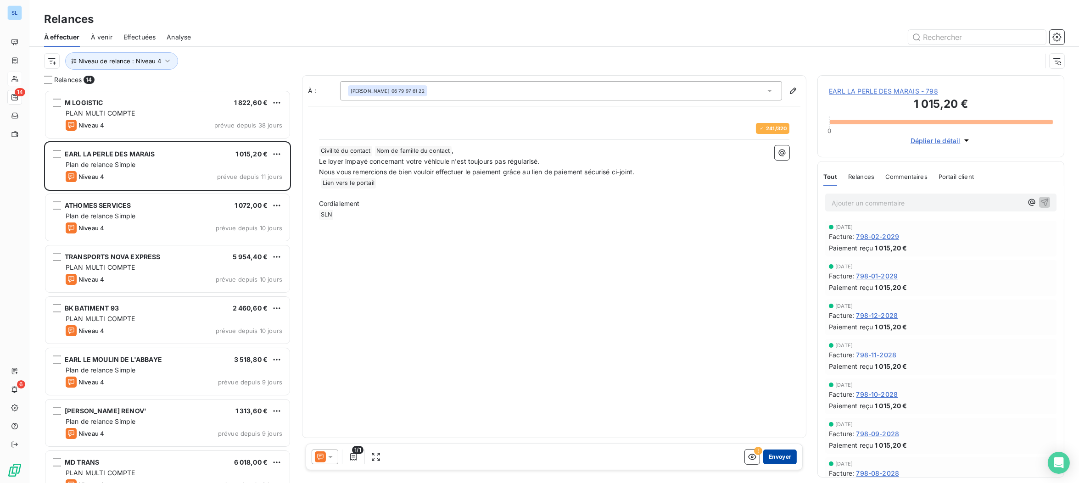
click at [784, 456] on button "Envoyer" at bounding box center [779, 457] width 33 height 15
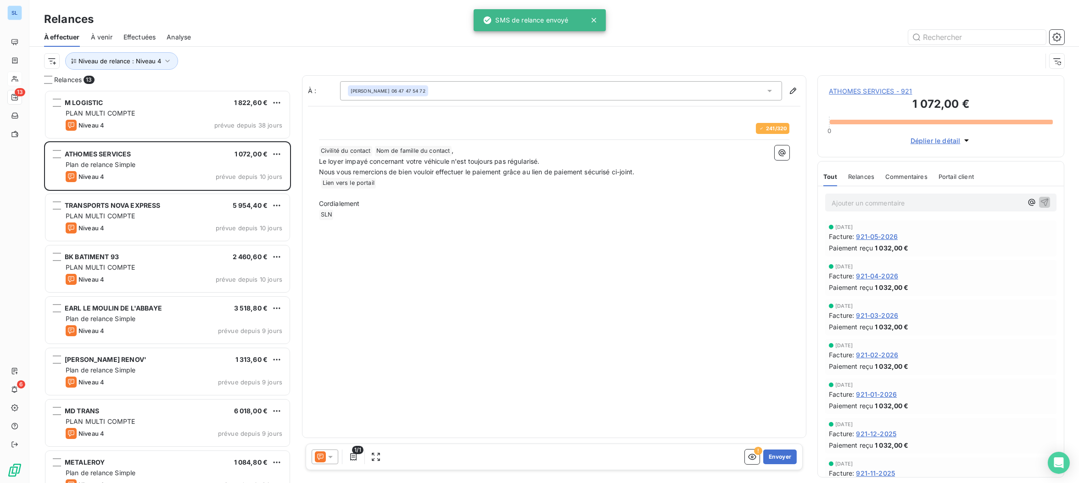
click at [856, 186] on div "Relances" at bounding box center [861, 176] width 26 height 19
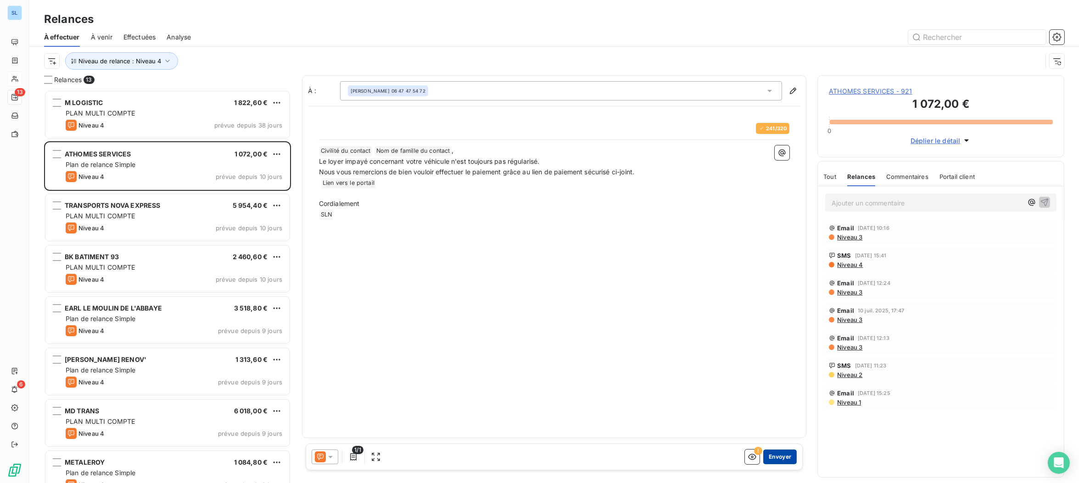
click at [781, 459] on button "Envoyer" at bounding box center [779, 457] width 33 height 15
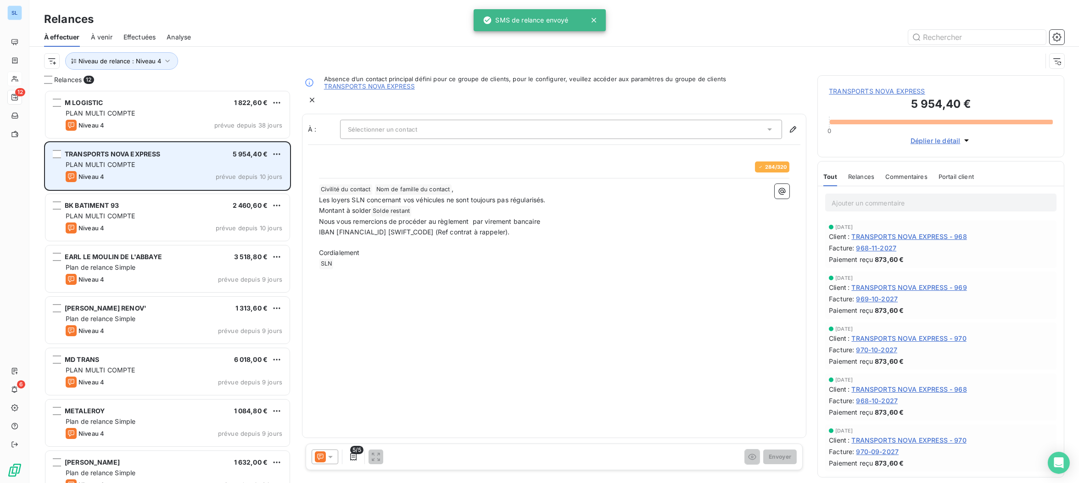
click at [128, 177] on div "Niveau 4 prévue depuis 10 jours" at bounding box center [174, 176] width 217 height 11
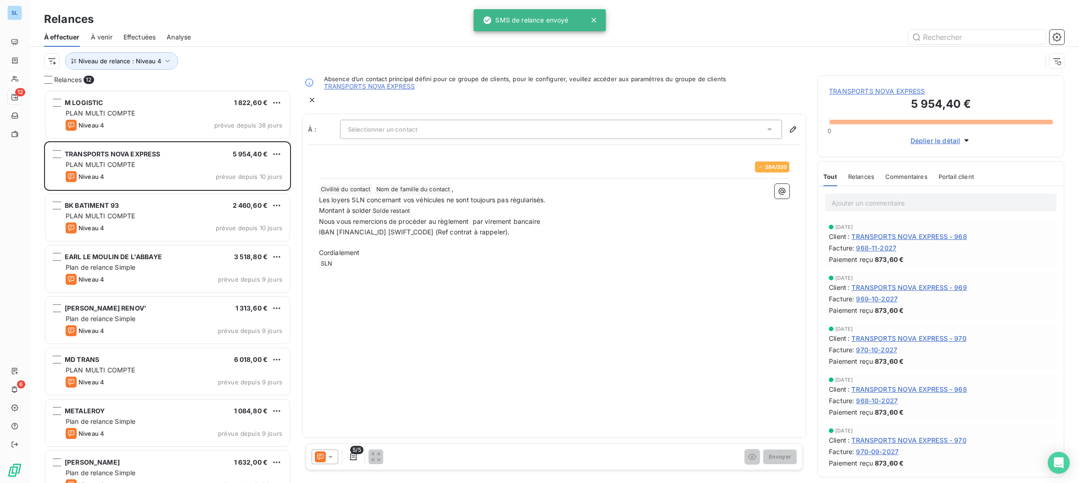
click at [871, 179] on span "Relances" at bounding box center [861, 176] width 26 height 7
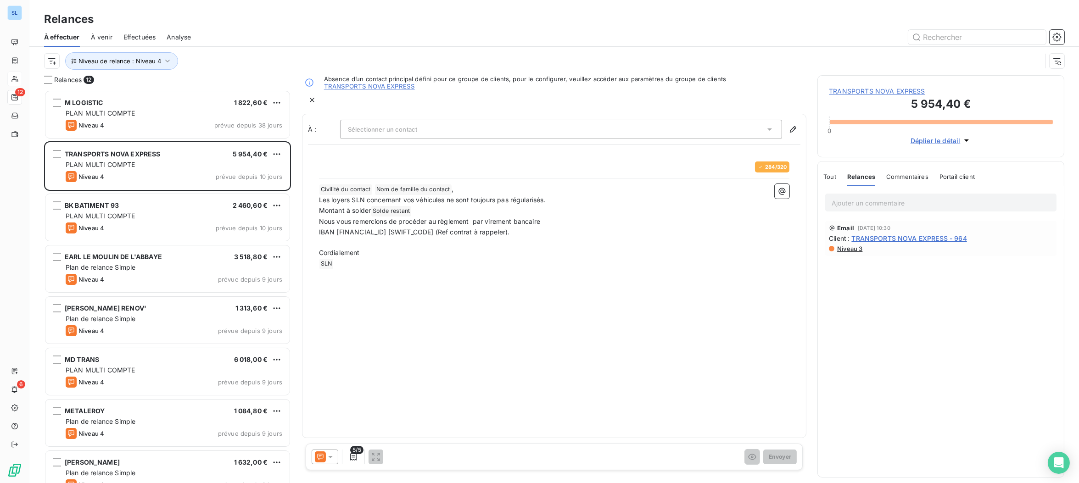
click at [322, 458] on icon at bounding box center [320, 456] width 11 height 11
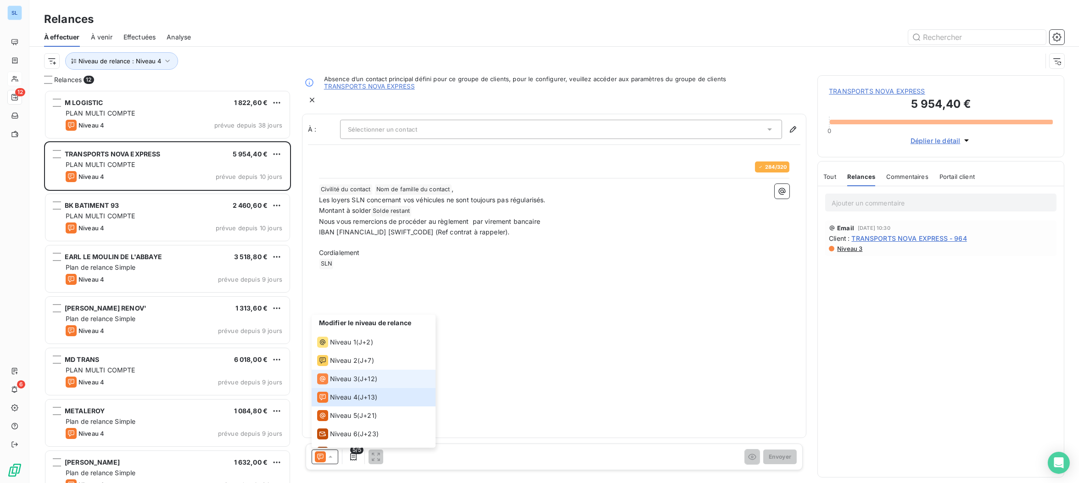
click at [338, 383] on span "Niveau 3" at bounding box center [344, 378] width 28 height 9
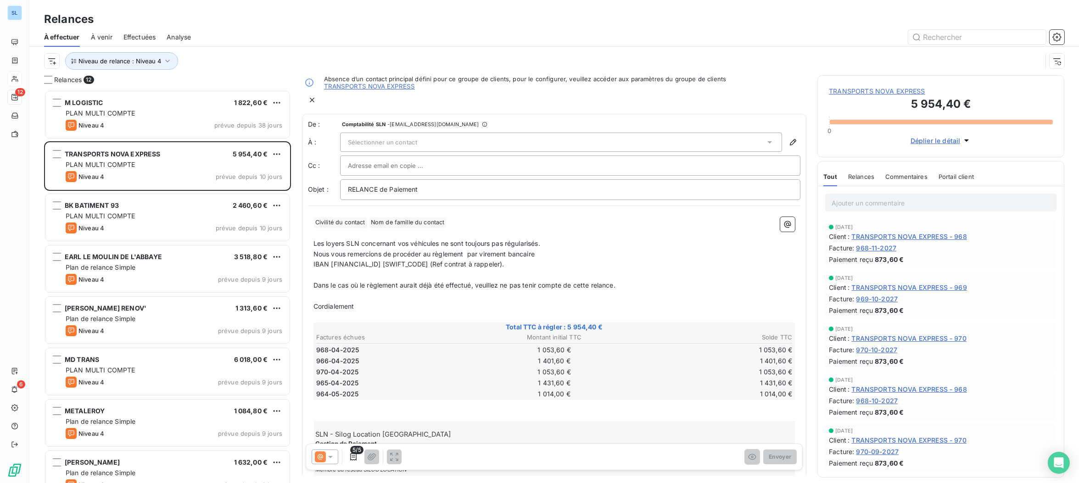
click at [370, 133] on div "Sélectionner un contact" at bounding box center [561, 142] width 442 height 19
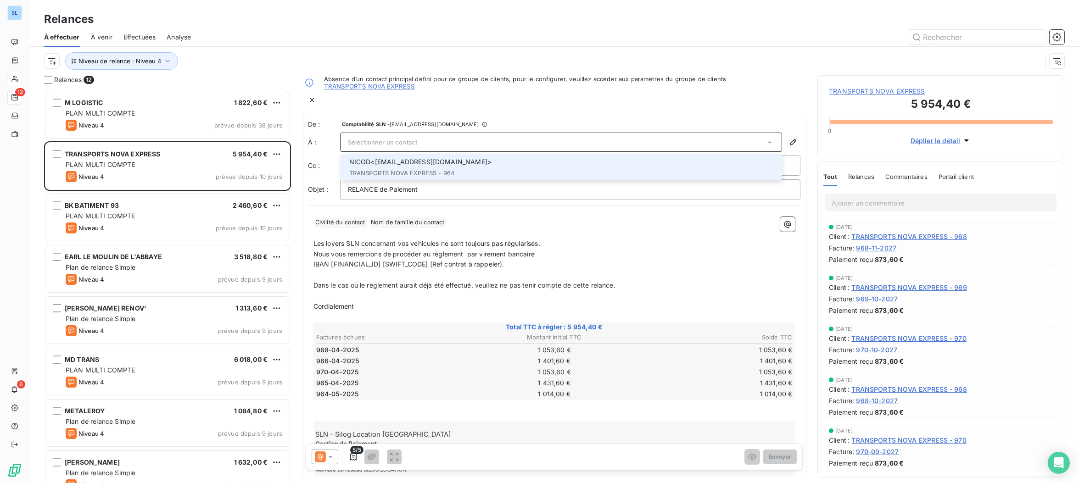
drag, startPoint x: 373, startPoint y: 162, endPoint x: 378, endPoint y: 165, distance: 5.5
click at [373, 162] on div "NICOD <[EMAIL_ADDRESS][DOMAIN_NAME]> TRANSPORTS NOVA EXPRESS - 964" at bounding box center [563, 166] width 428 height 19
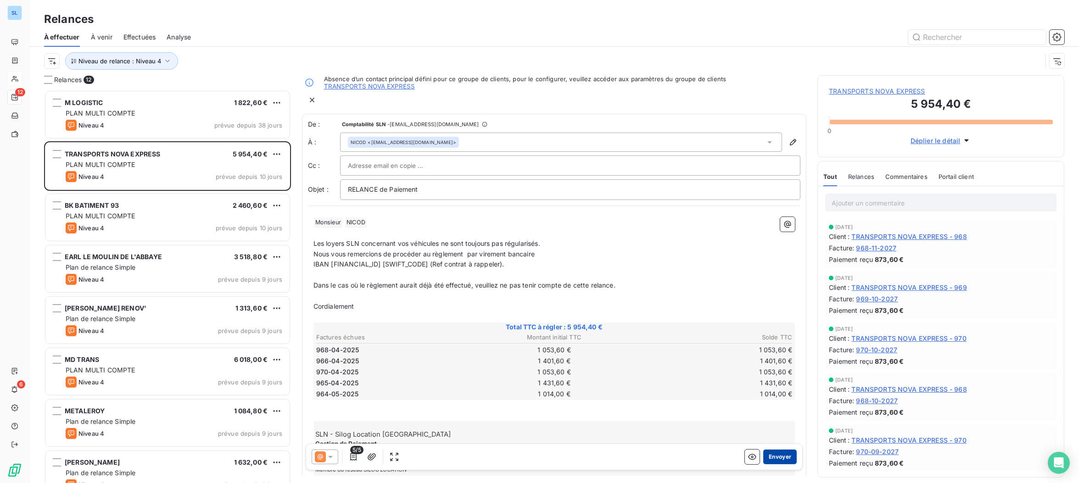
click at [778, 457] on button "Envoyer" at bounding box center [779, 457] width 33 height 15
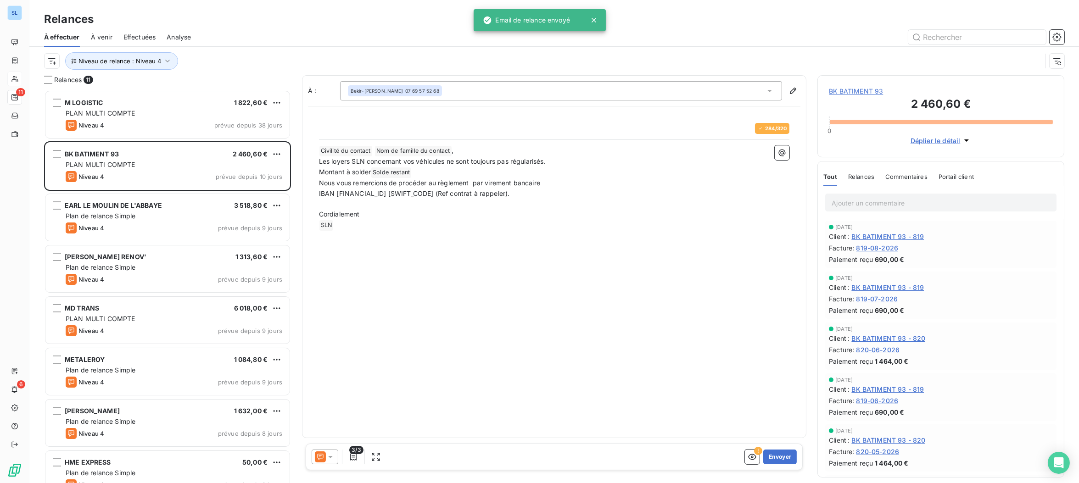
click at [865, 180] on span "Relances" at bounding box center [861, 176] width 26 height 7
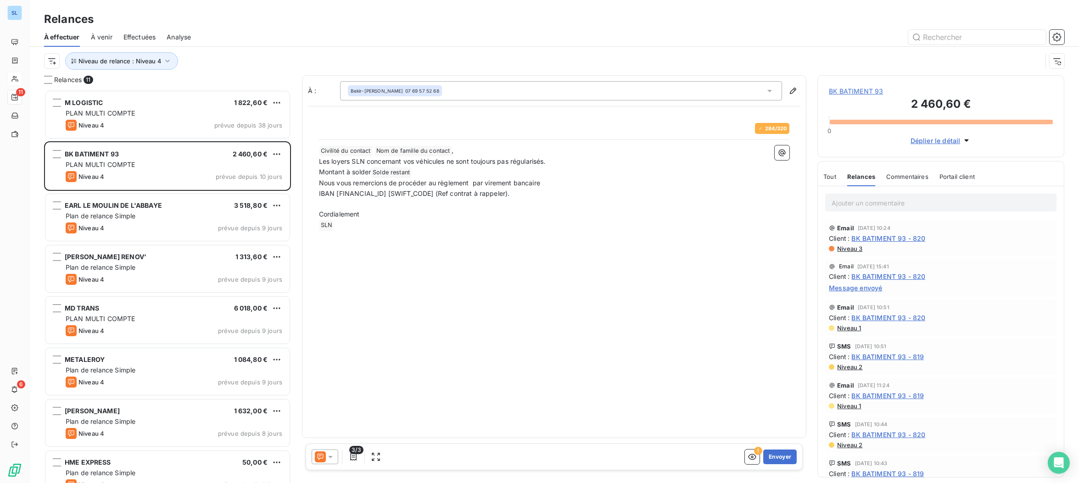
click at [324, 458] on icon at bounding box center [320, 456] width 11 height 11
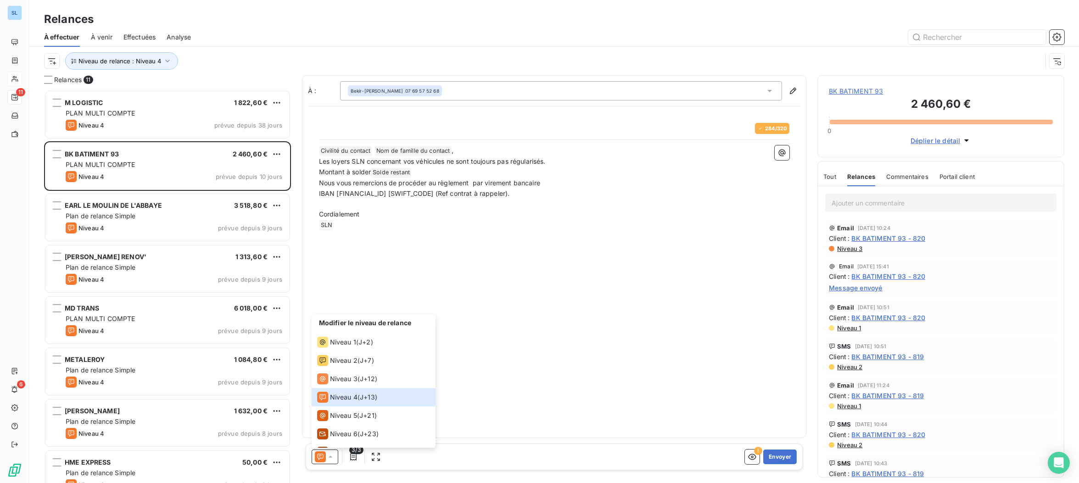
click at [491, 311] on div "À : [PERSON_NAME] 07 69 57 52 68 284 / 320 ﻿ Civilité du contact ﻿ Nom de famil…" at bounding box center [554, 256] width 505 height 363
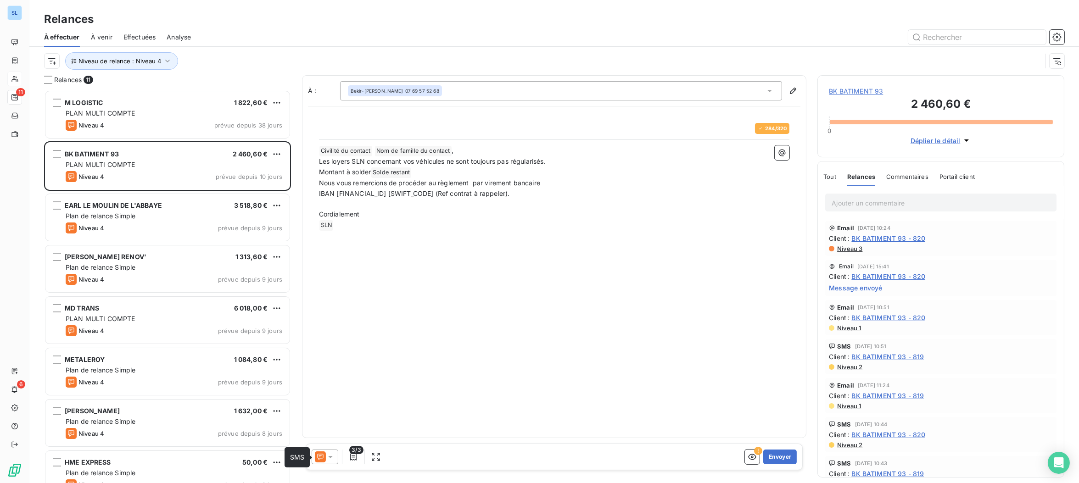
click at [320, 458] on icon at bounding box center [320, 457] width 6 height 6
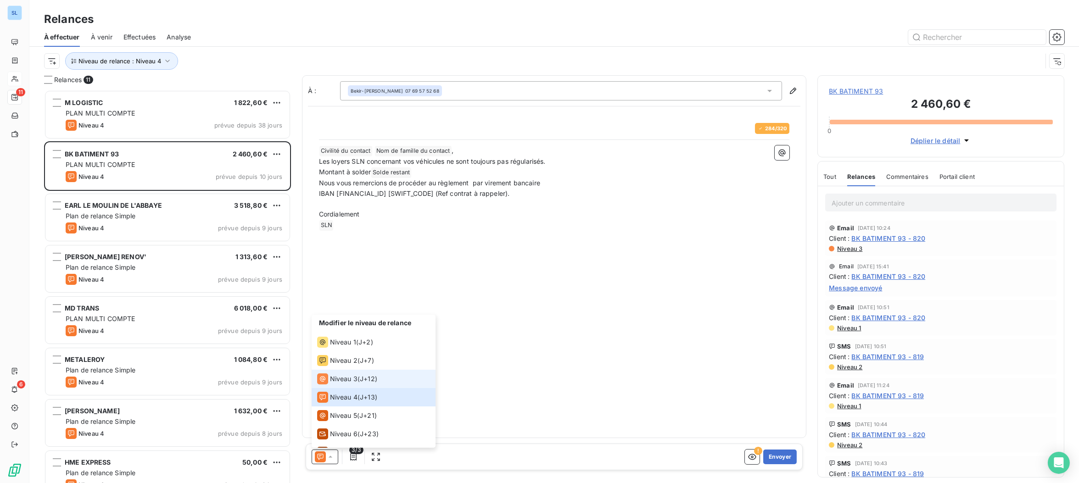
click at [330, 378] on span "Niveau 3" at bounding box center [344, 378] width 28 height 9
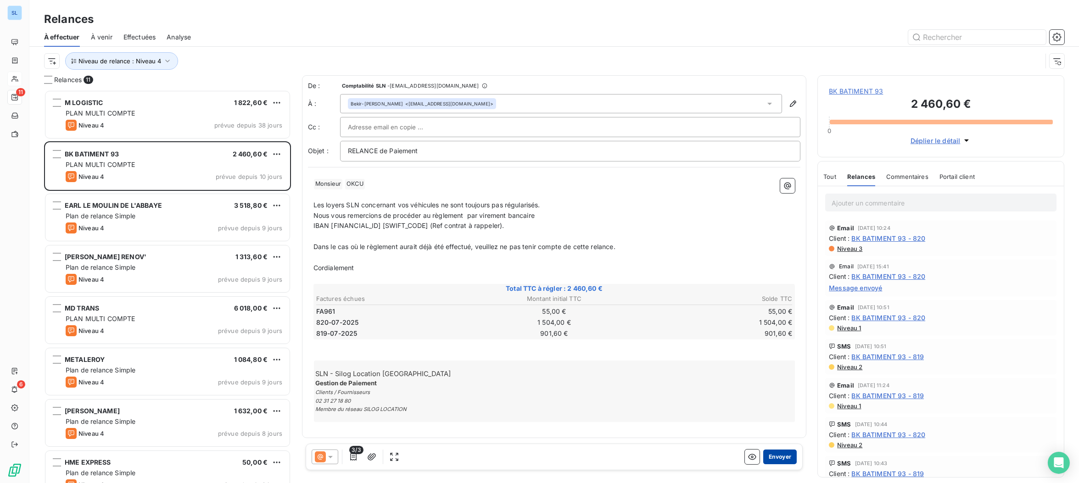
click at [789, 459] on button "Envoyer" at bounding box center [779, 457] width 33 height 15
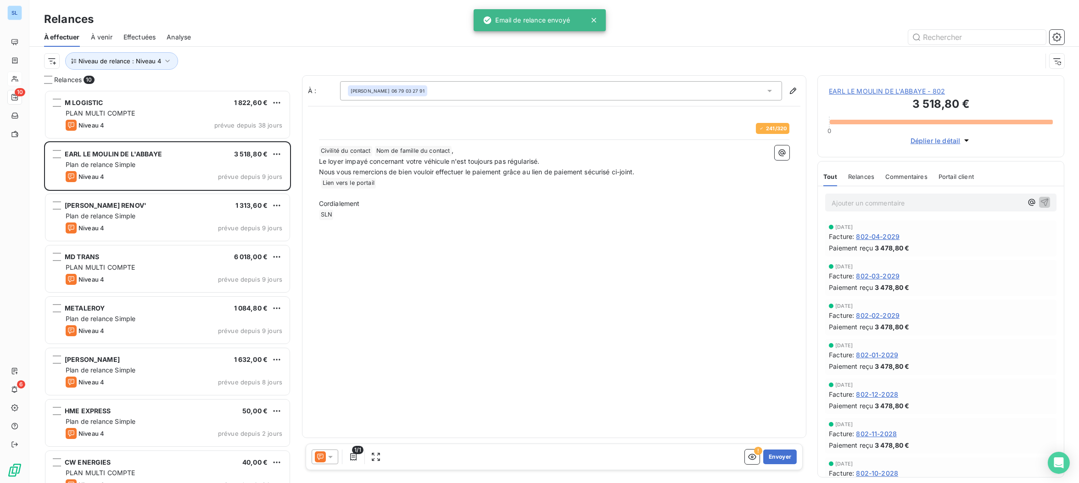
click at [867, 180] on span "Relances" at bounding box center [861, 176] width 26 height 7
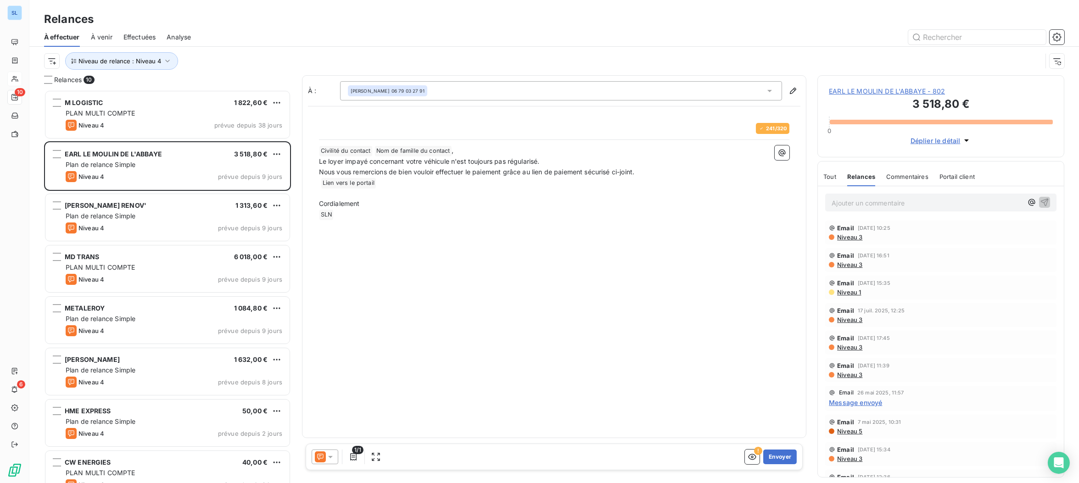
click at [317, 458] on icon at bounding box center [320, 457] width 6 height 6
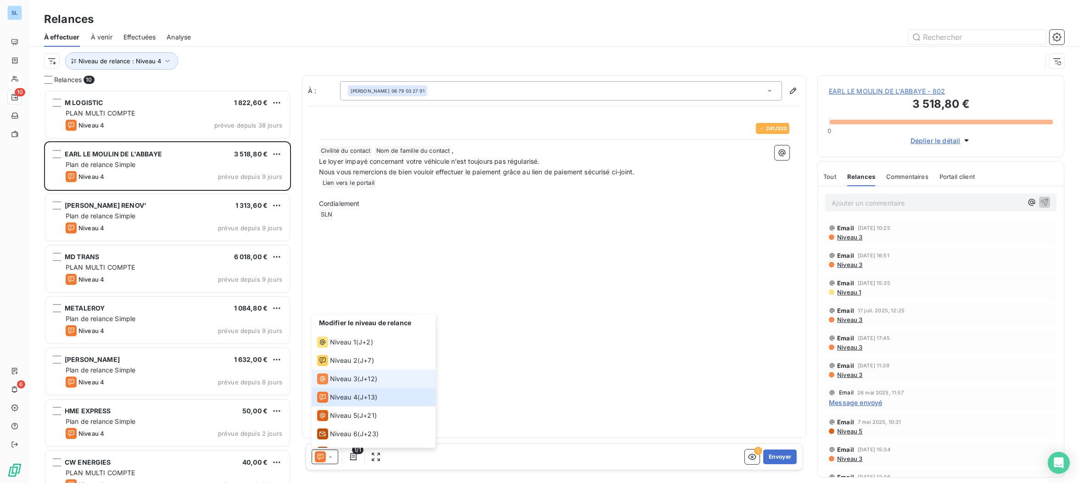
click at [339, 381] on span "Niveau 3" at bounding box center [344, 378] width 28 height 9
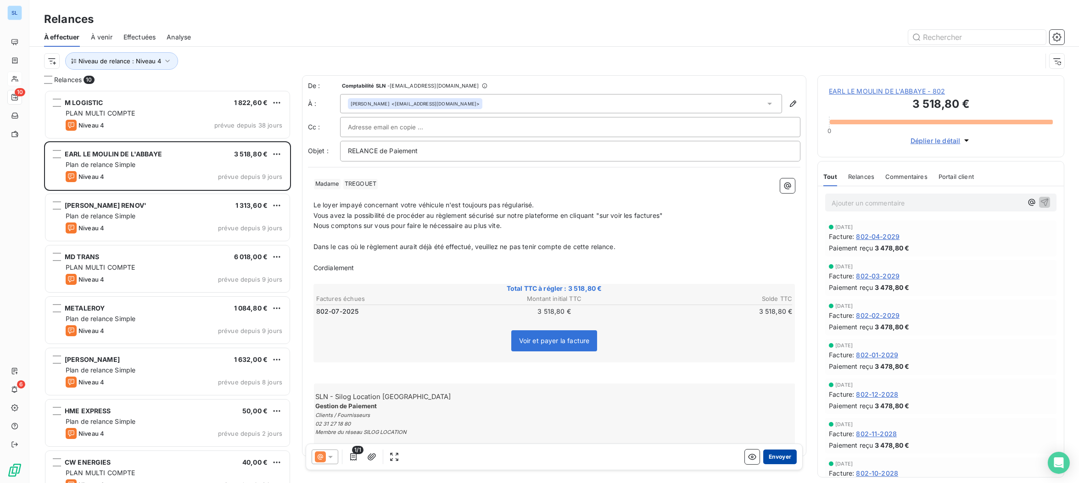
click at [778, 458] on button "Envoyer" at bounding box center [779, 457] width 33 height 15
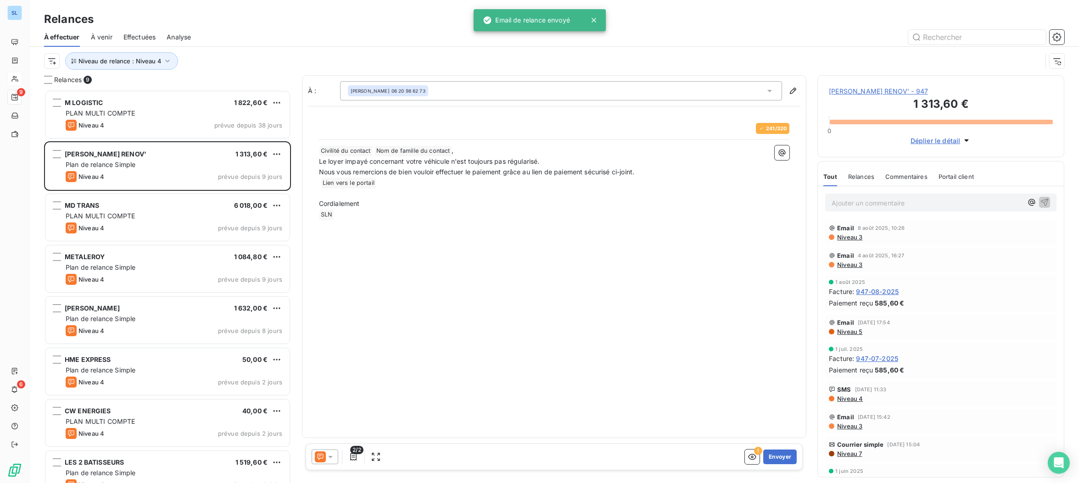
click at [866, 180] on span "Relances" at bounding box center [861, 176] width 26 height 7
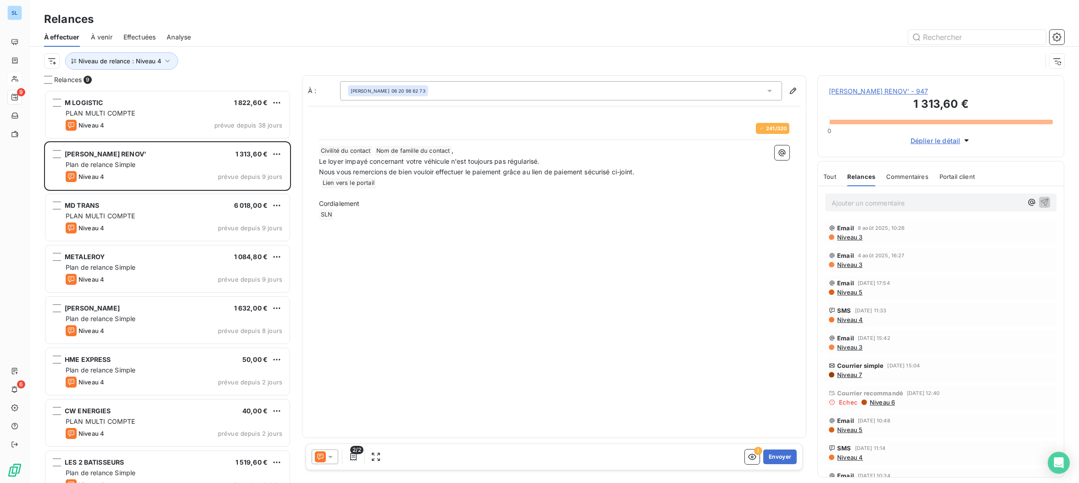
drag, startPoint x: 326, startPoint y: 454, endPoint x: 325, endPoint y: 449, distance: 4.6
click at [326, 454] on icon at bounding box center [330, 456] width 9 height 9
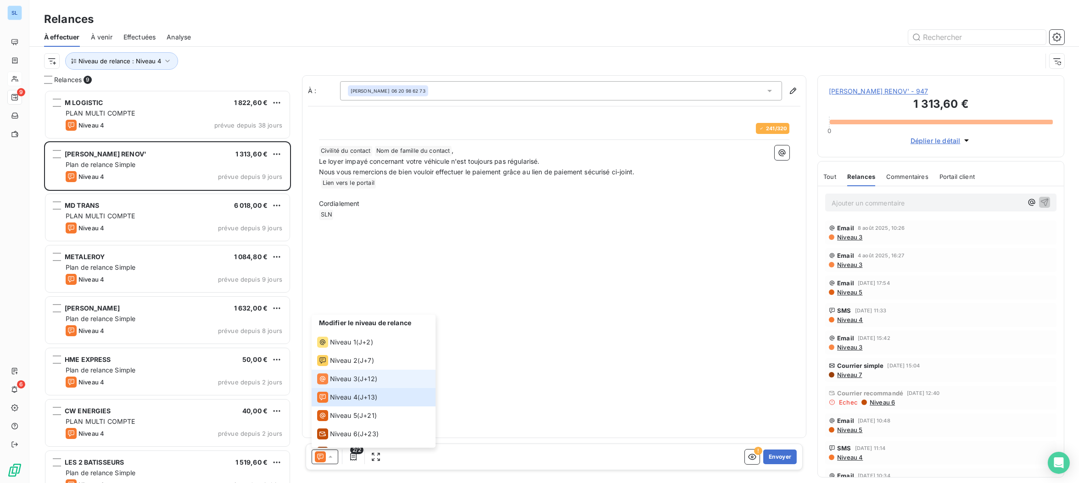
click at [337, 384] on div "Niveau 3" at bounding box center [337, 378] width 40 height 11
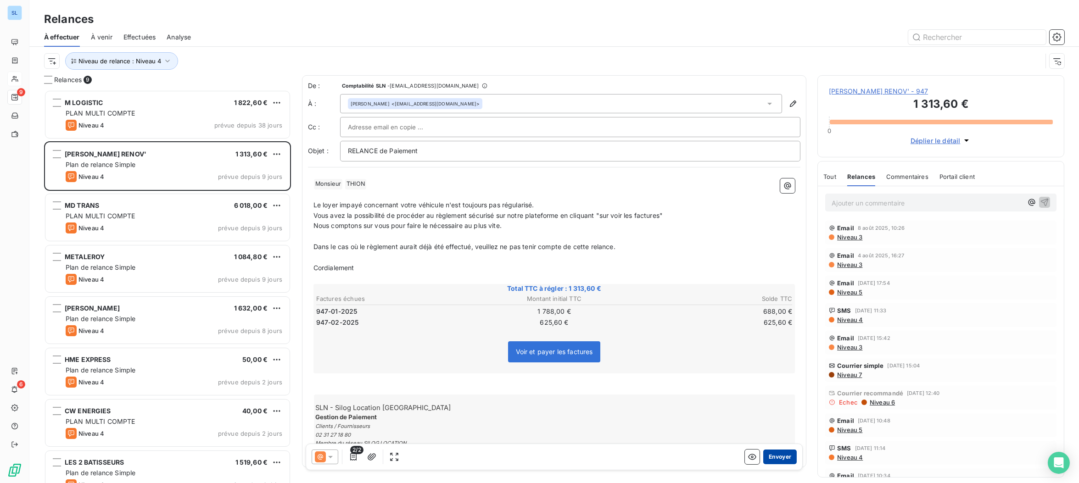
click at [783, 457] on button "Envoyer" at bounding box center [779, 457] width 33 height 15
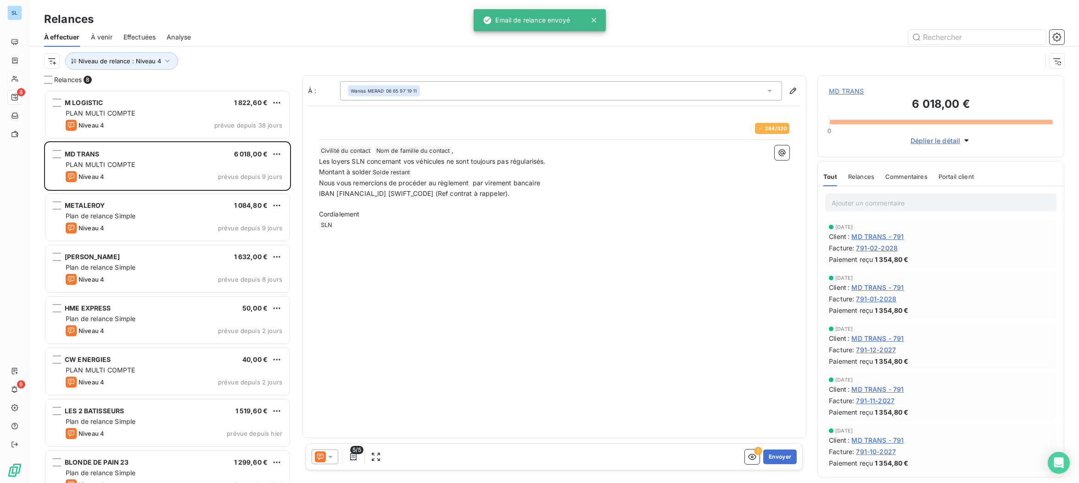
click at [858, 180] on span "Relances" at bounding box center [861, 176] width 26 height 7
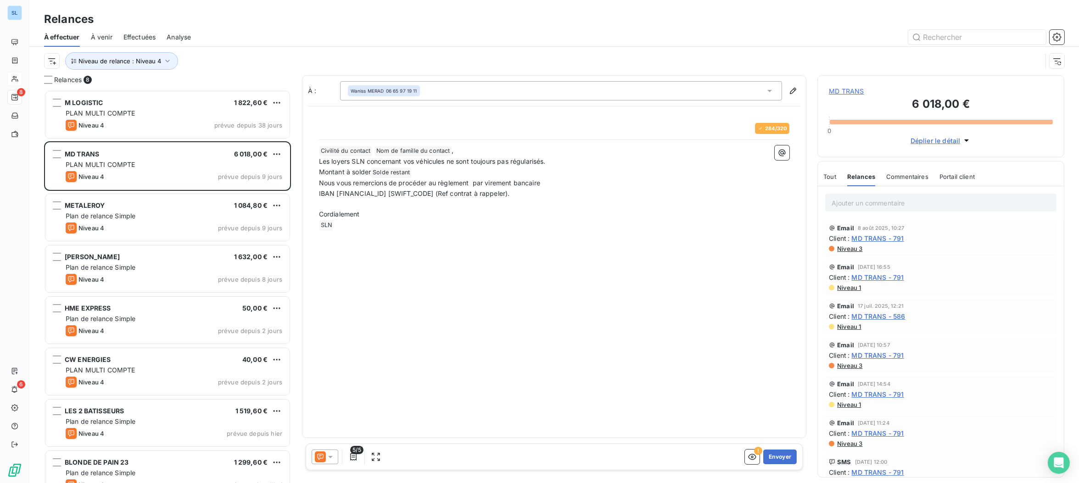
click at [850, 252] on span "Niveau 3" at bounding box center [849, 248] width 26 height 7
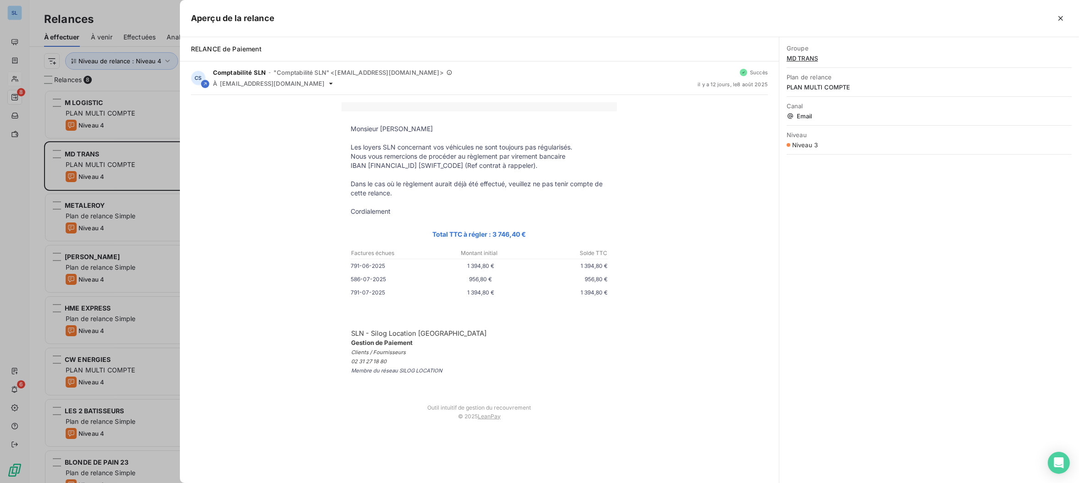
click at [150, 97] on div at bounding box center [539, 241] width 1079 height 483
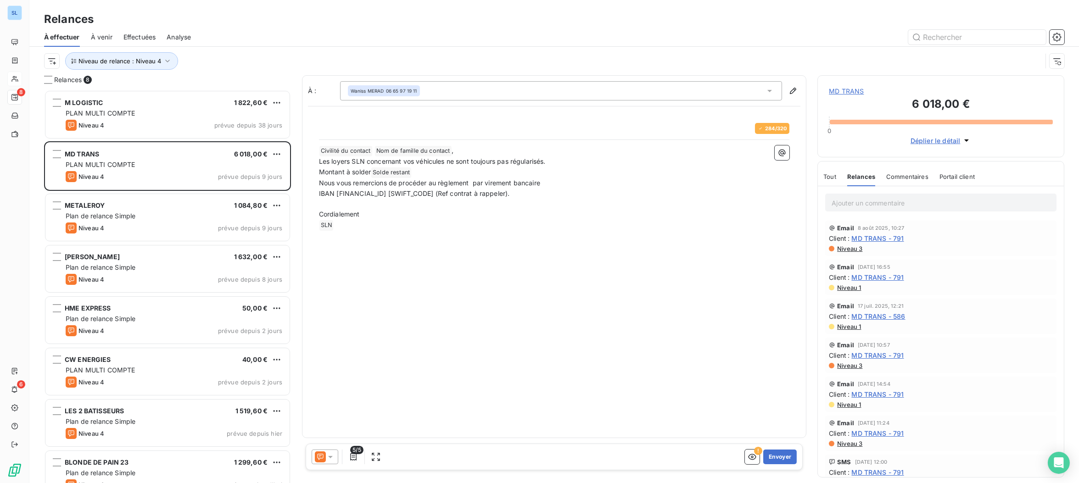
click at [325, 464] on div at bounding box center [325, 457] width 27 height 15
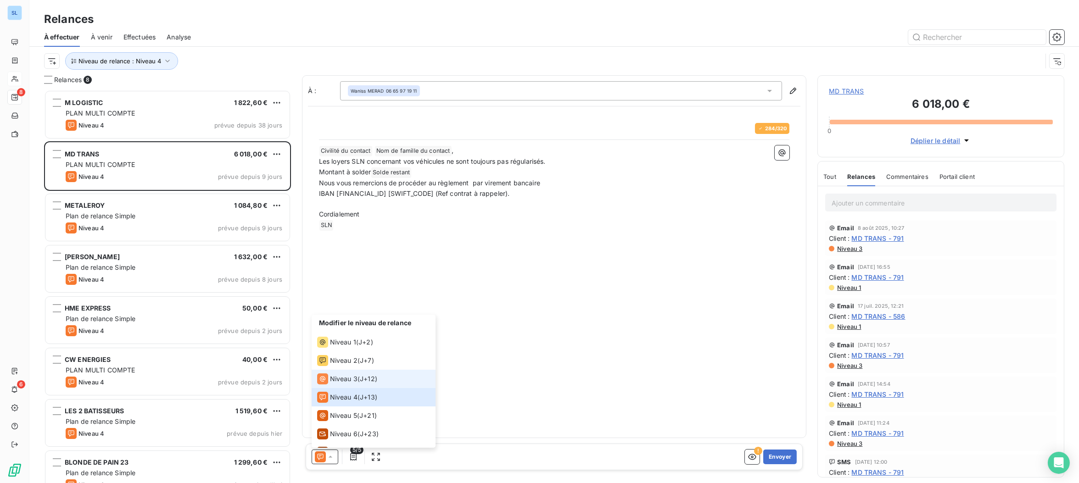
click at [338, 383] on span "Niveau 3" at bounding box center [344, 378] width 28 height 9
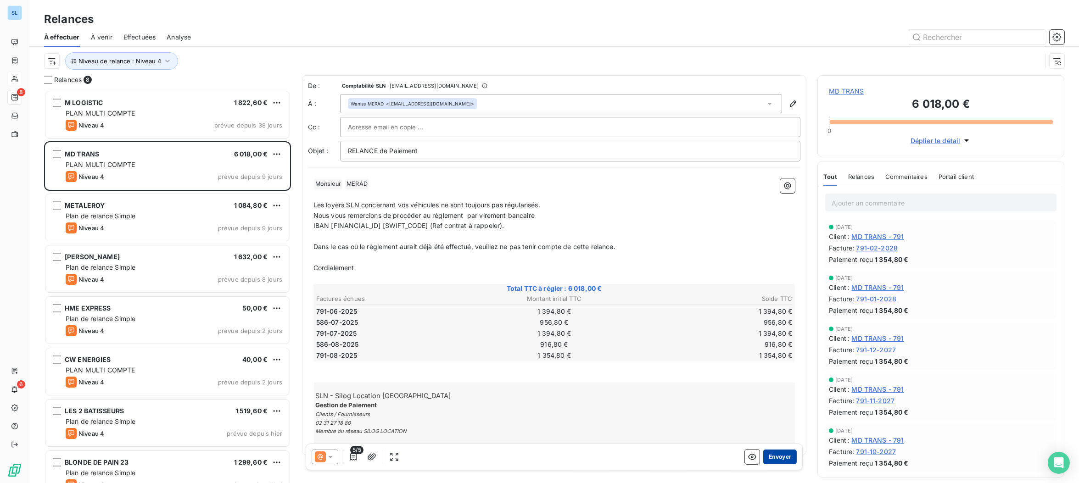
click at [782, 456] on button "Envoyer" at bounding box center [779, 457] width 33 height 15
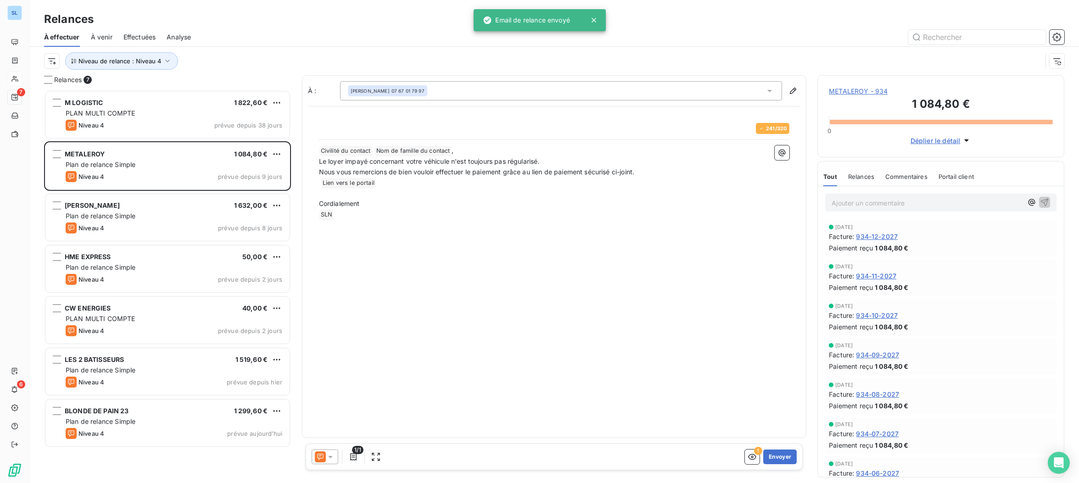
click at [857, 177] on span "Relances" at bounding box center [861, 176] width 26 height 7
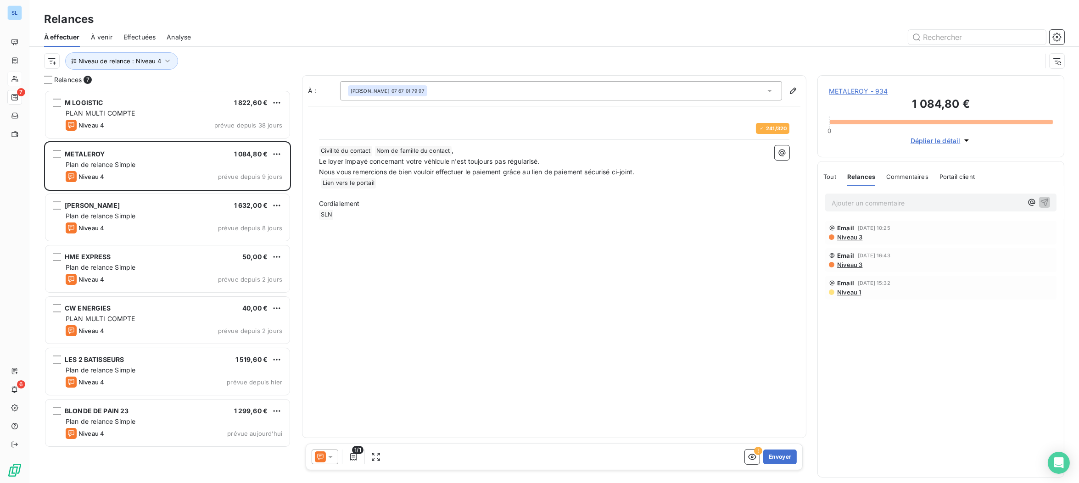
click at [321, 456] on icon at bounding box center [320, 456] width 11 height 11
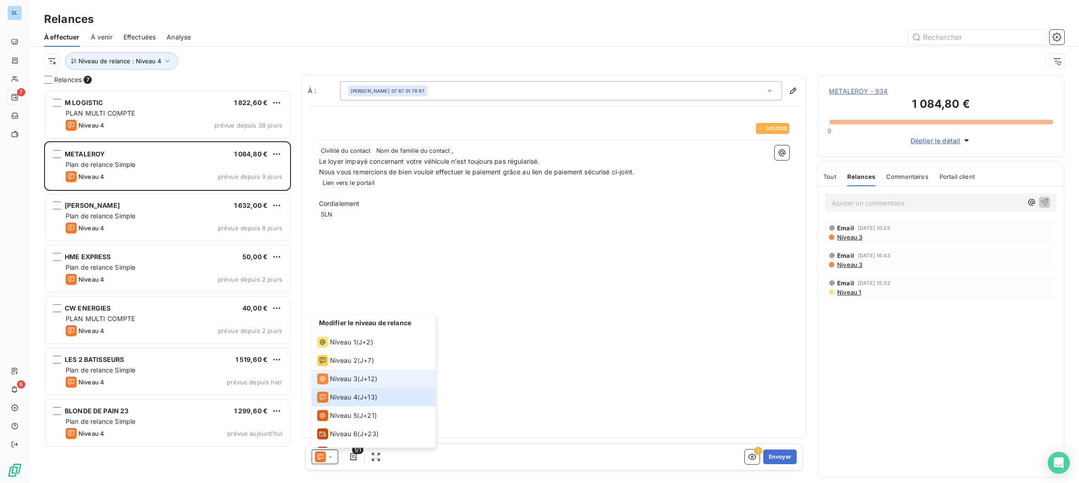
click at [338, 383] on span "Niveau 3" at bounding box center [344, 378] width 28 height 9
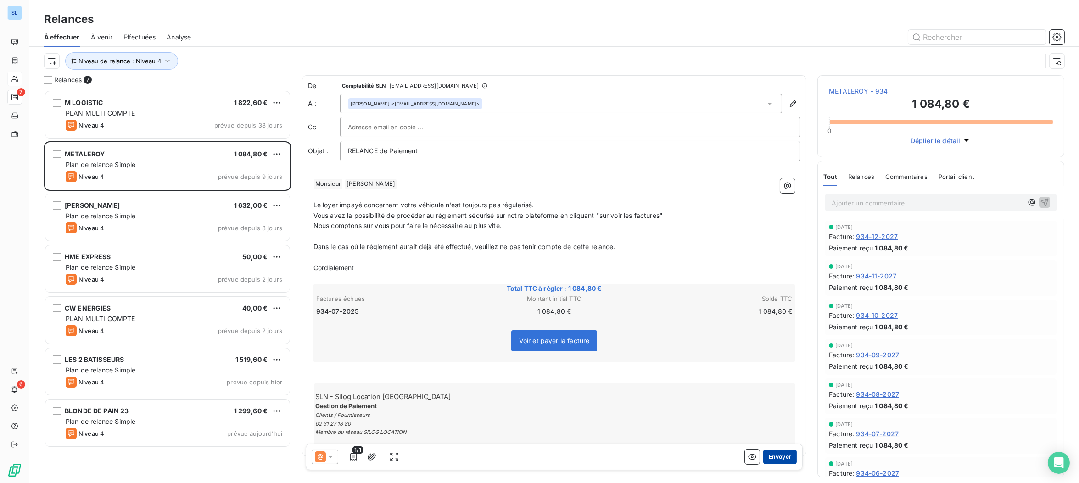
click at [781, 456] on button "Envoyer" at bounding box center [779, 457] width 33 height 15
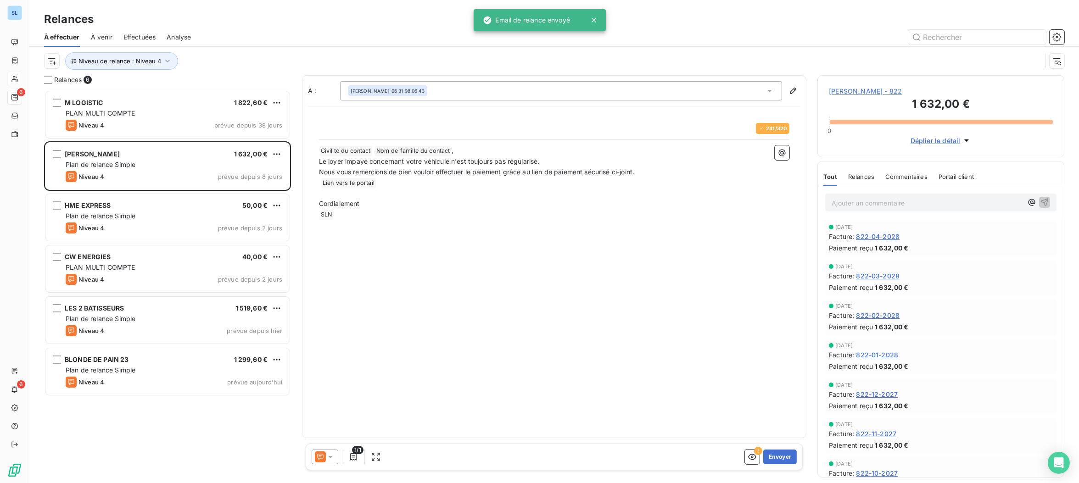
click at [863, 179] on span "Relances" at bounding box center [861, 176] width 26 height 7
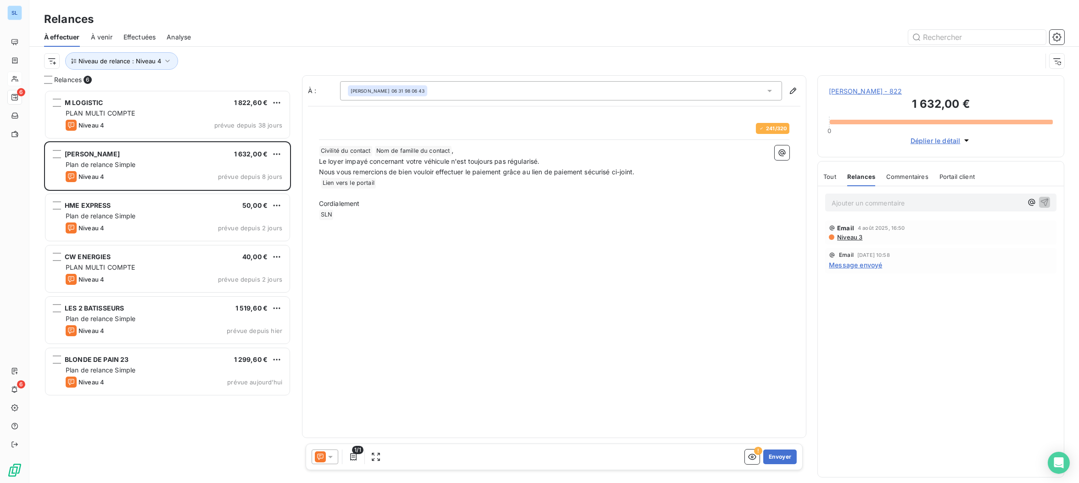
click at [326, 463] on div at bounding box center [325, 457] width 27 height 15
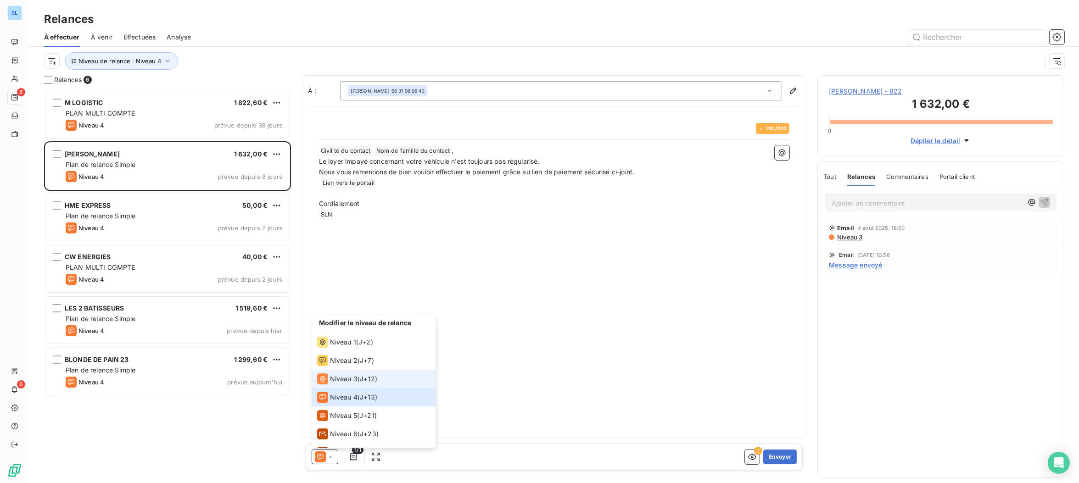
click at [349, 381] on span "Niveau 3" at bounding box center [344, 378] width 28 height 9
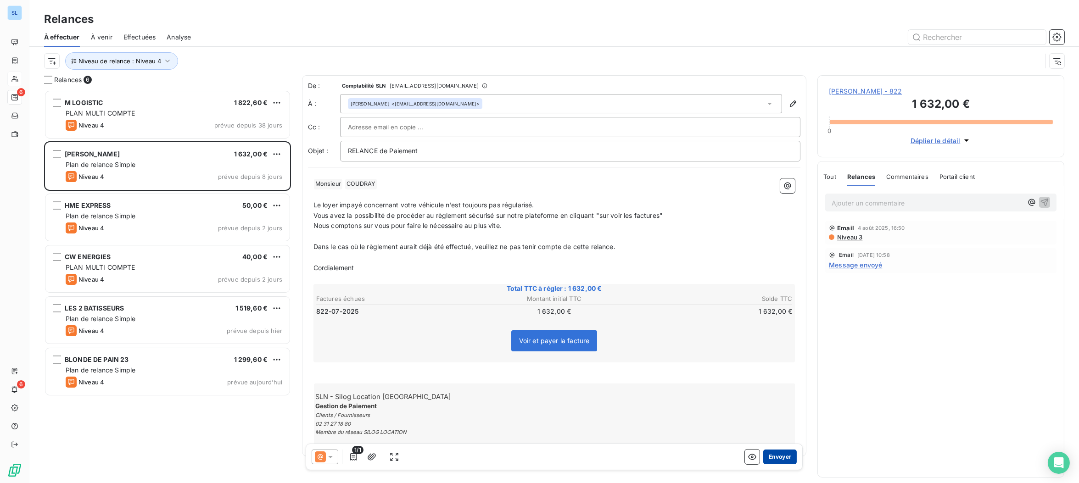
click at [777, 457] on button "Envoyer" at bounding box center [779, 457] width 33 height 15
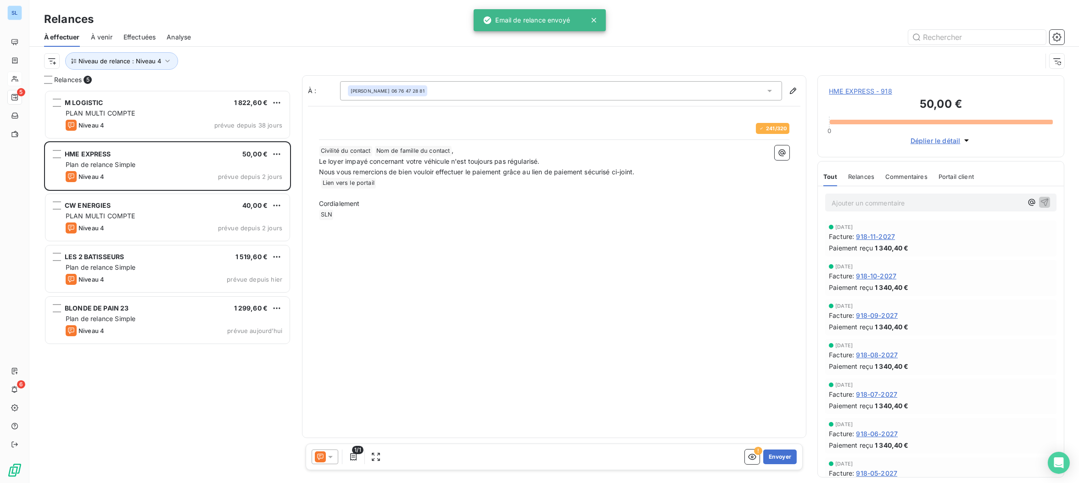
click at [858, 184] on div "Relances" at bounding box center [861, 176] width 26 height 19
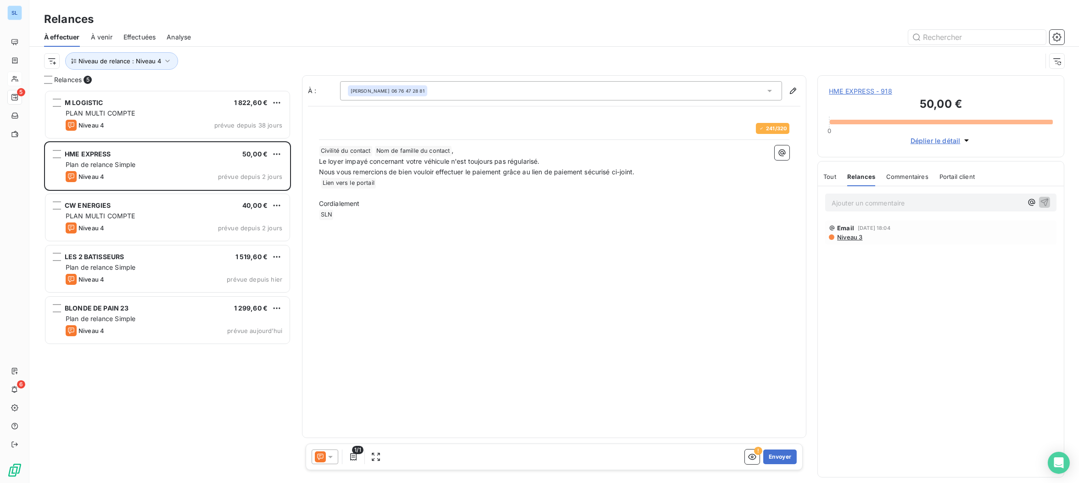
click at [326, 456] on icon at bounding box center [330, 456] width 9 height 9
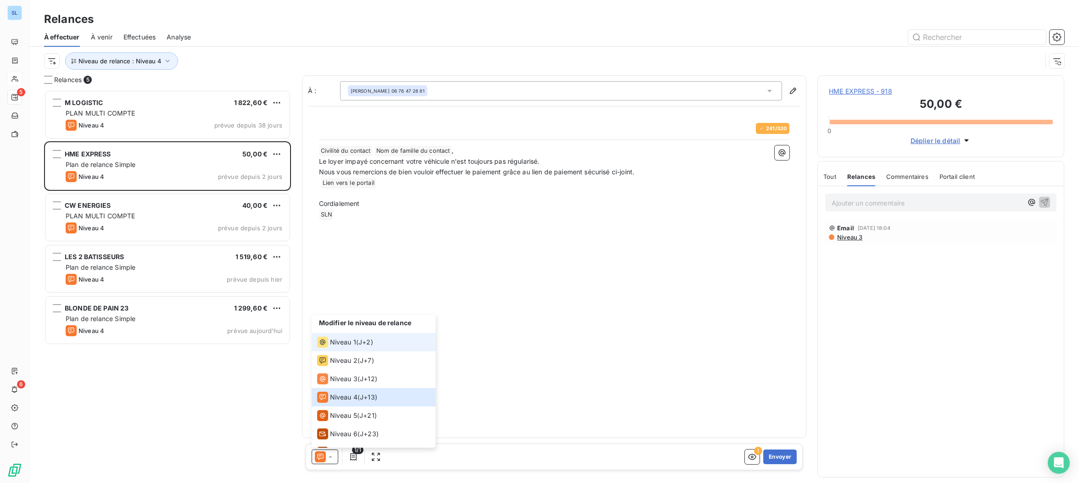
click at [350, 349] on li "Niveau 1 ( J+2 )" at bounding box center [374, 342] width 124 height 18
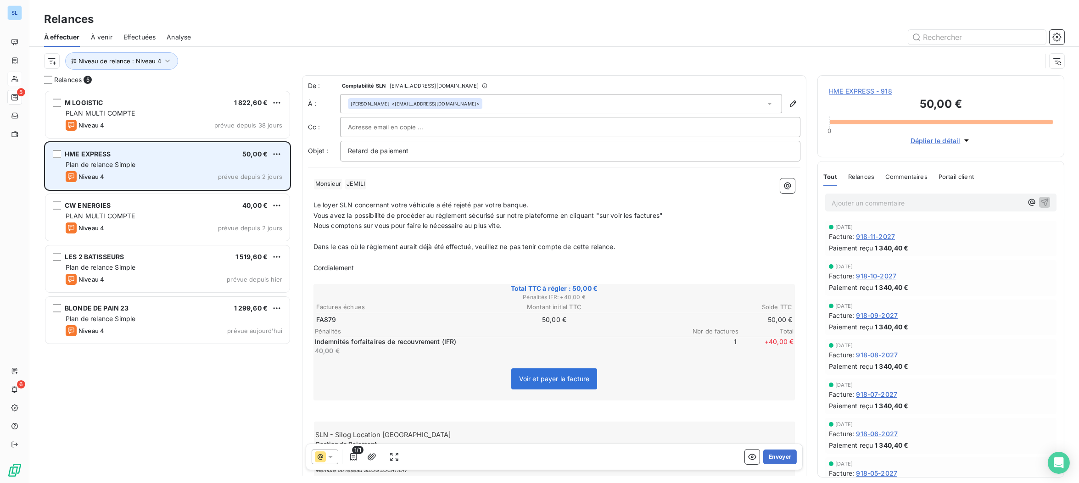
click at [278, 148] on div "HME EXPRESS 50,00 € Plan de relance Simple Niveau 4 prévue depuis 2 jours" at bounding box center [167, 166] width 244 height 47
click at [279, 152] on html "SL 5 6 Relances À effectuer À venir Effectuées Analyse Niveau de relance : Nive…" at bounding box center [539, 241] width 1079 height 483
click at [238, 175] on div "Replanifier cette action" at bounding box center [237, 172] width 82 height 15
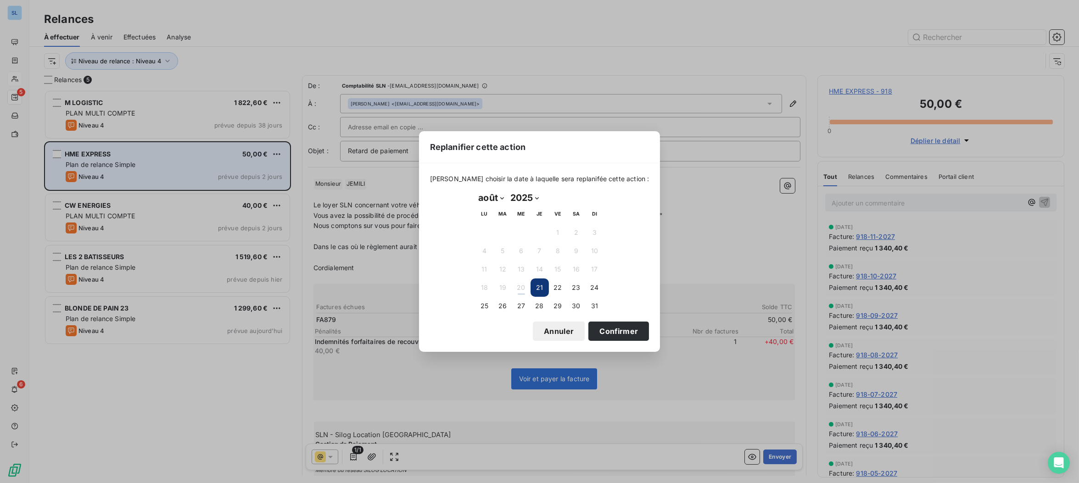
click at [488, 196] on select "janvier février mars avril mai juin juillet août septembre octobre novembre déc…" at bounding box center [491, 197] width 32 height 15
select select "8"
click at [484, 271] on button "15" at bounding box center [484, 269] width 18 height 18
drag, startPoint x: 611, startPoint y: 331, endPoint x: 356, endPoint y: 272, distance: 261.0
click at [611, 331] on button "Confirmer" at bounding box center [618, 331] width 61 height 19
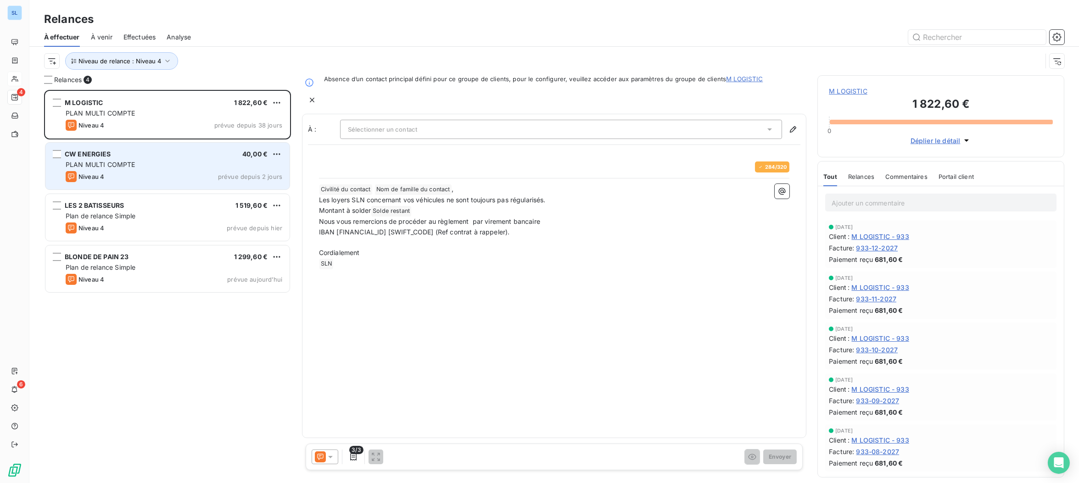
click at [167, 173] on div "Niveau 4 prévue depuis 2 jours" at bounding box center [174, 176] width 217 height 11
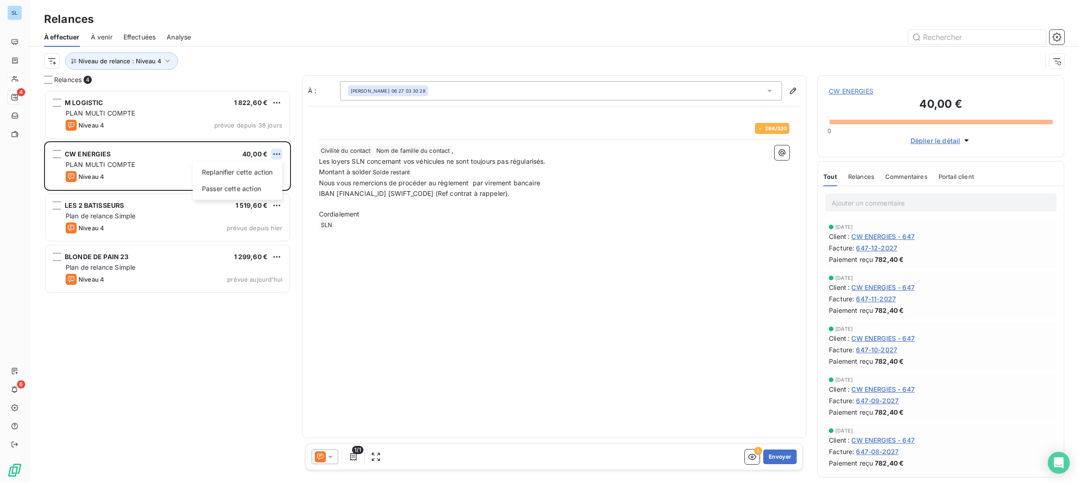
click at [278, 153] on html "SL 4 6 Relances À effectuer À venir Effectuées Analyse Niveau de relance : Nive…" at bounding box center [539, 241] width 1079 height 483
drag, startPoint x: 246, startPoint y: 172, endPoint x: 249, endPoint y: 177, distance: 5.4
click at [246, 172] on div "Replanifier cette action" at bounding box center [237, 172] width 82 height 15
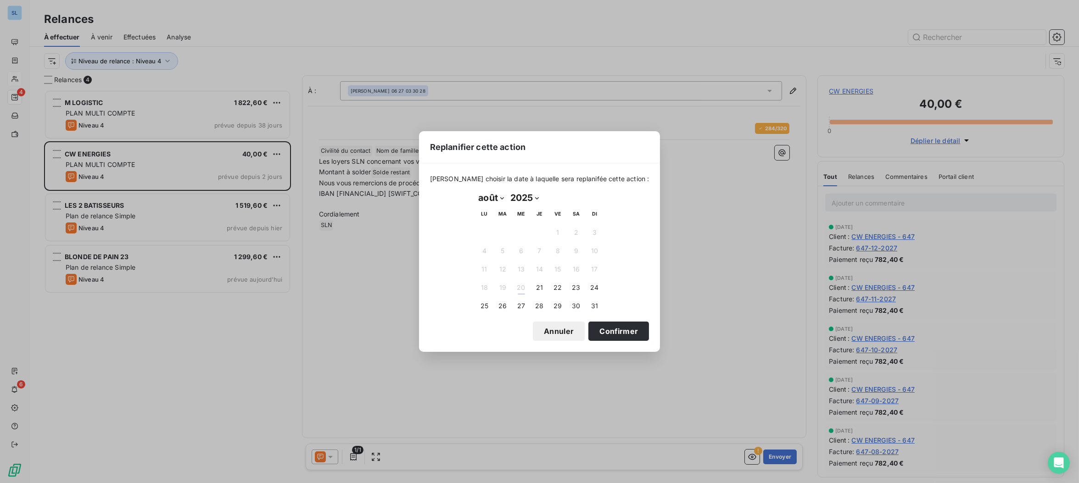
click at [512, 196] on select "2025 2026 2027 2028 2029 2030 2031 2032 2033 2034 2035" at bounding box center [524, 197] width 35 height 15
click at [497, 198] on select "janvier février mars avril mai juin juillet août septembre octobre novembre déc…" at bounding box center [491, 197] width 32 height 15
select select "8"
click at [486, 284] on button "22" at bounding box center [484, 287] width 18 height 18
click at [485, 273] on button "15" at bounding box center [484, 269] width 18 height 18
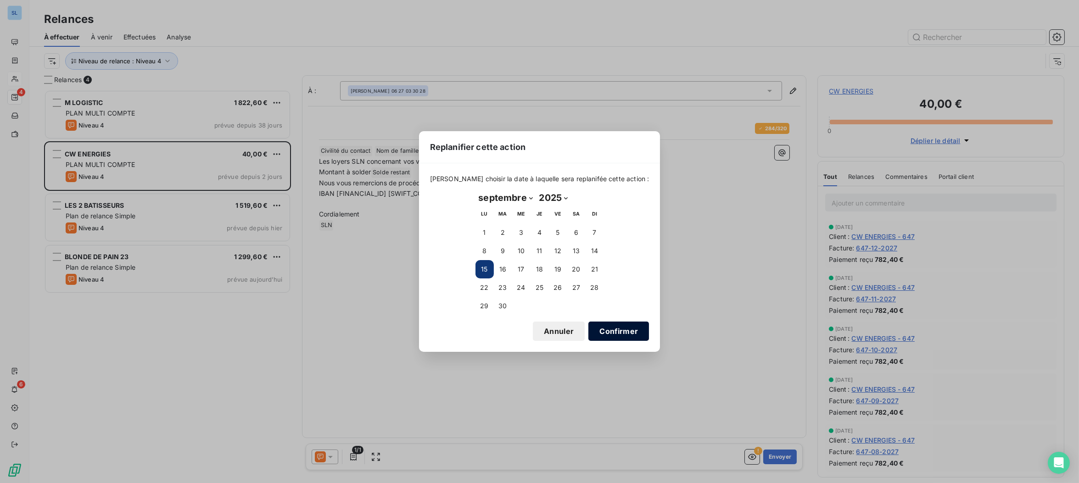
click at [596, 333] on button "Confirmer" at bounding box center [618, 331] width 61 height 19
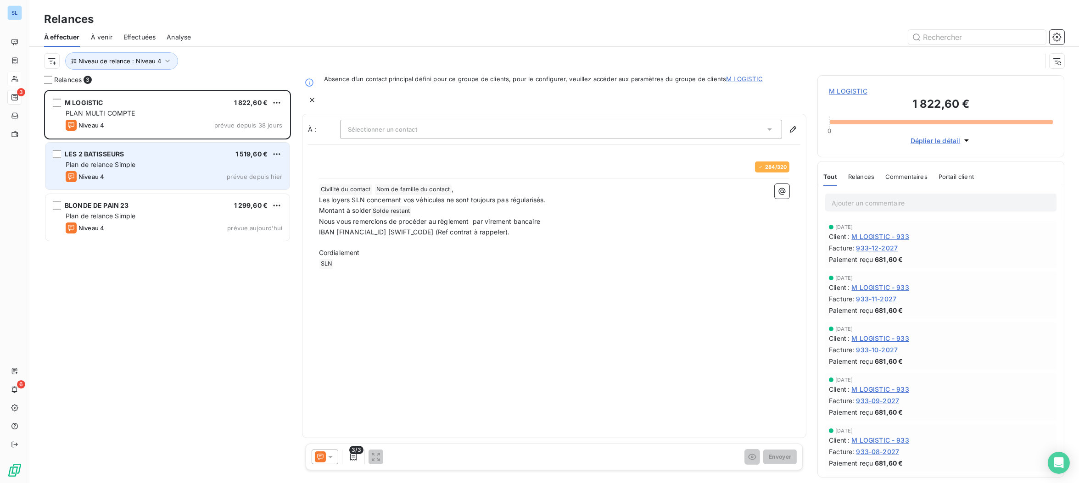
click at [108, 172] on div "Niveau 4 prévue depuis hier" at bounding box center [174, 176] width 217 height 11
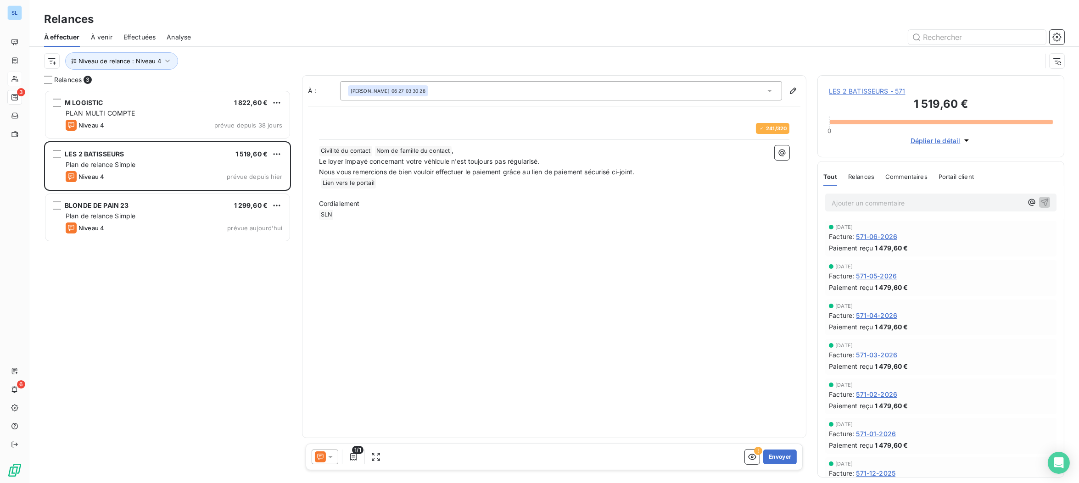
click at [864, 179] on span "Relances" at bounding box center [861, 176] width 26 height 7
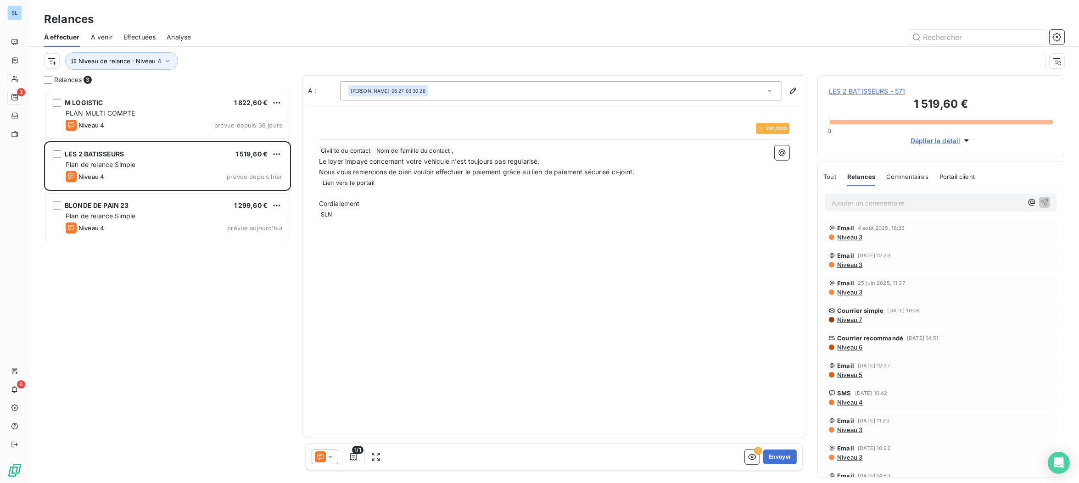
click at [326, 452] on icon at bounding box center [330, 456] width 9 height 9
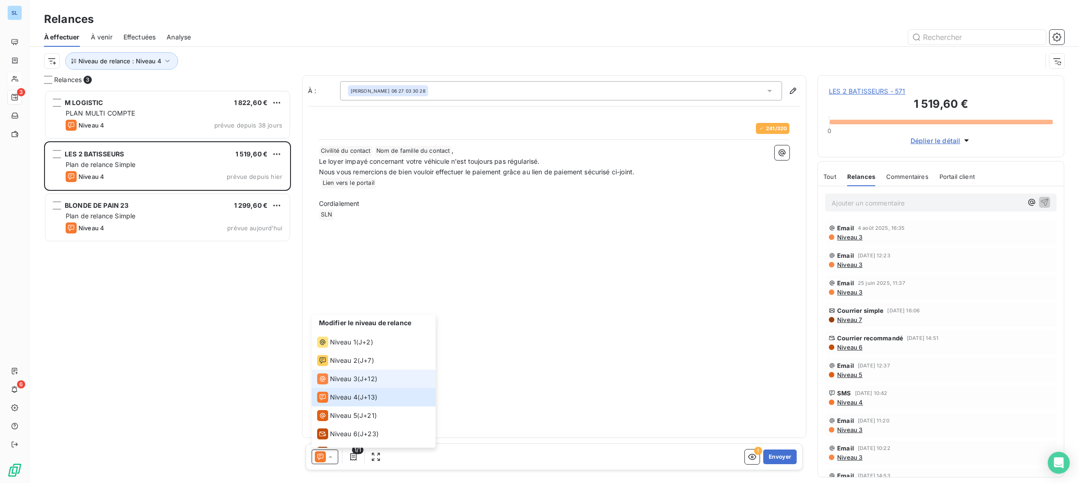
click at [337, 378] on span "Niveau 3" at bounding box center [344, 378] width 28 height 9
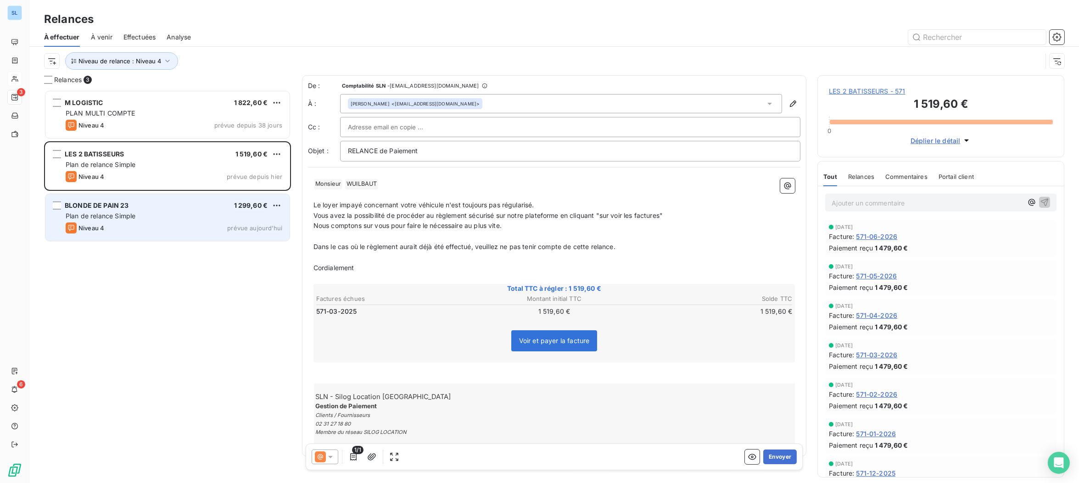
click at [120, 225] on div "Niveau 4 prévue aujourd’hui" at bounding box center [174, 228] width 217 height 11
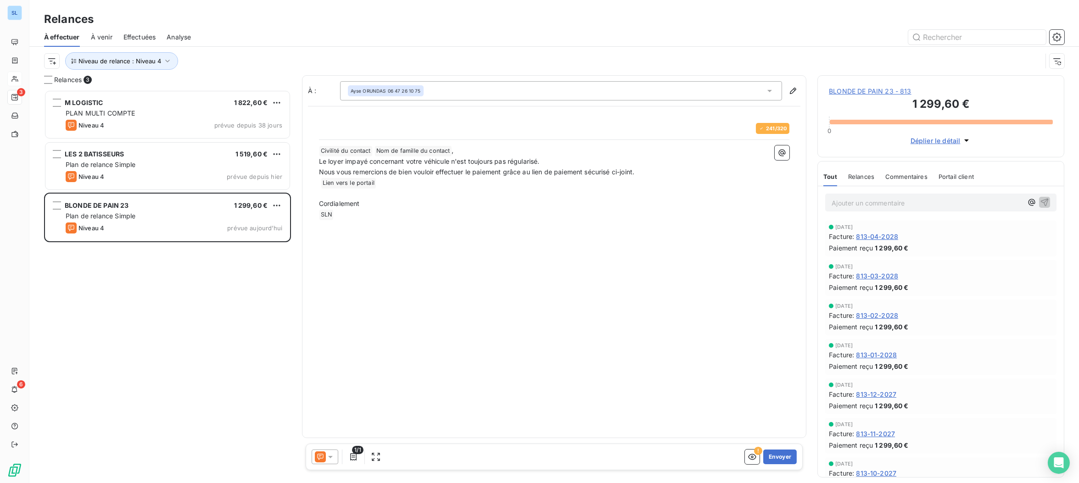
click at [849, 174] on div "Relances" at bounding box center [861, 176] width 26 height 19
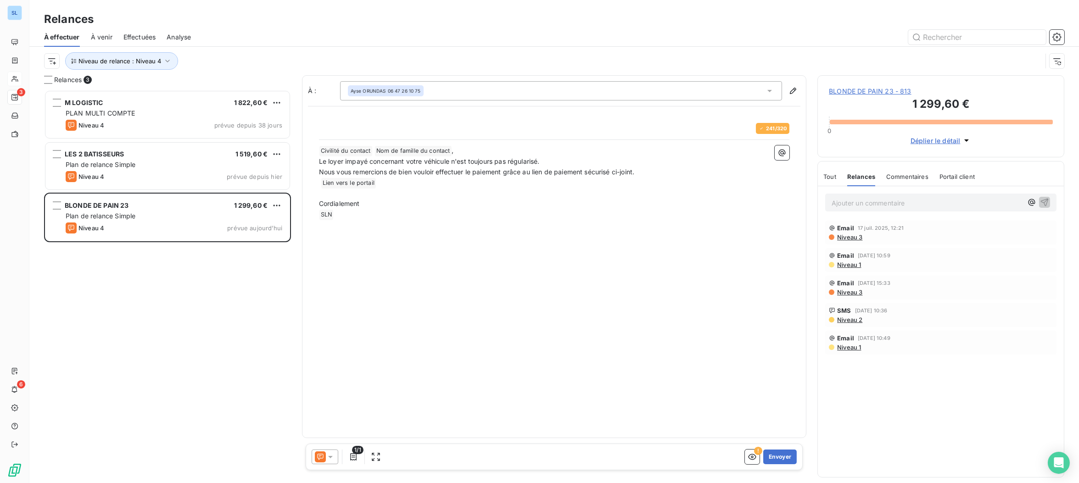
click at [326, 459] on icon at bounding box center [330, 456] width 9 height 9
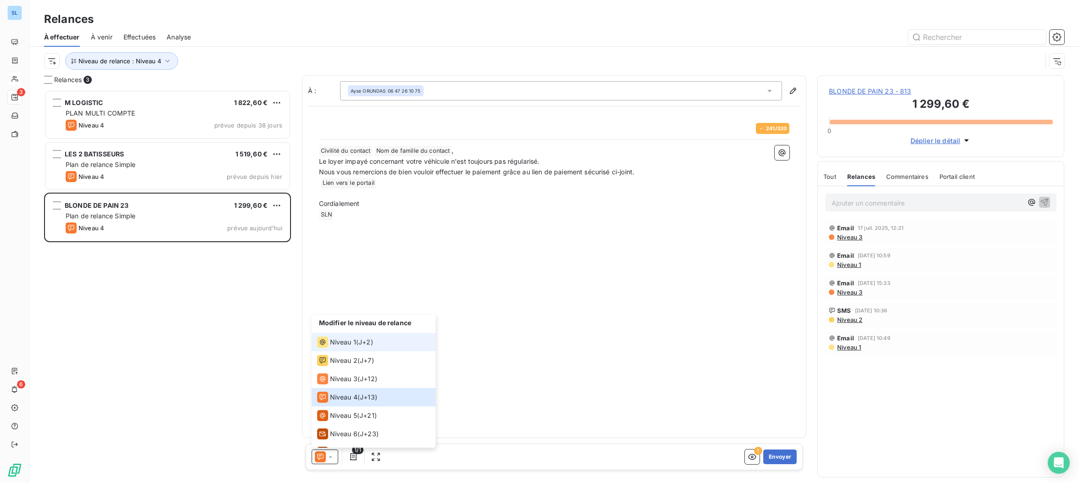
click at [352, 343] on span "Niveau 1" at bounding box center [343, 342] width 26 height 9
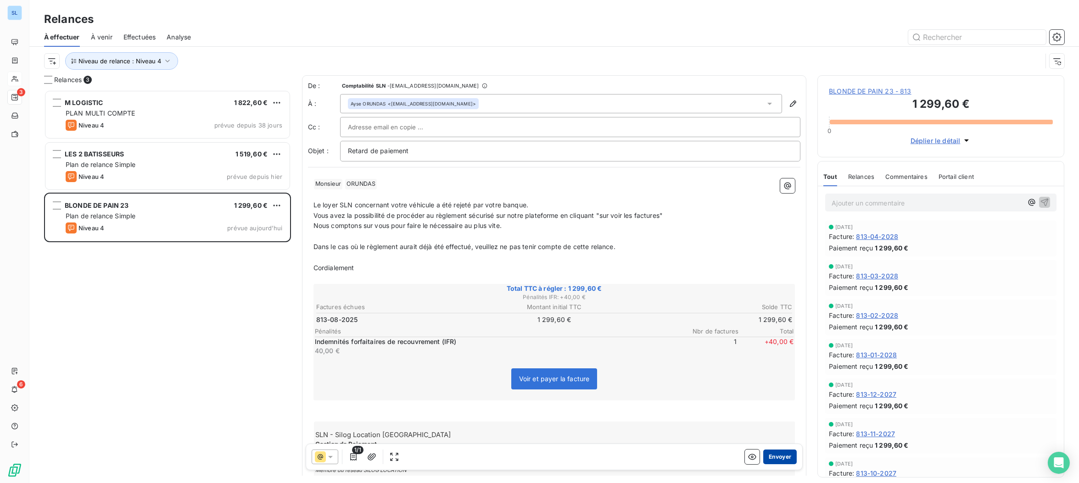
click at [784, 459] on button "Envoyer" at bounding box center [779, 457] width 33 height 15
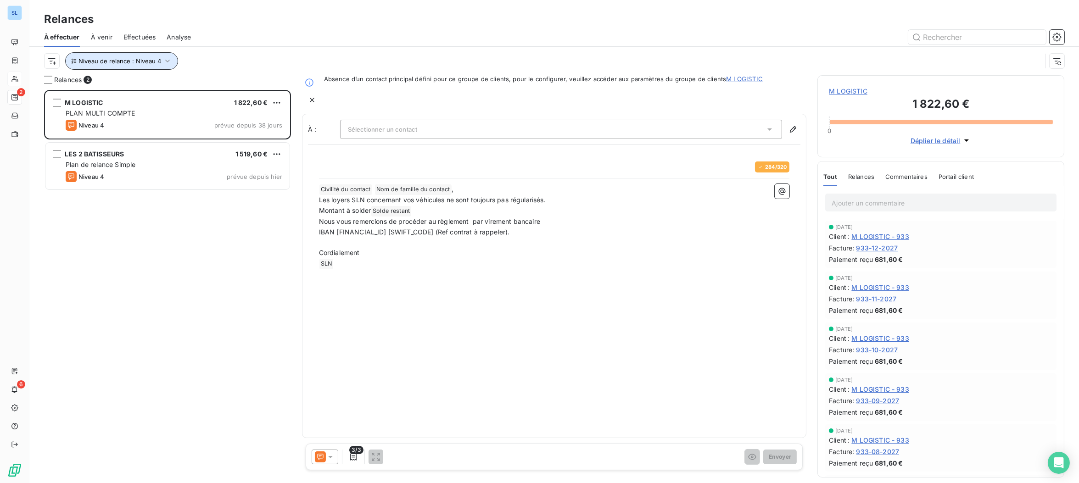
click at [154, 63] on span "Niveau de relance : Niveau 4" at bounding box center [119, 60] width 83 height 7
click at [208, 90] on div "Niveau 4" at bounding box center [256, 84] width 132 height 19
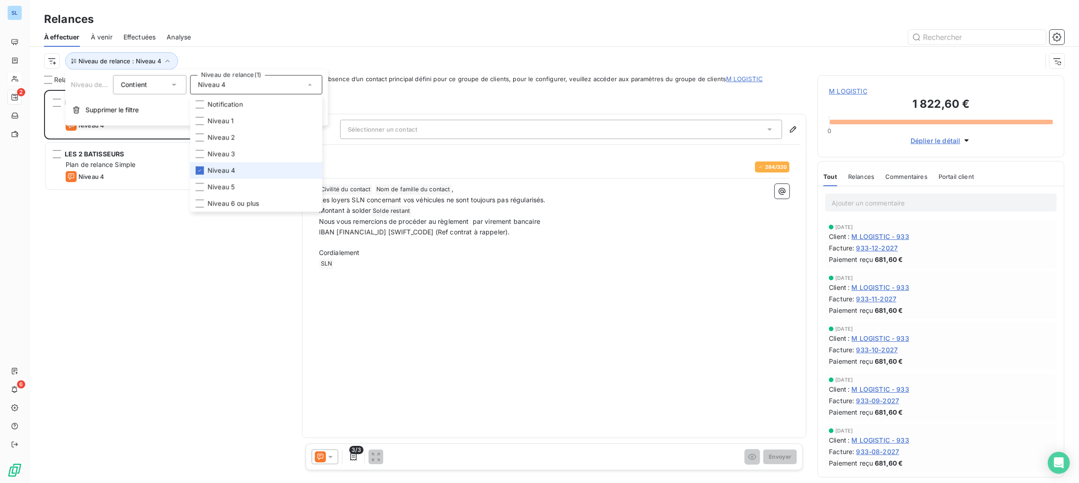
drag, startPoint x: 199, startPoint y: 171, endPoint x: 199, endPoint y: 176, distance: 5.1
click at [199, 171] on icon at bounding box center [200, 171] width 6 height 6
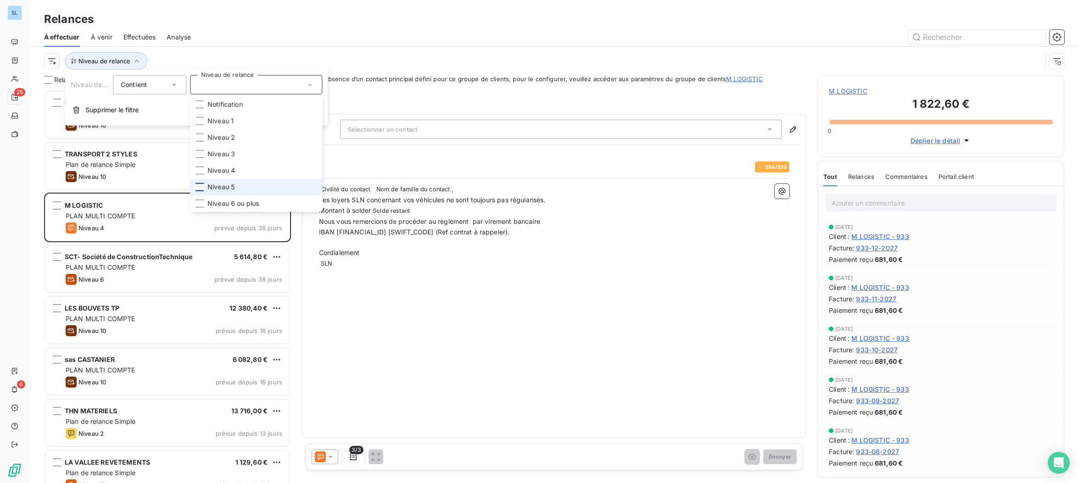
click at [200, 185] on div at bounding box center [199, 187] width 8 height 8
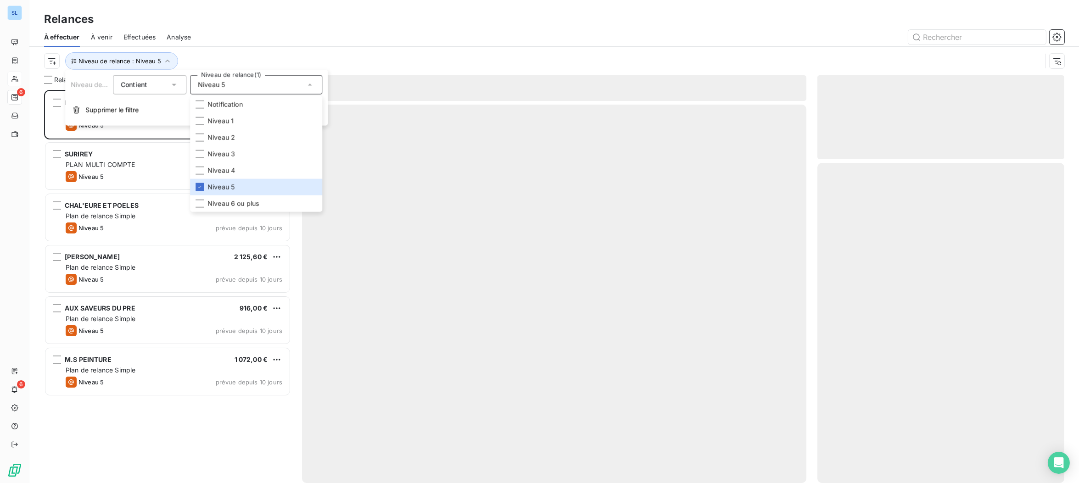
scroll to position [393, 246]
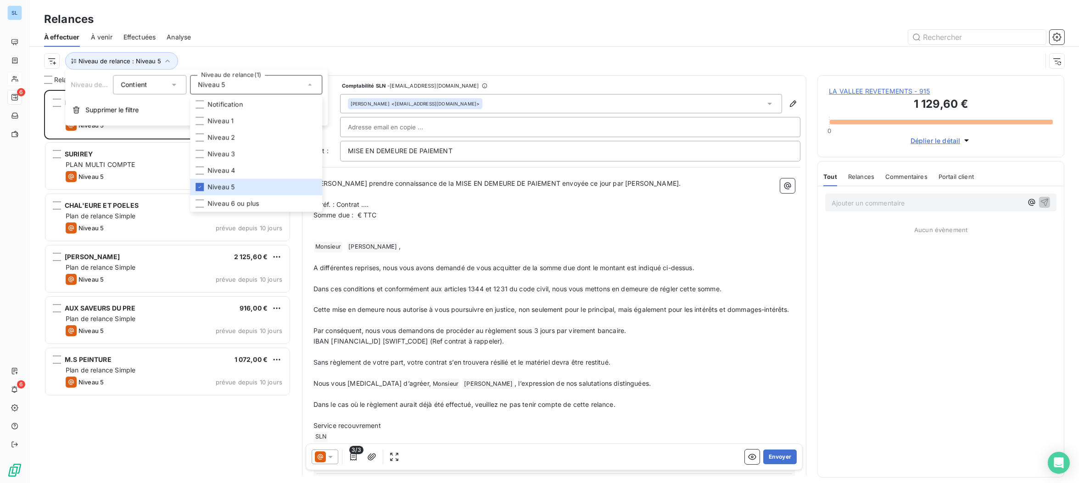
click at [285, 32] on div at bounding box center [633, 37] width 862 height 15
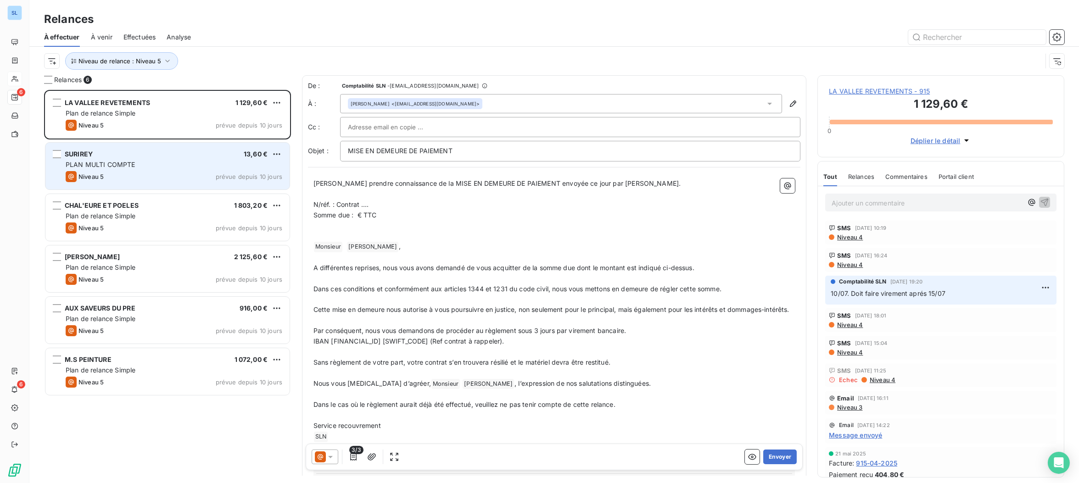
drag, startPoint x: 105, startPoint y: 173, endPoint x: 122, endPoint y: 171, distance: 17.6
click at [105, 173] on div "Niveau 5 prévue depuis 10 jours" at bounding box center [174, 176] width 217 height 11
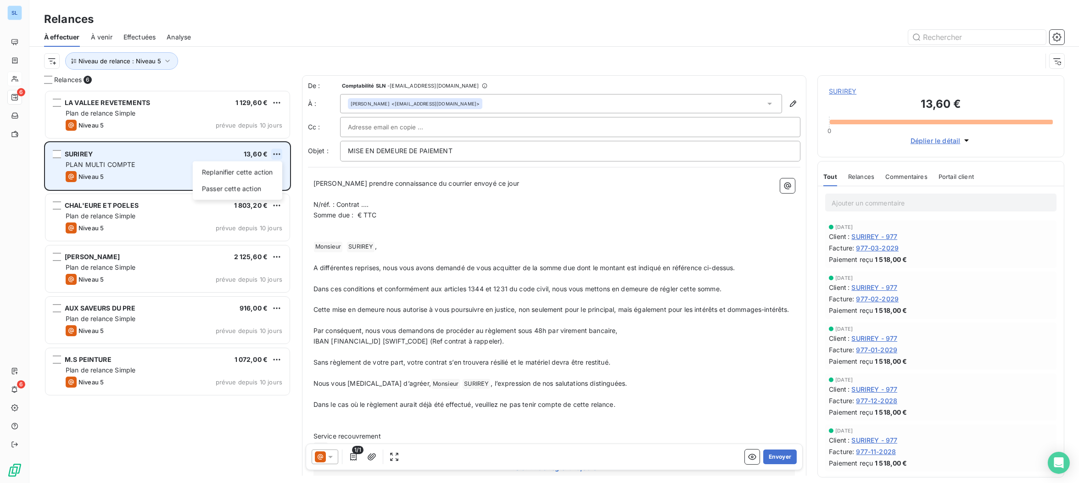
click at [273, 153] on html "SL 6 6 Relances À effectuer À venir Effectuées Analyse Niveau de relance : Nive…" at bounding box center [539, 241] width 1079 height 483
click at [253, 173] on div "Replanifier cette action" at bounding box center [237, 172] width 82 height 15
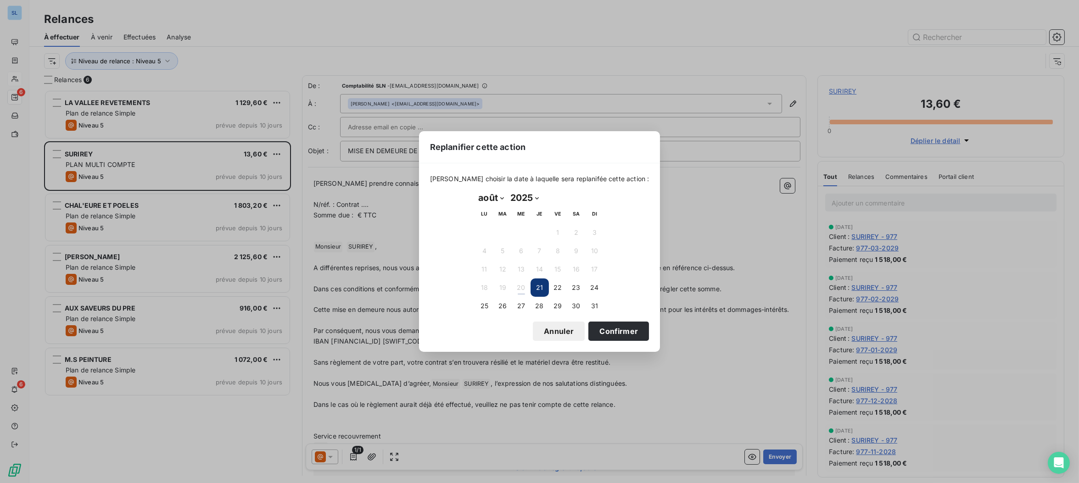
click at [489, 197] on select "janvier février mars avril mai juin juillet août septembre octobre novembre déc…" at bounding box center [491, 197] width 32 height 15
select select "8"
click at [489, 250] on button "8" at bounding box center [484, 251] width 18 height 18
drag, startPoint x: 602, startPoint y: 323, endPoint x: 601, endPoint y: 328, distance: 6.0
click at [602, 323] on button "Confirmer" at bounding box center [618, 331] width 61 height 19
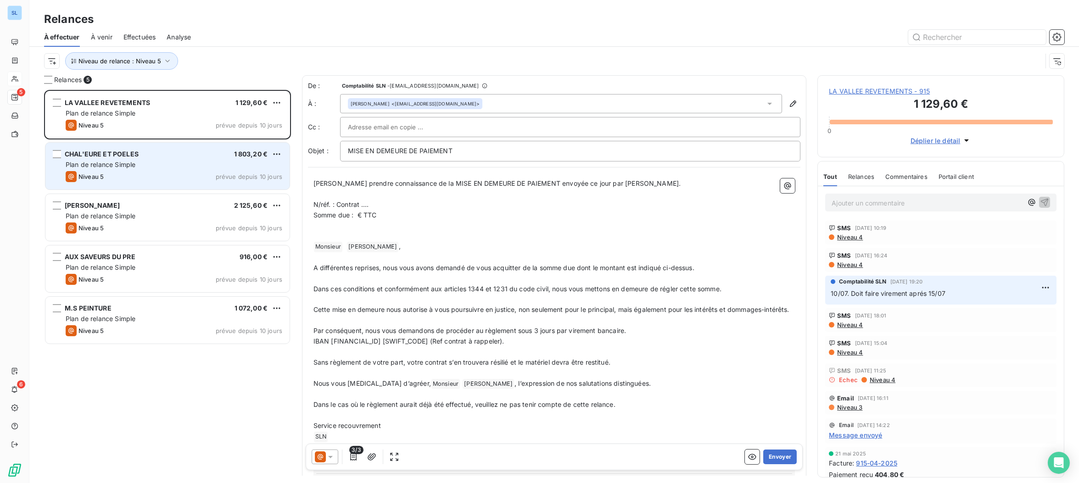
click at [228, 162] on div "Plan de relance Simple" at bounding box center [174, 164] width 217 height 9
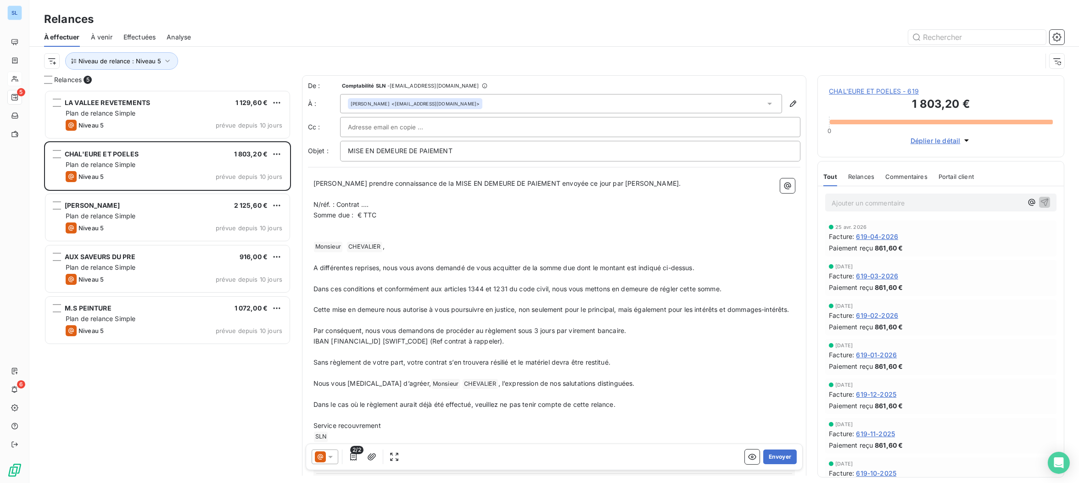
click at [860, 175] on span "Relances" at bounding box center [861, 176] width 26 height 7
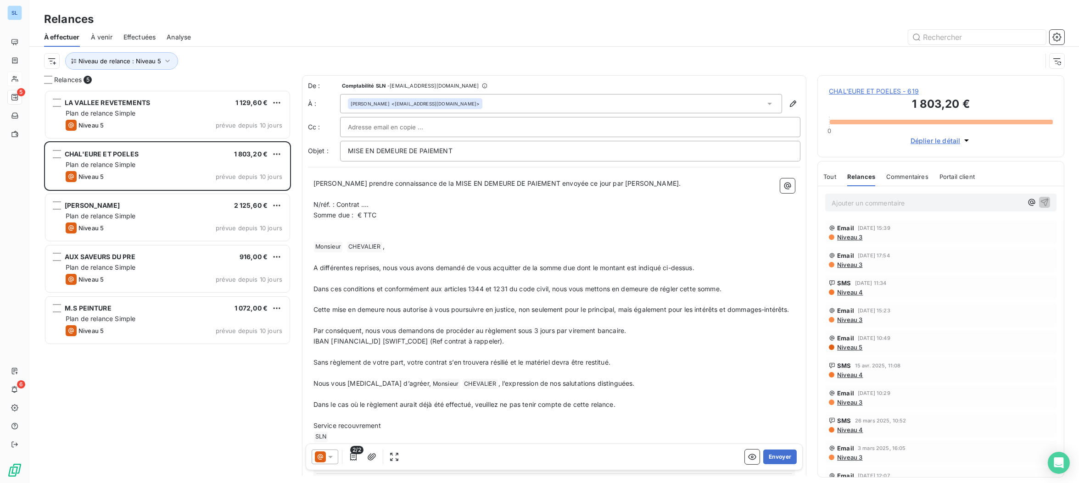
click at [897, 180] on span "Commentaires" at bounding box center [907, 176] width 42 height 7
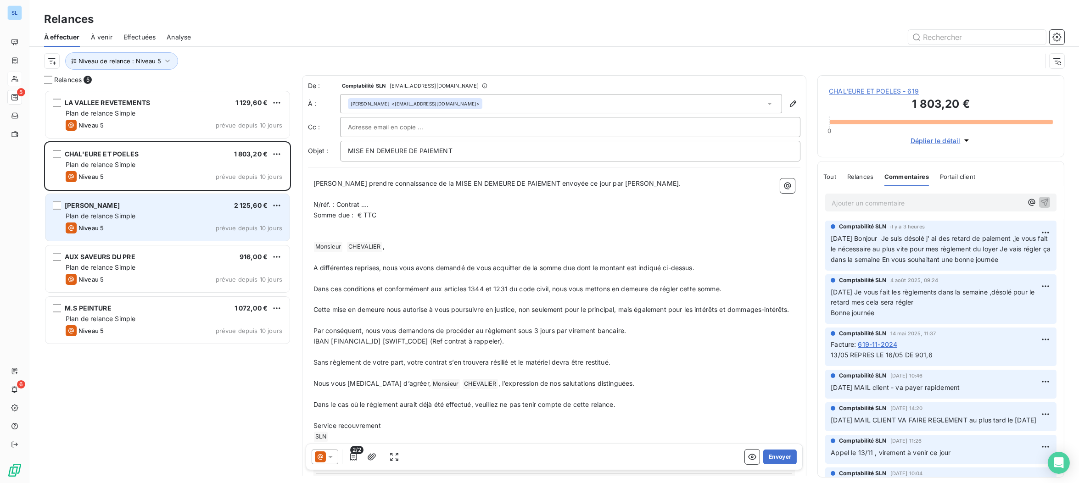
click at [167, 217] on div "Plan de relance Simple" at bounding box center [174, 215] width 217 height 9
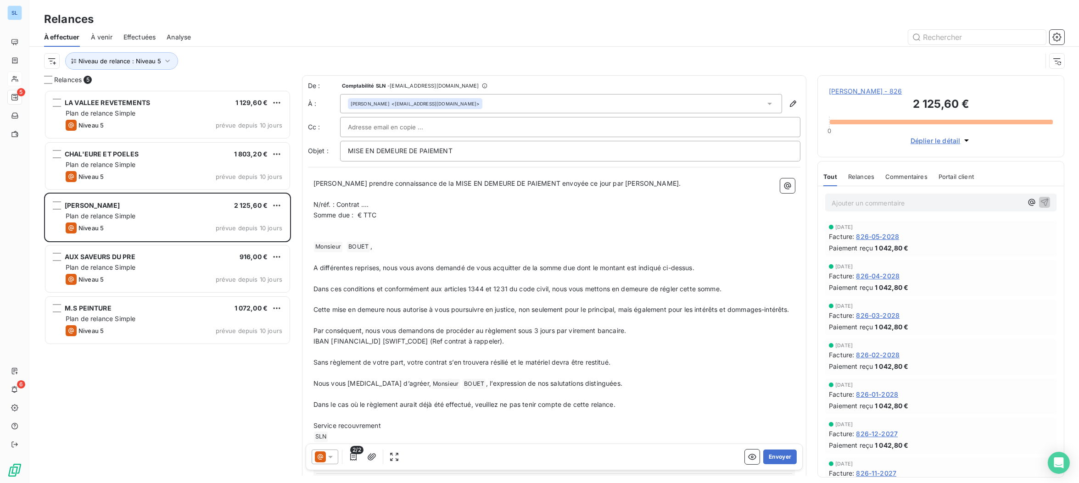
drag, startPoint x: 862, startPoint y: 182, endPoint x: 884, endPoint y: 210, distance: 35.0
click at [862, 180] on span "Relances" at bounding box center [861, 176] width 26 height 7
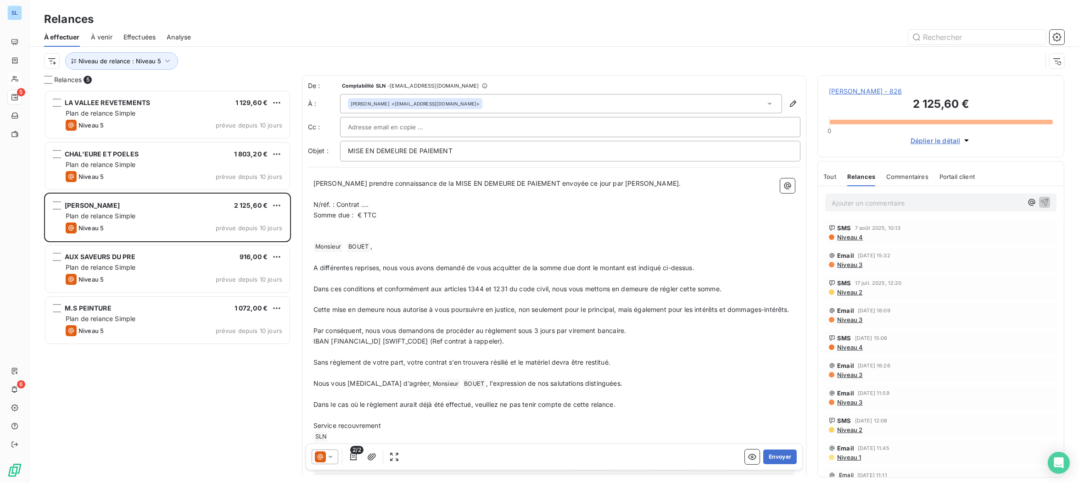
click at [854, 241] on span "Niveau 4" at bounding box center [849, 237] width 27 height 7
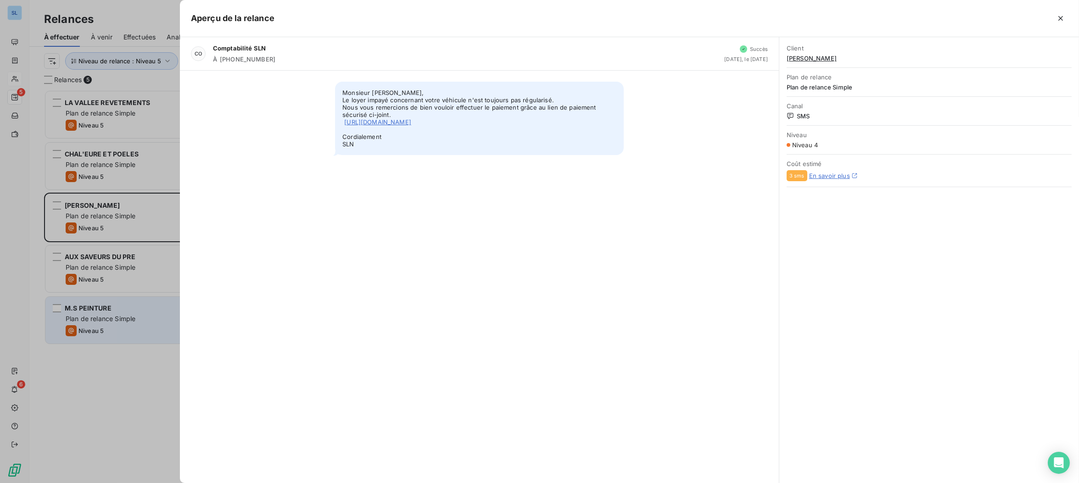
click at [98, 317] on div at bounding box center [539, 241] width 1079 height 483
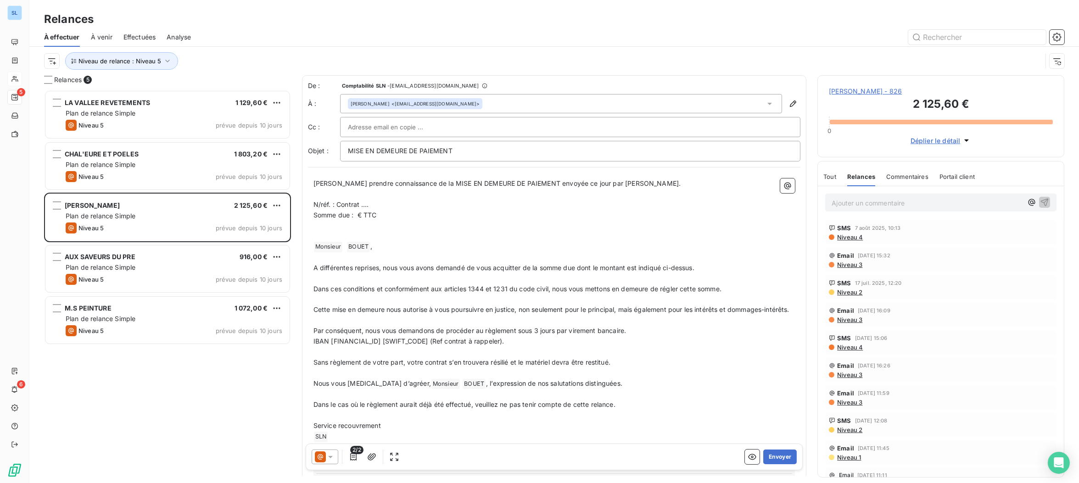
click at [318, 456] on icon at bounding box center [320, 457] width 6 height 6
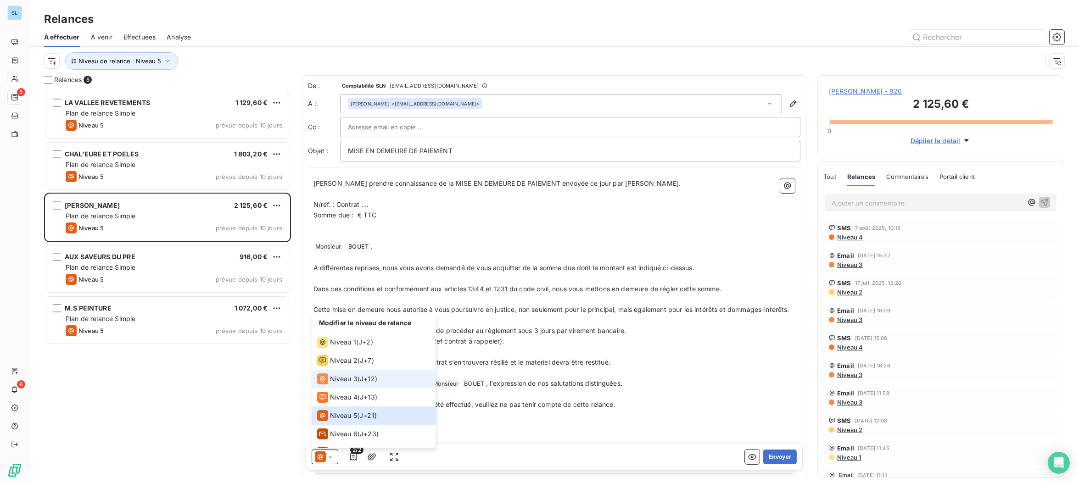
click at [351, 387] on li "Niveau 3 ( J+12 )" at bounding box center [374, 379] width 124 height 18
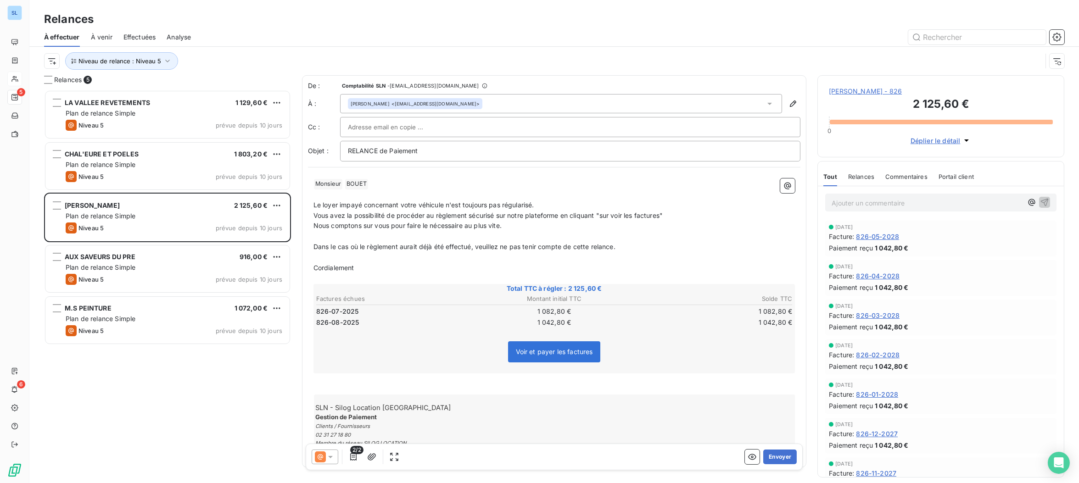
click at [321, 205] on span "Le loyer impayé concernant votre véhicule n'est toujours pas régularisé." at bounding box center [423, 205] width 221 height 8
drag, startPoint x: 340, startPoint y: 204, endPoint x: 356, endPoint y: 203, distance: 15.2
click at [340, 204] on span "Les loyer impayé concernant votre véhicule n'est toujours pas régularisé." at bounding box center [425, 205] width 224 height 8
click at [370, 204] on span "Les loyers impayé concernant votre véhicule n'est toujours pas régularisé." at bounding box center [426, 205] width 227 height 8
drag, startPoint x: 458, startPoint y: 203, endPoint x: 498, endPoint y: 202, distance: 40.4
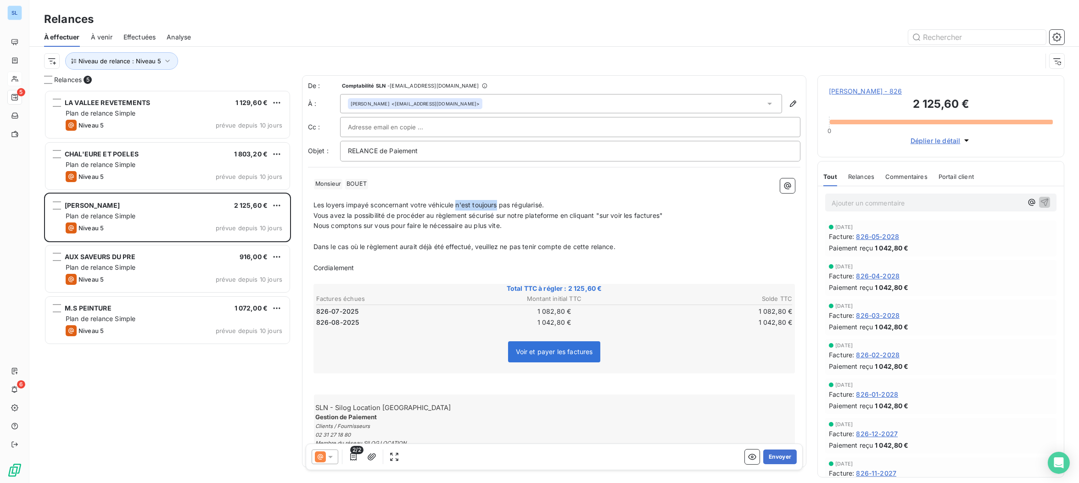
click at [499, 202] on span "Les loyers impayé sconcernant votre véhicule n'est toujours pas régularisé." at bounding box center [428, 205] width 230 height 8
click at [525, 203] on span "Les loyers impayé sconcernant votre véhicule ne sont pas régularisé." at bounding box center [418, 205] width 211 height 8
drag, startPoint x: 370, startPoint y: 203, endPoint x: 378, endPoint y: 205, distance: 8.5
click at [370, 203] on span "Les loyers impayé sconcernant votre véhicule ne sont pas régularisés." at bounding box center [420, 205] width 215 height 8
click at [787, 457] on button "Envoyer" at bounding box center [779, 457] width 33 height 15
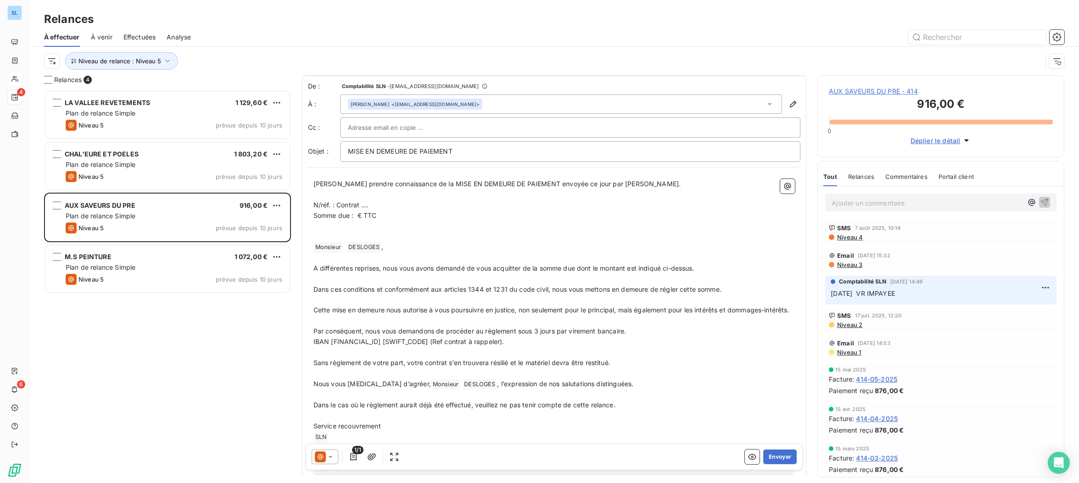
scroll to position [133, 0]
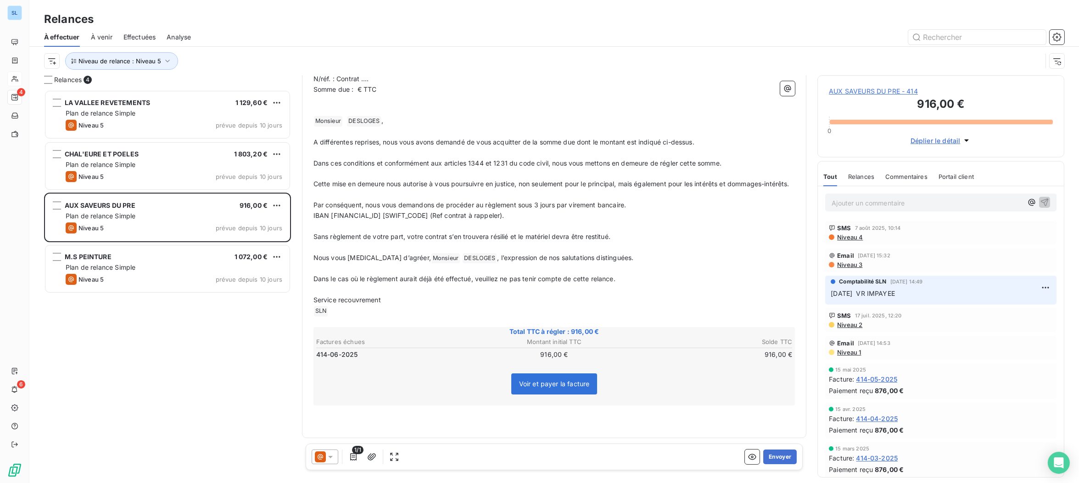
click at [855, 176] on span "Relances" at bounding box center [861, 176] width 26 height 7
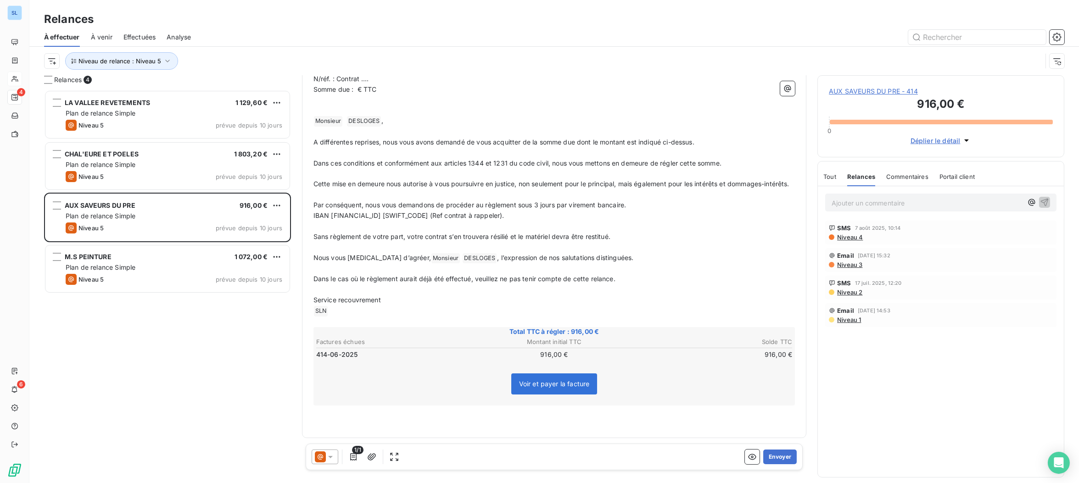
click at [317, 455] on icon at bounding box center [320, 456] width 11 height 11
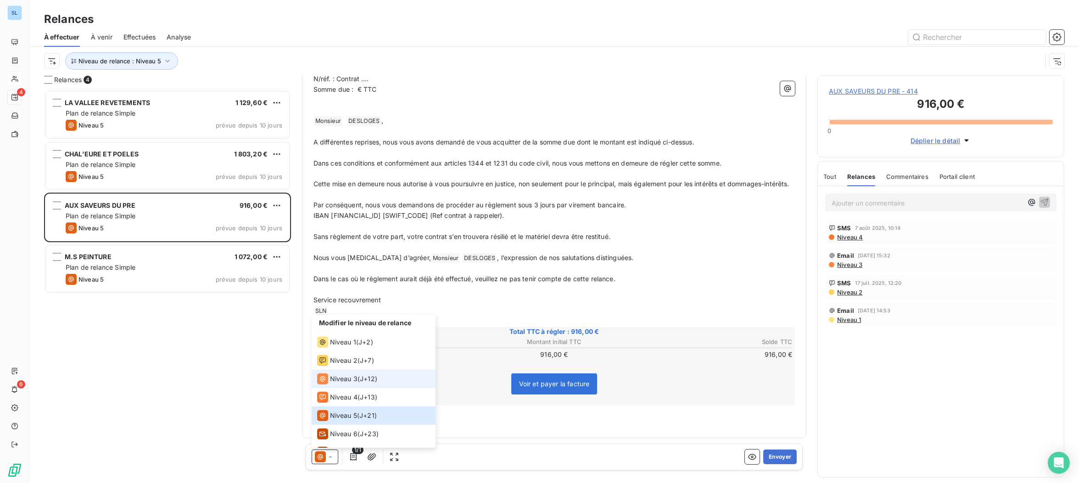
click at [367, 383] on span "J+12 )" at bounding box center [368, 378] width 17 height 9
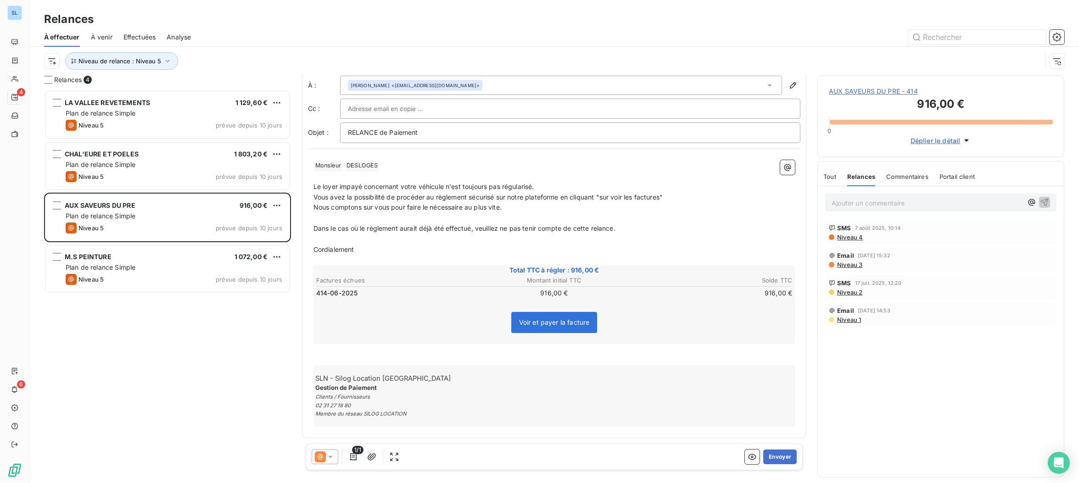
scroll to position [16, 0]
click at [851, 241] on span "Niveau 4" at bounding box center [849, 237] width 27 height 7
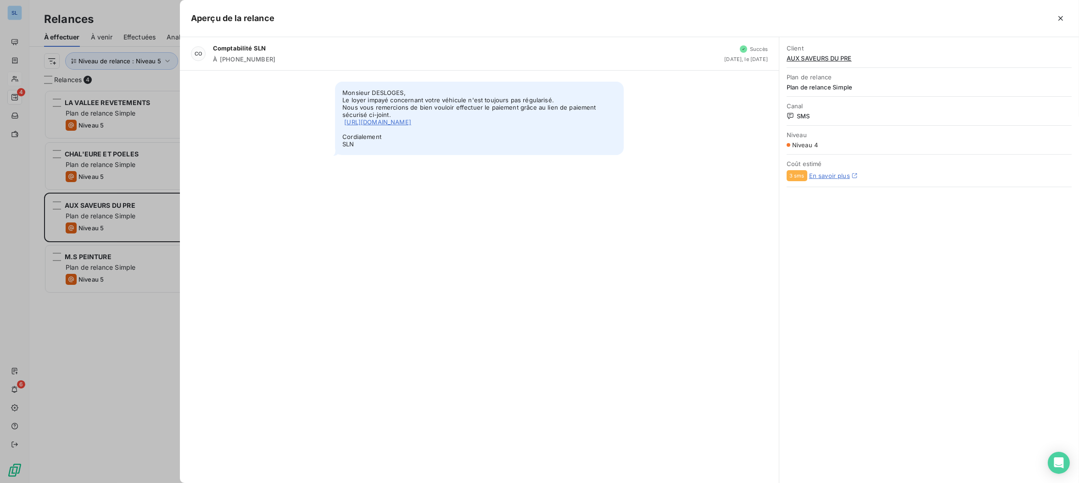
click at [84, 359] on div at bounding box center [539, 241] width 1079 height 483
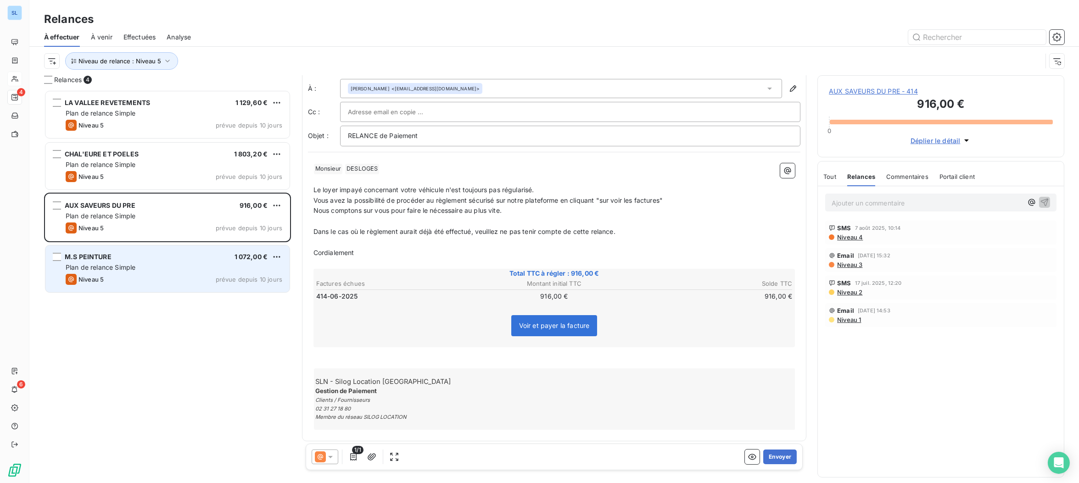
click at [120, 267] on span "Plan de relance Simple" at bounding box center [101, 267] width 70 height 8
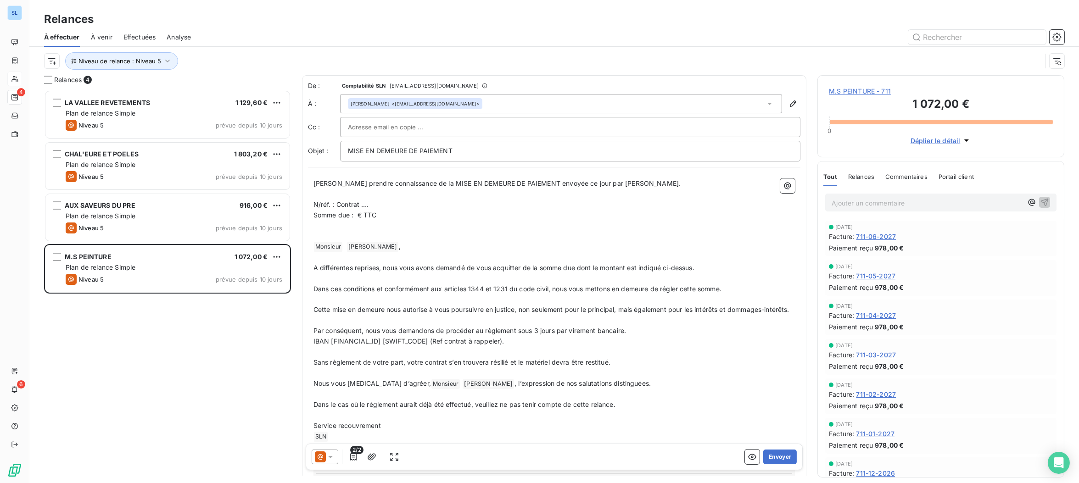
click at [863, 180] on span "Relances" at bounding box center [861, 176] width 26 height 7
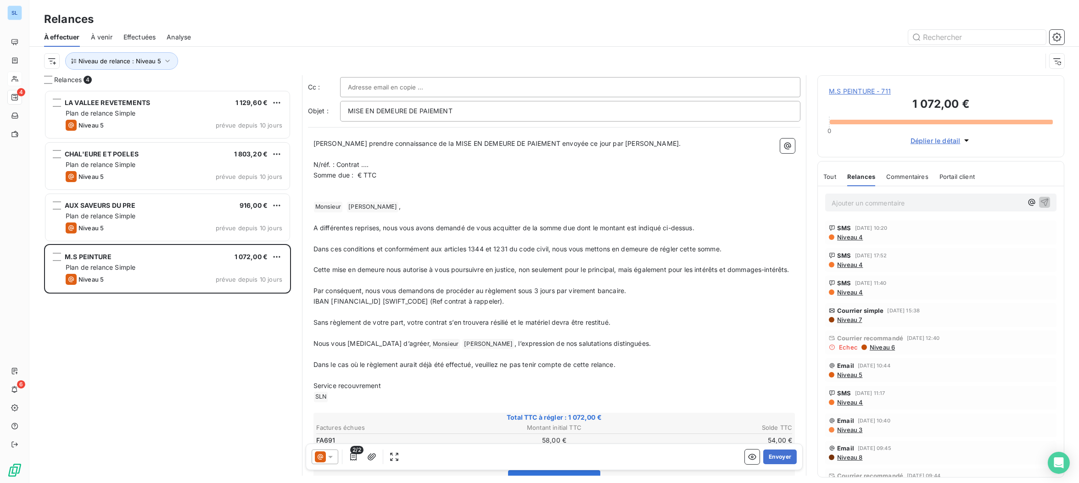
scroll to position [143, 0]
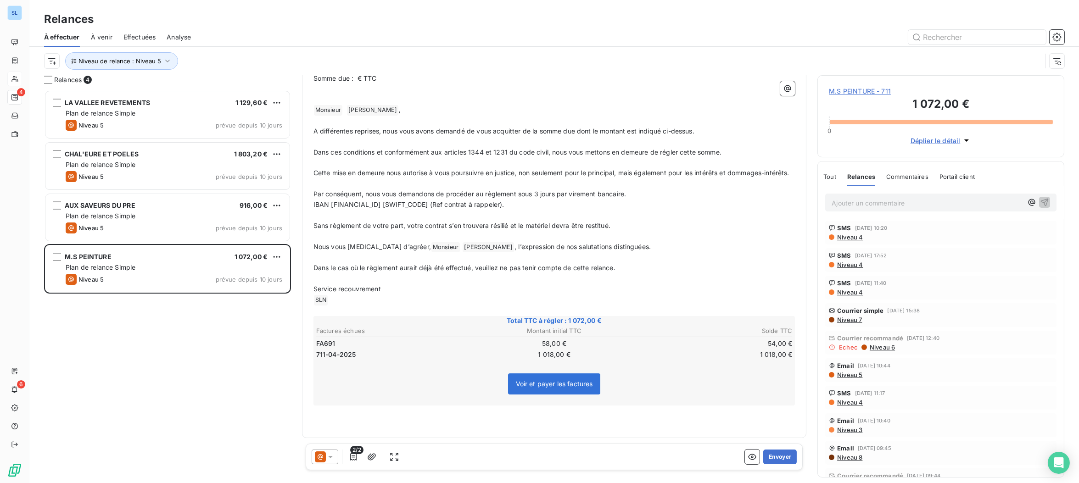
click at [324, 459] on icon at bounding box center [320, 456] width 11 height 11
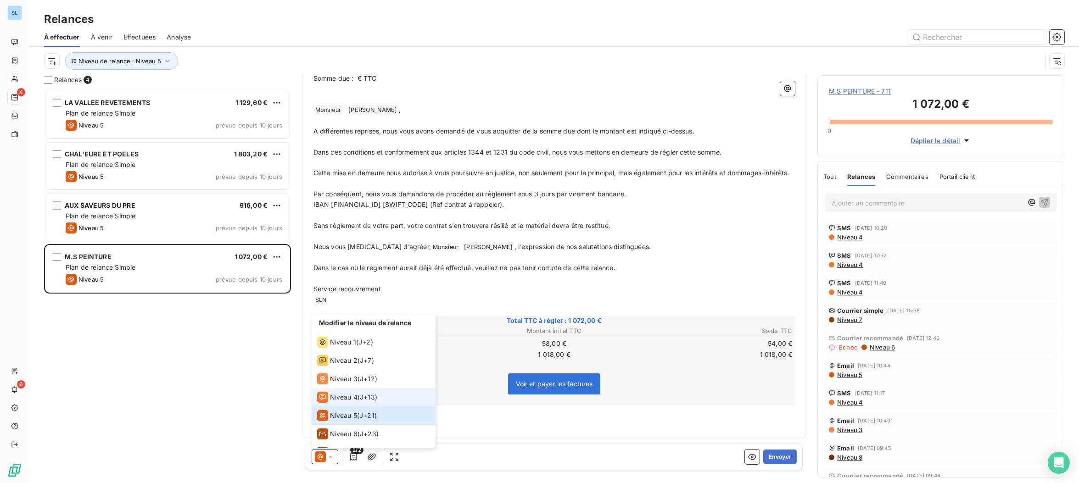
click at [344, 395] on span "Niveau 4" at bounding box center [344, 397] width 28 height 9
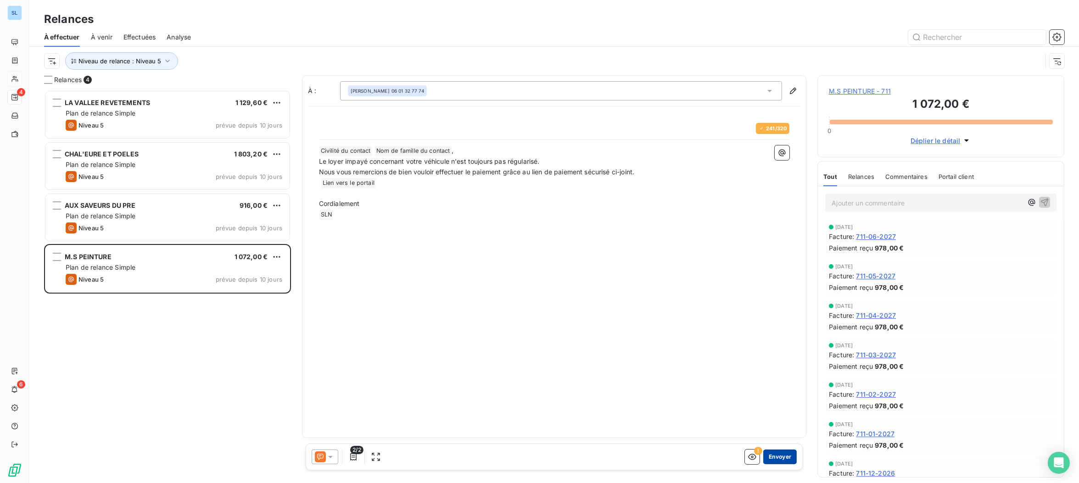
click at [780, 458] on button "Envoyer" at bounding box center [779, 457] width 33 height 15
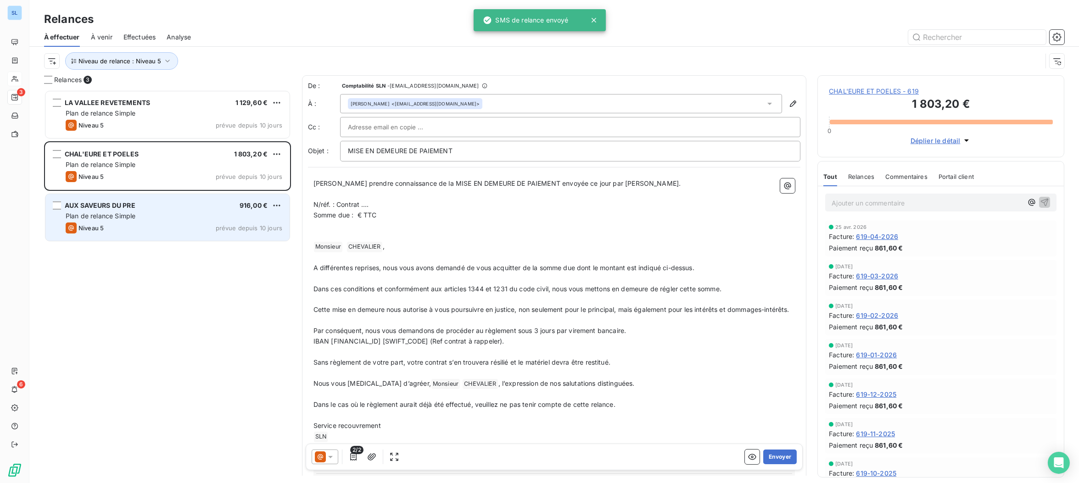
click at [156, 223] on div "Niveau 5 prévue depuis 10 jours" at bounding box center [174, 228] width 217 height 11
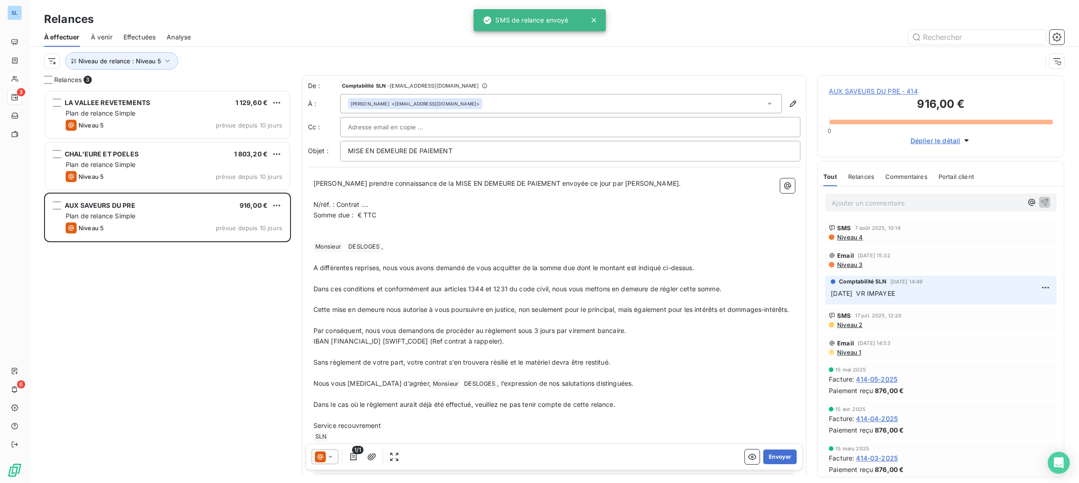
click at [325, 460] on icon at bounding box center [320, 456] width 11 height 11
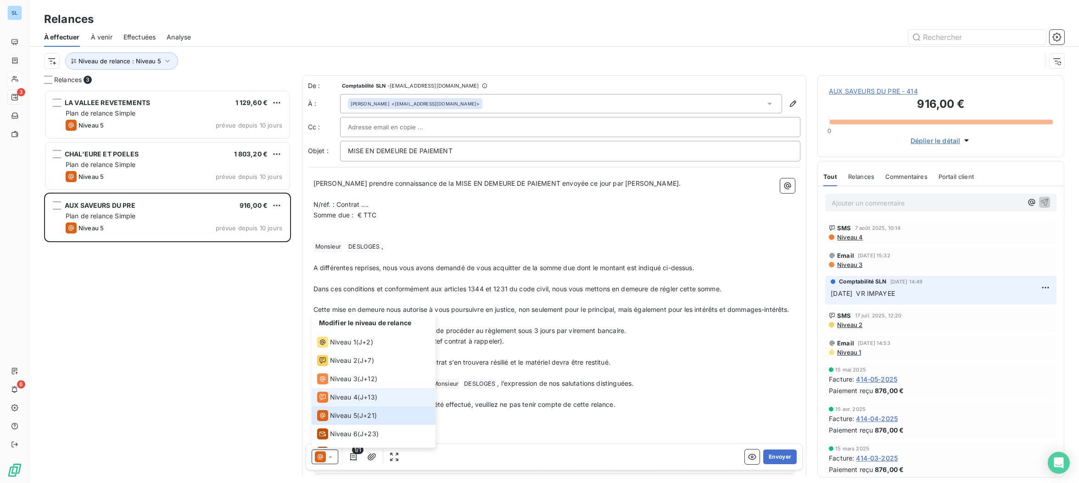
click at [344, 400] on span "Niveau 4" at bounding box center [344, 397] width 28 height 9
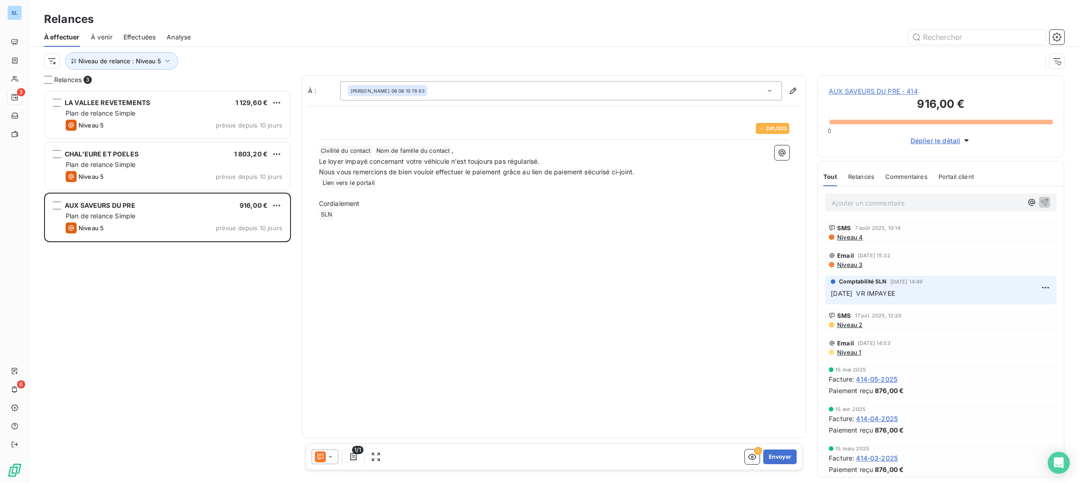
click at [846, 239] on span "Niveau 4" at bounding box center [849, 237] width 27 height 7
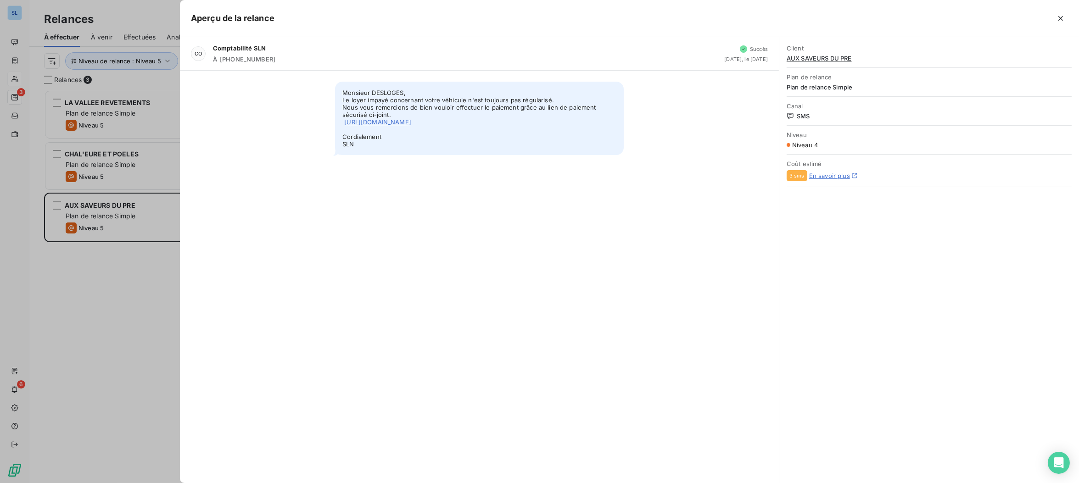
click at [80, 361] on div at bounding box center [539, 241] width 1079 height 483
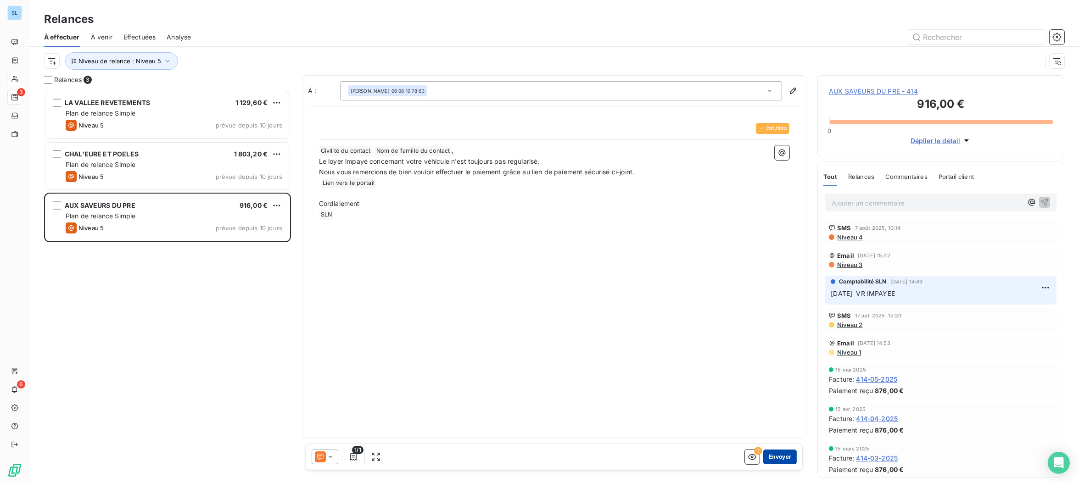
click at [780, 461] on button "Envoyer" at bounding box center [779, 457] width 33 height 15
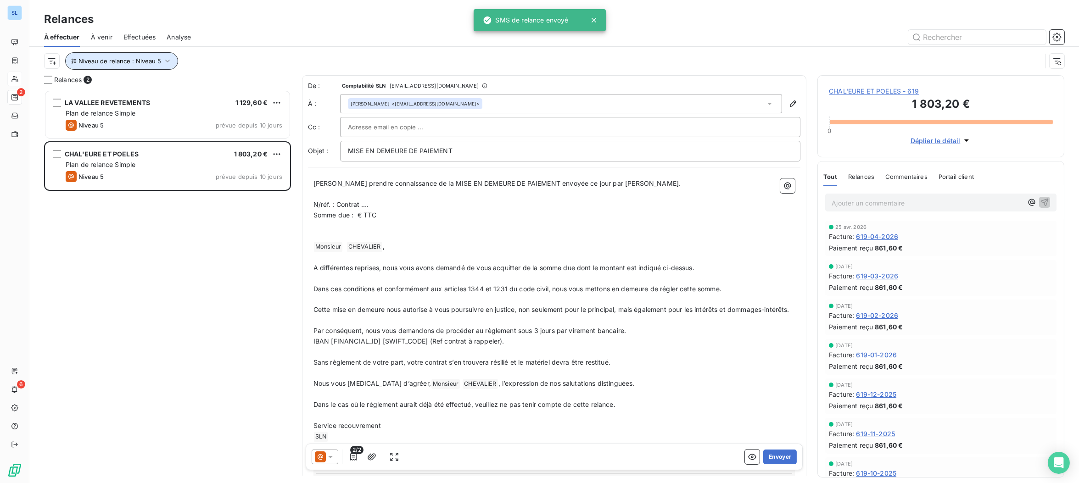
click at [128, 69] on button "Niveau de relance : Niveau 5" at bounding box center [121, 60] width 113 height 17
click at [231, 89] on div "Niveau 5" at bounding box center [256, 84] width 132 height 19
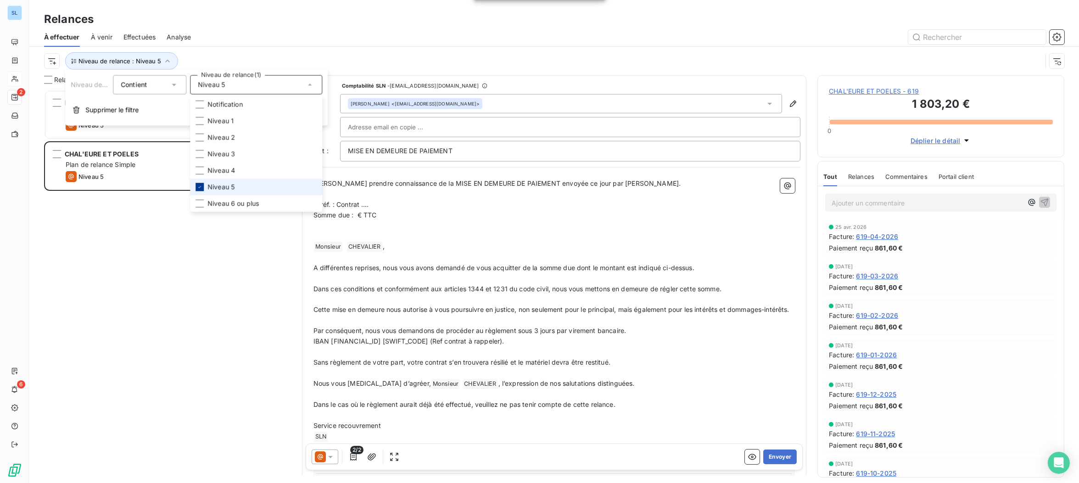
click at [198, 187] on icon at bounding box center [200, 187] width 6 height 6
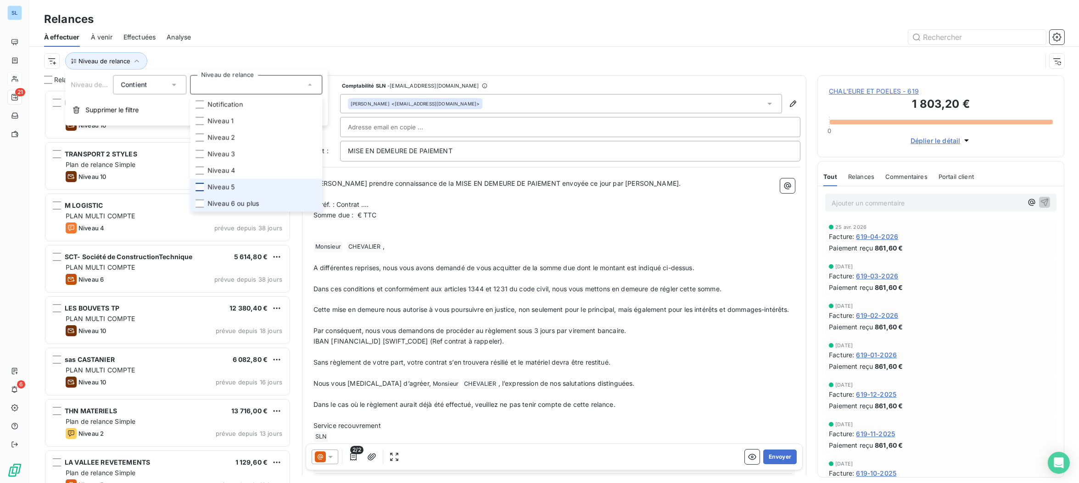
click at [200, 205] on div at bounding box center [199, 204] width 8 height 8
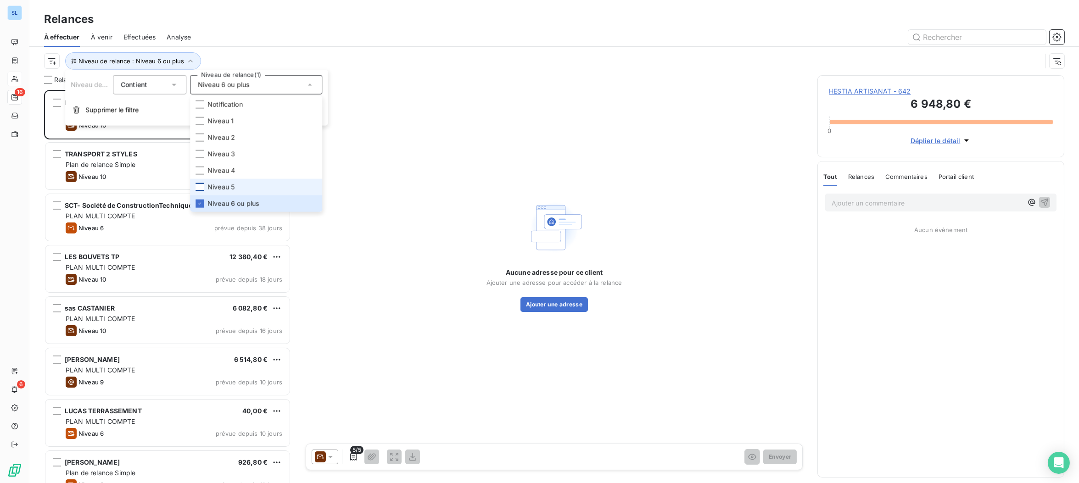
scroll to position [393, 246]
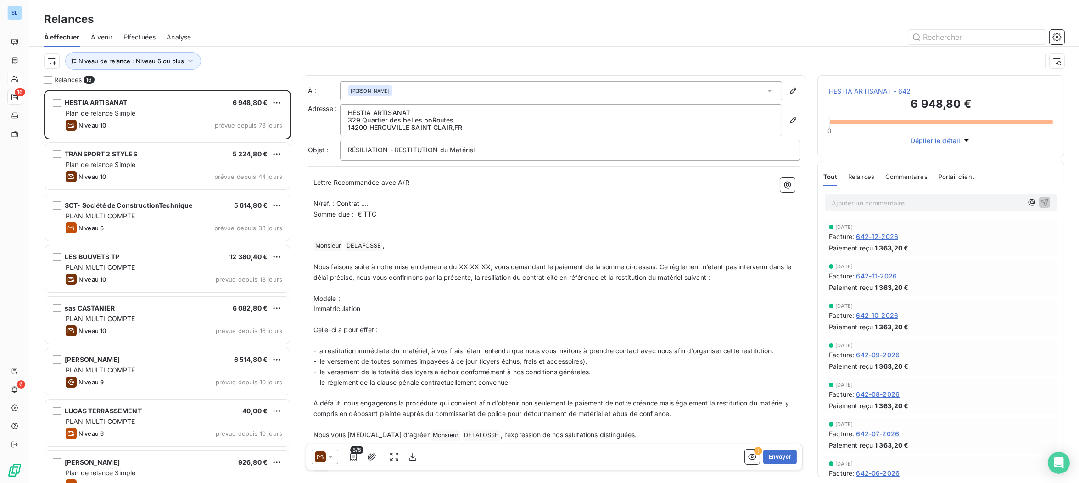
click at [383, 46] on div "À effectuer À venir Effectuées Analyse" at bounding box center [553, 37] width 1049 height 19
click at [863, 177] on span "Relances" at bounding box center [861, 176] width 26 height 7
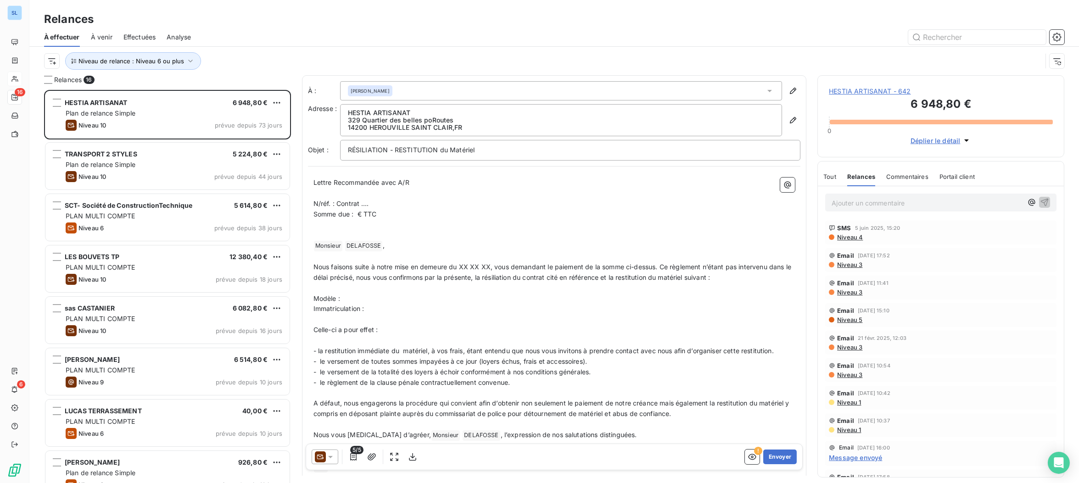
click at [850, 241] on span "Niveau 4" at bounding box center [849, 237] width 27 height 7
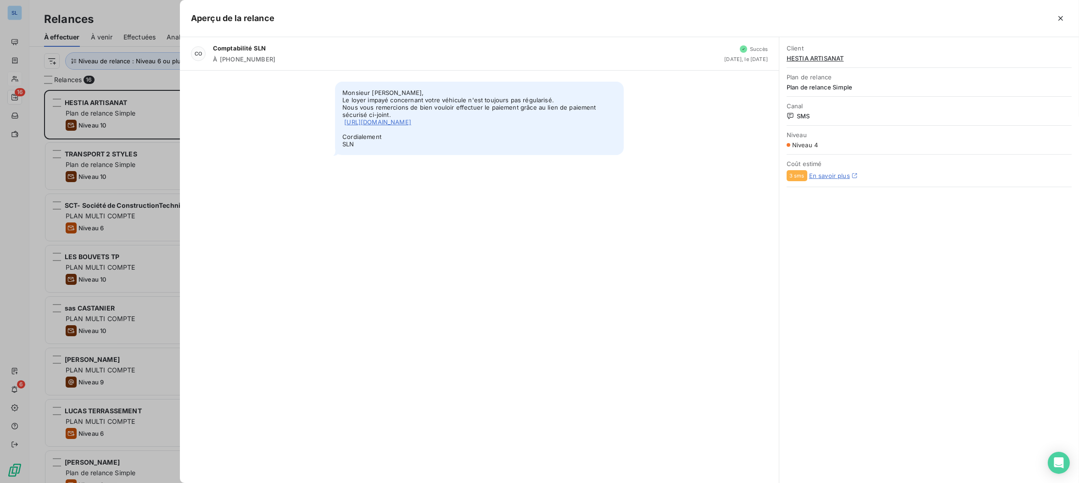
click at [151, 81] on div at bounding box center [539, 241] width 1079 height 483
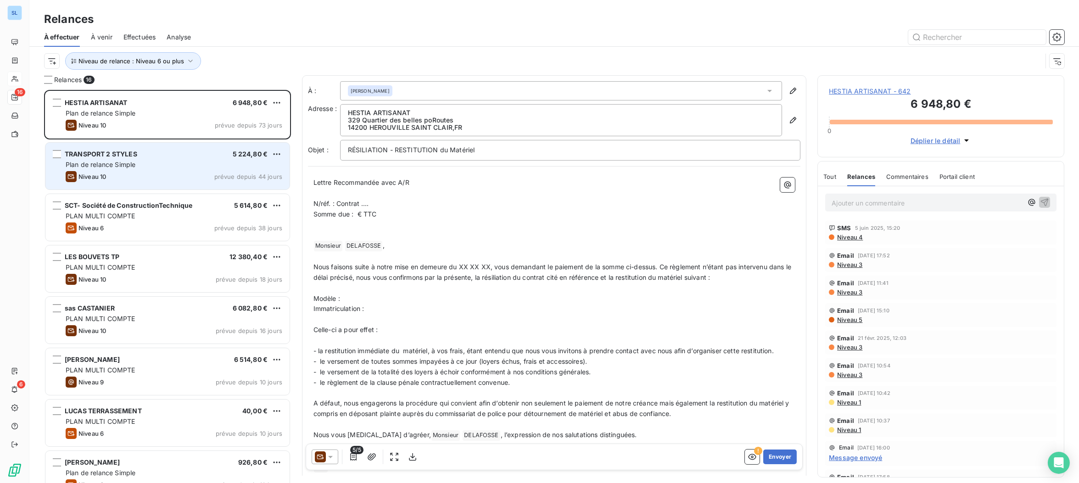
click at [144, 171] on div "Niveau 10 prévue depuis 44 jours" at bounding box center [174, 176] width 217 height 11
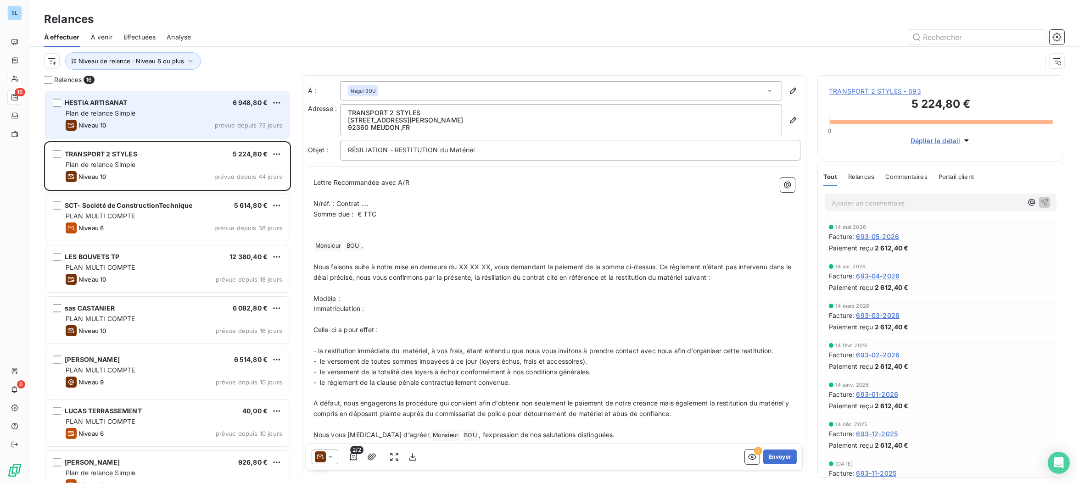
click at [130, 114] on span "Plan de relance Simple" at bounding box center [101, 113] width 70 height 8
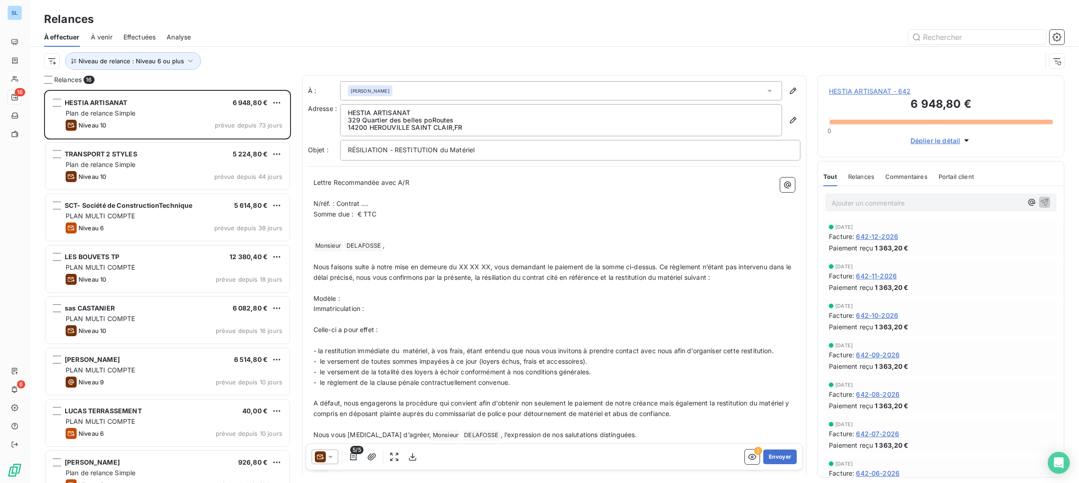
click at [852, 179] on span "Relances" at bounding box center [861, 176] width 26 height 7
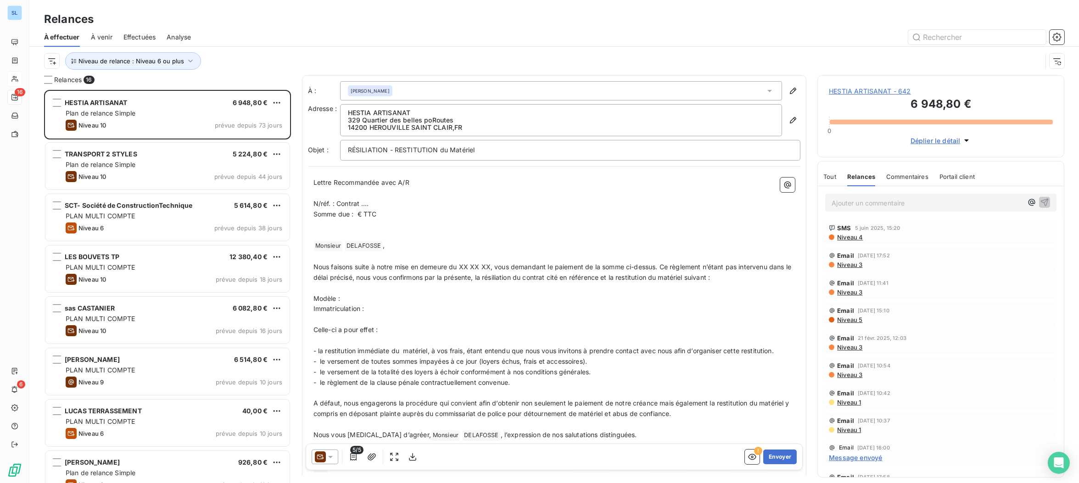
click at [322, 448] on div "5/5 ! Envoyer" at bounding box center [554, 457] width 497 height 27
click at [326, 462] on icon at bounding box center [330, 456] width 9 height 9
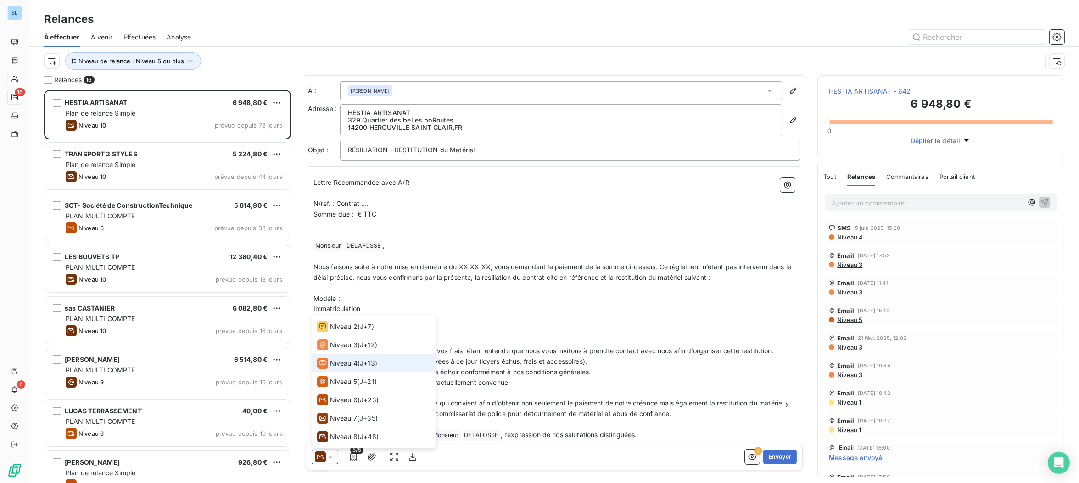
scroll to position [34, 0]
click at [332, 346] on span "Niveau 3" at bounding box center [344, 344] width 28 height 9
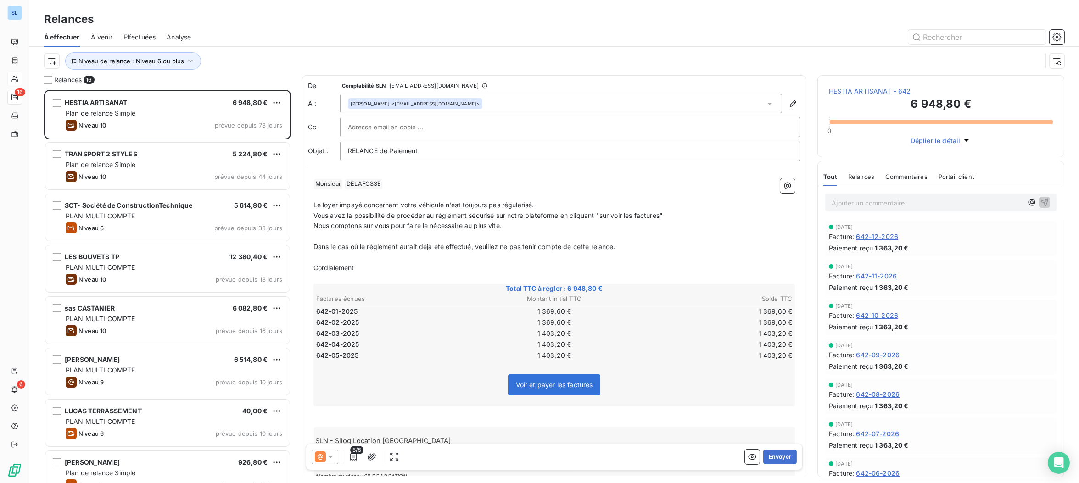
click at [319, 206] on span "Le loyer impayé concernant votre véhicule n'est toujours pas régularisé." at bounding box center [423, 205] width 221 height 8
click at [340, 205] on span "Les loyer impayé concernant votre véhicule n'est toujours pas régularisé." at bounding box center [425, 205] width 224 height 8
click at [367, 204] on span "Les loyers impayé concernant votre véhicule n'est toujours pas régularisé." at bounding box center [426, 205] width 227 height 8
drag, startPoint x: 459, startPoint y: 204, endPoint x: 493, endPoint y: 239, distance: 49.0
click at [471, 205] on span "Les loyers impayés concernant votre véhicule n'est toujours pas régularisé." at bounding box center [428, 205] width 230 height 8
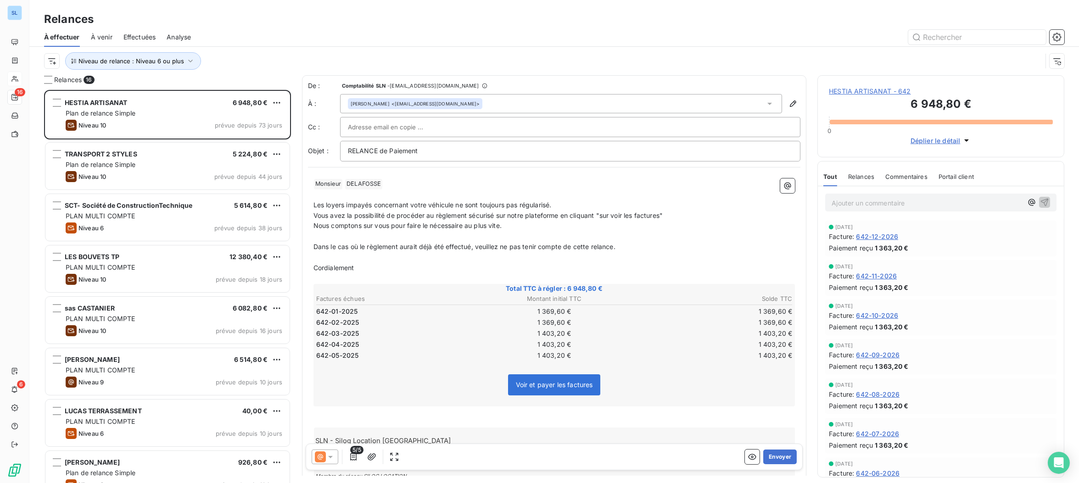
click at [551, 203] on span "Les loyers impayés concernant votre véhicule ne sont toujours pas régularisé." at bounding box center [432, 205] width 238 height 8
drag, startPoint x: 562, startPoint y: 203, endPoint x: 306, endPoint y: 203, distance: 255.5
click at [306, 203] on div "De : Comptabilité SLN - [EMAIL_ADDRESS][DOMAIN_NAME] À : [PERSON_NAME] <[EMAIL_…" at bounding box center [554, 287] width 505 height 425
copy span "Les loyers impayés concernant votre véhicule ne sont toujours pas régularisés."
click at [696, 409] on p "﻿" at bounding box center [554, 411] width 482 height 11
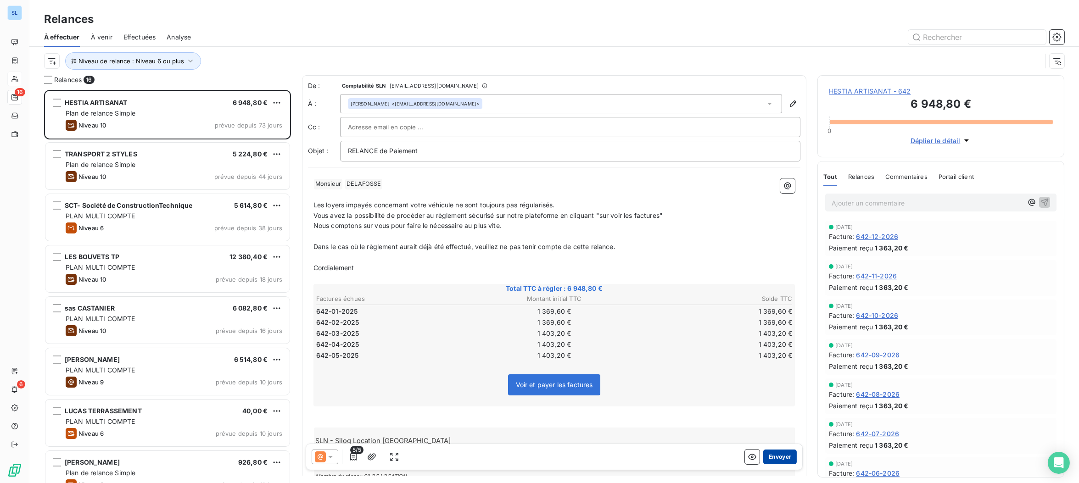
click at [776, 461] on button "Envoyer" at bounding box center [779, 457] width 33 height 15
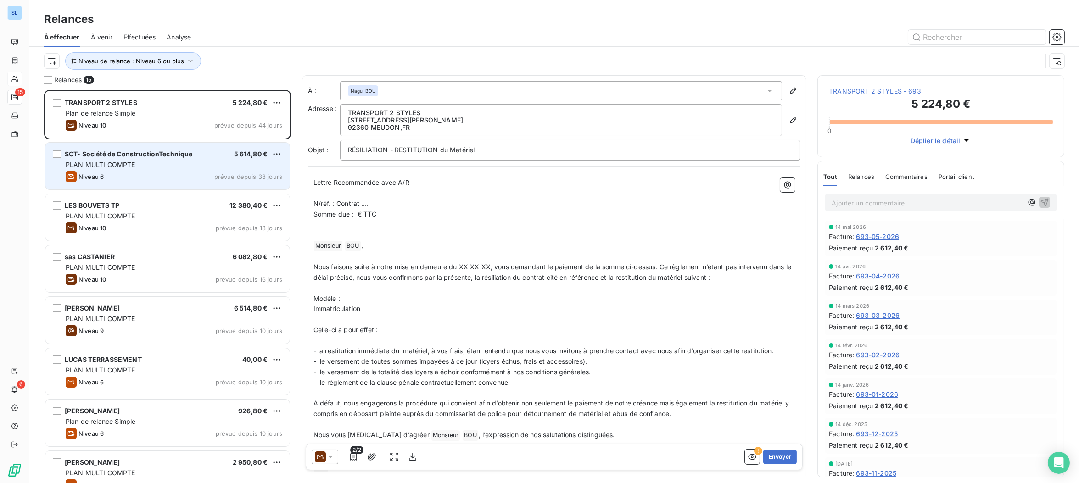
click at [131, 172] on div "Niveau 6 prévue depuis 38 jours" at bounding box center [174, 176] width 217 height 11
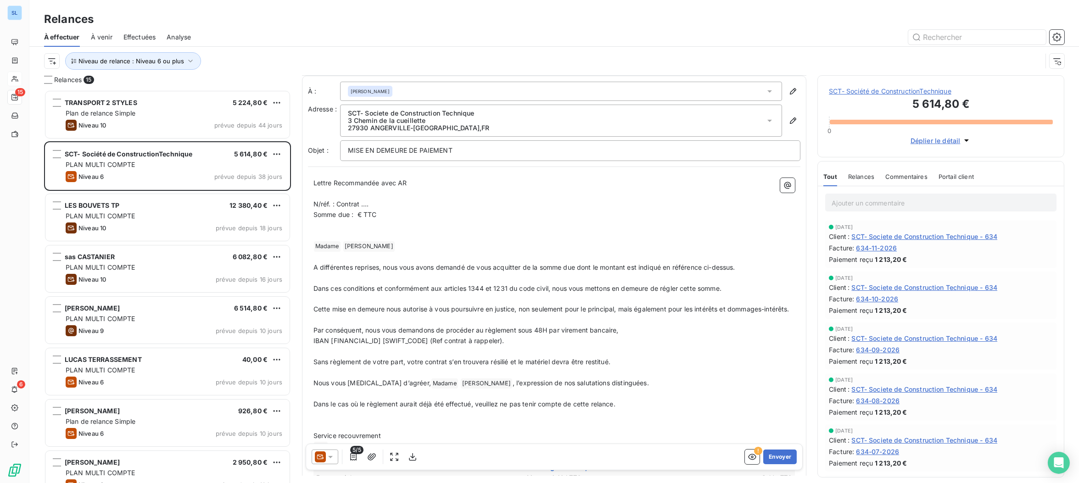
scroll to position [139, 0]
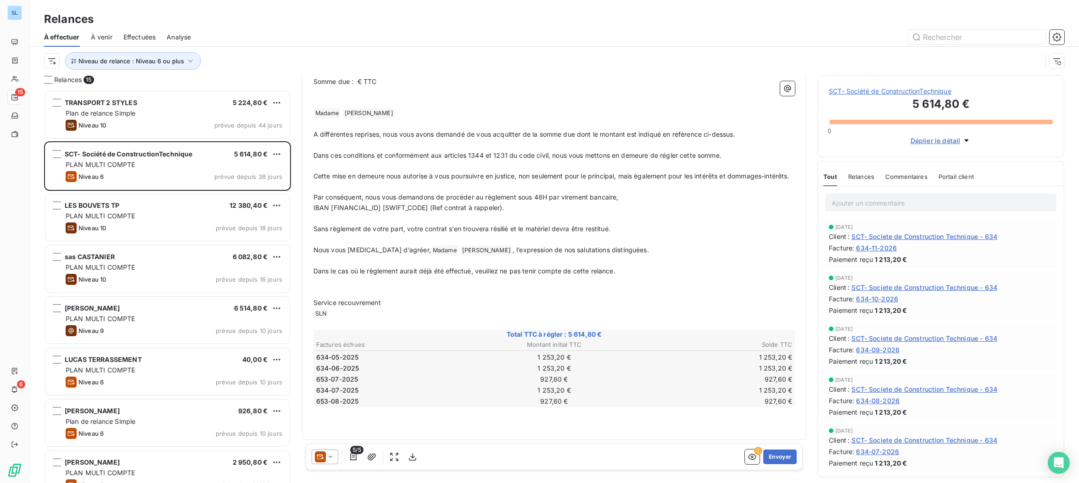
click at [855, 174] on div "Relances" at bounding box center [861, 176] width 26 height 19
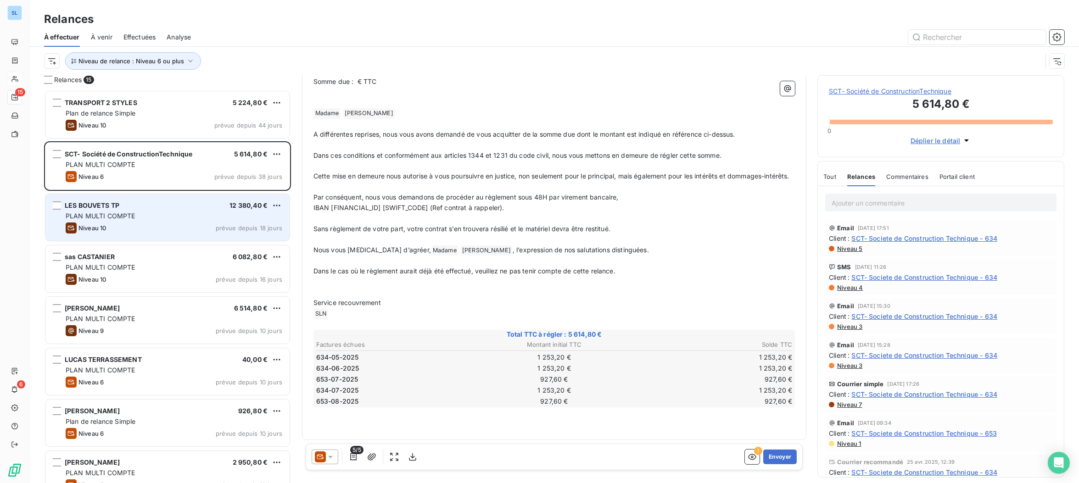
click at [152, 229] on div "Niveau 10 prévue depuis 18 jours" at bounding box center [174, 228] width 217 height 11
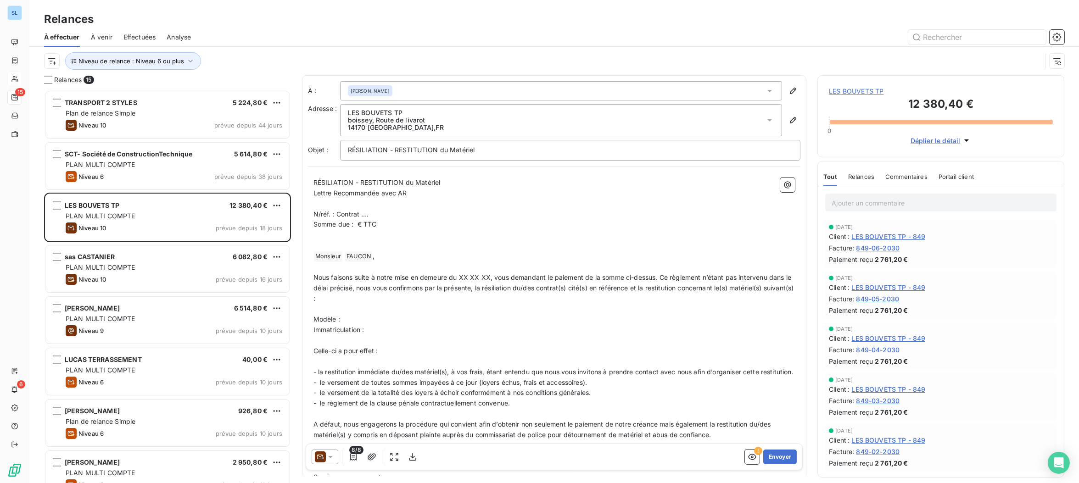
click at [859, 178] on span "Relances" at bounding box center [861, 176] width 26 height 7
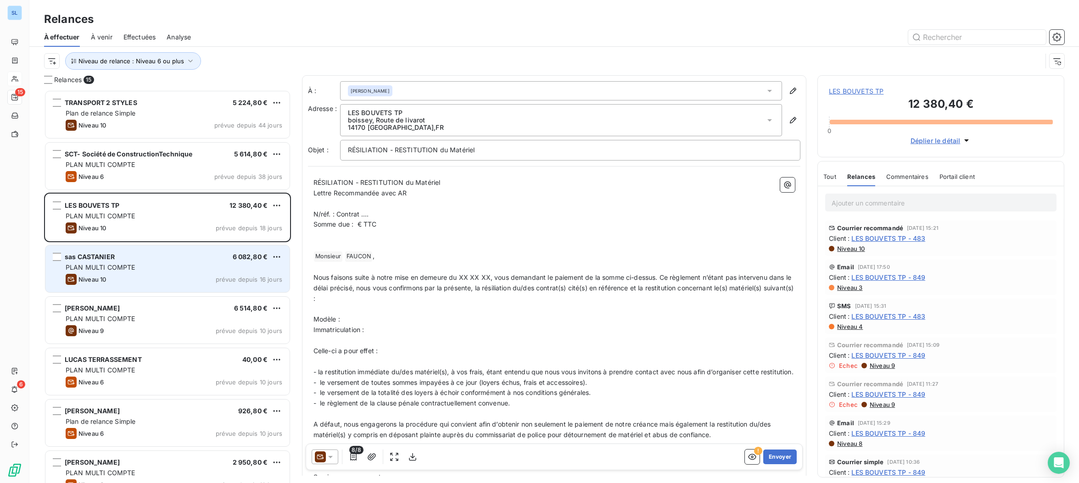
click at [127, 271] on div "PLAN MULTI COMPTE" at bounding box center [174, 267] width 217 height 9
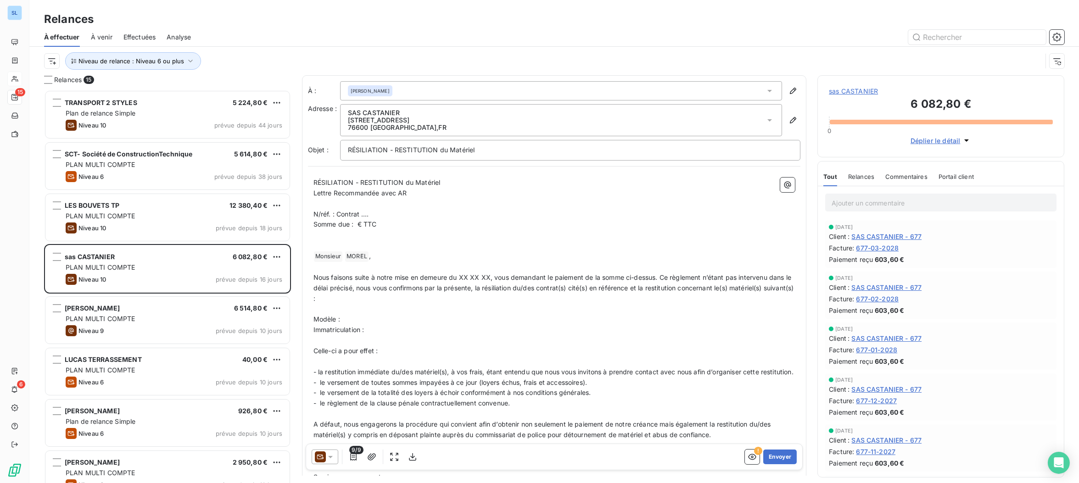
click at [845, 178] on div "Tout Relances Commentaires Portail client" at bounding box center [898, 176] width 150 height 19
click at [855, 180] on span "Relances" at bounding box center [861, 176] width 26 height 7
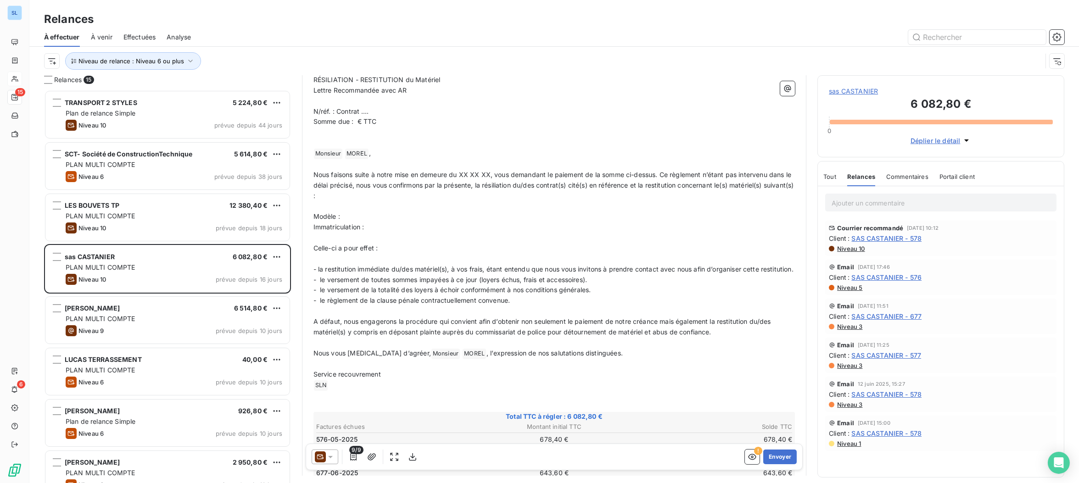
scroll to position [224, 0]
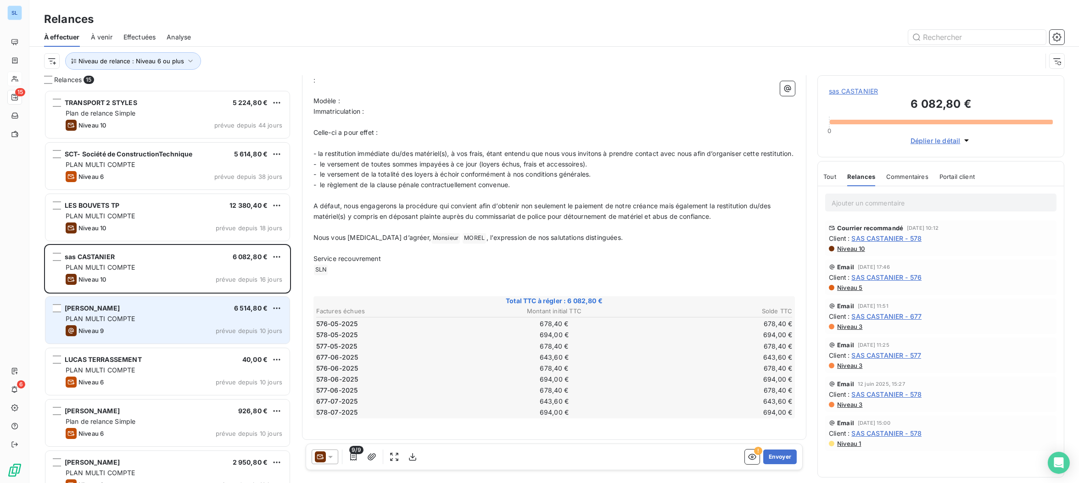
click at [129, 322] on span "PLAN MULTI COMPTE" at bounding box center [101, 319] width 70 height 8
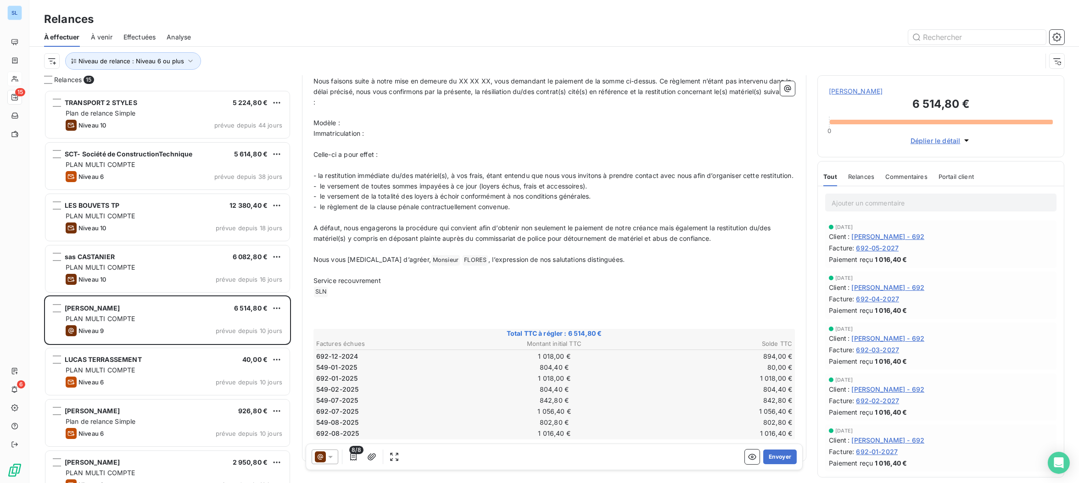
scroll to position [227, 0]
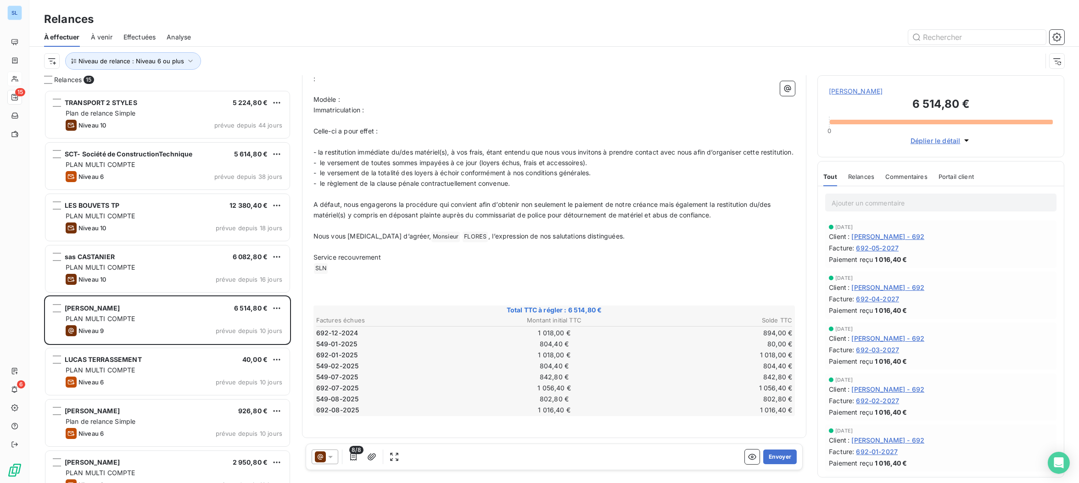
click at [865, 180] on span "Relances" at bounding box center [861, 176] width 26 height 7
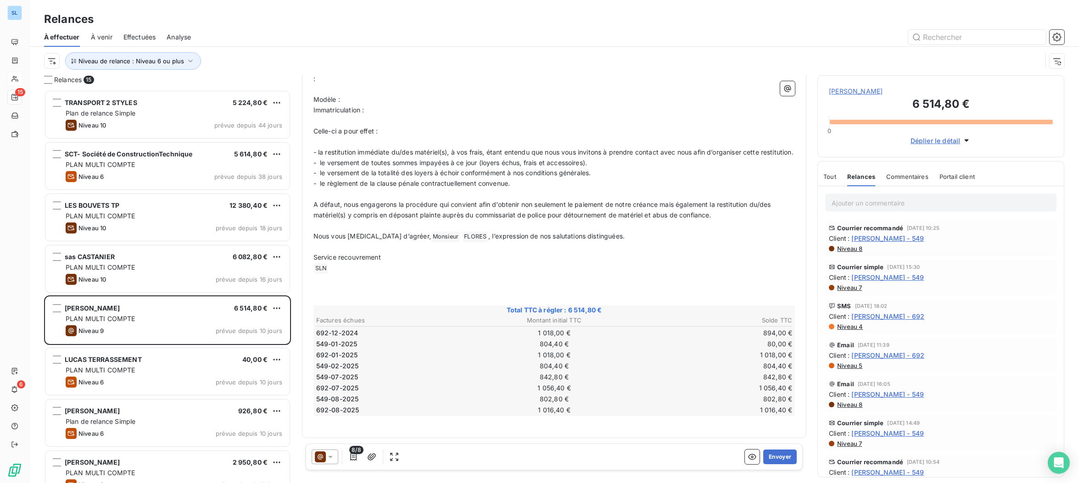
click at [318, 458] on icon at bounding box center [320, 456] width 11 height 11
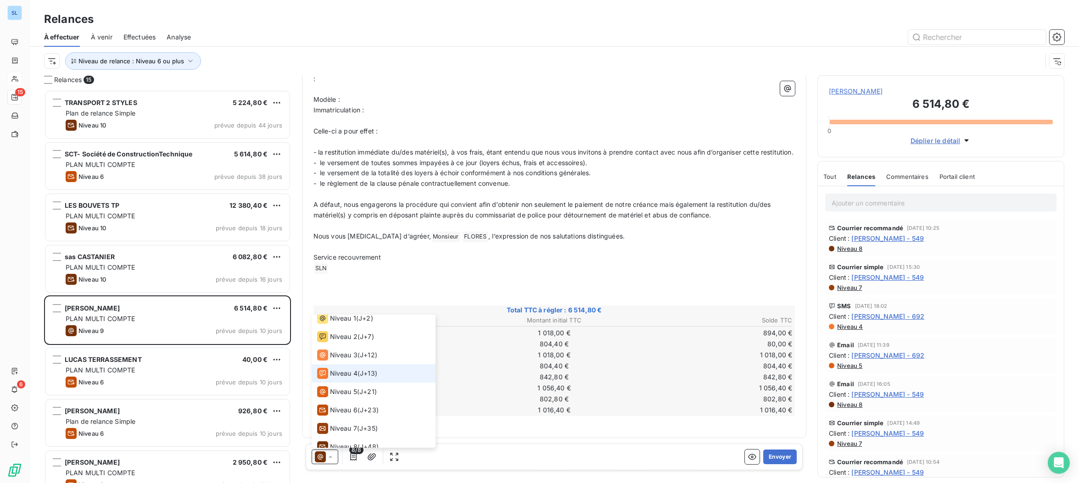
scroll to position [14, 0]
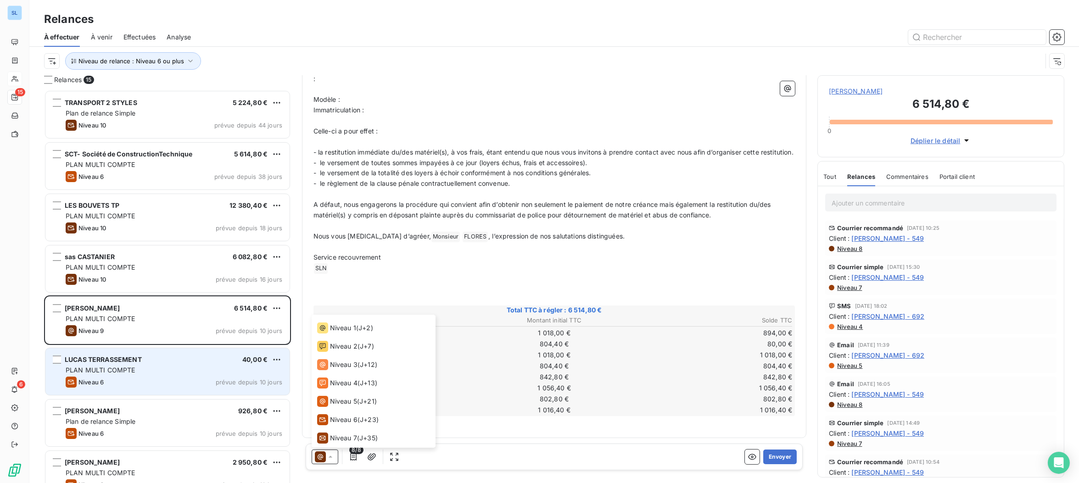
click at [124, 387] on div "Niveau 6 prévue depuis 10 jours" at bounding box center [174, 382] width 217 height 11
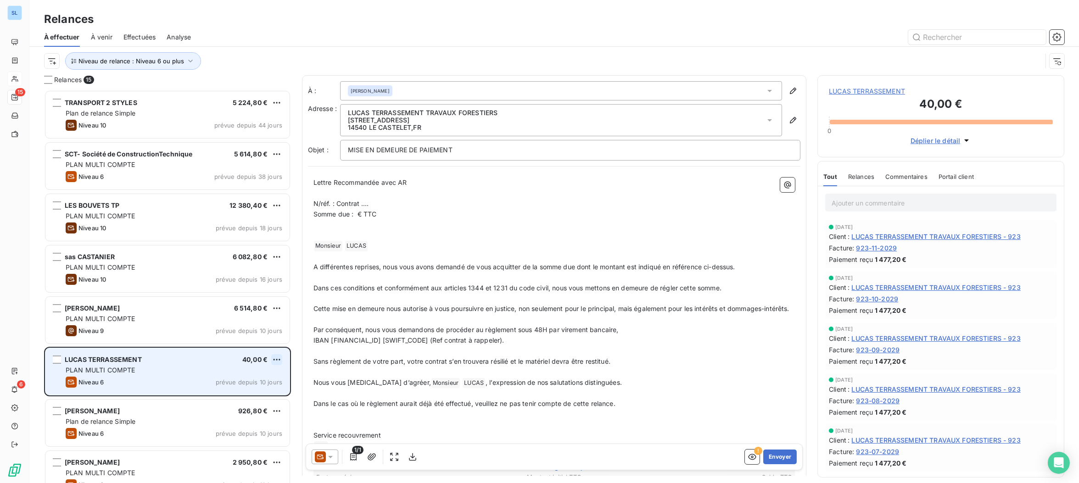
click at [274, 361] on html "SL 15 6 Relances À effectuer À venir Effectuées Analyse Niveau de relance : Niv…" at bounding box center [539, 241] width 1079 height 483
click at [248, 376] on div "Replanifier cette action" at bounding box center [237, 377] width 82 height 15
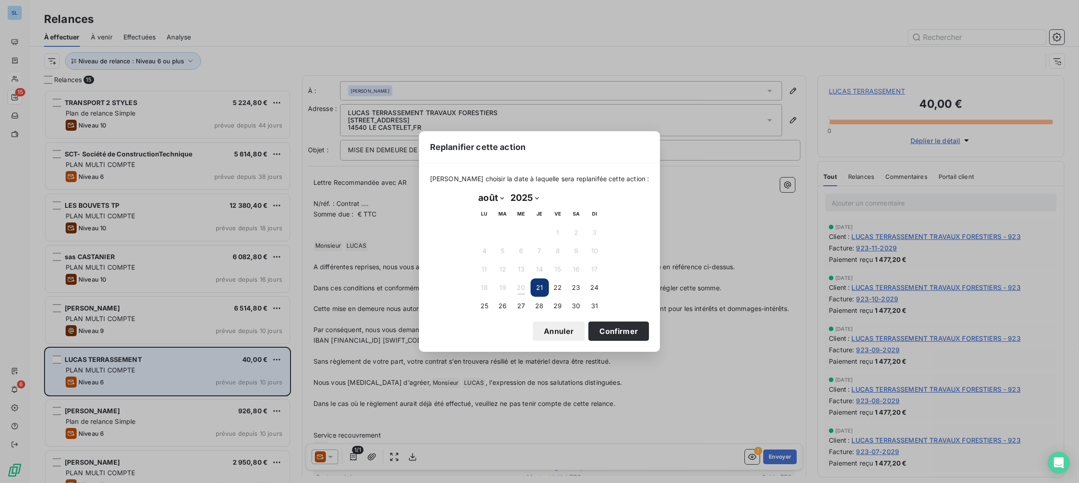
click at [487, 202] on select "janvier février mars avril mai juin juillet août septembre octobre novembre déc…" at bounding box center [491, 197] width 32 height 15
select select "8"
click at [483, 249] on button "8" at bounding box center [484, 251] width 18 height 18
click at [612, 332] on button "Confirmer" at bounding box center [618, 331] width 61 height 19
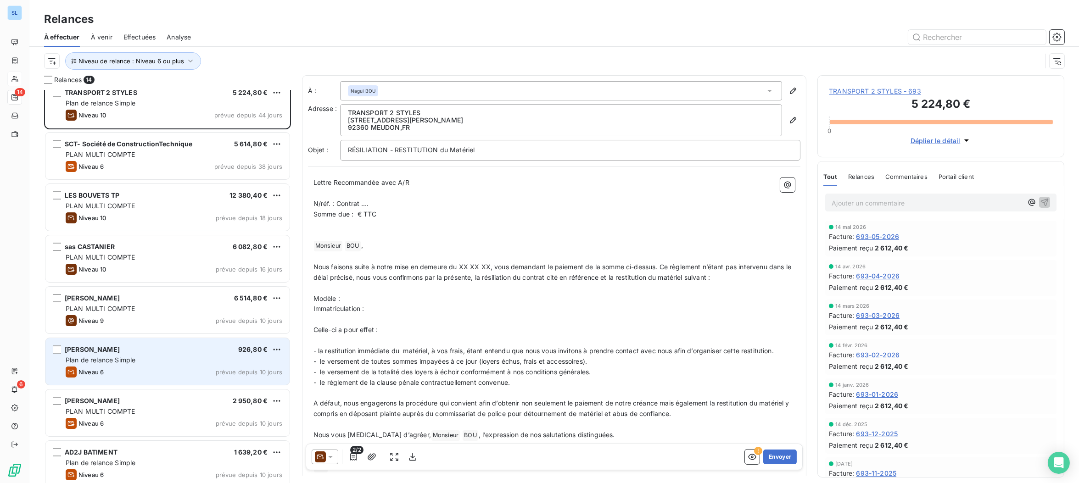
scroll to position [0, 0]
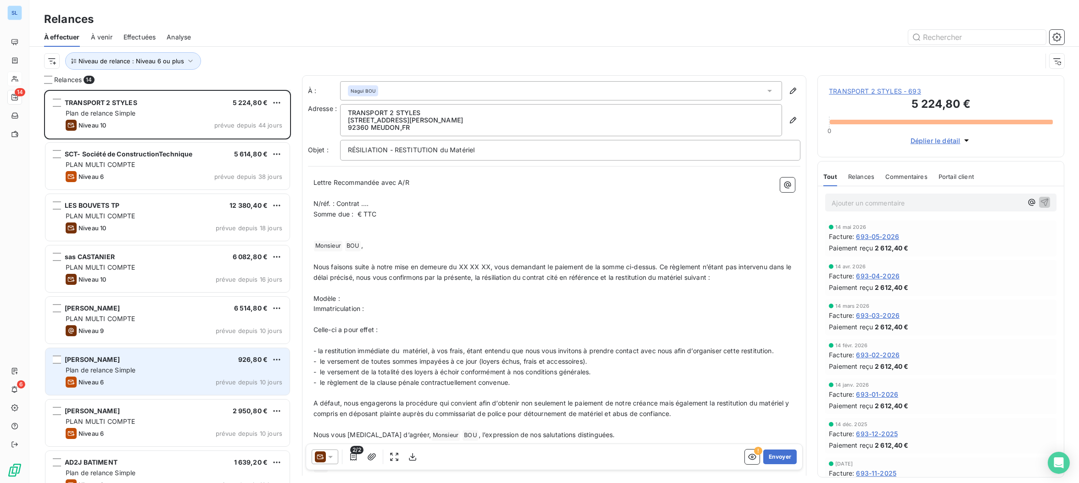
click at [131, 369] on span "Plan de relance Simple" at bounding box center [101, 370] width 70 height 8
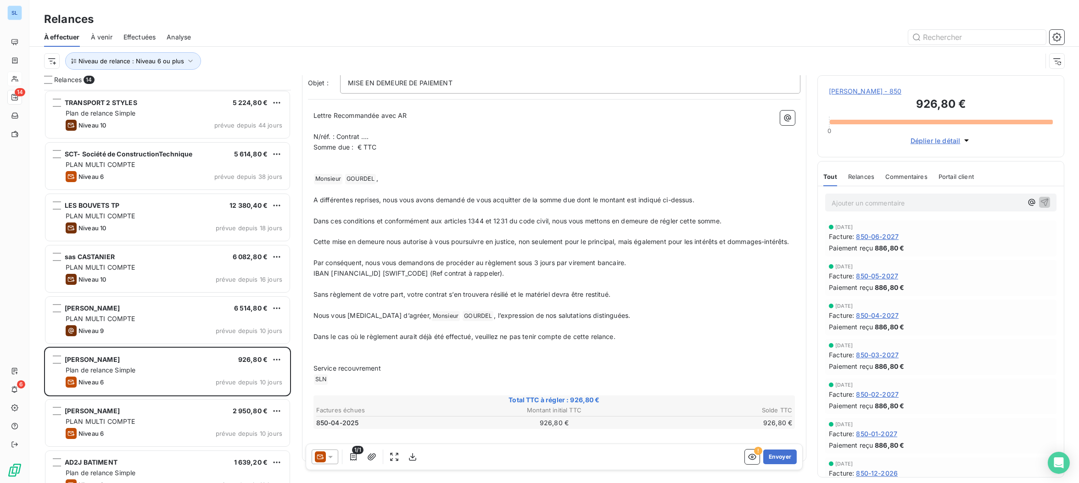
scroll to position [95, 0]
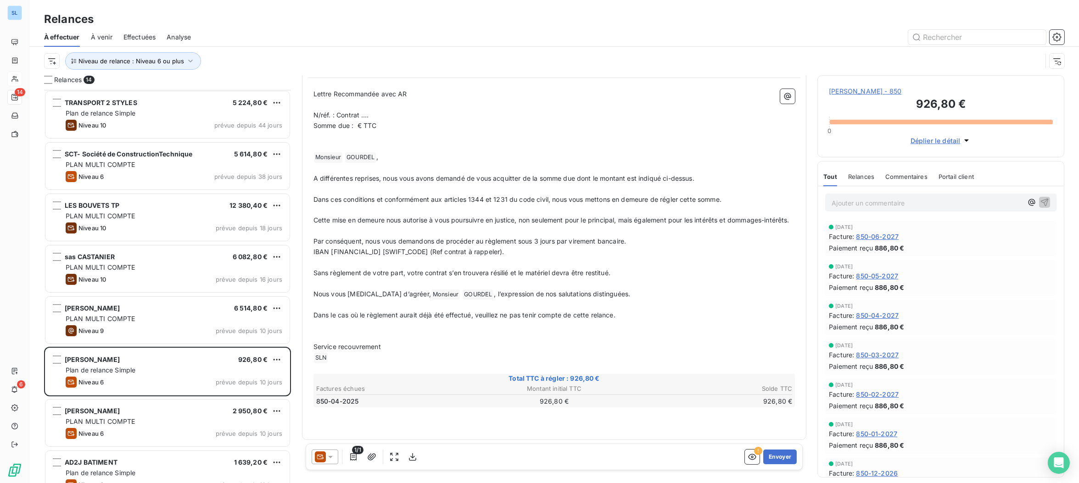
click at [863, 178] on span "Relances" at bounding box center [861, 176] width 26 height 7
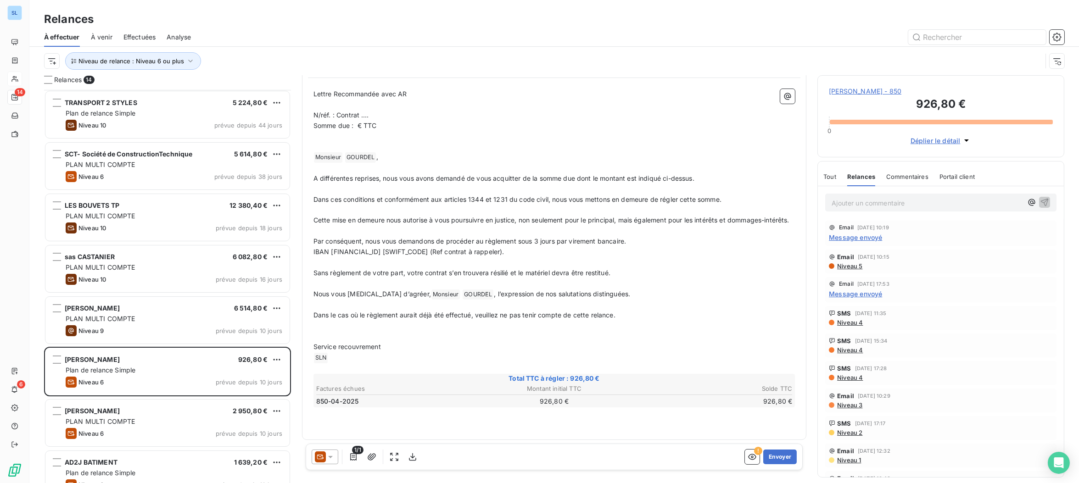
click at [868, 242] on span "Message envoyé" at bounding box center [855, 238] width 53 height 10
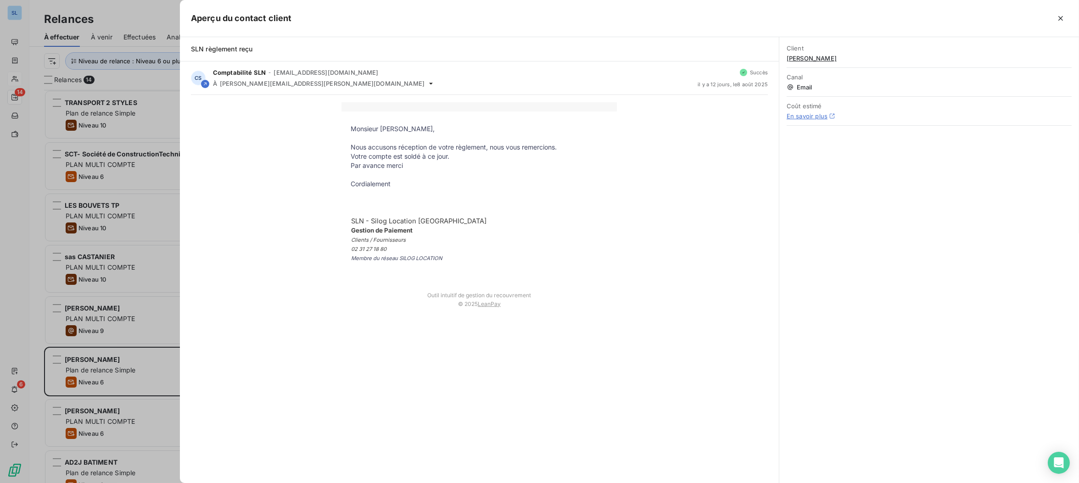
click at [119, 379] on div at bounding box center [539, 241] width 1079 height 483
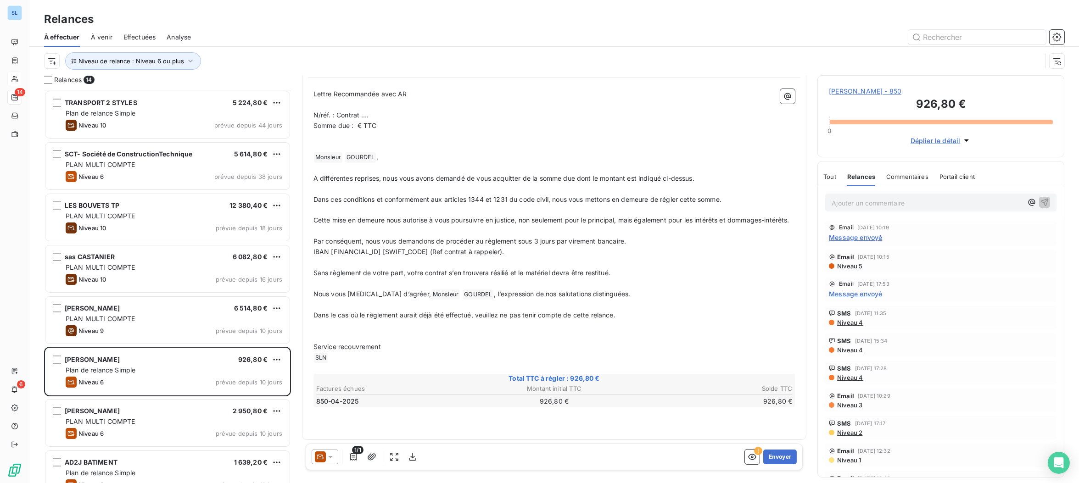
click at [846, 269] on span "Niveau 5" at bounding box center [849, 265] width 26 height 7
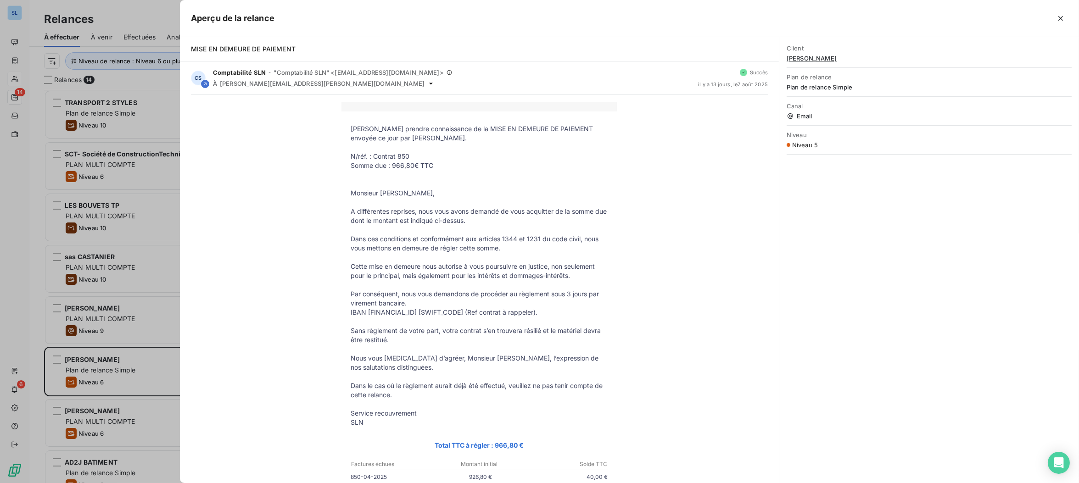
click at [193, 274] on div "[PERSON_NAME] prendre connaissance de la MISE EN DEMEURE DE PAIEMENT envoyée ce…" at bounding box center [479, 352] width 577 height 501
click at [137, 308] on div at bounding box center [539, 241] width 1079 height 483
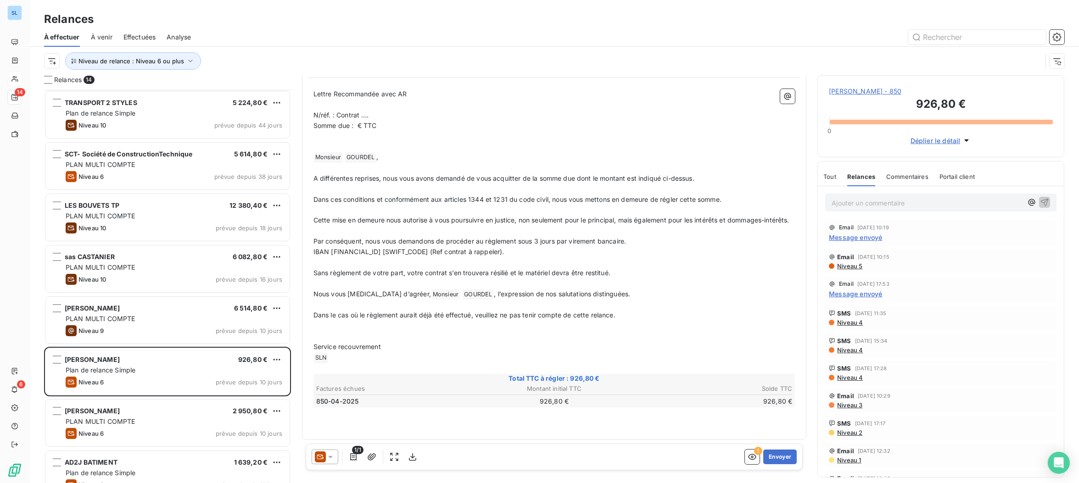
click at [909, 179] on span "Commentaires" at bounding box center [907, 176] width 42 height 7
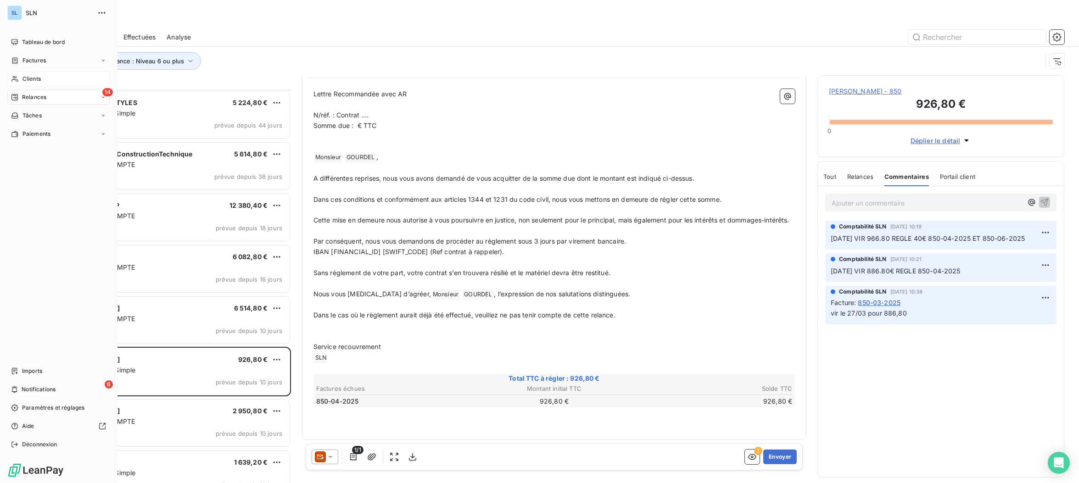
click at [34, 83] on span "Clients" at bounding box center [31, 79] width 18 height 8
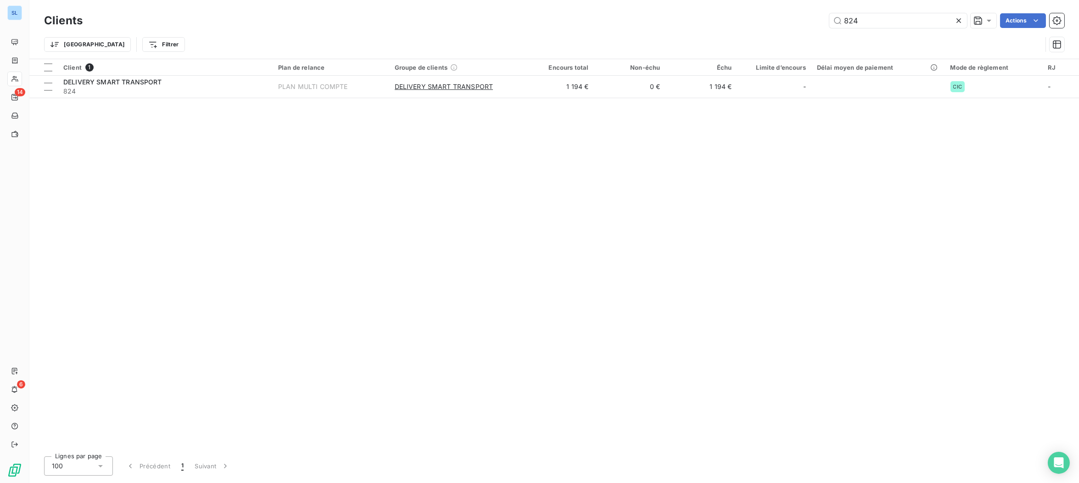
drag, startPoint x: 916, startPoint y: 22, endPoint x: 708, endPoint y: -3, distance: 209.3
click at [708, 0] on html "SL 14 6 Clients 824 Actions Trier Filtrer Client 1 Plan de relance Groupe de cl…" at bounding box center [539, 241] width 1079 height 483
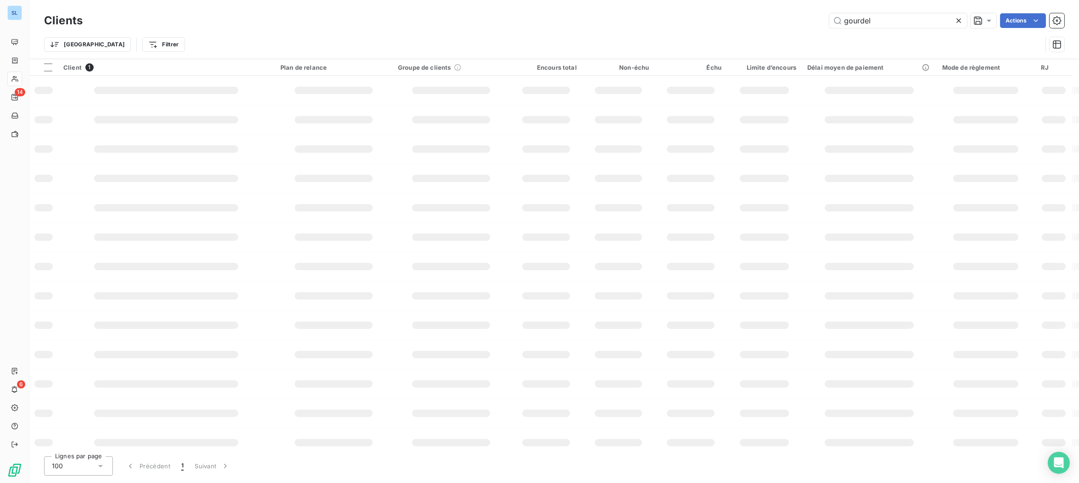
type input "gourdel"
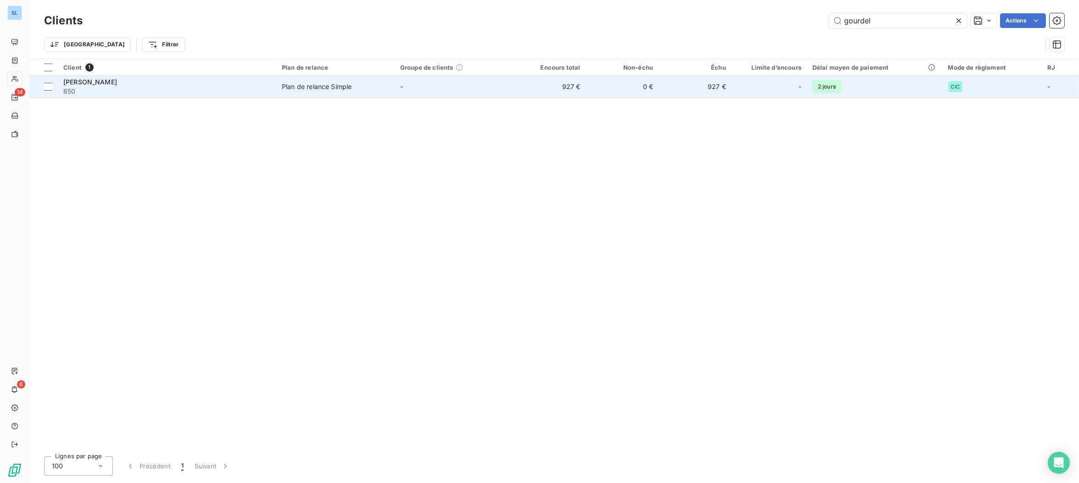
click at [182, 87] on span "850" at bounding box center [166, 91] width 207 height 9
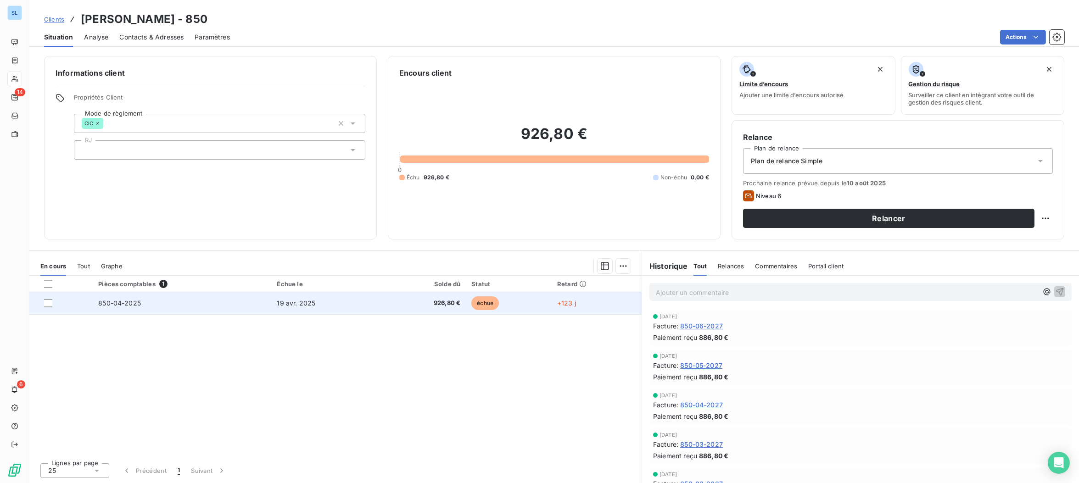
click at [163, 302] on td "850-04-2025" at bounding box center [182, 303] width 178 height 22
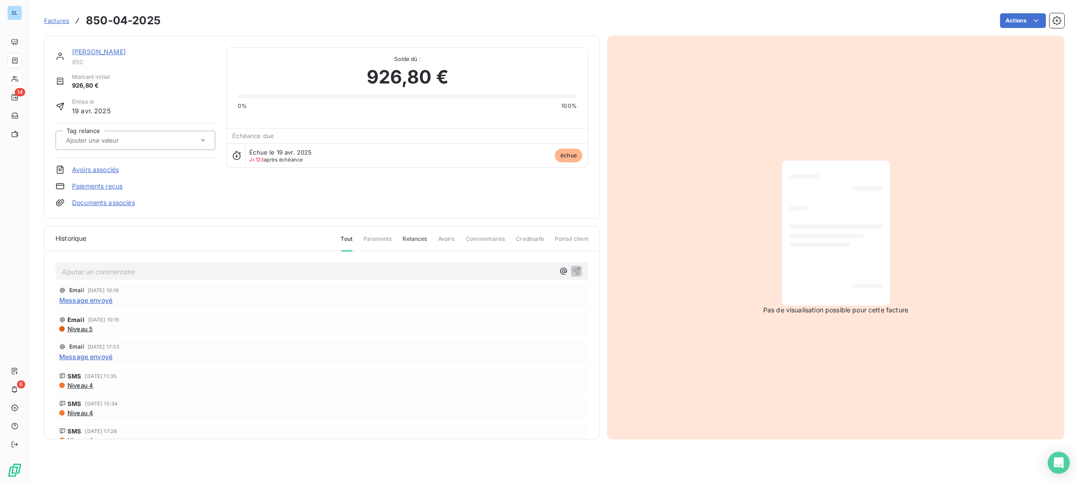
click at [83, 185] on link "Paiements reçus" at bounding box center [97, 186] width 50 height 9
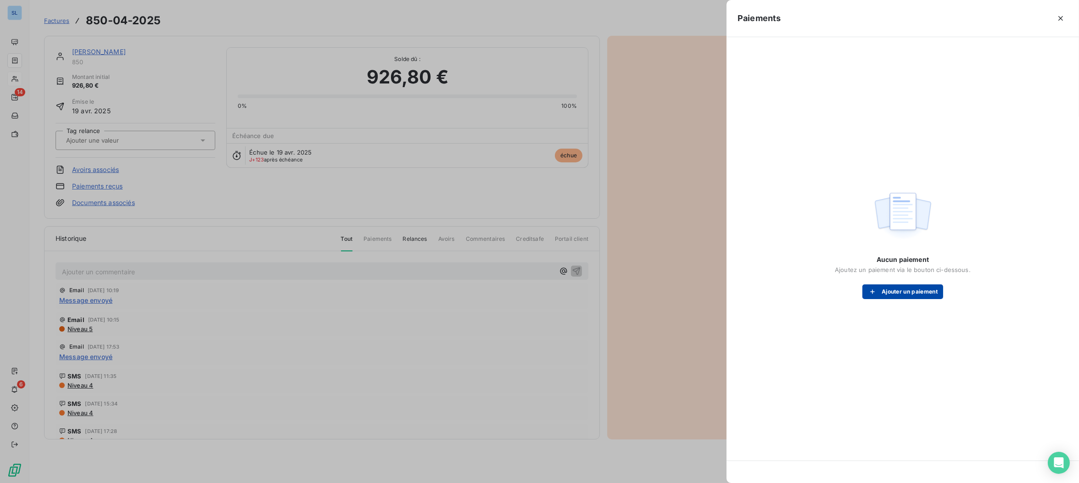
click at [931, 291] on button "Ajouter un paiement" at bounding box center [902, 291] width 81 height 15
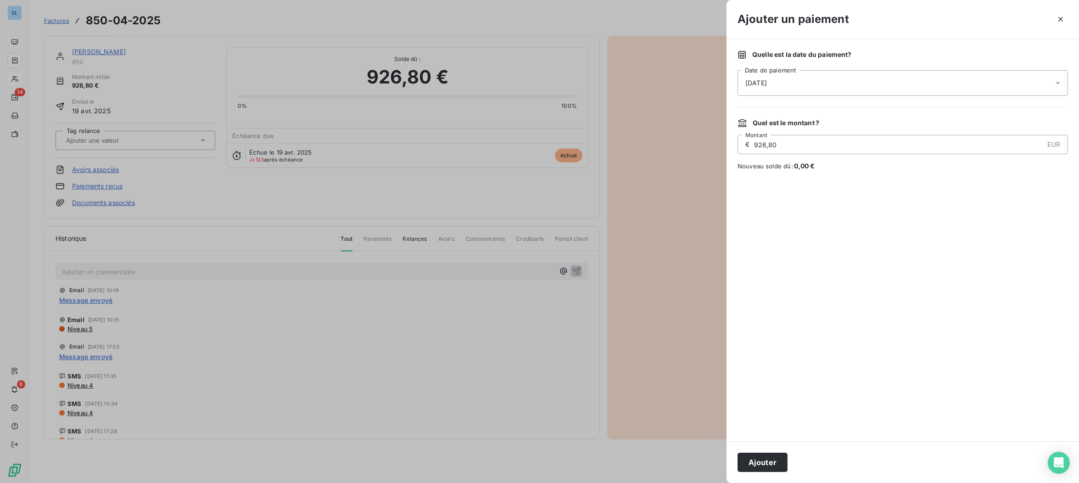
click at [753, 83] on span "[DATE]" at bounding box center [756, 82] width 22 height 9
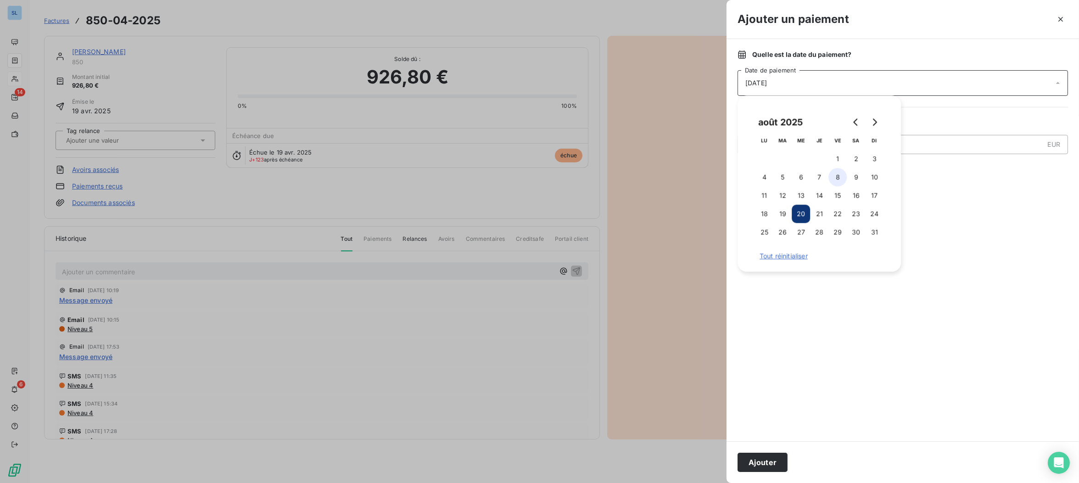
click at [840, 180] on button "8" at bounding box center [837, 177] width 18 height 18
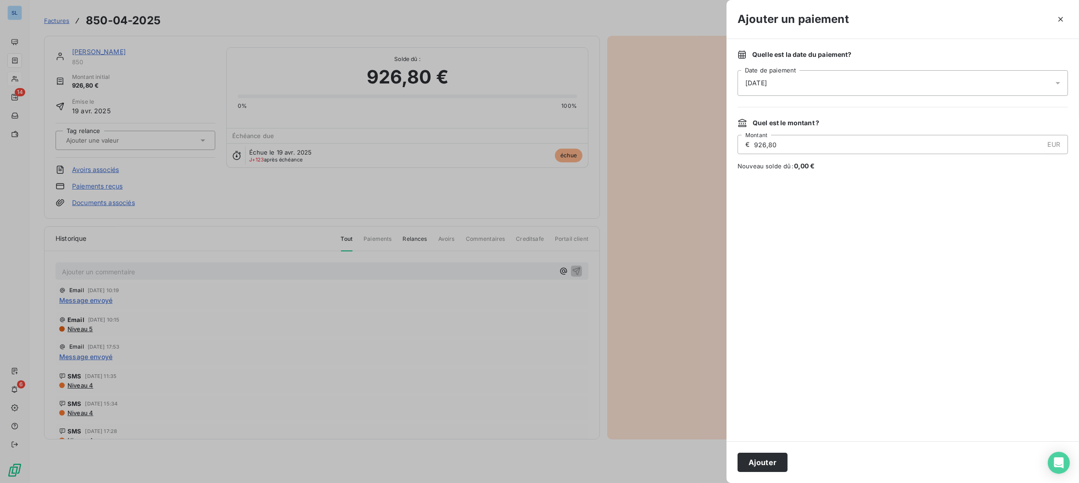
drag, startPoint x: 775, startPoint y: 467, endPoint x: 636, endPoint y: 430, distance: 143.3
click at [775, 467] on button "Ajouter" at bounding box center [762, 462] width 50 height 19
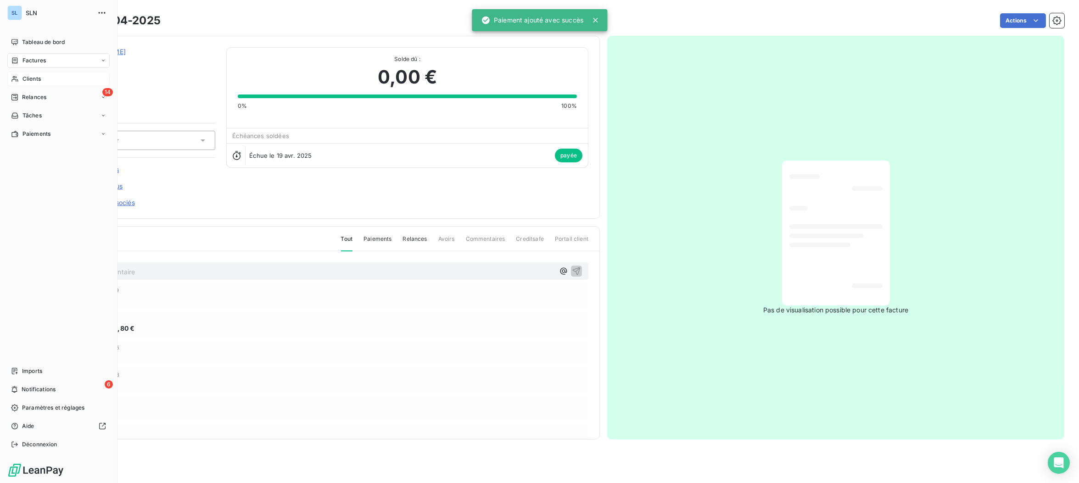
click at [31, 98] on span "Relances" at bounding box center [34, 97] width 24 height 8
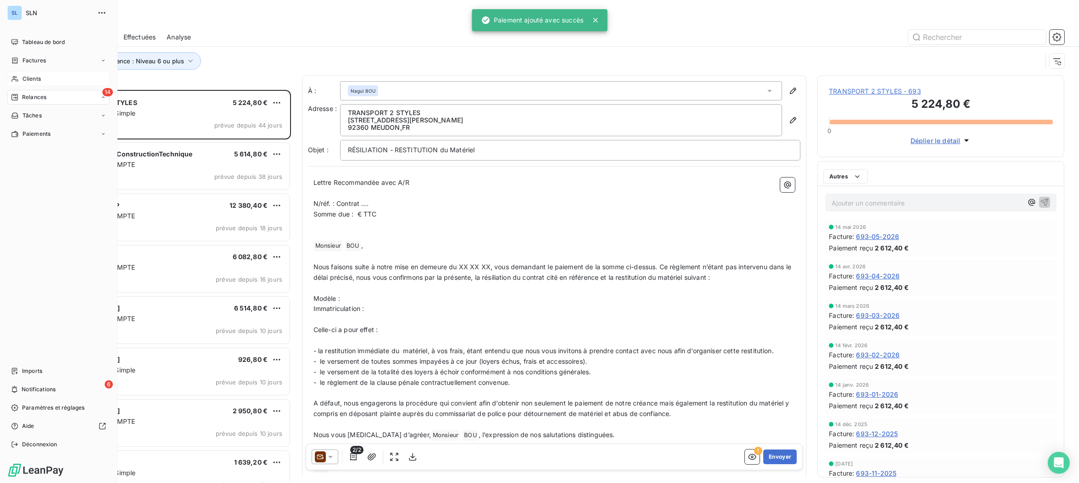
scroll to position [393, 246]
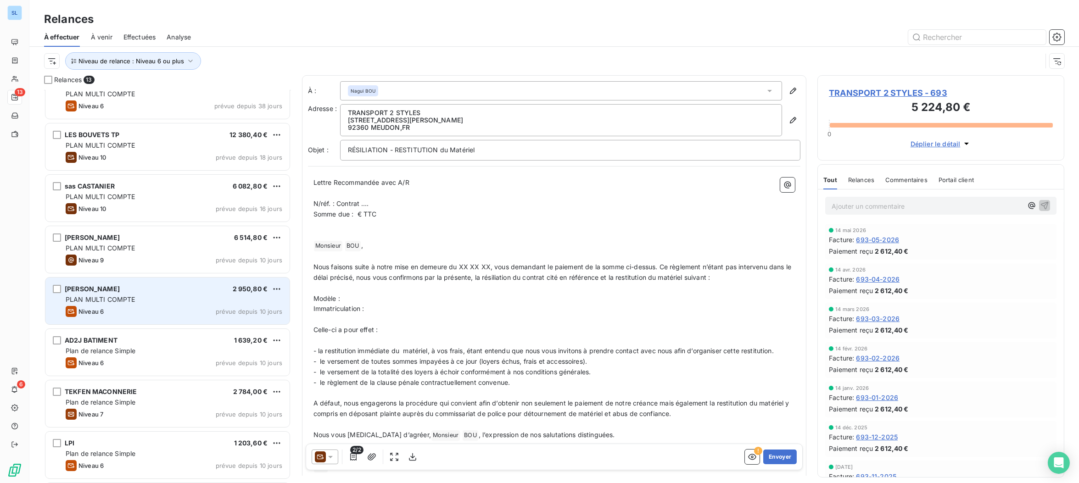
scroll to position [86, 0]
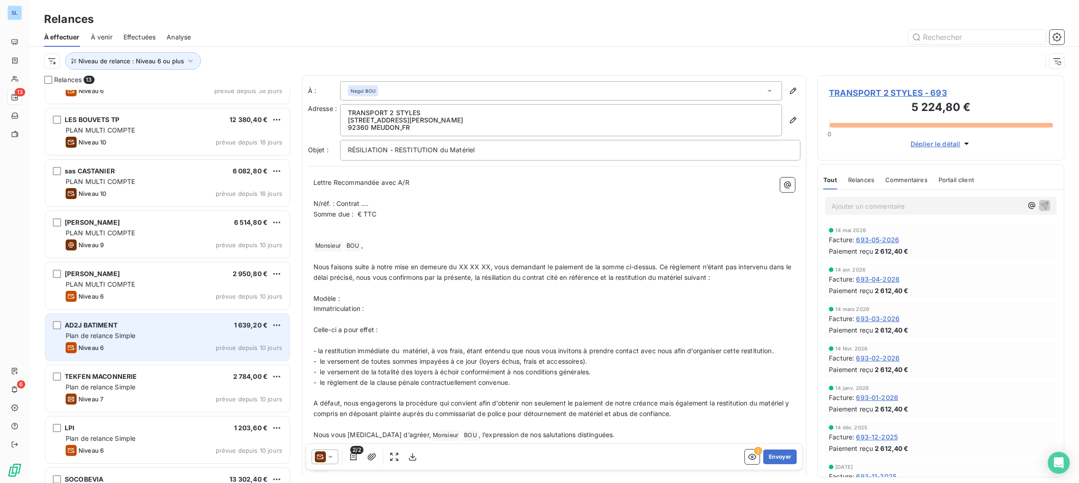
click at [144, 350] on div "Niveau 6 prévue depuis 10 jours" at bounding box center [174, 347] width 217 height 11
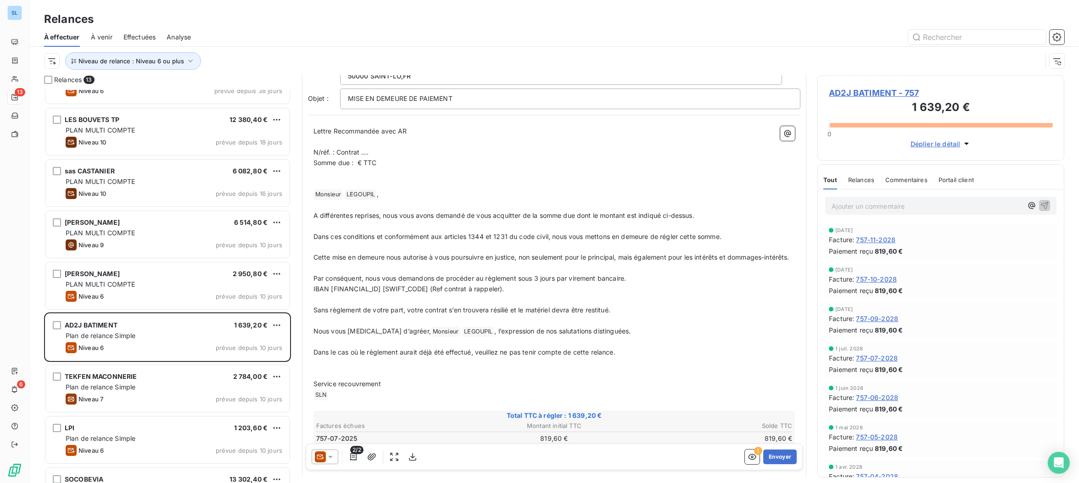
scroll to position [106, 0]
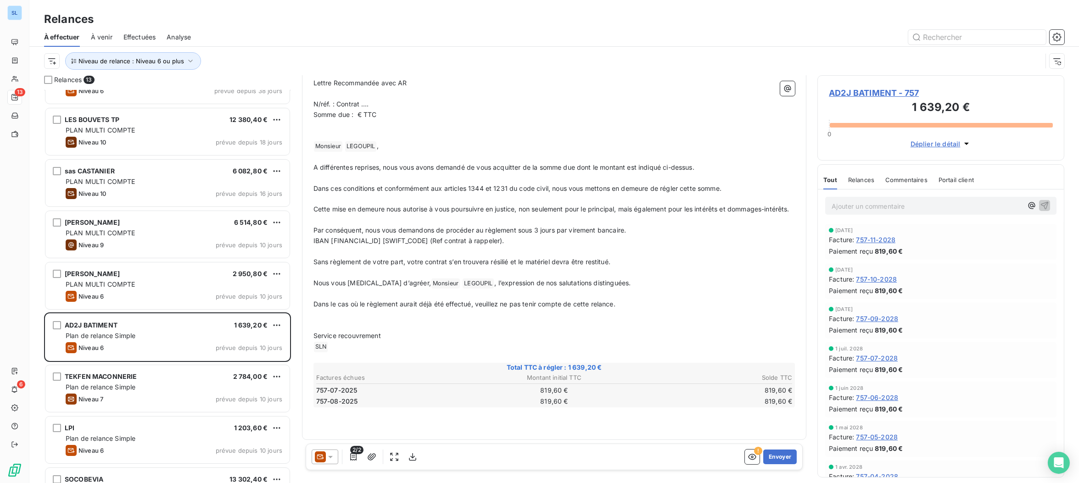
click at [870, 179] on span "Relances" at bounding box center [861, 179] width 26 height 7
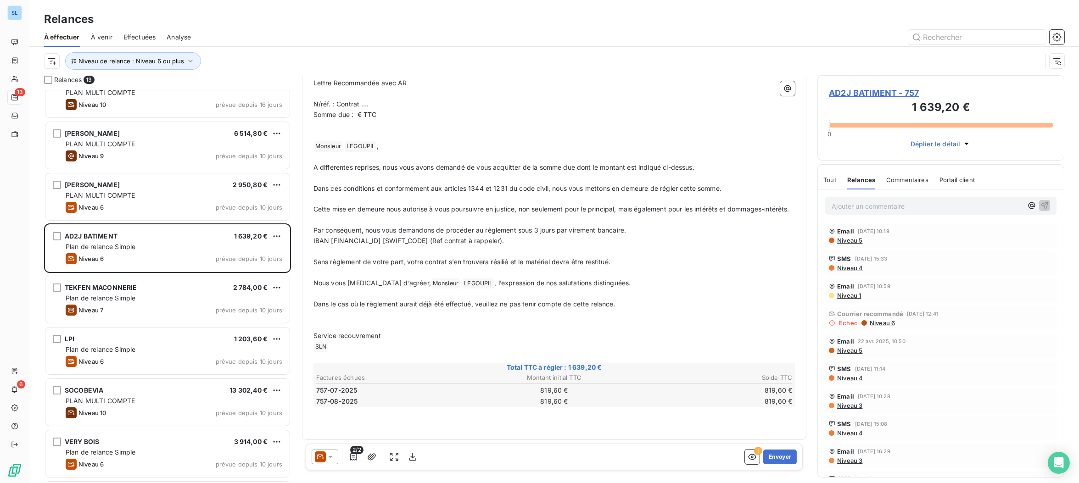
scroll to position [177, 0]
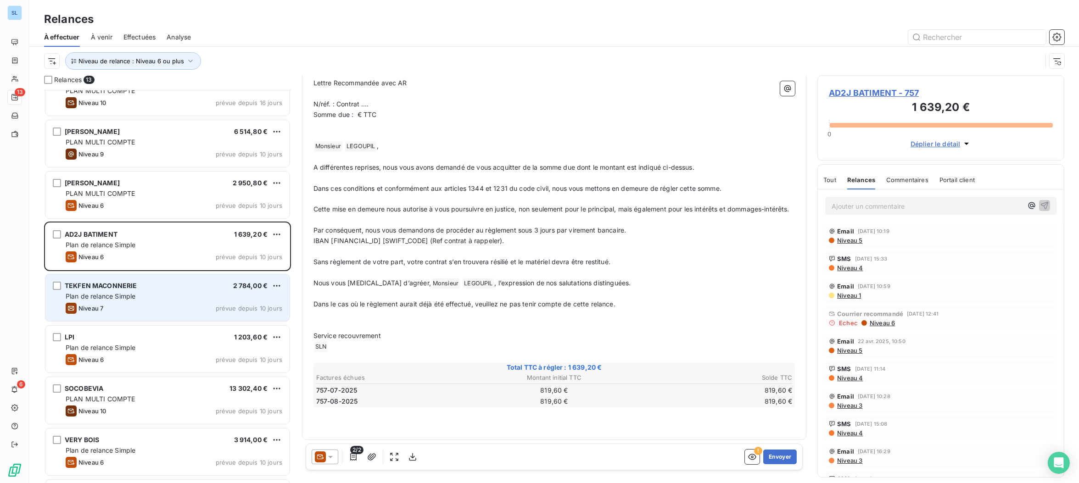
click at [149, 302] on div "TEKFEN MACONNERIE 2 784,00 € Plan de relance Simple Niveau 7 prévue depuis 10 j…" at bounding box center [167, 297] width 244 height 47
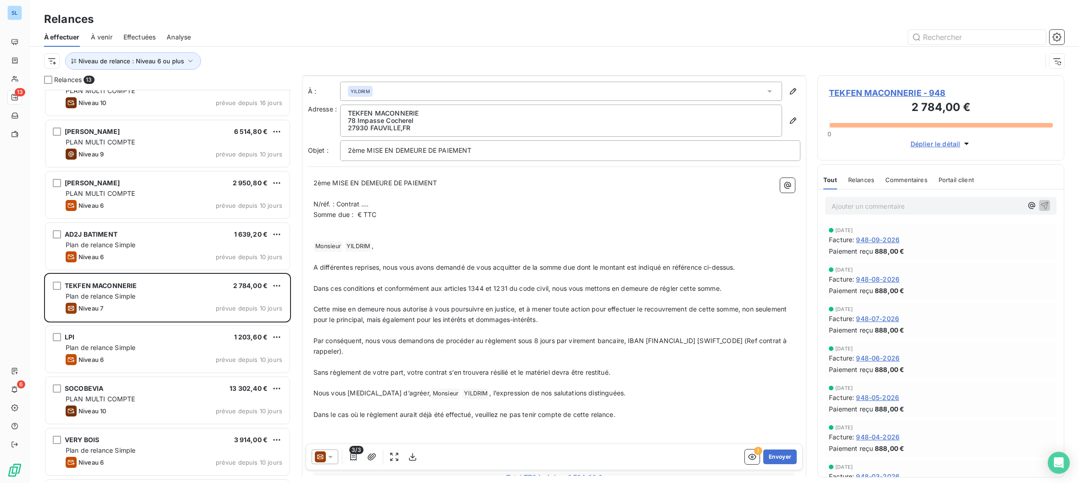
scroll to position [128, 0]
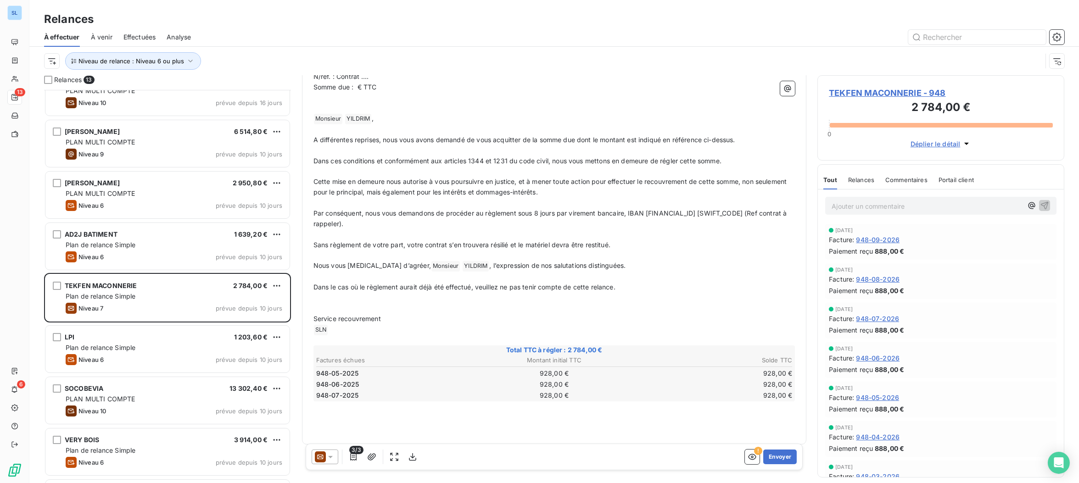
click at [859, 180] on span "Relances" at bounding box center [861, 179] width 26 height 7
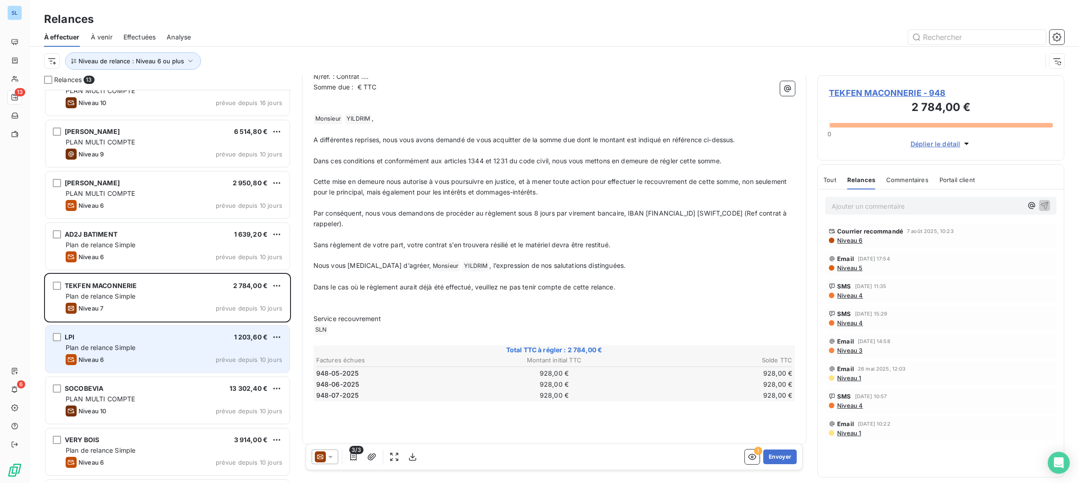
click at [116, 361] on div "Niveau 6 prévue depuis 10 jours" at bounding box center [174, 359] width 217 height 11
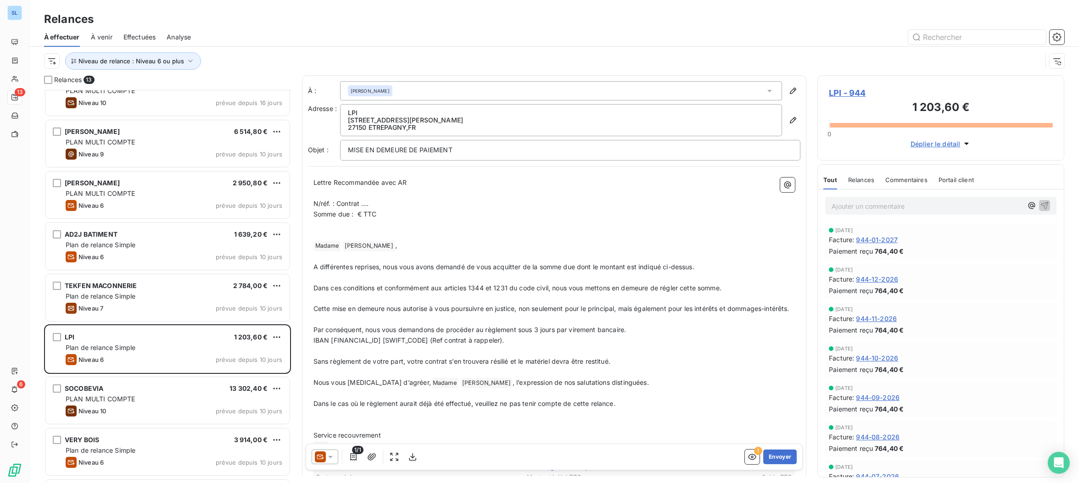
click at [910, 184] on div "Commentaires" at bounding box center [906, 179] width 42 height 19
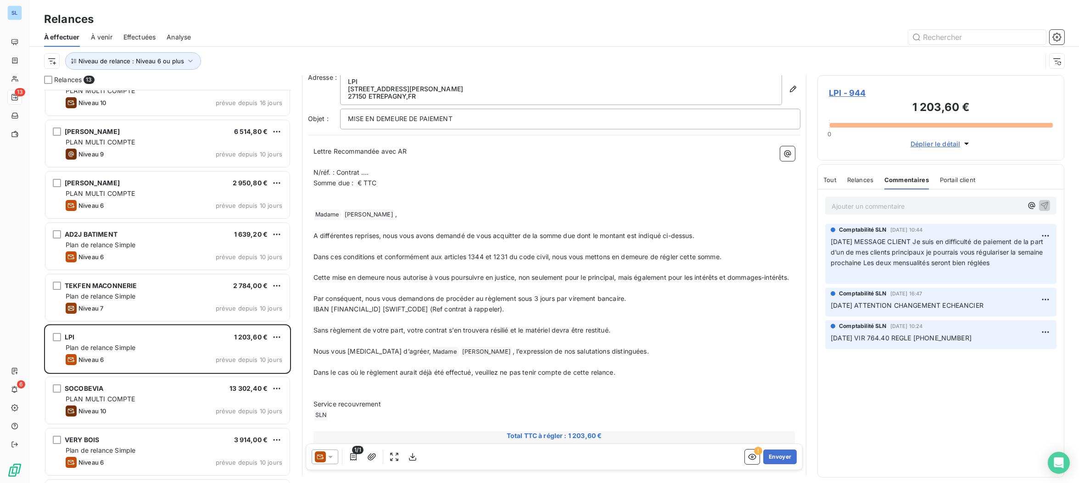
scroll to position [32, 0]
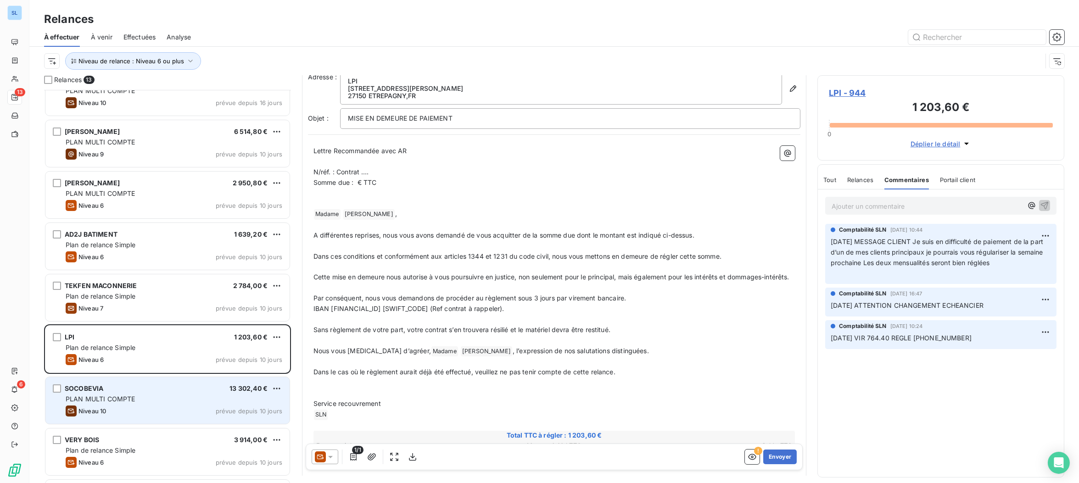
click at [139, 396] on div "PLAN MULTI COMPTE" at bounding box center [174, 399] width 217 height 9
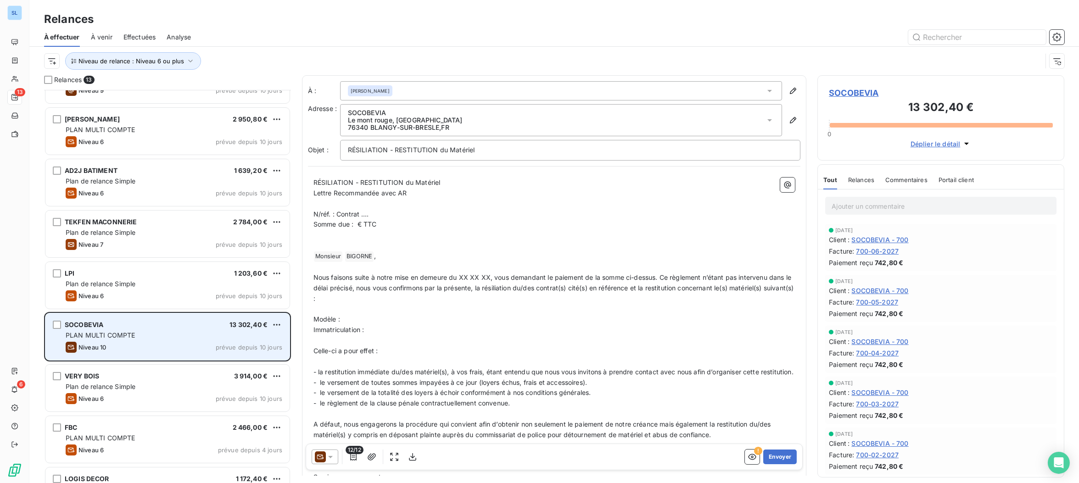
scroll to position [275, 0]
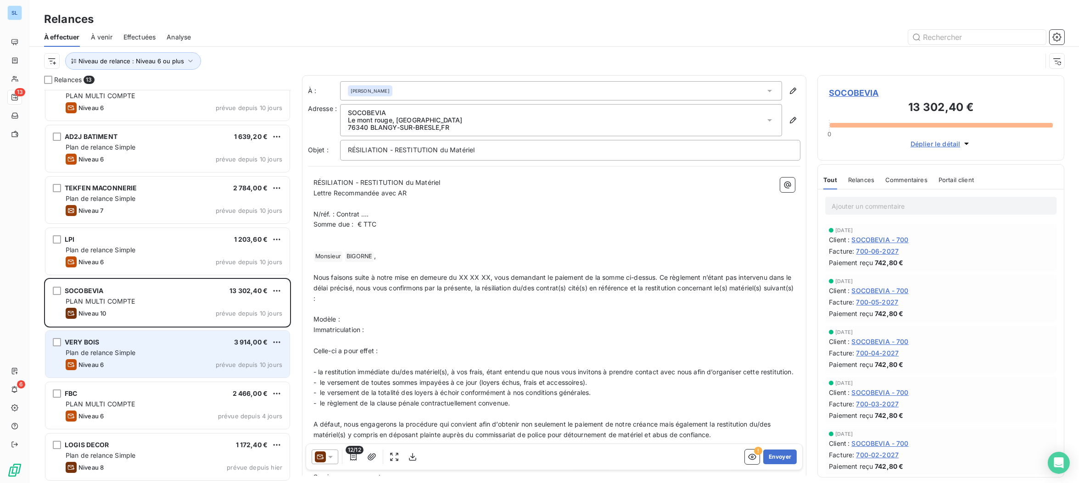
click at [121, 362] on div "Niveau 6 prévue depuis 10 jours" at bounding box center [174, 364] width 217 height 11
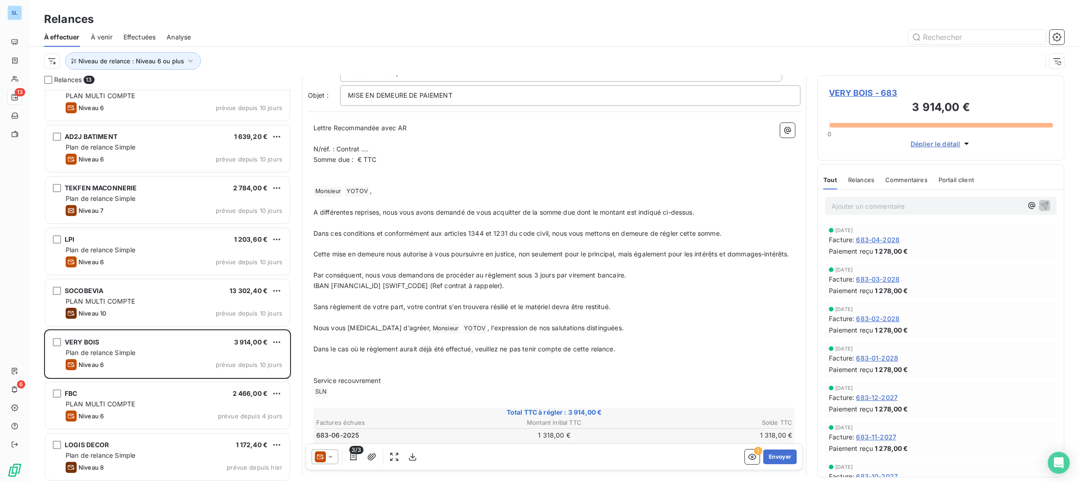
scroll to position [117, 0]
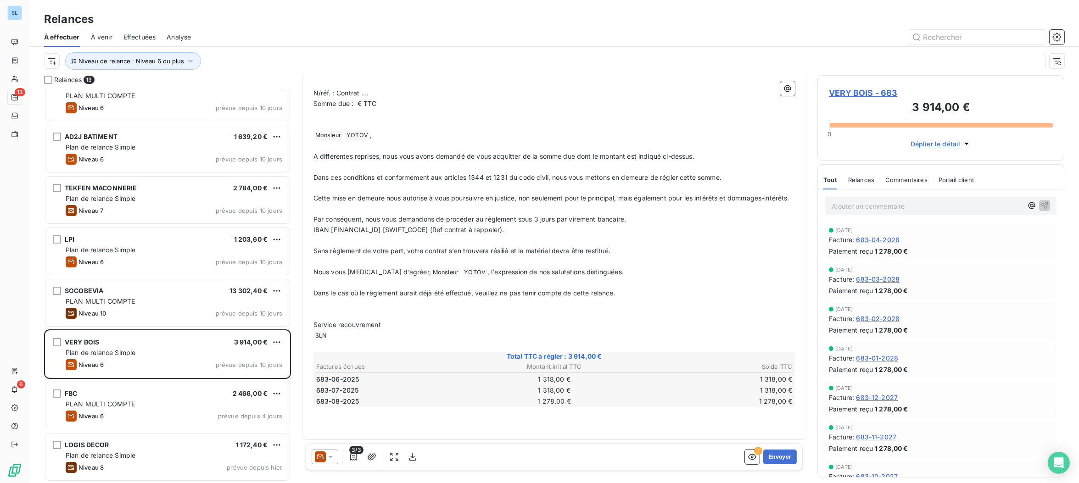
click at [851, 177] on span "Relances" at bounding box center [861, 179] width 26 height 7
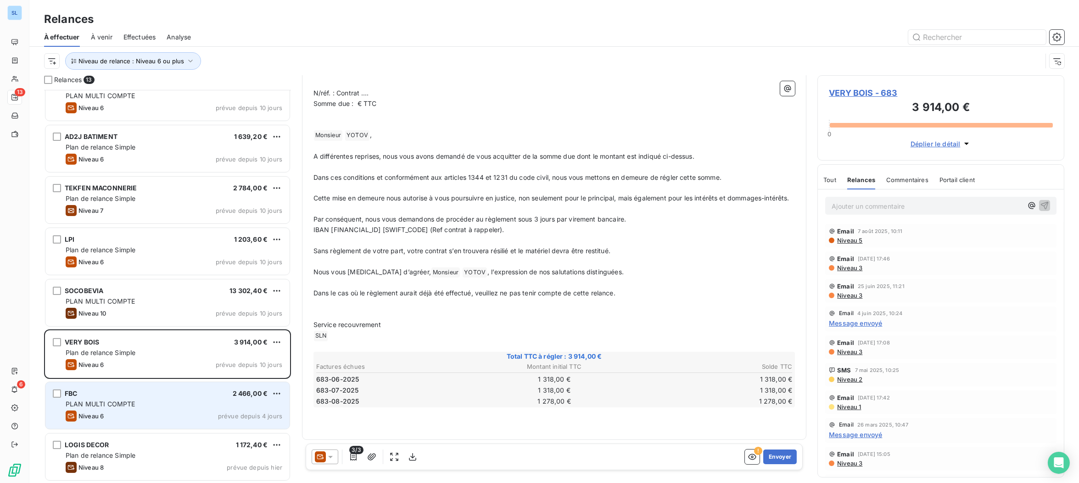
click at [171, 411] on div "Niveau 6 prévue depuis 4 jours" at bounding box center [174, 416] width 217 height 11
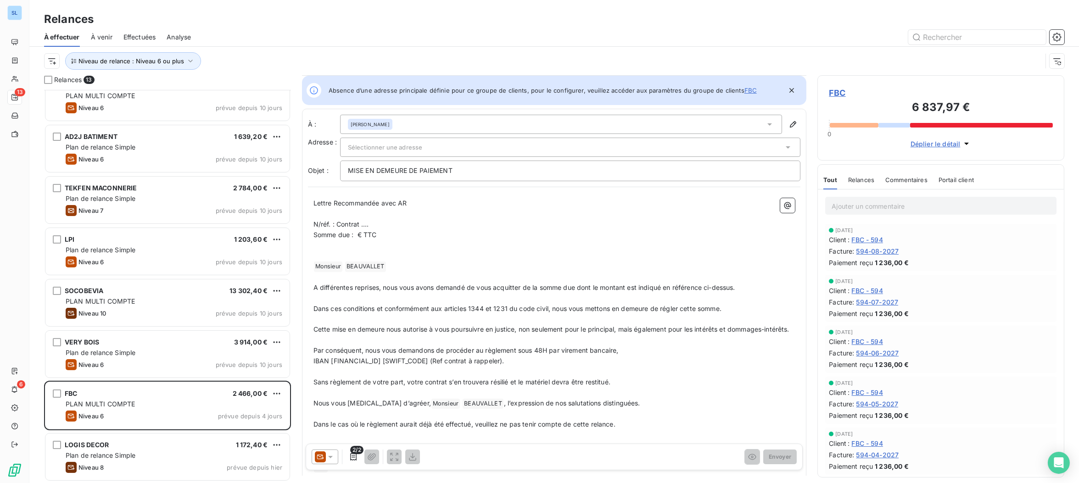
scroll to position [142, 0]
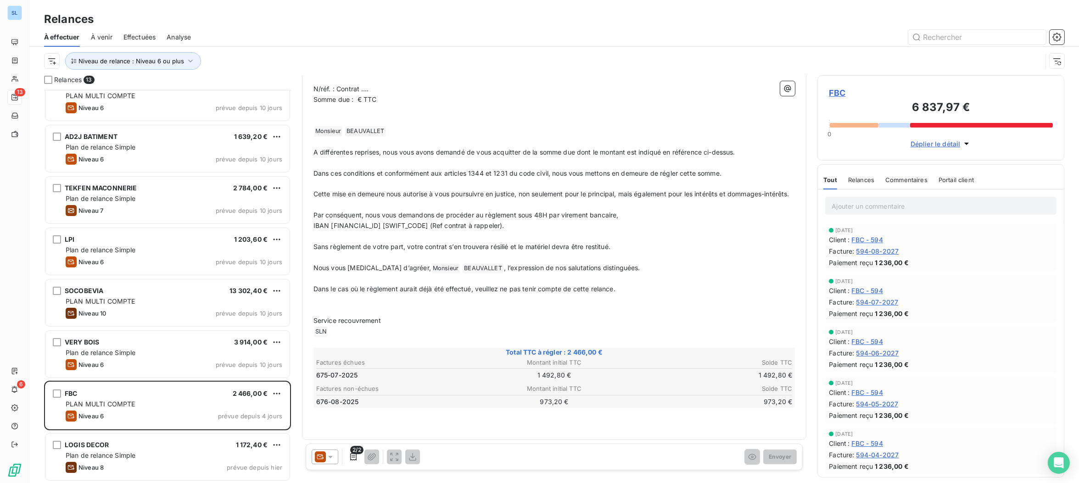
click at [865, 178] on span "Relances" at bounding box center [861, 179] width 26 height 7
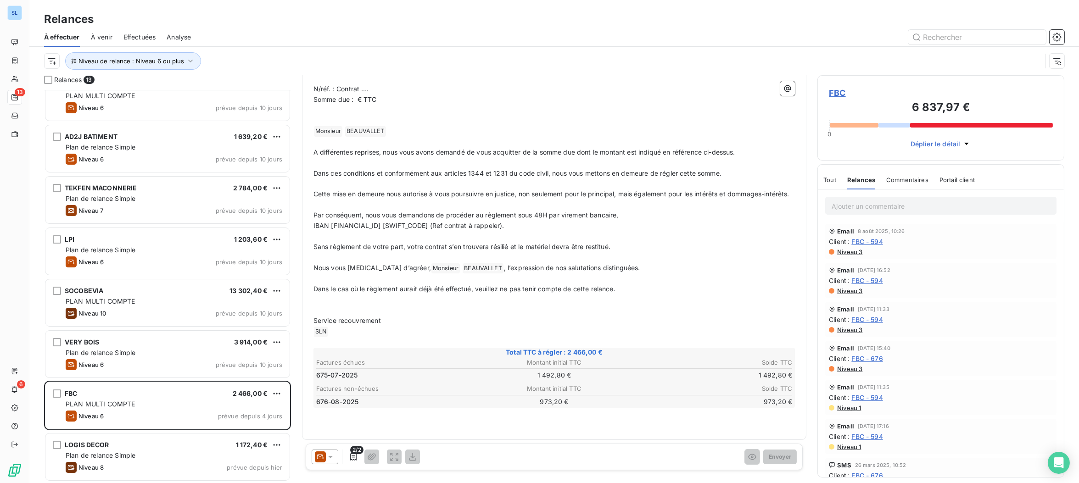
click at [326, 459] on icon at bounding box center [330, 456] width 9 height 9
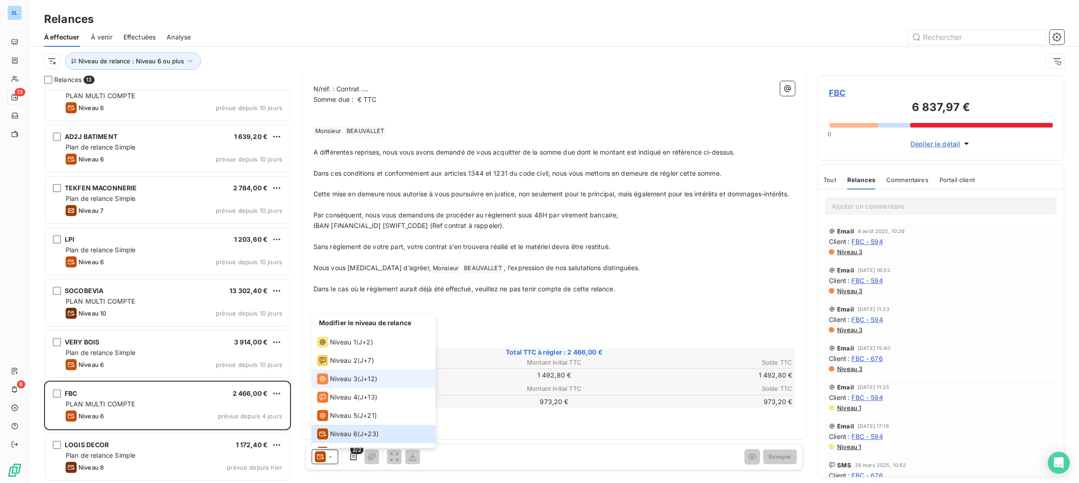
click at [357, 382] on div "Niveau 3 ( J+12 )" at bounding box center [347, 378] width 60 height 11
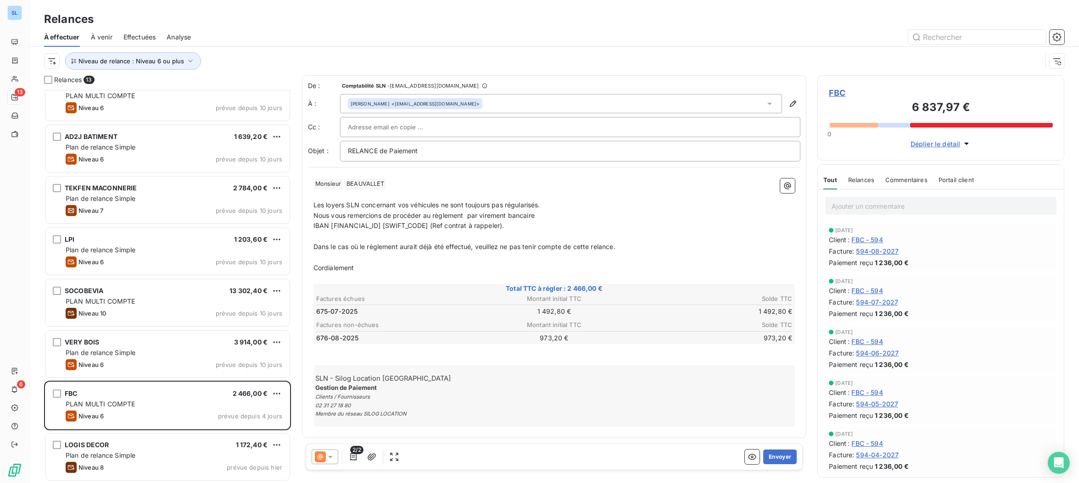
click at [362, 200] on p "Les loyers SLN concernant vos véhicules ne sont toujours pas régularisés." at bounding box center [554, 205] width 482 height 11
click at [315, 204] on span "Les loyers SLN concernant vos véhicules ne sont toujours pas régularisés." at bounding box center [426, 205] width 227 height 8
drag, startPoint x: 455, startPoint y: 203, endPoint x: 460, endPoint y: 206, distance: 5.6
click at [455, 203] on span "Voici es loyers SLN concernant vos véhicules ne sont toujours pas régularisés." at bounding box center [432, 205] width 239 height 8
click at [778, 460] on button "Envoyer" at bounding box center [779, 457] width 33 height 15
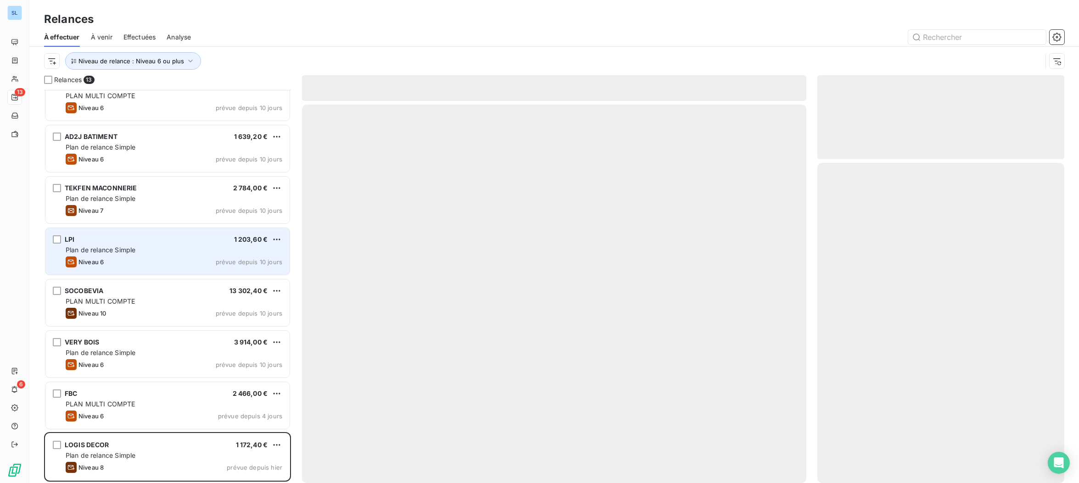
scroll to position [223, 0]
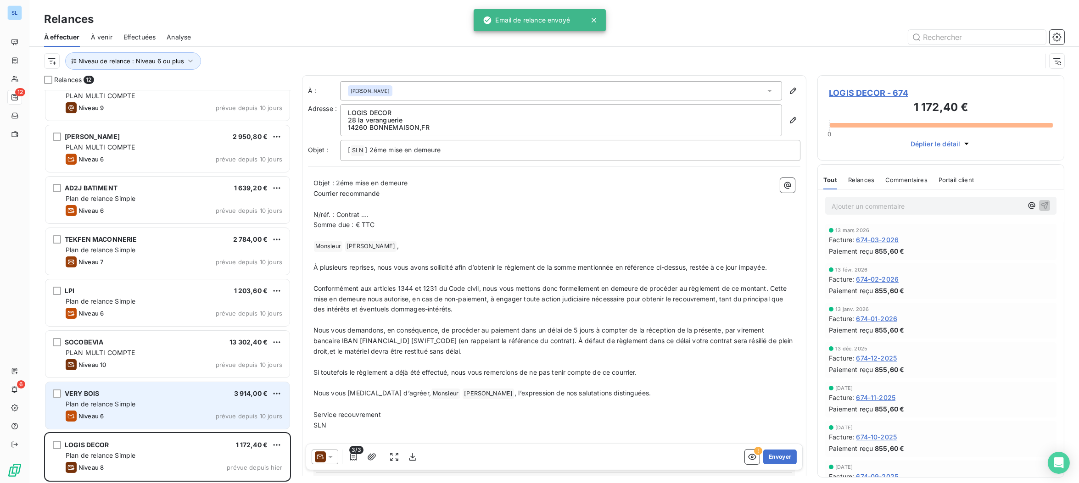
click at [131, 400] on span "Plan de relance Simple" at bounding box center [101, 404] width 70 height 8
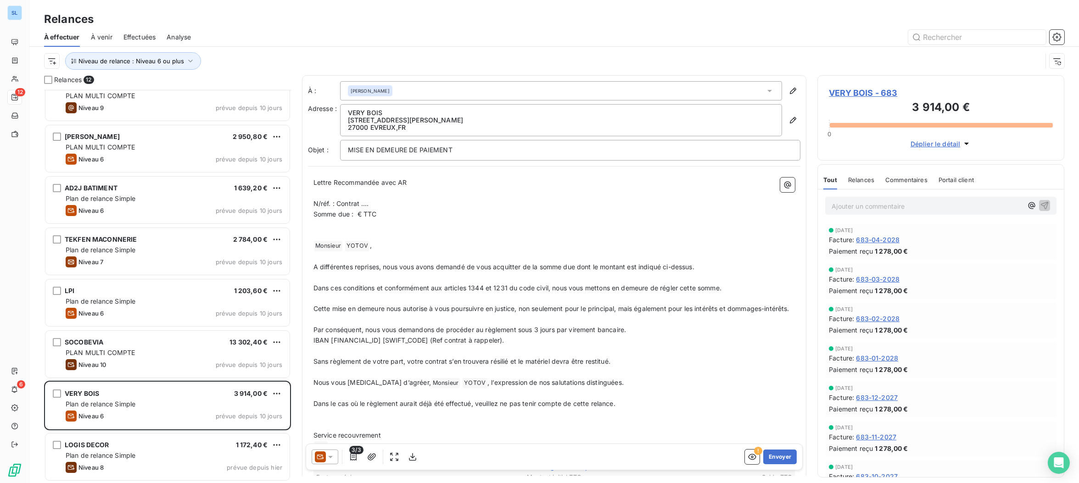
click at [862, 177] on span "Relances" at bounding box center [861, 179] width 26 height 7
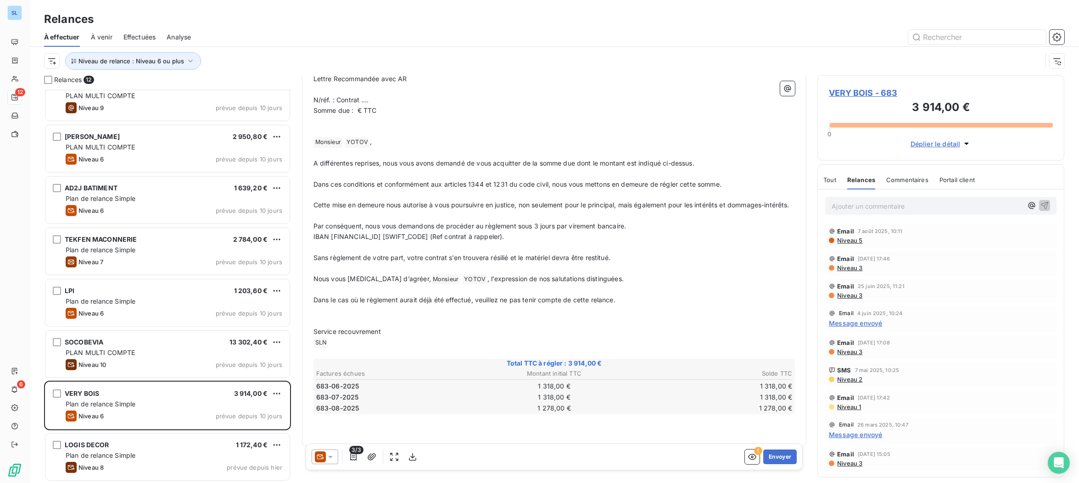
scroll to position [117, 0]
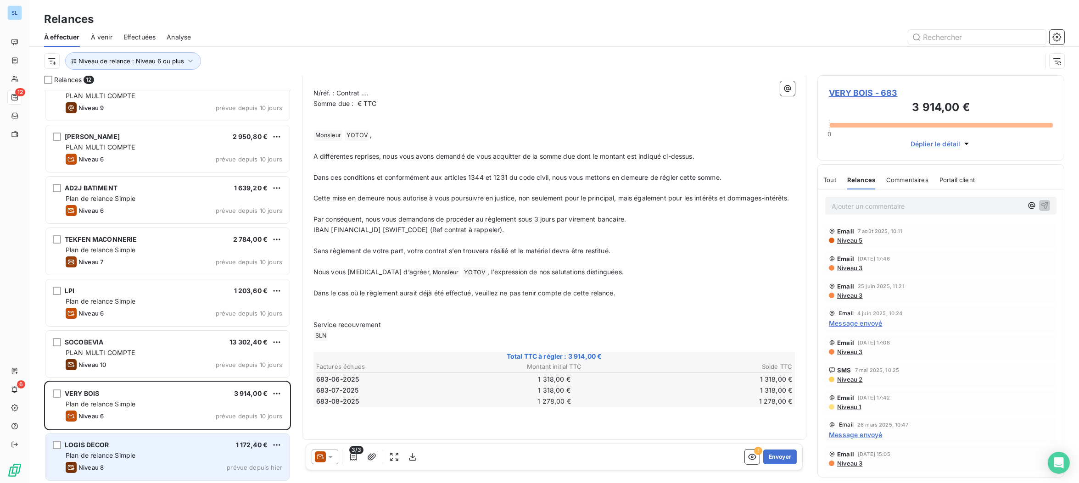
click at [209, 463] on div "Niveau 8 prévue depuis hier" at bounding box center [174, 467] width 217 height 11
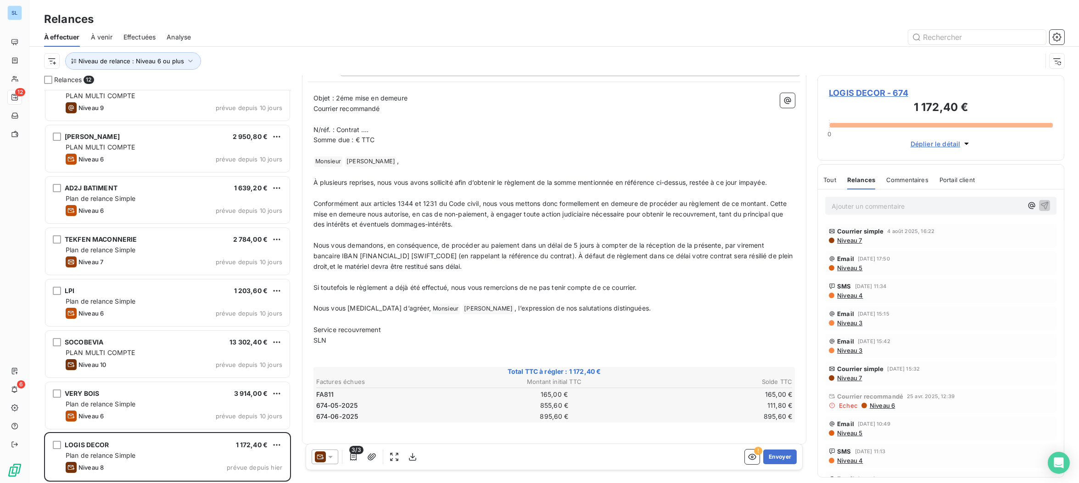
scroll to position [86, 0]
click at [318, 455] on icon at bounding box center [320, 456] width 11 height 11
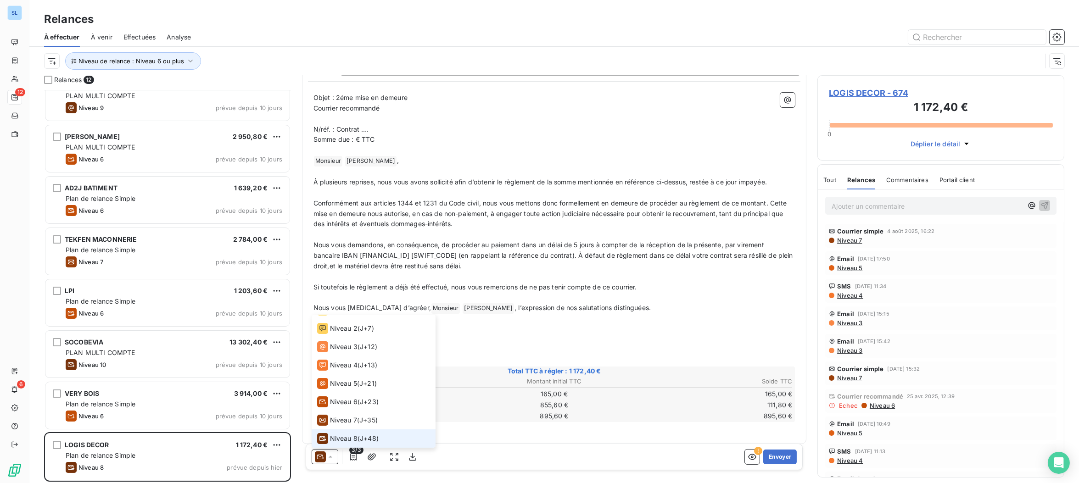
click at [338, 438] on span "Niveau 8" at bounding box center [344, 438] width 28 height 9
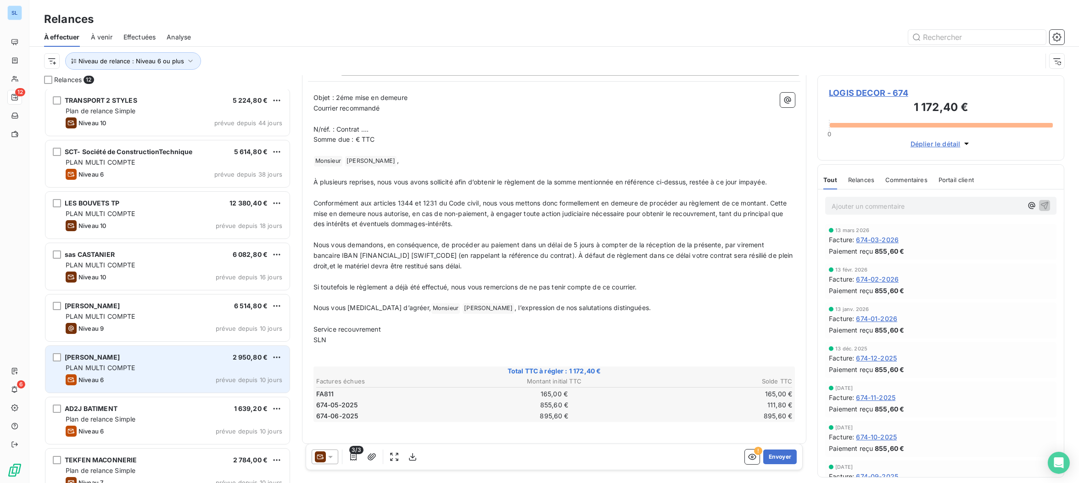
scroll to position [0, 0]
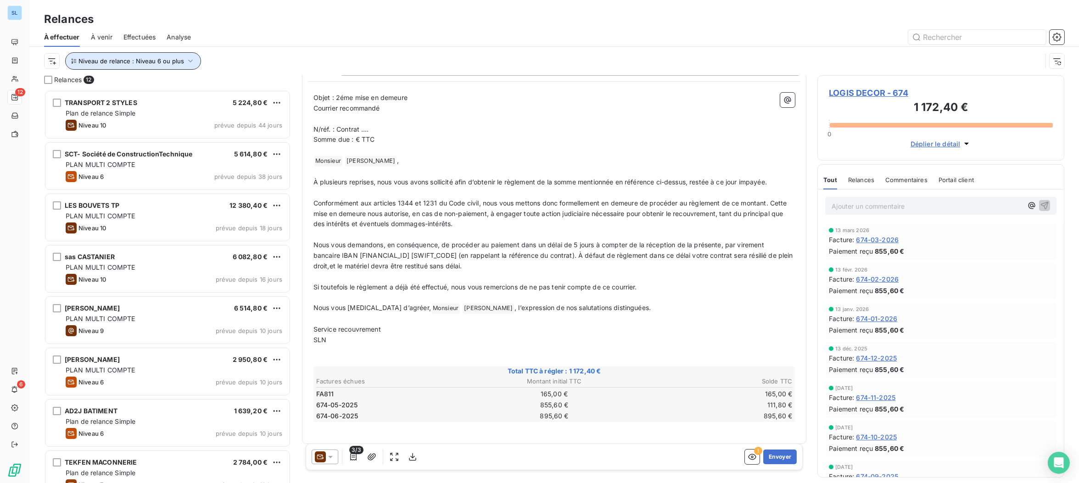
click at [169, 65] on button "Niveau de relance : Niveau 6 ou plus" at bounding box center [133, 60] width 136 height 17
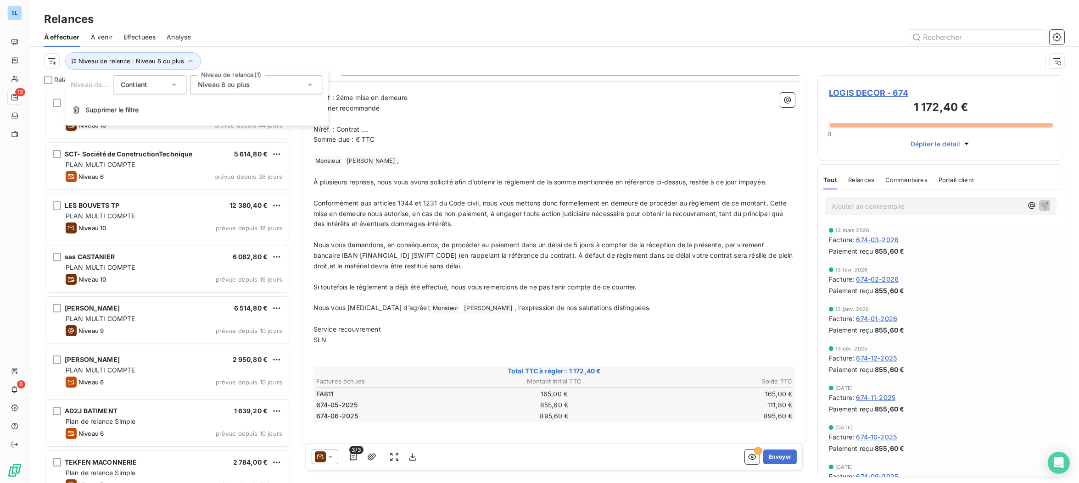
click at [219, 87] on span "Niveau 6 ou plus" at bounding box center [223, 84] width 51 height 9
click at [200, 203] on icon at bounding box center [200, 204] width 6 height 6
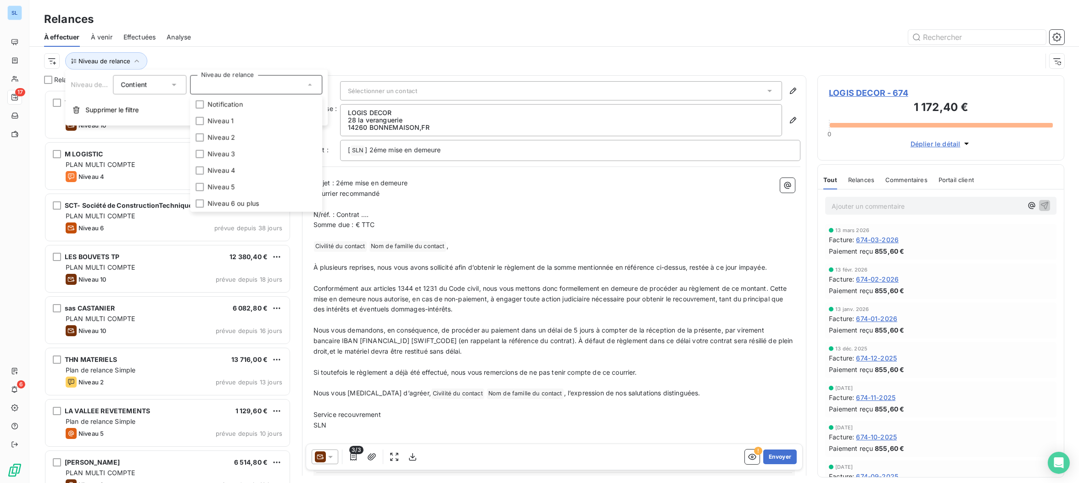
scroll to position [393, 246]
click at [300, 8] on div "Relances À effectuer À venir Effectuées Analyse Niveau de relance" at bounding box center [553, 37] width 1049 height 75
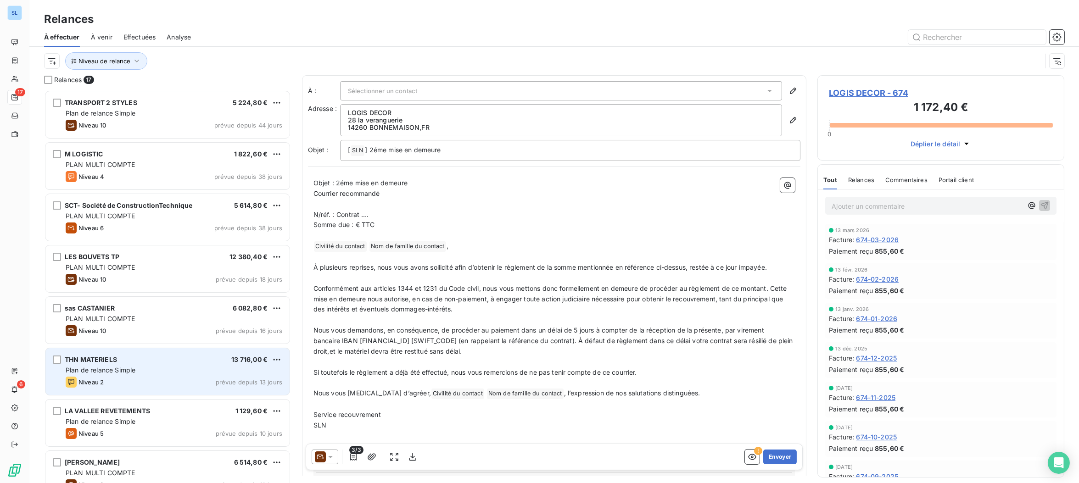
drag, startPoint x: 117, startPoint y: 366, endPoint x: 125, endPoint y: 362, distance: 8.6
click at [117, 366] on span "Plan de relance Simple" at bounding box center [101, 370] width 70 height 8
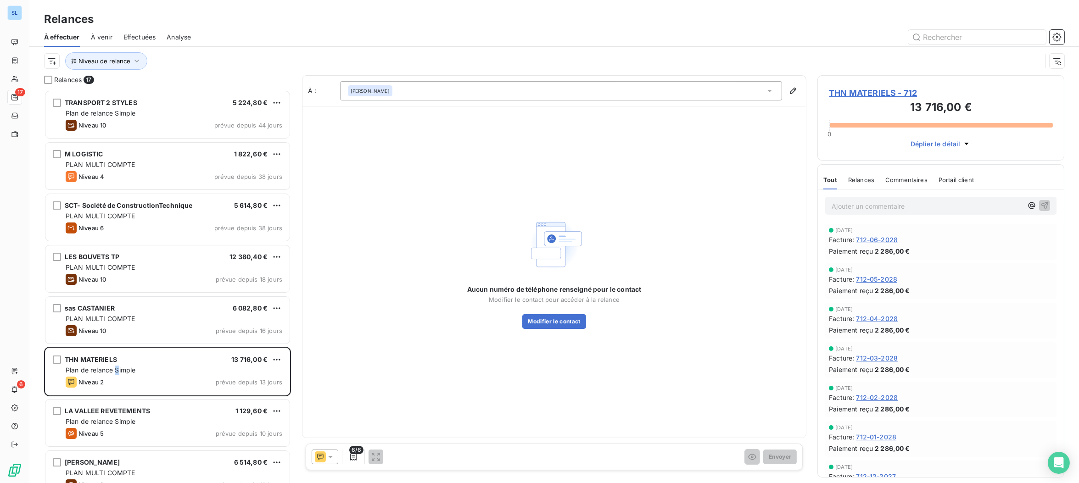
click at [859, 178] on span "Relances" at bounding box center [861, 179] width 26 height 7
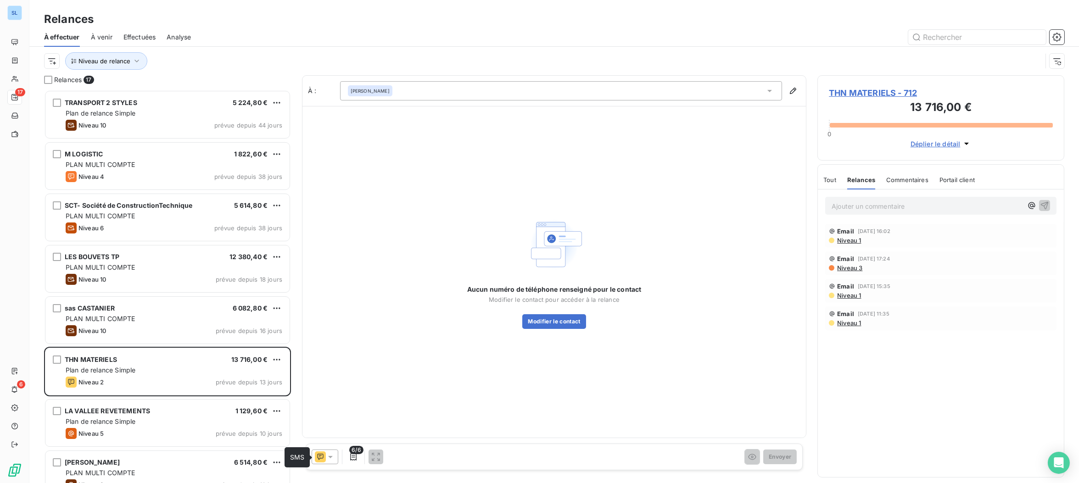
click at [323, 452] on icon at bounding box center [320, 456] width 11 height 11
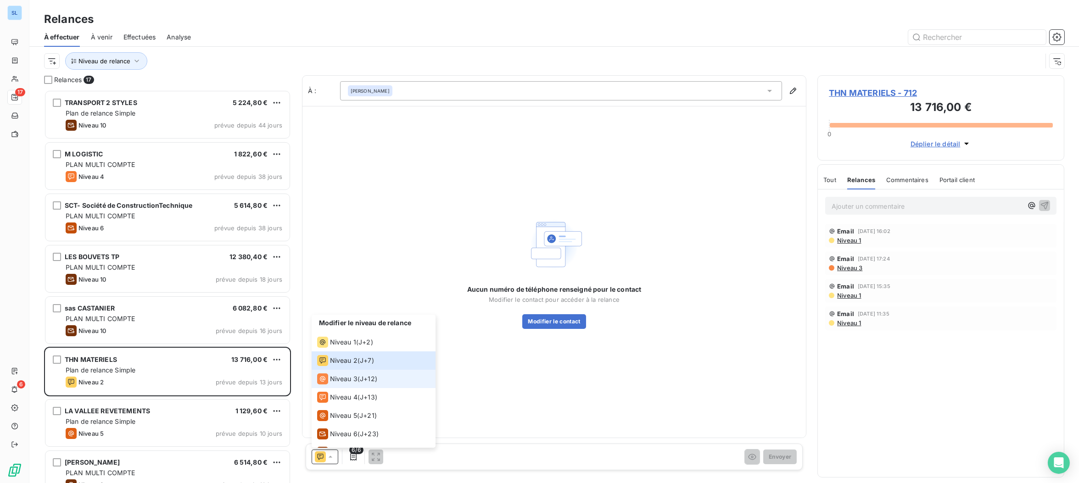
click at [344, 380] on span "Niveau 3" at bounding box center [344, 378] width 28 height 9
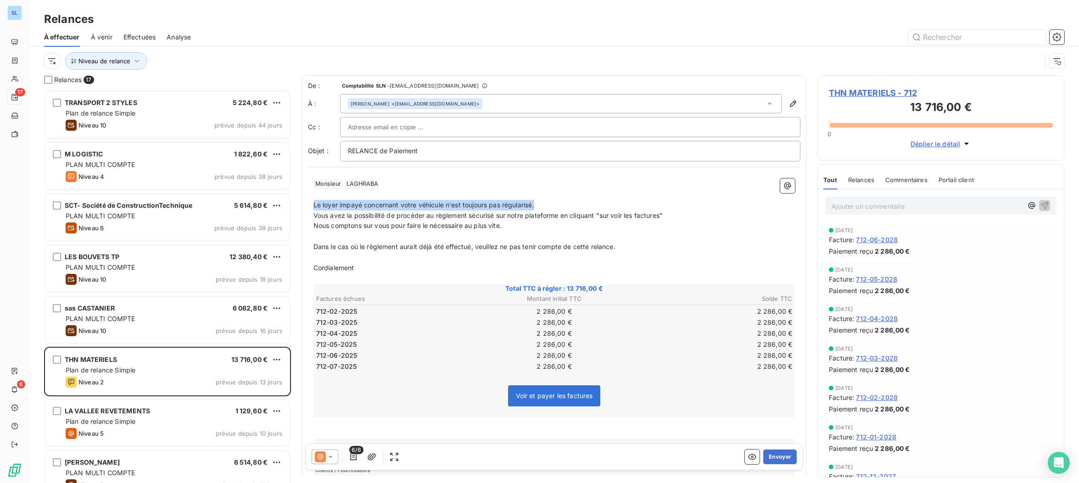
drag, startPoint x: 545, startPoint y: 201, endPoint x: 302, endPoint y: 199, distance: 242.7
click at [302, 199] on div "De : Comptabilité SLN - rappels@leanpay.io À : Lorenzo LAGHRABA <sathn.daf@oran…" at bounding box center [554, 293] width 505 height 436
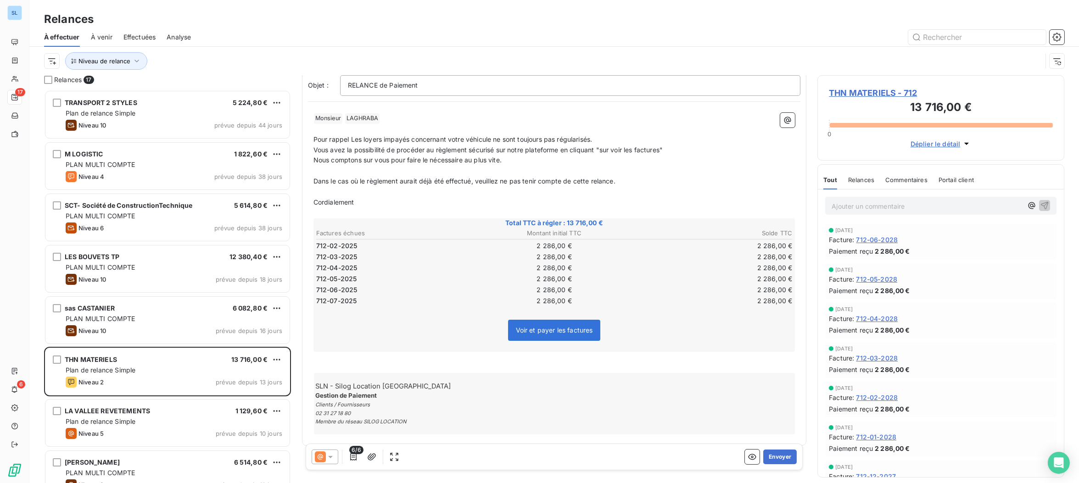
scroll to position [70, 0]
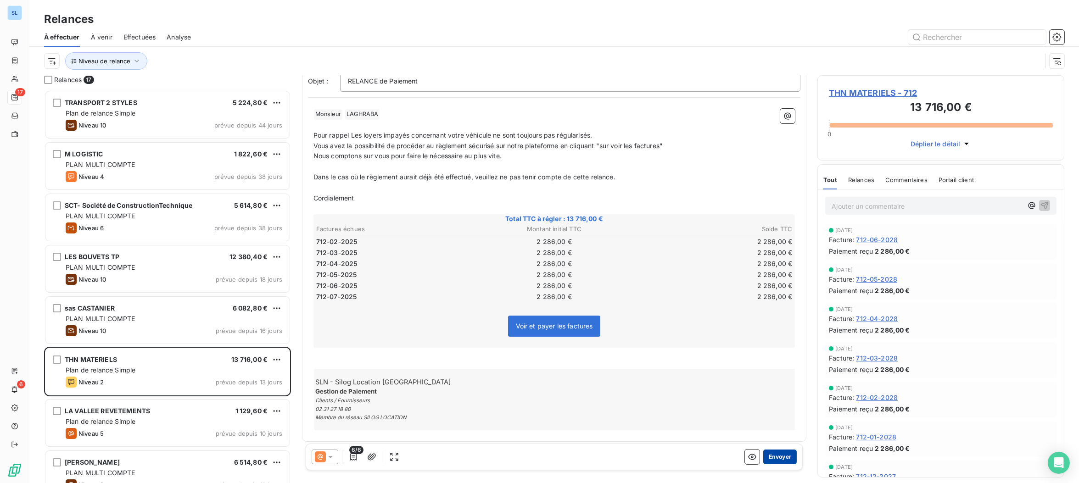
click at [787, 459] on button "Envoyer" at bounding box center [779, 457] width 33 height 15
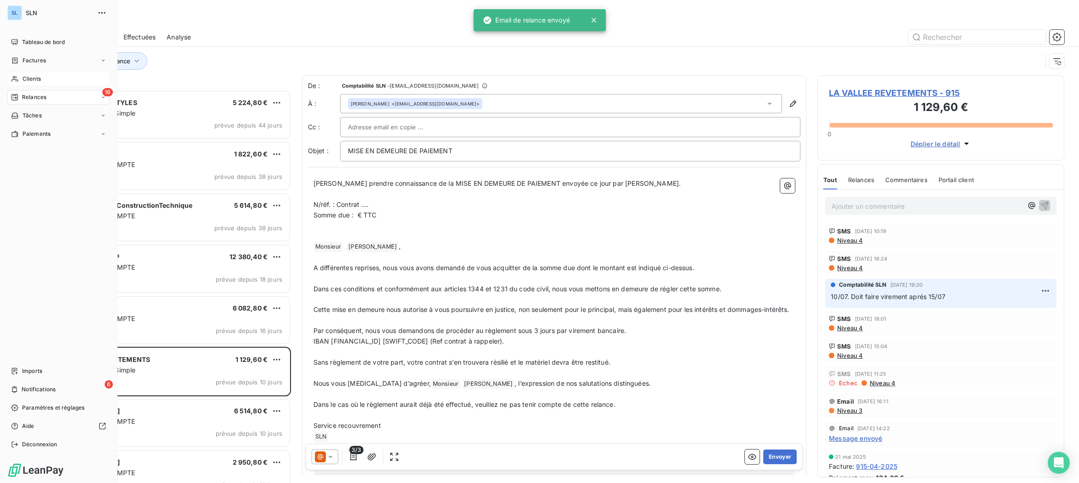
click at [28, 80] on span "Clients" at bounding box center [31, 79] width 18 height 8
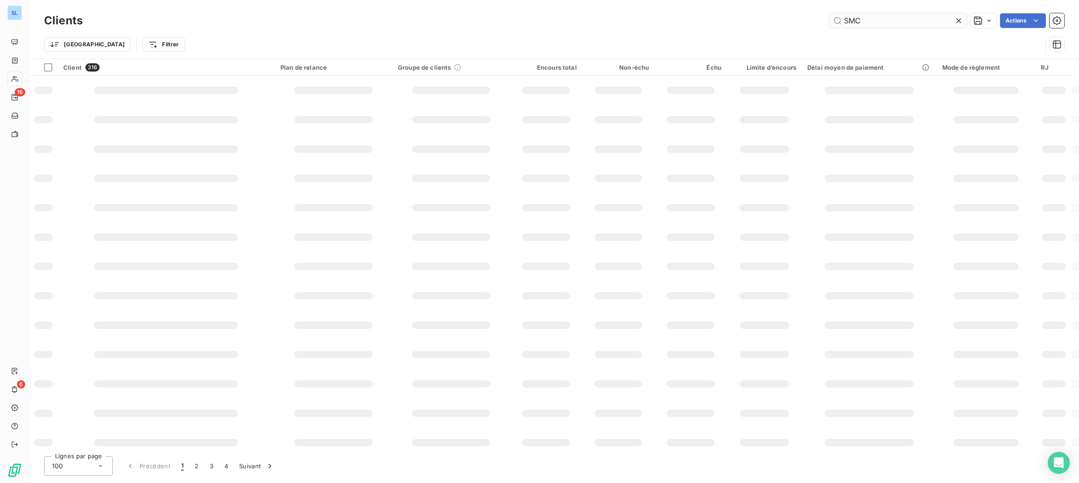
type input "SMC"
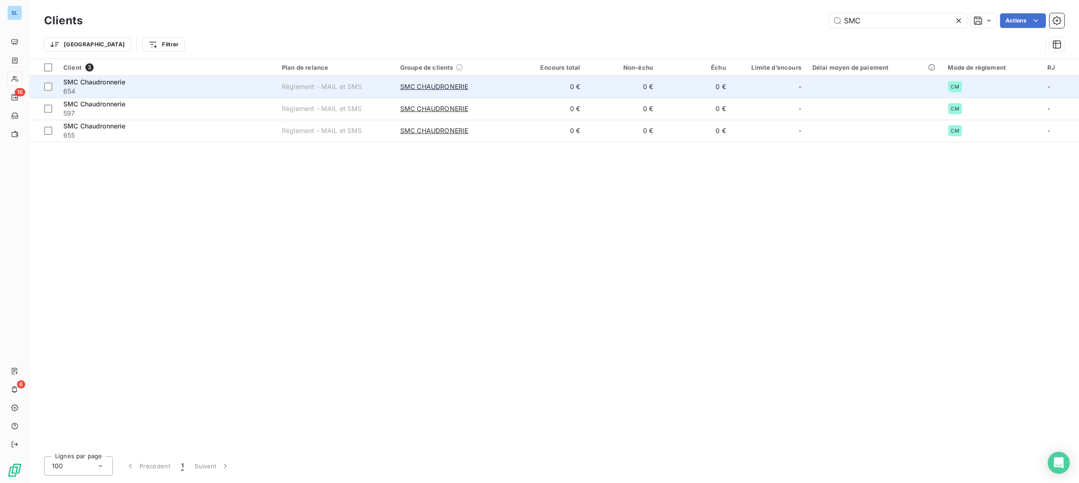
click at [130, 92] on span "654" at bounding box center [166, 91] width 207 height 9
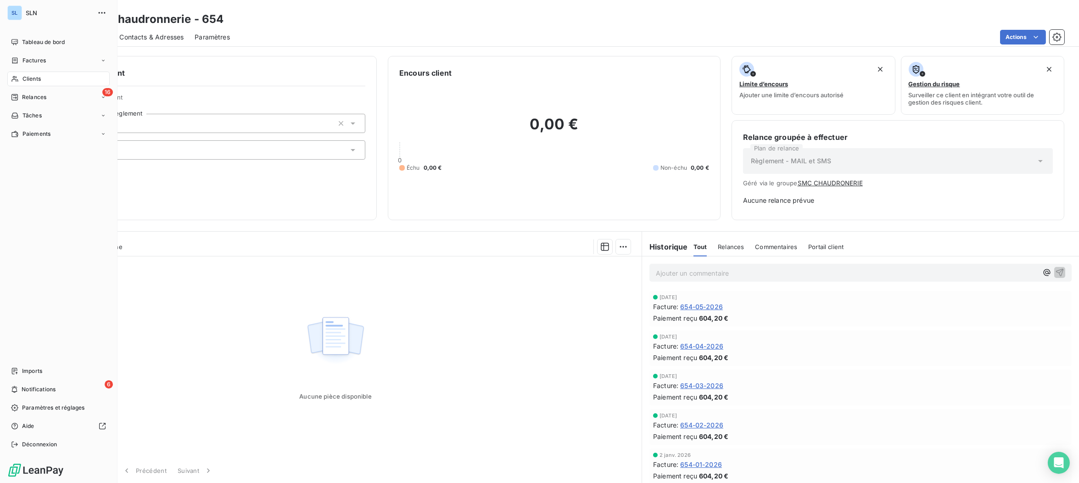
click at [22, 81] on span "Clients" at bounding box center [31, 79] width 18 height 8
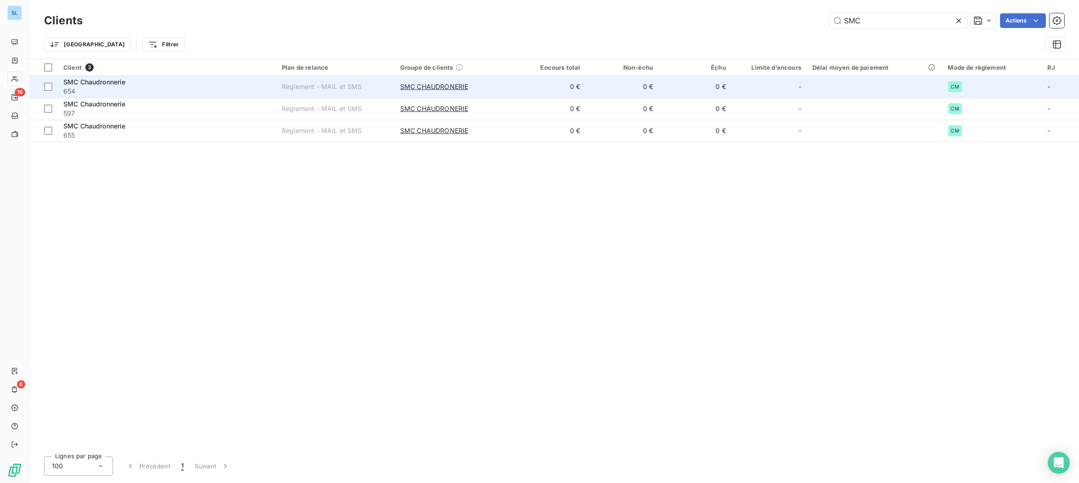
click at [106, 88] on span "654" at bounding box center [166, 91] width 207 height 9
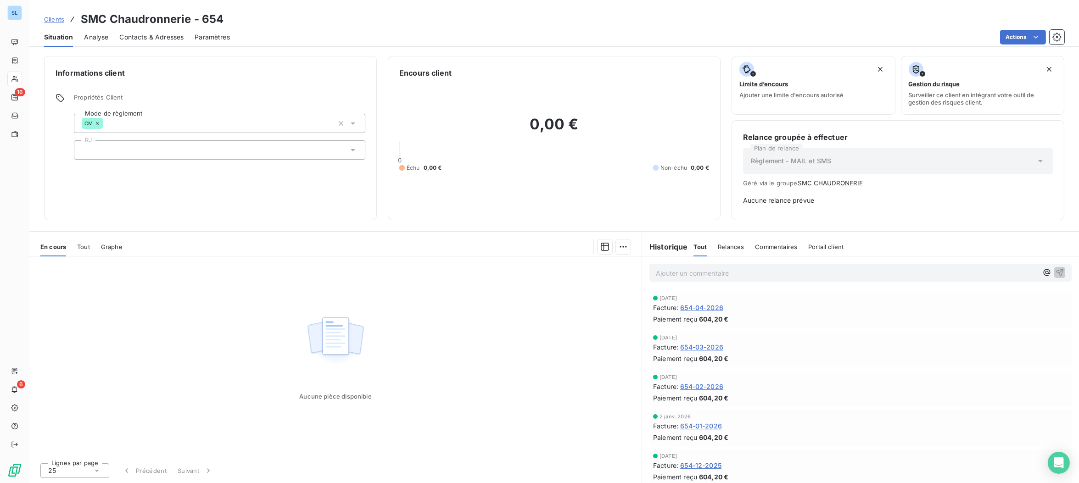
scroll to position [42, 0]
